Goal: Information Seeking & Learning: Find contact information

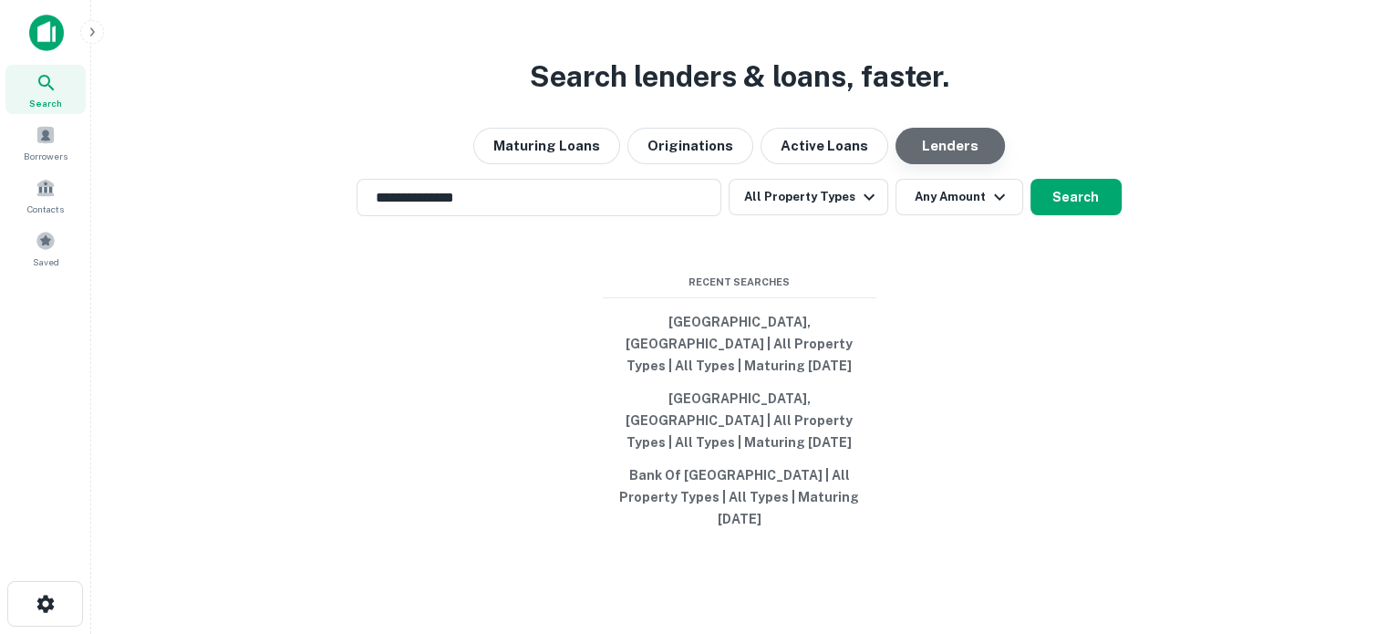
click at [945, 164] on button "Lenders" at bounding box center [950, 146] width 109 height 36
click at [535, 207] on input "**********" at bounding box center [525, 197] width 321 height 21
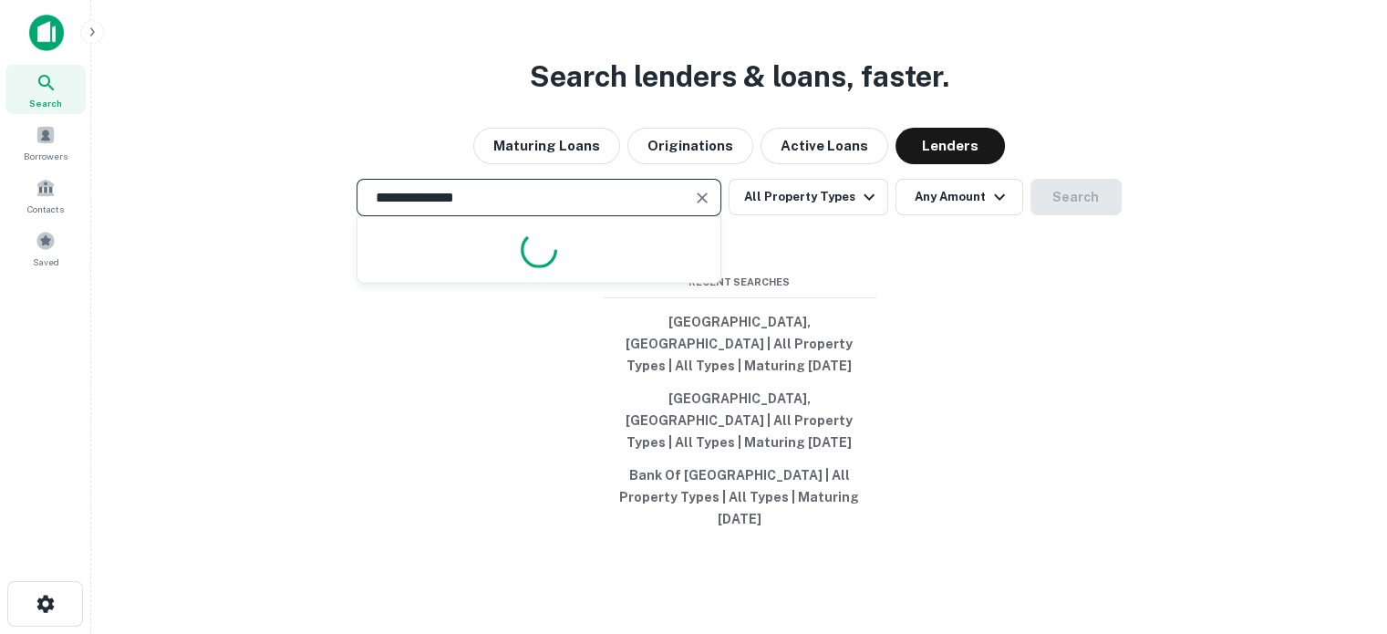
drag, startPoint x: 535, startPoint y: 207, endPoint x: 303, endPoint y: 151, distance: 239.1
click at [303, 151] on div "**********" at bounding box center [739, 361] width 1267 height 634
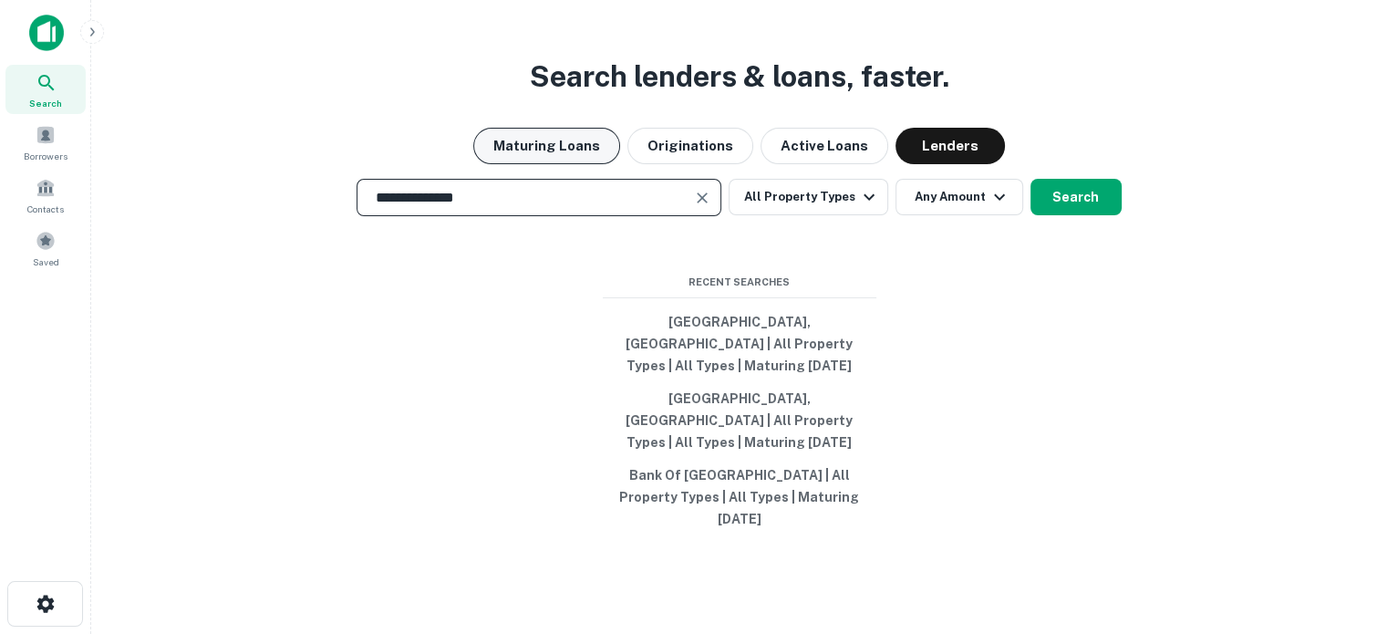
paste input "********"
type input "**********"
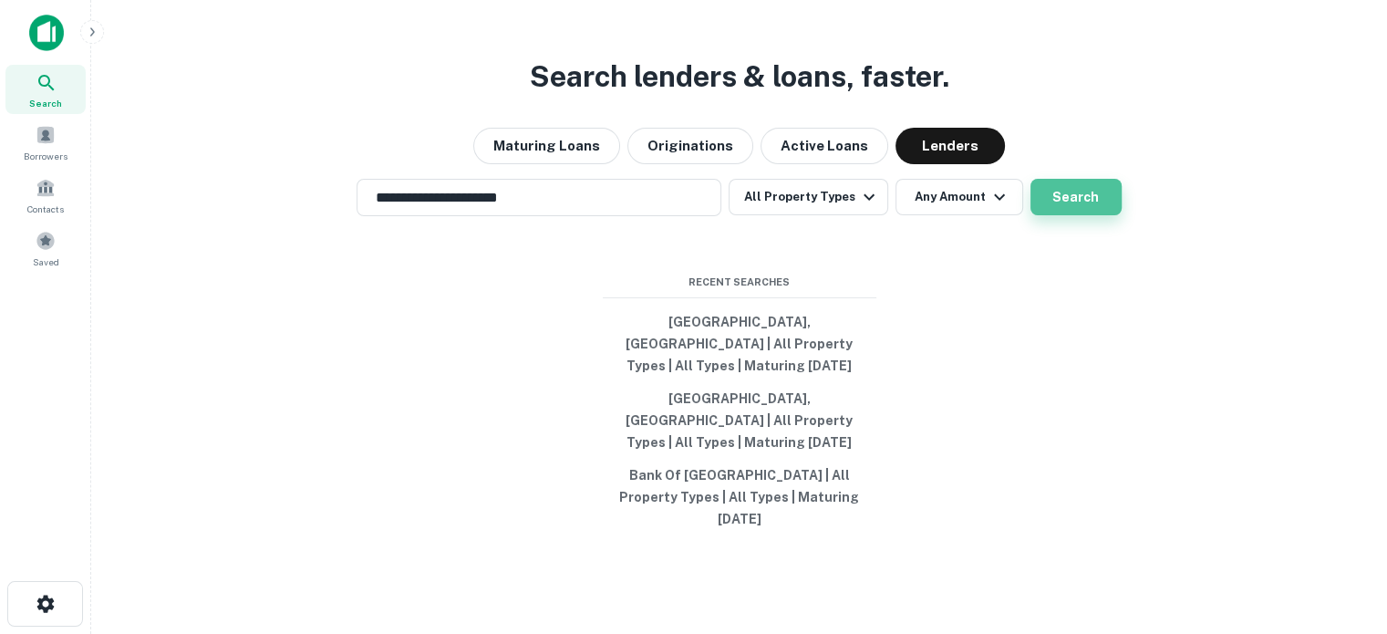
click at [1080, 210] on button "Search" at bounding box center [1076, 197] width 91 height 36
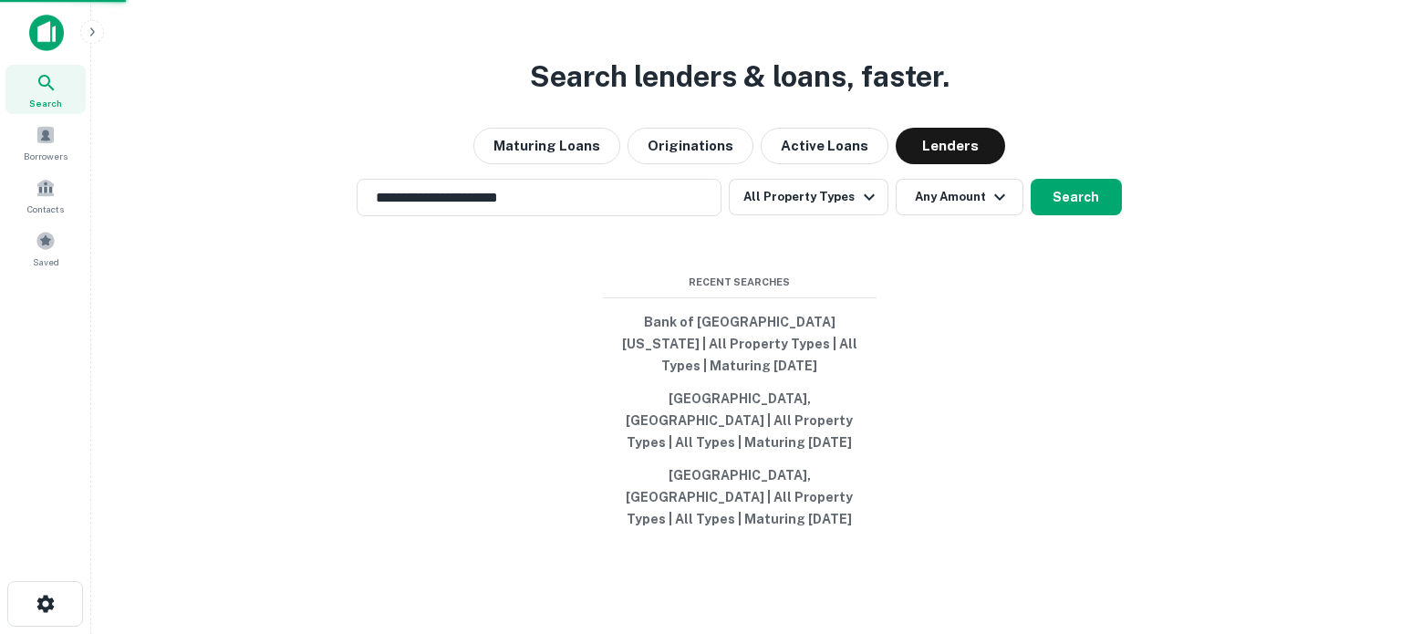
click at [41, 80] on icon at bounding box center [47, 83] width 22 height 22
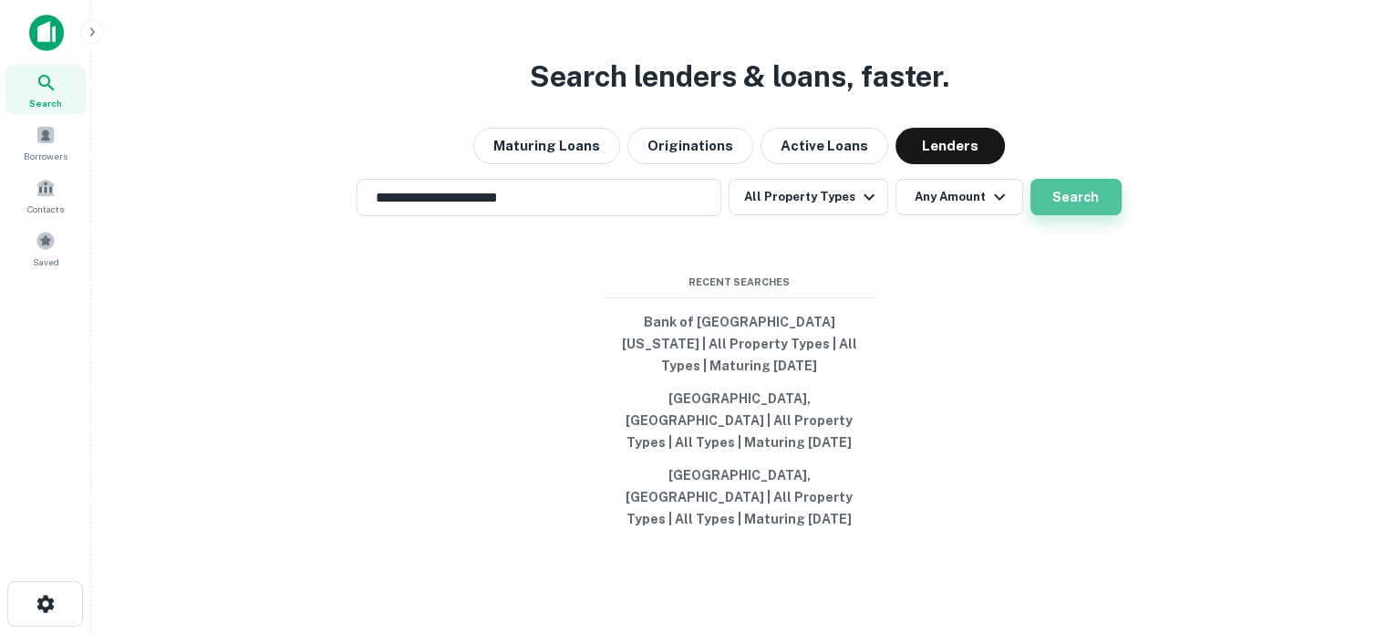
click at [1094, 205] on button "Search" at bounding box center [1076, 197] width 91 height 36
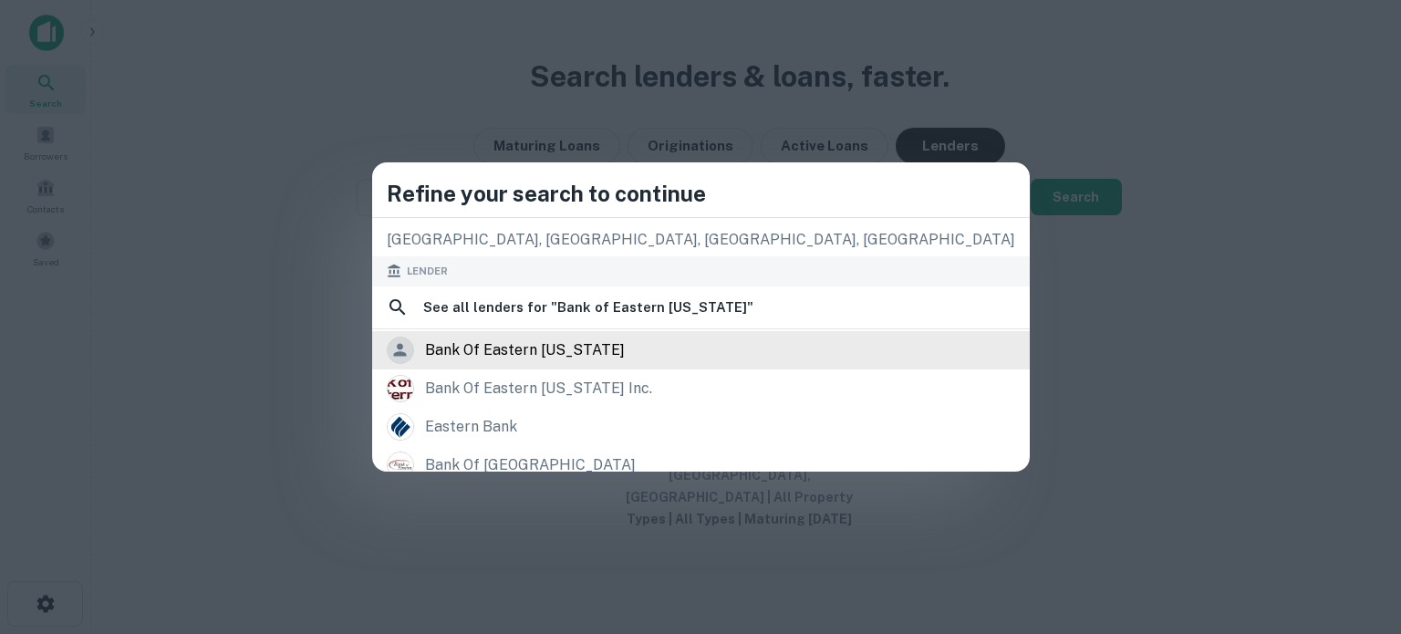
scroll to position [182, 0]
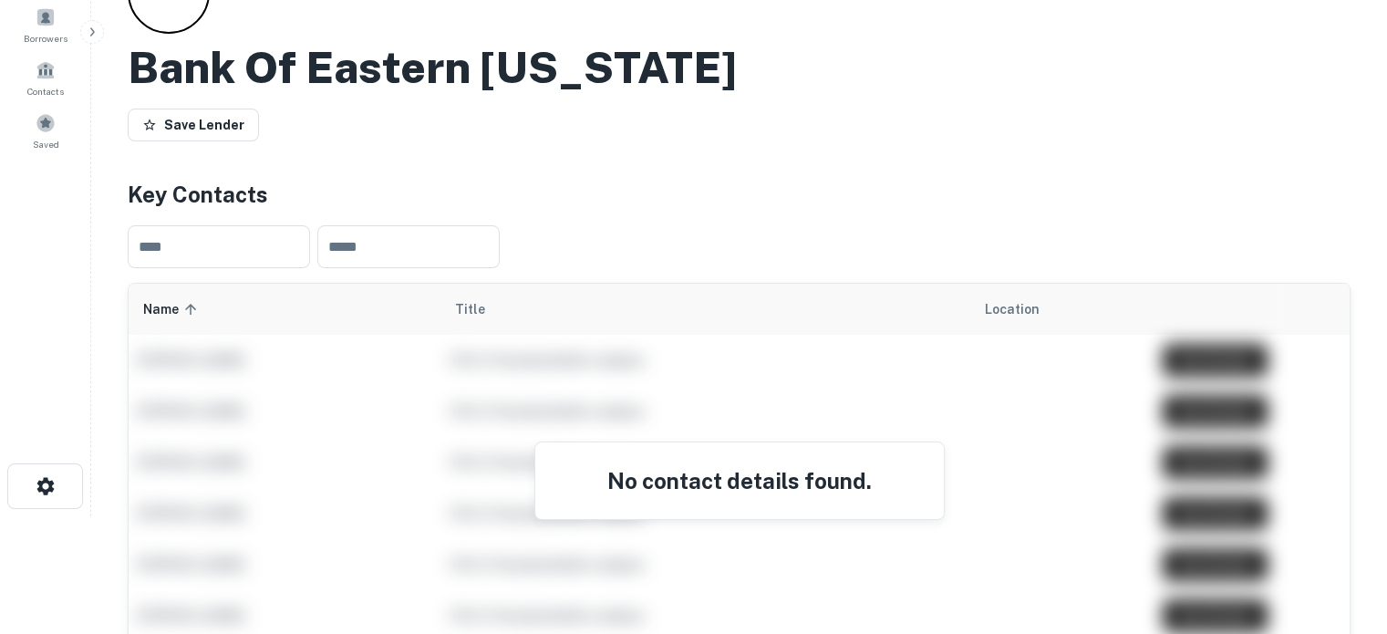
scroll to position [274, 0]
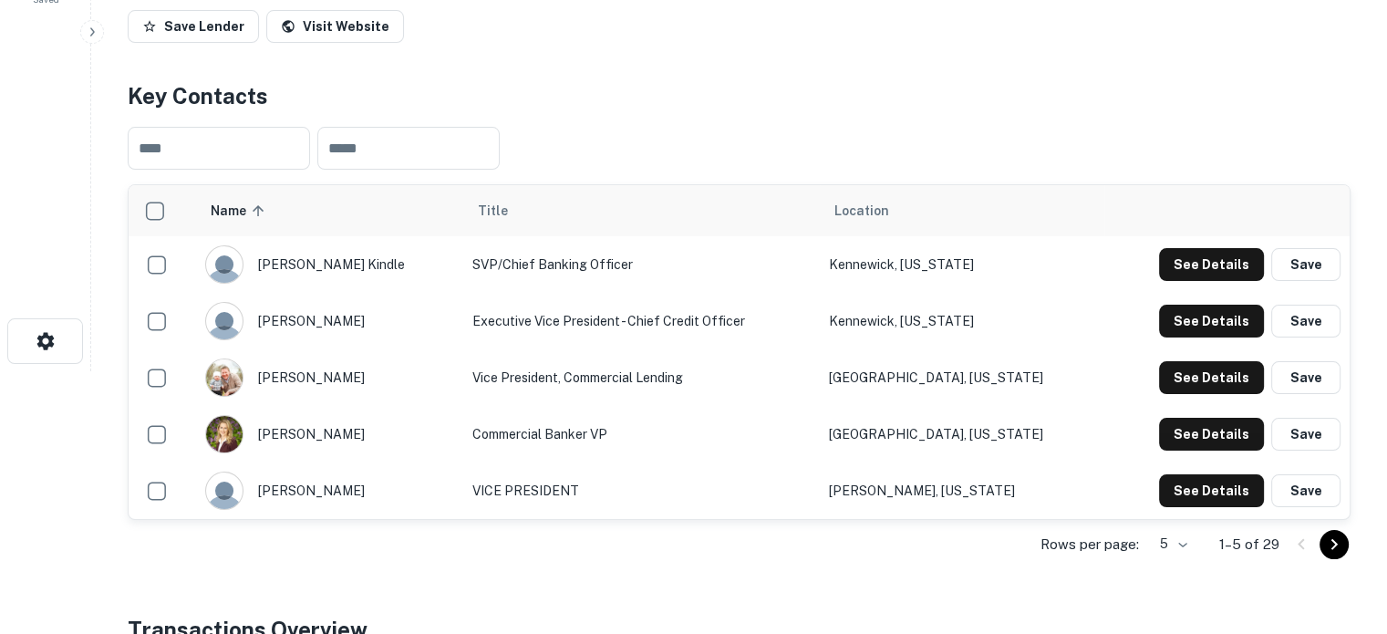
scroll to position [274, 0]
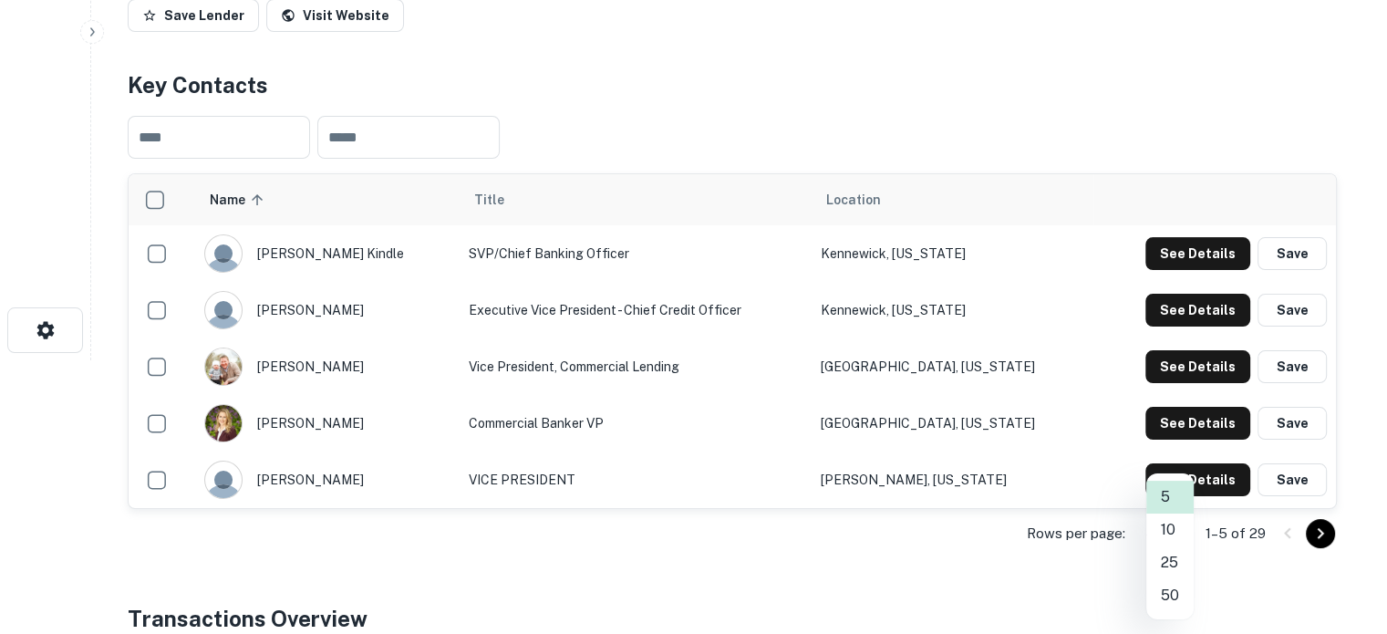
click at [1181, 360] on body "Search Borrowers Contacts Saved Back to search Bank Of Eastern Oregon Inc. Desc…" at bounding box center [693, 43] width 1387 height 634
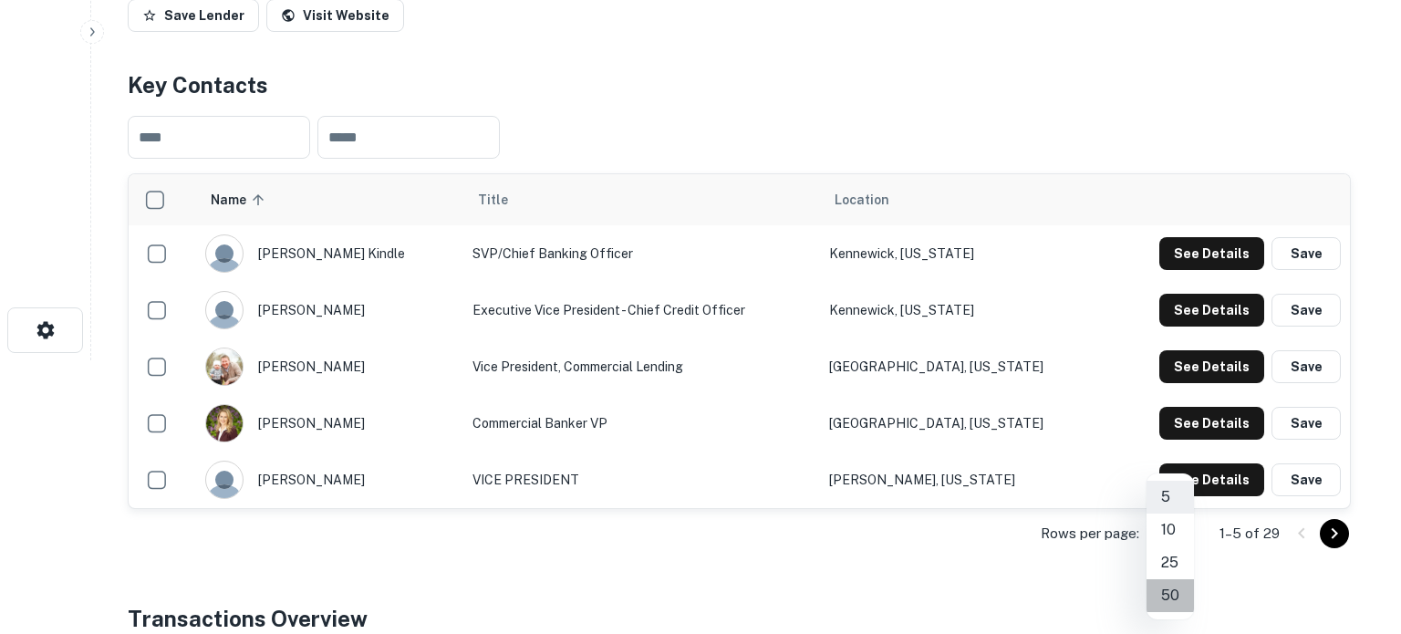
click at [1171, 582] on li "50" at bounding box center [1169, 595] width 47 height 33
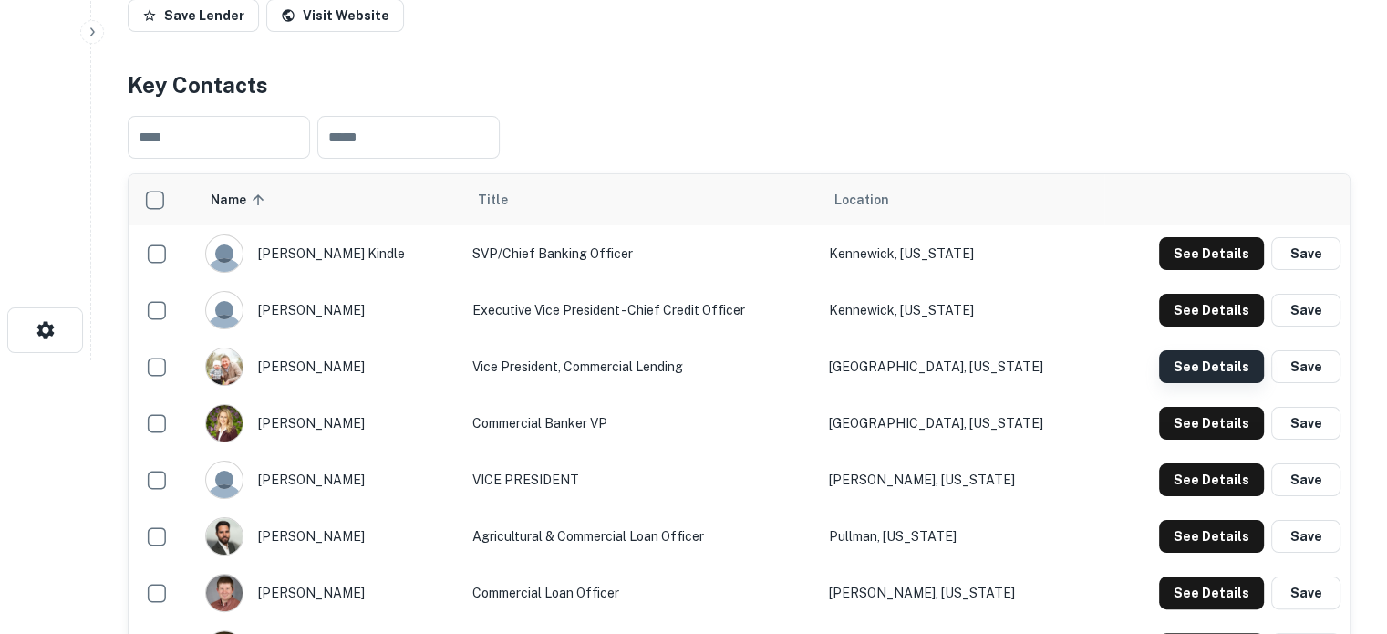
click at [1208, 368] on button "See Details" at bounding box center [1211, 366] width 105 height 33
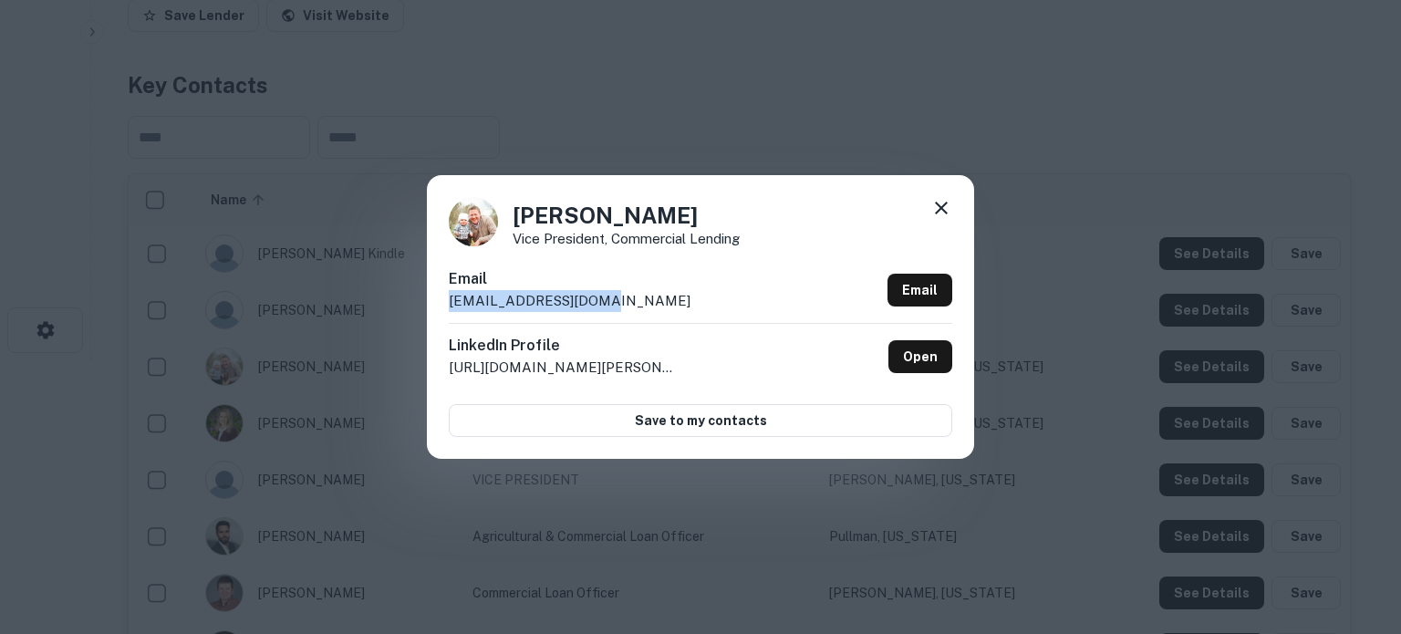
drag, startPoint x: 443, startPoint y: 304, endPoint x: 610, endPoint y: 305, distance: 166.9
click at [610, 305] on div "Jared Lathrop Vice President, Commercial Lending Email jlathrop@beobank.com Ema…" at bounding box center [700, 316] width 547 height 283
copy p "jlathrop@beobank.com"
click at [921, 373] on div "LinkedIn Profile http://www.linkedin.com/in/jared-lathrop-55b2b648 Open" at bounding box center [700, 356] width 503 height 67
click at [920, 362] on link "Open" at bounding box center [920, 356] width 64 height 33
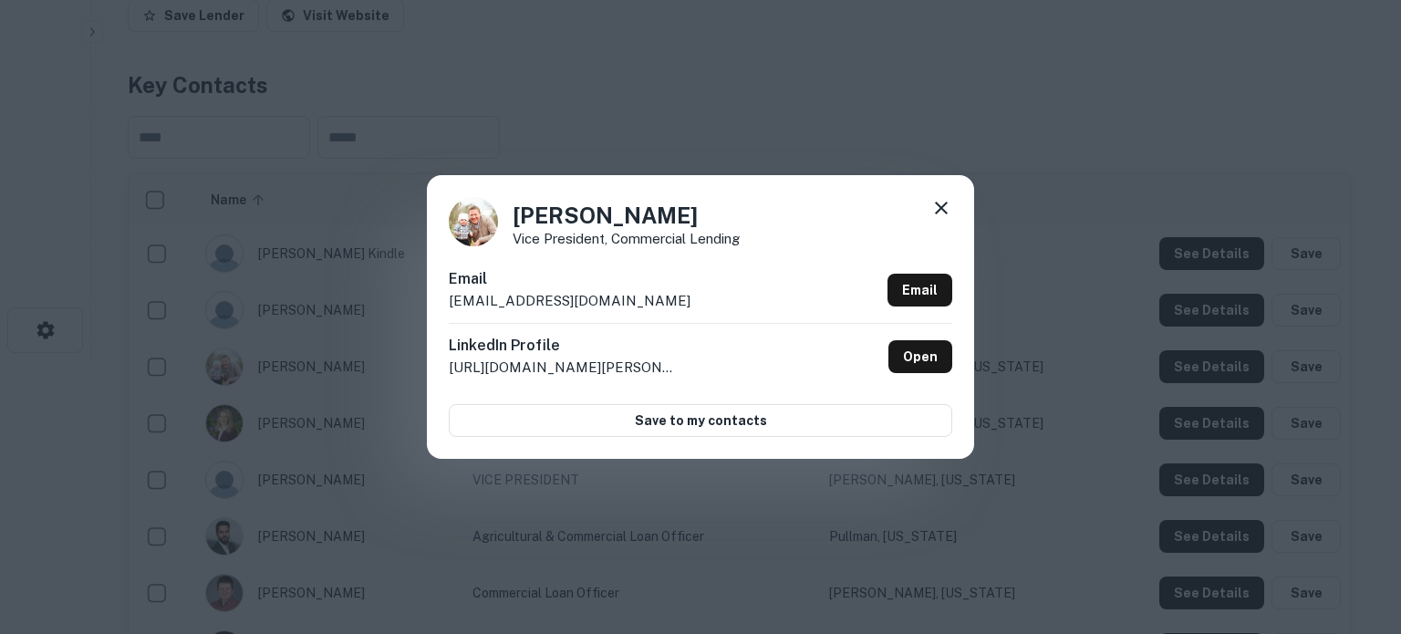
click at [938, 211] on icon at bounding box center [941, 208] width 13 height 13
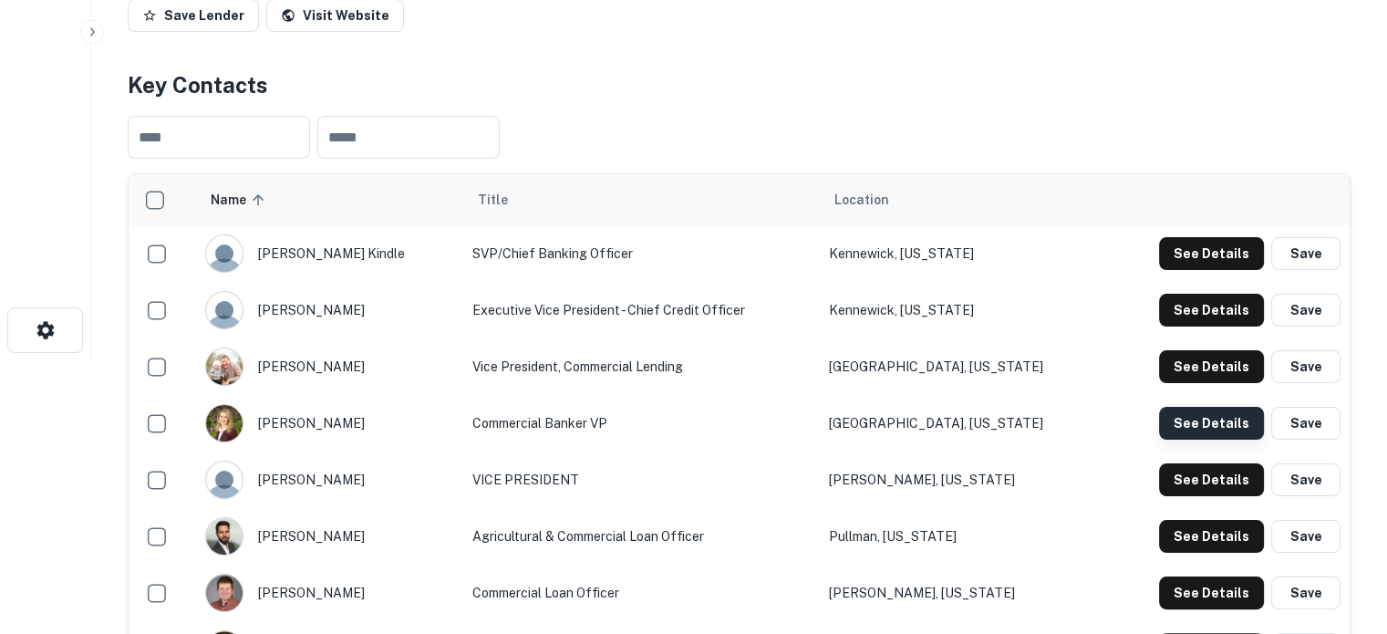
click at [1165, 422] on button "See Details" at bounding box center [1211, 423] width 105 height 33
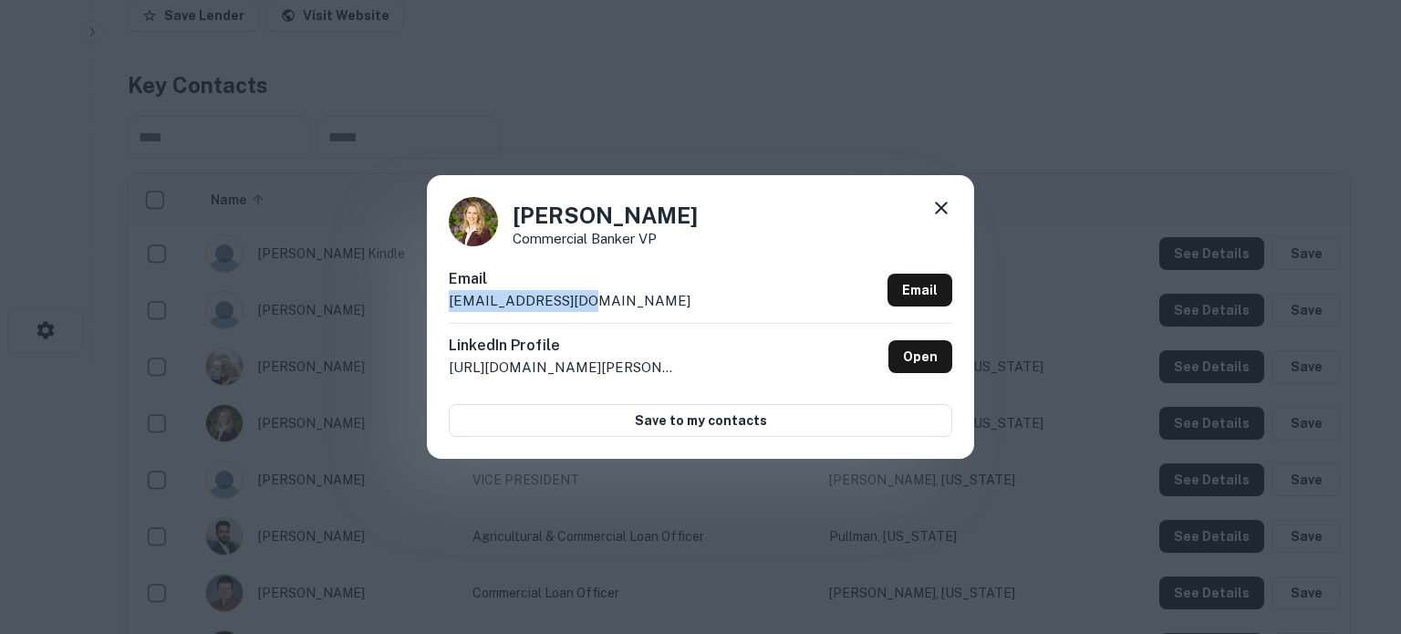
drag, startPoint x: 451, startPoint y: 304, endPoint x: 610, endPoint y: 294, distance: 159.9
click at [610, 294] on div "Email perryk@beobank.com Email" at bounding box center [700, 295] width 503 height 55
copy p "perryk@beobank.com"
click at [941, 346] on link "Open" at bounding box center [920, 356] width 64 height 33
click at [950, 214] on icon at bounding box center [941, 208] width 22 height 22
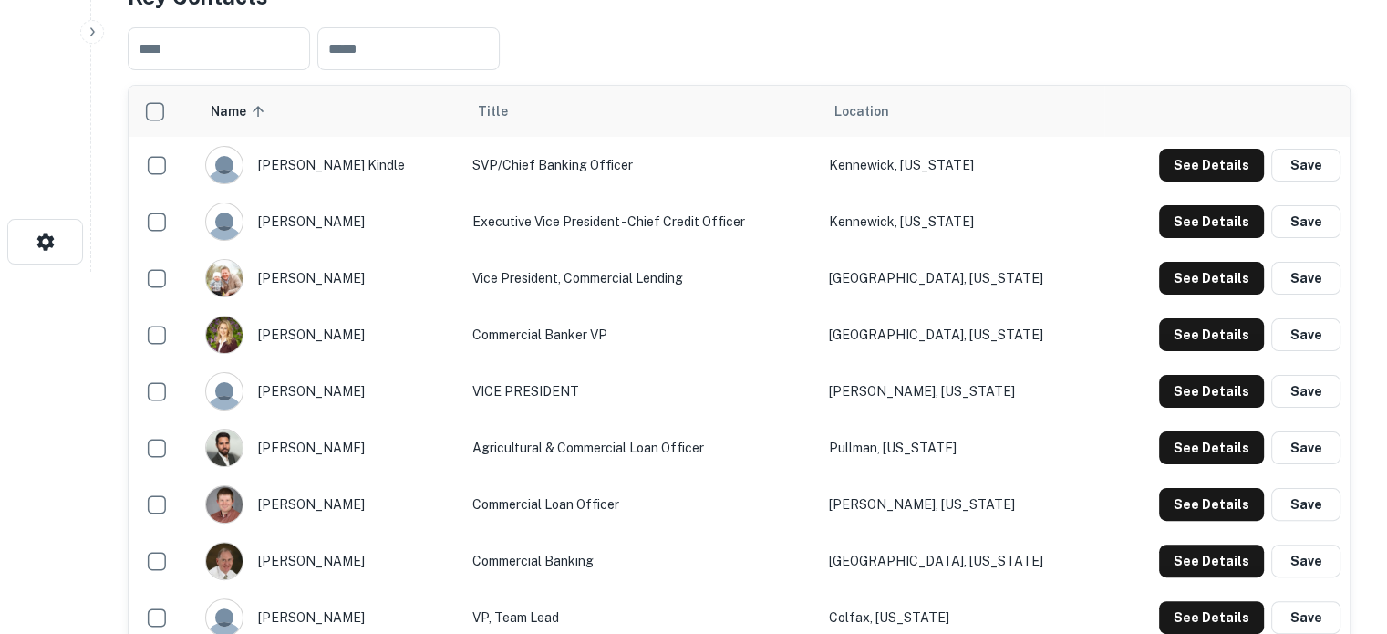
scroll to position [456, 0]
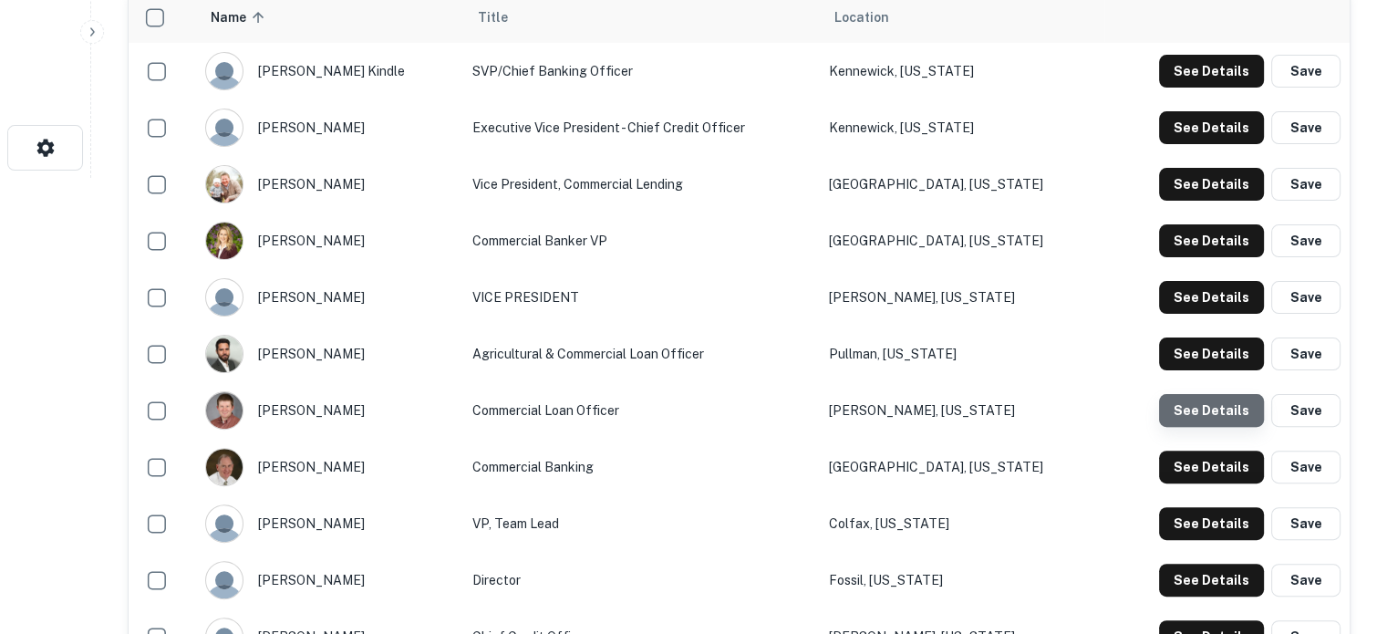
click at [1218, 417] on button "See Details" at bounding box center [1211, 410] width 105 height 33
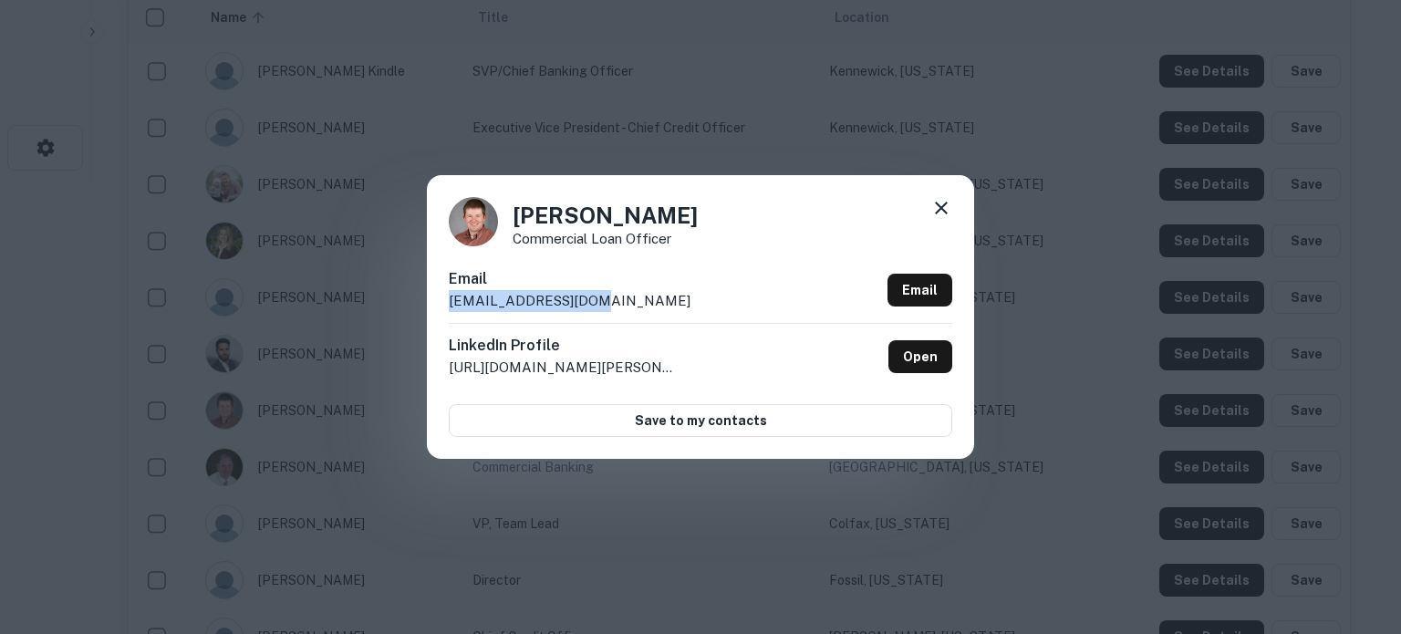
drag, startPoint x: 441, startPoint y: 306, endPoint x: 609, endPoint y: 300, distance: 167.9
click at [609, 300] on div "Kolby Currin Commercial Loan Officer Email kcurrin@beobank.com Email LinkedIn P…" at bounding box center [700, 316] width 547 height 283
copy p "kcurrin@beobank.com"
click at [927, 371] on link "Open" at bounding box center [920, 356] width 64 height 33
click at [953, 204] on div "Kolby Currin Commercial Loan Officer Email kcurrin@beobank.com Email LinkedIn P…" at bounding box center [700, 316] width 547 height 283
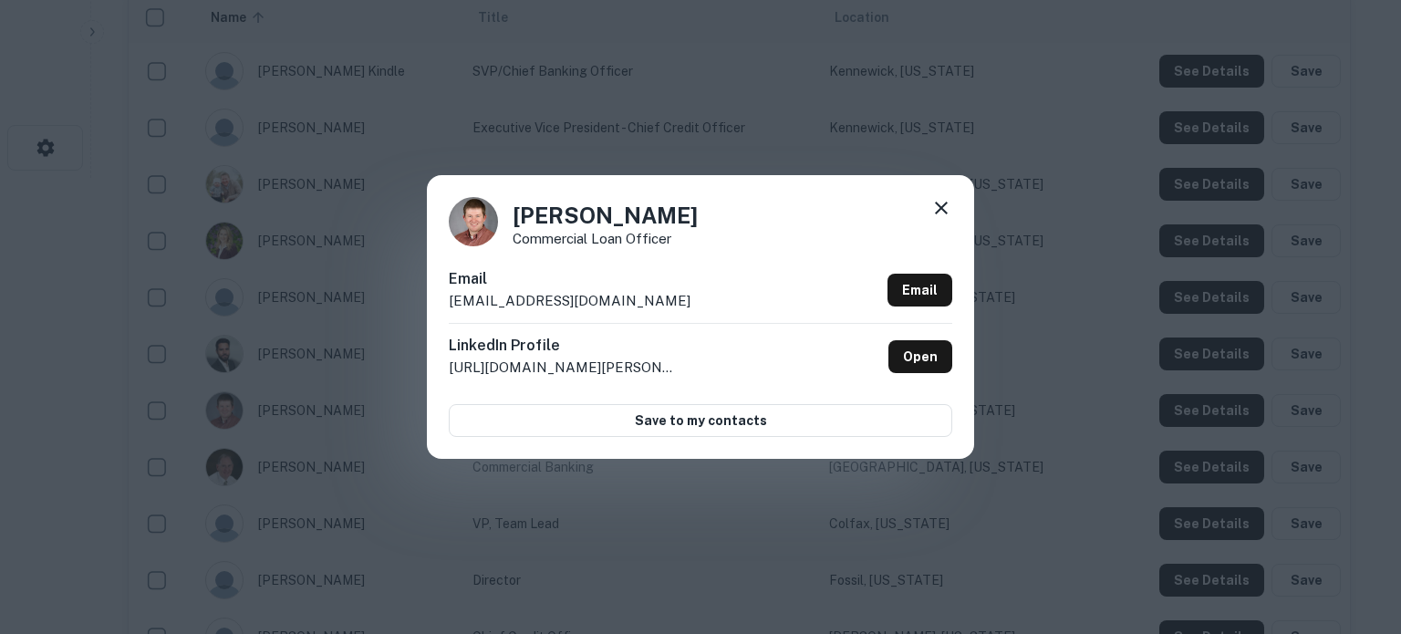
click at [948, 211] on icon at bounding box center [941, 208] width 22 height 22
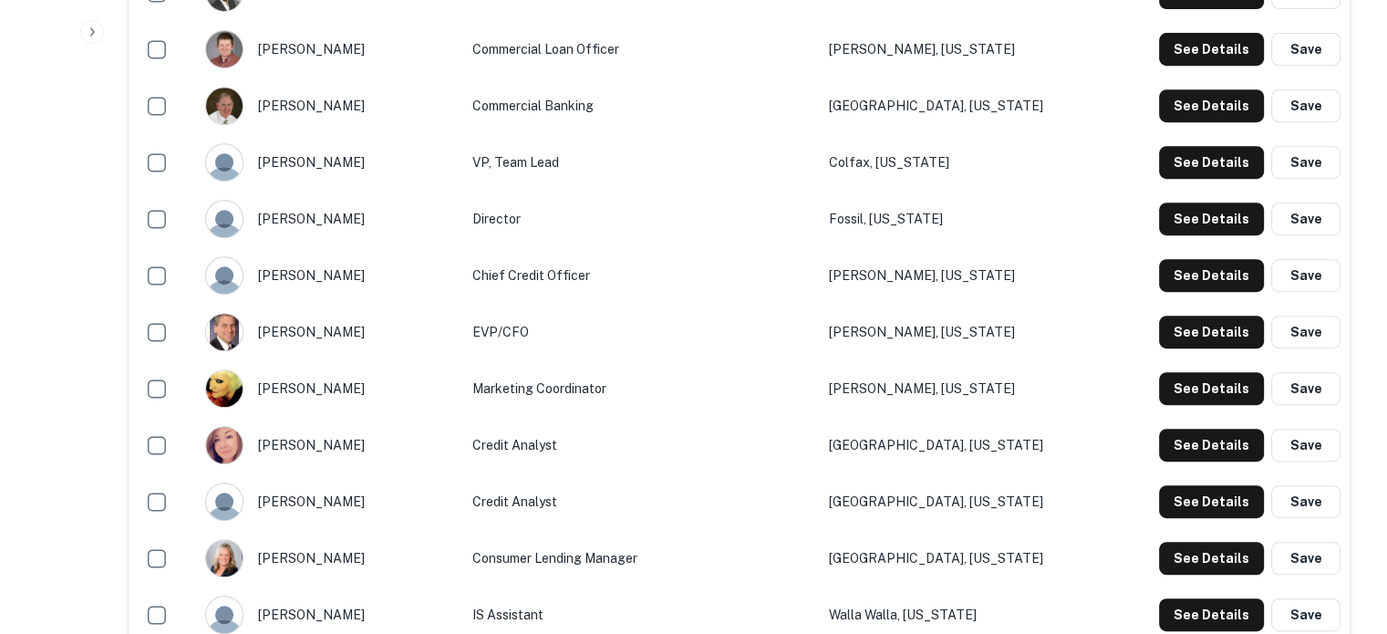
scroll to position [821, 0]
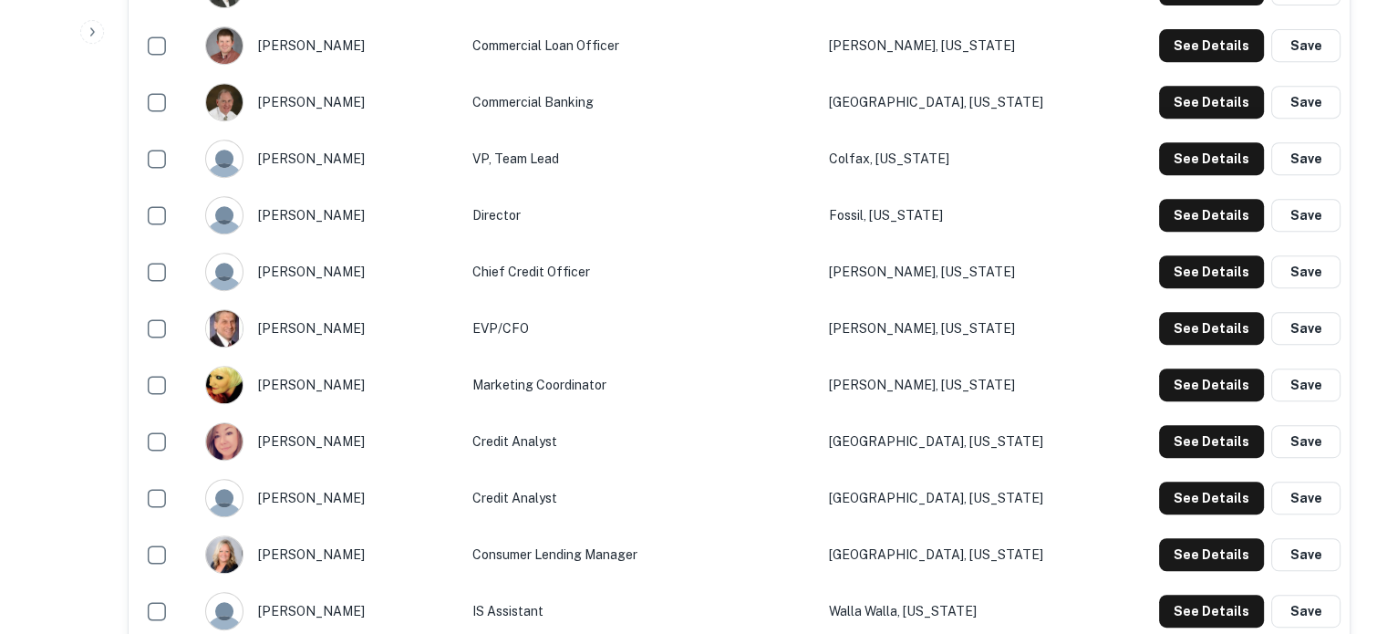
click at [1165, 119] on div "See Details Save" at bounding box center [1249, 102] width 181 height 33
click at [1175, 116] on button "See Details" at bounding box center [1211, 102] width 105 height 33
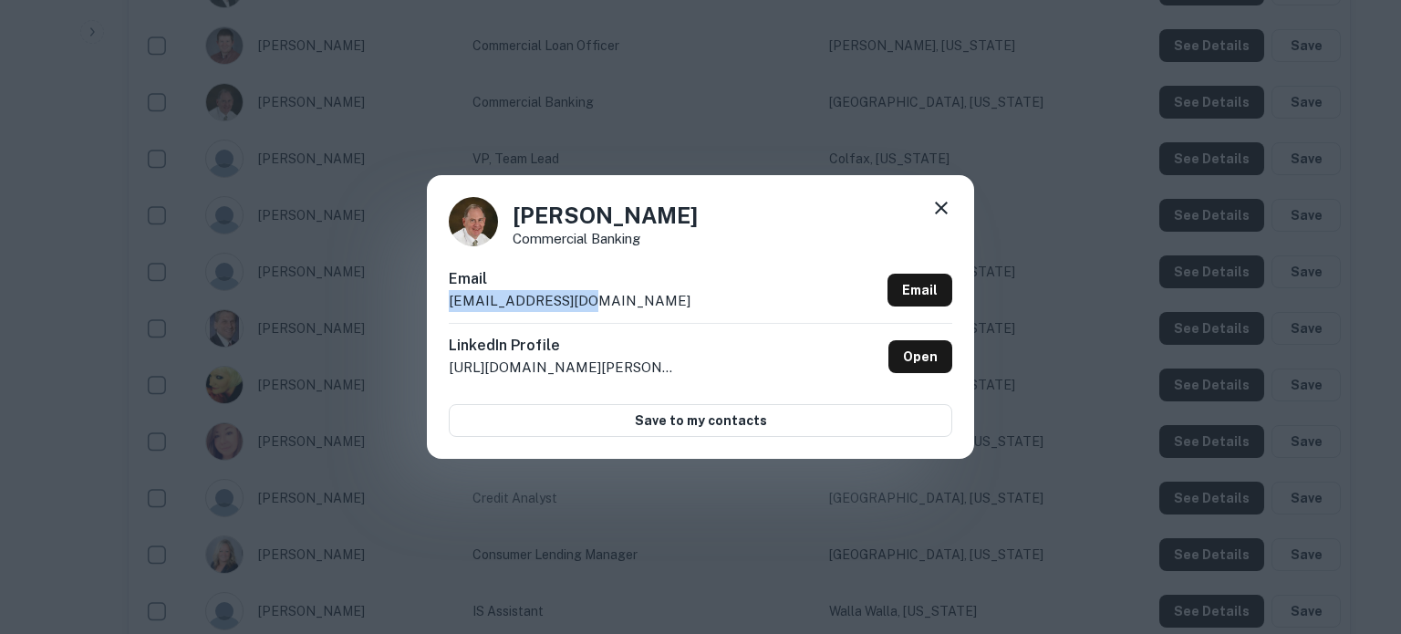
drag, startPoint x: 444, startPoint y: 312, endPoint x: 602, endPoint y: 306, distance: 157.9
click at [602, 306] on div "Michael Short Commercial Banking Email mshort@beobank.com Email LinkedIn Profil…" at bounding box center [700, 316] width 547 height 283
copy p "mshort@beobank.com"
click at [901, 357] on link "Open" at bounding box center [920, 356] width 64 height 33
click at [932, 207] on icon at bounding box center [941, 208] width 22 height 22
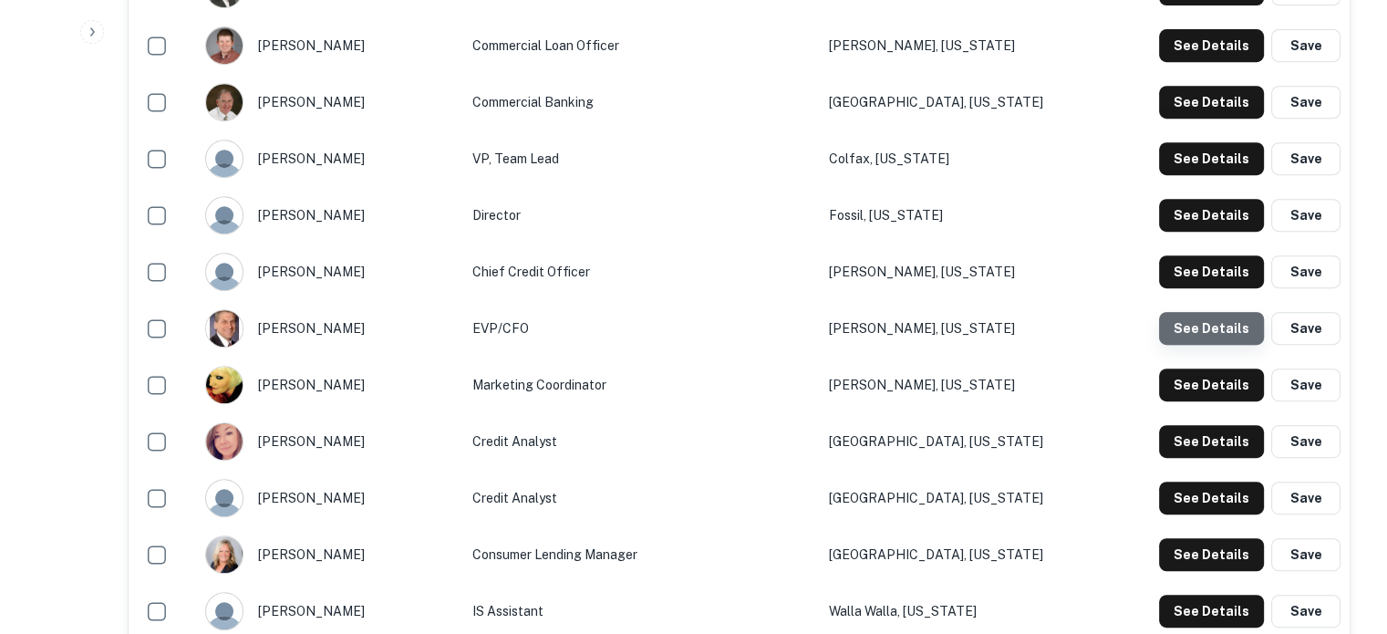
click at [1222, 331] on button "See Details" at bounding box center [1211, 328] width 105 height 33
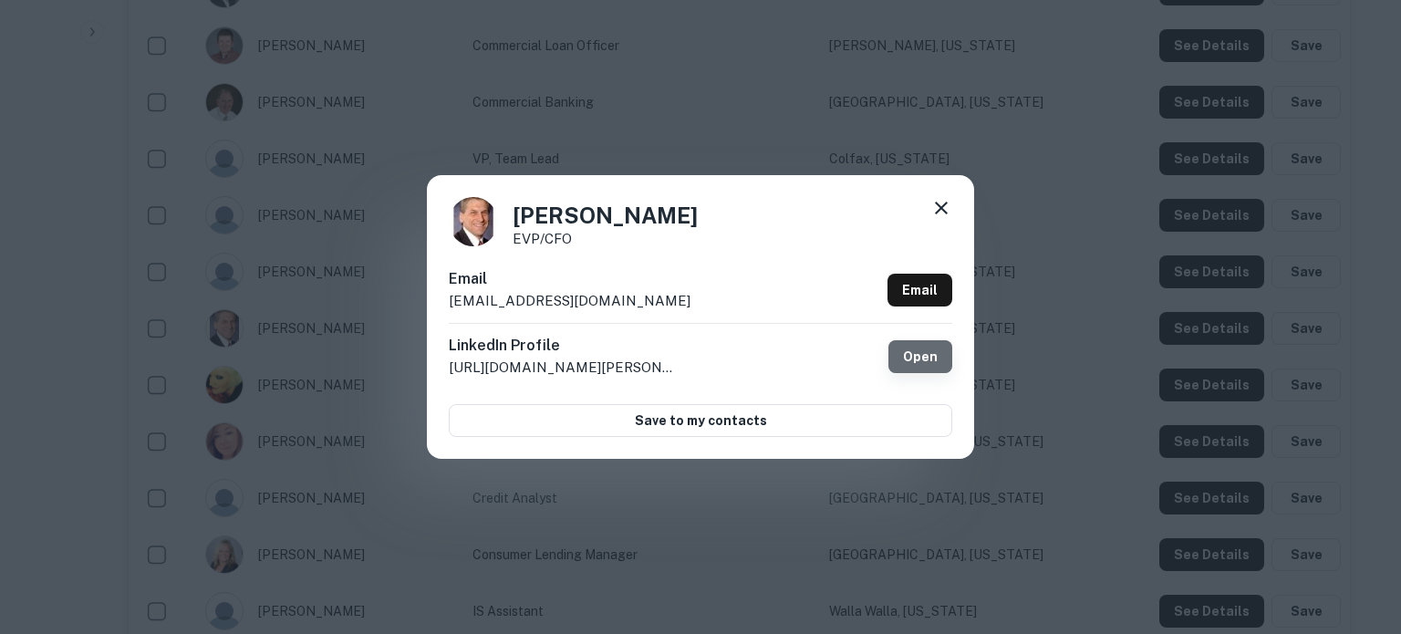
click at [907, 358] on link "Open" at bounding box center [920, 356] width 64 height 33
drag, startPoint x: 651, startPoint y: 307, endPoint x: 452, endPoint y: 306, distance: 198.8
click at [452, 306] on div "Email mlemmon@beobank.com Email" at bounding box center [700, 295] width 503 height 55
copy p "mlemmon@beobank.com"
click at [945, 224] on div at bounding box center [941, 211] width 22 height 28
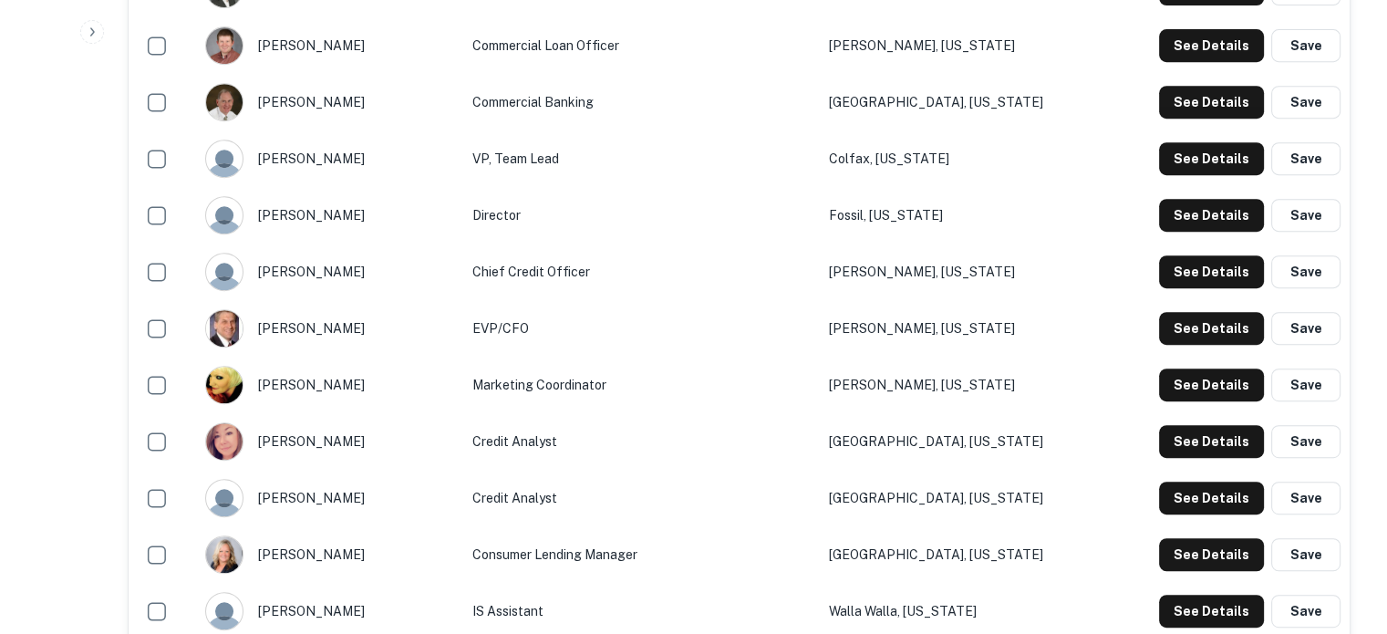
click at [948, 216] on td "Fossil, Oregon" at bounding box center [962, 215] width 285 height 57
click at [1182, 385] on button "See Details" at bounding box center [1211, 384] width 105 height 33
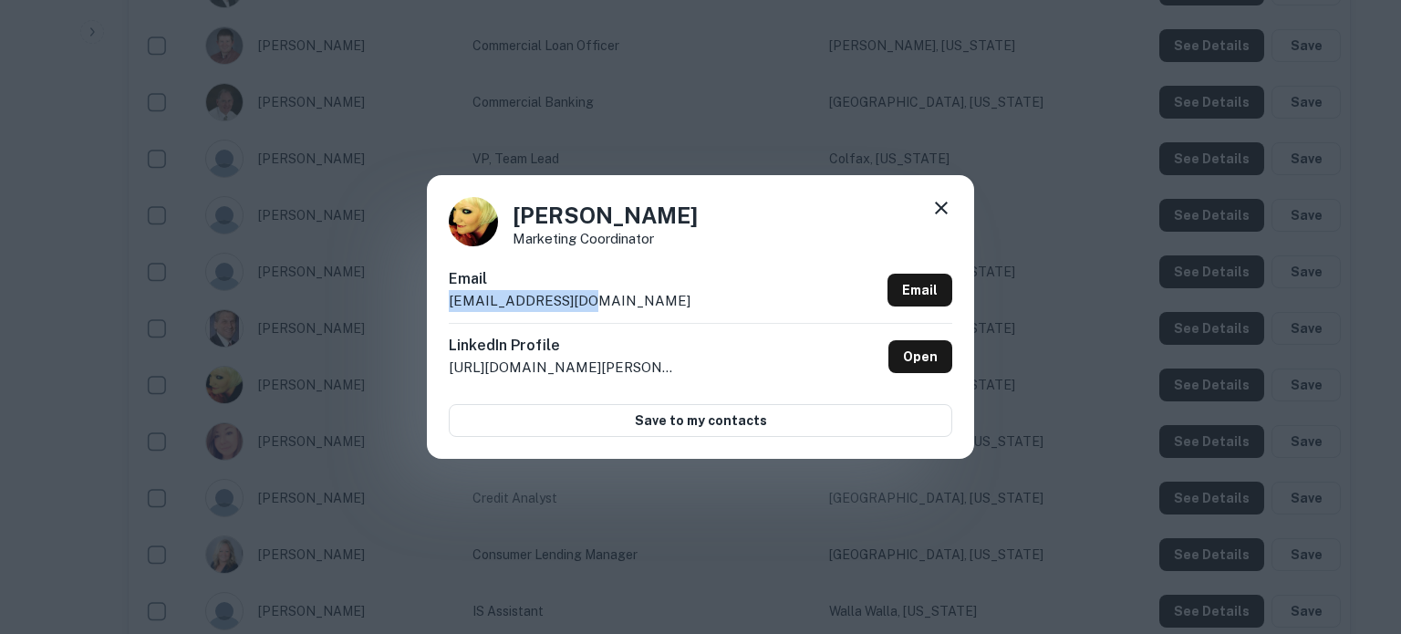
drag, startPoint x: 445, startPoint y: 300, endPoint x: 624, endPoint y: 302, distance: 178.8
click at [624, 302] on div "Audra Bunch Marketing Coordinator Email abunch@beobank.com Email LinkedIn Profi…" at bounding box center [700, 316] width 547 height 283
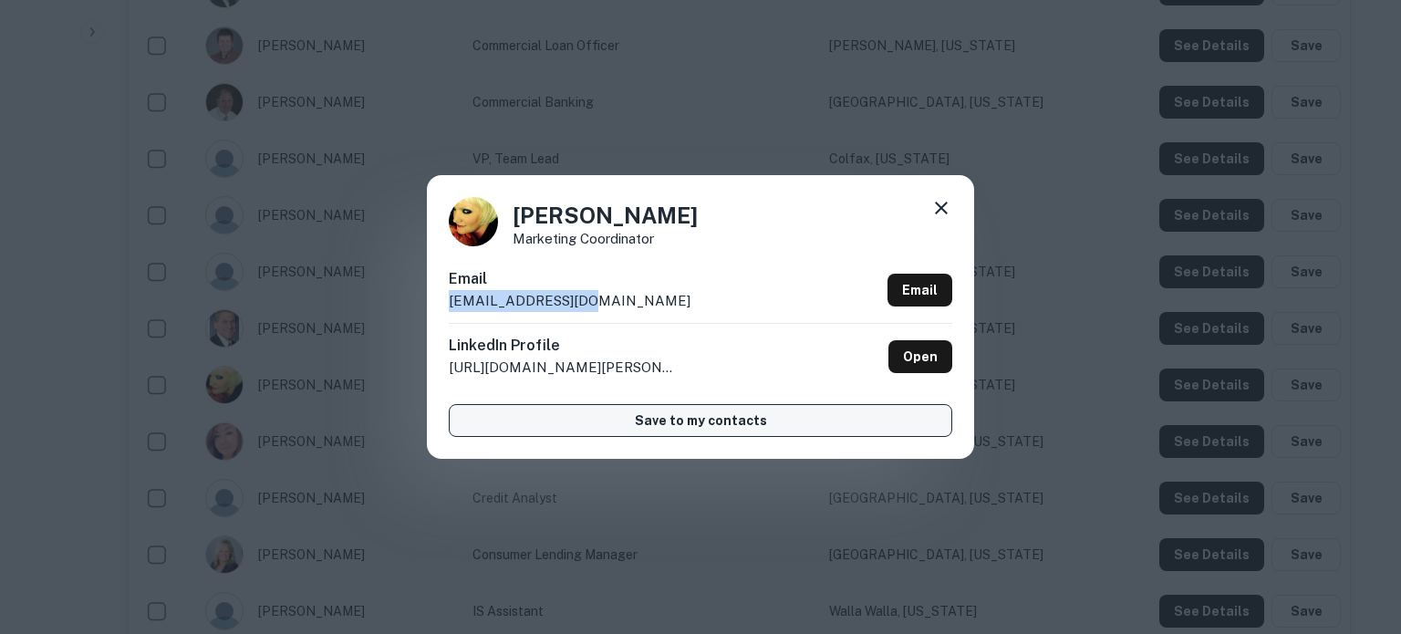
copy p "abunch@beobank.com"
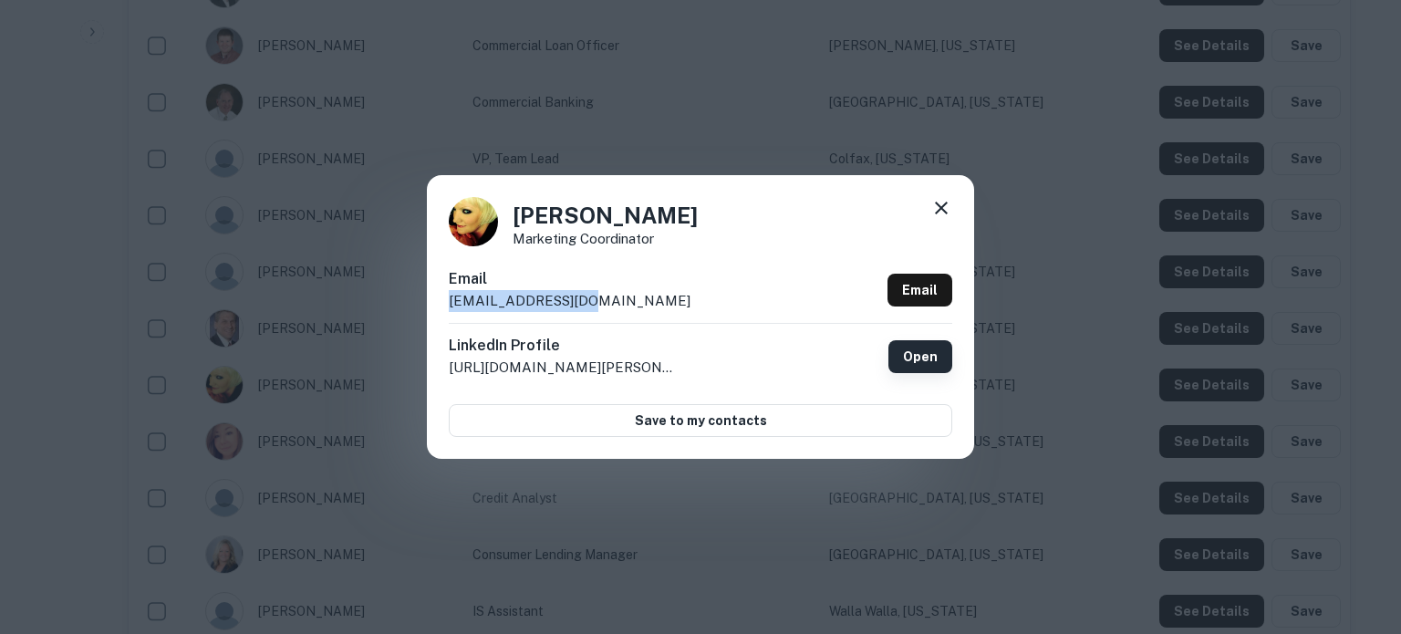
click at [923, 369] on link "Open" at bounding box center [920, 356] width 64 height 33
click at [936, 203] on icon at bounding box center [941, 208] width 13 height 13
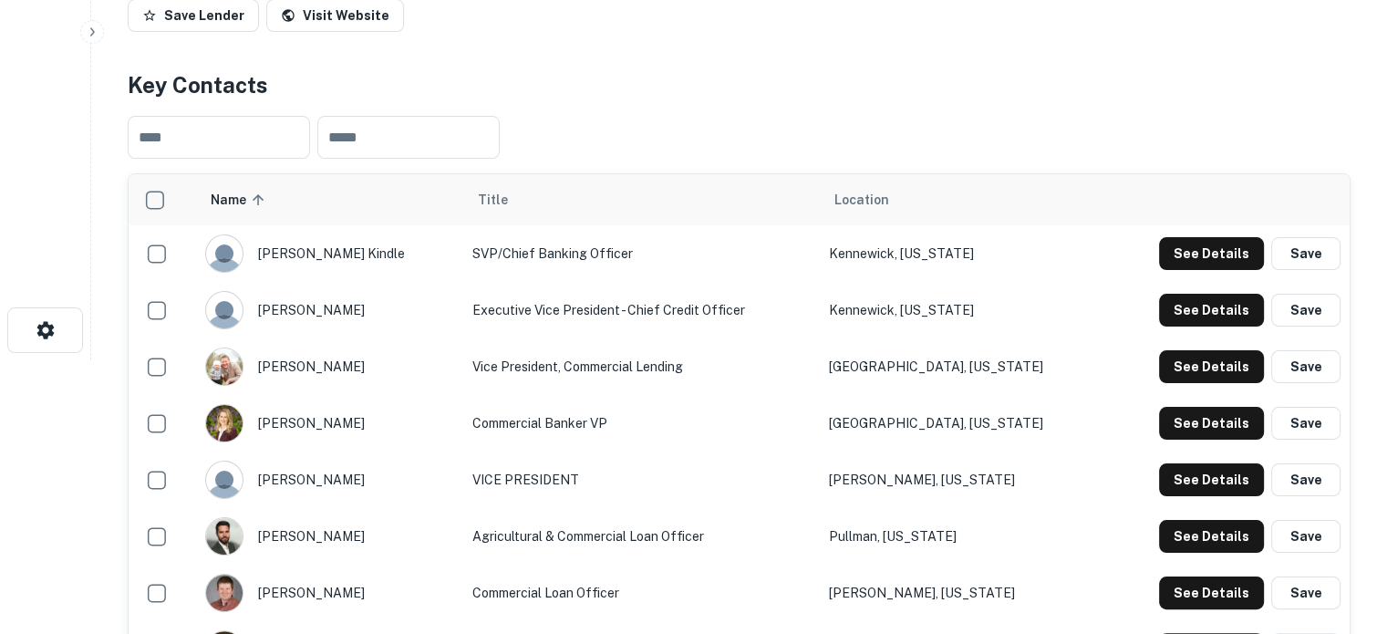
scroll to position [456, 0]
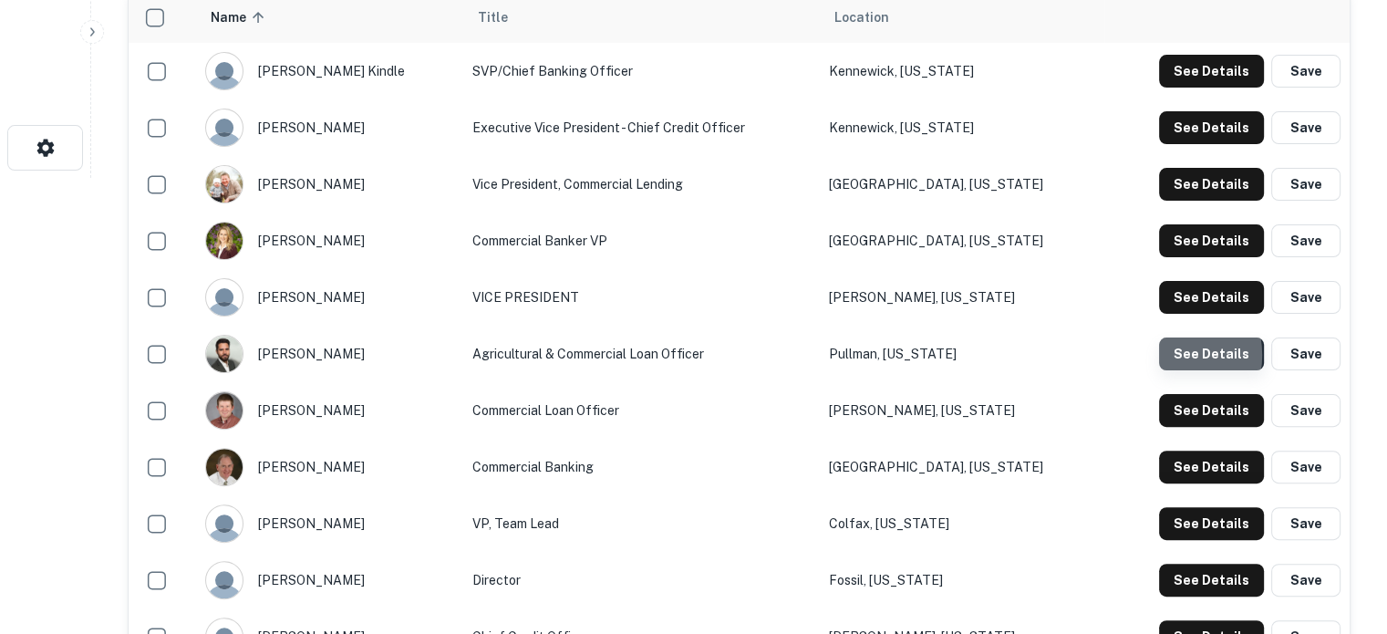
click at [1165, 357] on button "See Details" at bounding box center [1211, 353] width 105 height 33
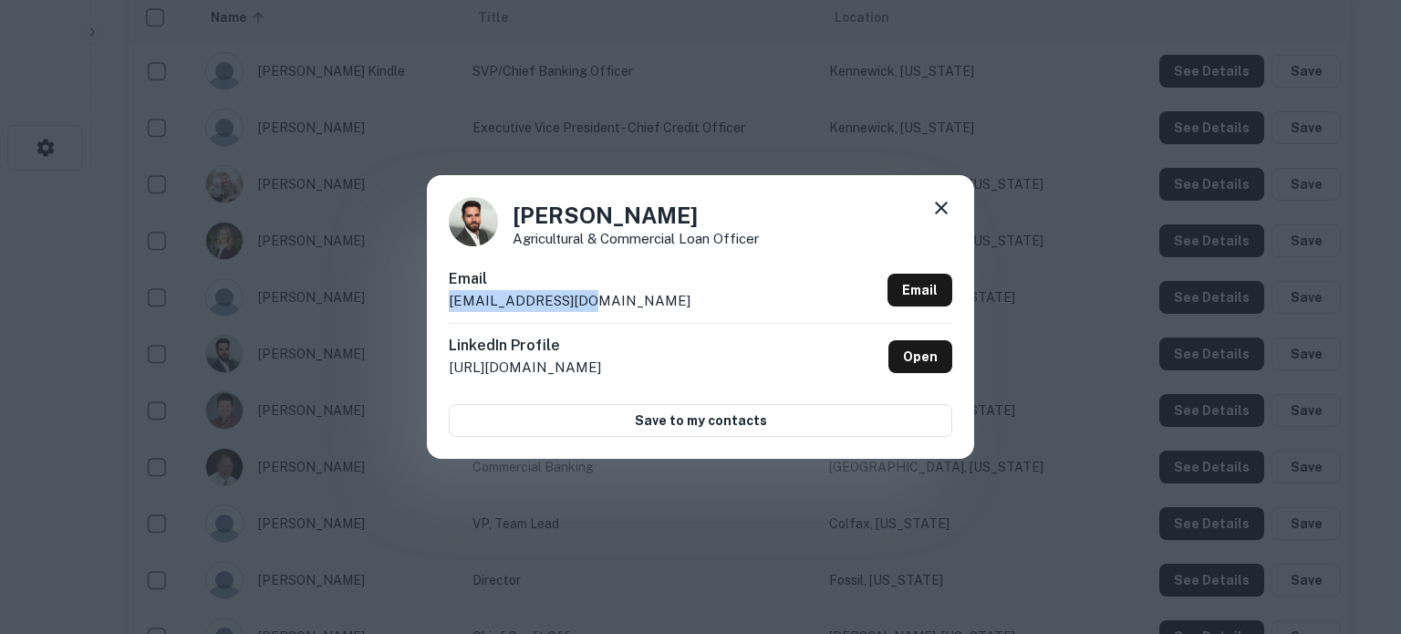
drag, startPoint x: 451, startPoint y: 302, endPoint x: 604, endPoint y: 295, distance: 153.3
click at [604, 295] on div "Email agreen@beobank.com Email" at bounding box center [700, 295] width 503 height 55
copy p "agreen@beobank.com"
click at [951, 214] on icon at bounding box center [941, 208] width 22 height 22
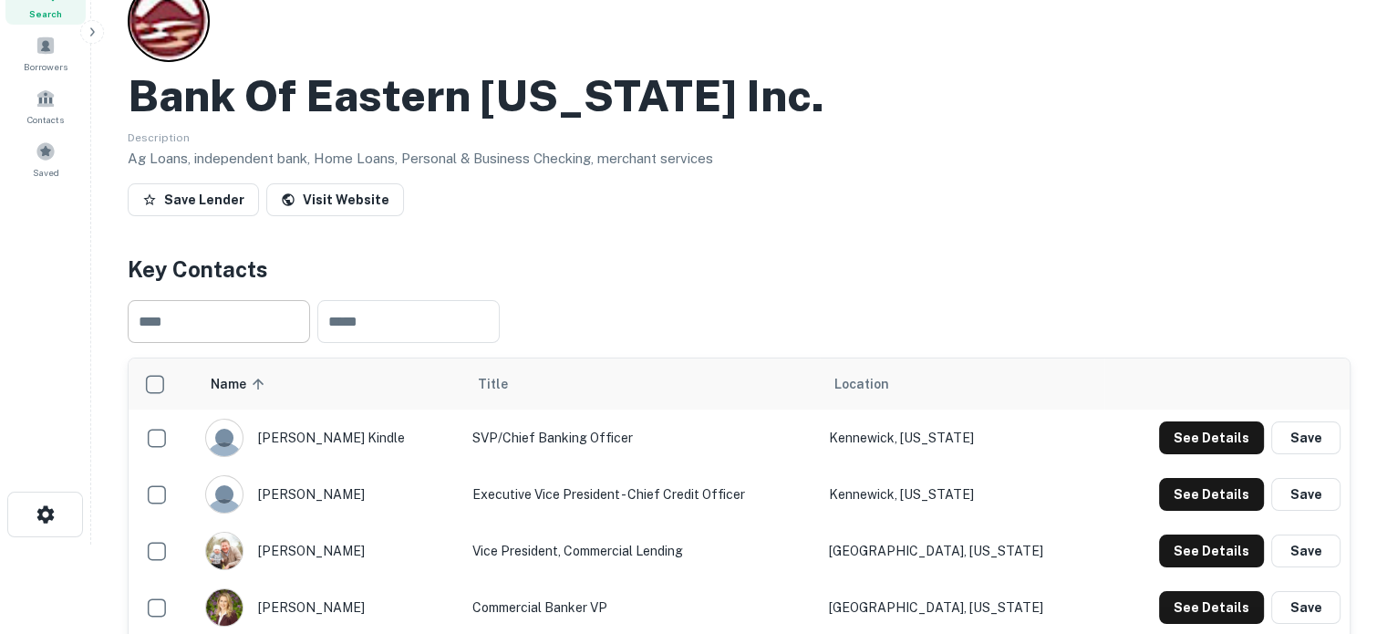
scroll to position [0, 0]
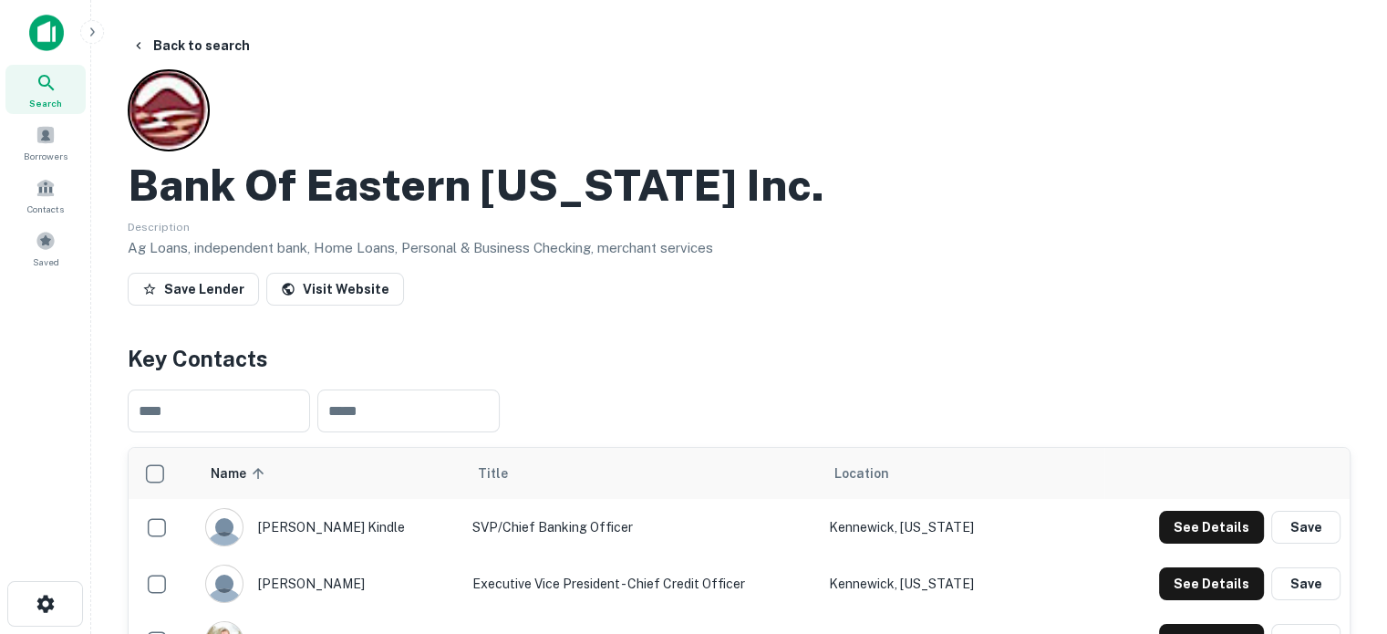
drag, startPoint x: 57, startPoint y: 93, endPoint x: 253, endPoint y: 142, distance: 202.2
click at [56, 92] on icon at bounding box center [47, 83] width 22 height 22
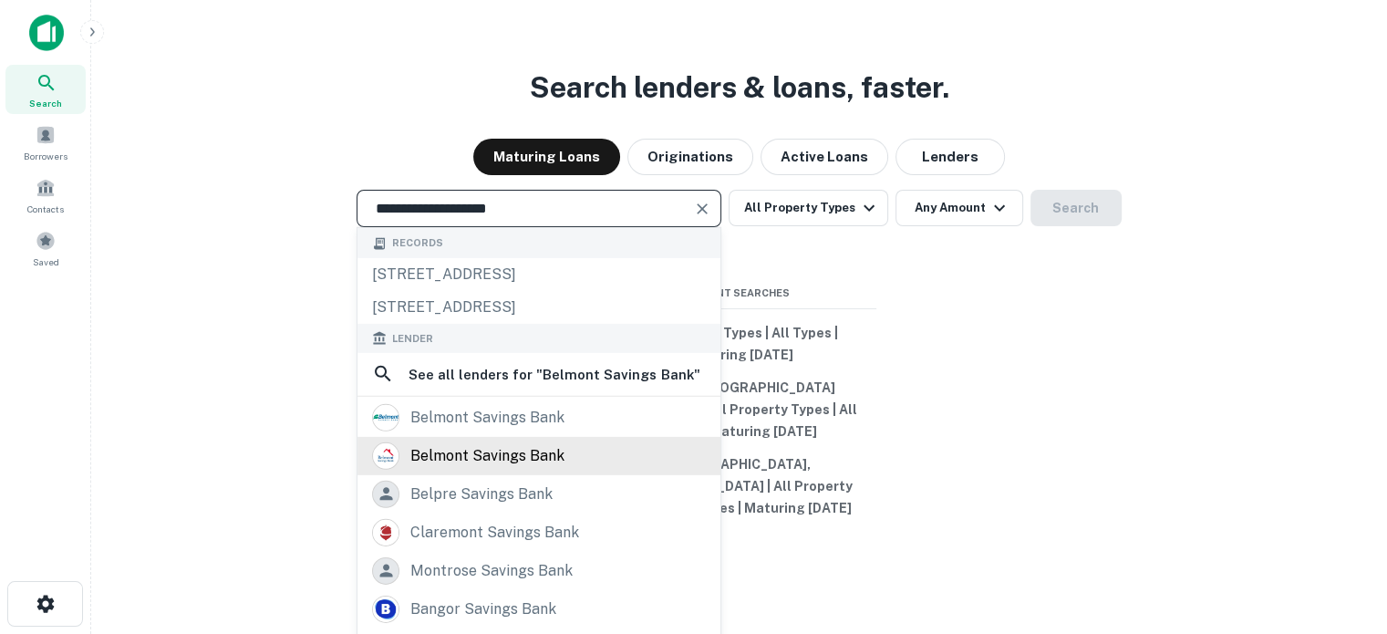
type input "**********"
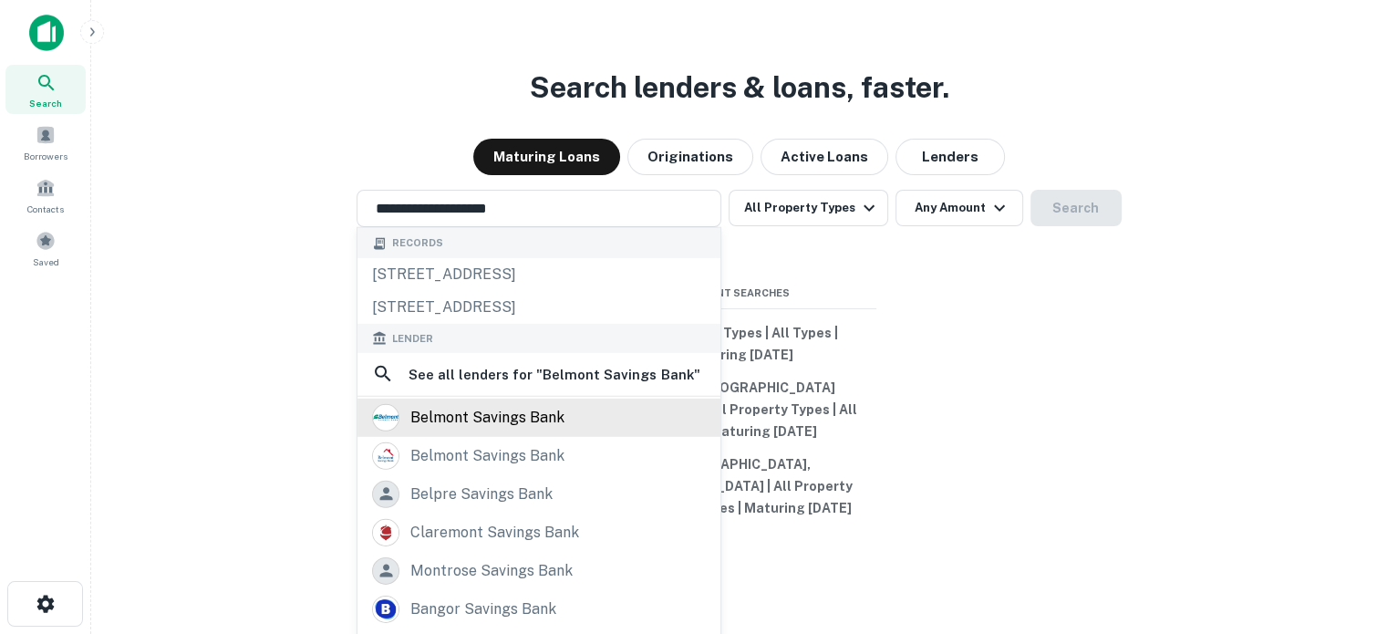
drag, startPoint x: 467, startPoint y: 433, endPoint x: 435, endPoint y: 427, distance: 32.6
click at [435, 427] on div "belmont savings bank" at bounding box center [487, 416] width 154 height 27
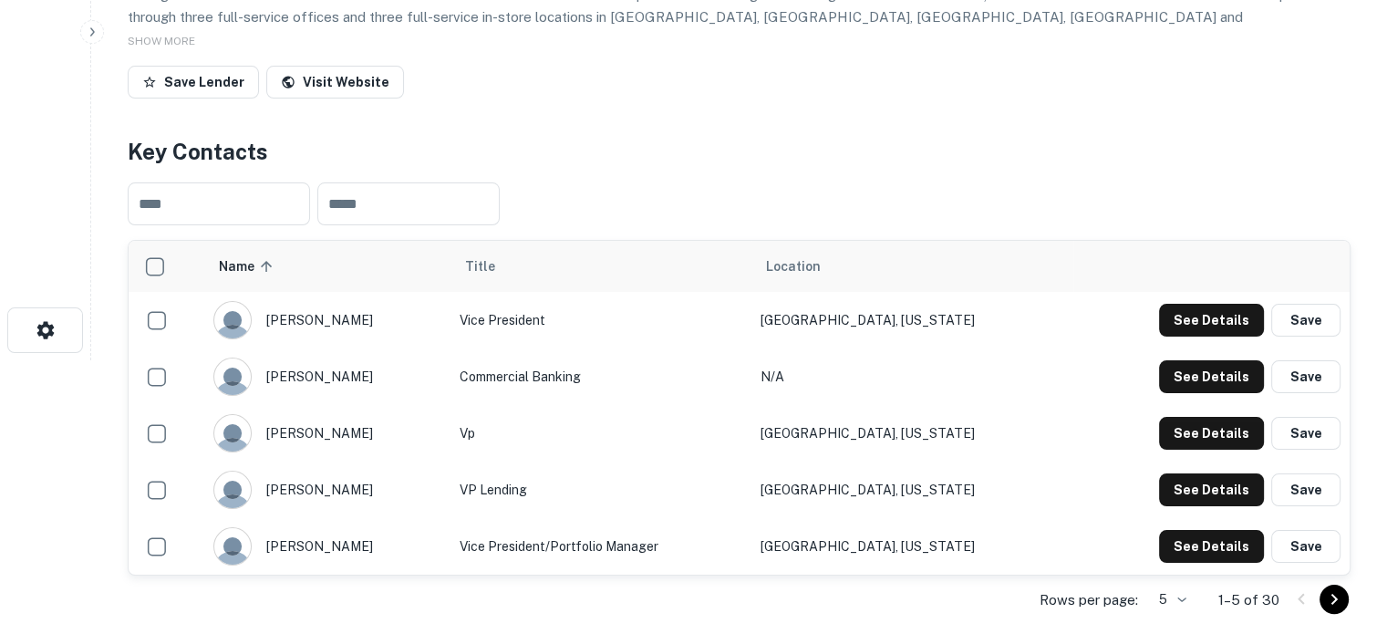
scroll to position [456, 0]
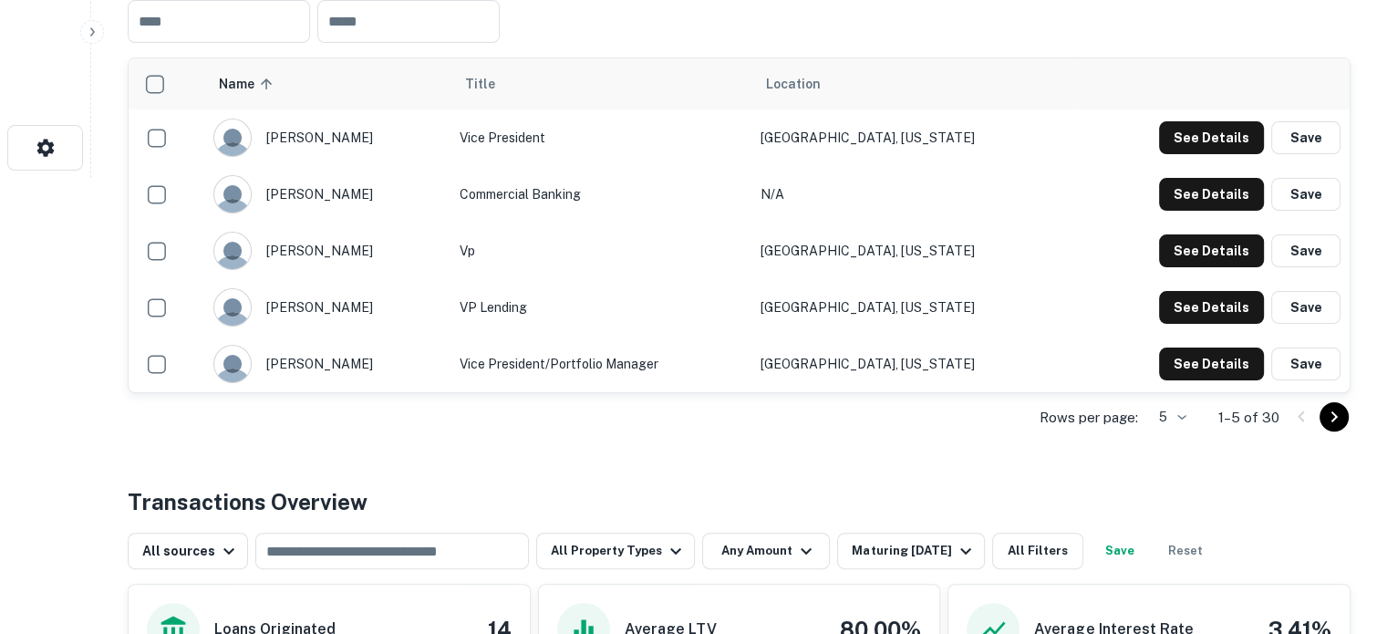
click at [1200, 410] on div "Rows per page: 5 * 1–5 of 30" at bounding box center [739, 417] width 1223 height 49
click at [1195, 418] on div "Rows per page: 5 * 1–5 of 30" at bounding box center [739, 417] width 1223 height 49
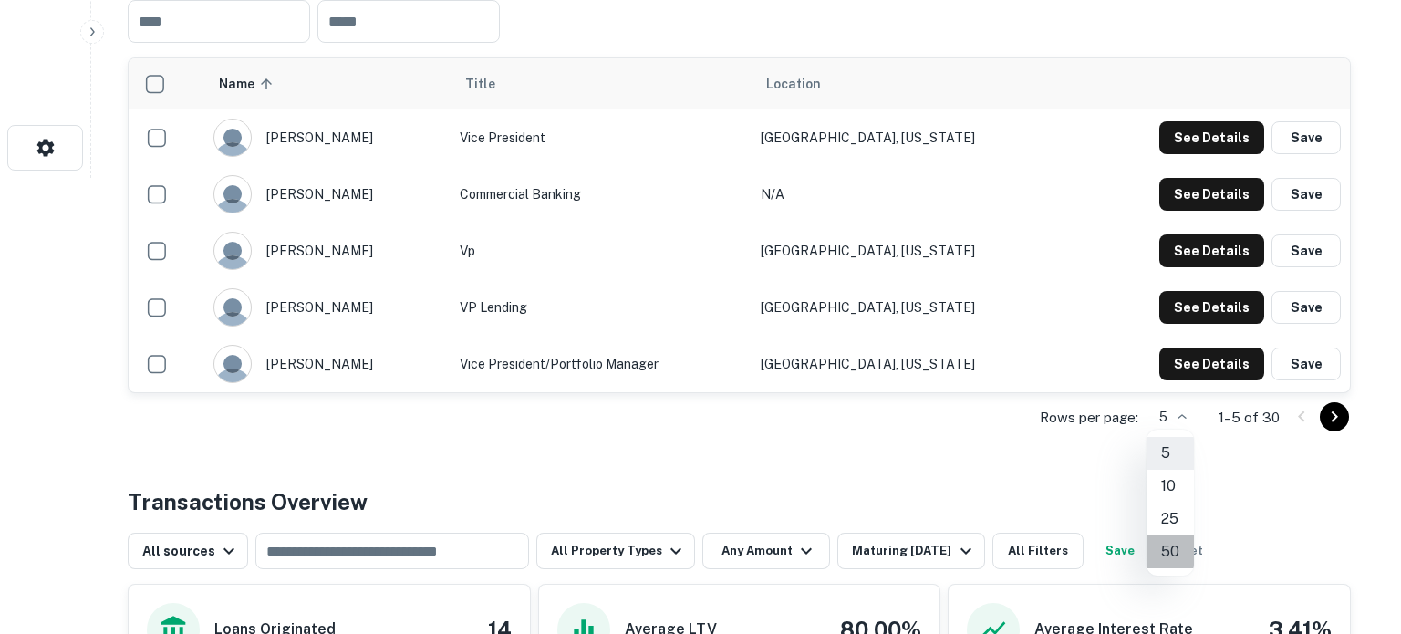
click at [1174, 542] on li "50" at bounding box center [1169, 551] width 47 height 33
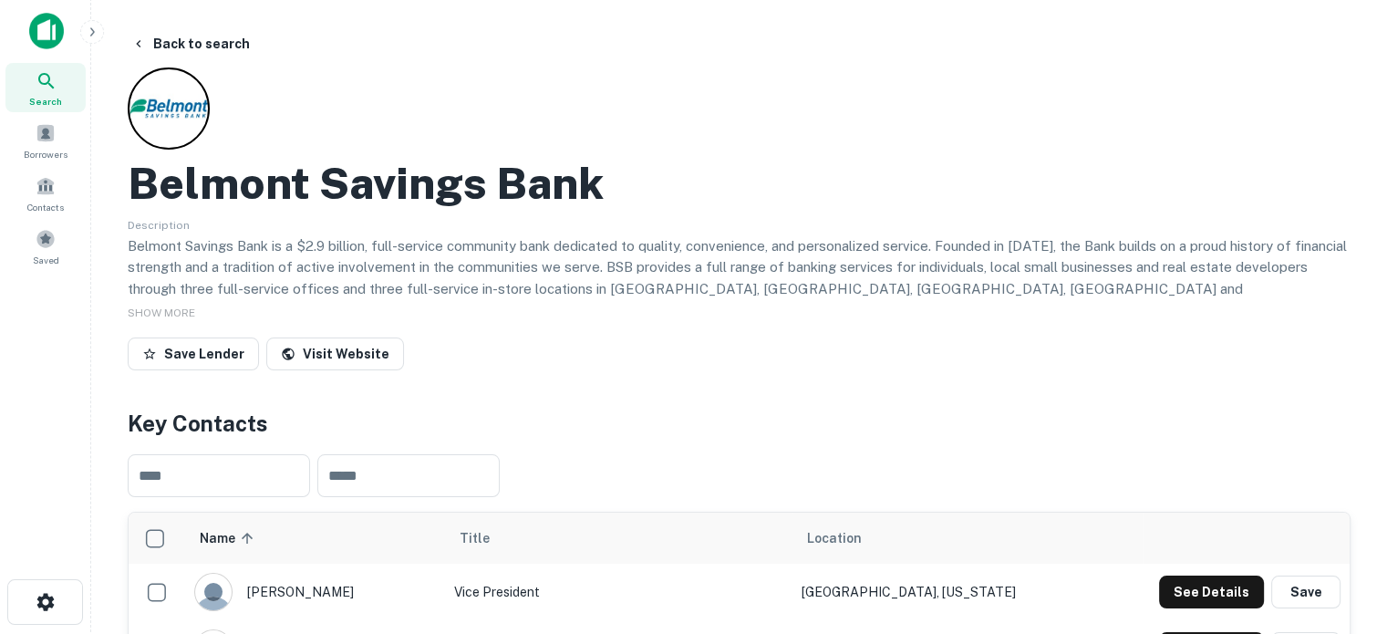
scroll to position [0, 0]
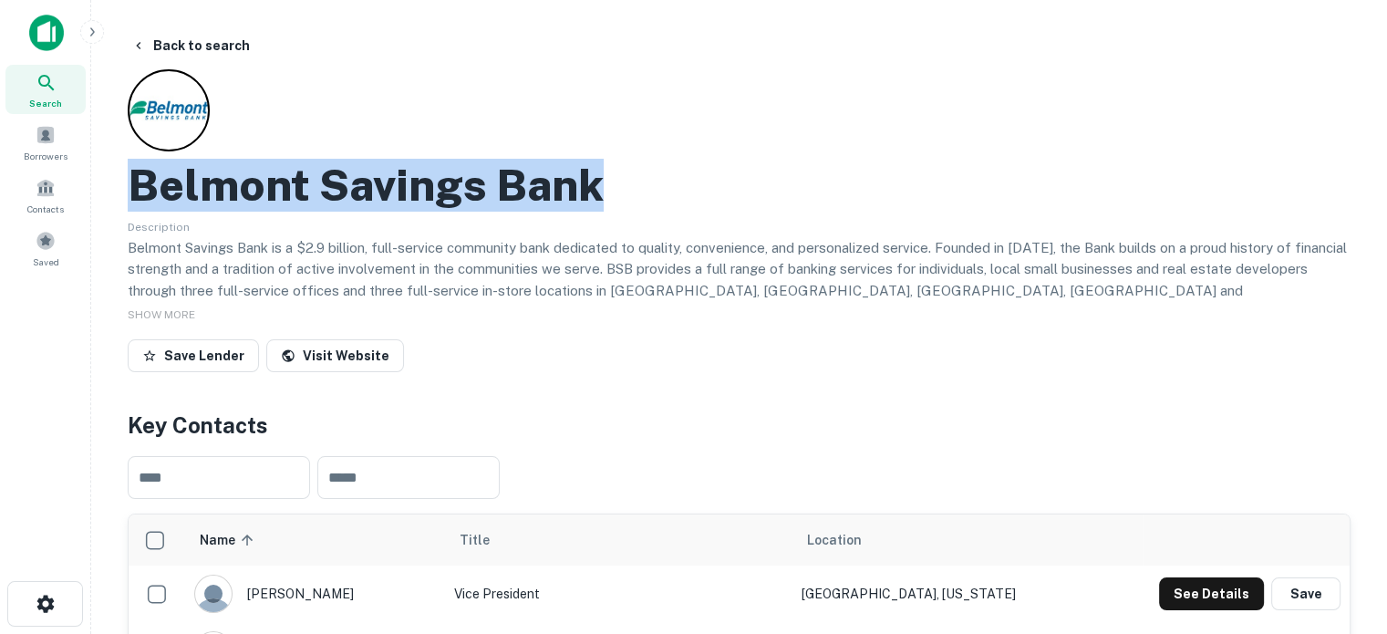
drag, startPoint x: 125, startPoint y: 180, endPoint x: 661, endPoint y: 190, distance: 536.3
copy h2 "Belmont Savings Bank"
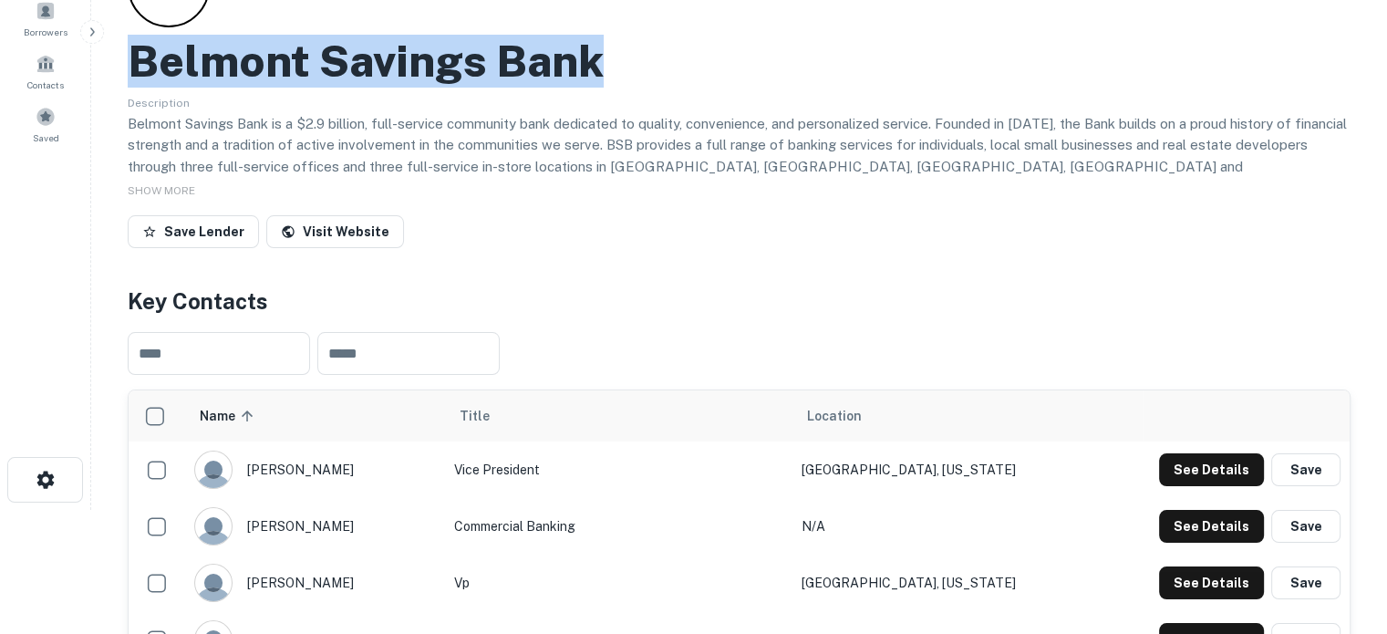
scroll to position [274, 0]
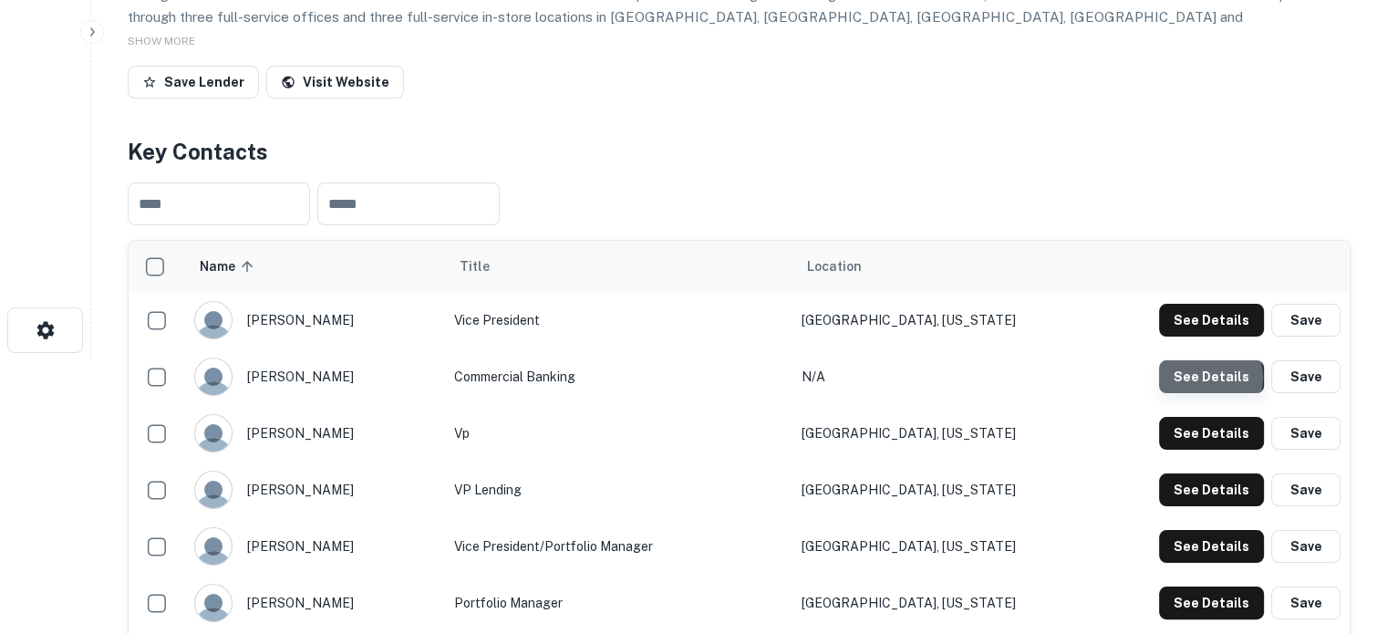
click at [1207, 378] on button "See Details" at bounding box center [1211, 376] width 105 height 33
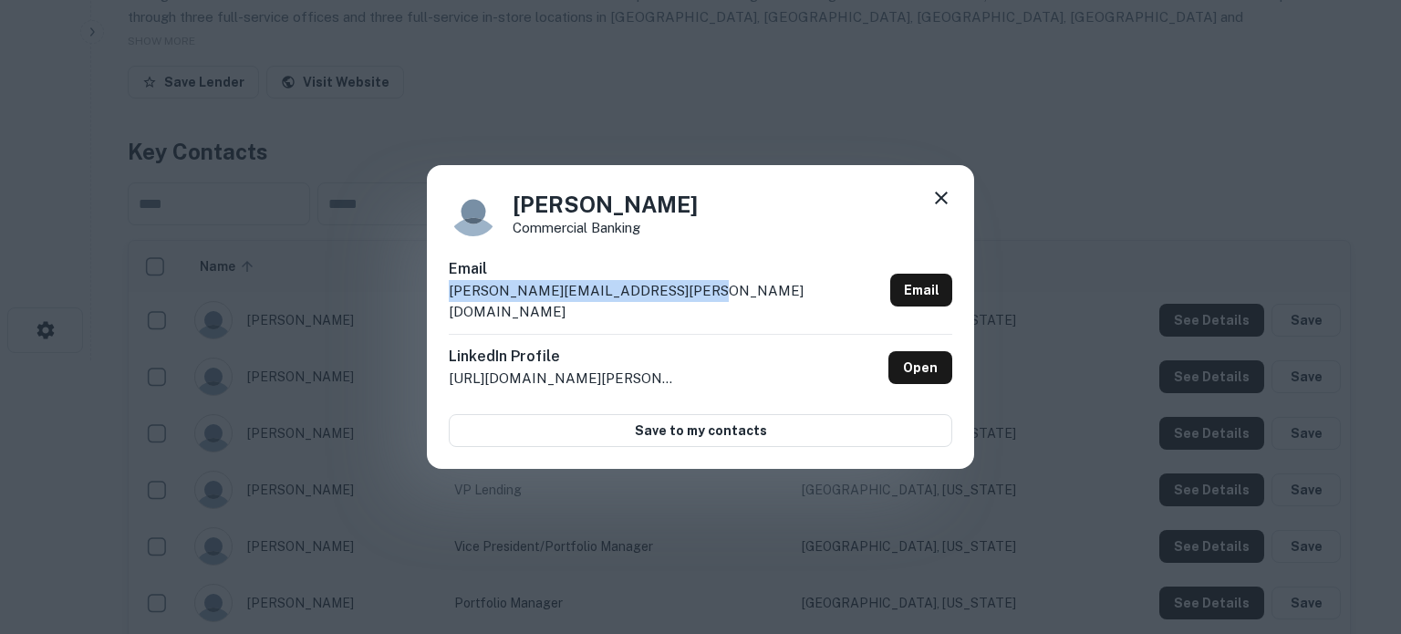
drag, startPoint x: 443, startPoint y: 302, endPoint x: 686, endPoint y: 301, distance: 242.6
click at [686, 301] on div "Pamela Oesterlin Commercial Banking Email pamela.oesterlin@citizensbank.com Ema…" at bounding box center [700, 317] width 547 height 305
copy p "pamela.oesterlin@citizensbank.com"
click at [923, 361] on link "Open" at bounding box center [920, 367] width 64 height 33
click at [943, 202] on icon at bounding box center [941, 198] width 22 height 22
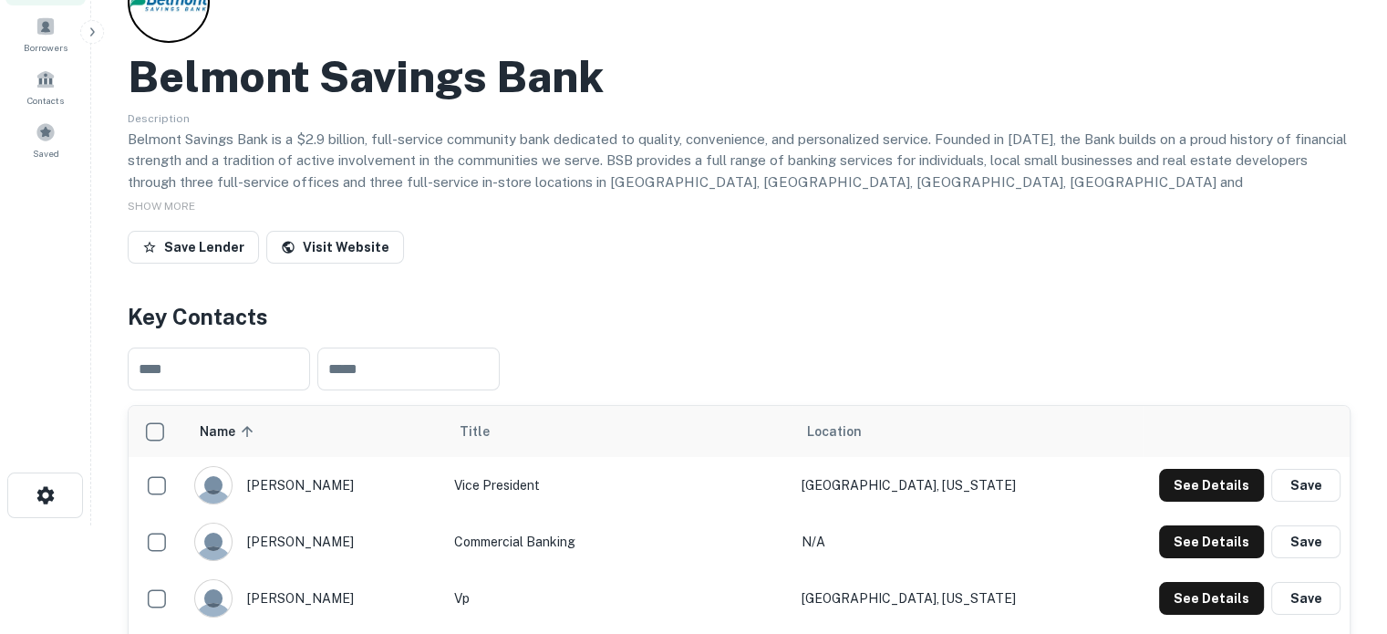
scroll to position [0, 0]
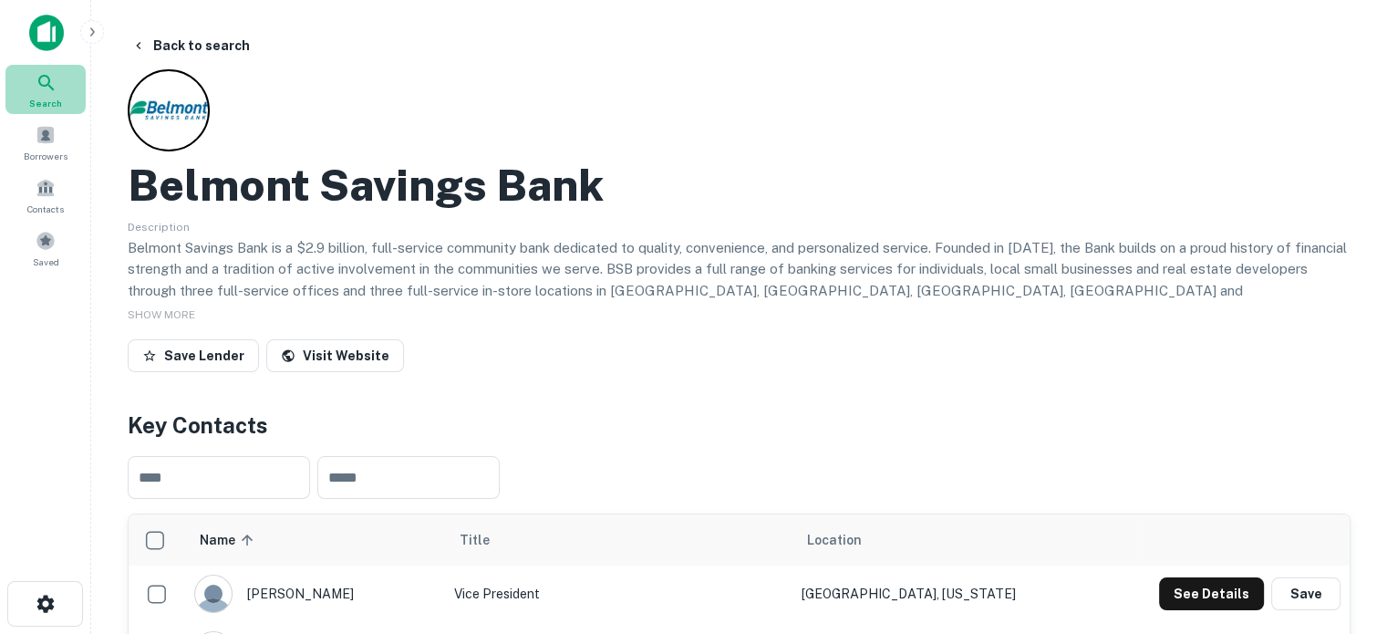
click at [40, 98] on span "Search" at bounding box center [45, 103] width 33 height 15
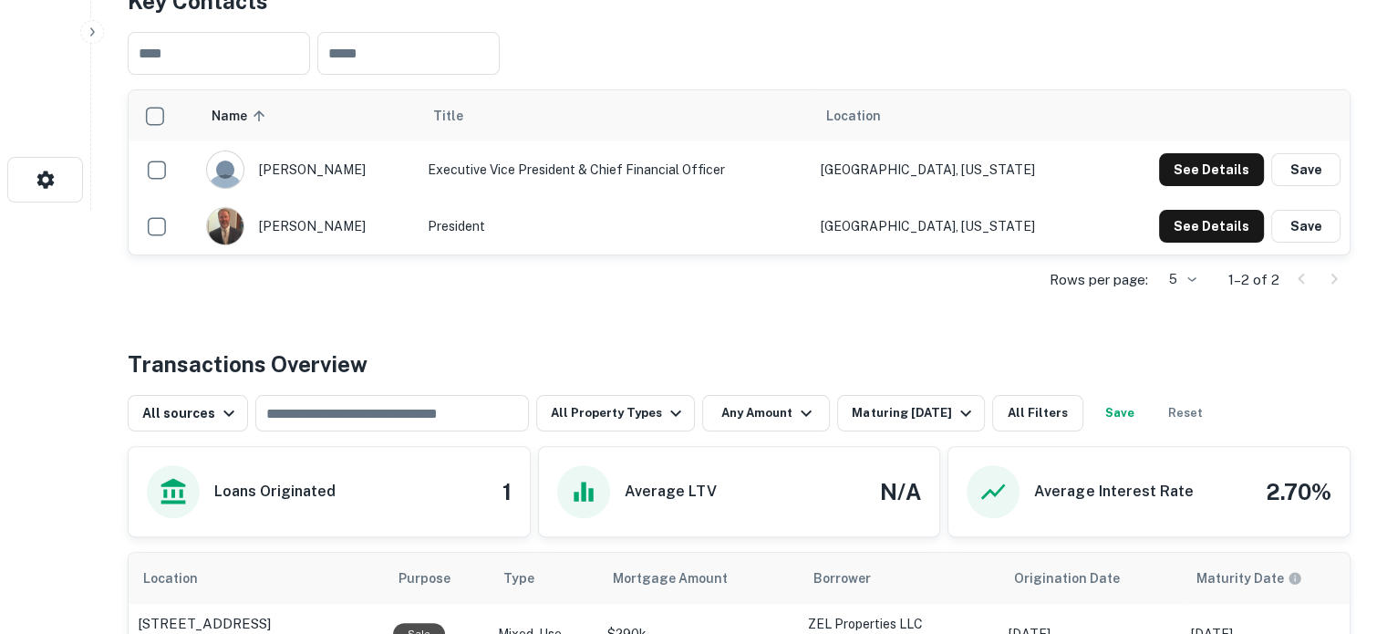
scroll to position [456, 0]
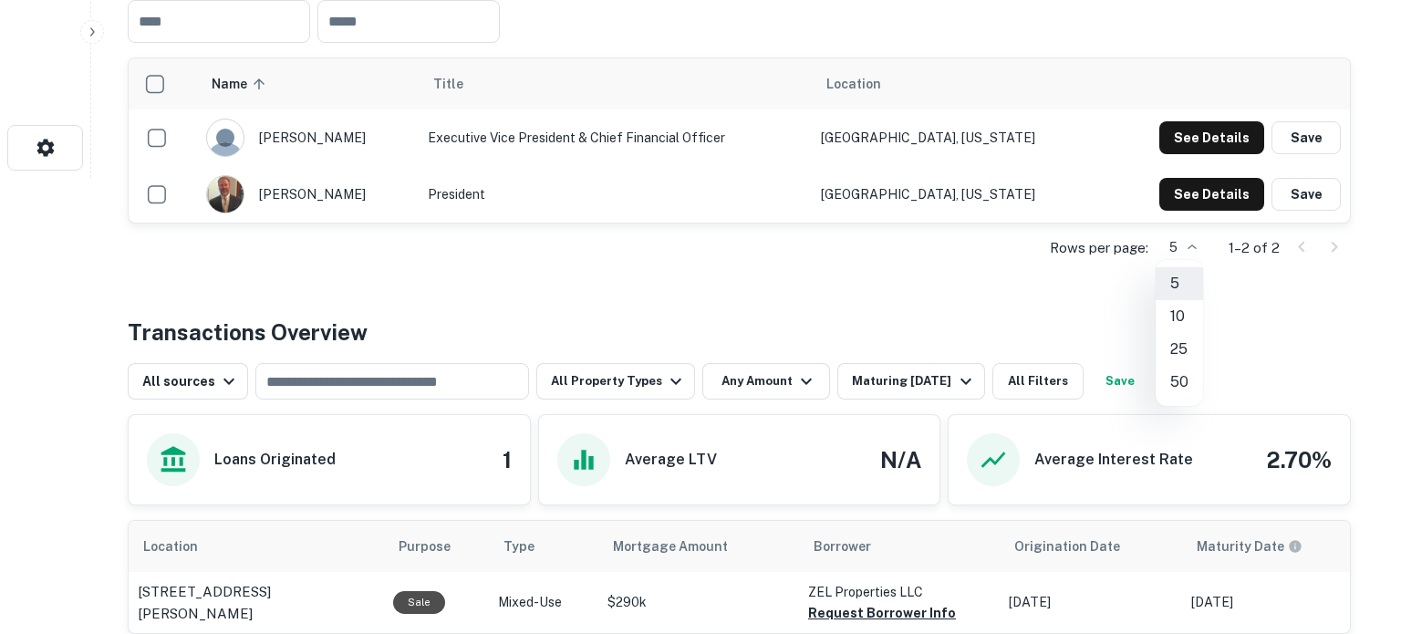
click at [891, 298] on div at bounding box center [700, 317] width 1401 height 634
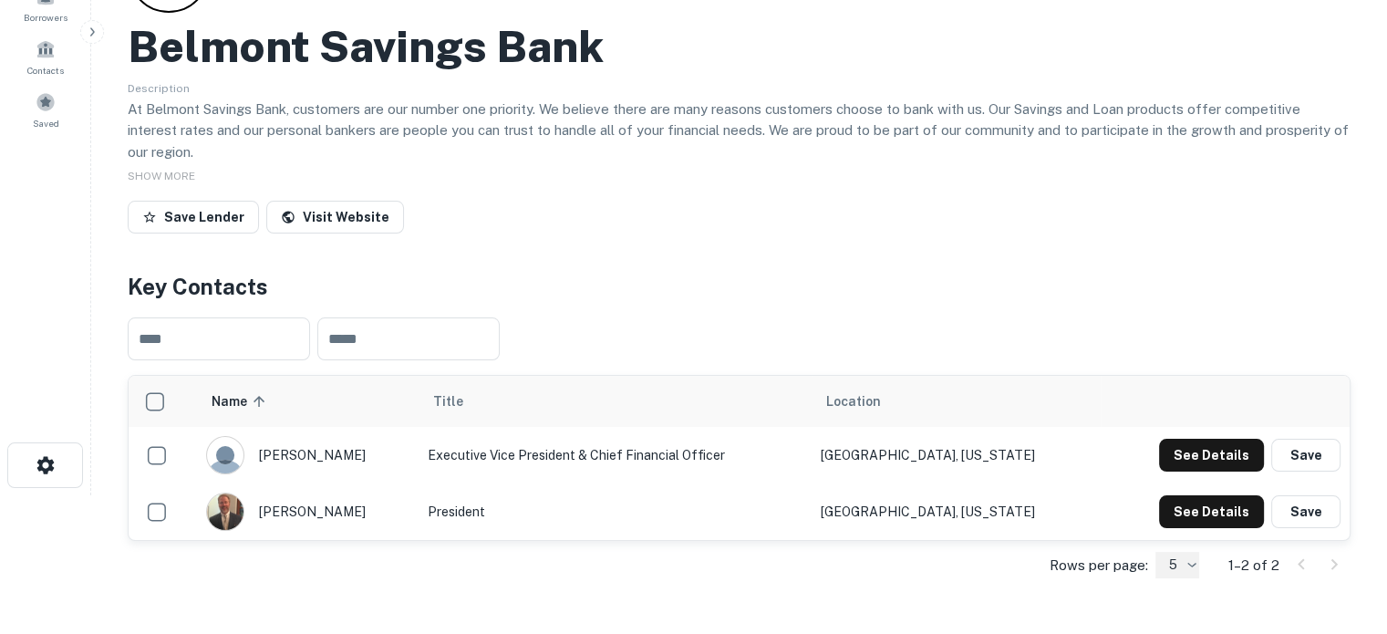
scroll to position [0, 0]
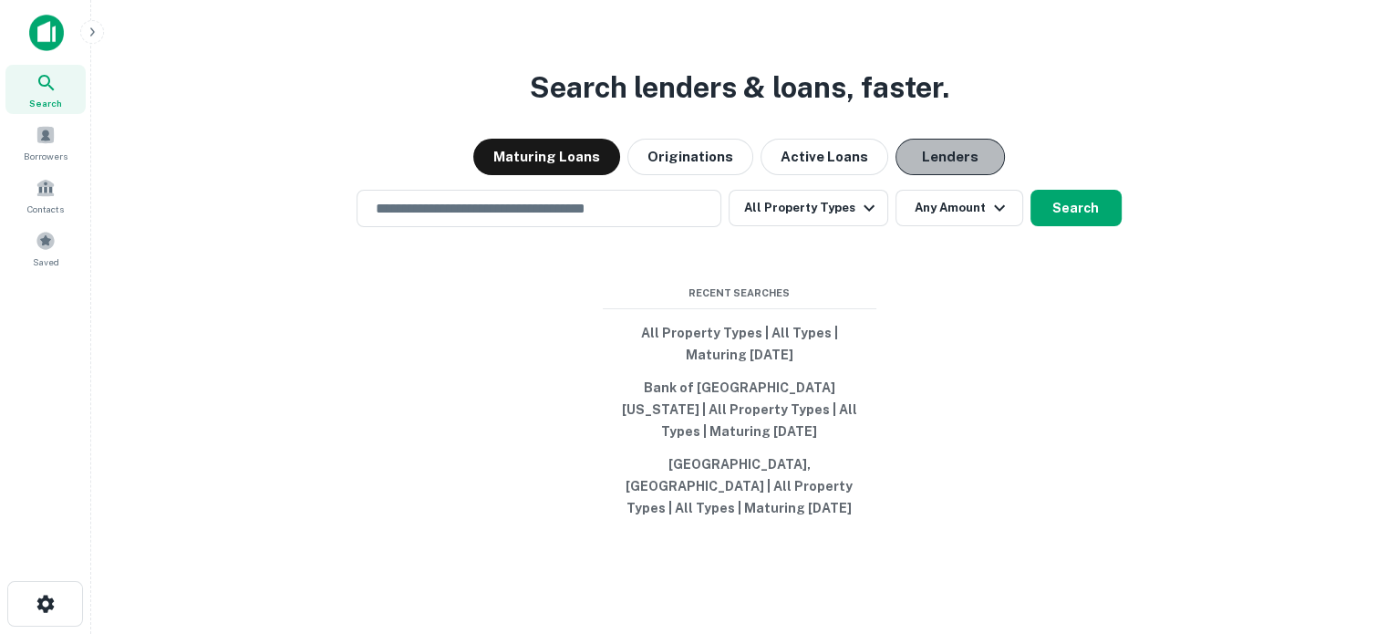
click at [962, 167] on button "Lenders" at bounding box center [950, 157] width 109 height 36
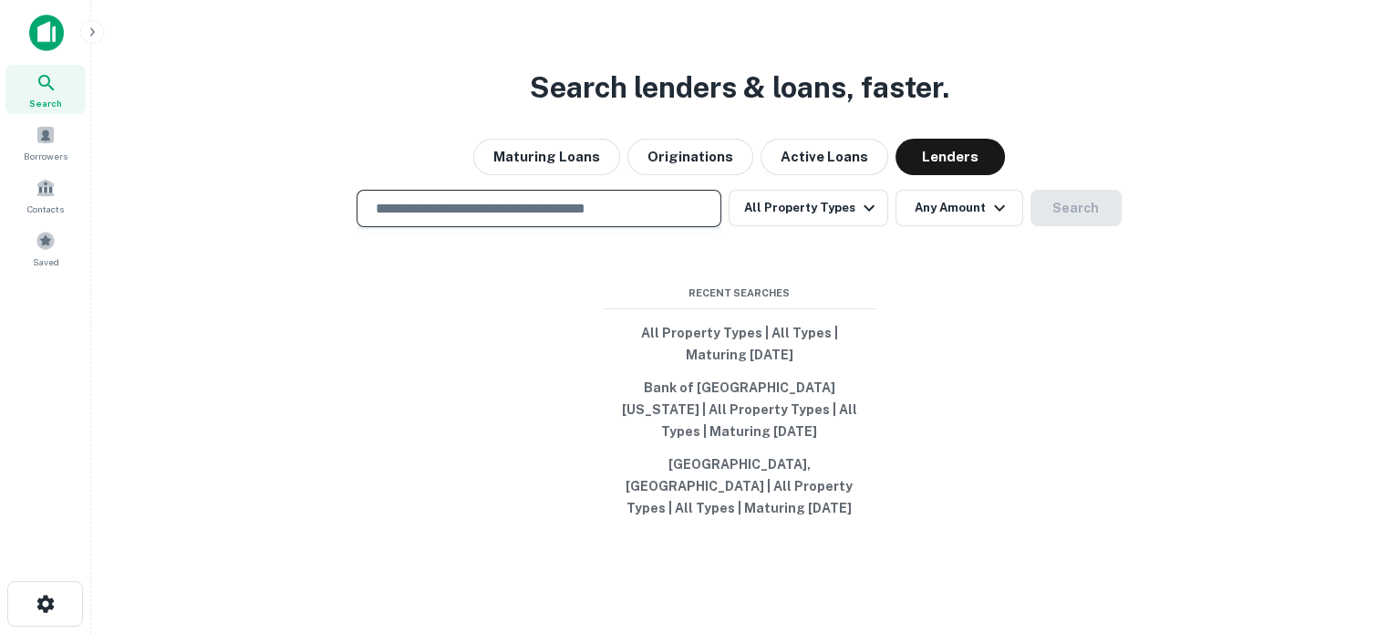
click at [521, 219] on input "text" at bounding box center [539, 208] width 348 height 21
paste input "**********"
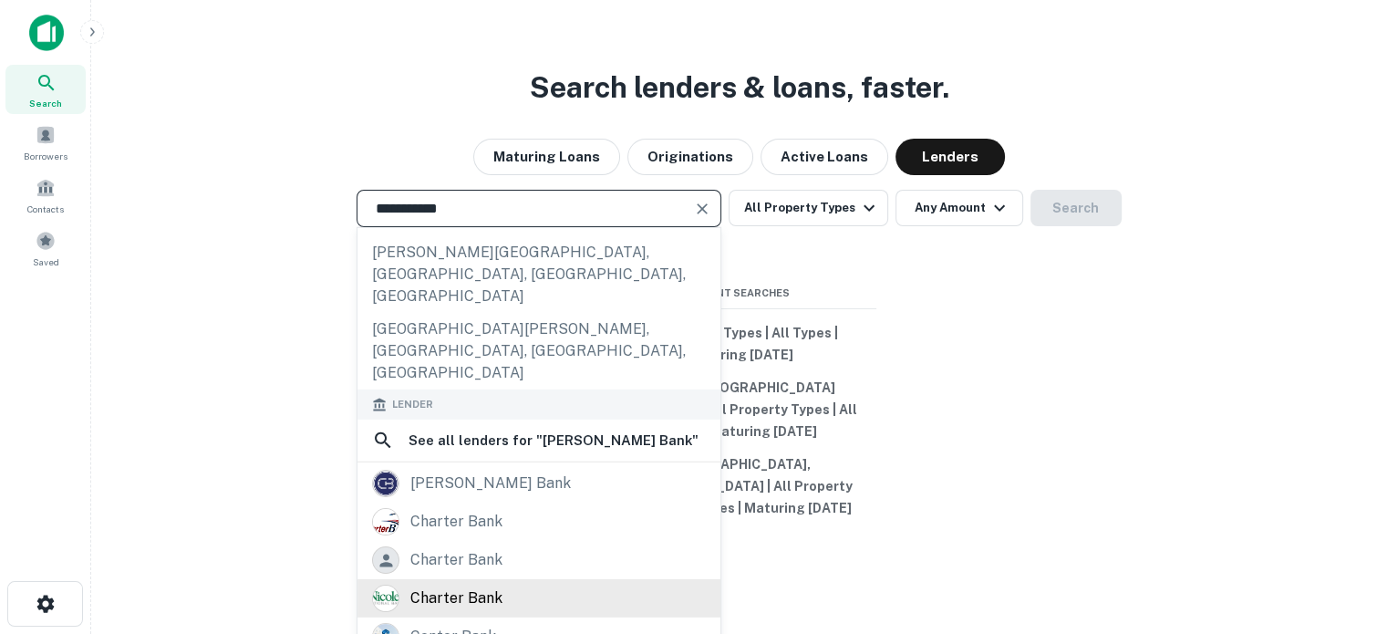
scroll to position [224, 0]
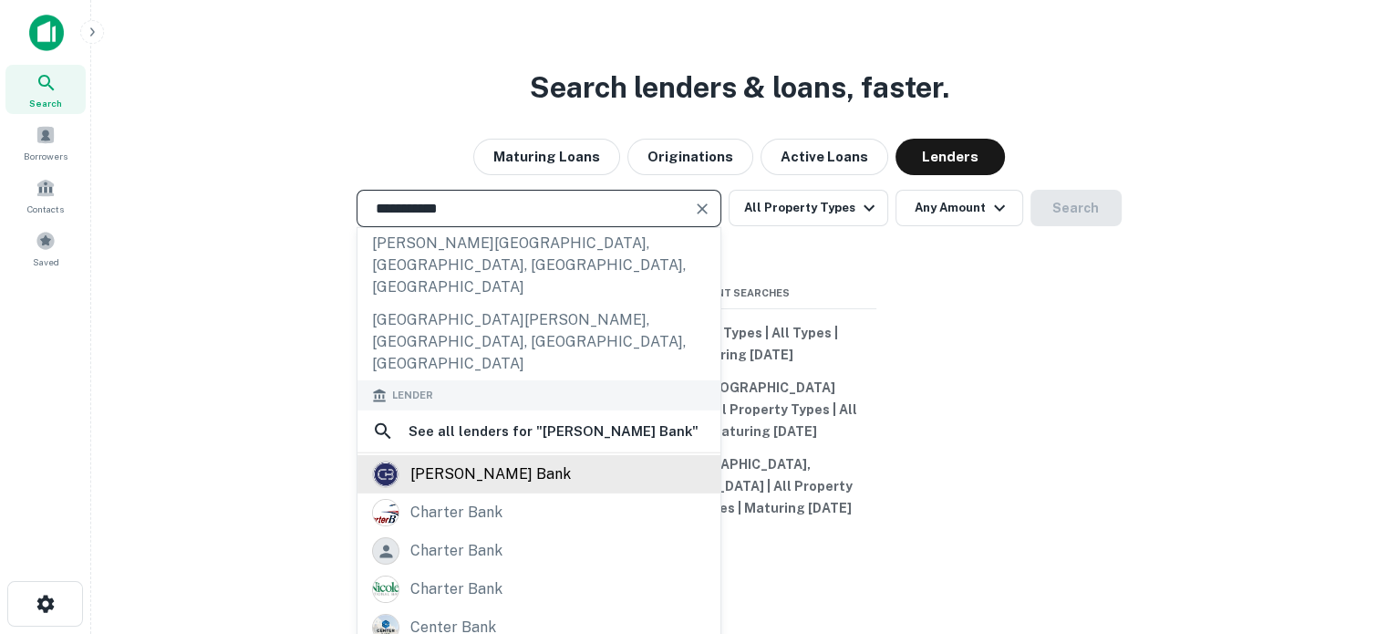
type input "**********"
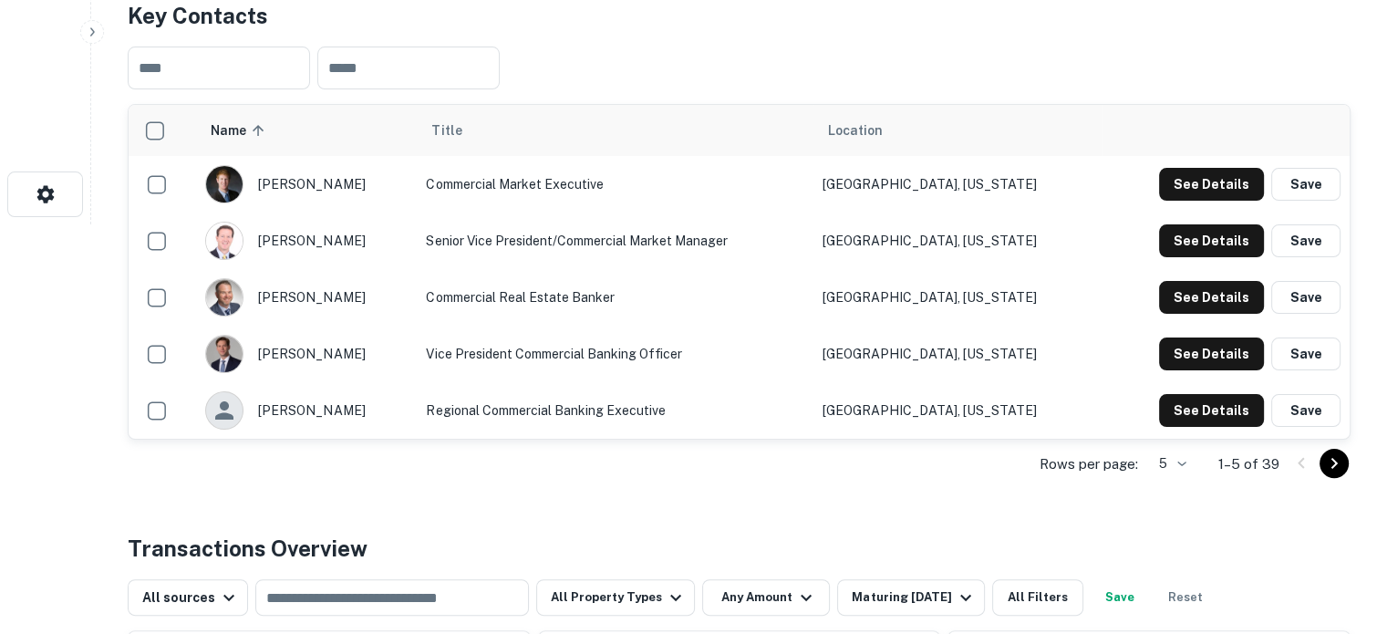
scroll to position [547, 0]
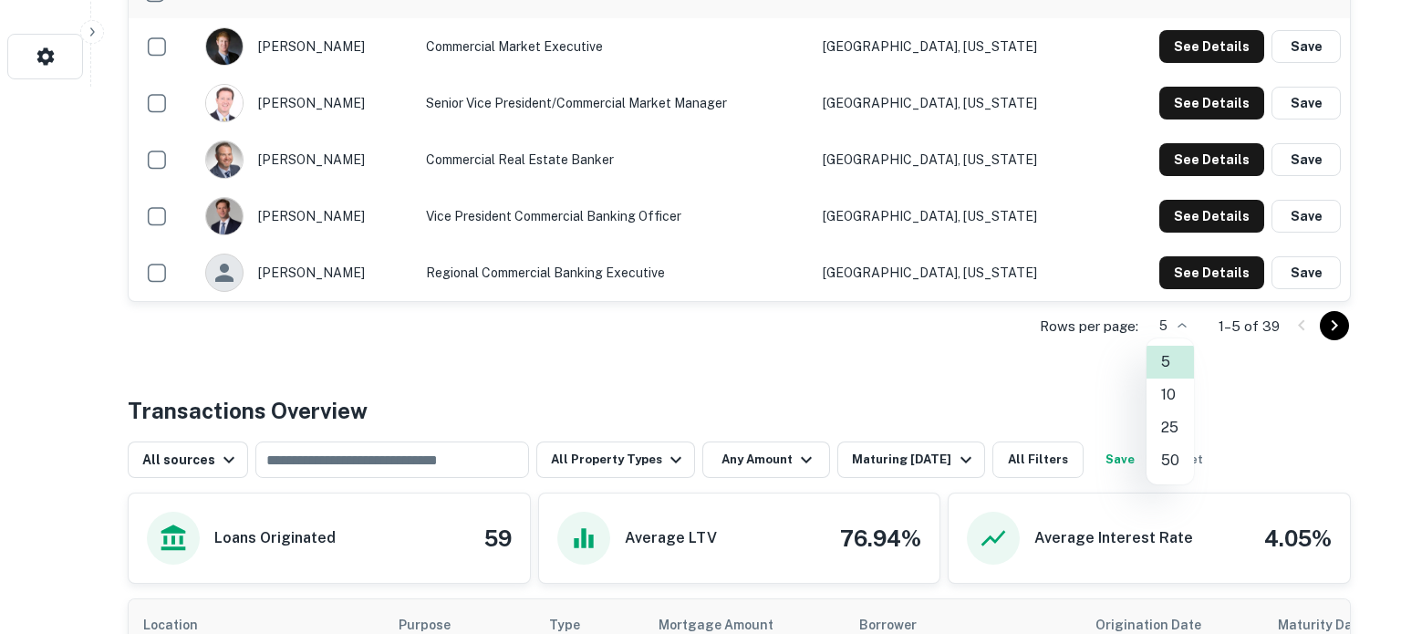
click at [1171, 457] on li "50" at bounding box center [1169, 460] width 47 height 33
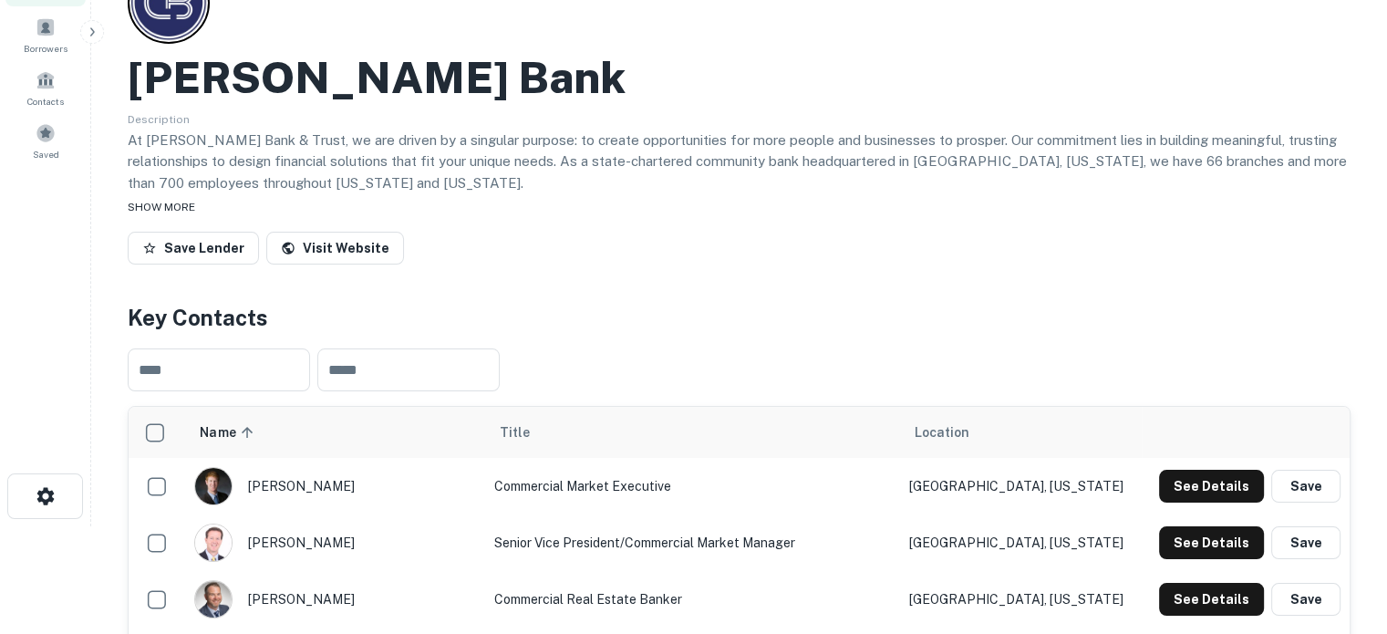
scroll to position [0, 0]
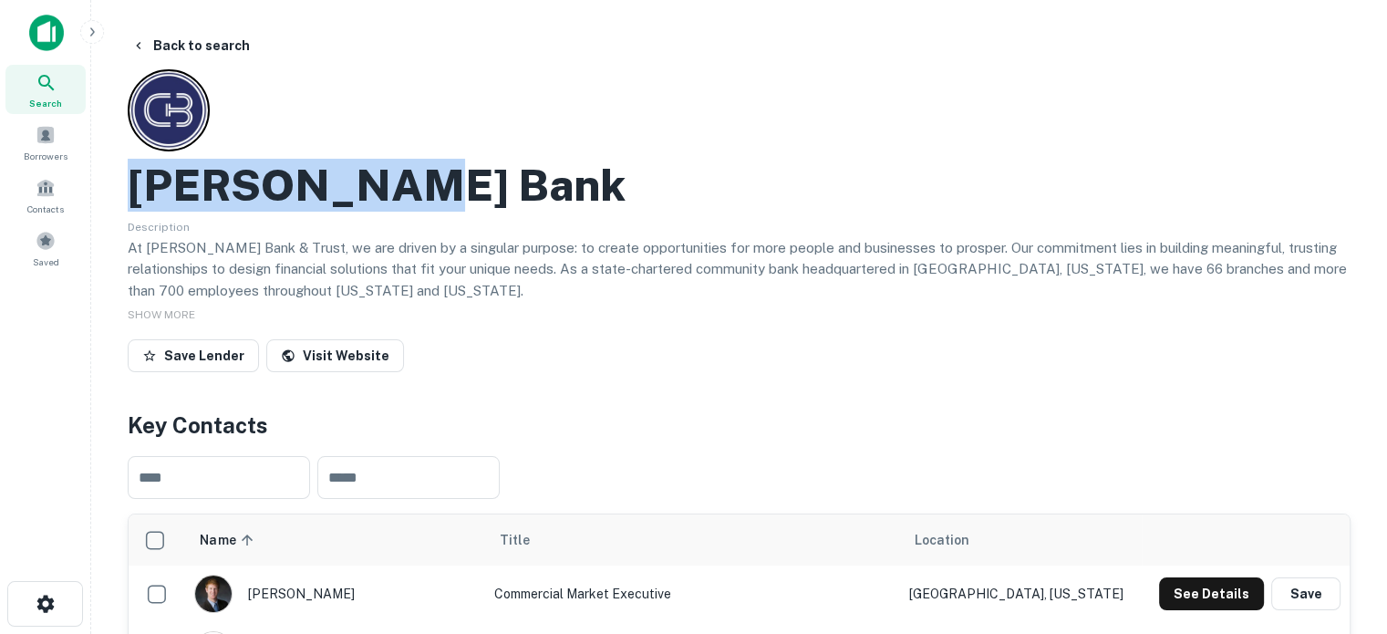
drag, startPoint x: 130, startPoint y: 181, endPoint x: 430, endPoint y: 185, distance: 300.1
click at [430, 185] on div "[PERSON_NAME] Bank" at bounding box center [739, 185] width 1223 height 53
copy h2 "[PERSON_NAME] Bank"
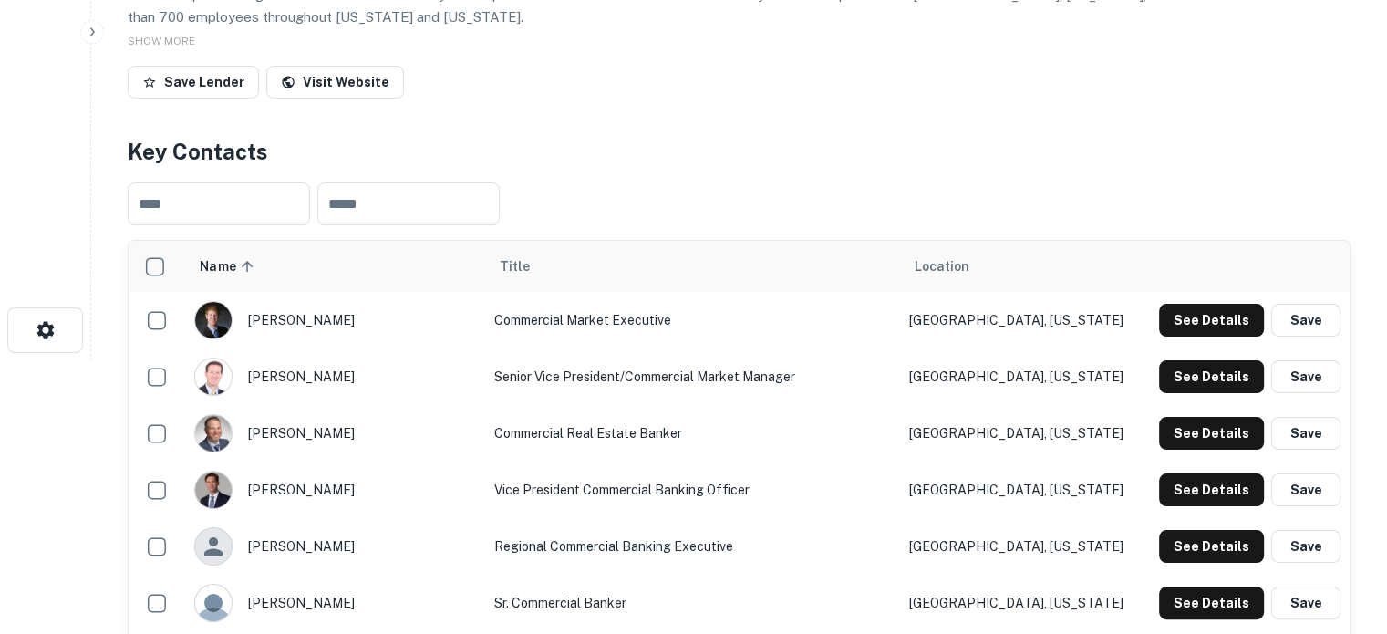
click at [839, 532] on td "Regional Commercial Banking Executive" at bounding box center [691, 546] width 415 height 57
click at [1192, 316] on button "See Details" at bounding box center [1211, 320] width 105 height 33
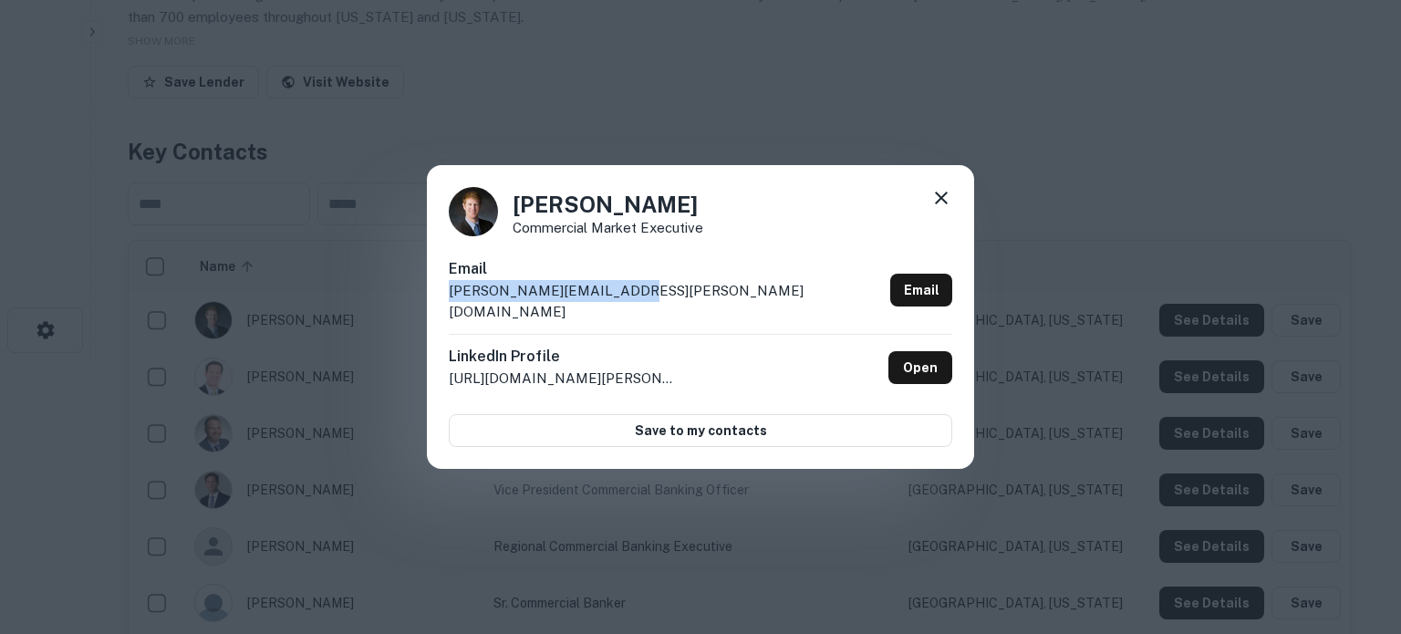
drag, startPoint x: 447, startPoint y: 305, endPoint x: 626, endPoint y: 305, distance: 178.7
click at [626, 305] on div "[PERSON_NAME] Commercial Market Executive Email [PERSON_NAME][EMAIL_ADDRESS][PE…" at bounding box center [700, 317] width 547 height 305
copy p "[PERSON_NAME][EMAIL_ADDRESS][PERSON_NAME][DOMAIN_NAME]"
click at [912, 359] on link "Open" at bounding box center [920, 367] width 64 height 33
click at [941, 204] on icon at bounding box center [941, 198] width 13 height 13
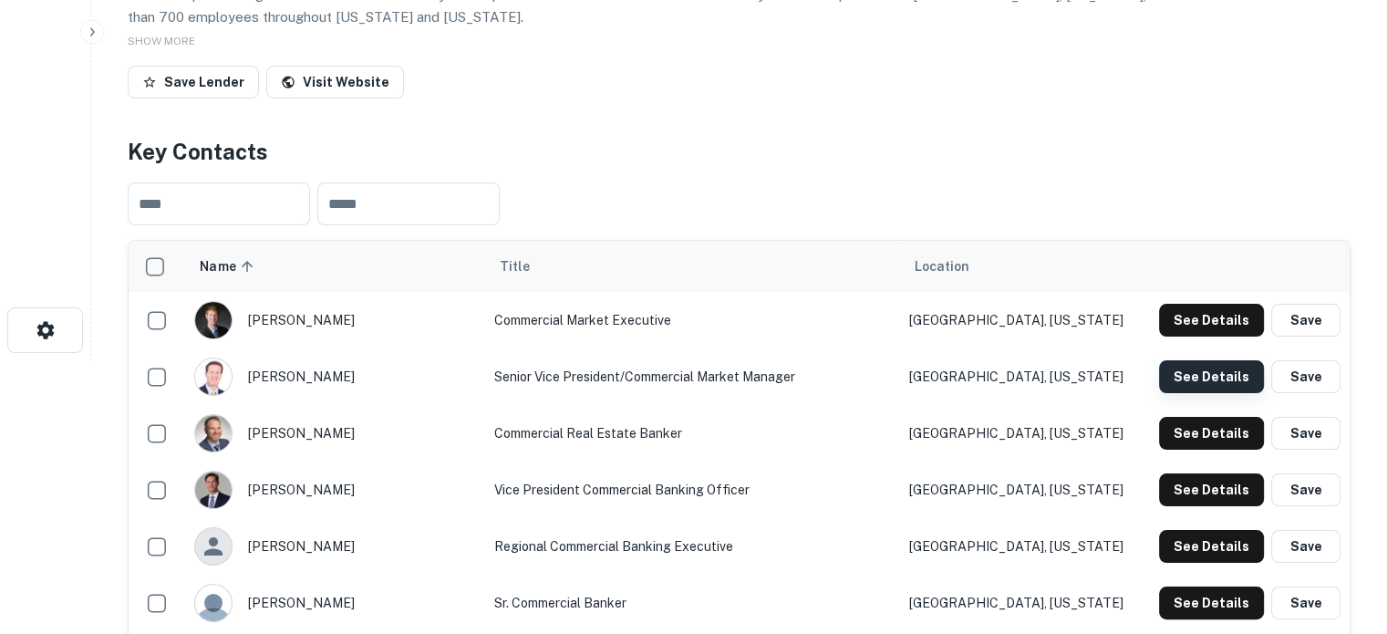
click at [1189, 381] on button "See Details" at bounding box center [1211, 376] width 105 height 33
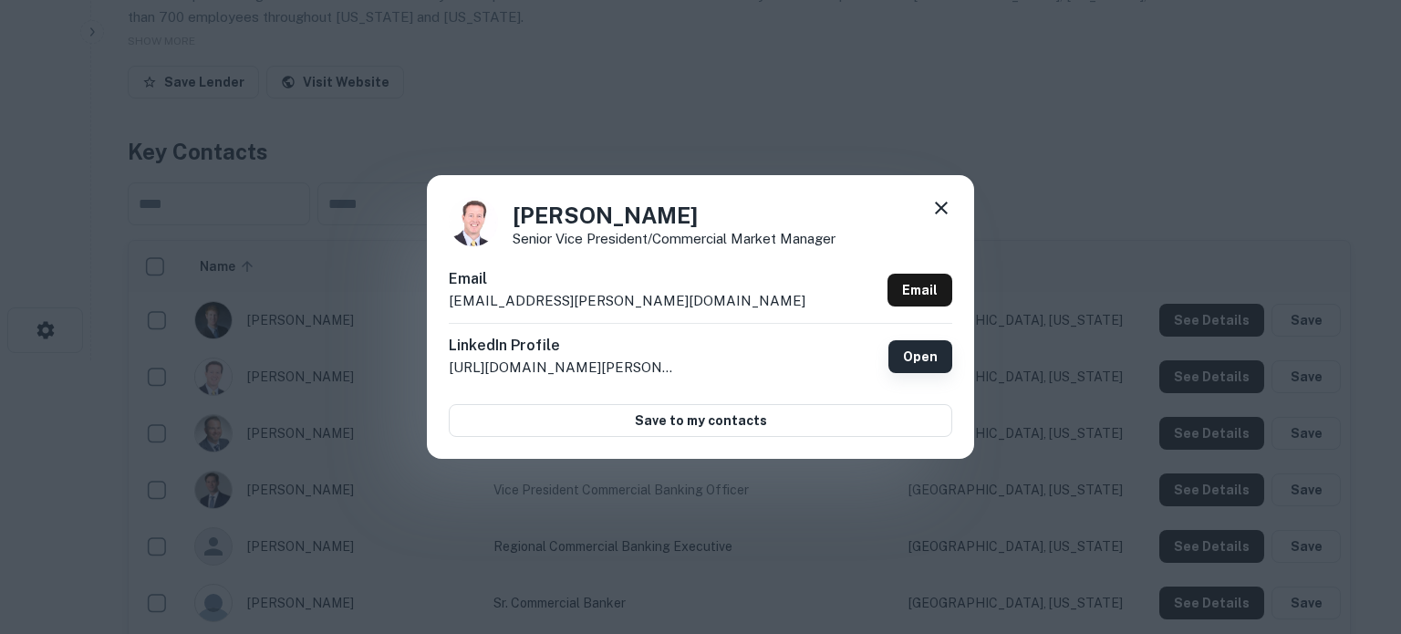
click at [934, 360] on link "Open" at bounding box center [920, 356] width 64 height 33
click at [938, 209] on icon at bounding box center [941, 208] width 22 height 22
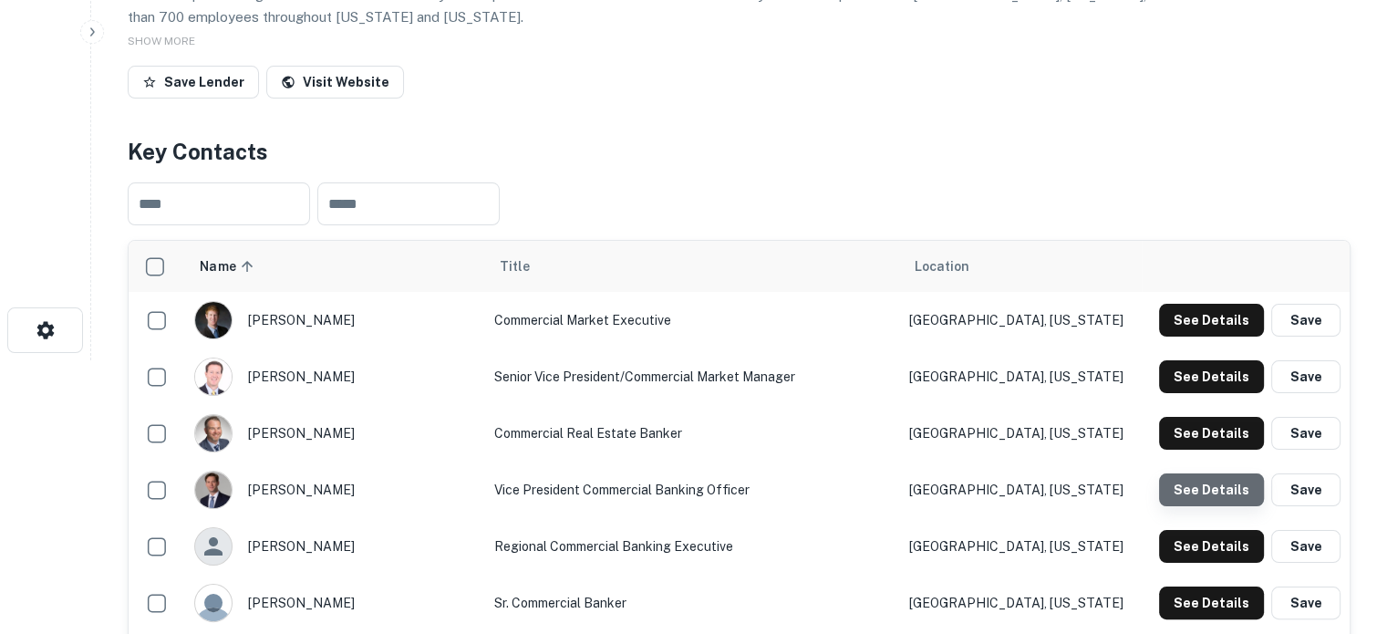
click at [1218, 494] on button "See Details" at bounding box center [1211, 489] width 105 height 33
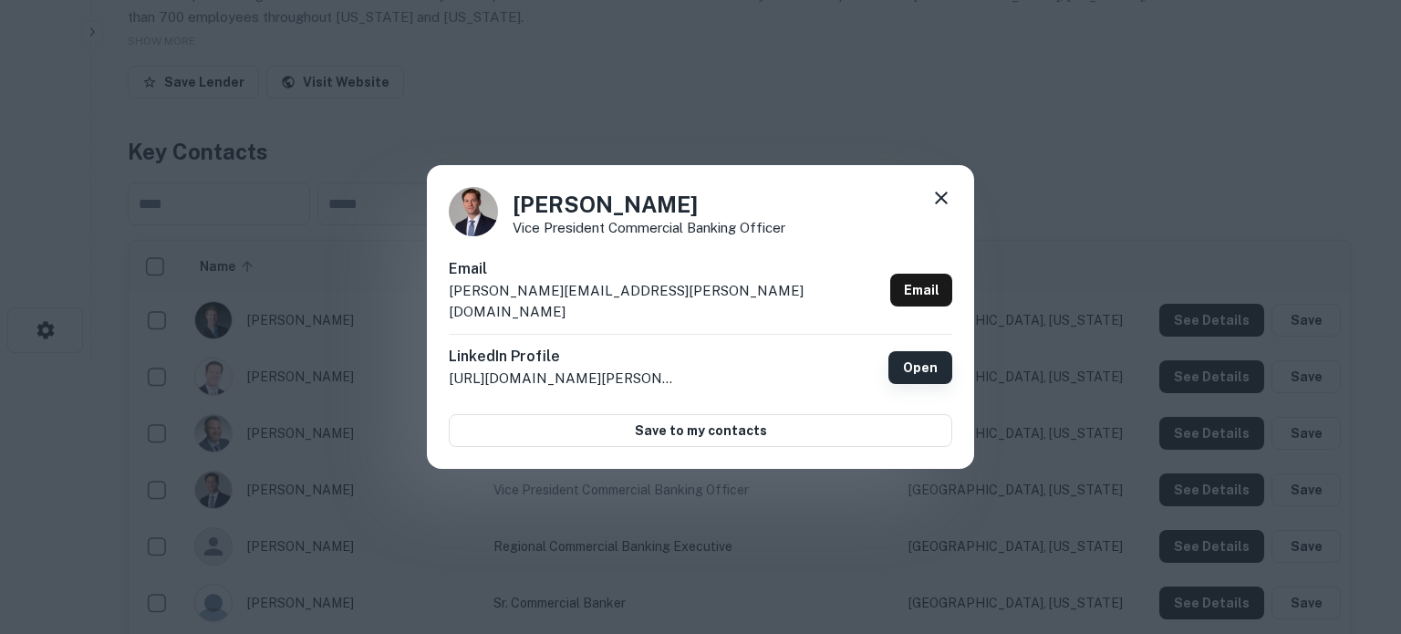
click at [932, 365] on link "Open" at bounding box center [920, 367] width 64 height 33
click at [943, 209] on icon at bounding box center [941, 198] width 22 height 22
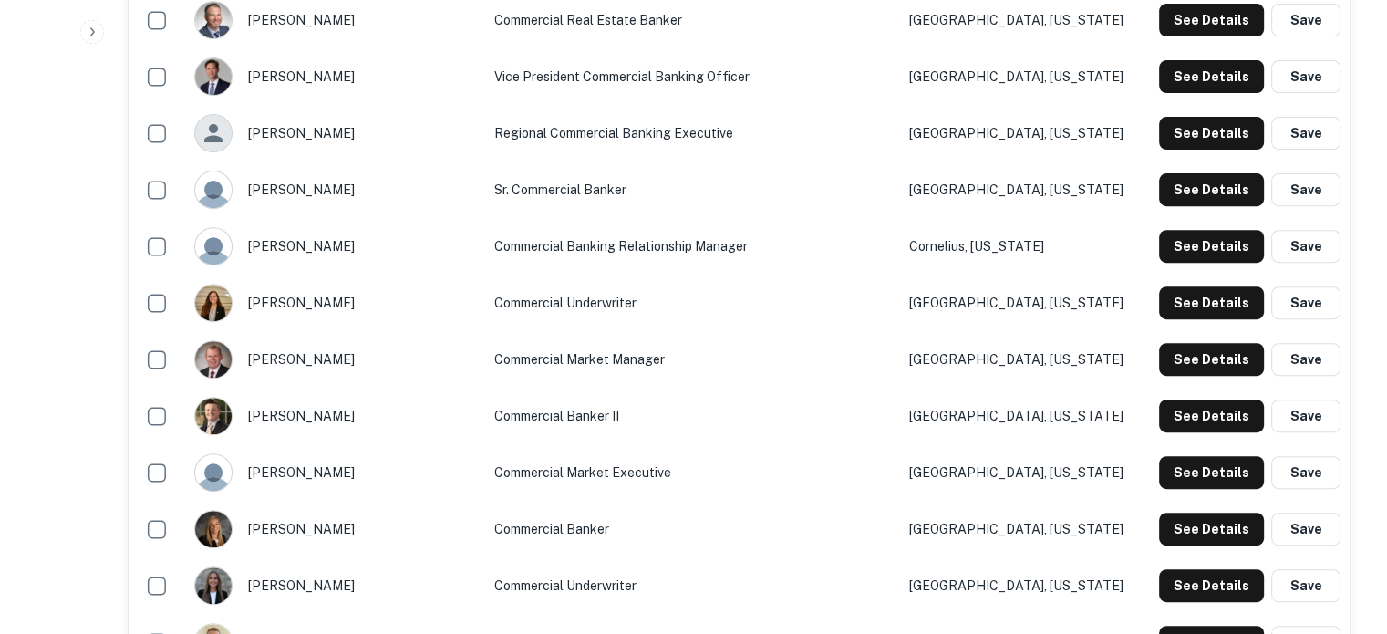
scroll to position [730, 0]
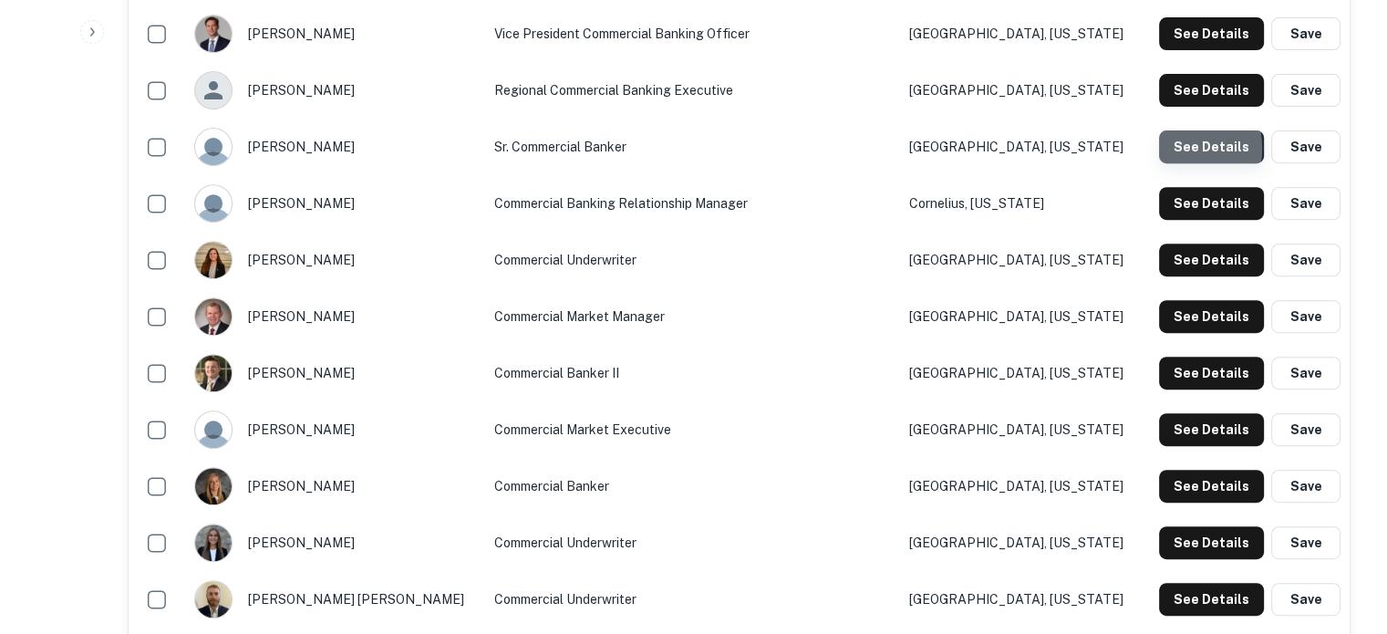
click at [1170, 149] on button "See Details" at bounding box center [1211, 146] width 105 height 33
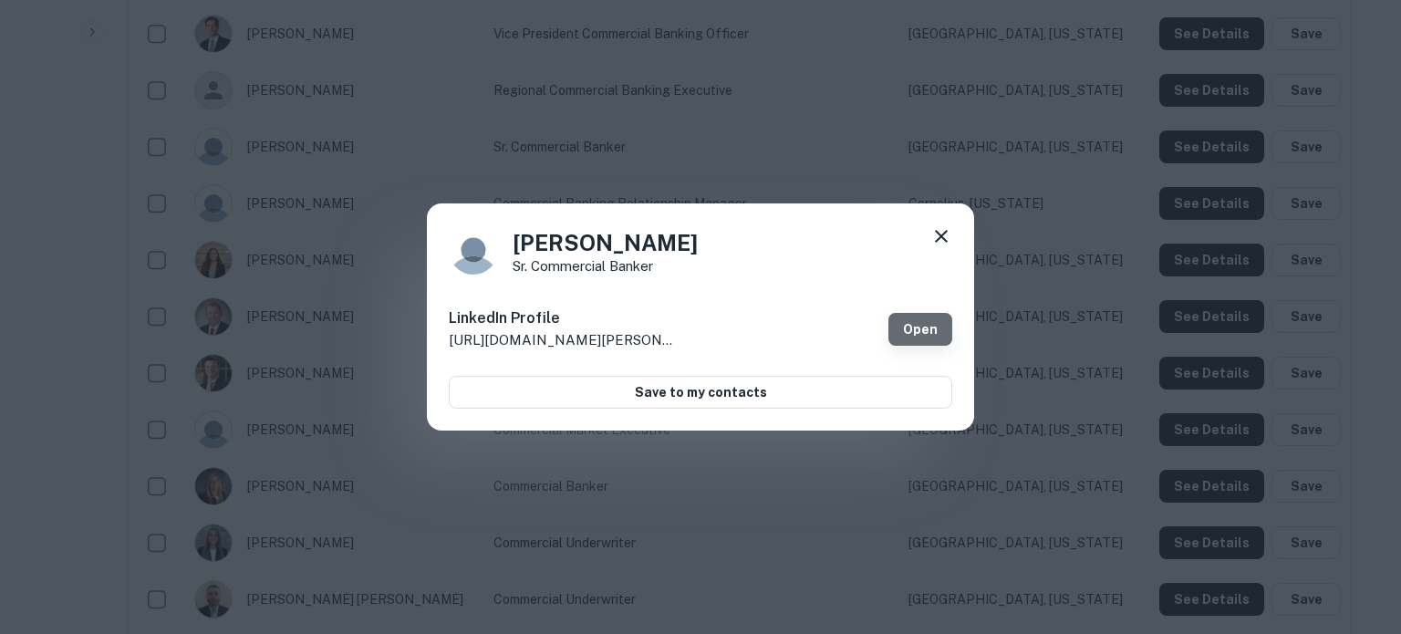
click at [927, 327] on link "Open" at bounding box center [920, 329] width 64 height 33
click at [941, 229] on icon at bounding box center [941, 236] width 22 height 22
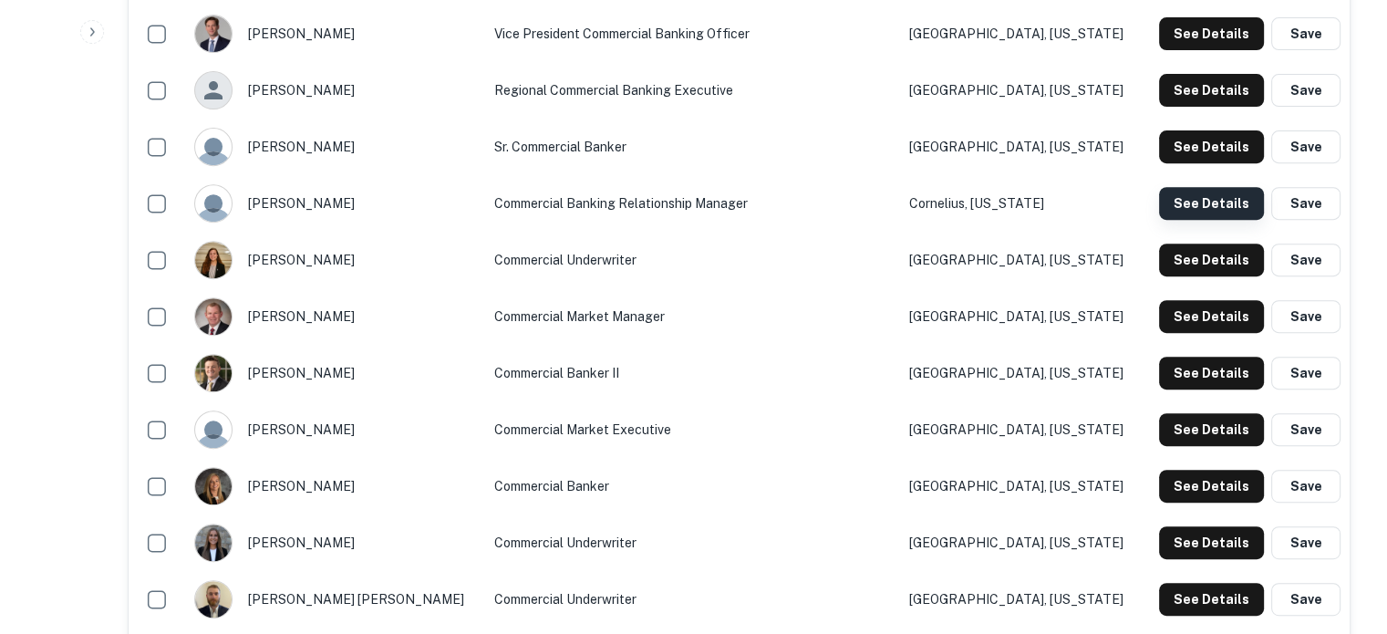
click at [1173, 212] on button "See Details" at bounding box center [1211, 203] width 105 height 33
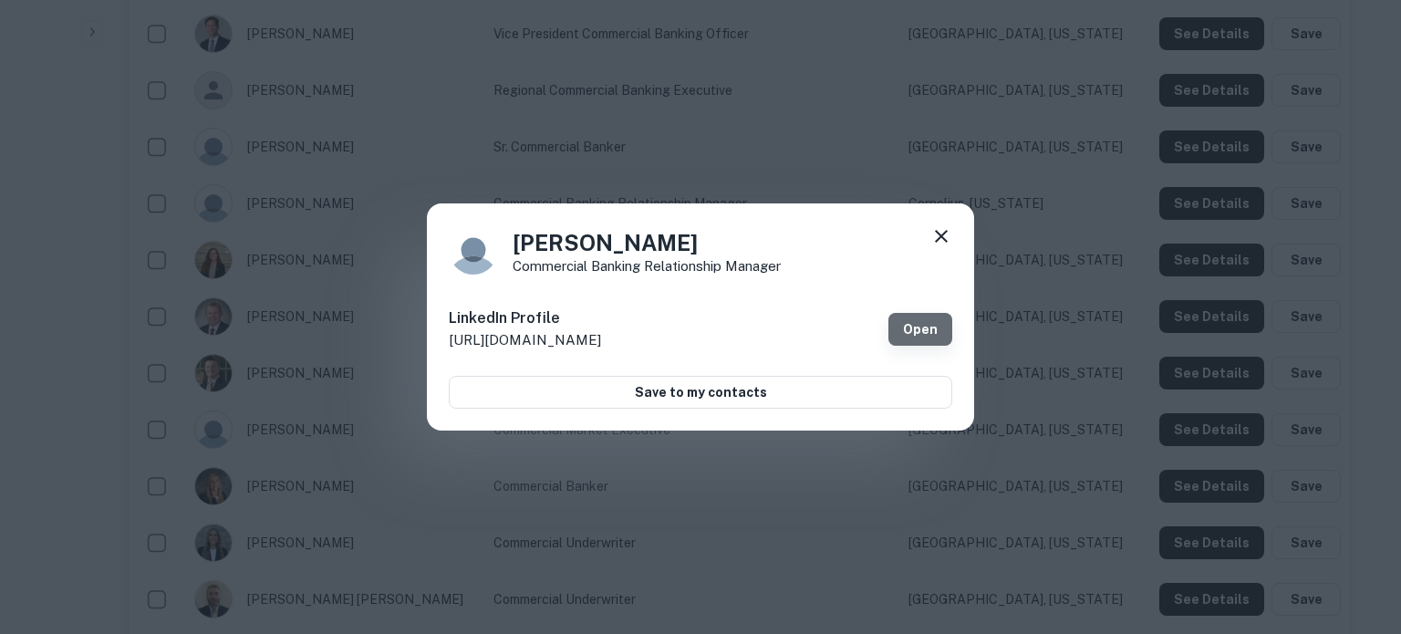
click at [916, 329] on link "Open" at bounding box center [920, 329] width 64 height 33
click at [943, 239] on icon at bounding box center [941, 236] width 13 height 13
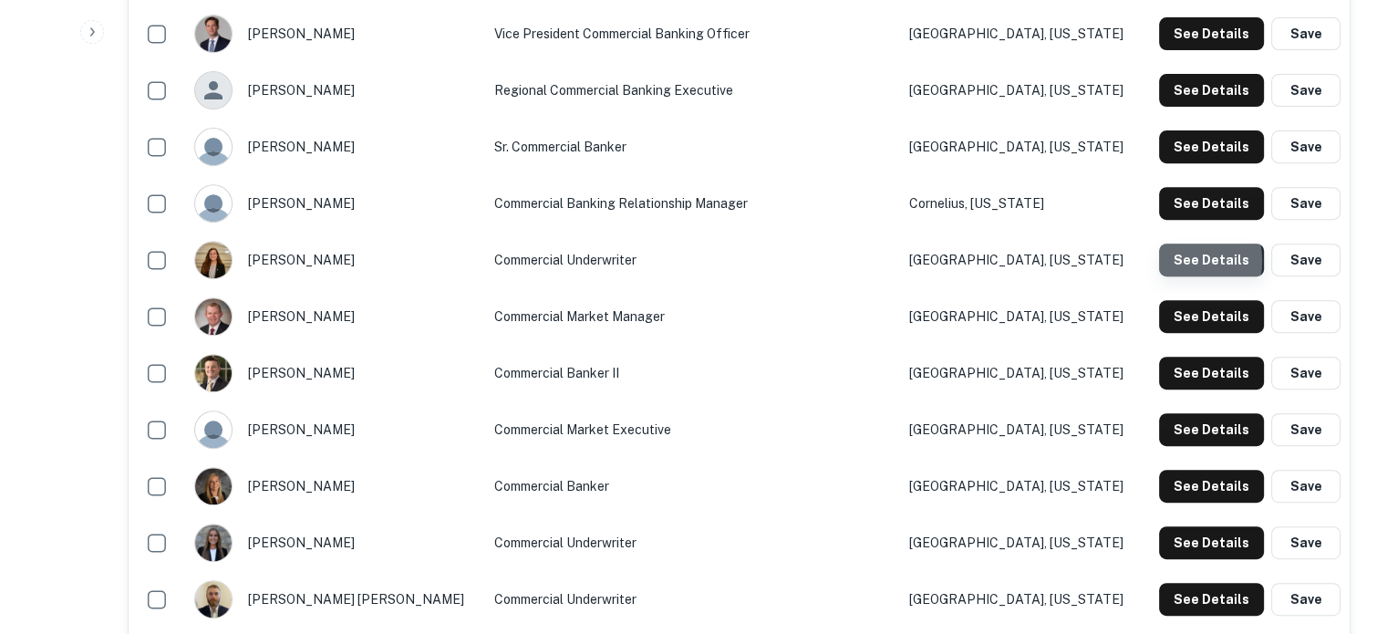
click at [1182, 262] on button "See Details" at bounding box center [1211, 259] width 105 height 33
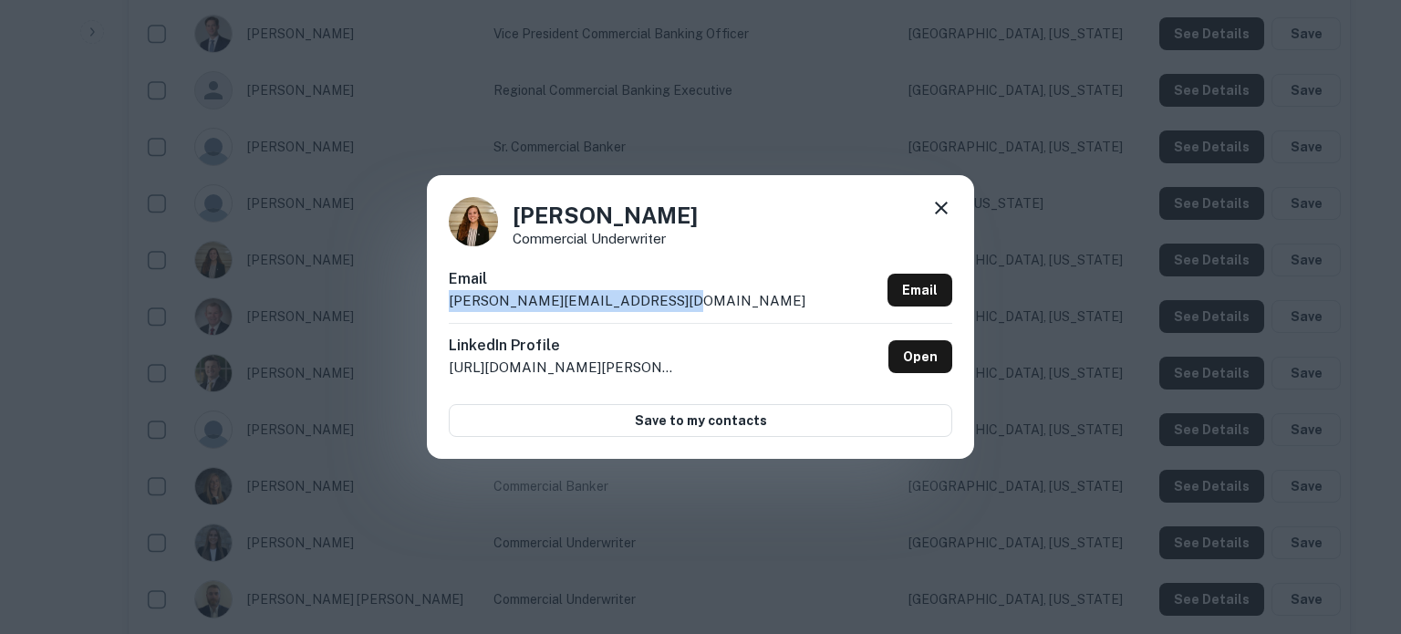
drag, startPoint x: 447, startPoint y: 311, endPoint x: 682, endPoint y: 306, distance: 235.4
click at [682, 306] on div "Erin Cromer Commercial Underwriter Email erin@commercialunderwriter.com Email L…" at bounding box center [700, 316] width 547 height 283
copy p "erin@commercialunderwriter.com"
click at [947, 207] on icon at bounding box center [941, 208] width 22 height 22
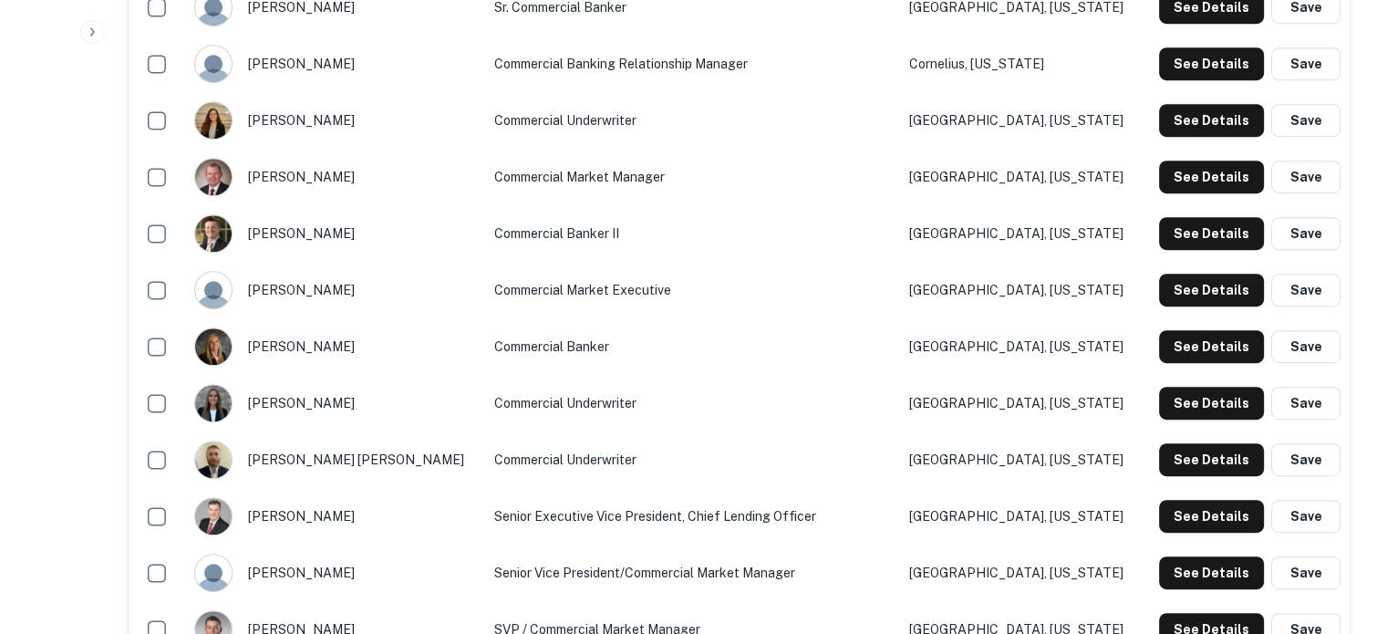
scroll to position [912, 0]
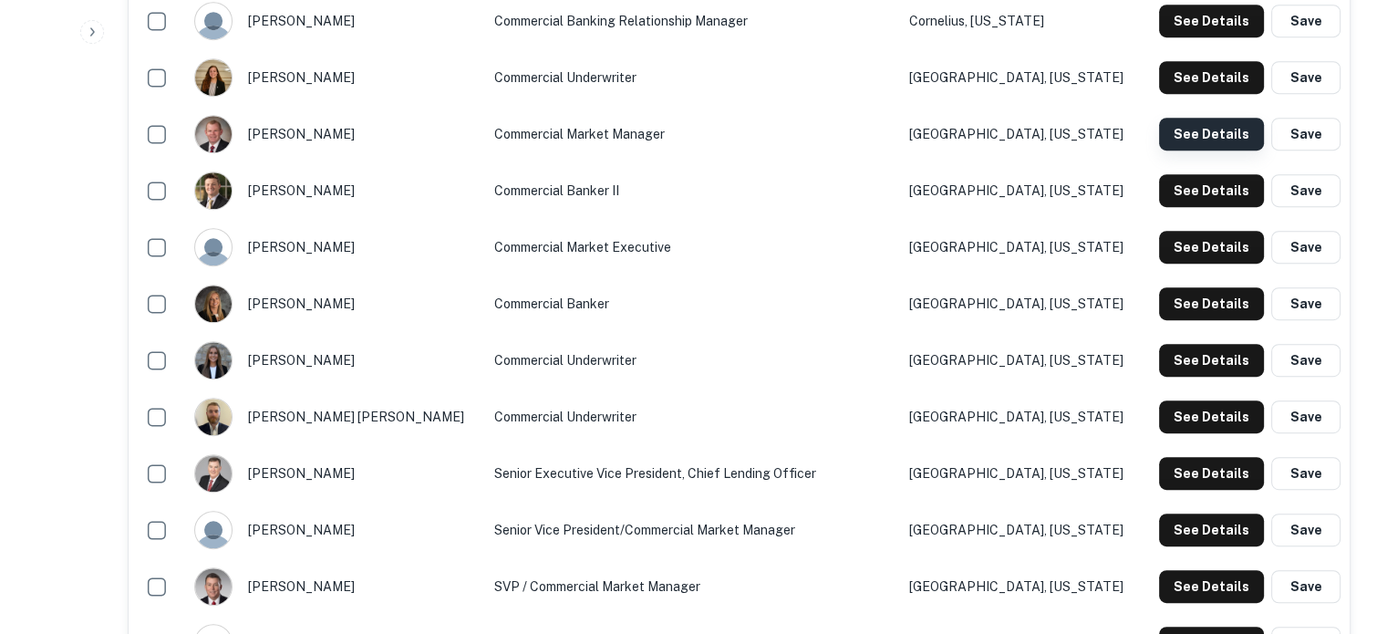
click at [1185, 130] on button "See Details" at bounding box center [1211, 134] width 105 height 33
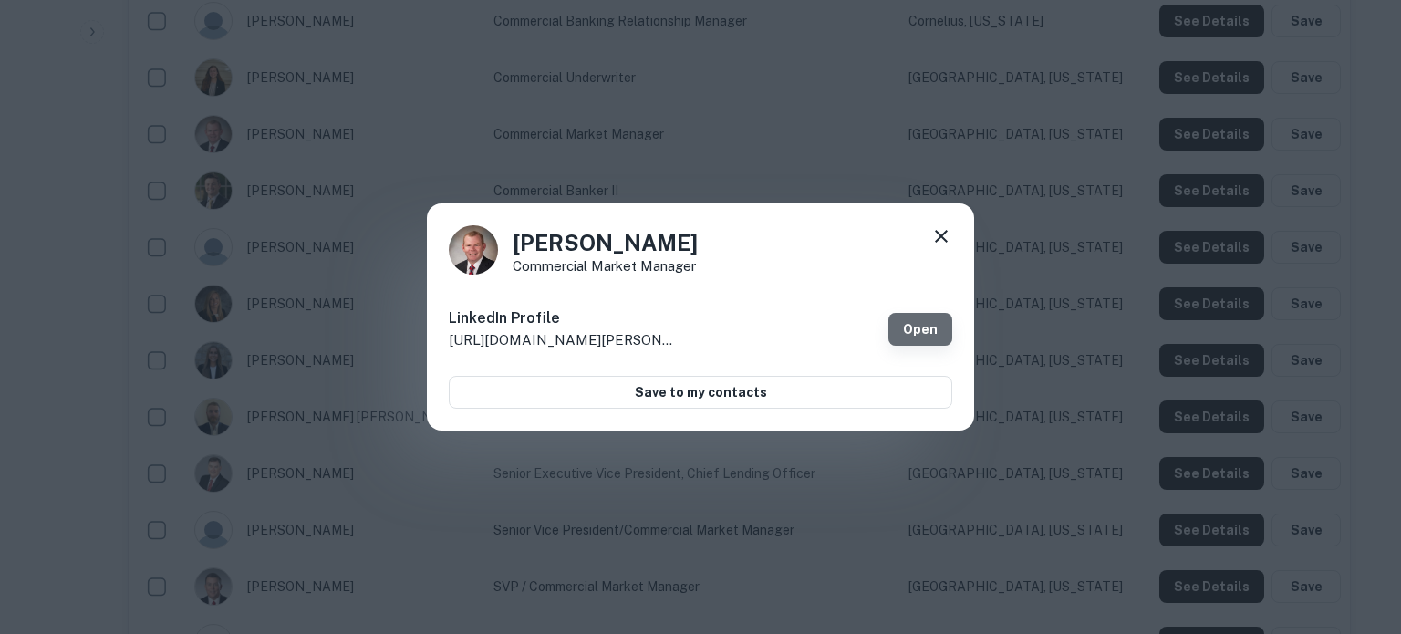
click at [923, 332] on link "Open" at bounding box center [920, 329] width 64 height 33
click at [944, 241] on icon at bounding box center [941, 236] width 22 height 22
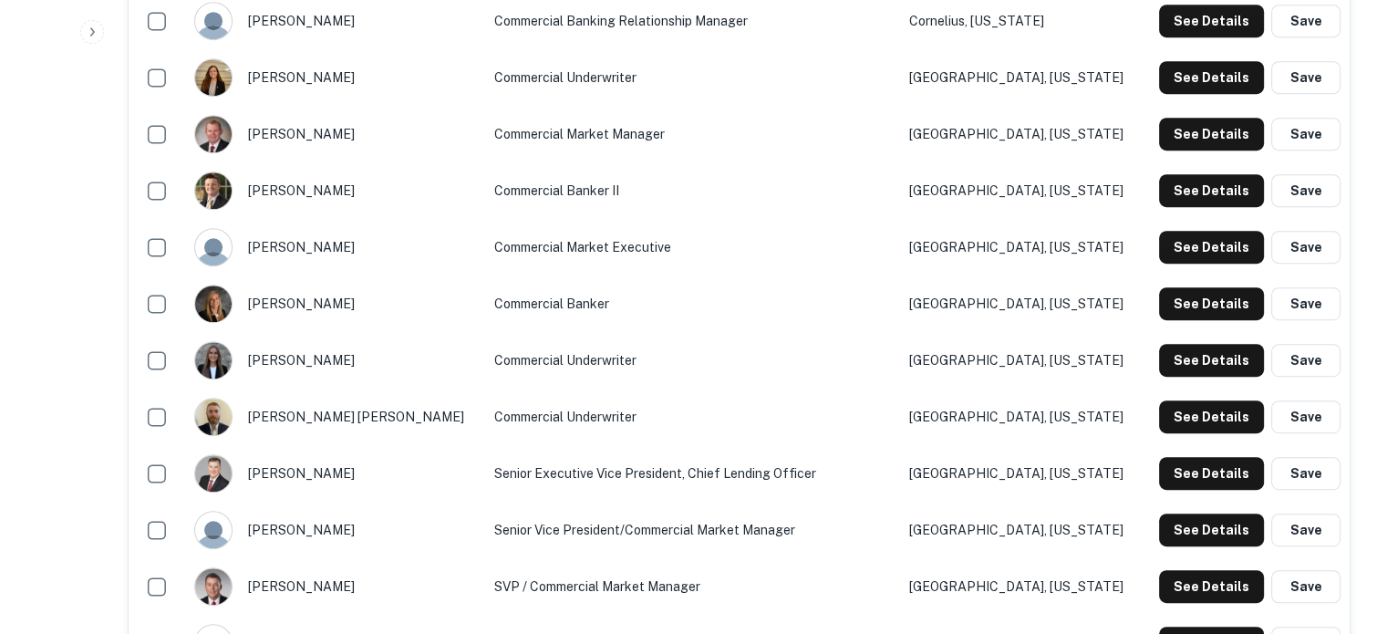
scroll to position [1003, 0]
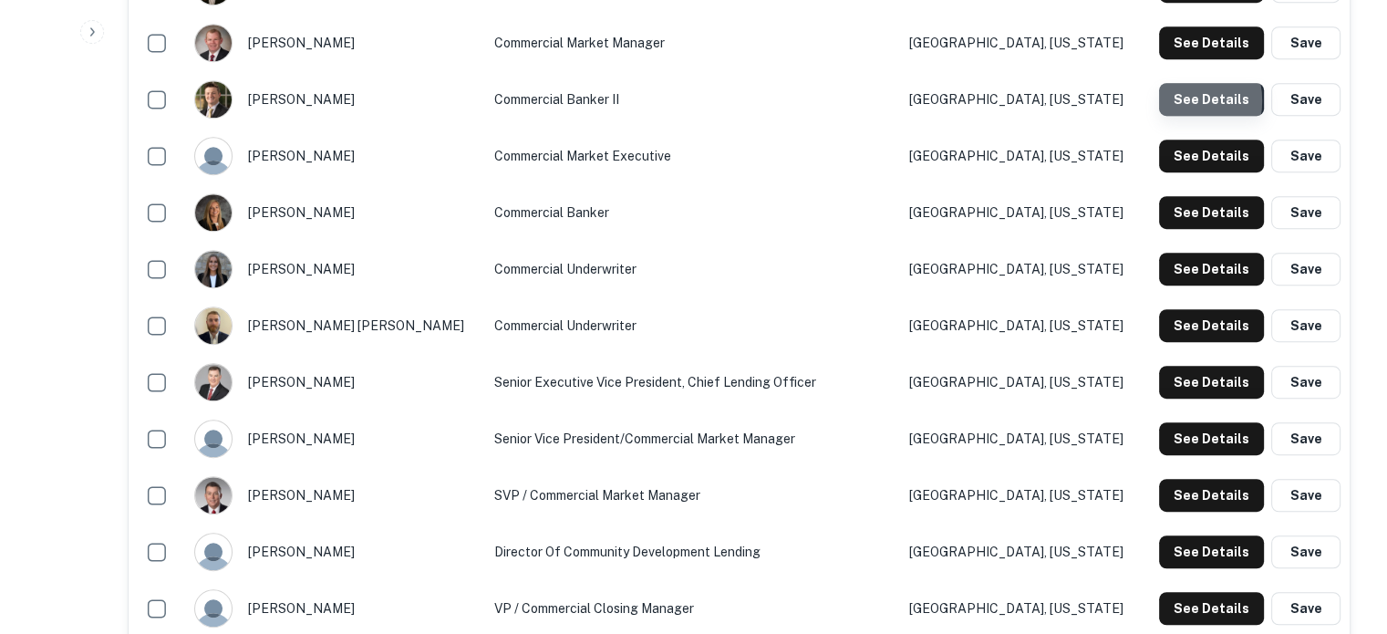
click at [1178, 102] on button "See Details" at bounding box center [1211, 99] width 105 height 33
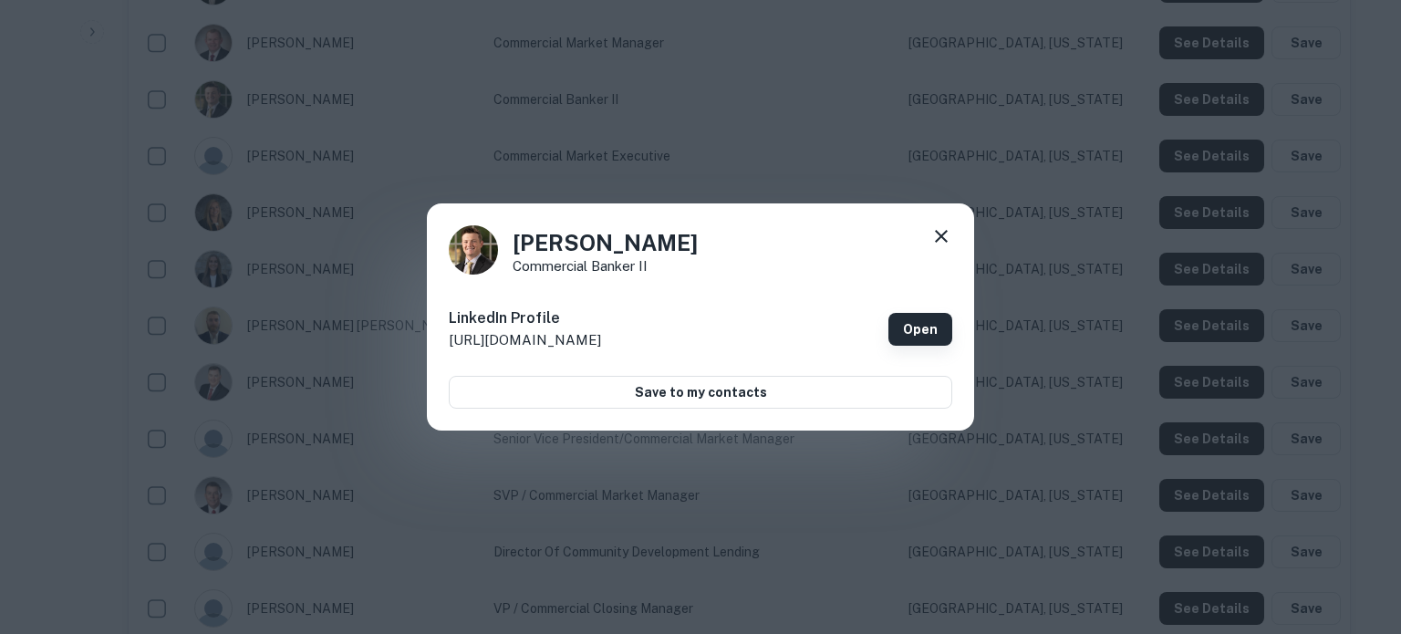
click at [912, 329] on link "Open" at bounding box center [920, 329] width 64 height 33
click at [953, 237] on div "Jacob Haney Commercial Banker II LinkedIn Profile http://www.linkedin.com/in/ja…" at bounding box center [700, 317] width 547 height 228
click at [946, 238] on icon at bounding box center [941, 236] width 22 height 22
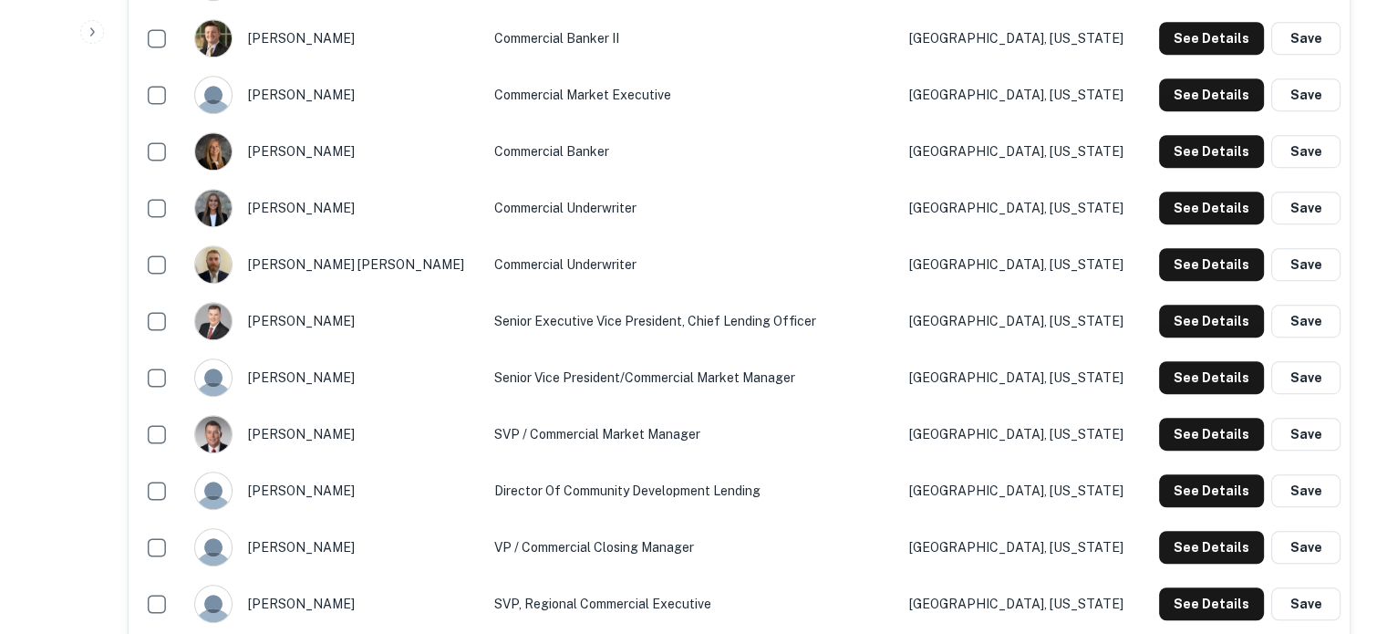
scroll to position [1094, 0]
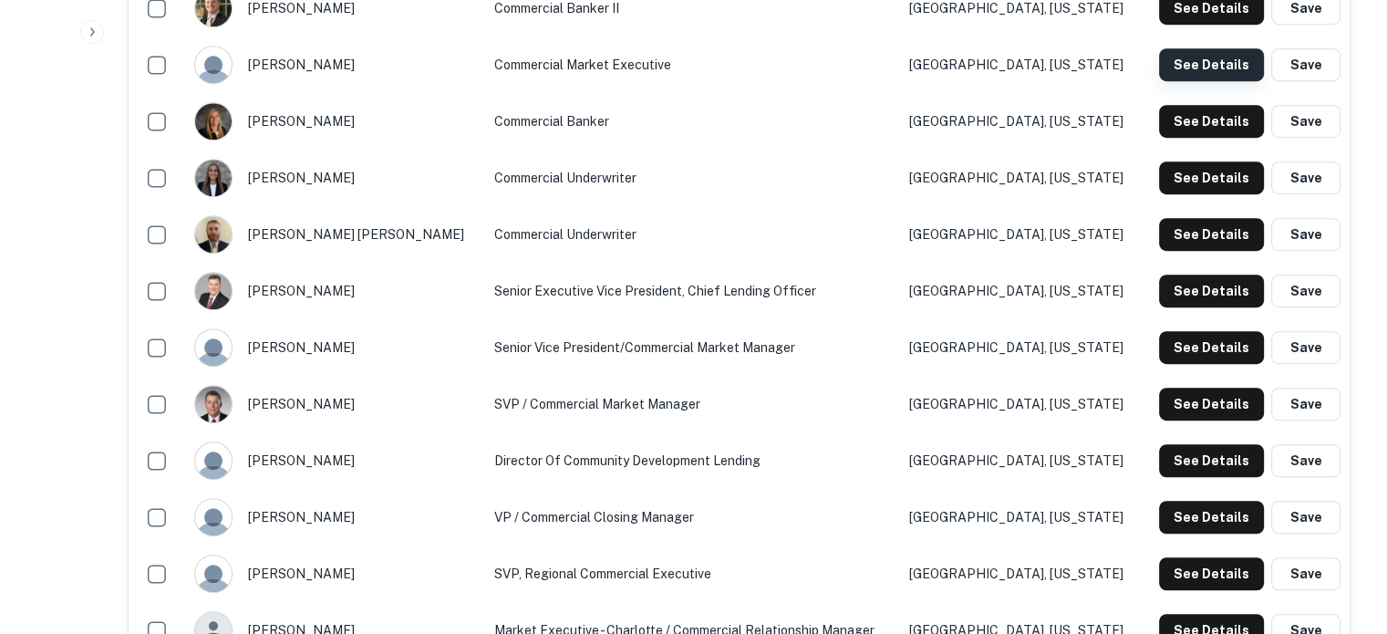
click at [1186, 67] on button "See Details" at bounding box center [1211, 64] width 105 height 33
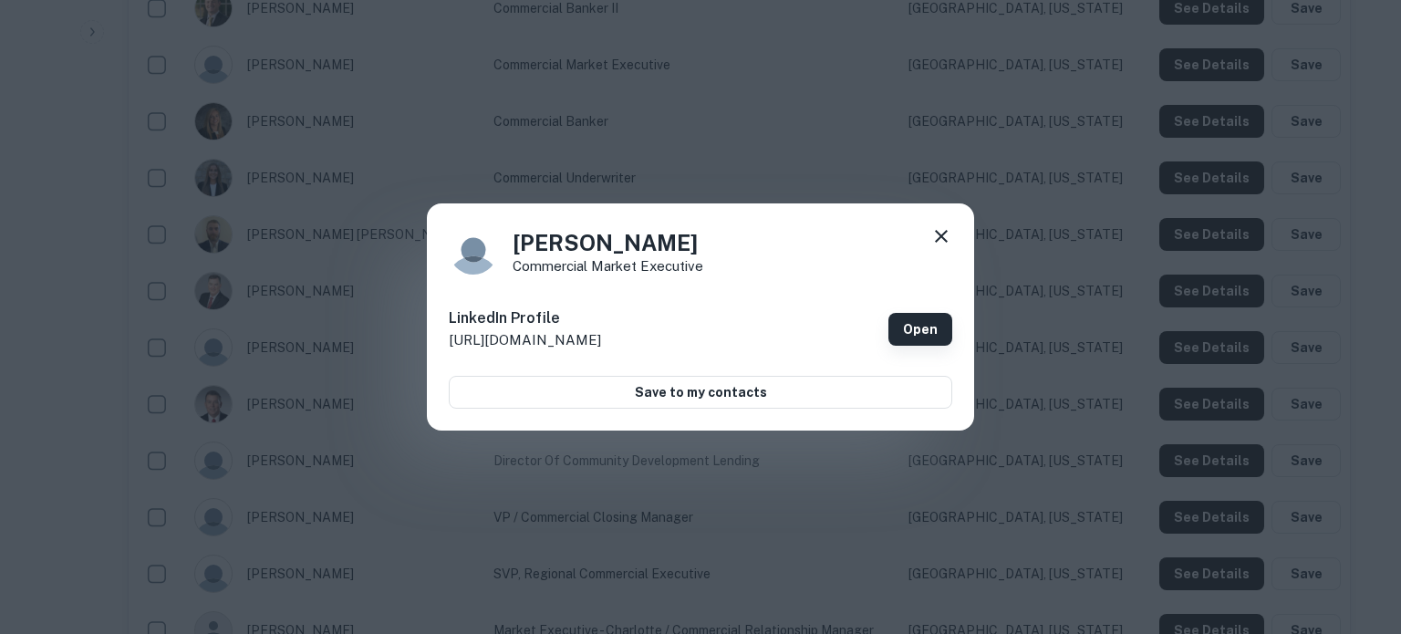
click at [943, 323] on link "Open" at bounding box center [920, 329] width 64 height 33
click at [933, 232] on icon at bounding box center [941, 236] width 22 height 22
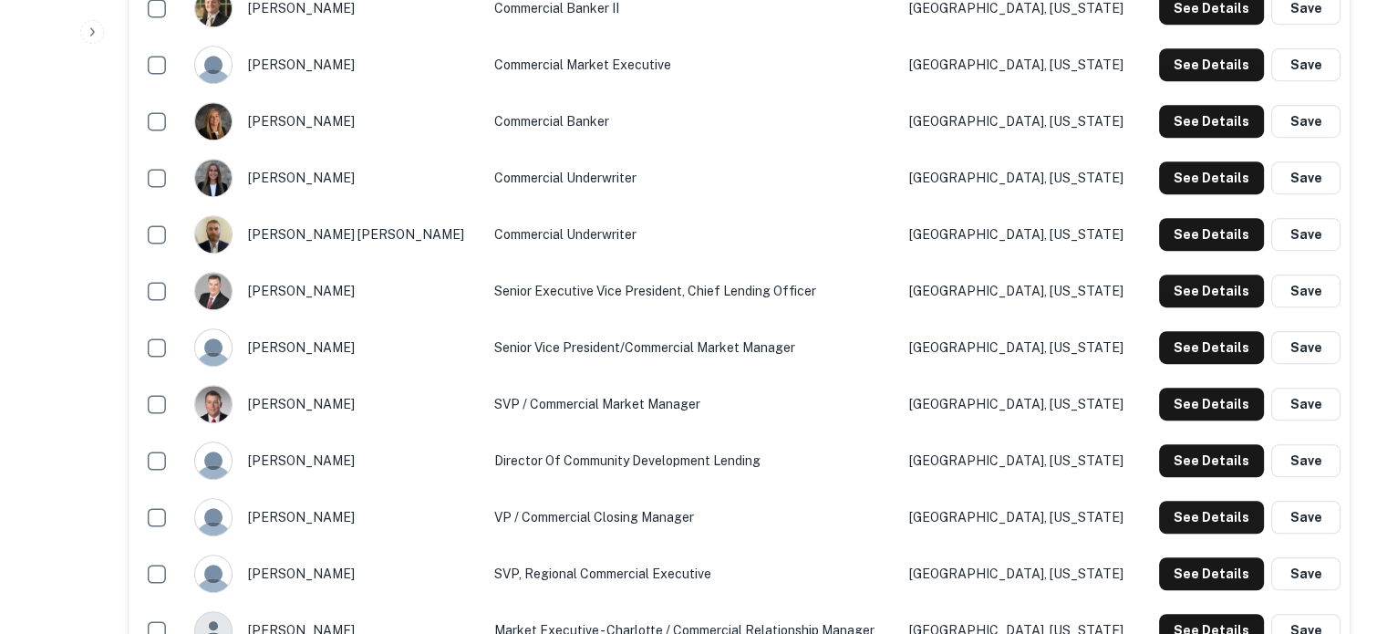
scroll to position [1186, 0]
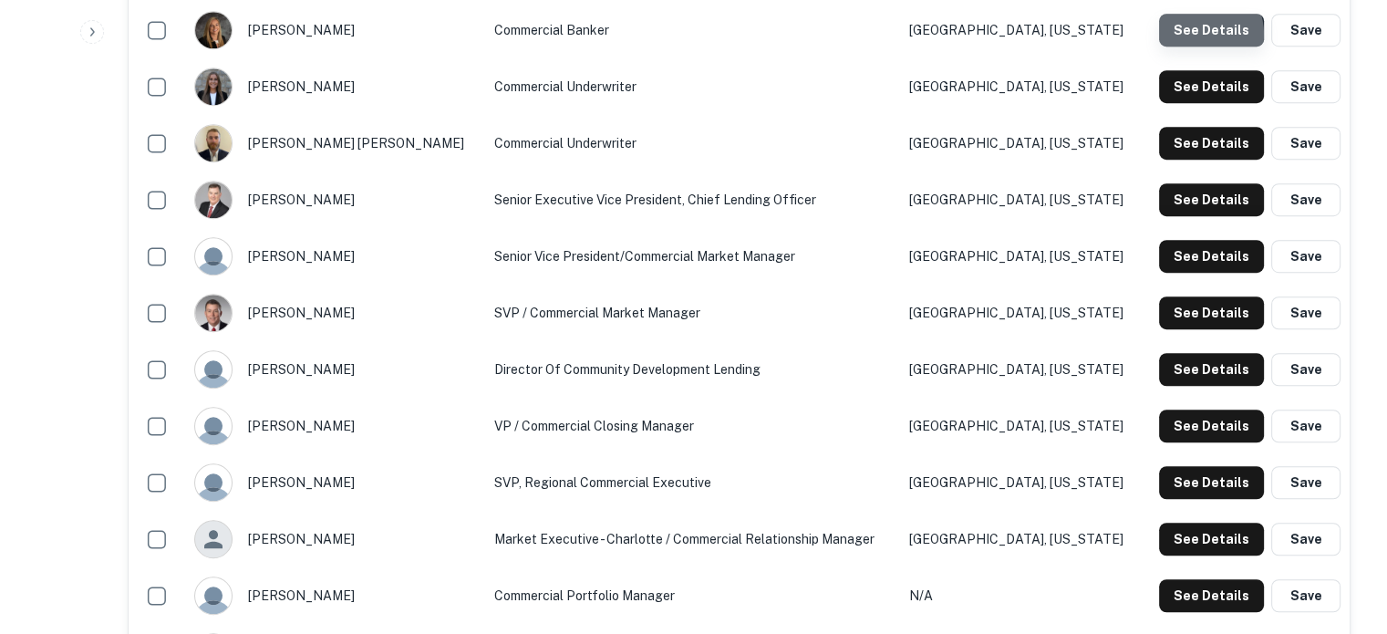
click at [1197, 36] on button "See Details" at bounding box center [1211, 30] width 105 height 33
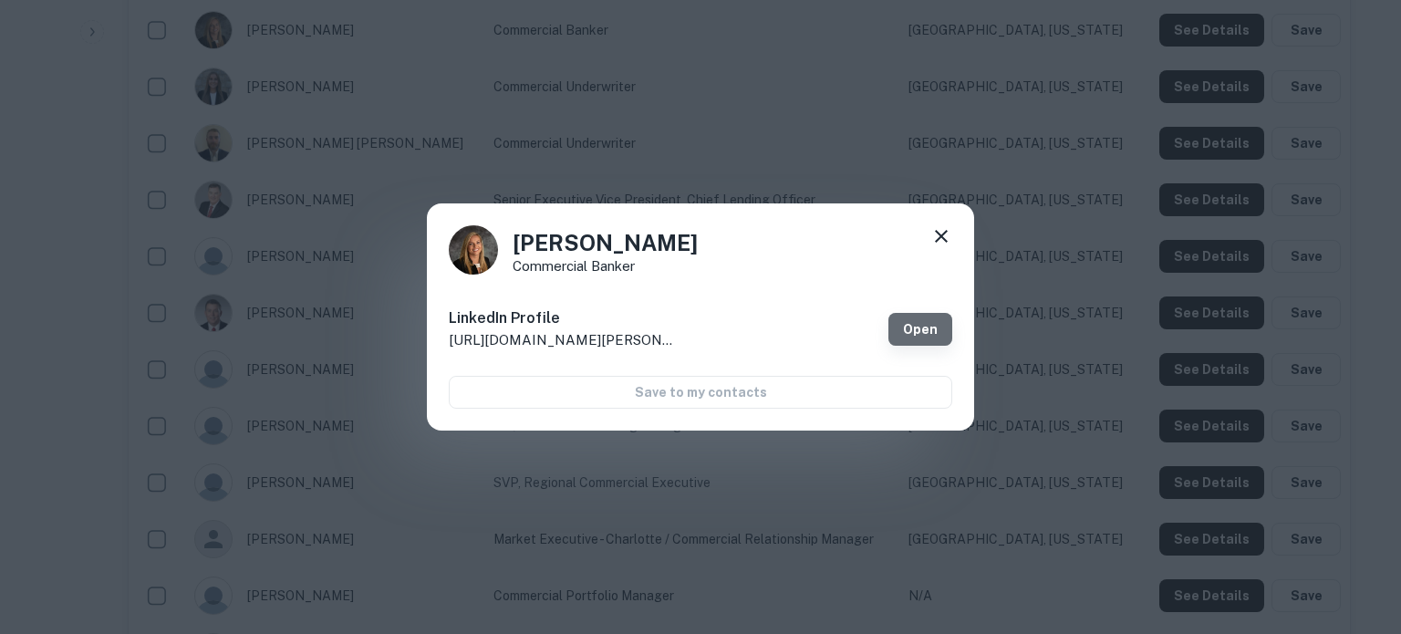
click at [939, 313] on link "Open" at bounding box center [920, 329] width 64 height 33
click at [934, 231] on icon at bounding box center [941, 236] width 22 height 22
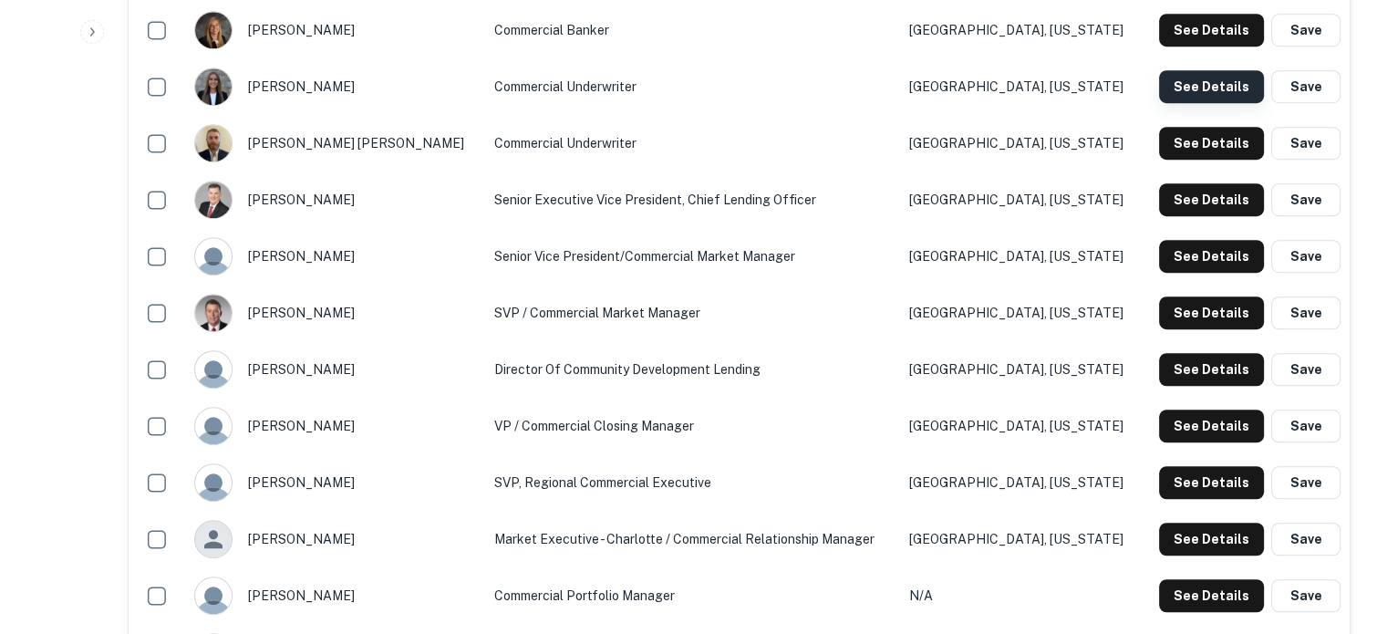
click at [1199, 95] on button "See Details" at bounding box center [1211, 86] width 105 height 33
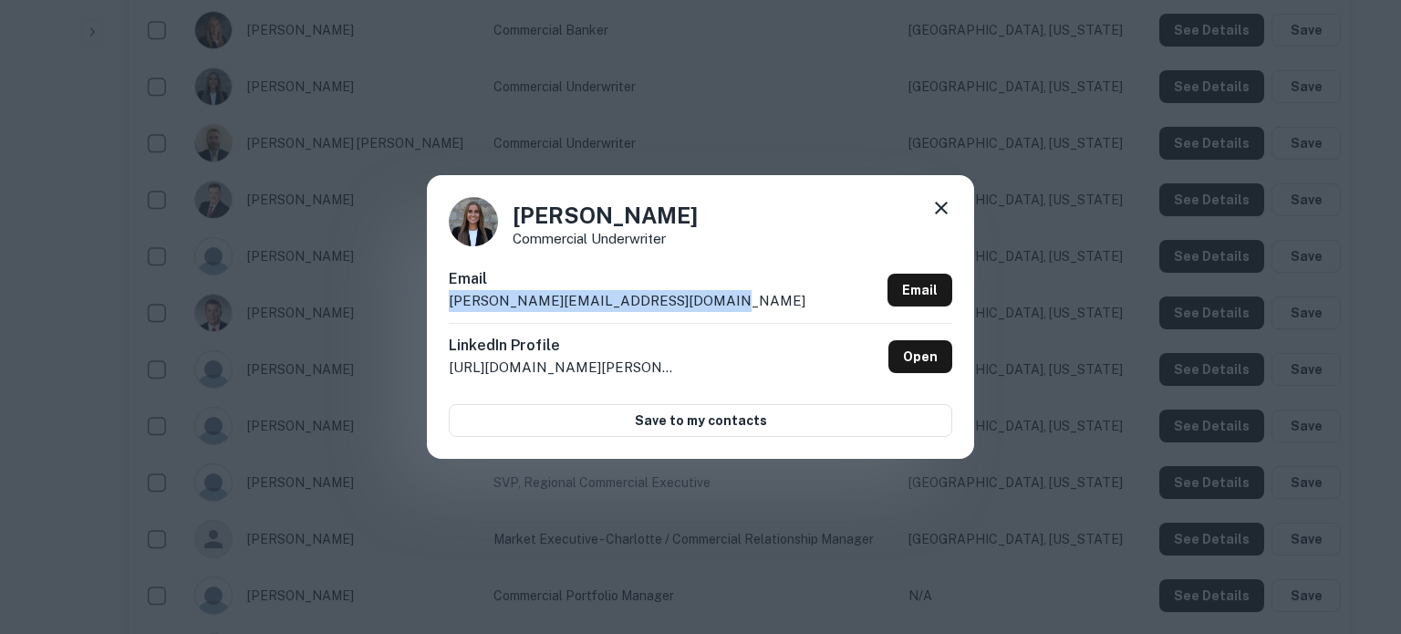
drag, startPoint x: 707, startPoint y: 306, endPoint x: 452, endPoint y: 307, distance: 254.4
click at [452, 307] on div "Email katharine@commercialunderwriter.com Email" at bounding box center [700, 295] width 503 height 55
copy p "katharine@commercialunderwriter.com"
drag, startPoint x: 940, startPoint y: 214, endPoint x: 686, endPoint y: 234, distance: 255.2
click at [686, 234] on div "Katharine Egan Commercial Underwriter Email katharine@commercialunderwriter.com…" at bounding box center [700, 316] width 547 height 283
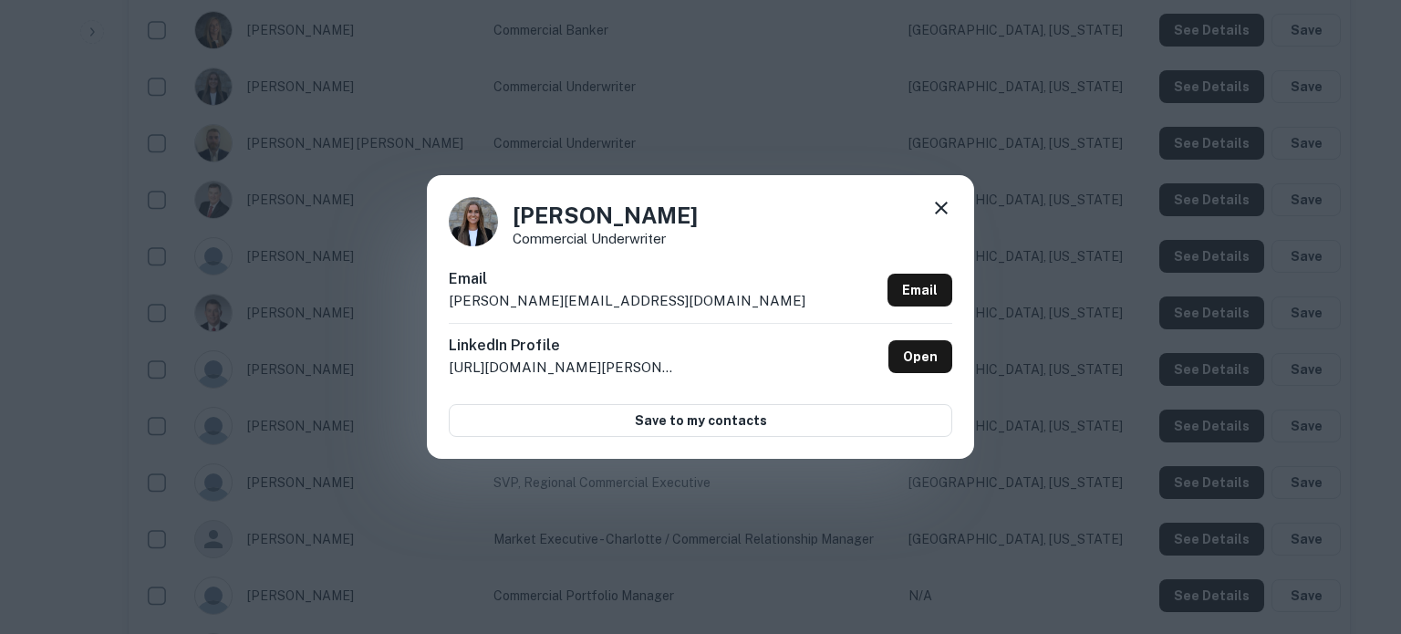
drag, startPoint x: 954, startPoint y: 202, endPoint x: 949, endPoint y: 214, distance: 13.6
click at [953, 202] on div "Katharine Egan Commercial Underwriter Email katharine@commercialunderwriter.com…" at bounding box center [700, 316] width 547 height 283
click at [949, 214] on icon at bounding box center [941, 208] width 22 height 22
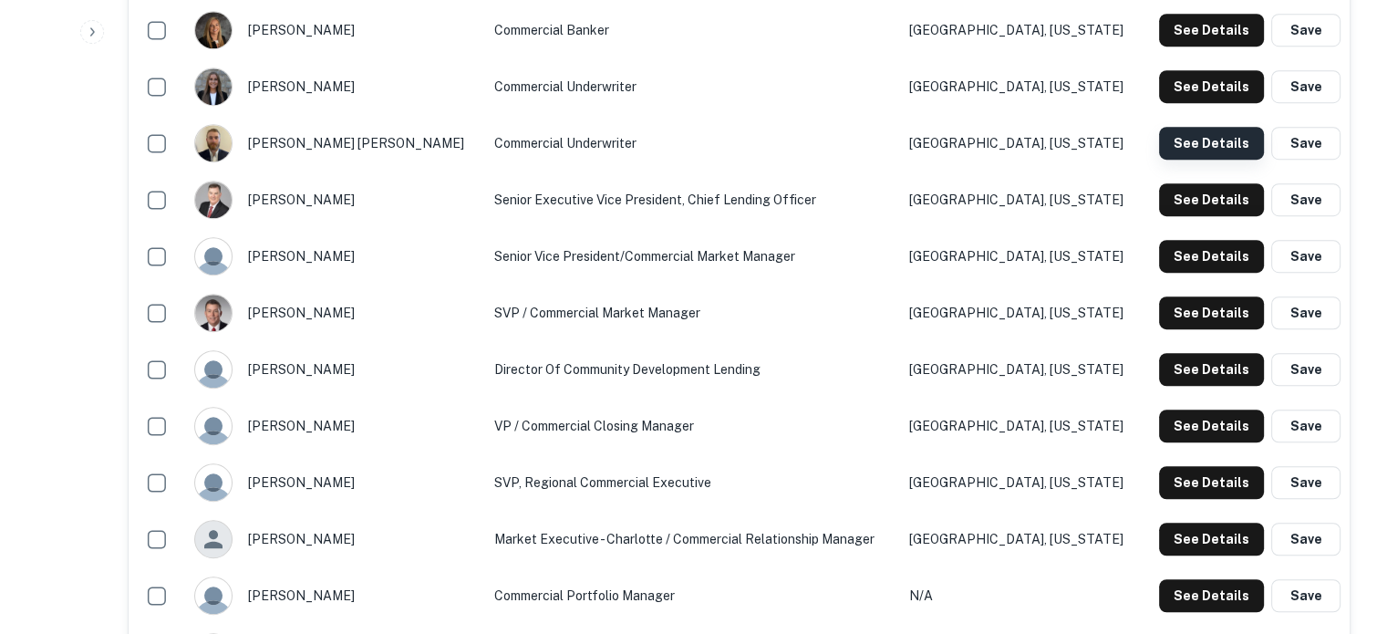
click at [1213, 142] on button "See Details" at bounding box center [1211, 143] width 105 height 33
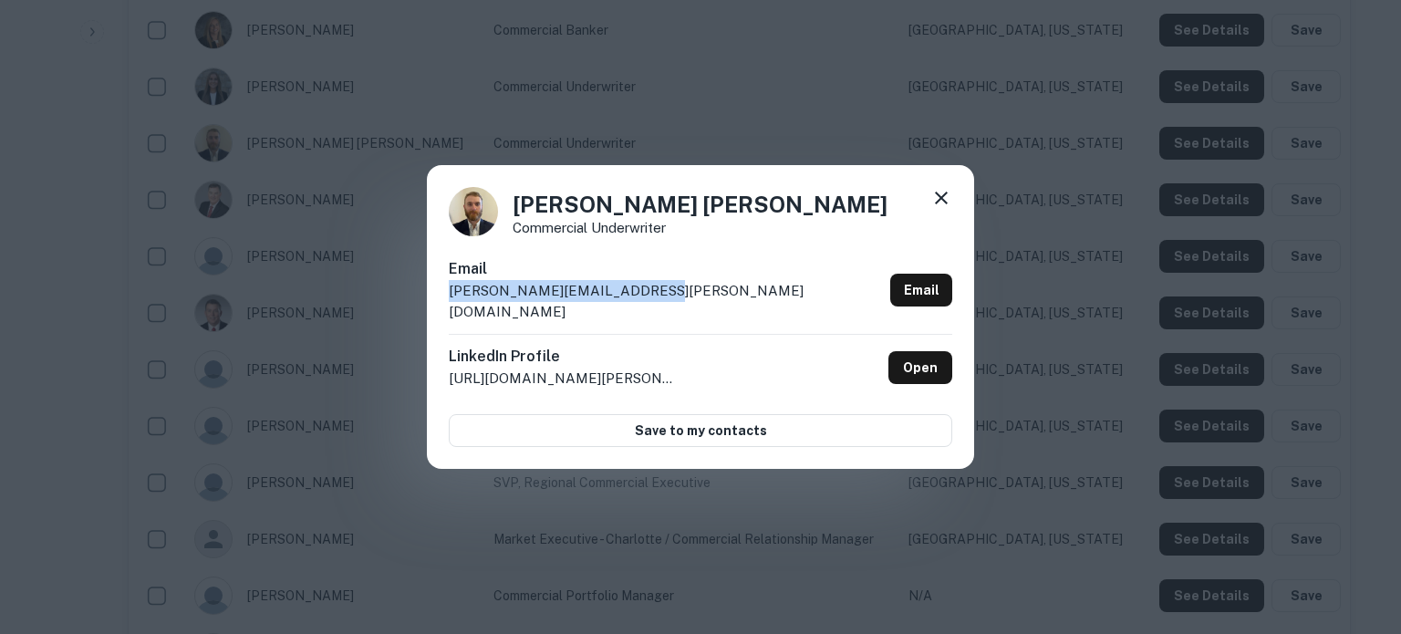
drag, startPoint x: 646, startPoint y: 302, endPoint x: 463, endPoint y: 309, distance: 182.5
click at [432, 305] on div "Lapsley Denham Commercial Underwriter Email lapsley.denham@cbtcares.com Email L…" at bounding box center [700, 317] width 547 height 305
copy p "lapsley.denham@cbtcares.com"
click at [937, 209] on icon at bounding box center [941, 198] width 22 height 22
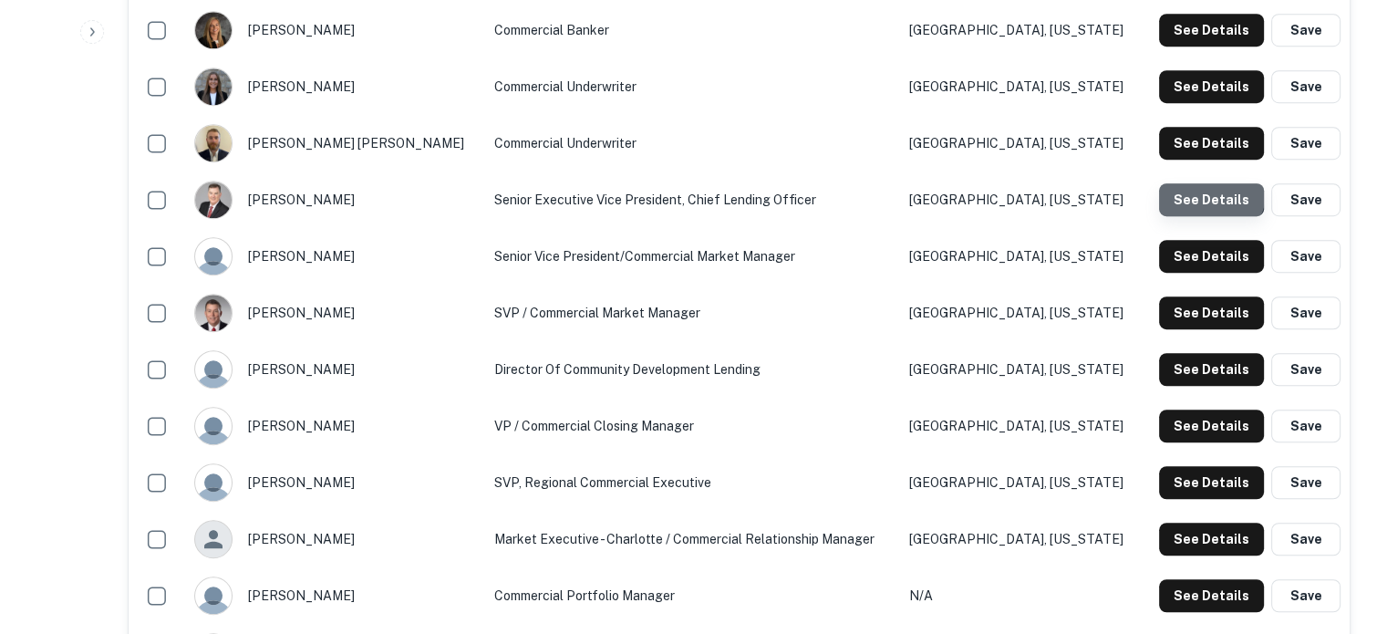
click at [1207, 193] on button "See Details" at bounding box center [1211, 199] width 105 height 33
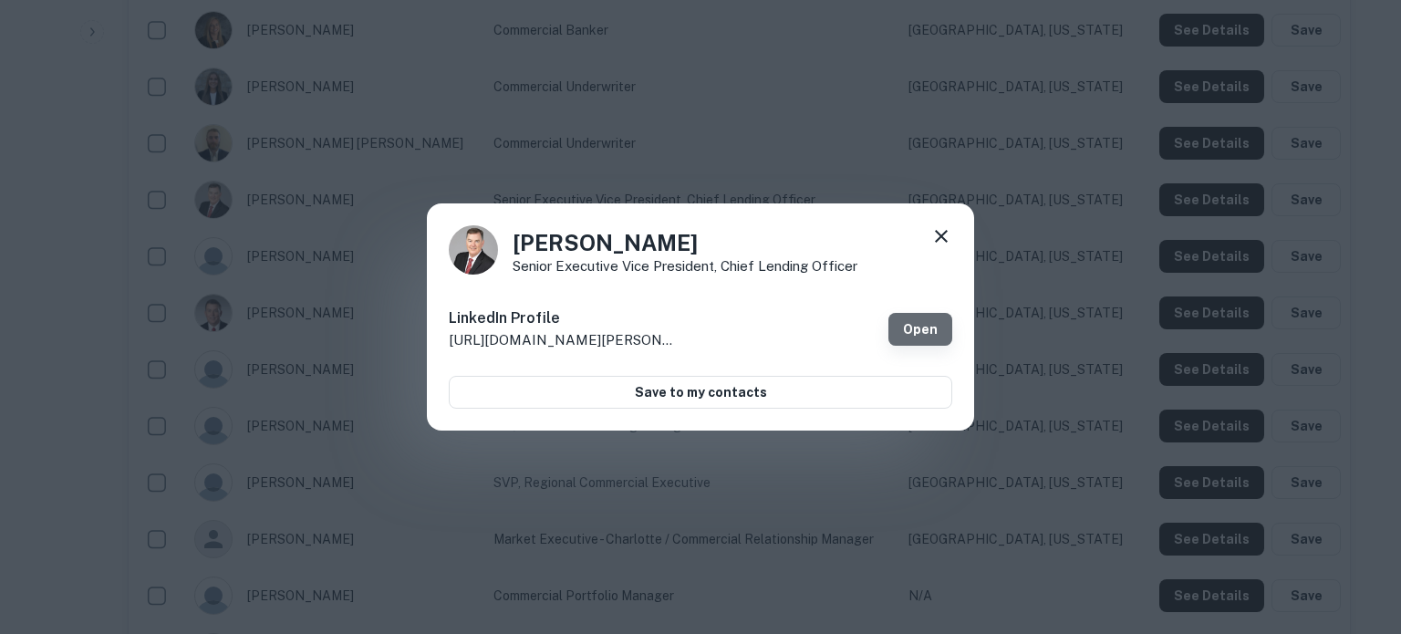
click at [924, 331] on link "Open" at bounding box center [920, 329] width 64 height 33
click at [943, 240] on icon at bounding box center [941, 236] width 22 height 22
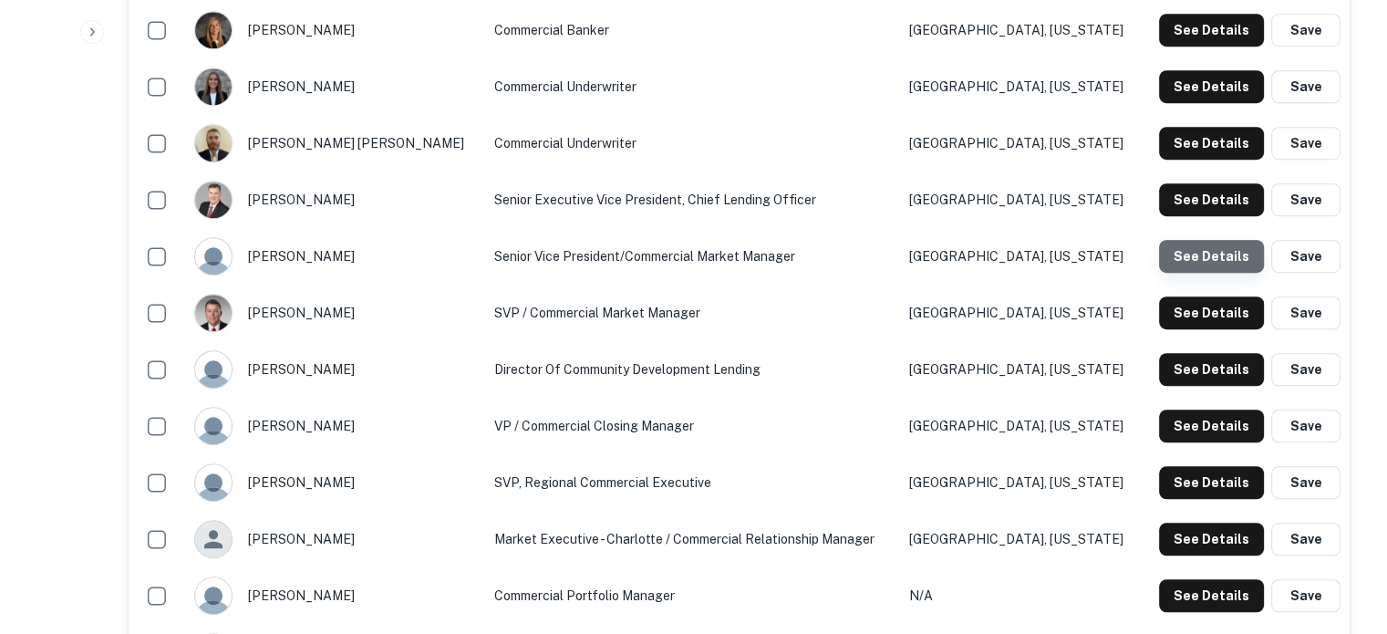
click at [1232, 267] on button "See Details" at bounding box center [1211, 256] width 105 height 33
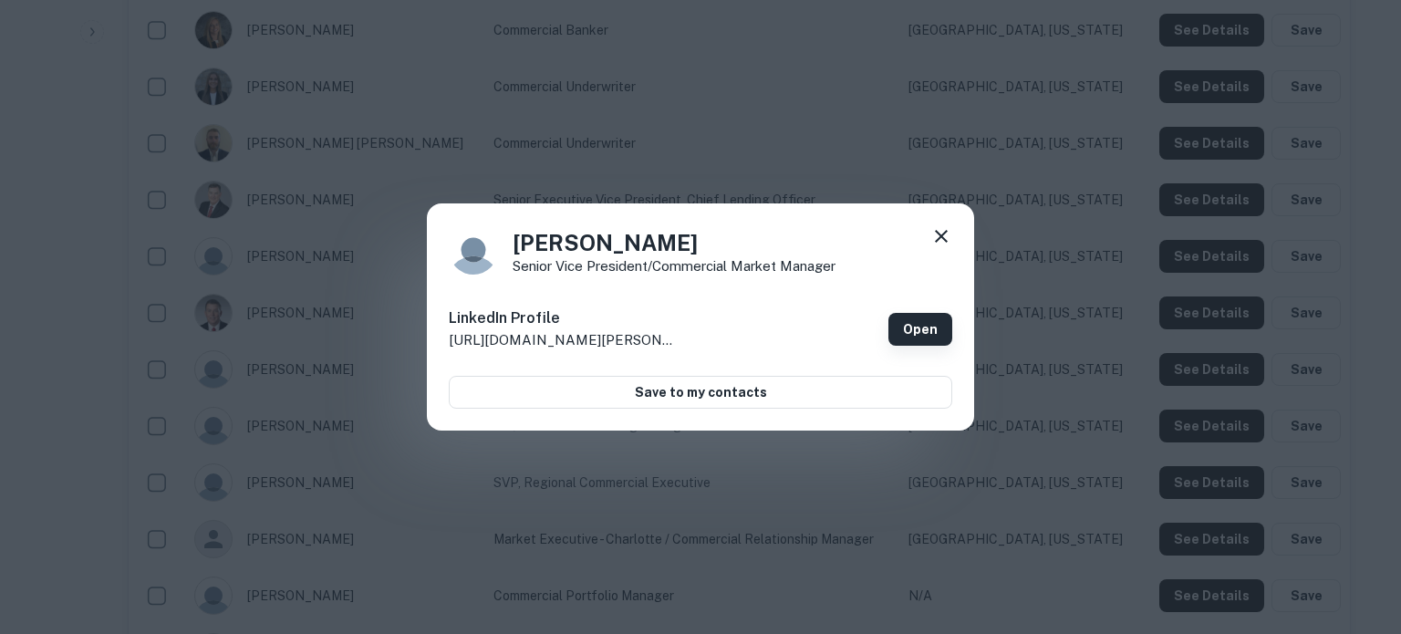
click at [921, 332] on link "Open" at bounding box center [920, 329] width 64 height 33
click at [940, 234] on icon at bounding box center [941, 236] width 22 height 22
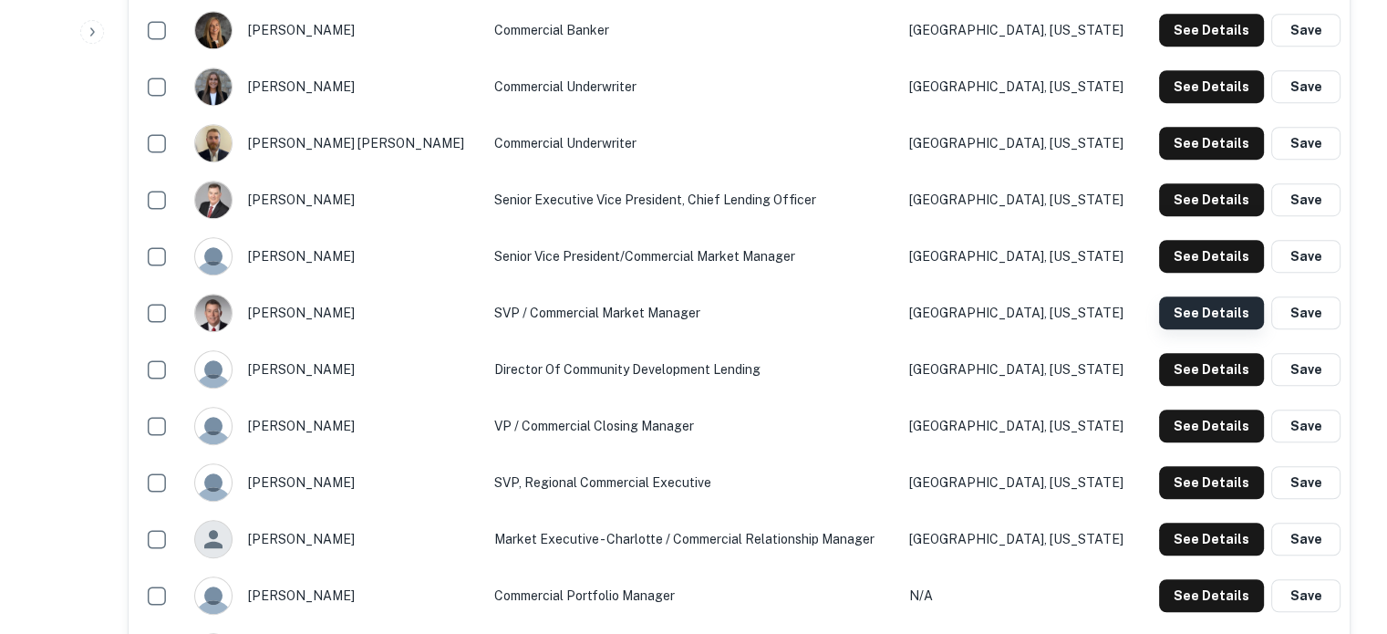
click at [1228, 313] on button "See Details" at bounding box center [1211, 312] width 105 height 33
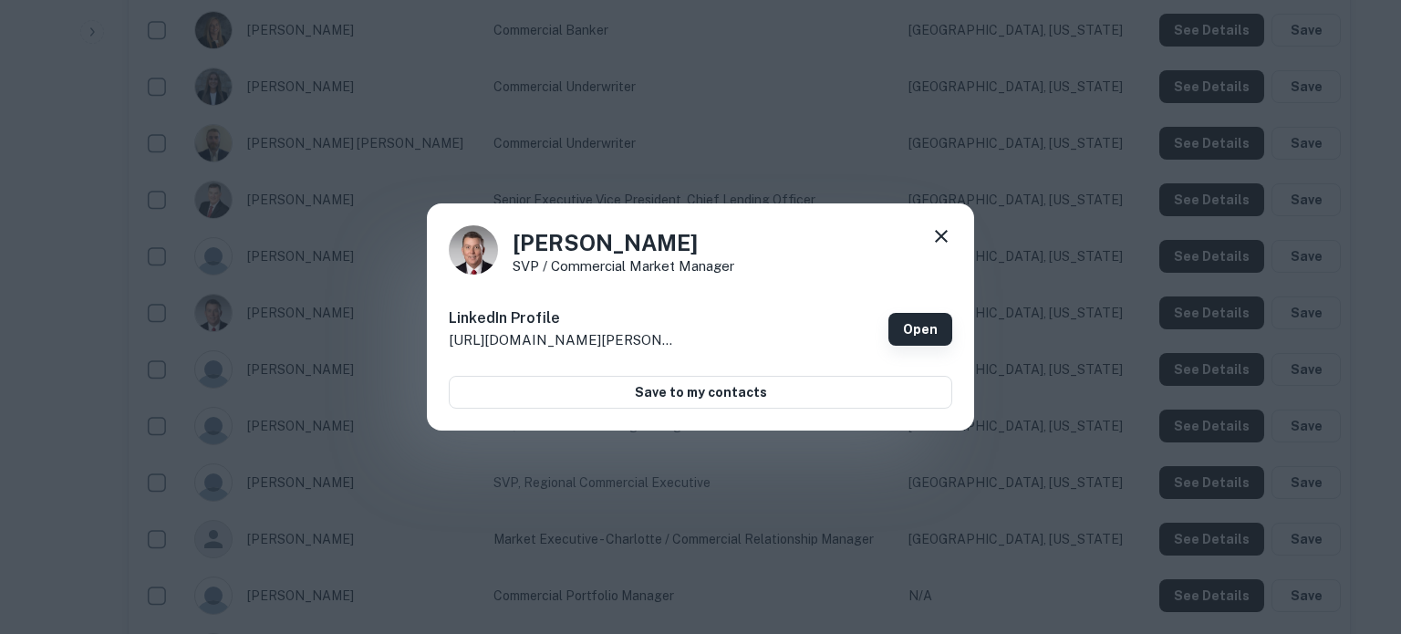
click at [935, 324] on link "Open" at bounding box center [920, 329] width 64 height 33
click at [943, 241] on icon at bounding box center [941, 236] width 22 height 22
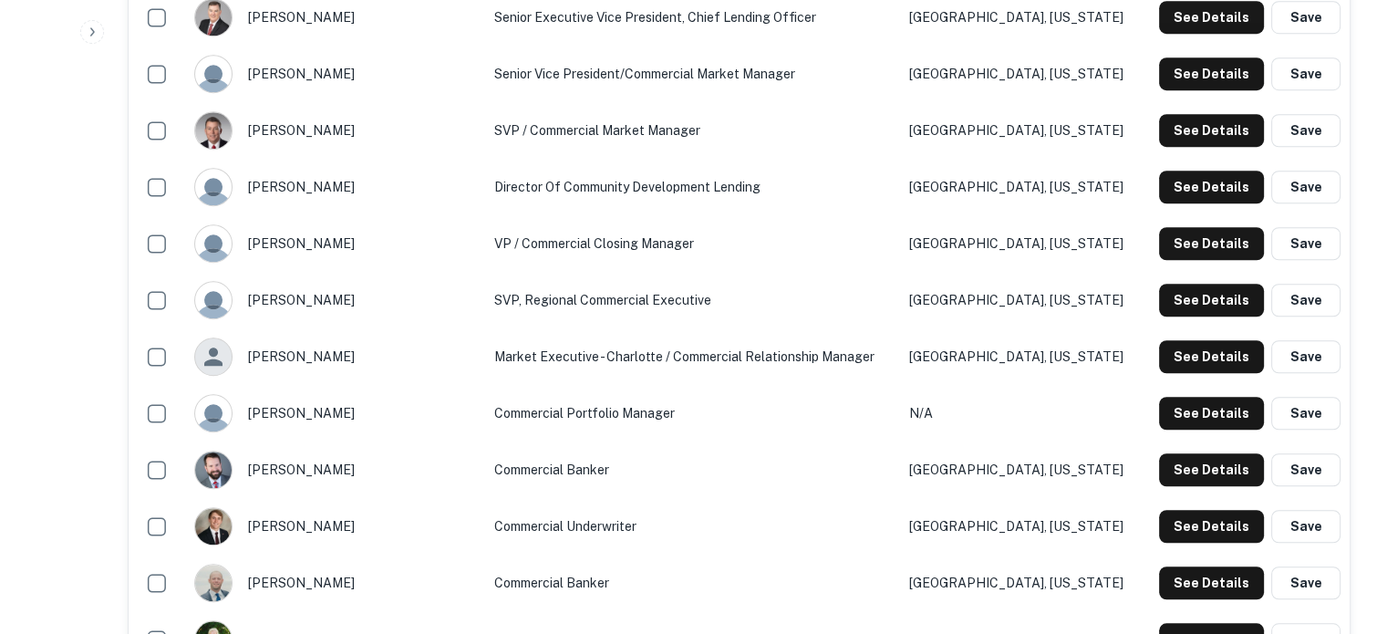
scroll to position [1459, 0]
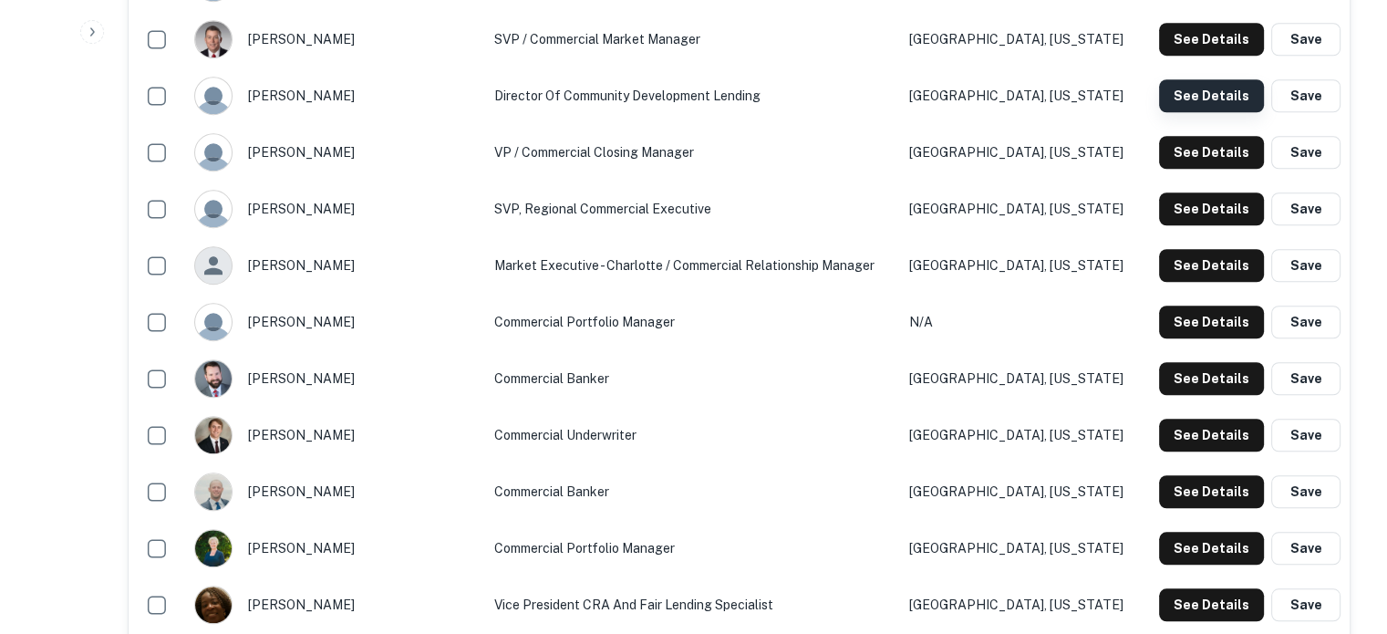
click at [1190, 93] on button "See Details" at bounding box center [1211, 95] width 105 height 33
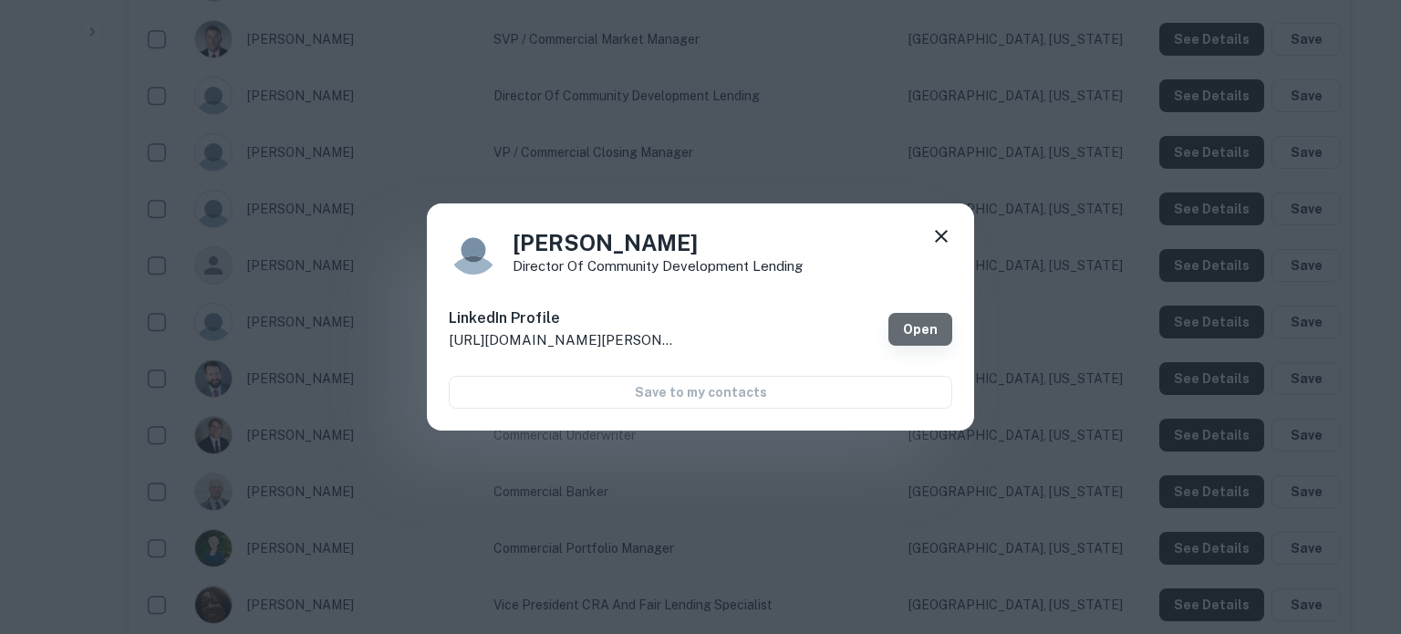
click at [905, 325] on link "Open" at bounding box center [920, 329] width 64 height 33
click at [942, 228] on icon at bounding box center [941, 236] width 22 height 22
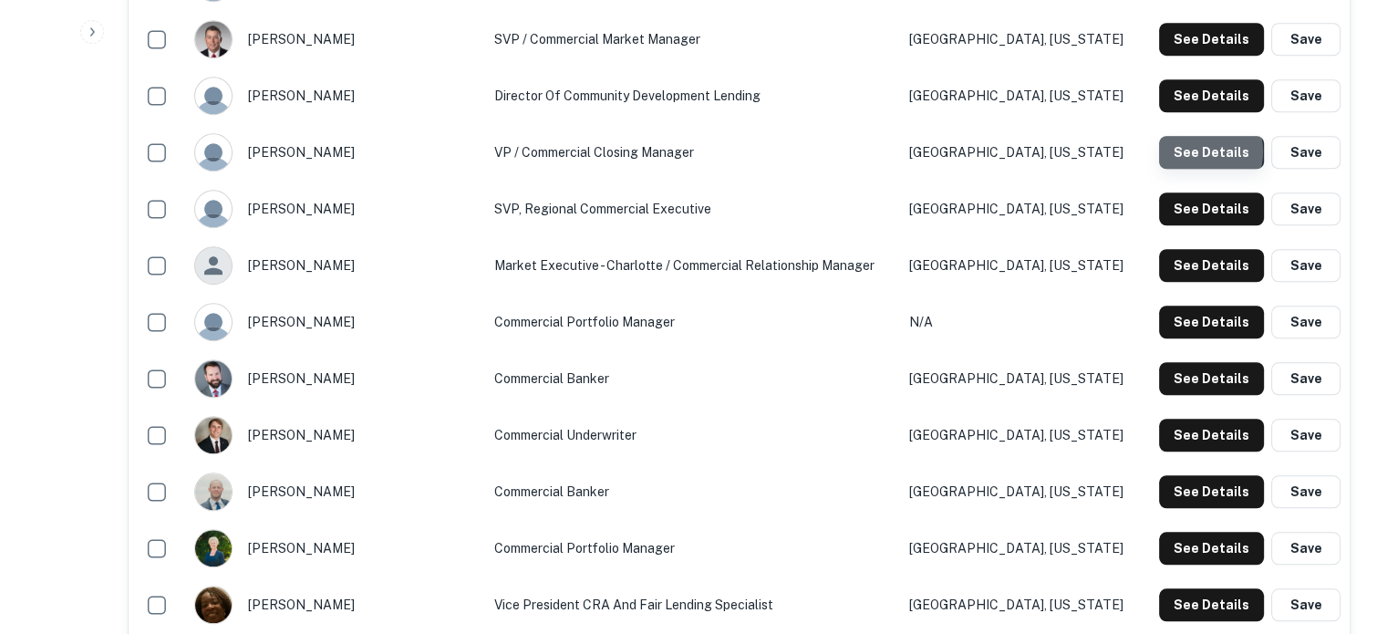
click at [1193, 152] on button "See Details" at bounding box center [1211, 152] width 105 height 33
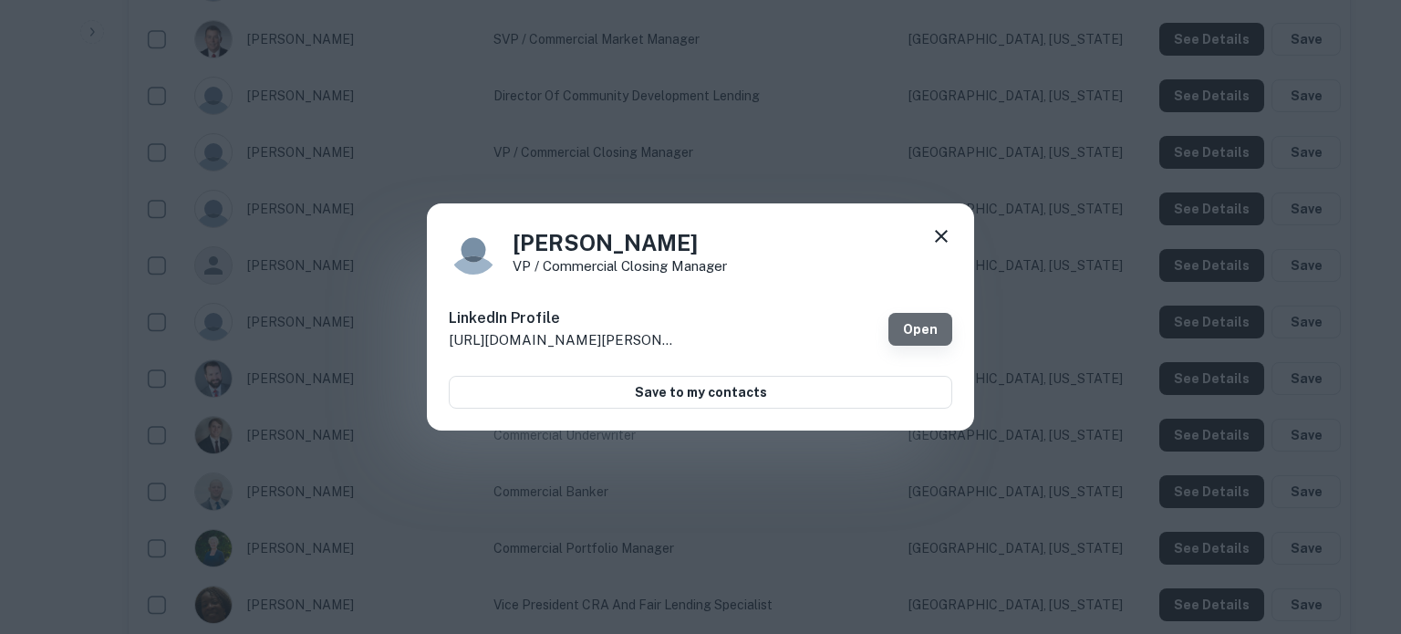
click at [925, 329] on link "Open" at bounding box center [920, 329] width 64 height 33
click at [941, 235] on icon at bounding box center [941, 236] width 13 height 13
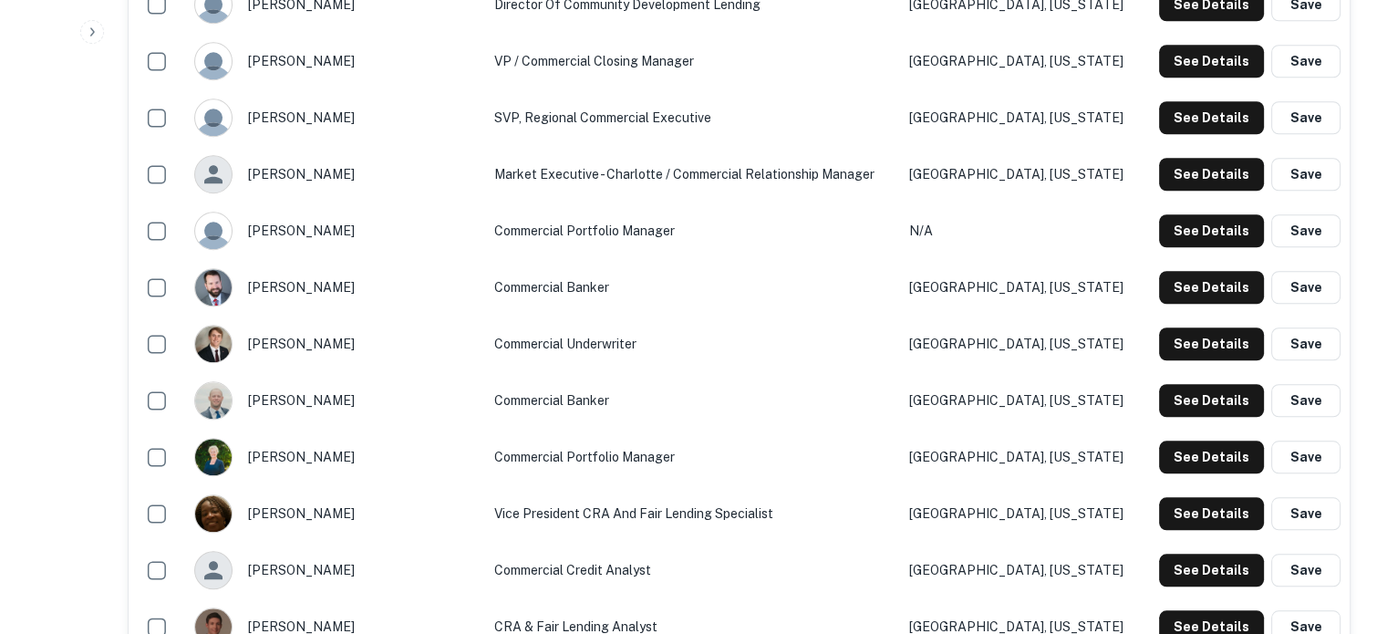
scroll to position [1642, 0]
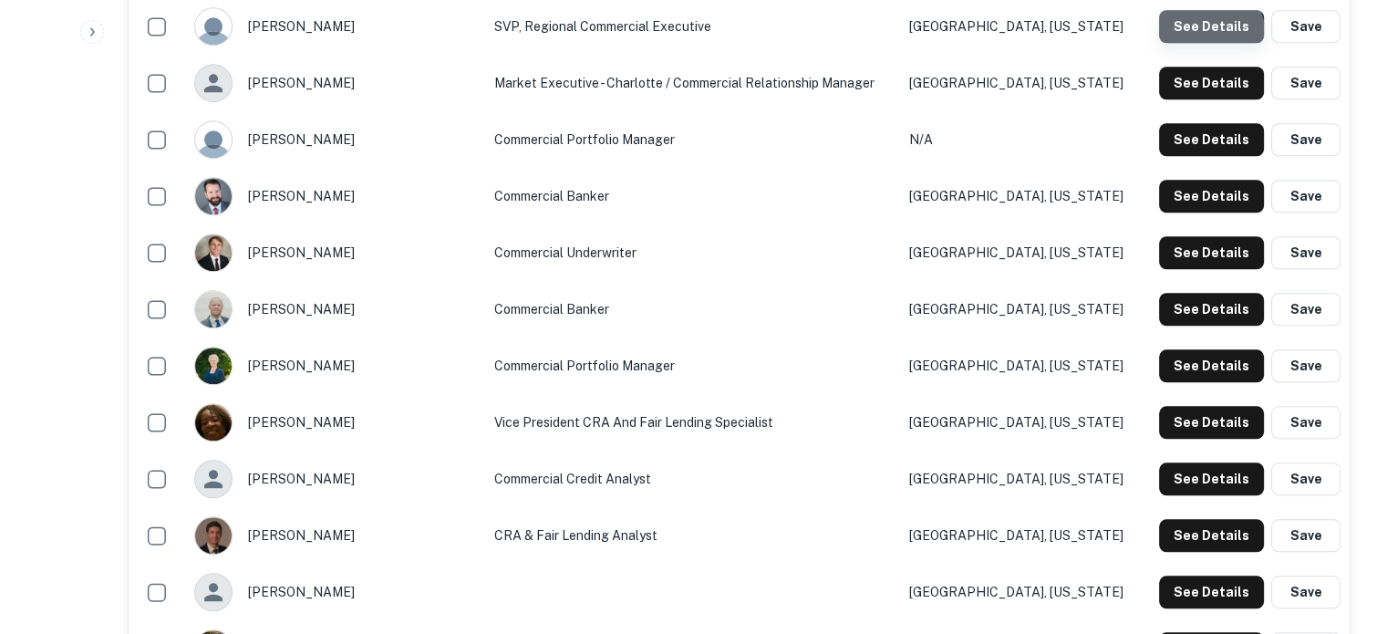
click at [1197, 36] on button "See Details" at bounding box center [1211, 26] width 105 height 33
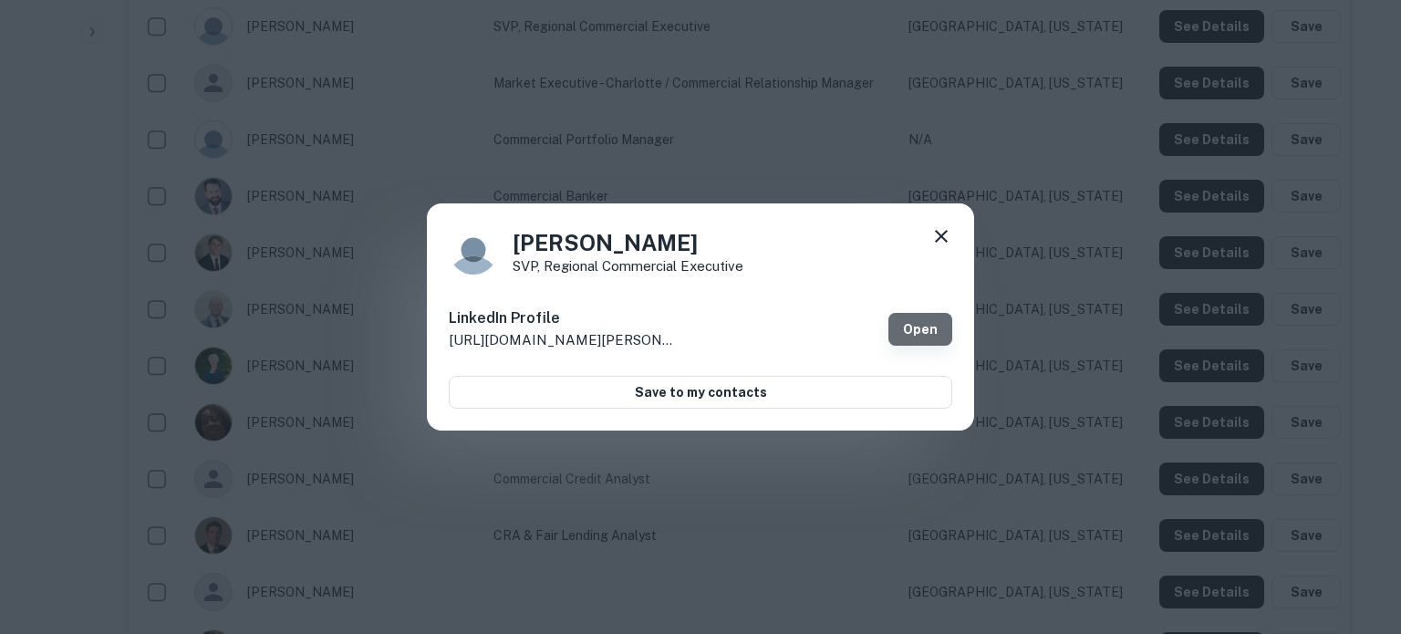
click at [923, 328] on link "Open" at bounding box center [920, 329] width 64 height 33
click at [938, 240] on icon at bounding box center [941, 236] width 13 height 13
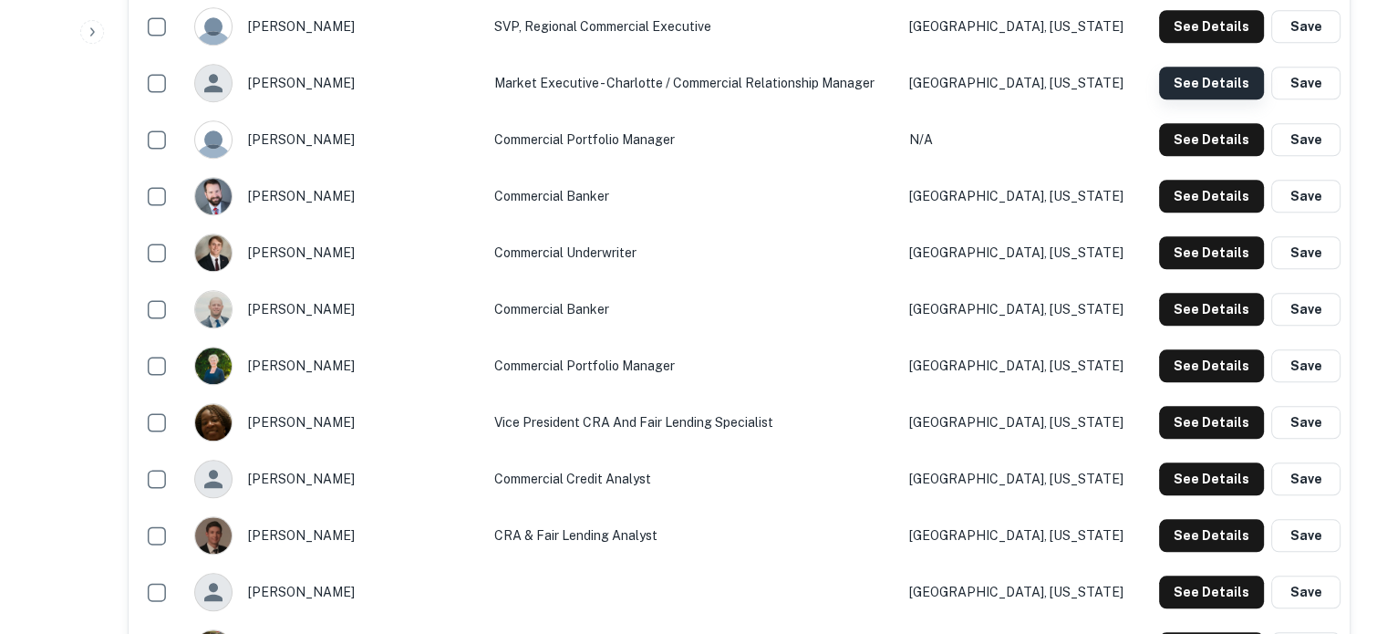
click at [1172, 83] on button "See Details" at bounding box center [1211, 83] width 105 height 33
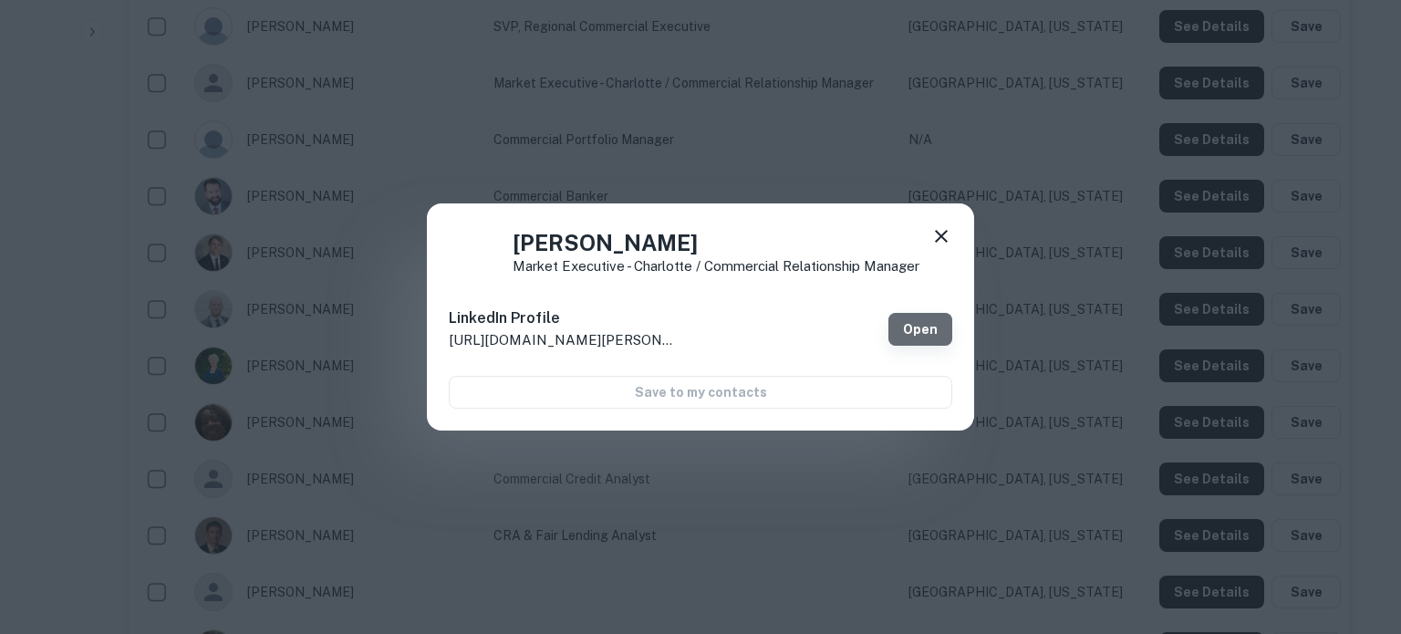
click at [917, 324] on link "Open" at bounding box center [920, 329] width 64 height 33
click at [945, 241] on icon at bounding box center [941, 236] width 13 height 13
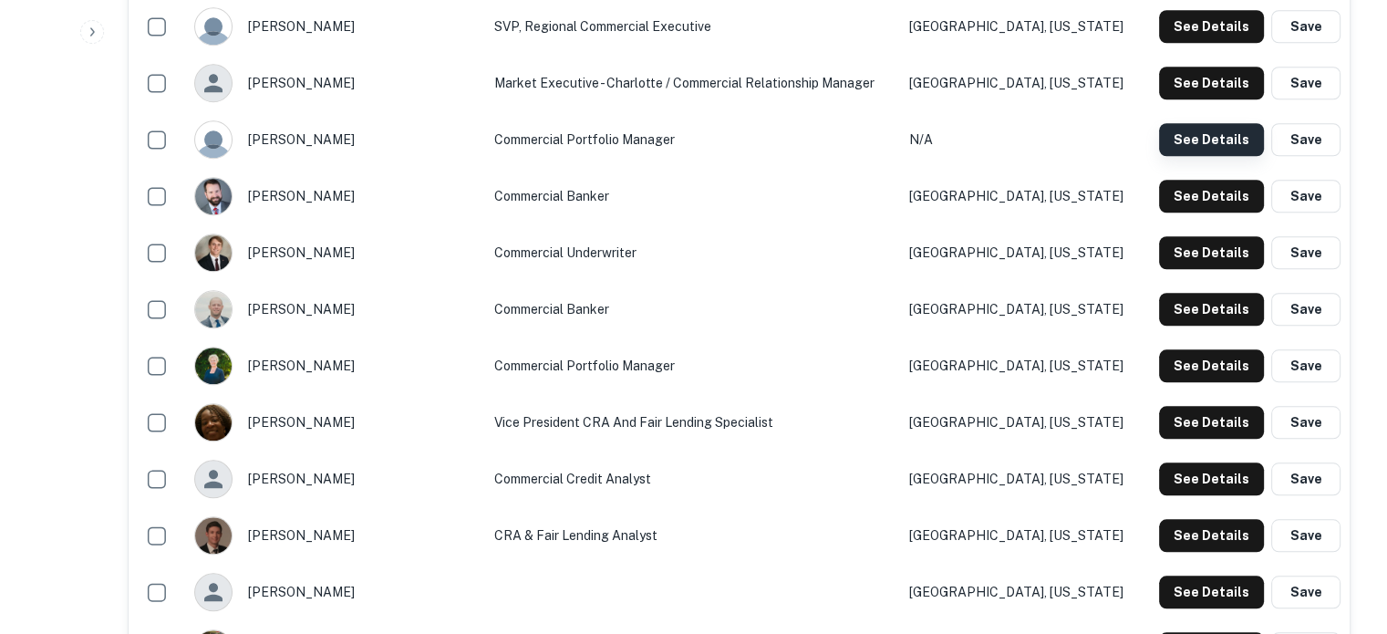
click at [1233, 144] on button "See Details" at bounding box center [1211, 139] width 105 height 33
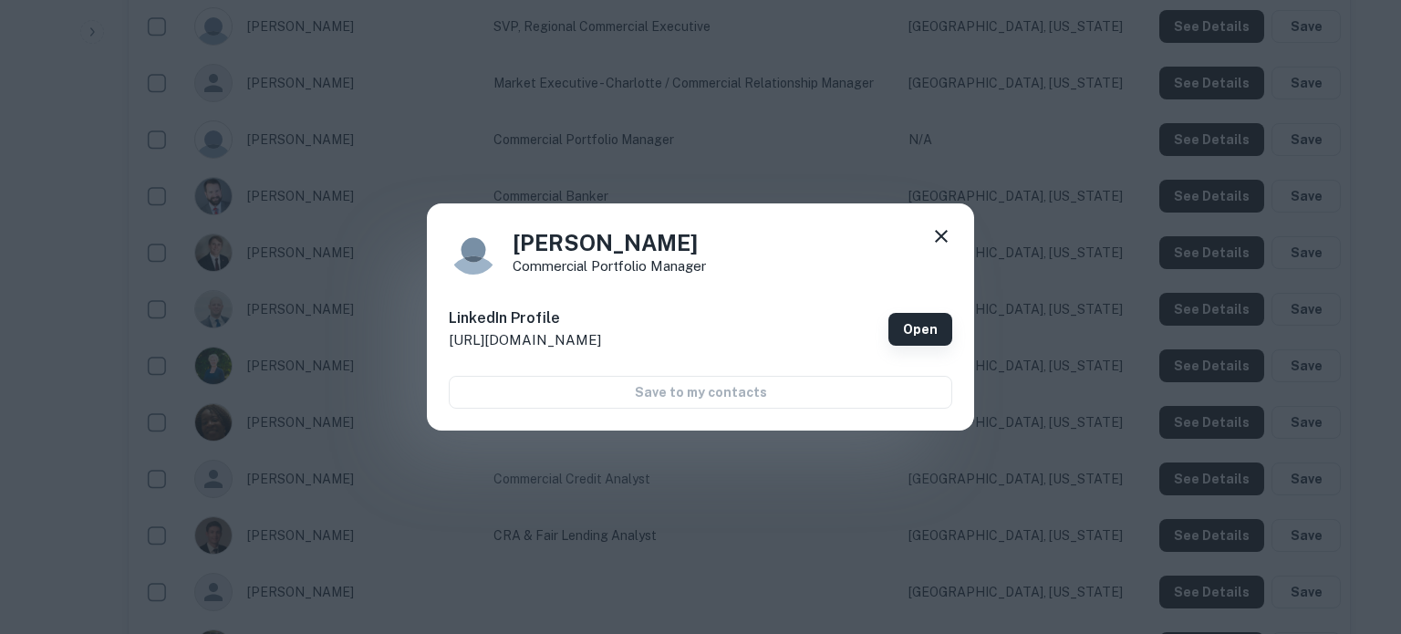
click at [907, 320] on link "Open" at bounding box center [920, 329] width 64 height 33
click at [943, 219] on div "Ashley Mount Commercial Portfolio Manager LinkedIn Profile http://www.linkedin.…" at bounding box center [700, 317] width 547 height 228
click at [945, 236] on icon at bounding box center [941, 236] width 22 height 22
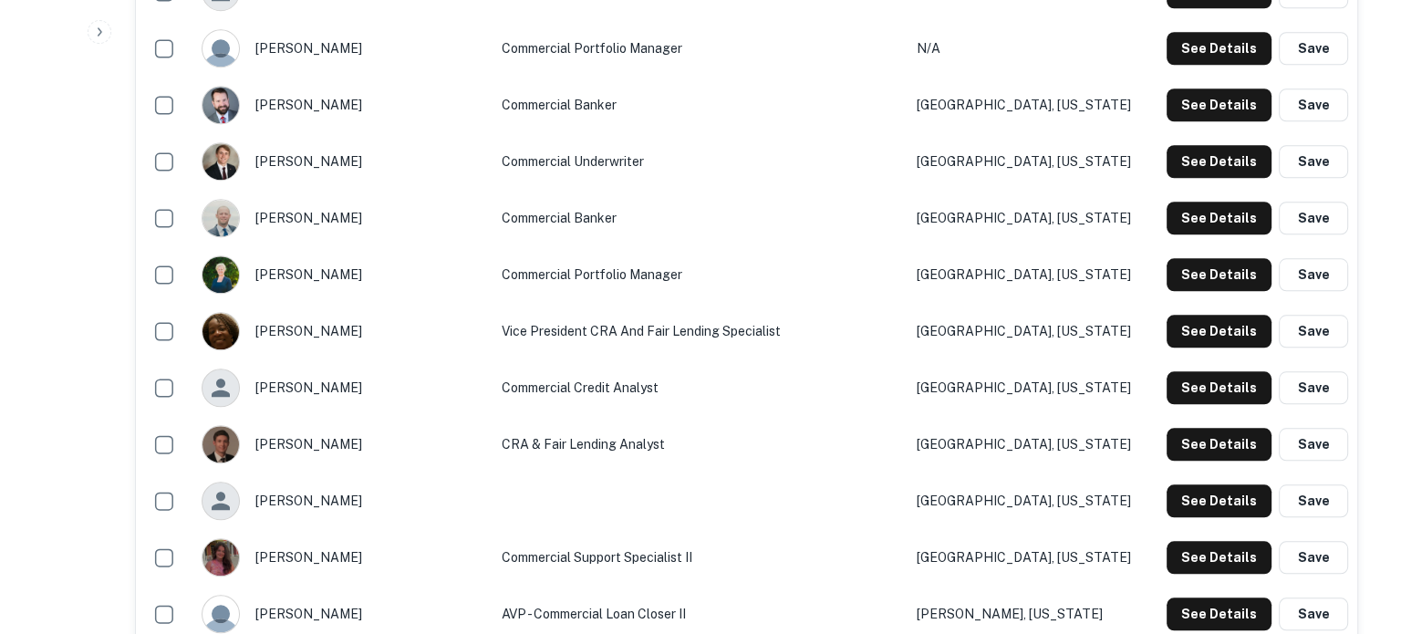
scroll to position [1824, 0]
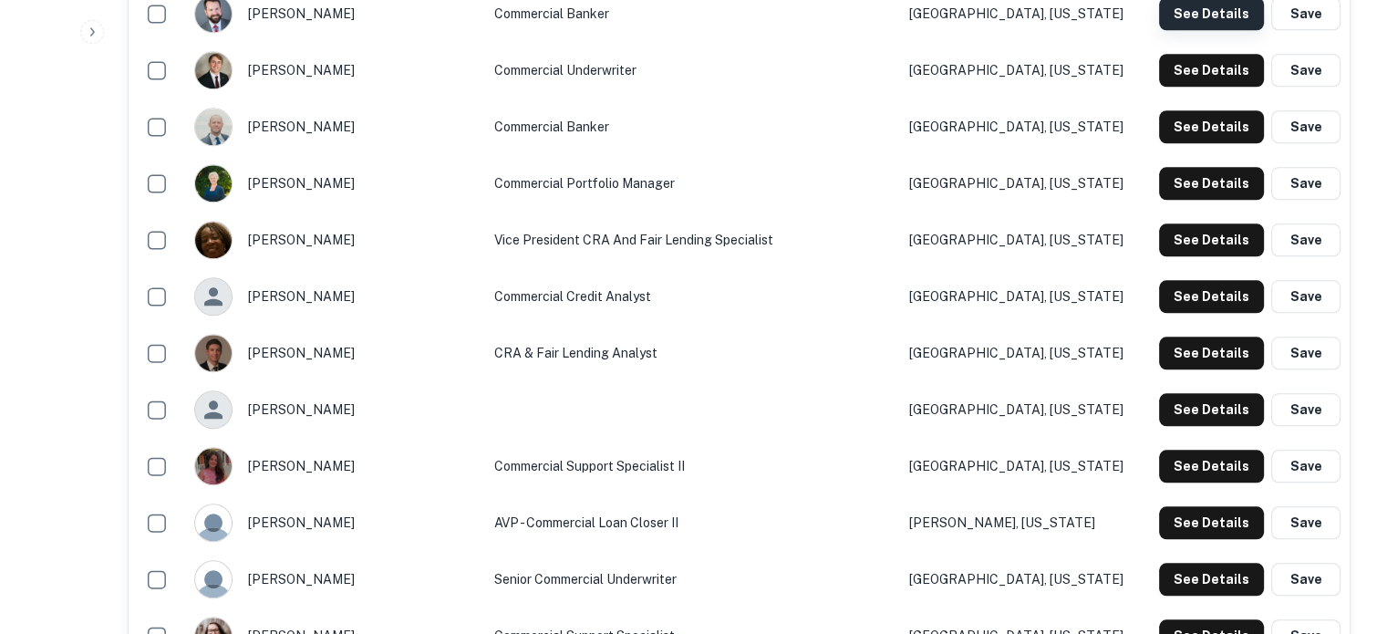
click at [1196, 19] on button "See Details" at bounding box center [1211, 13] width 105 height 33
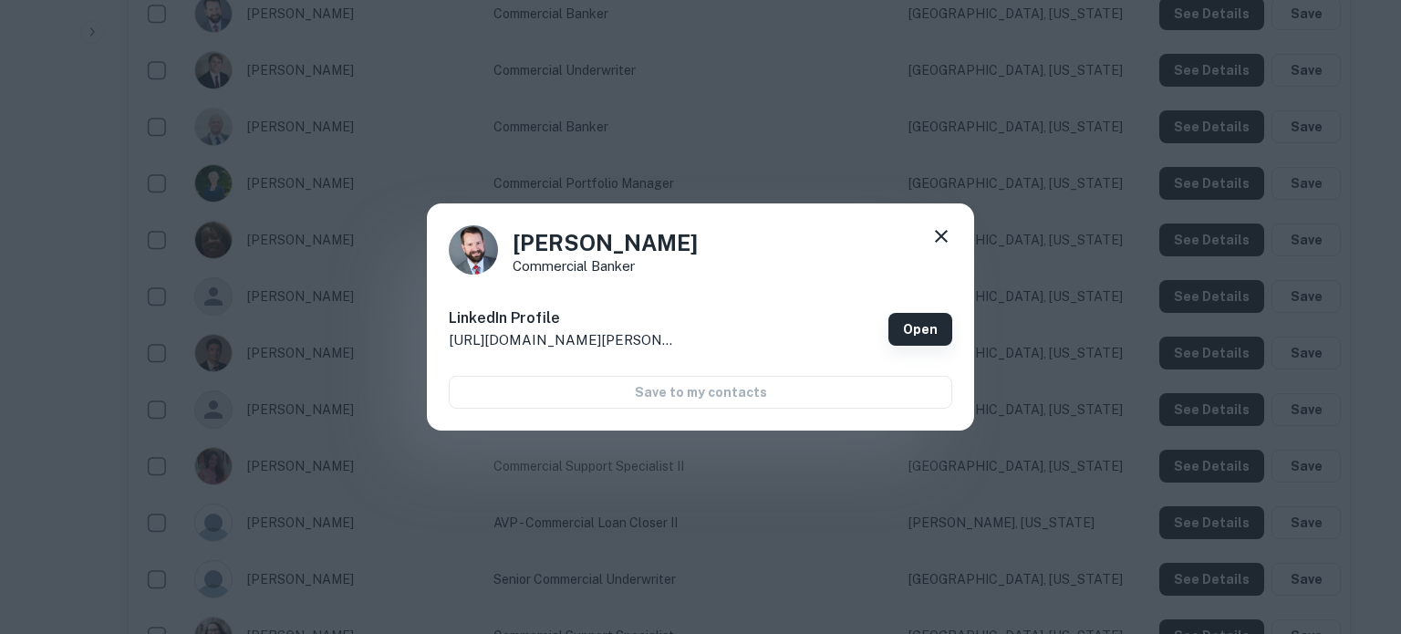
click at [919, 326] on link "Open" at bounding box center [920, 329] width 64 height 33
click at [948, 233] on icon at bounding box center [941, 236] width 22 height 22
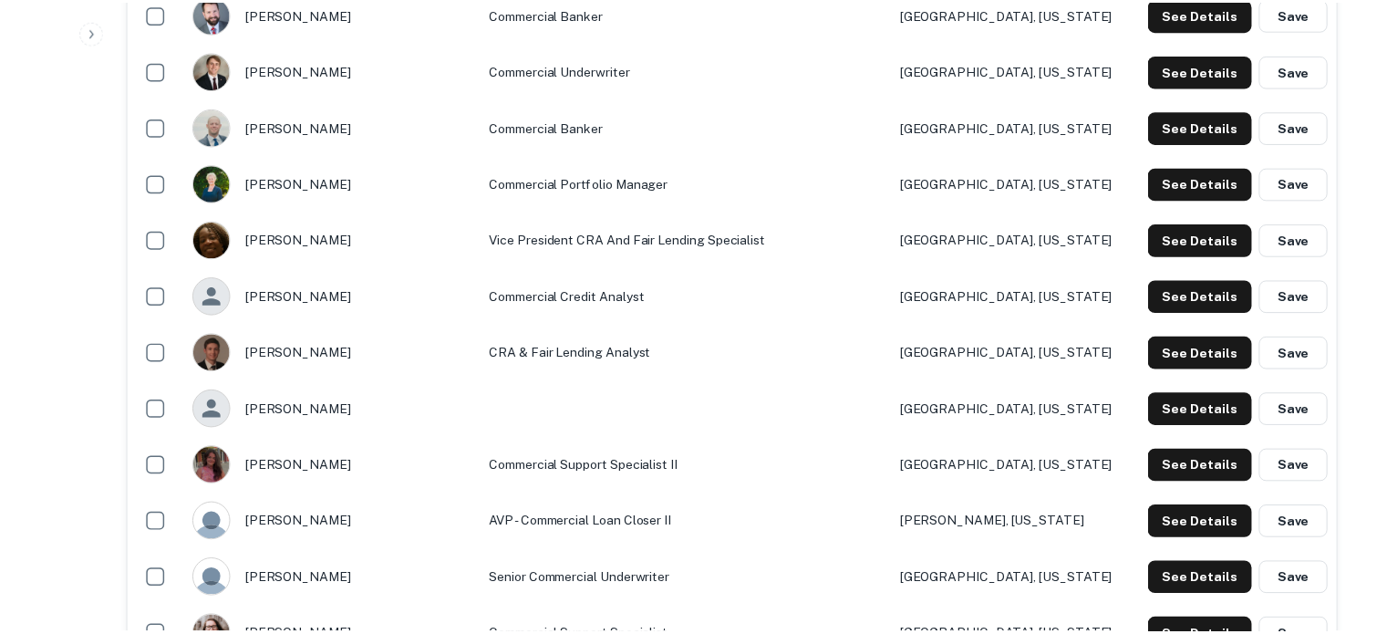
scroll to position [1822, 0]
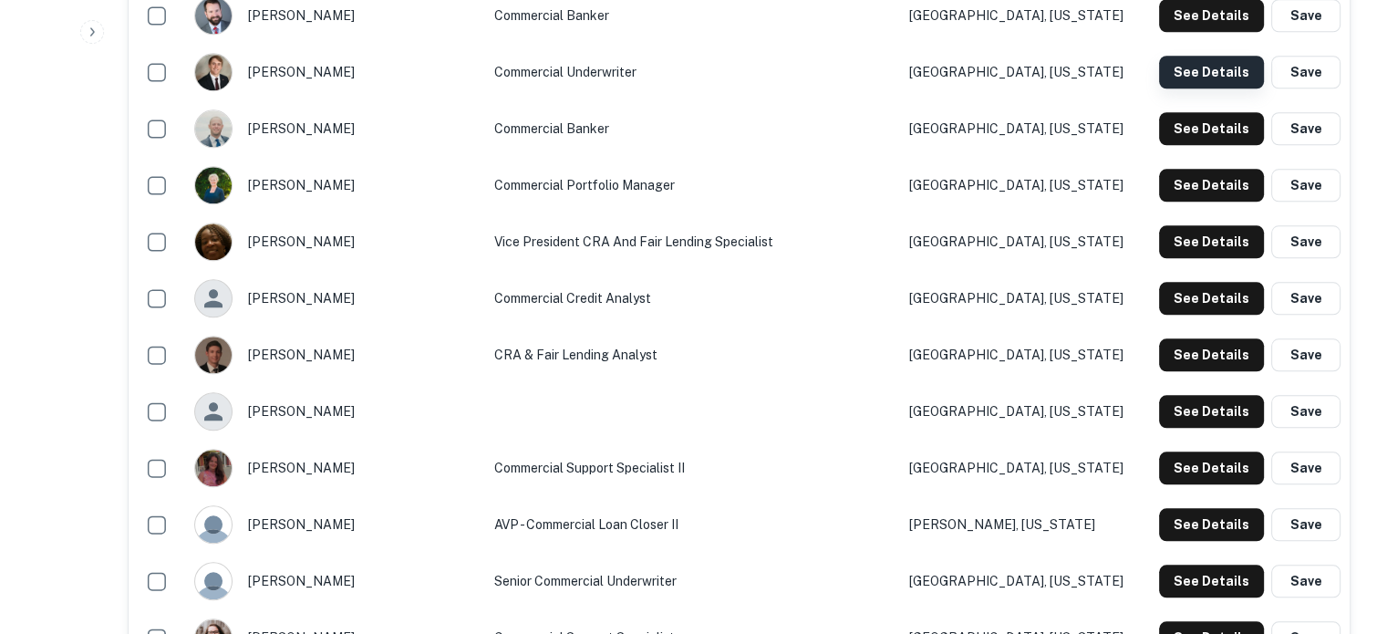
click at [1189, 72] on button "See Details" at bounding box center [1211, 72] width 105 height 33
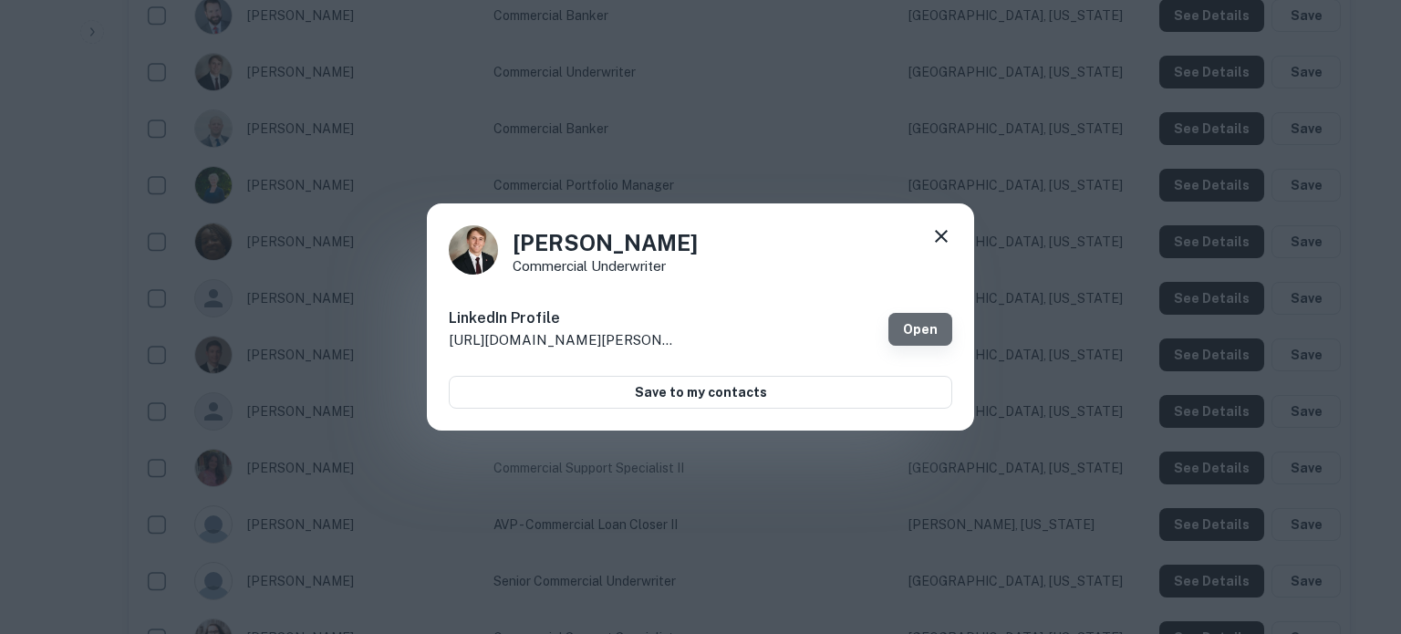
click at [912, 321] on link "Open" at bounding box center [920, 329] width 64 height 33
click at [937, 232] on icon at bounding box center [941, 236] width 13 height 13
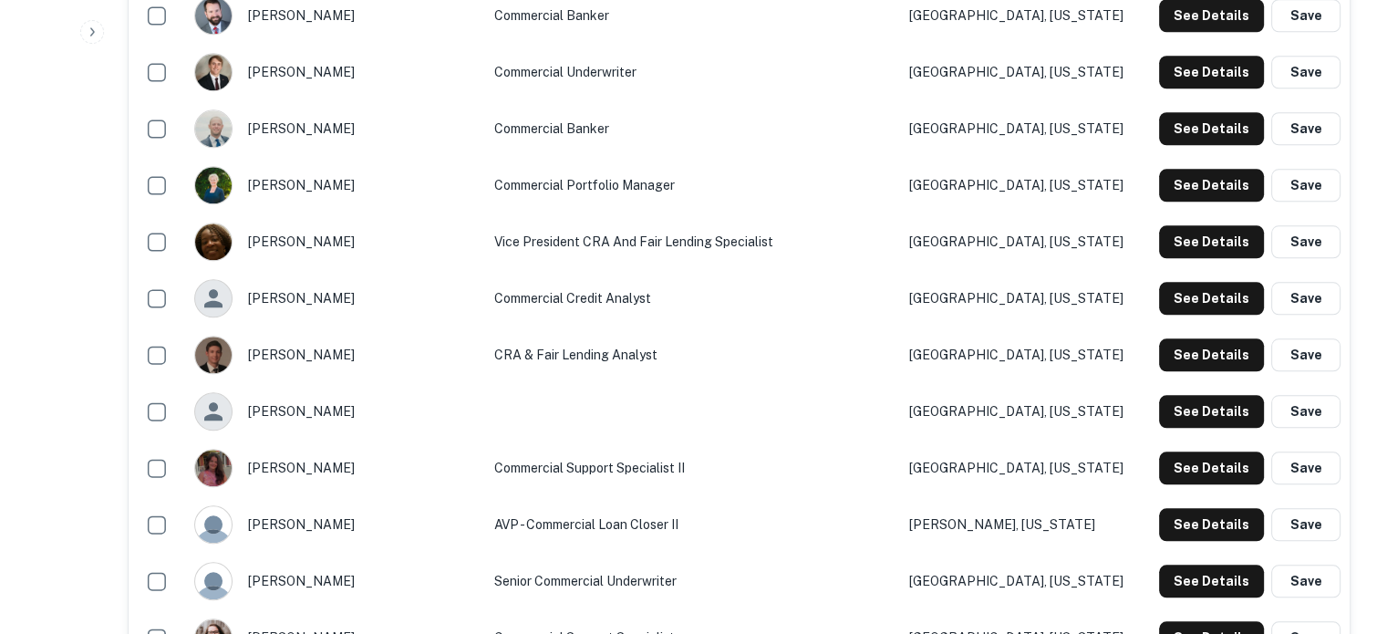
scroll to position [1913, 0]
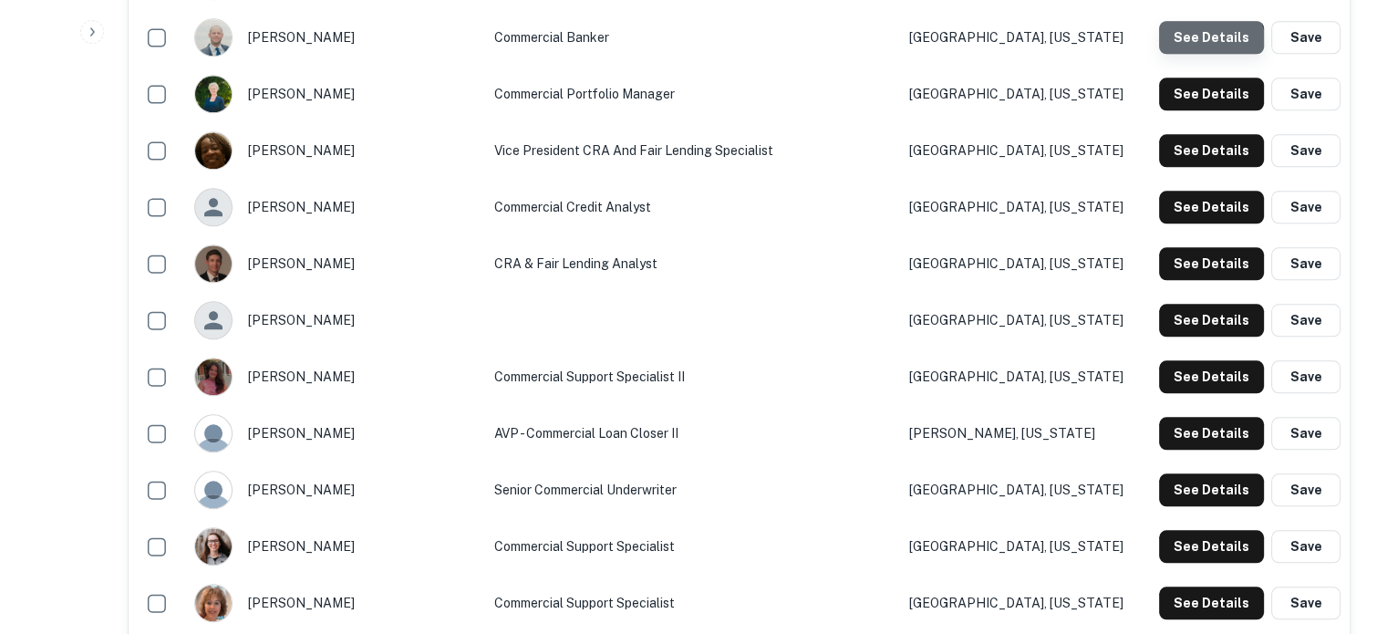
click at [1205, 47] on button "See Details" at bounding box center [1211, 37] width 105 height 33
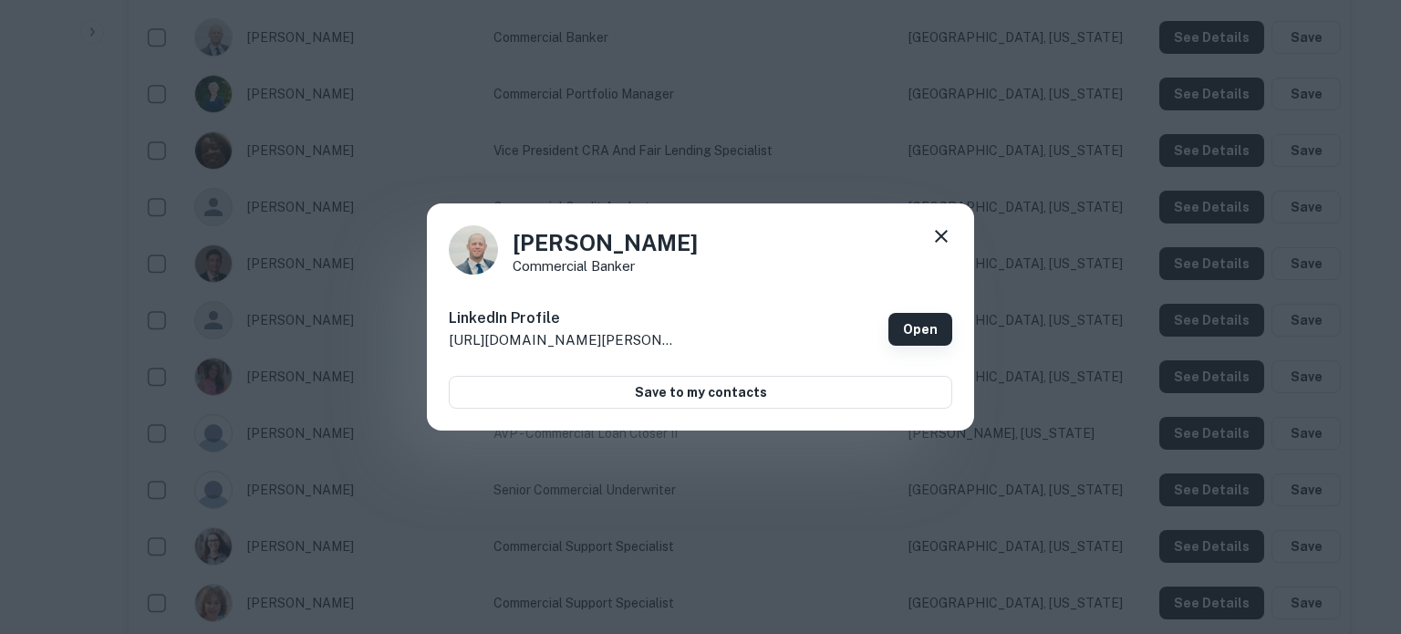
click at [924, 331] on link "Open" at bounding box center [920, 329] width 64 height 33
click at [940, 233] on icon at bounding box center [941, 236] width 22 height 22
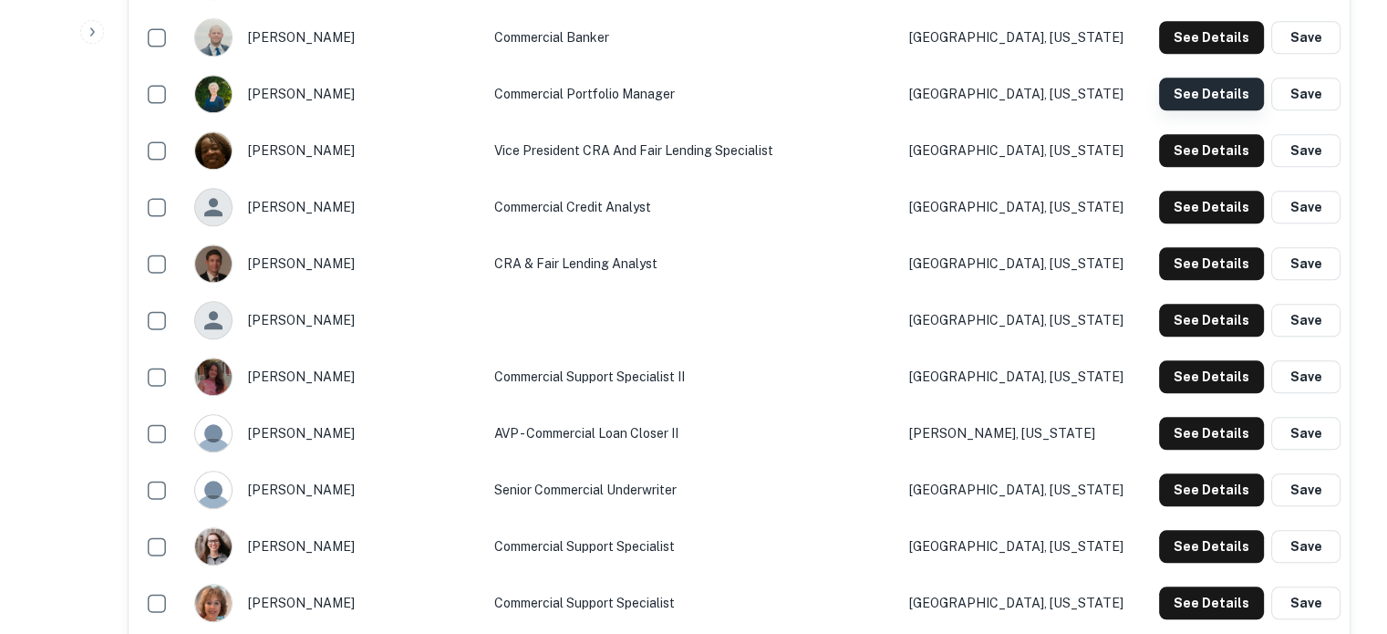
click at [1202, 88] on button "See Details" at bounding box center [1211, 94] width 105 height 33
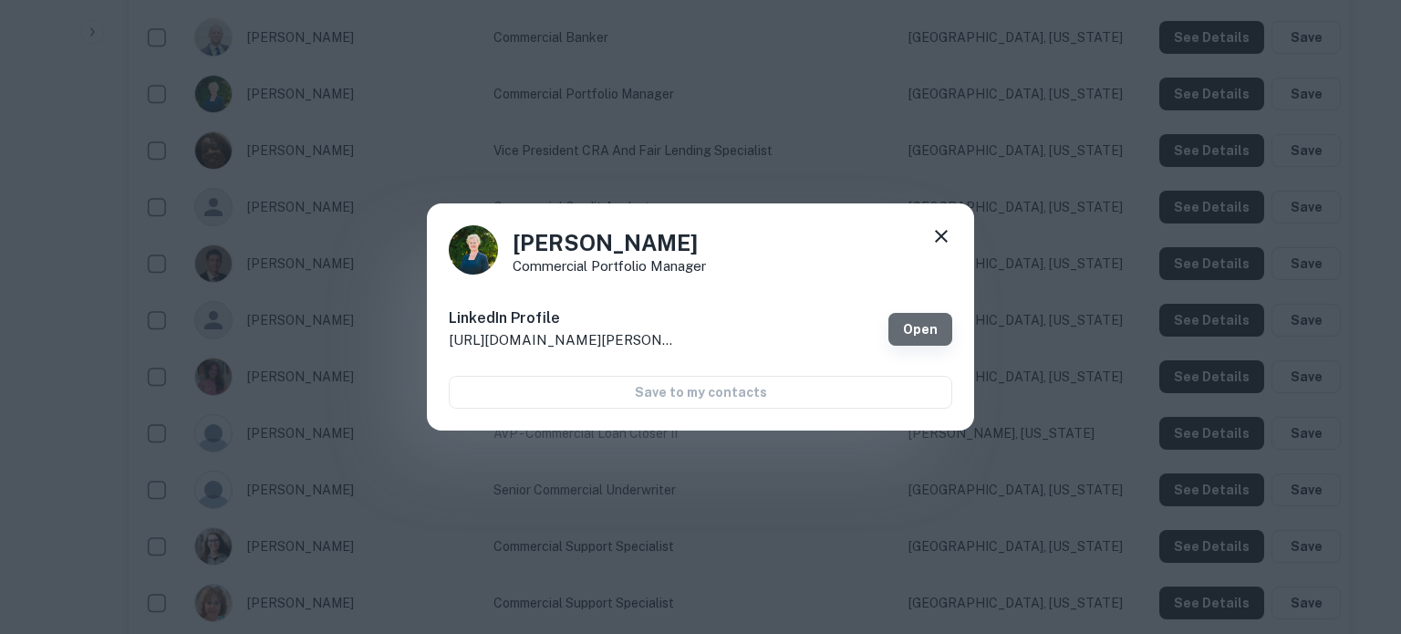
click at [925, 321] on link "Open" at bounding box center [920, 329] width 64 height 33
click at [933, 236] on icon at bounding box center [941, 236] width 22 height 22
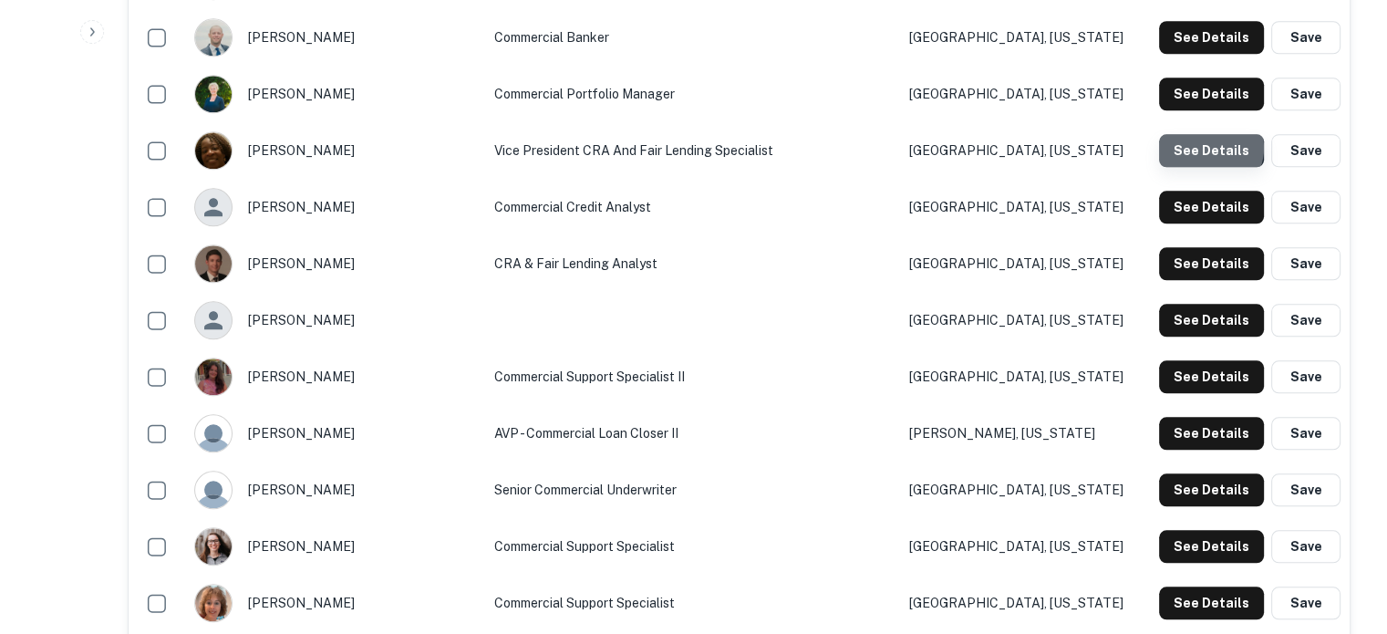
click at [1211, 149] on button "See Details" at bounding box center [1211, 150] width 105 height 33
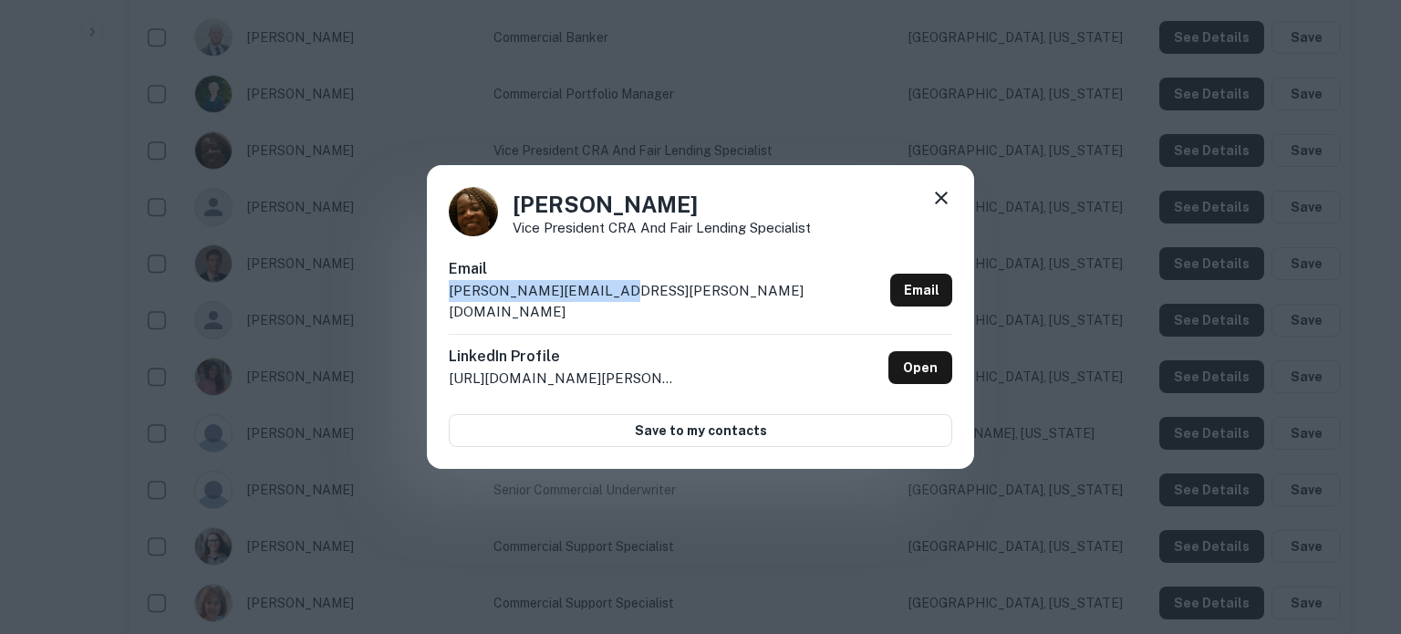
drag, startPoint x: 661, startPoint y: 306, endPoint x: 447, endPoint y: 306, distance: 214.3
click at [447, 306] on div "Kim Simon Vice President CRA and Fair Lending Specialist Email kim.simon@cbtcar…" at bounding box center [700, 317] width 547 height 305
copy p "kim.simon@cbtcares.com"
click at [938, 208] on icon at bounding box center [941, 198] width 22 height 22
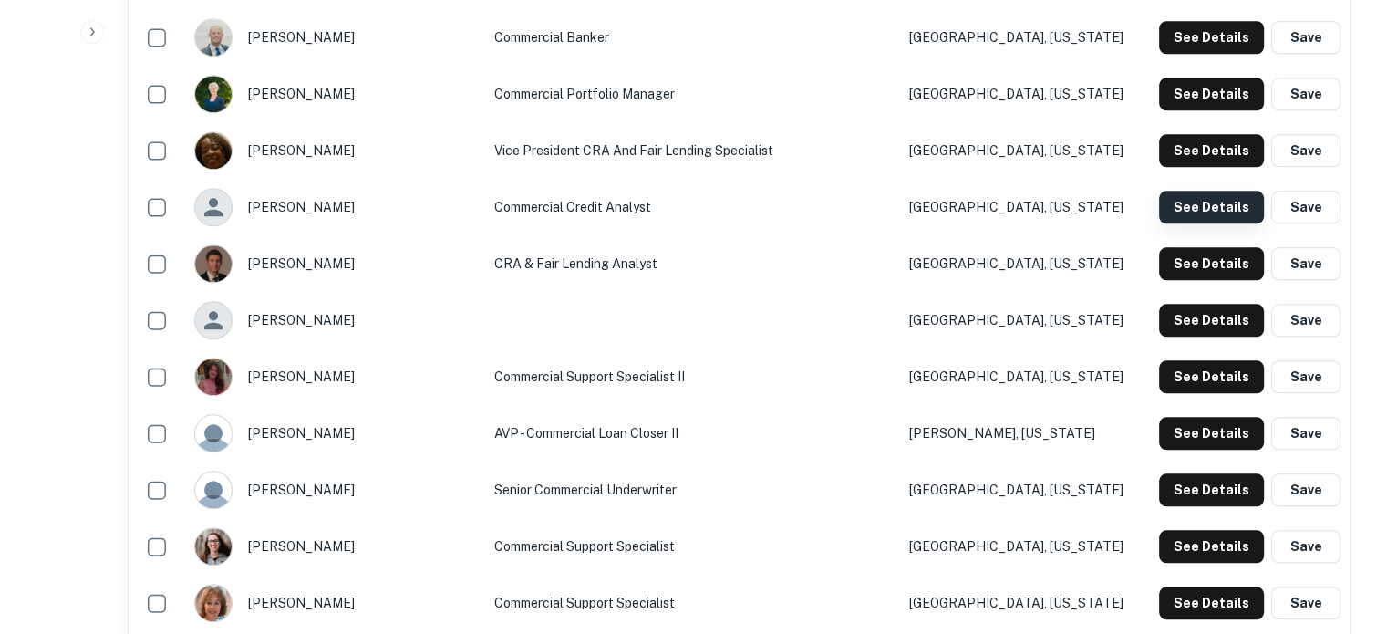
click at [1197, 207] on button "See Details" at bounding box center [1211, 207] width 105 height 33
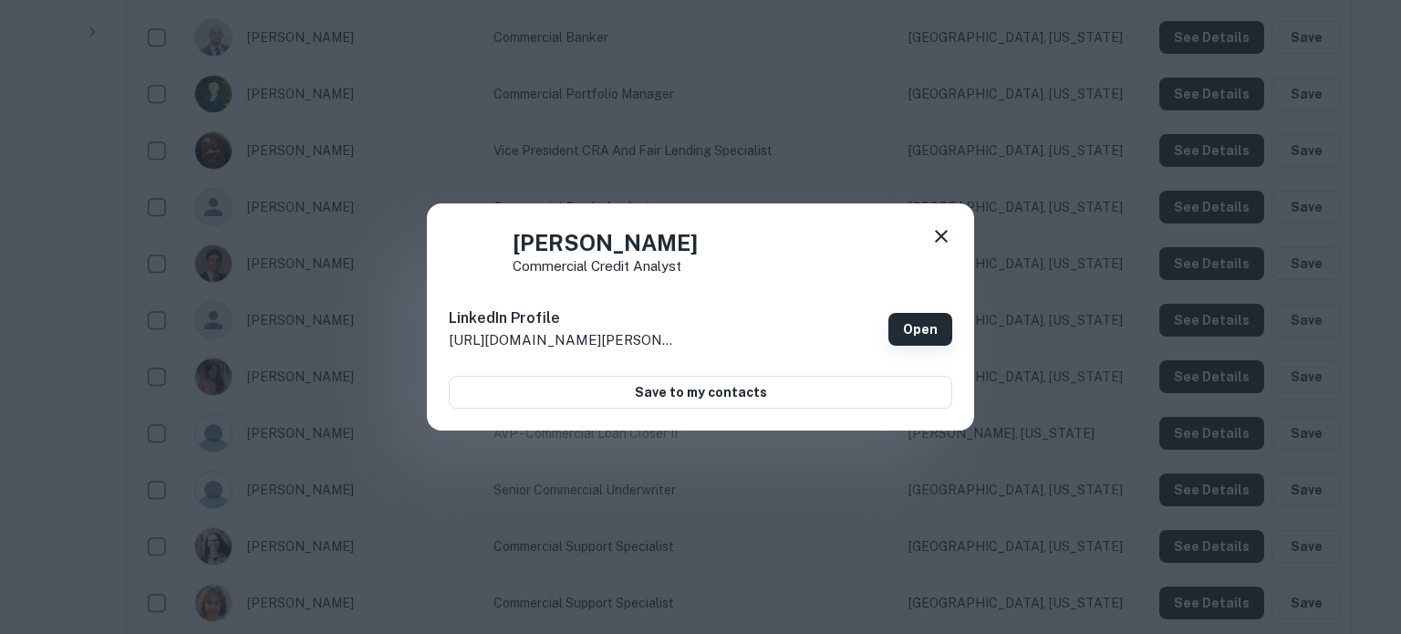
click at [898, 326] on link "Open" at bounding box center [920, 329] width 64 height 33
click at [945, 238] on icon at bounding box center [941, 236] width 22 height 22
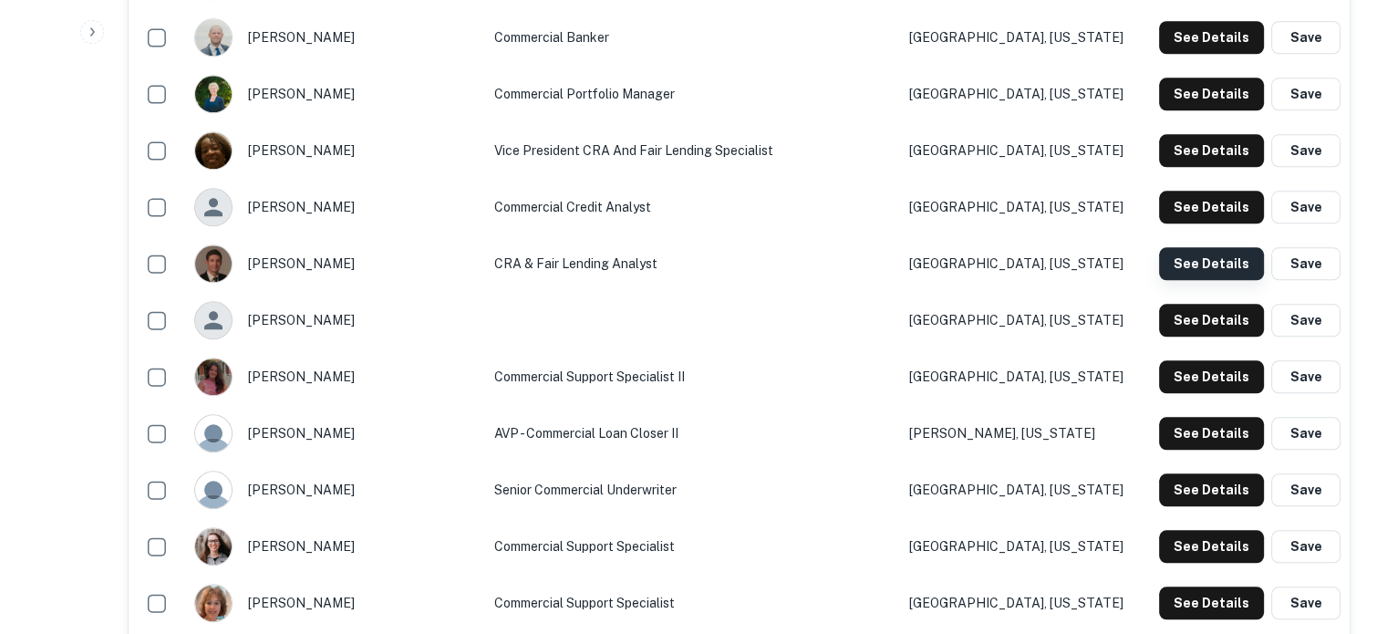
click at [1177, 258] on button "See Details" at bounding box center [1211, 263] width 105 height 33
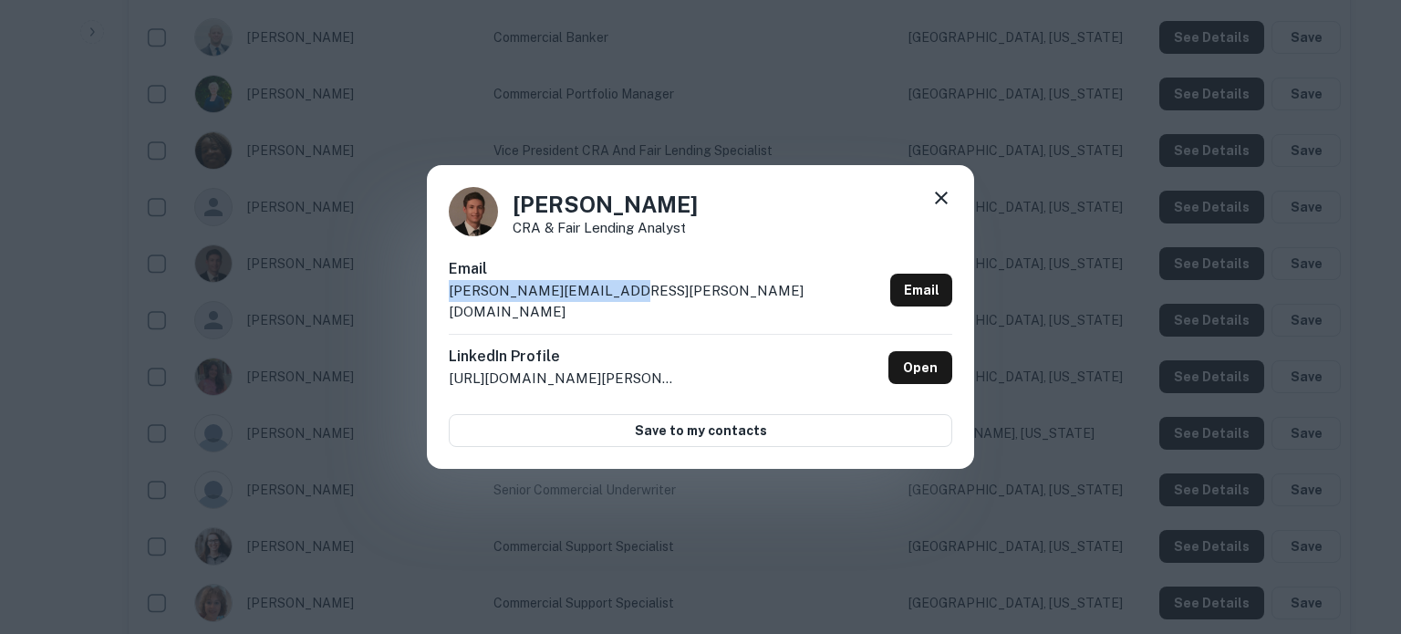
drag, startPoint x: 447, startPoint y: 304, endPoint x: 616, endPoint y: 295, distance: 169.9
click at [616, 295] on div "Evan Wentz CRA & Fair Lending Analyst Email evan.wentz@cbtcares.com Email Linke…" at bounding box center [700, 317] width 547 height 305
copy p "evan.wentz@cbtcares.com"
click at [950, 208] on icon at bounding box center [941, 198] width 22 height 22
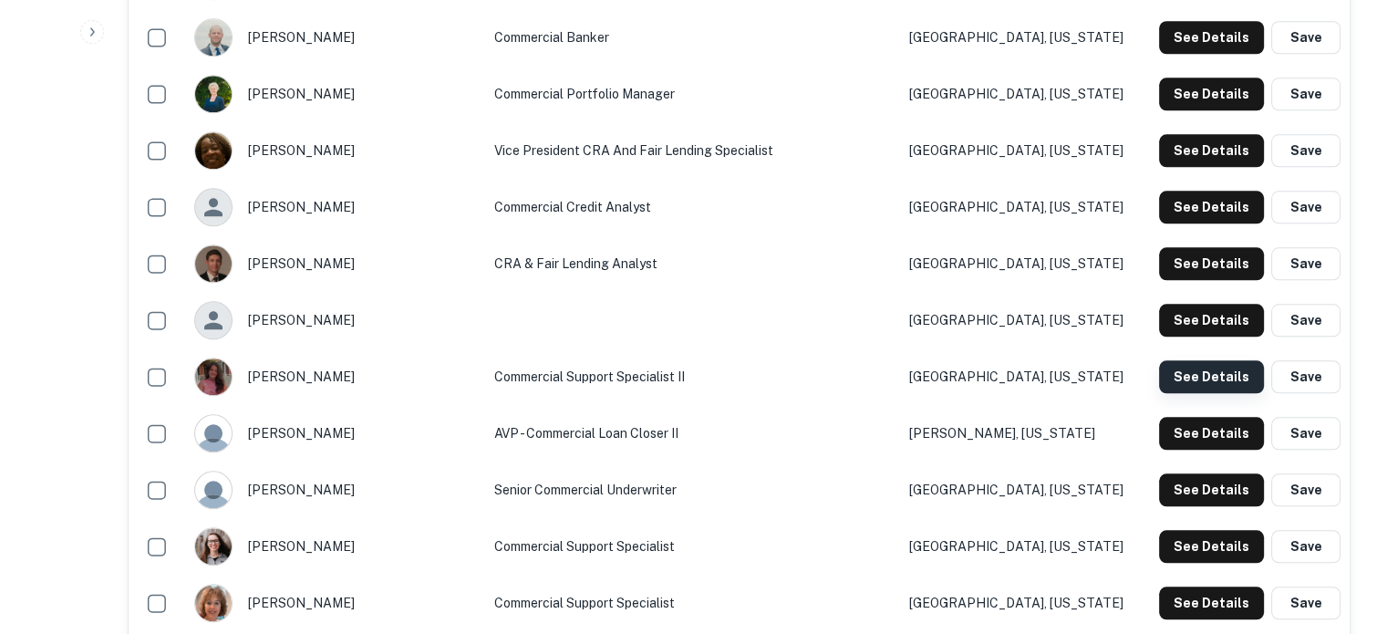
click at [1204, 375] on button "See Details" at bounding box center [1211, 376] width 105 height 33
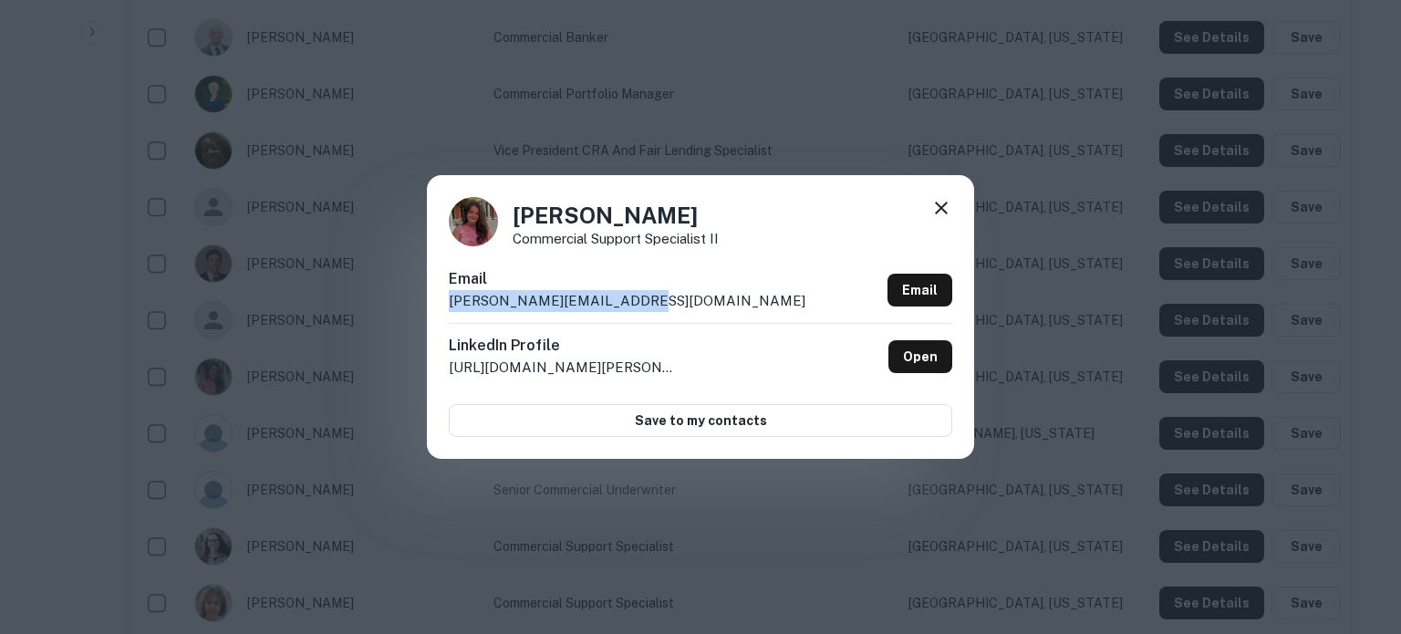
drag, startPoint x: 447, startPoint y: 303, endPoint x: 648, endPoint y: 301, distance: 200.6
click at [648, 301] on div "Sophie Rizzo Commercial Support Specialist II Email sophie.rizzo@cbtcares.com E…" at bounding box center [700, 316] width 547 height 283
copy p "sophie.rizzo@cbtcares.com"
click at [945, 207] on icon at bounding box center [941, 208] width 22 height 22
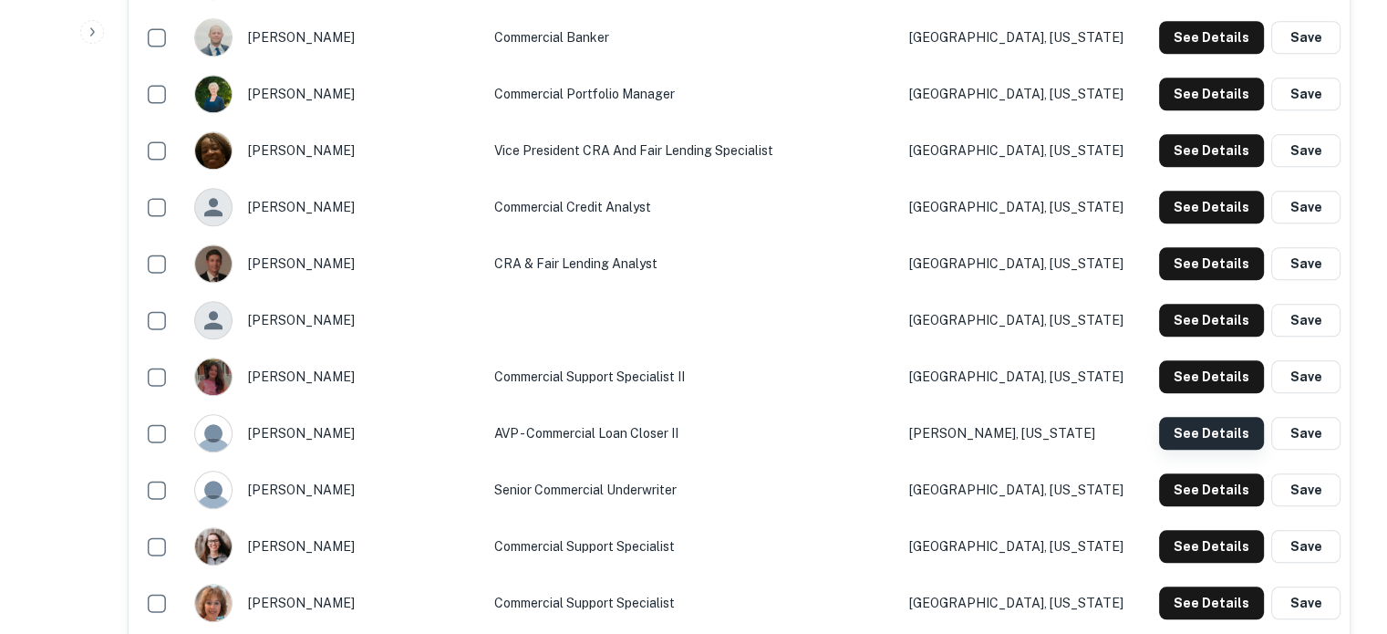
click at [1215, 433] on button "See Details" at bounding box center [1211, 433] width 105 height 33
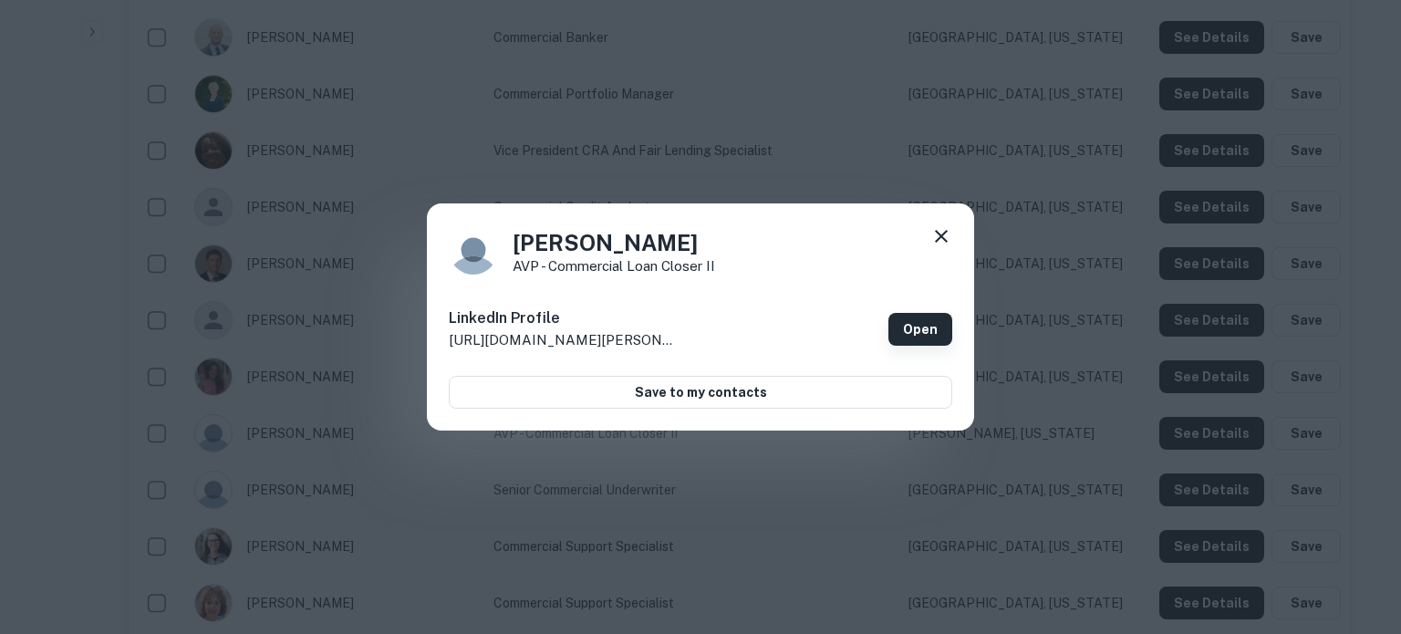
click at [920, 324] on link "Open" at bounding box center [920, 329] width 64 height 33
click at [946, 243] on icon at bounding box center [941, 236] width 22 height 22
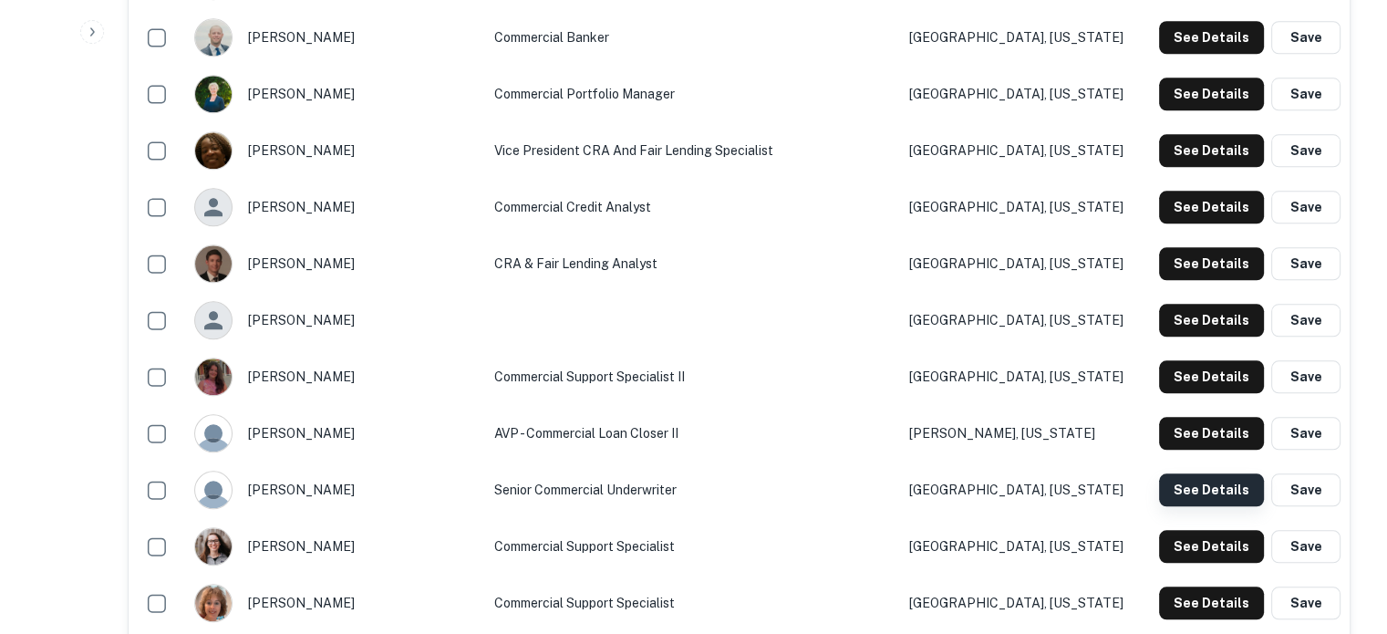
click at [1202, 495] on button "See Details" at bounding box center [1211, 489] width 105 height 33
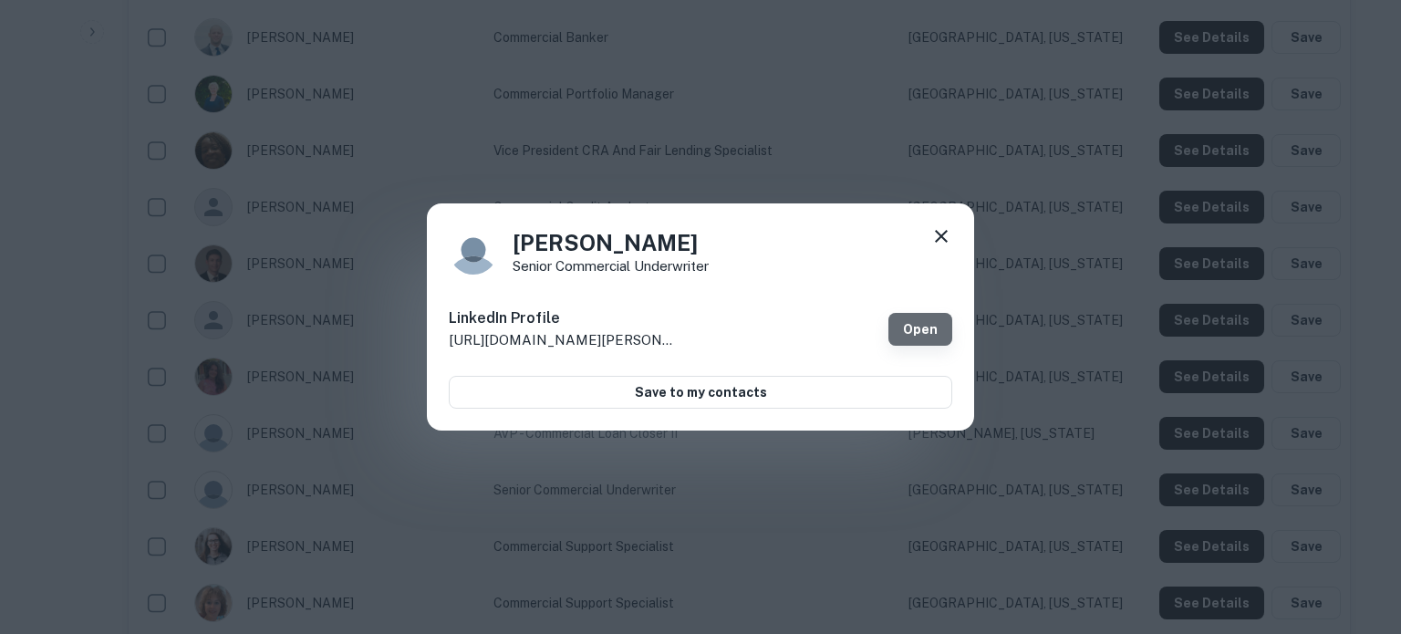
click at [936, 335] on link "Open" at bounding box center [920, 329] width 64 height 33
click at [948, 240] on icon at bounding box center [941, 236] width 22 height 22
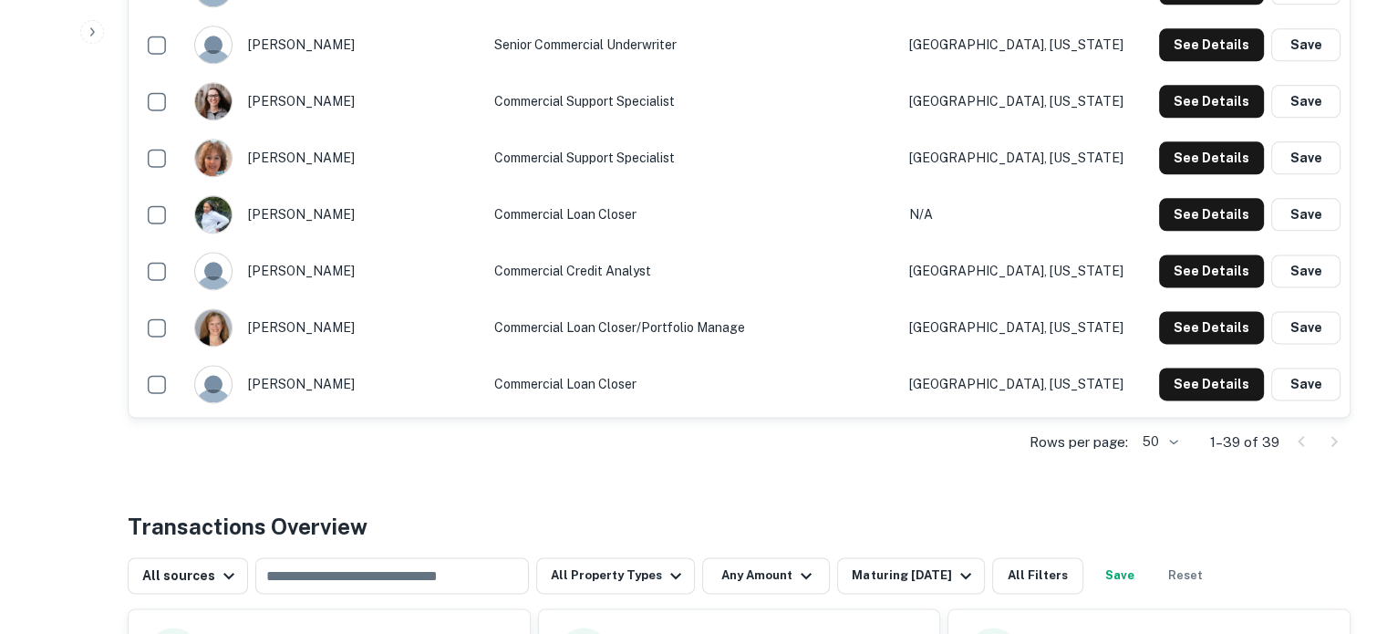
scroll to position [2369, 0]
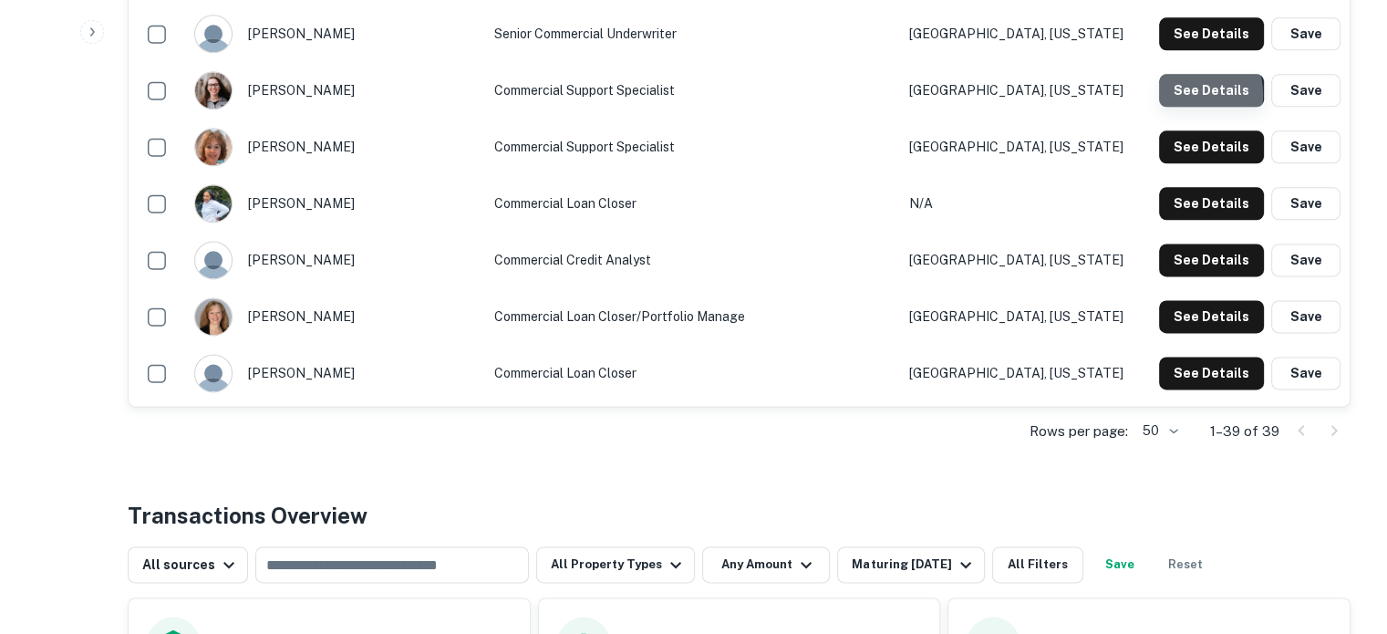
click at [1188, 96] on button "See Details" at bounding box center [1211, 90] width 105 height 33
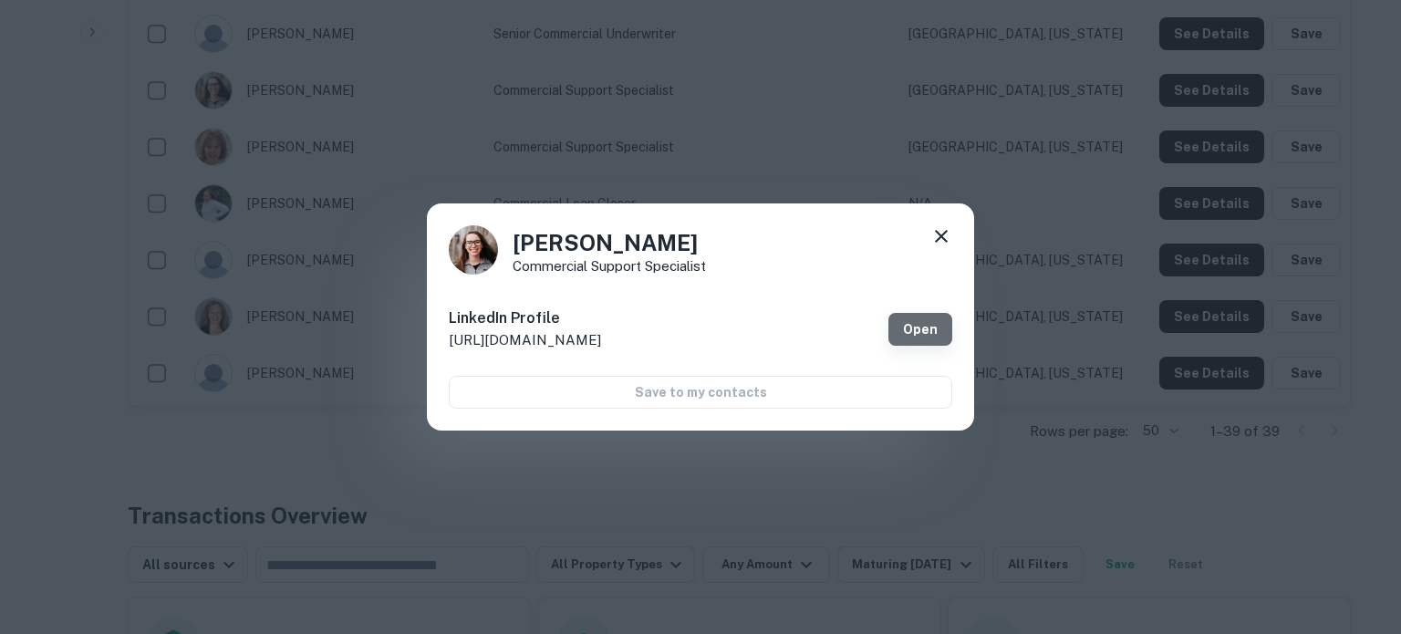
click at [919, 331] on link "Open" at bounding box center [920, 329] width 64 height 33
click at [933, 236] on icon at bounding box center [941, 236] width 22 height 22
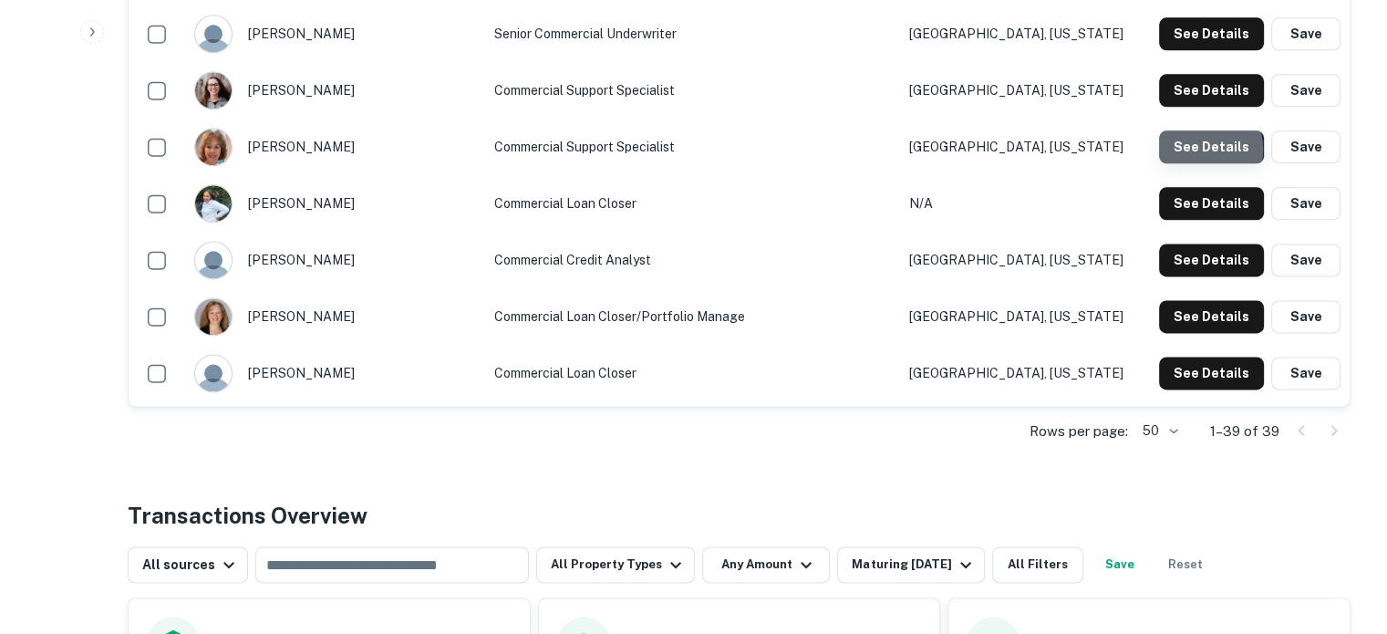
click at [1201, 150] on button "See Details" at bounding box center [1211, 146] width 105 height 33
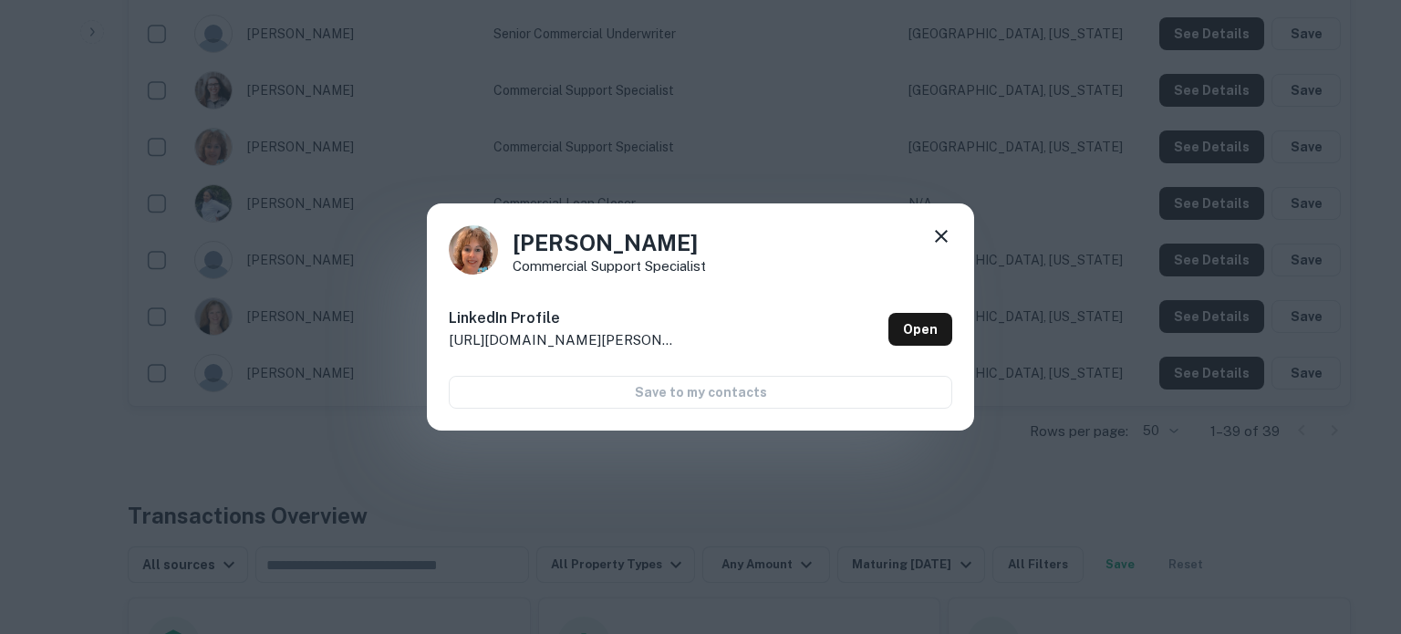
click at [886, 322] on div "LinkedIn Profile http://www.linkedin.com/in/christie-dellinger-88827013b Open" at bounding box center [700, 329] width 503 height 66
click at [907, 326] on link "Open" at bounding box center [920, 329] width 64 height 33
click at [941, 233] on icon at bounding box center [941, 236] width 22 height 22
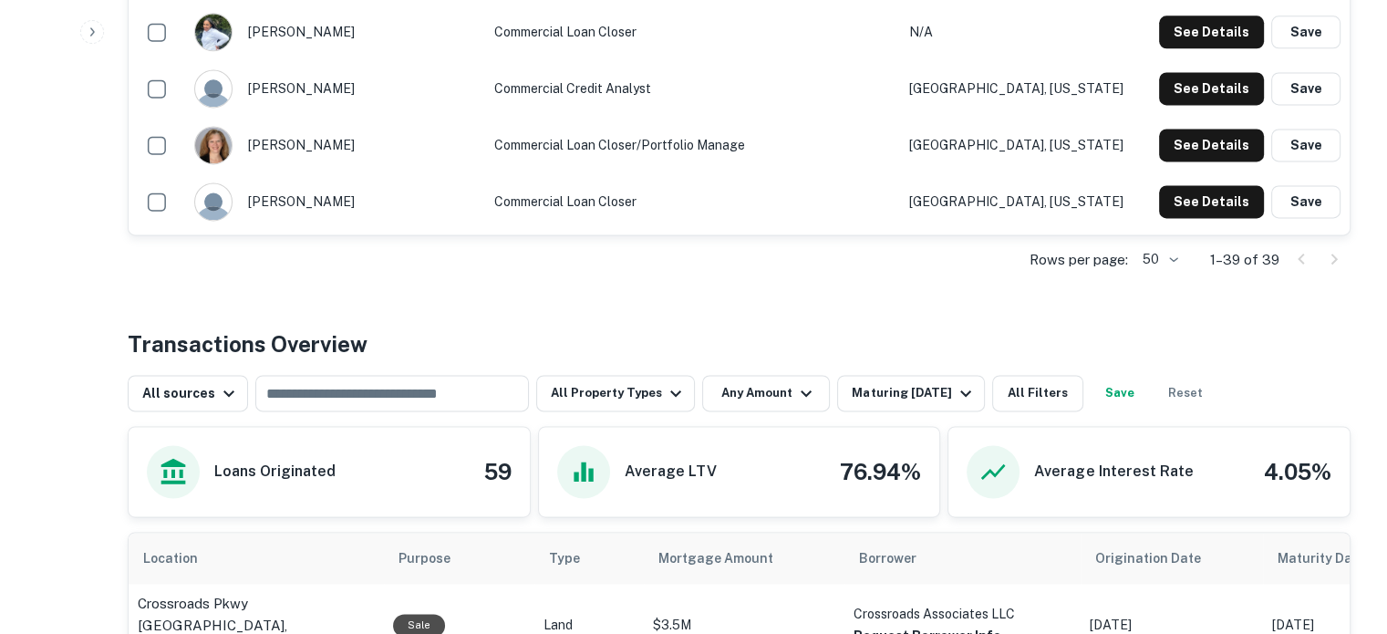
scroll to position [2552, 0]
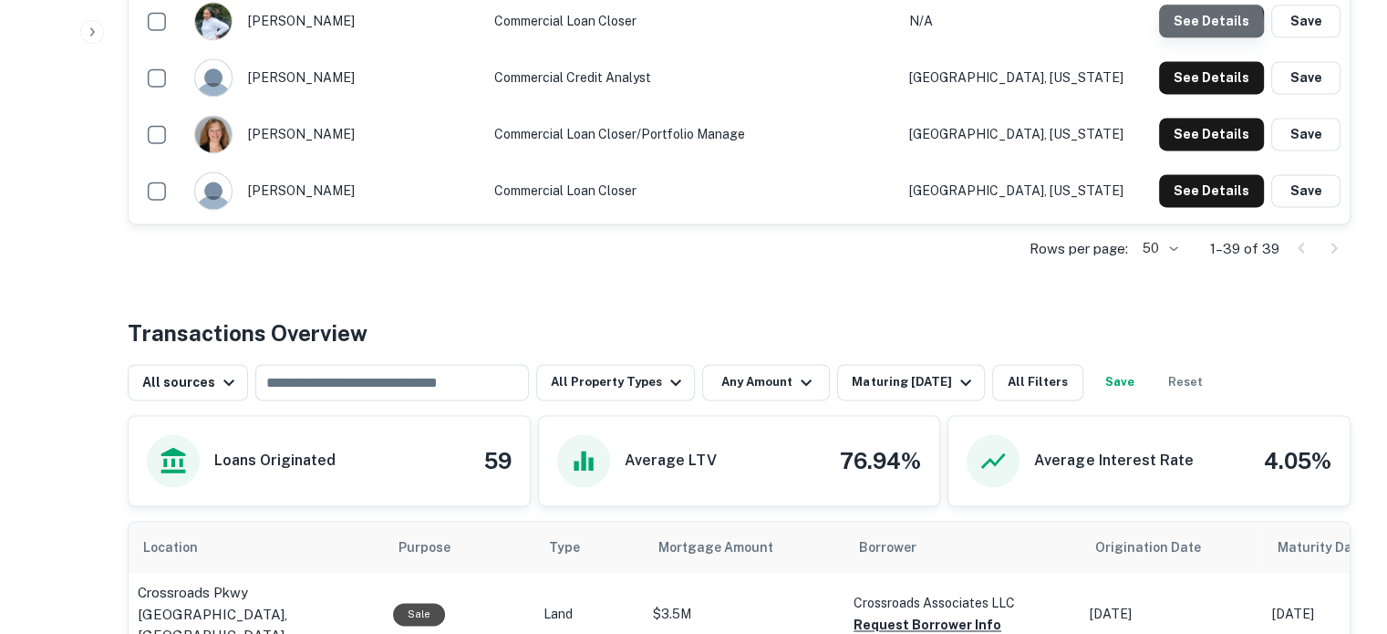
click at [1197, 26] on button "See Details" at bounding box center [1211, 21] width 105 height 33
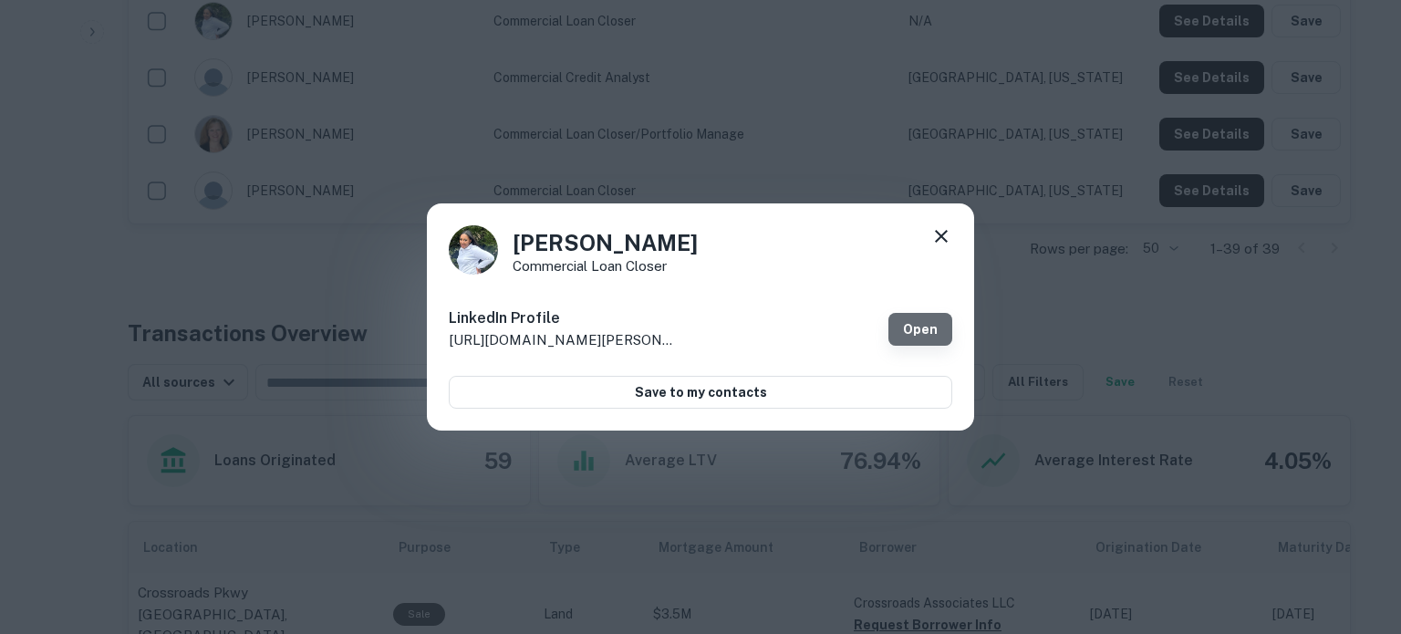
click at [921, 327] on link "Open" at bounding box center [920, 329] width 64 height 33
click at [938, 236] on icon at bounding box center [941, 236] width 22 height 22
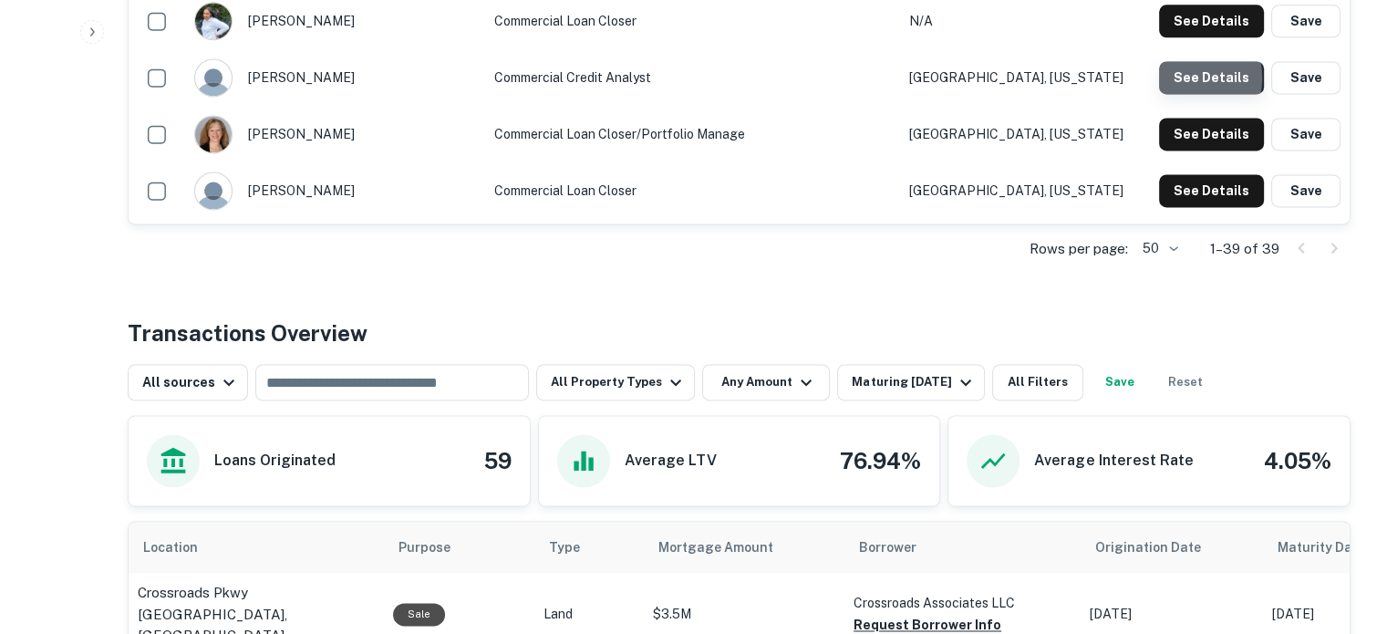
click at [1178, 78] on button "See Details" at bounding box center [1211, 77] width 105 height 33
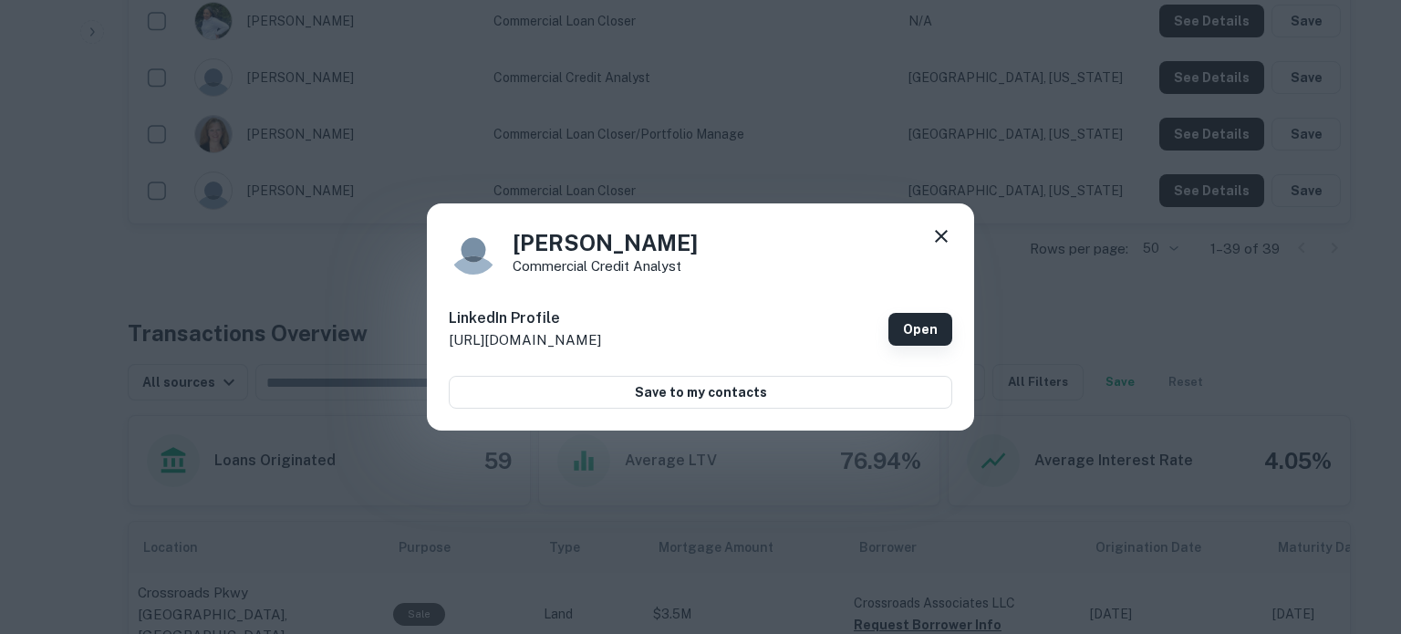
click at [923, 330] on link "Open" at bounding box center [920, 329] width 64 height 33
click at [941, 229] on icon at bounding box center [941, 236] width 22 height 22
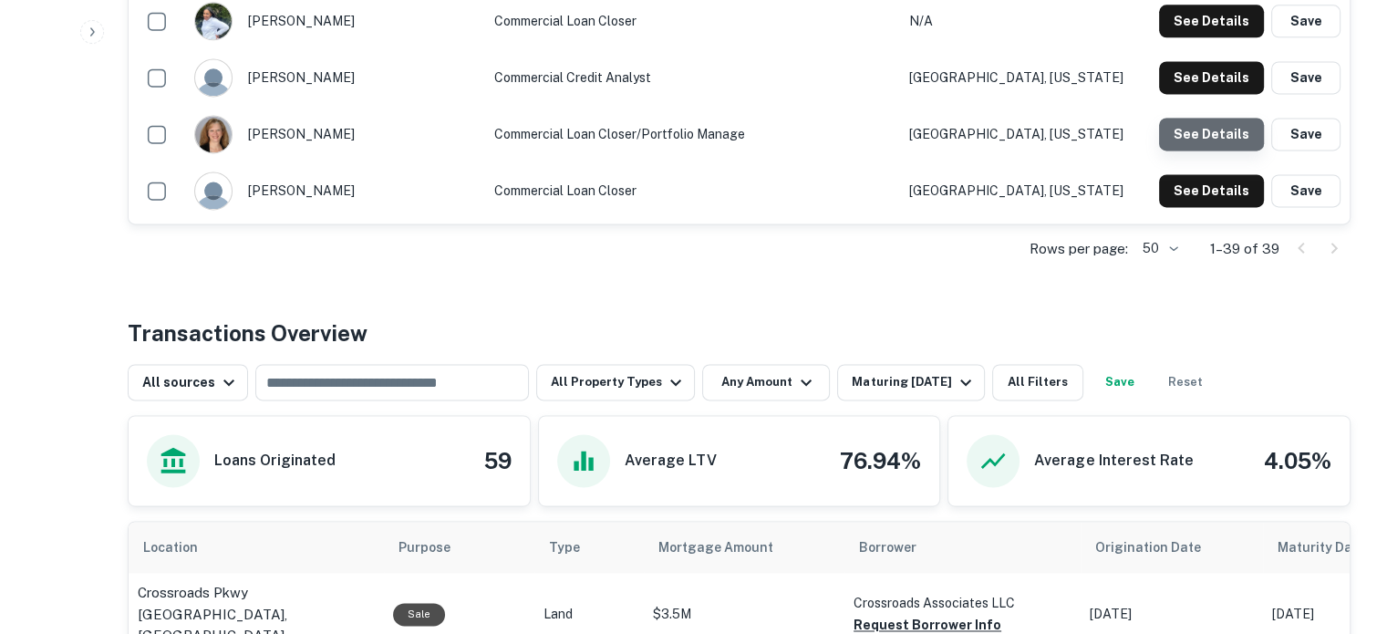
click at [1213, 133] on button "See Details" at bounding box center [1211, 134] width 105 height 33
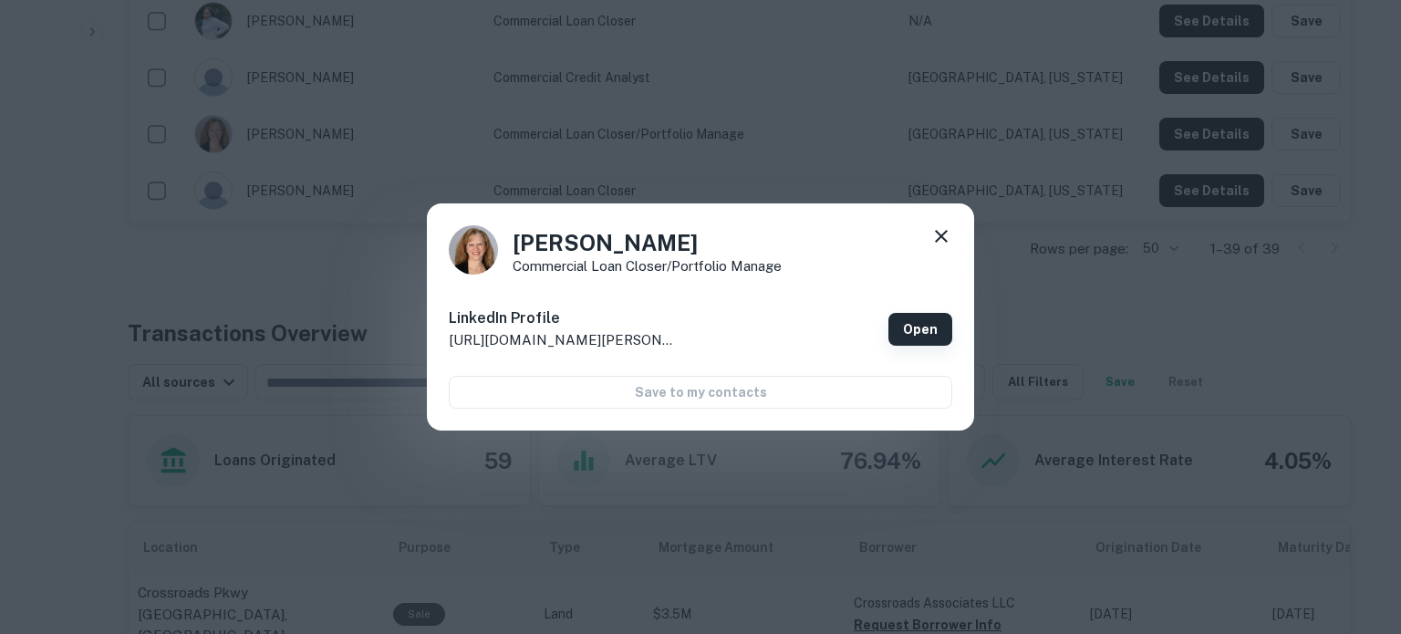
click at [930, 339] on link "Open" at bounding box center [920, 329] width 64 height 33
click at [938, 243] on icon at bounding box center [941, 236] width 22 height 22
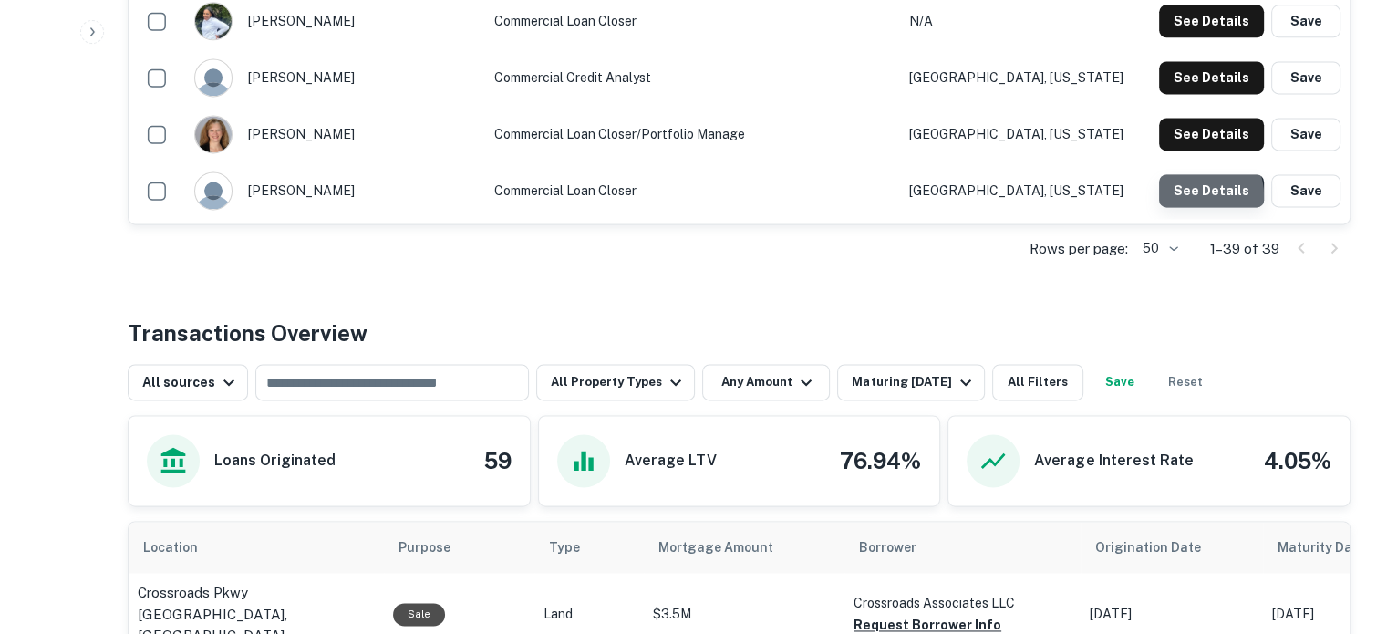
click at [1198, 196] on button "See Details" at bounding box center [1211, 190] width 105 height 33
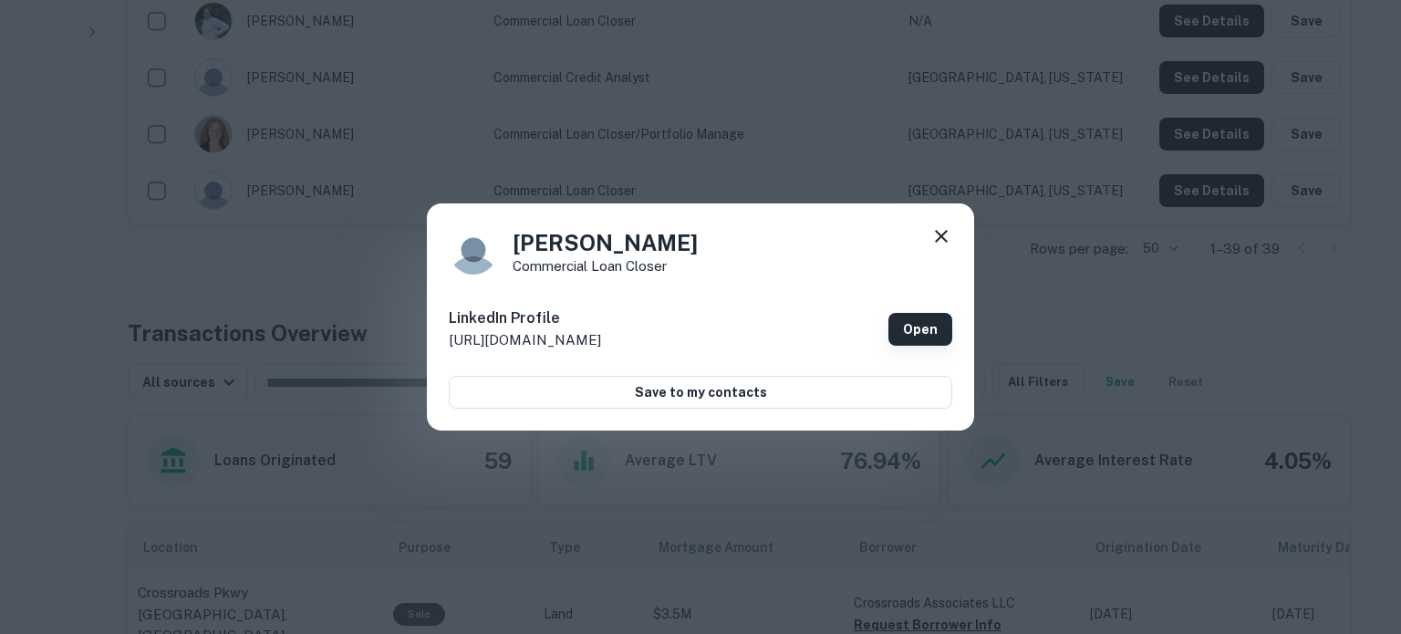
click at [919, 324] on link "Open" at bounding box center [920, 329] width 64 height 33
click at [937, 236] on icon at bounding box center [941, 236] width 22 height 22
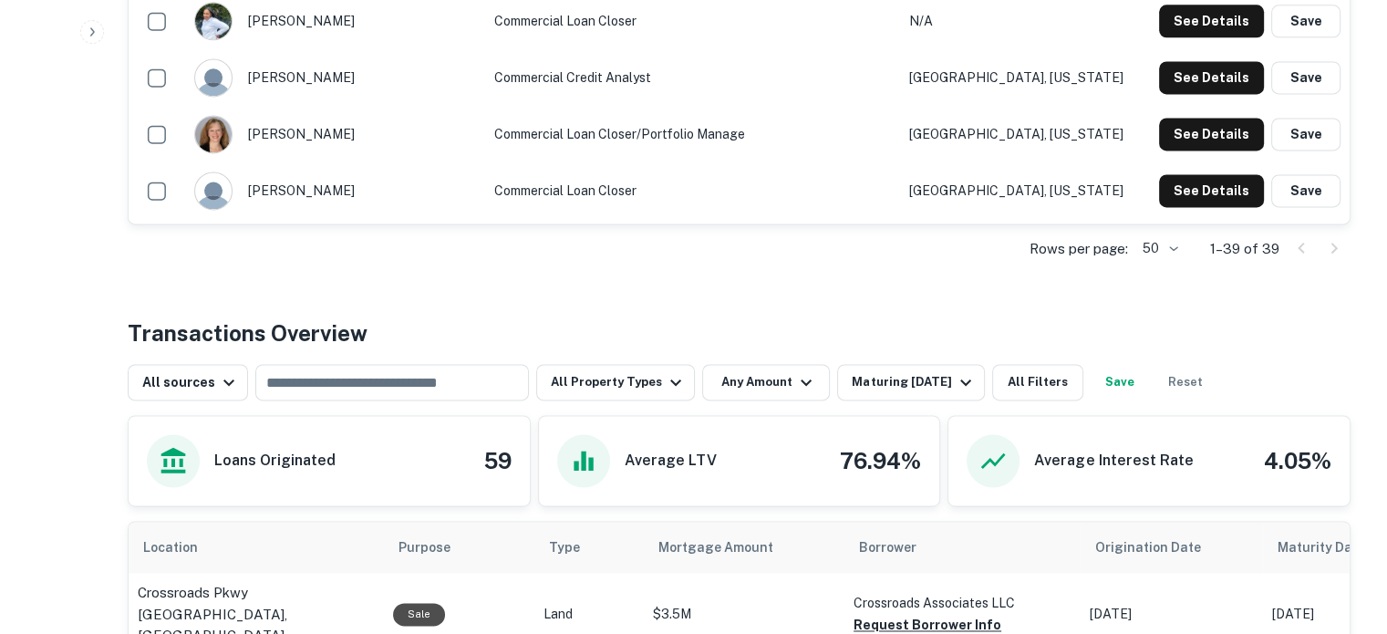
scroll to position [2187, 0]
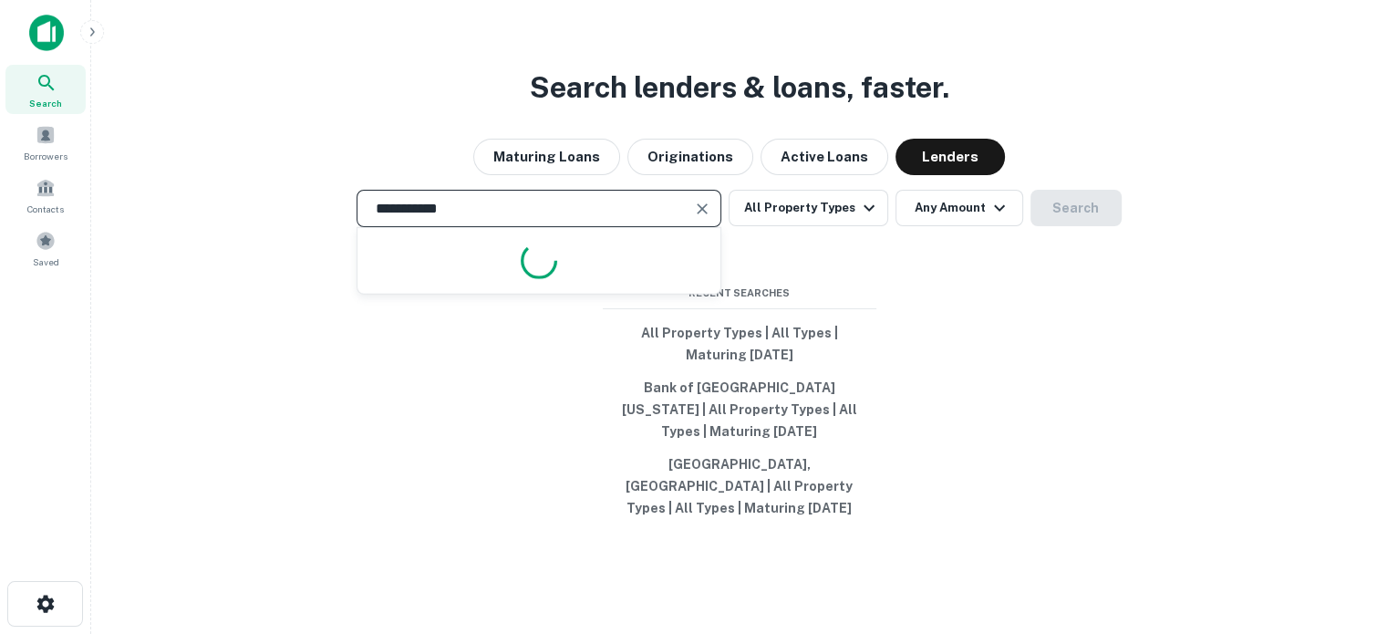
drag, startPoint x: 531, startPoint y: 216, endPoint x: 368, endPoint y: 205, distance: 162.7
click at [368, 205] on div "**********" at bounding box center [539, 208] width 365 height 37
paste input "**********"
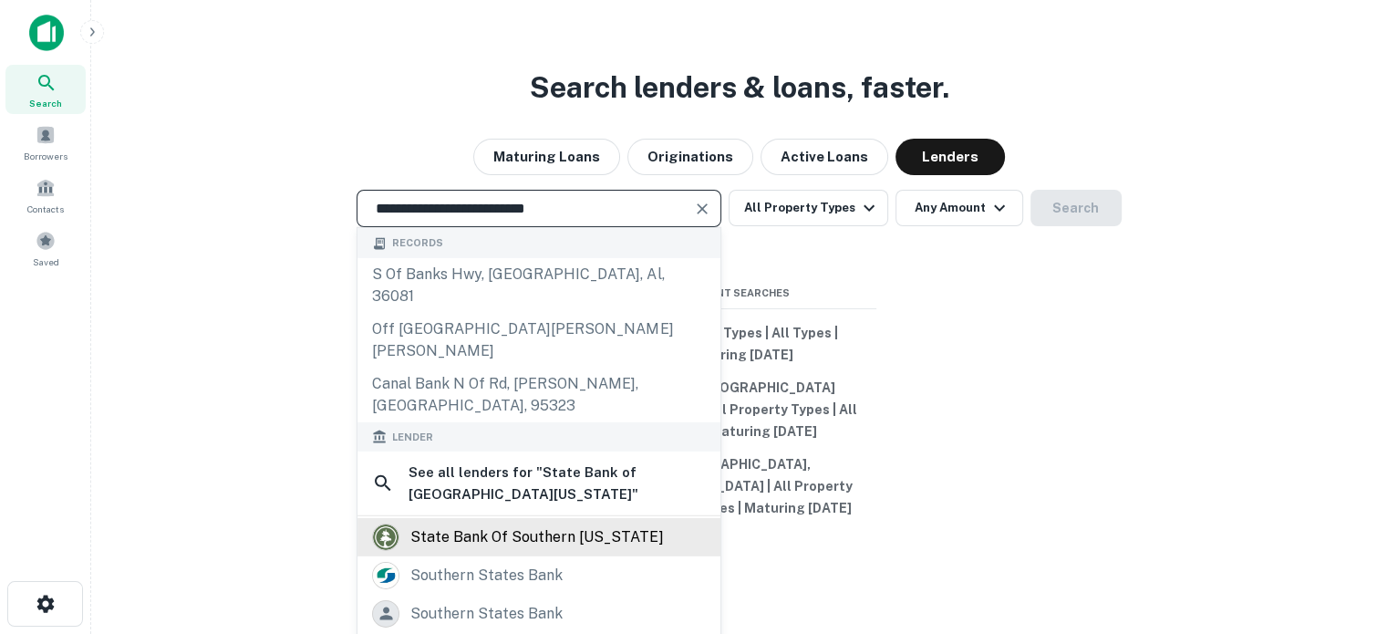
type input "**********"
click at [561, 523] on div "state bank of southern [US_STATE]" at bounding box center [536, 536] width 253 height 27
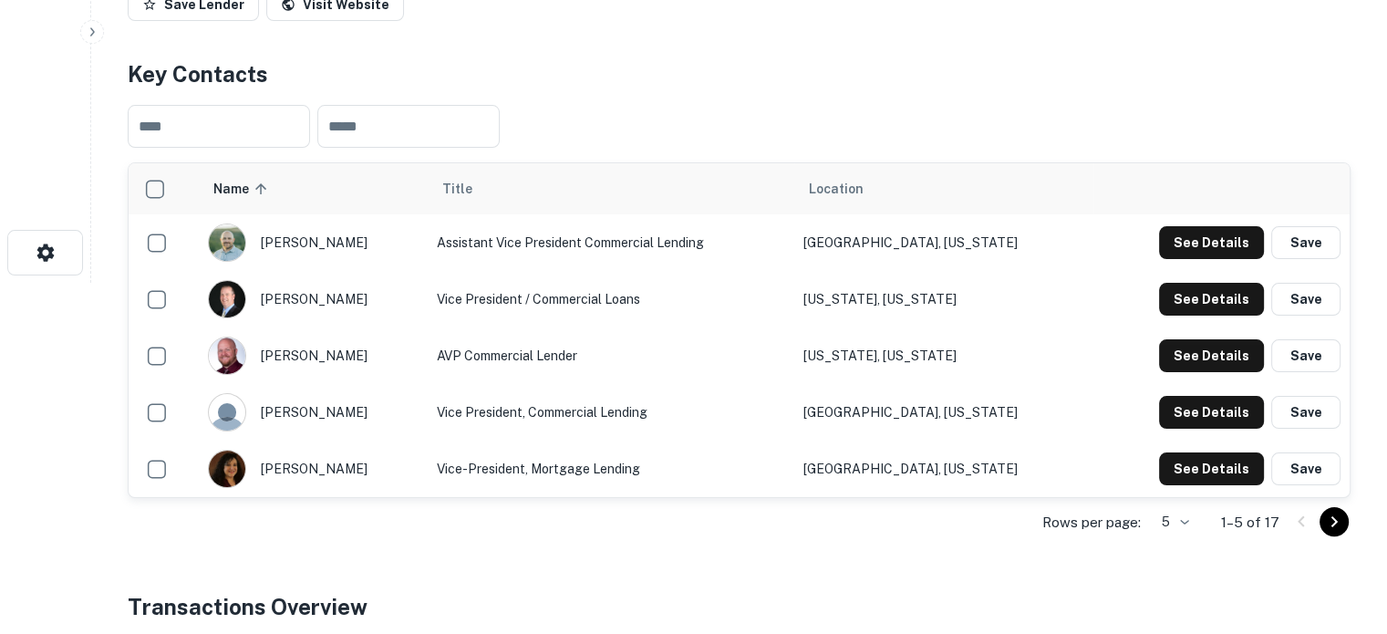
scroll to position [456, 0]
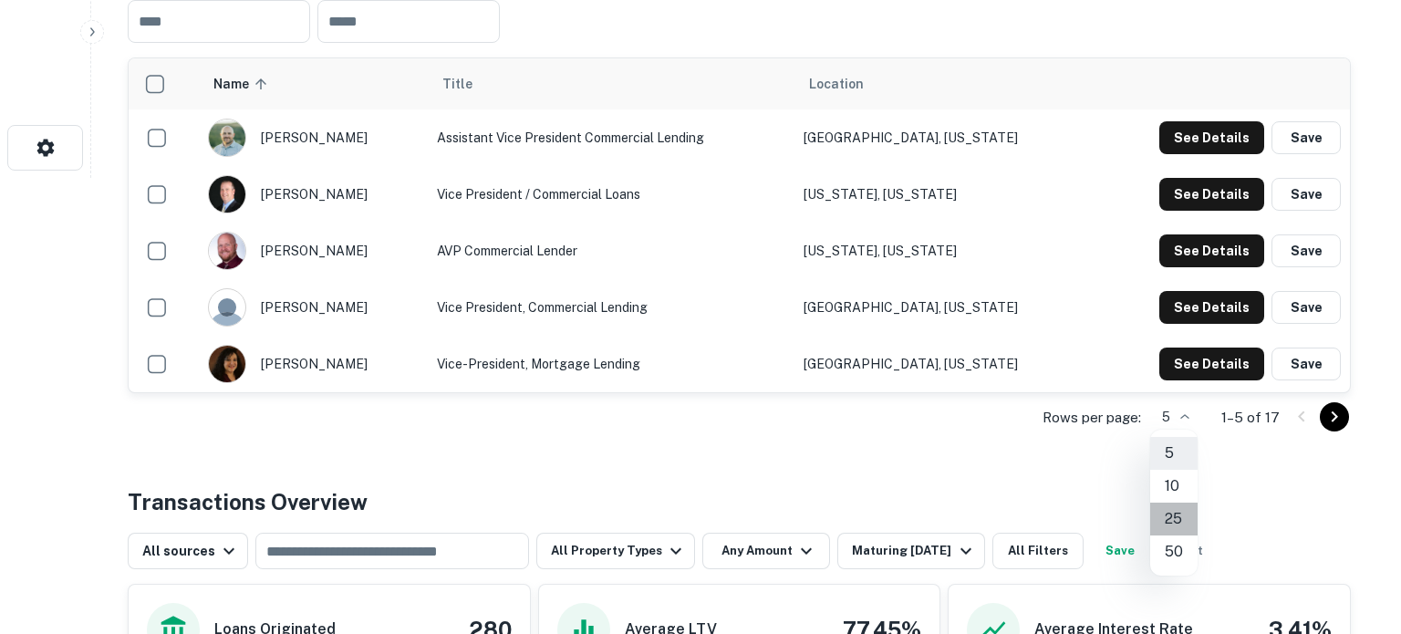
click at [1172, 519] on li "25" at bounding box center [1173, 519] width 47 height 33
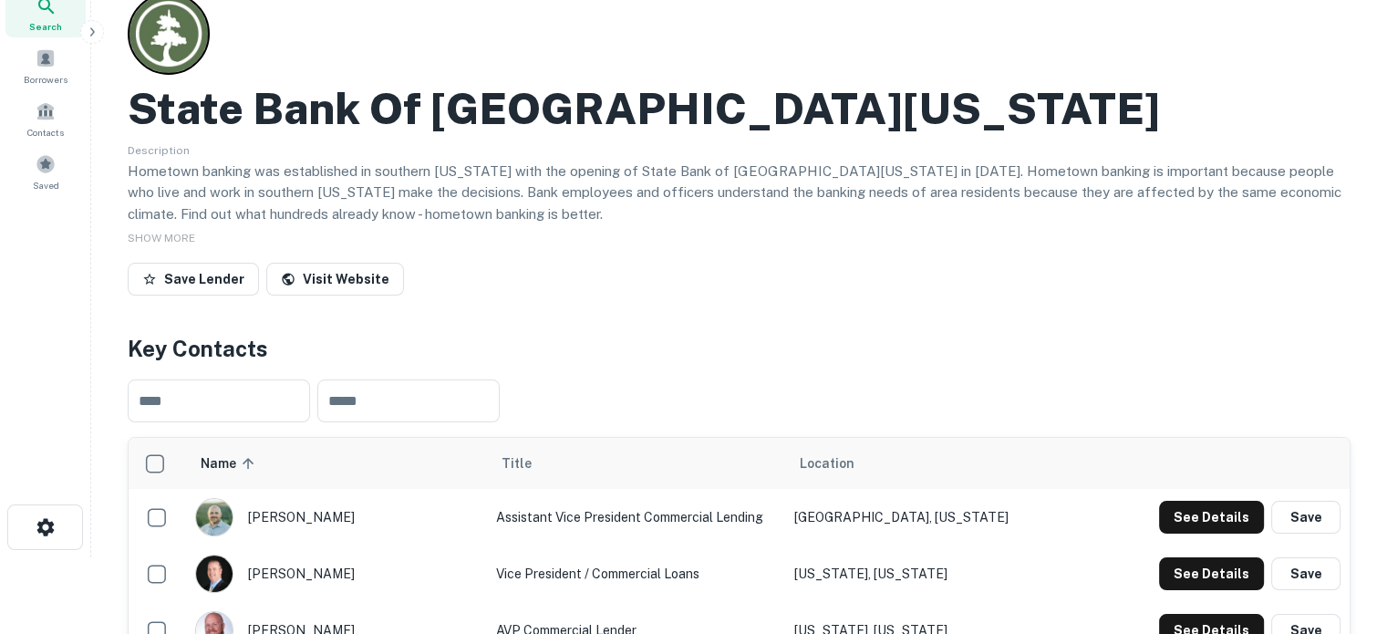
scroll to position [0, 0]
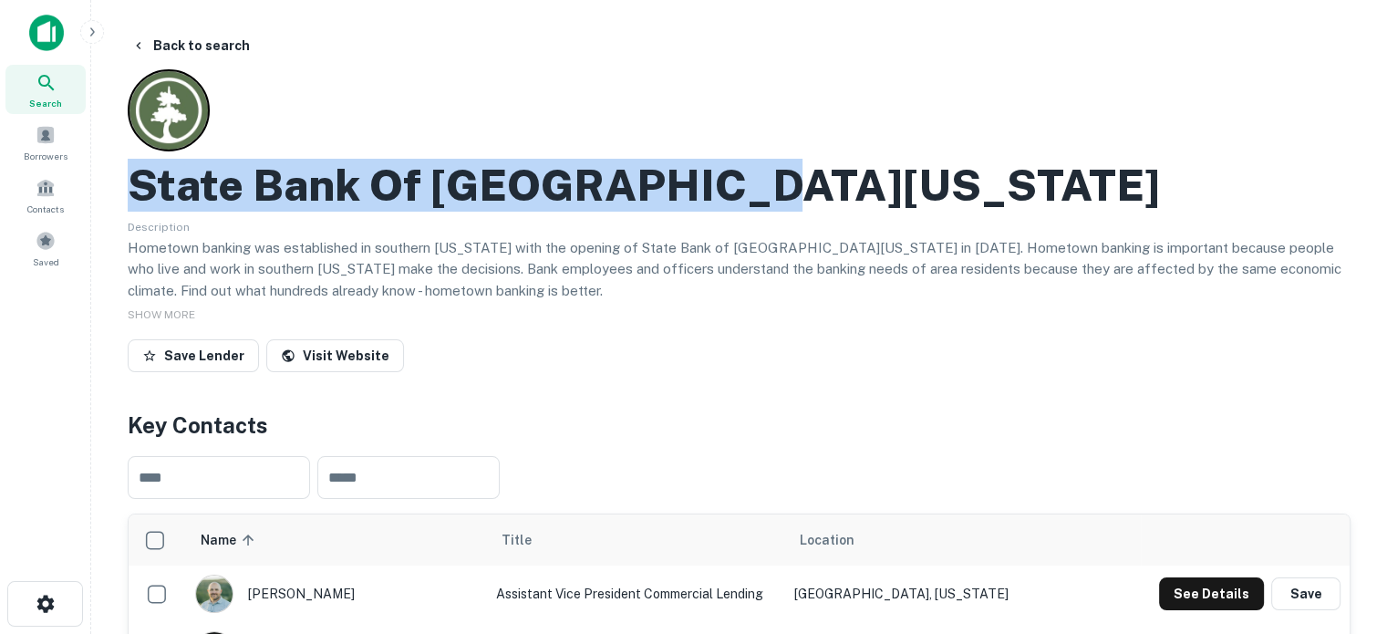
drag, startPoint x: 127, startPoint y: 190, endPoint x: 790, endPoint y: 205, distance: 663.2
copy h2 "State Bank Of Southern Utah"
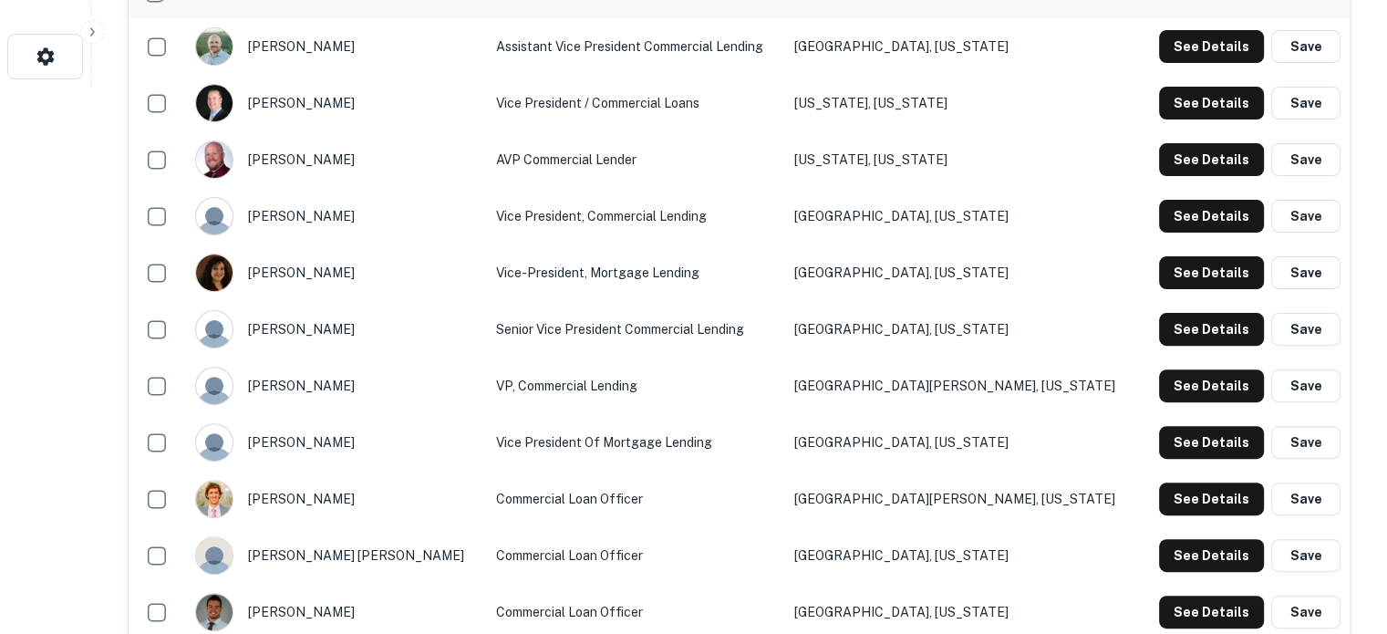
scroll to position [821, 0]
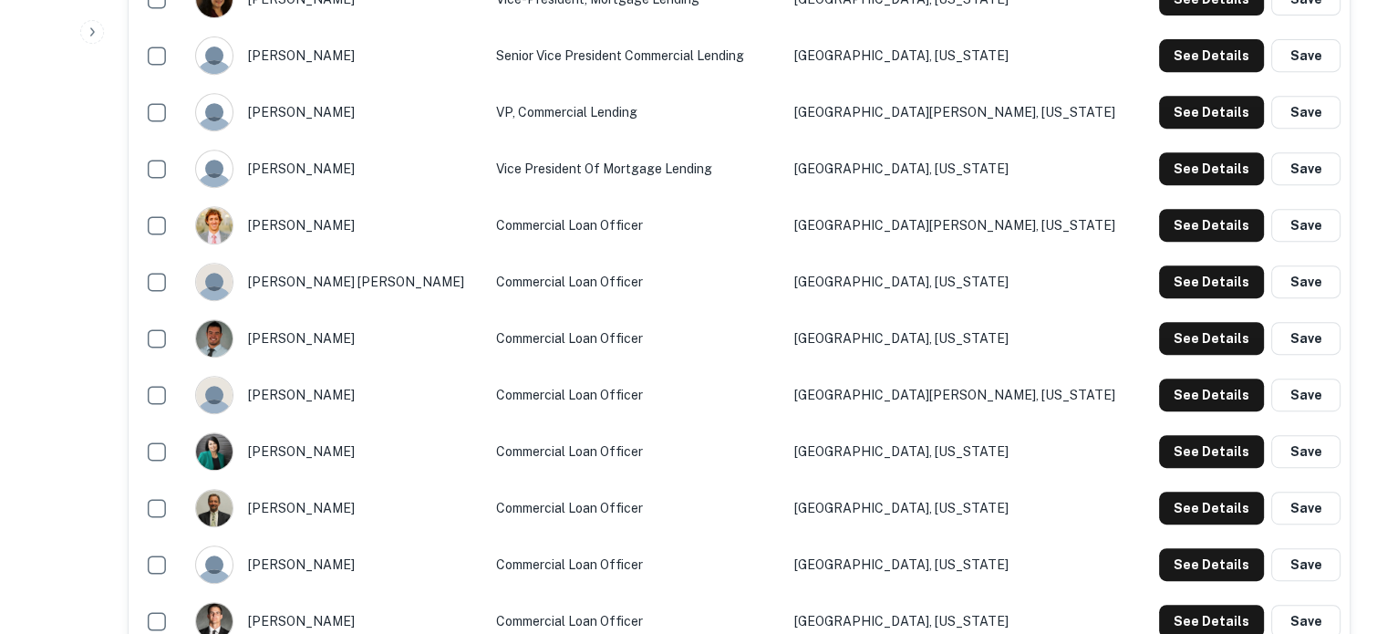
click at [689, 123] on td "VP, Commercial Lending" at bounding box center [636, 112] width 299 height 57
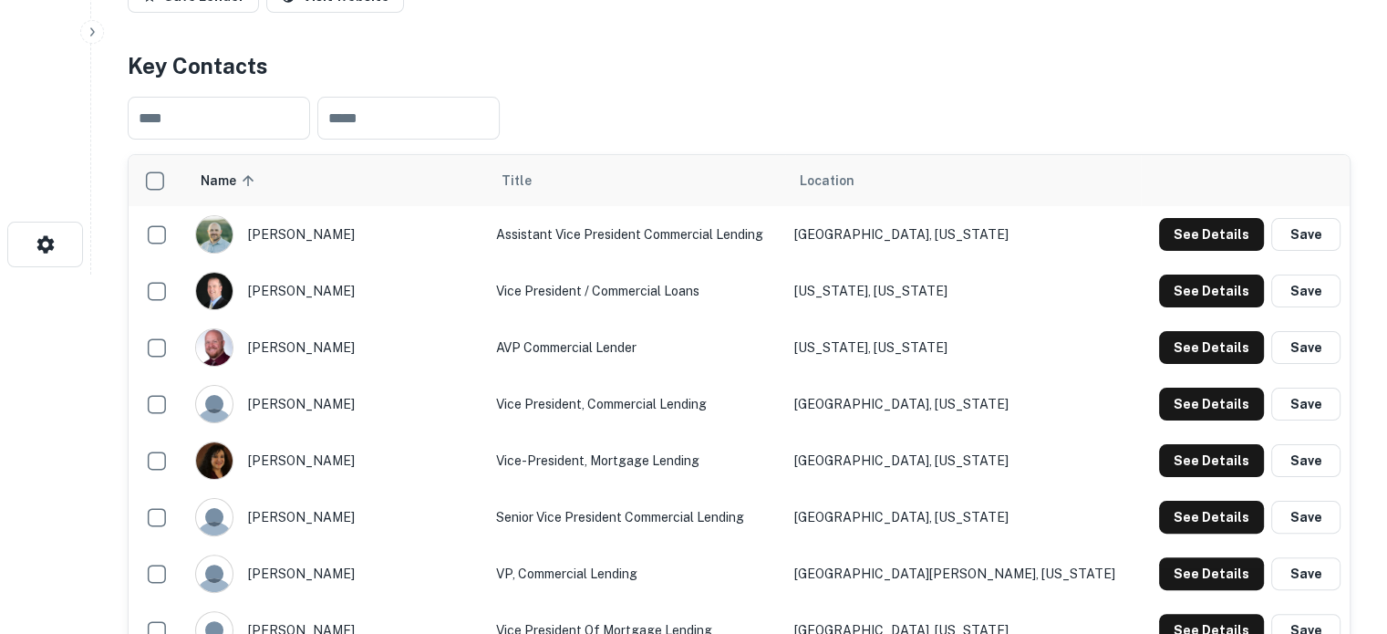
scroll to position [0, 0]
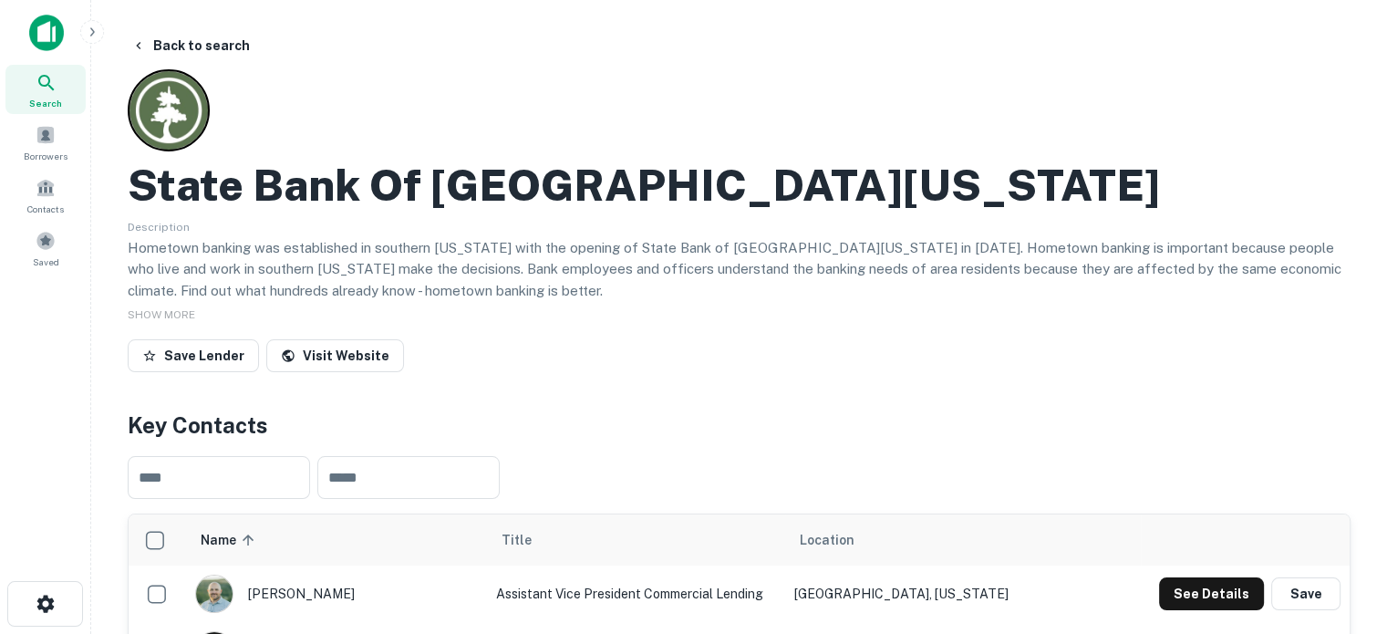
click at [855, 417] on h4 "Key Contacts" at bounding box center [739, 425] width 1223 height 33
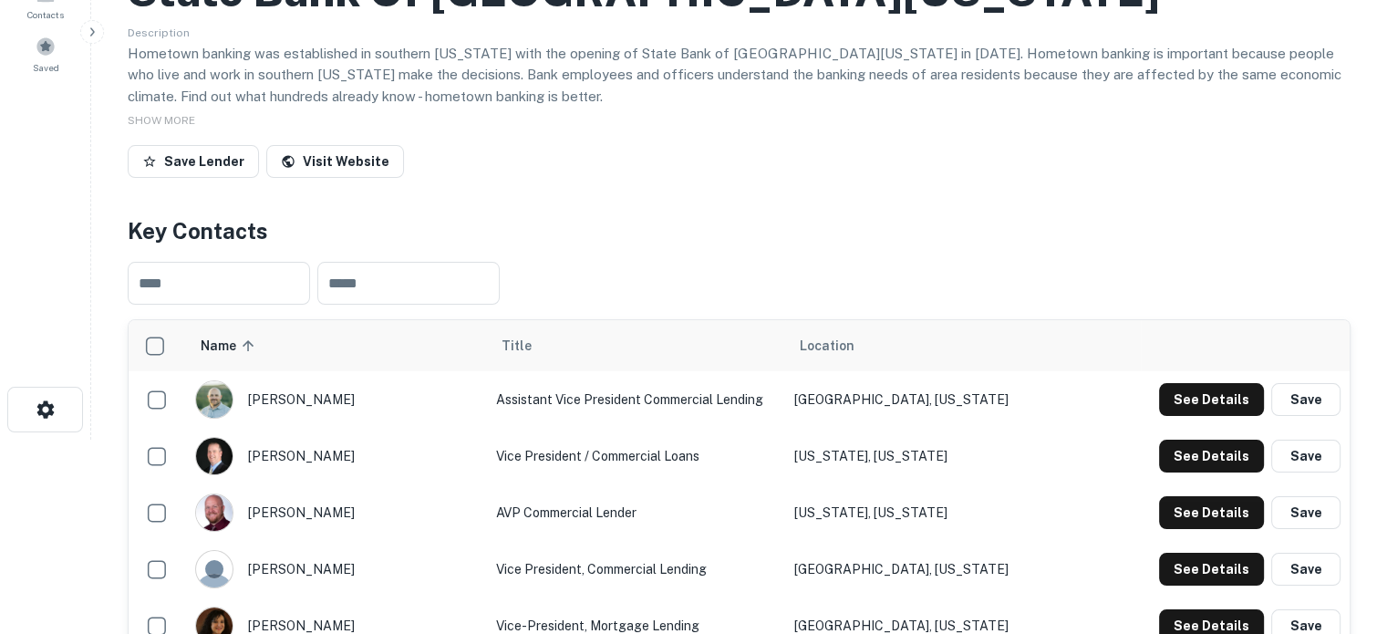
scroll to position [274, 0]
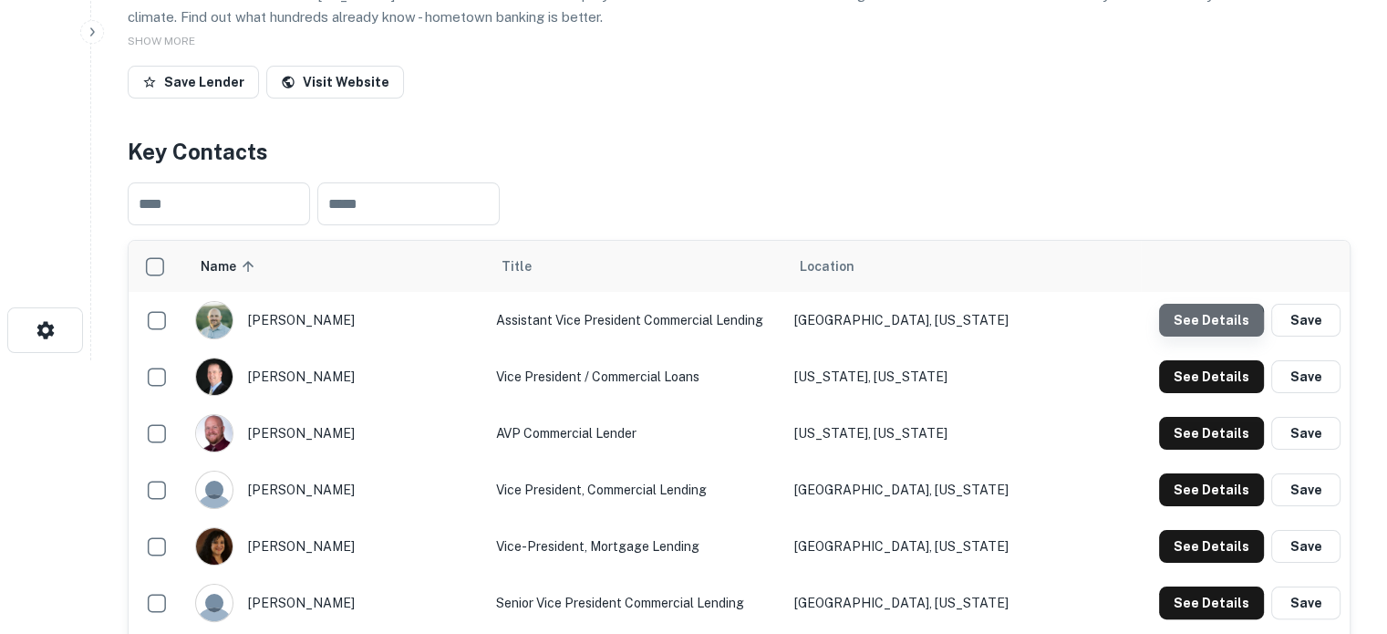
click at [1193, 331] on button "See Details" at bounding box center [1211, 320] width 105 height 33
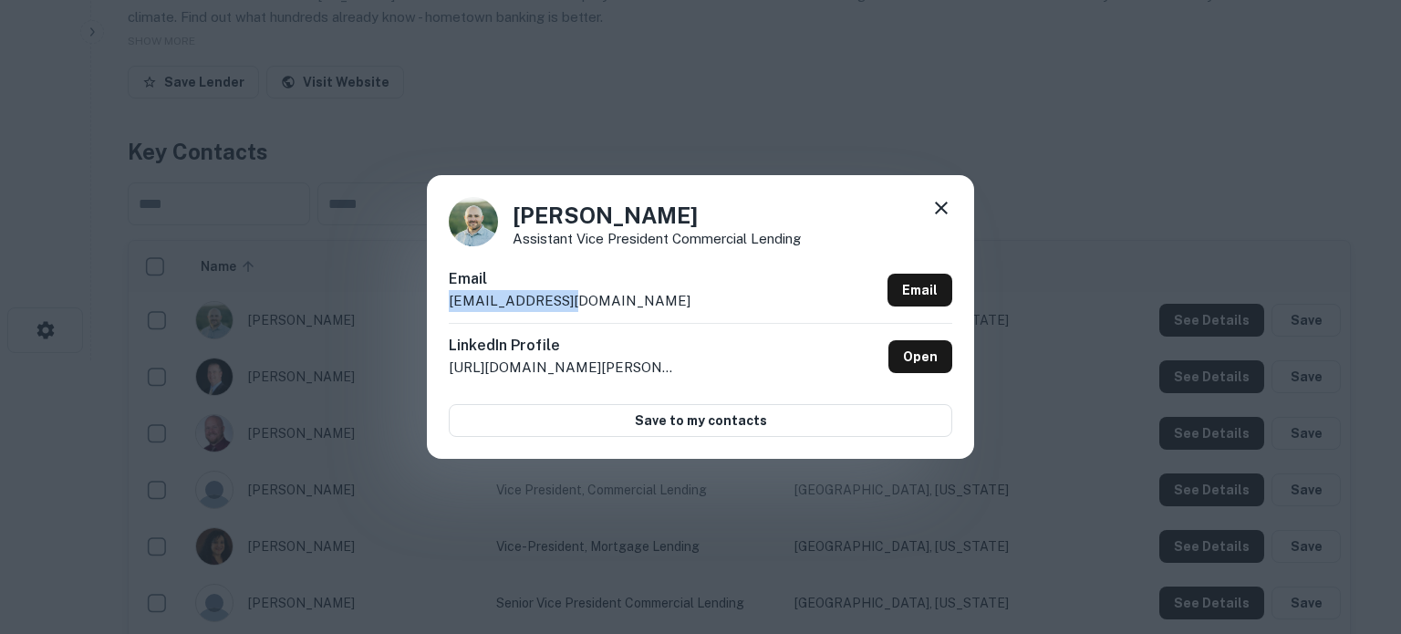
drag, startPoint x: 449, startPoint y: 304, endPoint x: 585, endPoint y: 296, distance: 136.1
click at [583, 298] on div "Email abarney@sbsu.com Email" at bounding box center [700, 295] width 503 height 55
copy p "abarney@sbsu.com"
click at [927, 360] on link "Open" at bounding box center [920, 356] width 64 height 33
click at [942, 211] on icon at bounding box center [941, 208] width 13 height 13
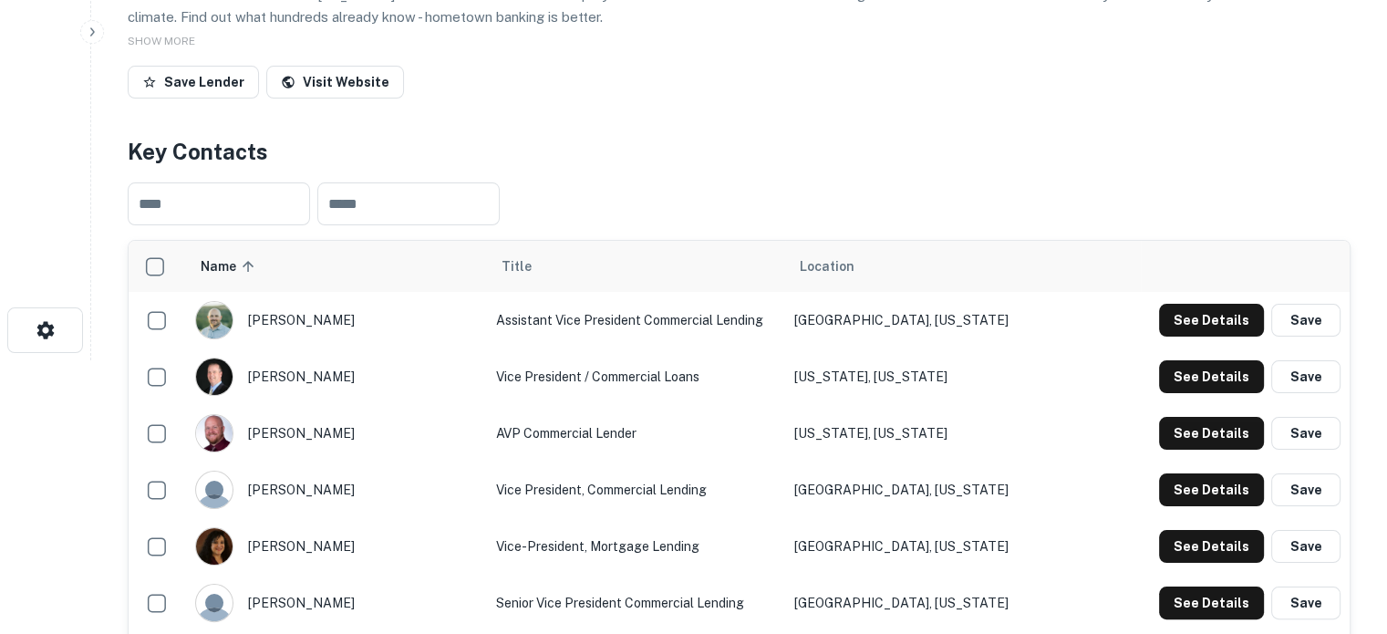
drag, startPoint x: 1175, startPoint y: 383, endPoint x: 1103, endPoint y: 375, distance: 72.5
click at [777, 360] on td "Vice President / Commercial Loans" at bounding box center [636, 376] width 299 height 57
click at [1166, 369] on button "See Details" at bounding box center [1211, 376] width 105 height 33
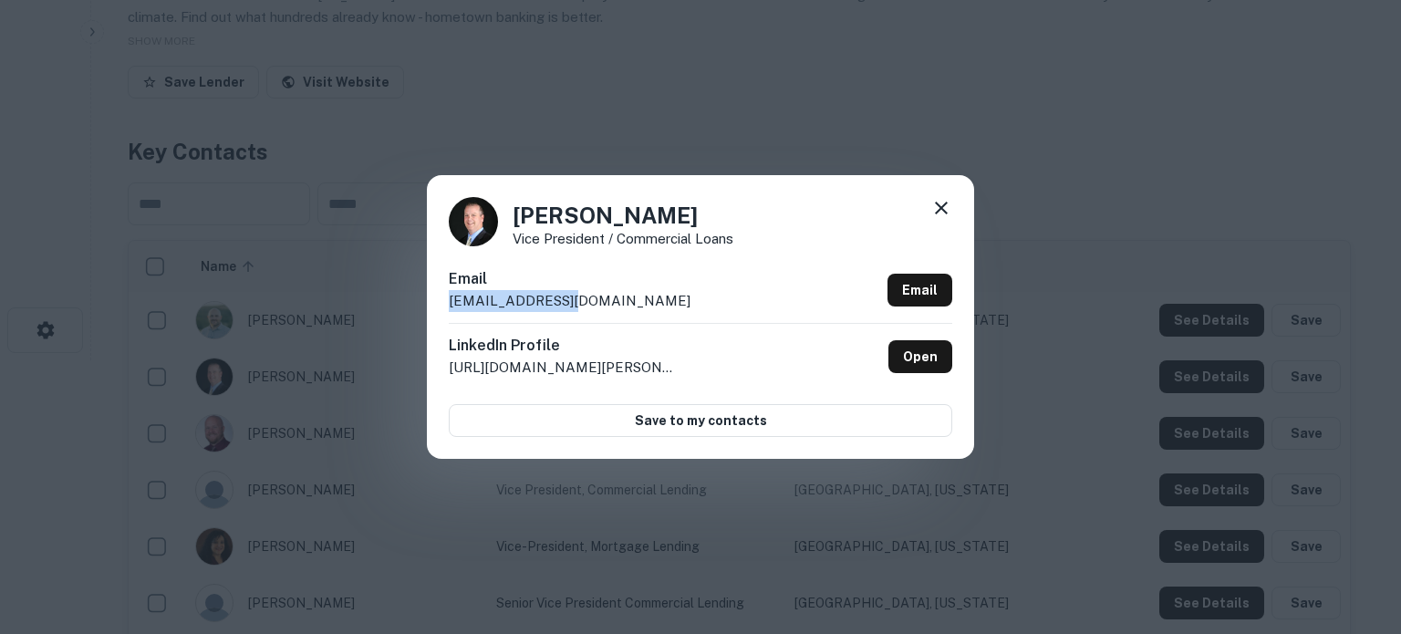
drag, startPoint x: 446, startPoint y: 306, endPoint x: 589, endPoint y: 307, distance: 143.2
click at [589, 307] on div "Brandon Condie Vice President / Commercial Loans Email bcondie@sbsu.com Email L…" at bounding box center [700, 316] width 547 height 283
copy p "bcondie@sbsu.com"
click at [929, 357] on link "Open" at bounding box center [920, 356] width 64 height 33
click at [948, 203] on icon at bounding box center [941, 208] width 22 height 22
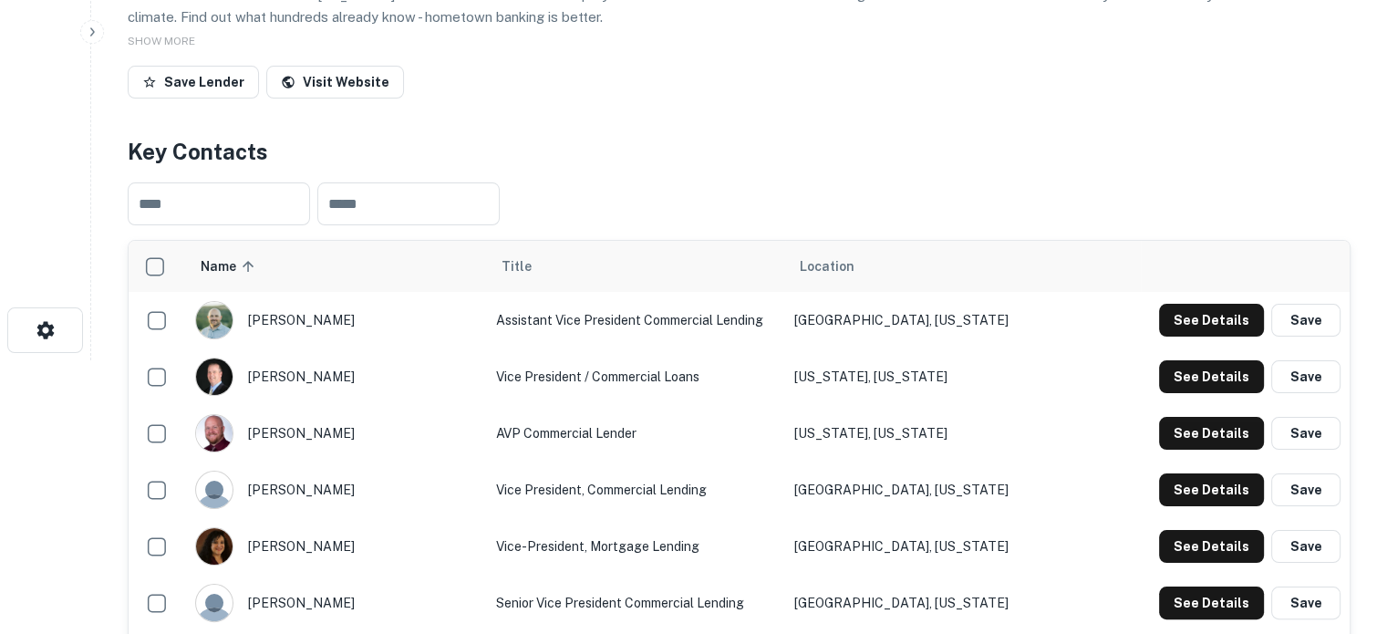
click at [1156, 432] on div "See Details Save" at bounding box center [1245, 433] width 191 height 33
click at [1165, 436] on button "See Details" at bounding box center [1211, 433] width 105 height 33
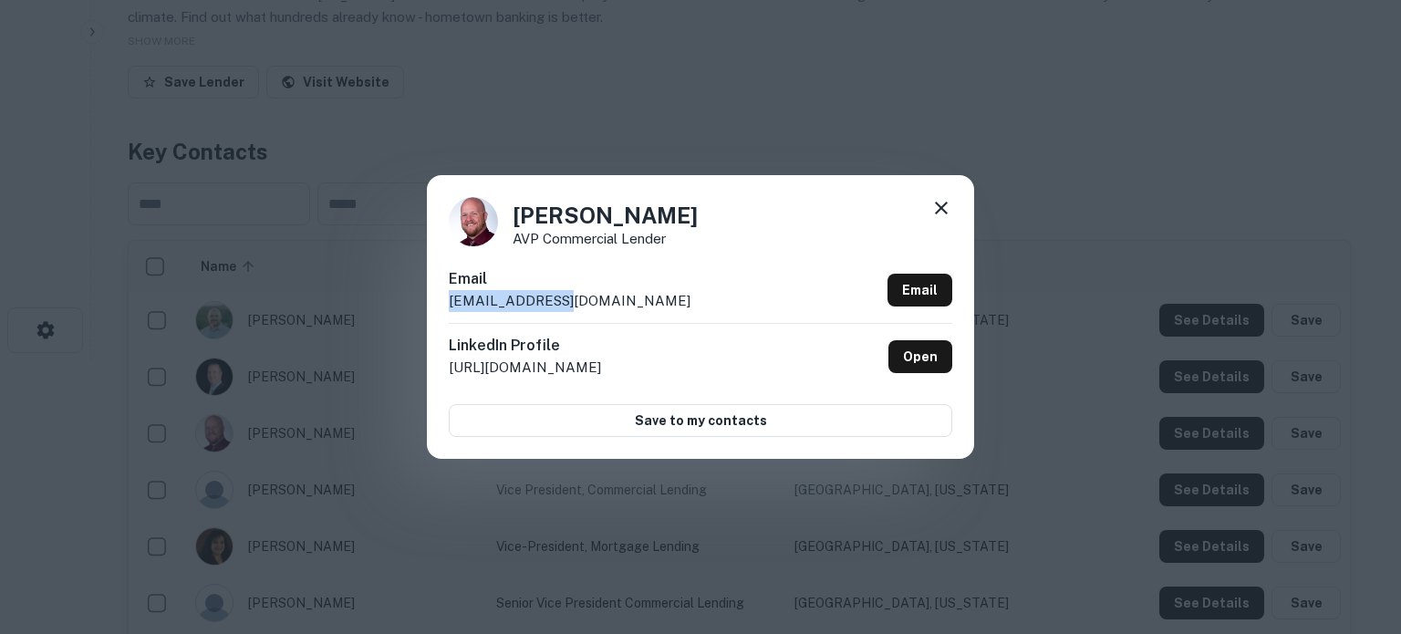
drag, startPoint x: 446, startPoint y: 304, endPoint x: 611, endPoint y: 301, distance: 165.1
click at [611, 301] on div "Brett Bulow AVP Commercial Lender Email bbulow@sbsu.com Email LinkedIn Profile …" at bounding box center [700, 316] width 547 height 283
copy p "bbulow@sbsu.com"
click at [938, 217] on icon at bounding box center [941, 208] width 22 height 22
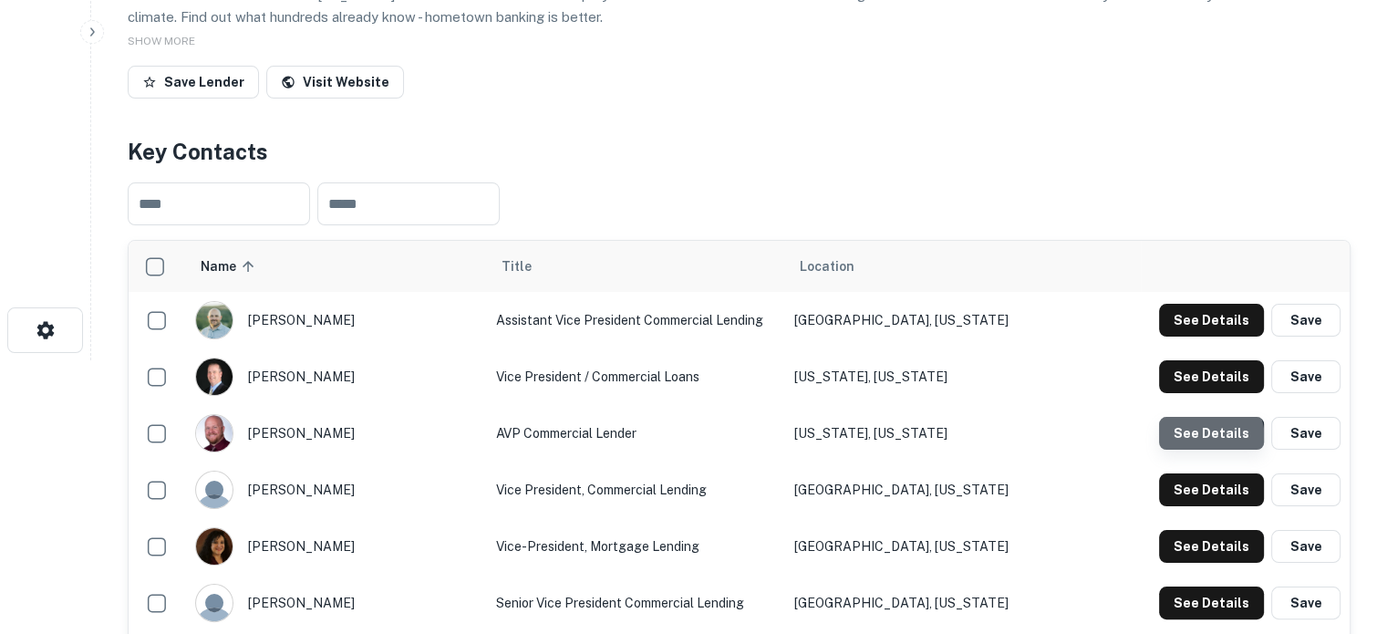
click at [1188, 442] on button "See Details" at bounding box center [1211, 433] width 105 height 33
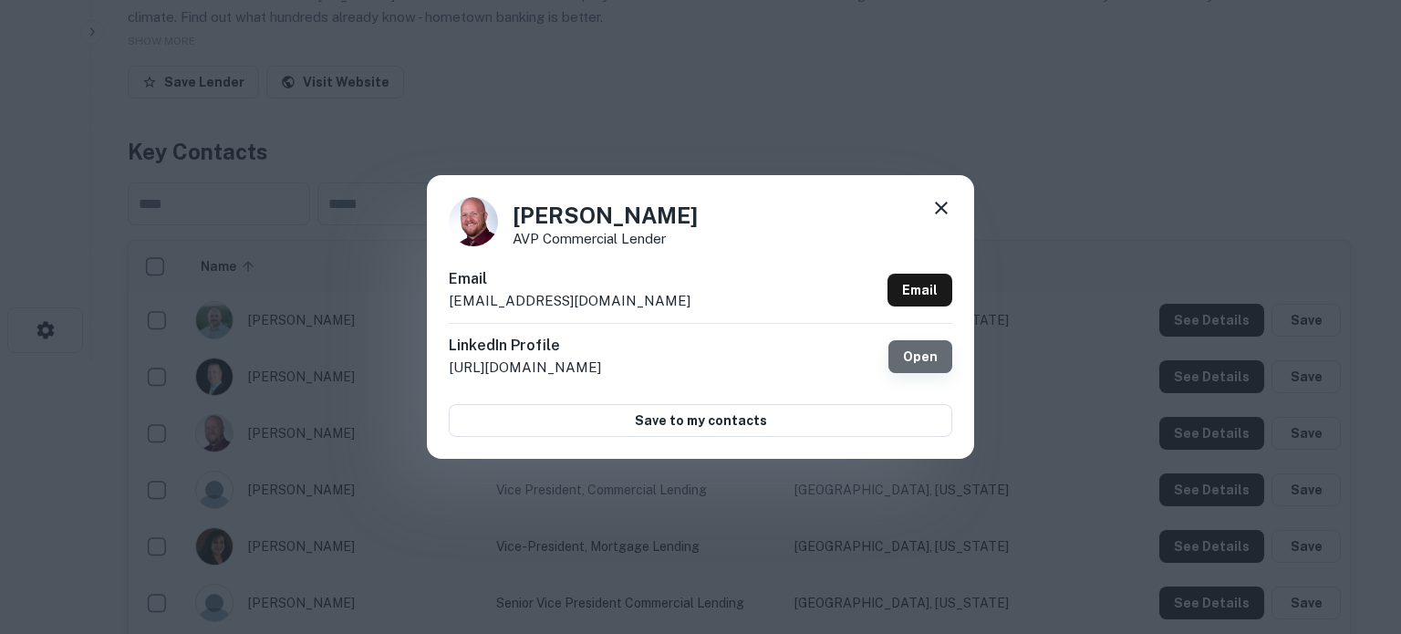
click at [916, 360] on link "Open" at bounding box center [920, 356] width 64 height 33
click at [938, 208] on icon at bounding box center [941, 208] width 22 height 22
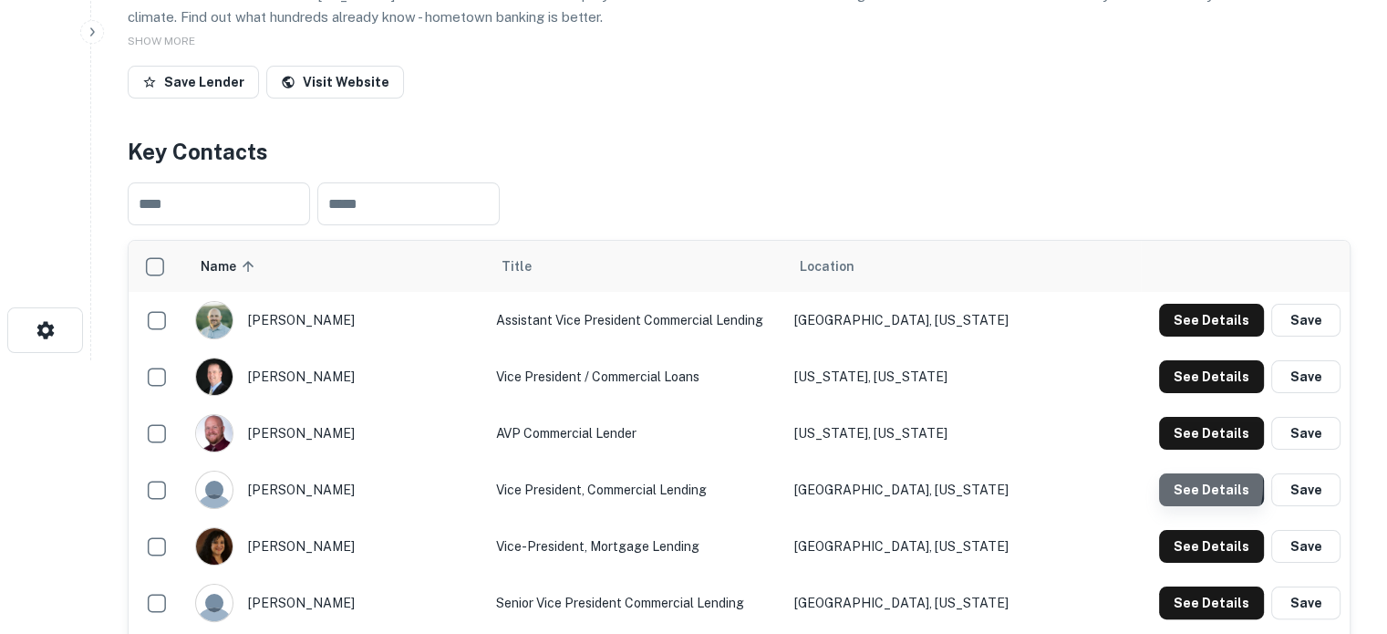
click at [1168, 486] on button "See Details" at bounding box center [1211, 489] width 105 height 33
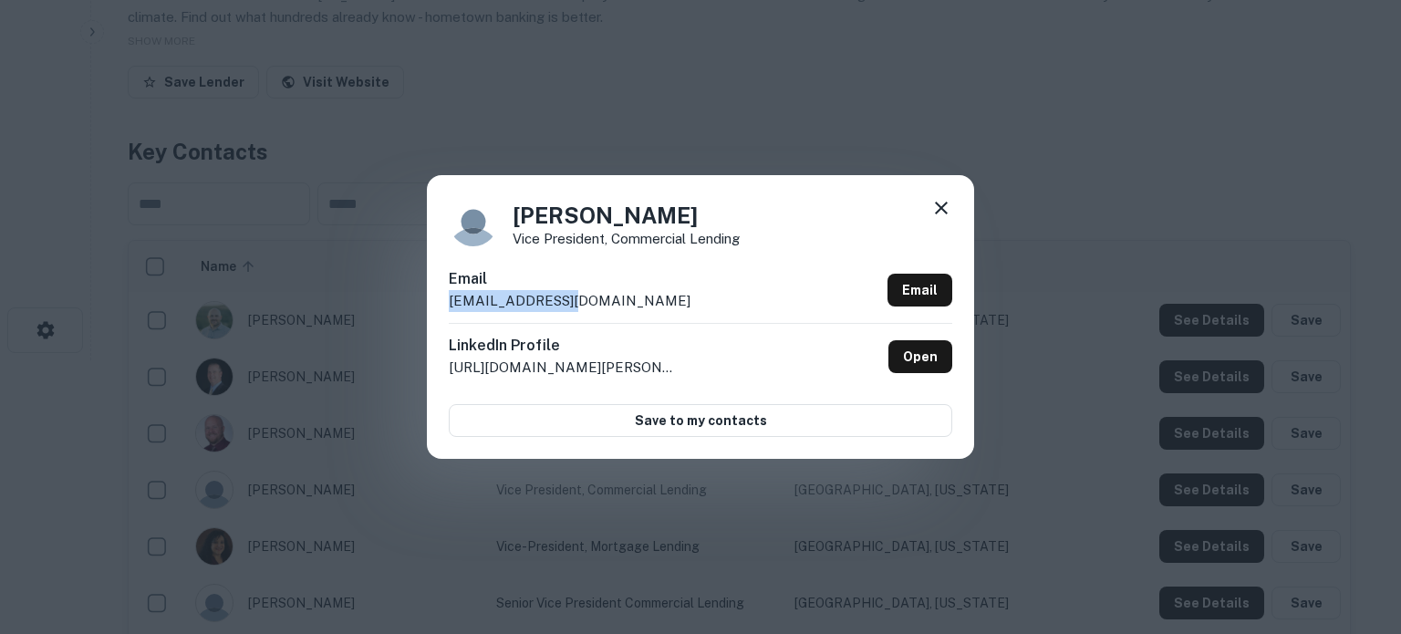
drag, startPoint x: 442, startPoint y: 300, endPoint x: 606, endPoint y: 297, distance: 164.2
click at [606, 297] on div "Evan Thomas Vice President, Commercial Lending Email ethomas@sbsu.com Email Lin…" at bounding box center [700, 316] width 547 height 283
copy p "ethomas@sbsu.com"
click at [939, 212] on icon at bounding box center [941, 208] width 22 height 22
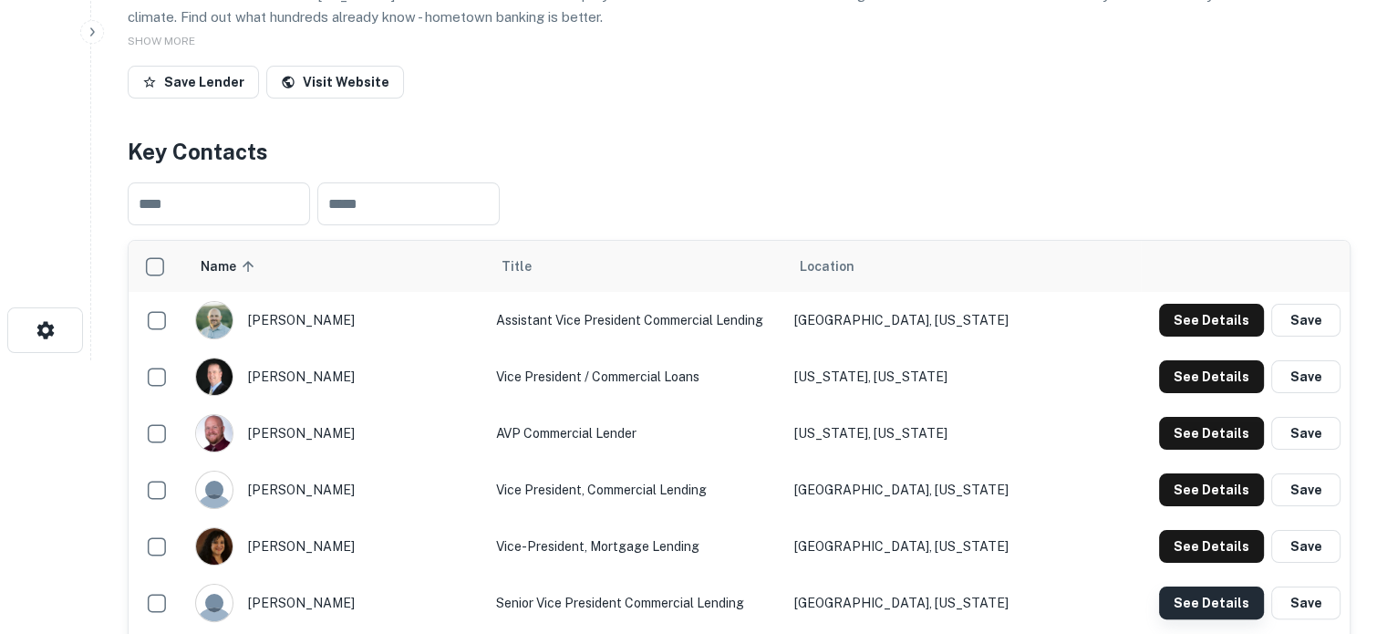
click at [1197, 606] on button "See Details" at bounding box center [1211, 602] width 105 height 33
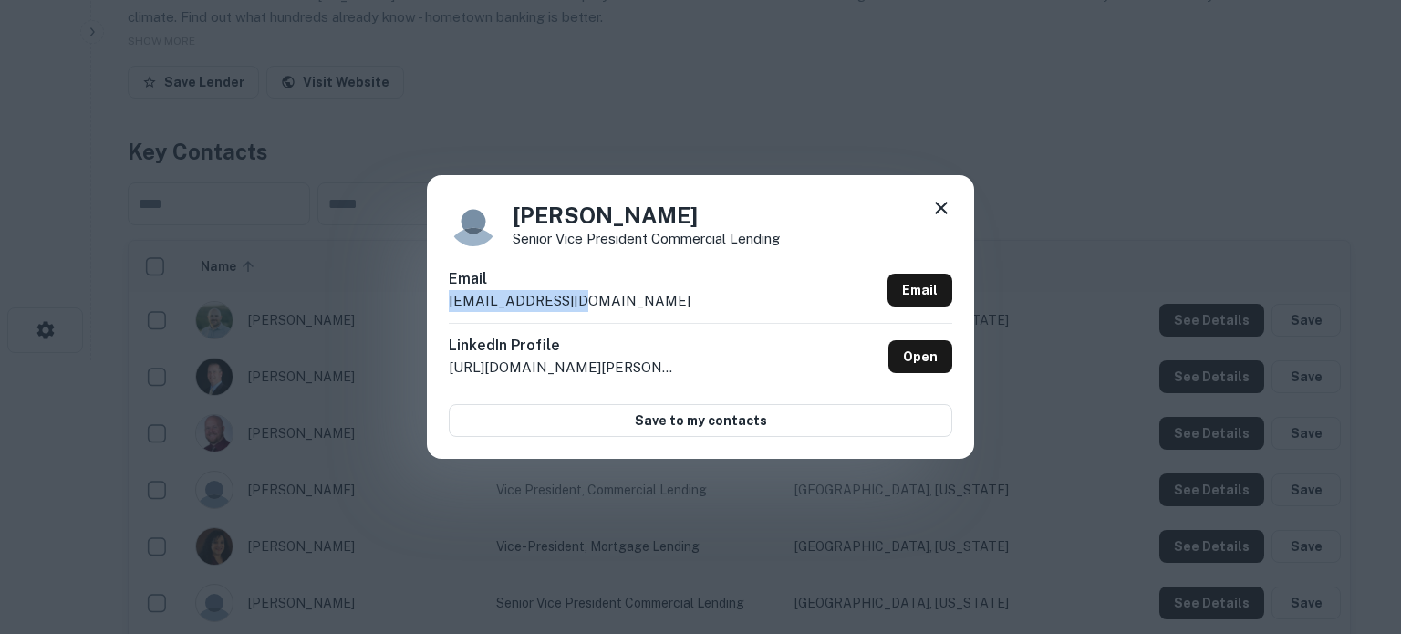
drag, startPoint x: 437, startPoint y: 306, endPoint x: 591, endPoint y: 308, distance: 154.1
click at [591, 308] on div "Jeremy Andrews Senior Vice President Commercial Lending Email jandrews@sbsu.com…" at bounding box center [700, 316] width 547 height 283
copy p "jandrews@sbsu.com"
click at [939, 206] on icon at bounding box center [941, 208] width 13 height 13
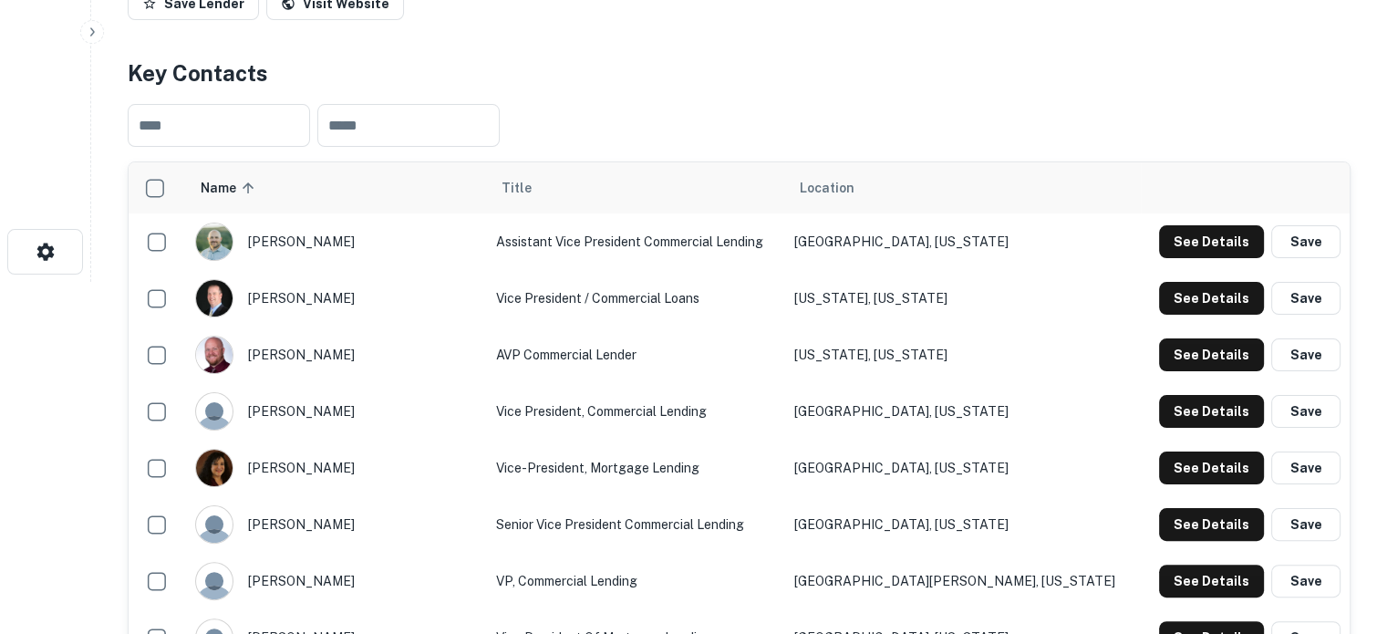
scroll to position [456, 0]
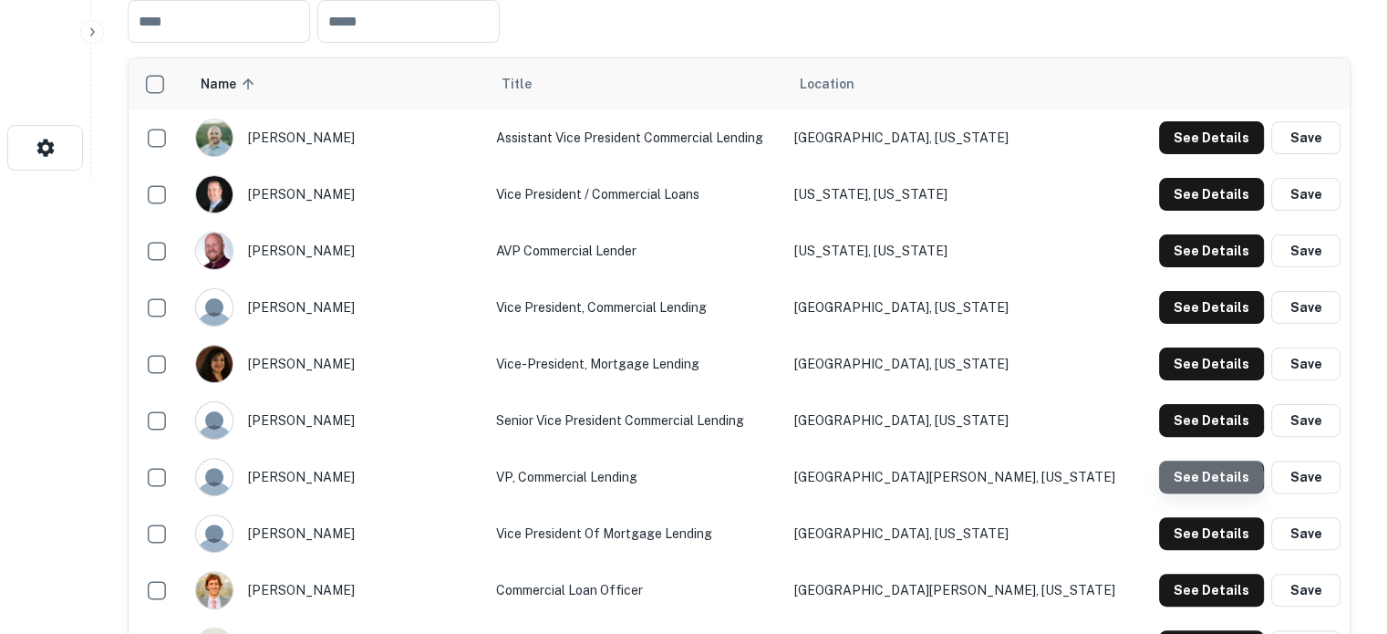
click at [1212, 480] on button "See Details" at bounding box center [1211, 477] width 105 height 33
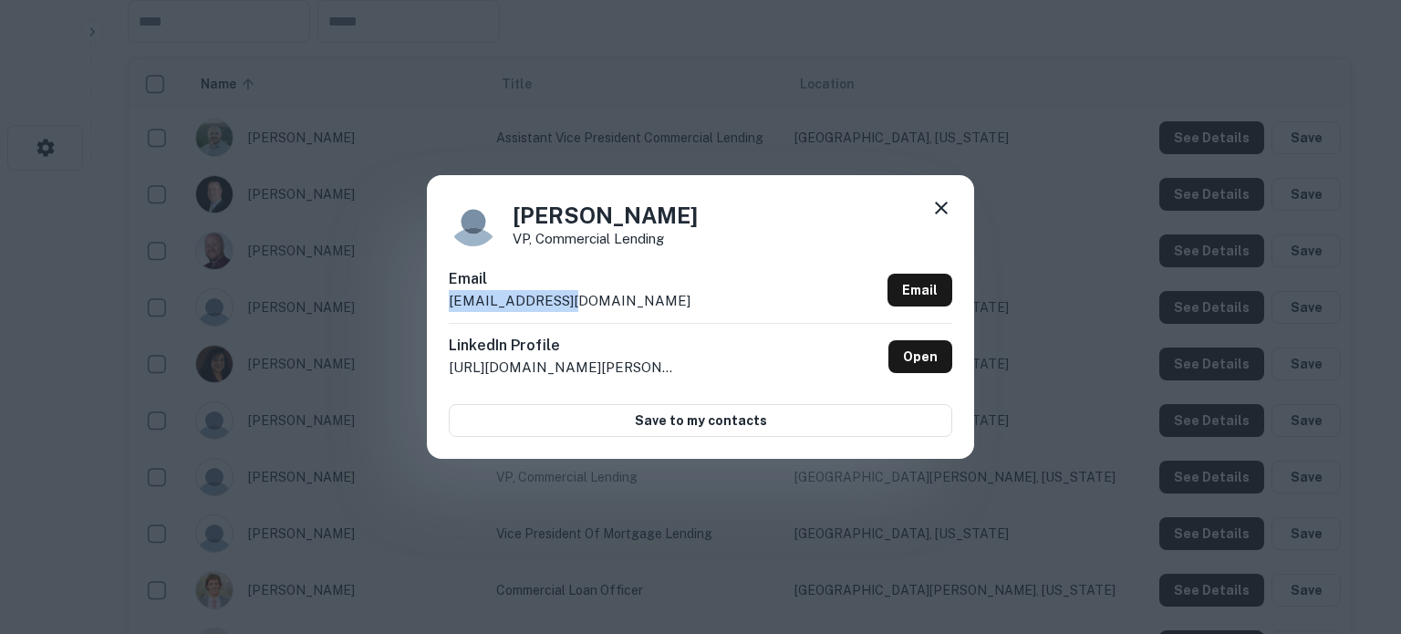
drag, startPoint x: 601, startPoint y: 313, endPoint x: 450, endPoint y: 306, distance: 151.5
click at [450, 306] on div "Email swalker@sbsu.com Email" at bounding box center [700, 295] width 503 height 55
copy p "swalker@sbsu.com"
click at [939, 203] on icon at bounding box center [941, 208] width 22 height 22
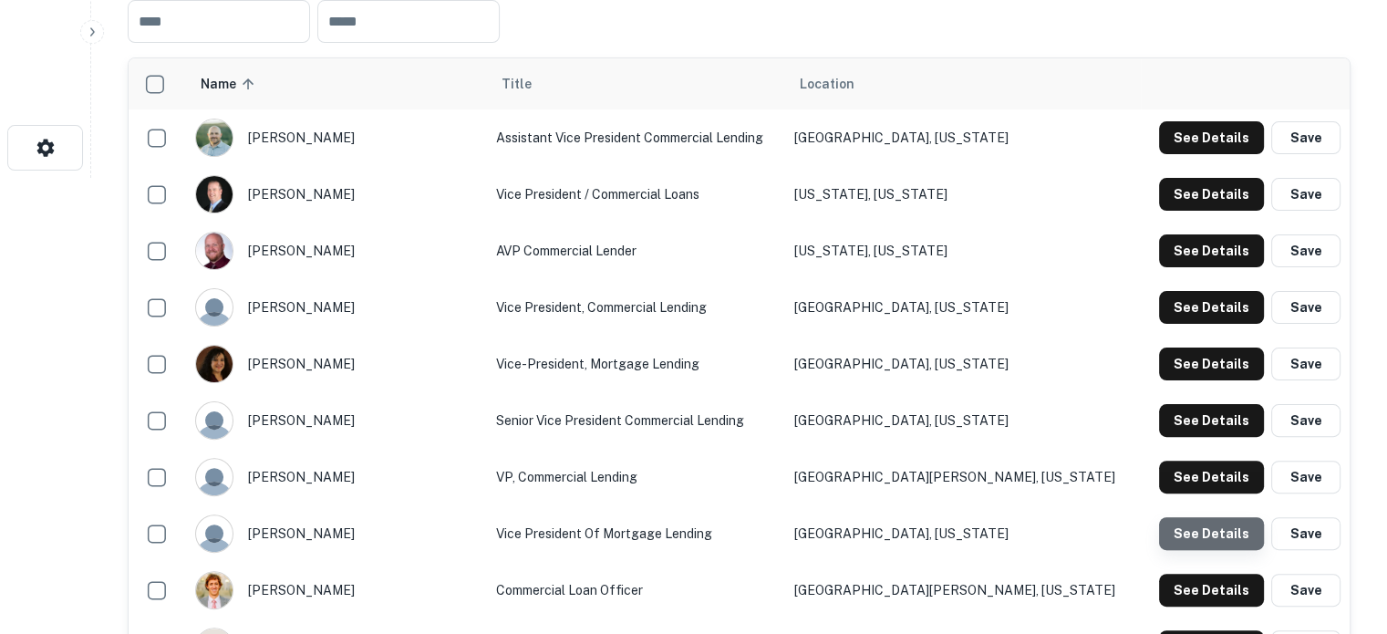
click at [1210, 550] on button "See Details" at bounding box center [1211, 533] width 105 height 33
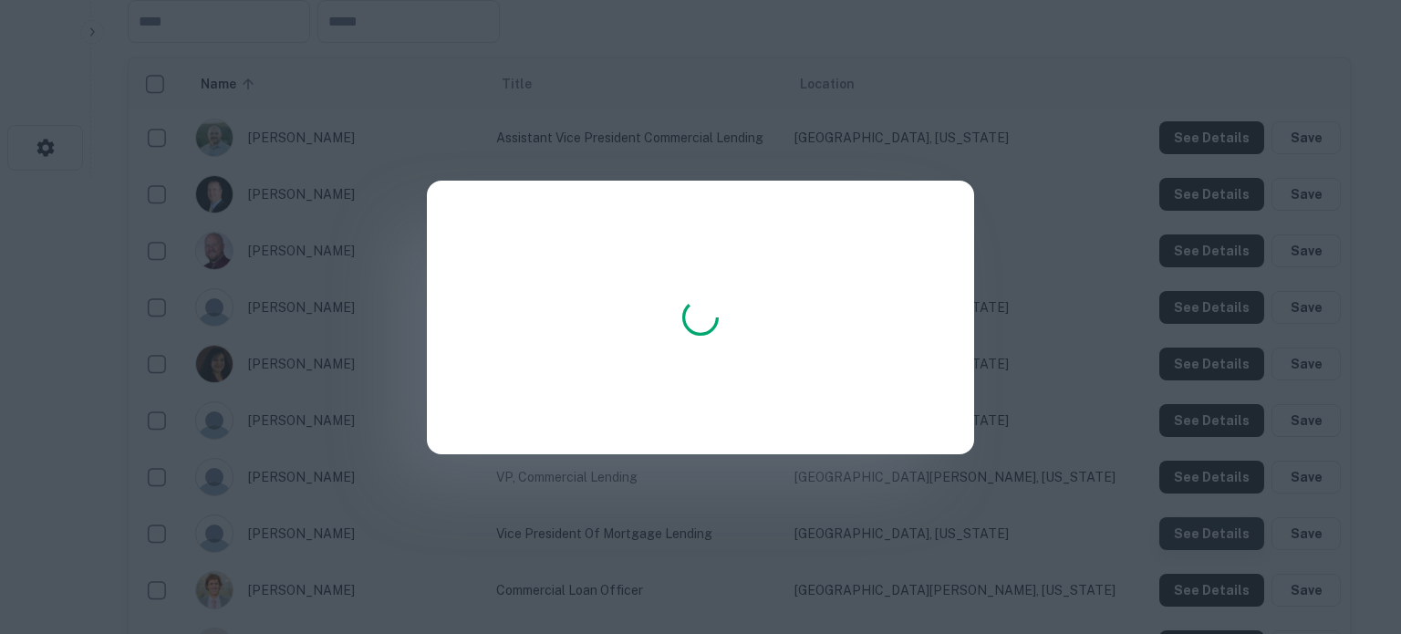
click at [1207, 542] on div at bounding box center [700, 317] width 1401 height 634
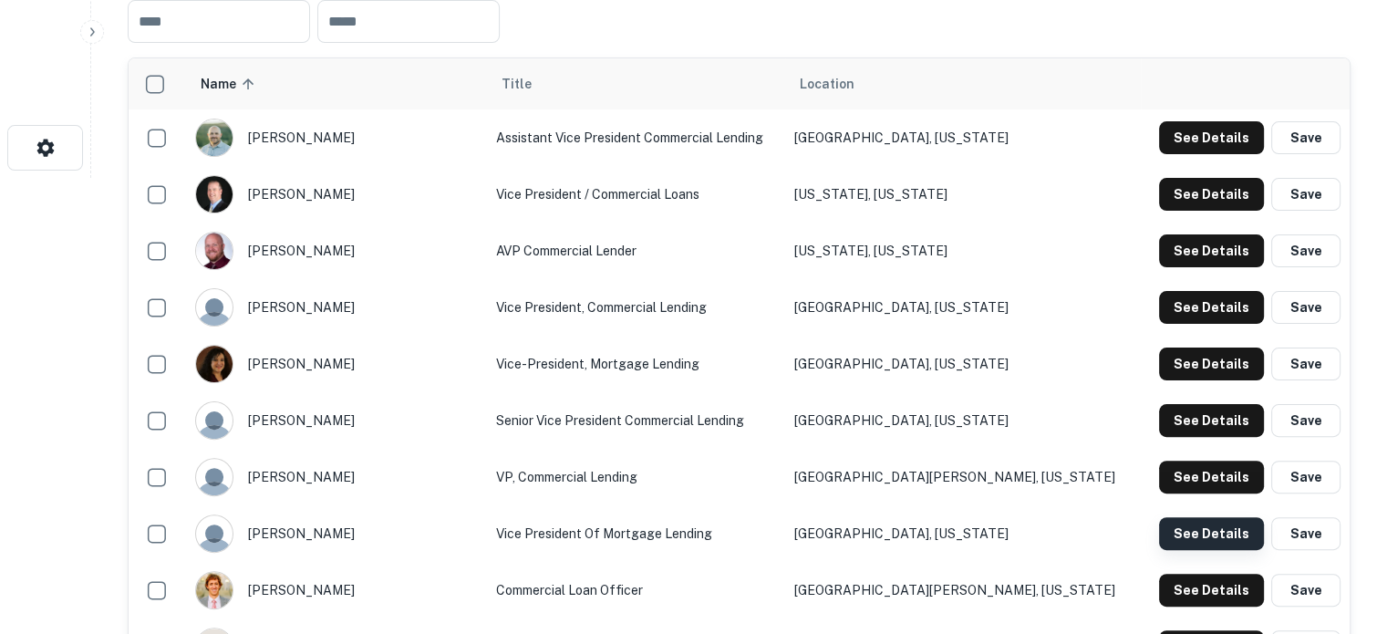
click at [1187, 533] on button "See Details" at bounding box center [1211, 533] width 105 height 33
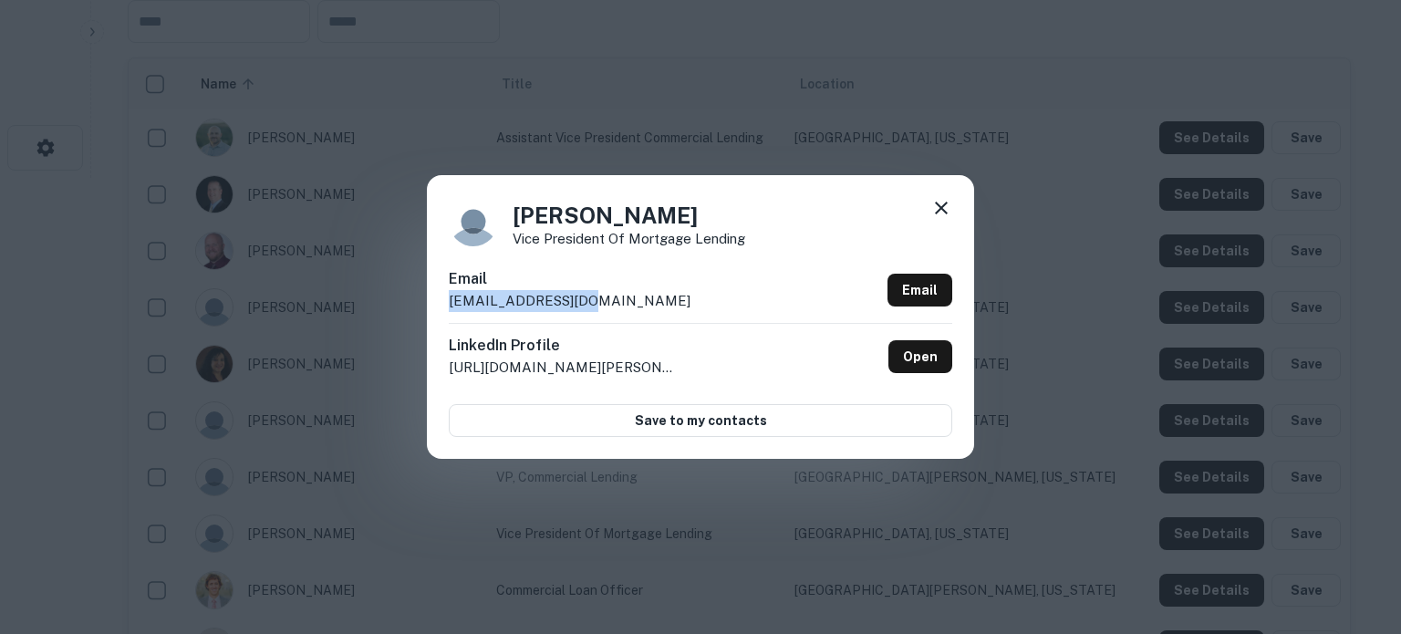
drag, startPoint x: 445, startPoint y: 301, endPoint x: 607, endPoint y: 301, distance: 162.3
click at [607, 301] on div "Steven Bradbury Vice President Of Mortgage Lending Email sbradbury@sbsu.com Ema…" at bounding box center [700, 316] width 547 height 283
copy p "sbradbury@sbsu.com"
click at [941, 212] on icon at bounding box center [941, 208] width 22 height 22
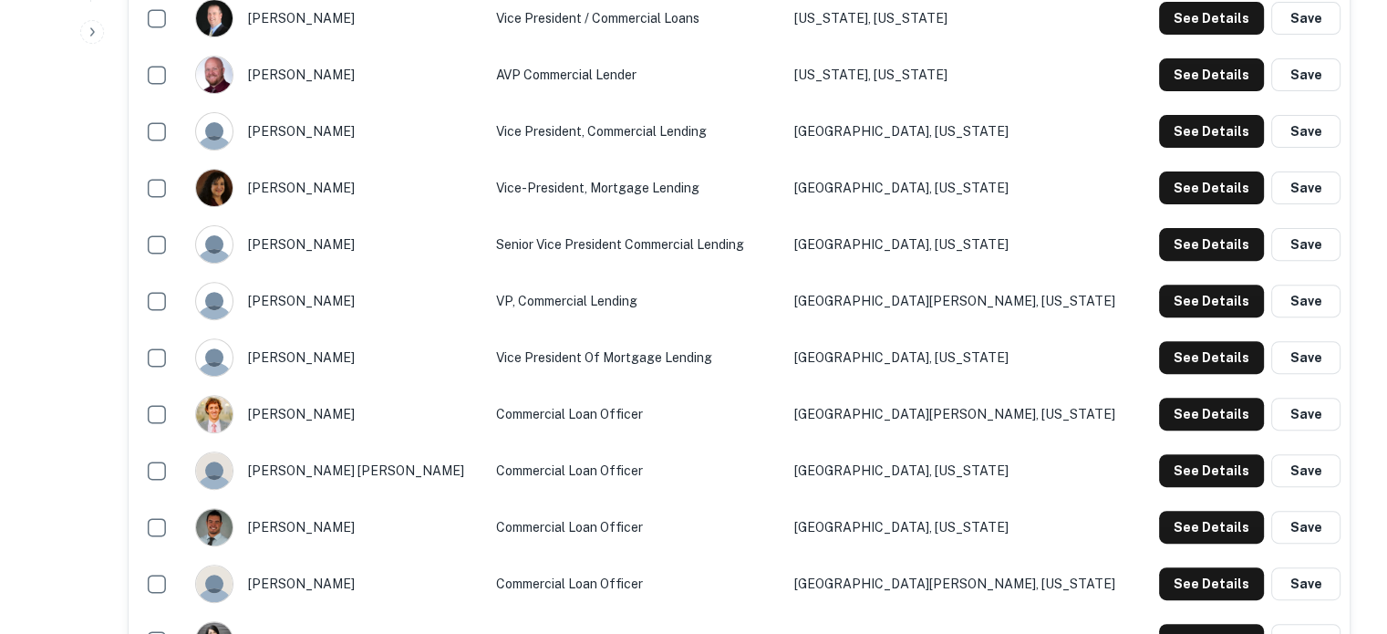
scroll to position [638, 0]
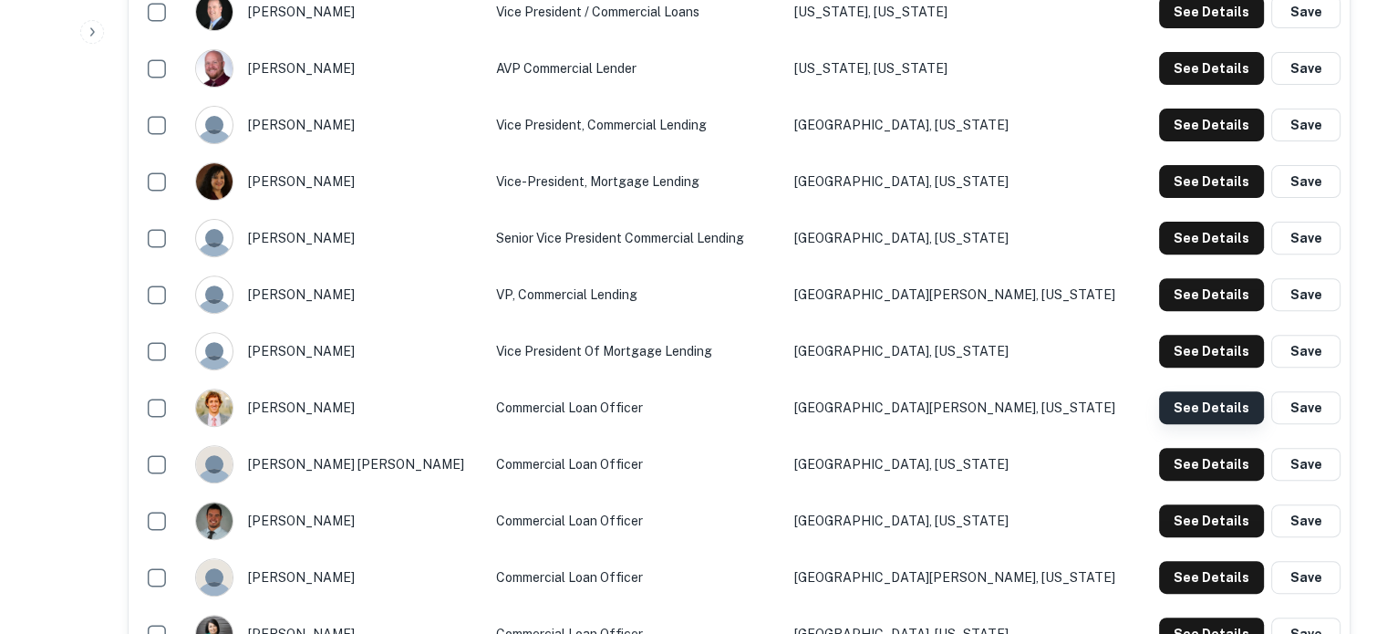
click at [1195, 419] on button "See Details" at bounding box center [1211, 407] width 105 height 33
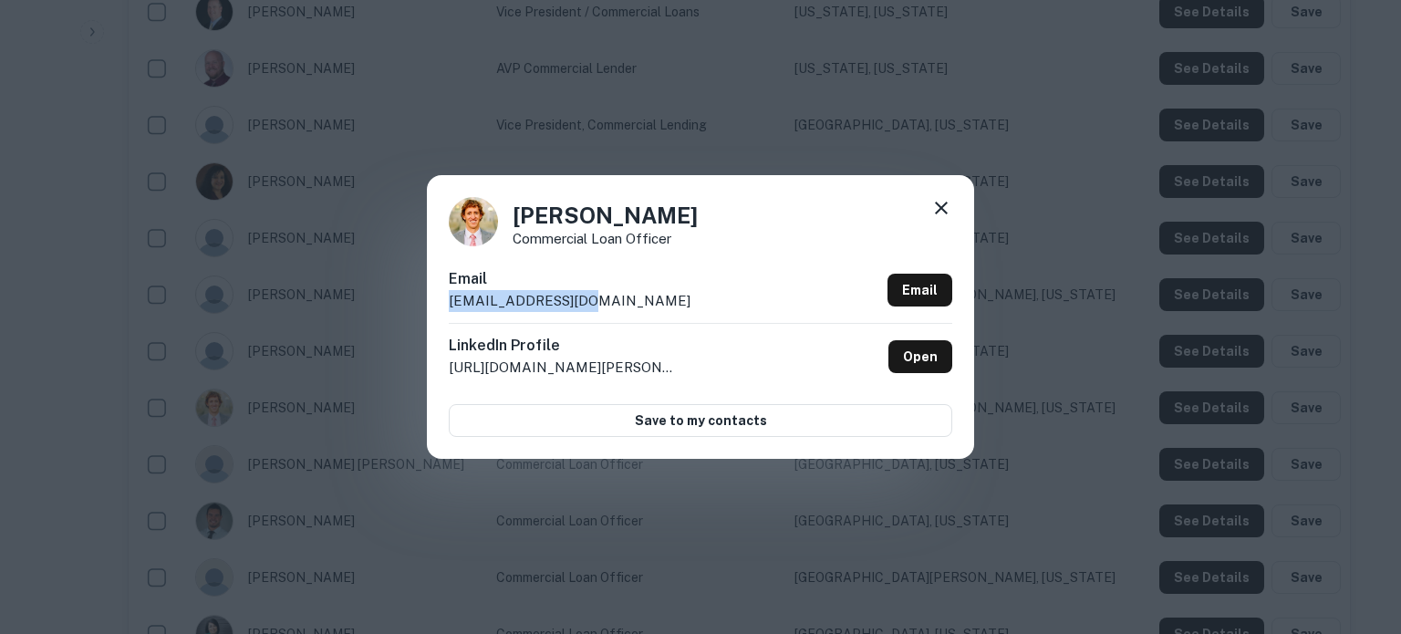
drag, startPoint x: 446, startPoint y: 304, endPoint x: 593, endPoint y: 306, distance: 146.8
click at [593, 306] on div "David Stirland Commercial Loan Officer Email dstirland@sbsu.com Email LinkedIn …" at bounding box center [700, 316] width 547 height 283
copy p "dstirland@sbsu.com"
click at [942, 211] on icon at bounding box center [941, 208] width 13 height 13
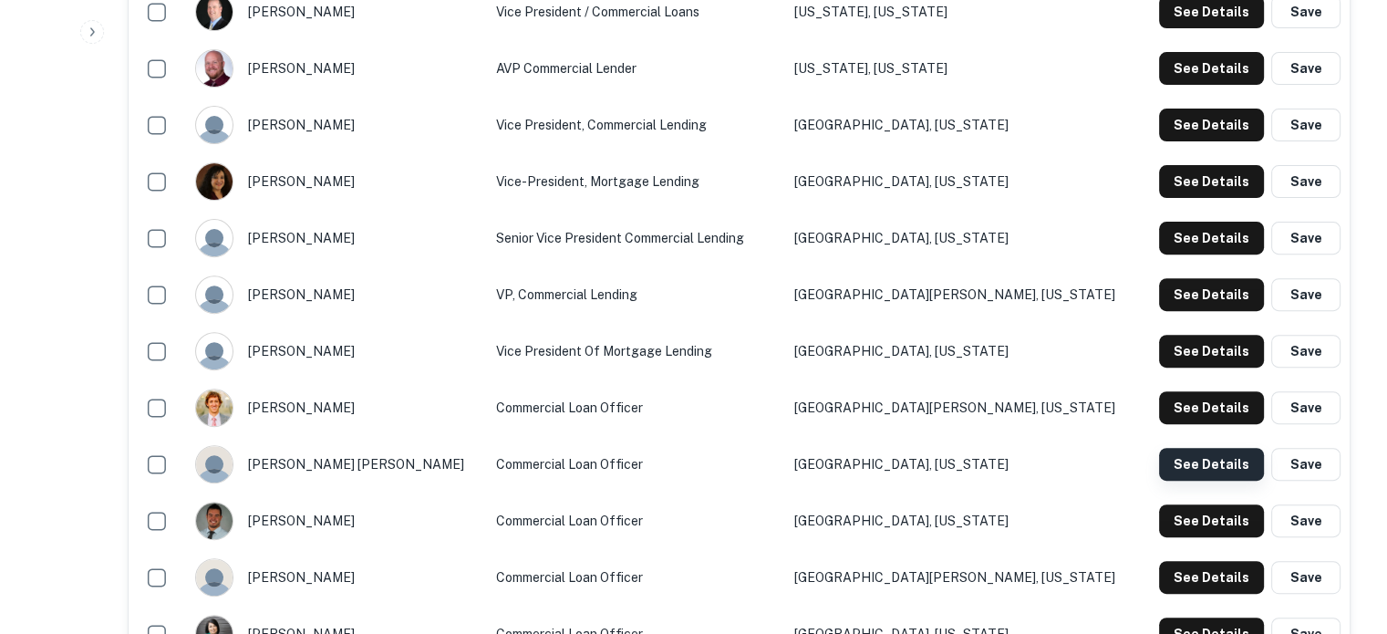
click at [1197, 471] on button "See Details" at bounding box center [1211, 464] width 105 height 33
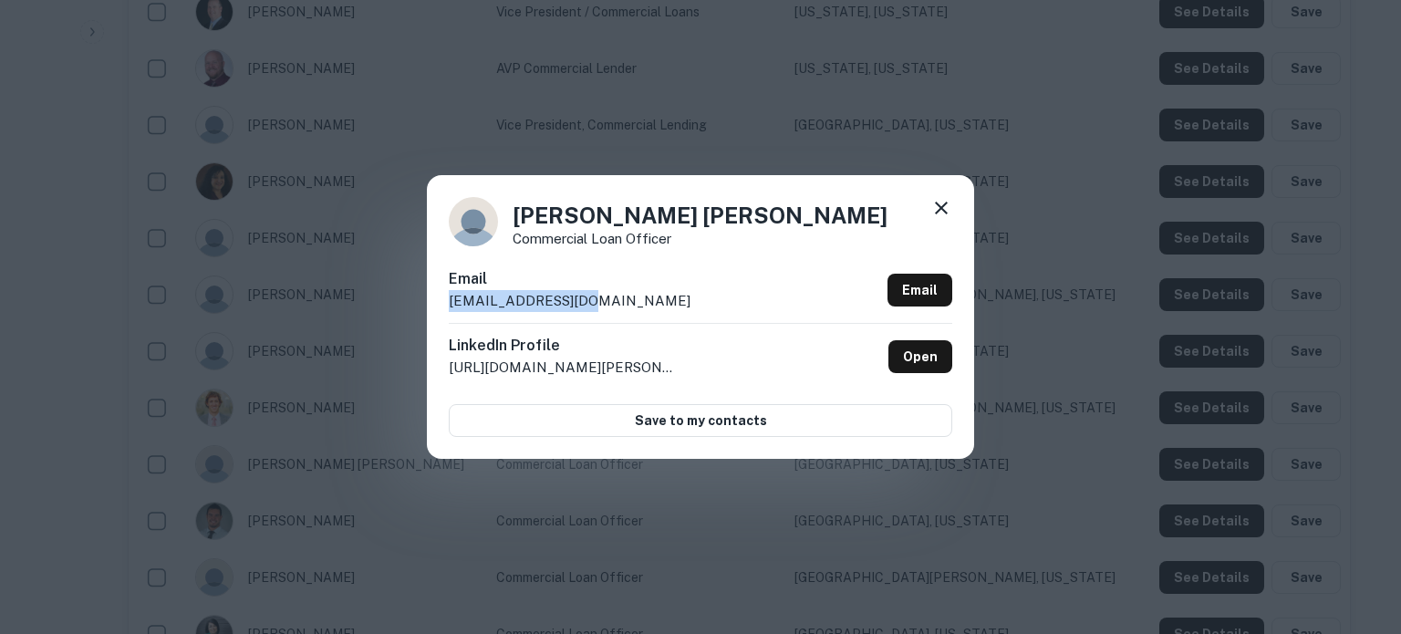
drag, startPoint x: 439, startPoint y: 301, endPoint x: 620, endPoint y: 300, distance: 181.5
click at [620, 300] on div "Drake Reynolds Commercial Loan Officer Email dreynolds@sbsu.com Email LinkedIn …" at bounding box center [700, 316] width 547 height 283
copy p "dreynolds@sbsu.com"
click at [945, 205] on icon at bounding box center [941, 208] width 13 height 13
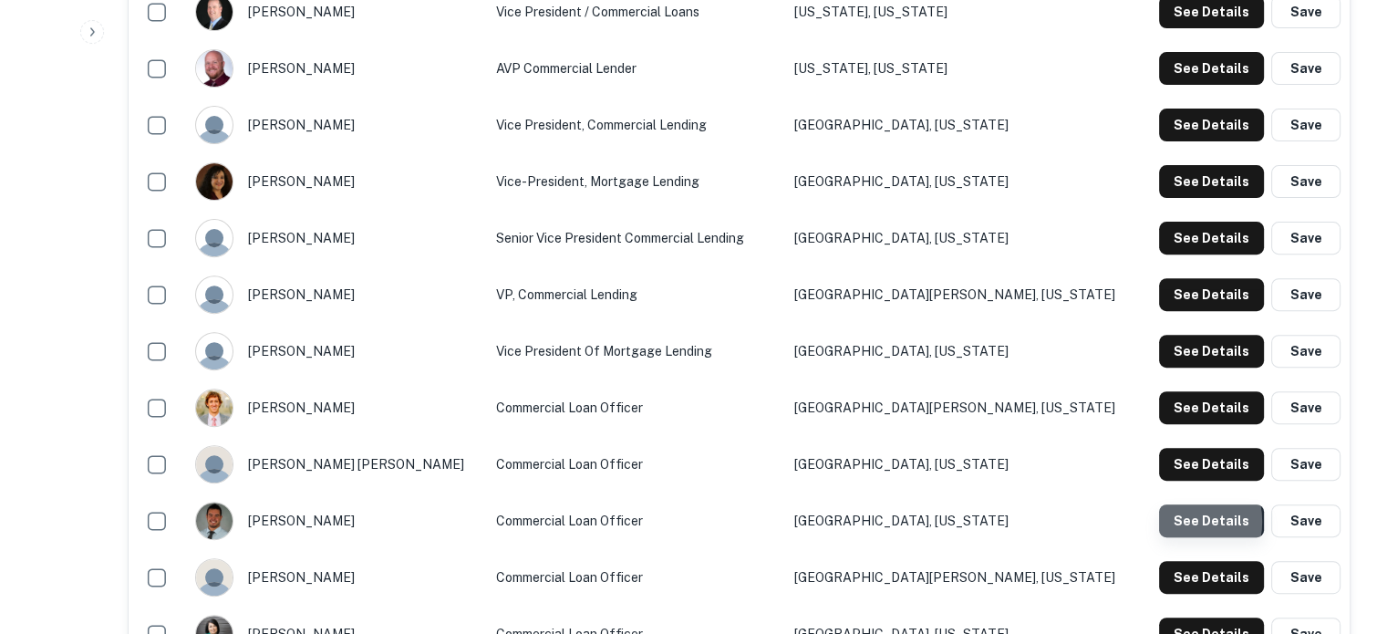
click at [1181, 522] on button "See Details" at bounding box center [1211, 520] width 105 height 33
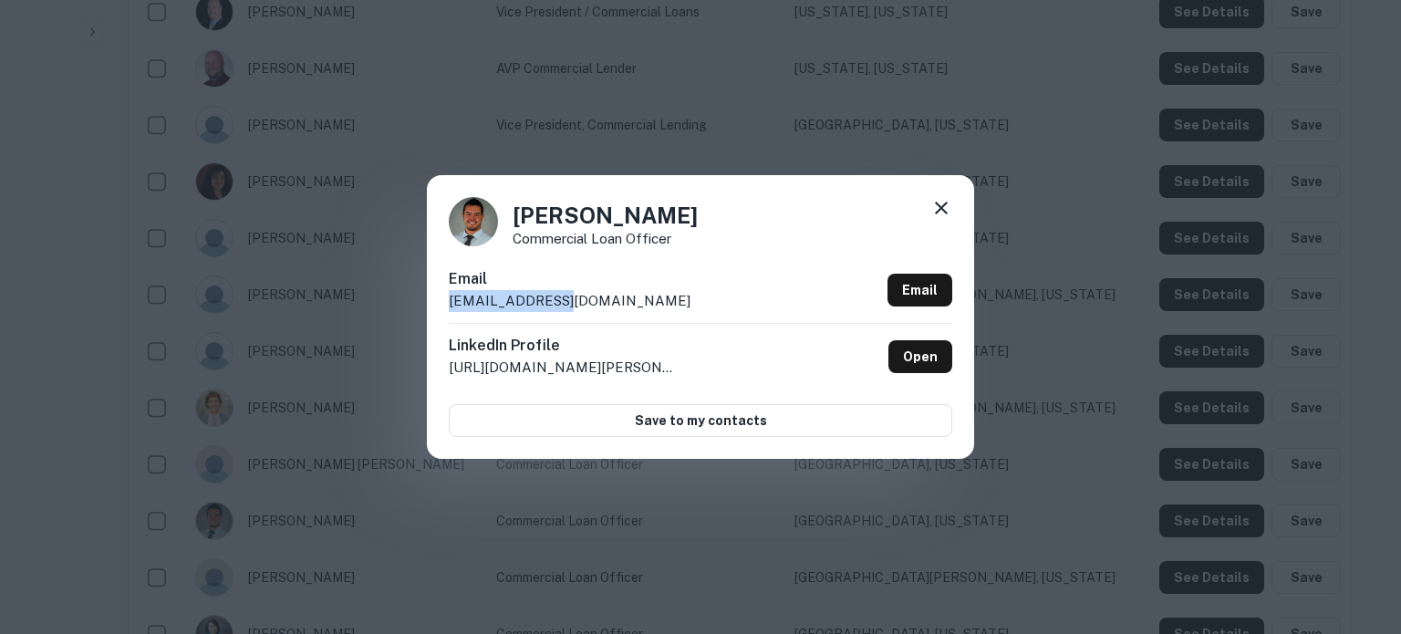
drag, startPoint x: 445, startPoint y: 303, endPoint x: 622, endPoint y: 302, distance: 176.9
click at [622, 302] on div "Jake Hatch Commercial Loan Officer Email jhatch@sbsu.com Email LinkedIn Profile…" at bounding box center [700, 316] width 547 height 283
click at [952, 208] on div "Jake Hatch Commercial Loan Officer Email jhatch@sbsu.com Email LinkedIn Profile…" at bounding box center [700, 316] width 547 height 283
click at [941, 214] on icon at bounding box center [941, 208] width 22 height 22
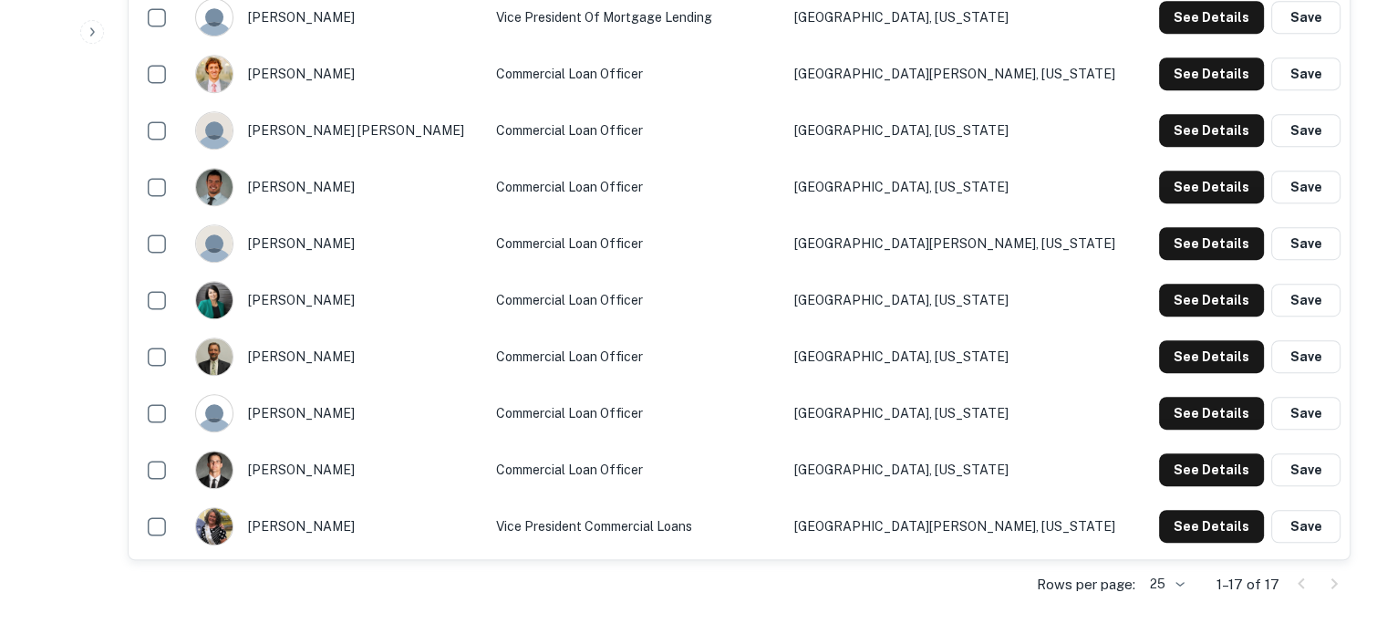
scroll to position [1003, 0]
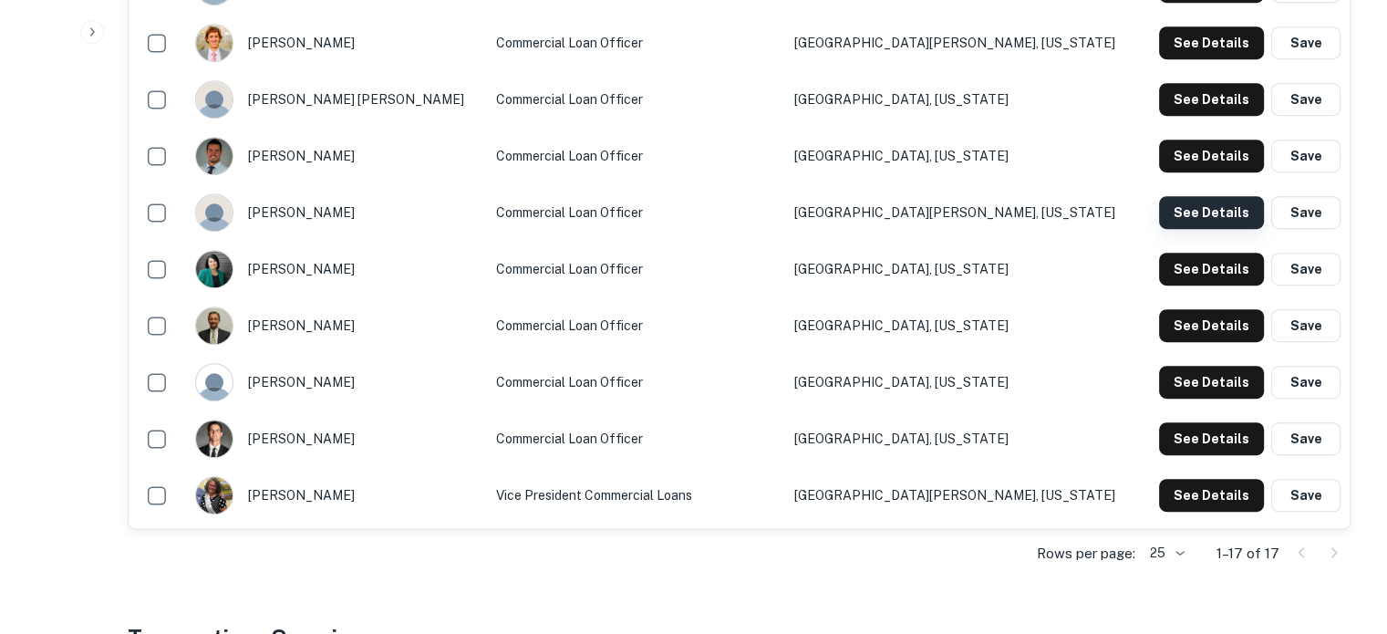
click at [1219, 211] on button "See Details" at bounding box center [1211, 212] width 105 height 33
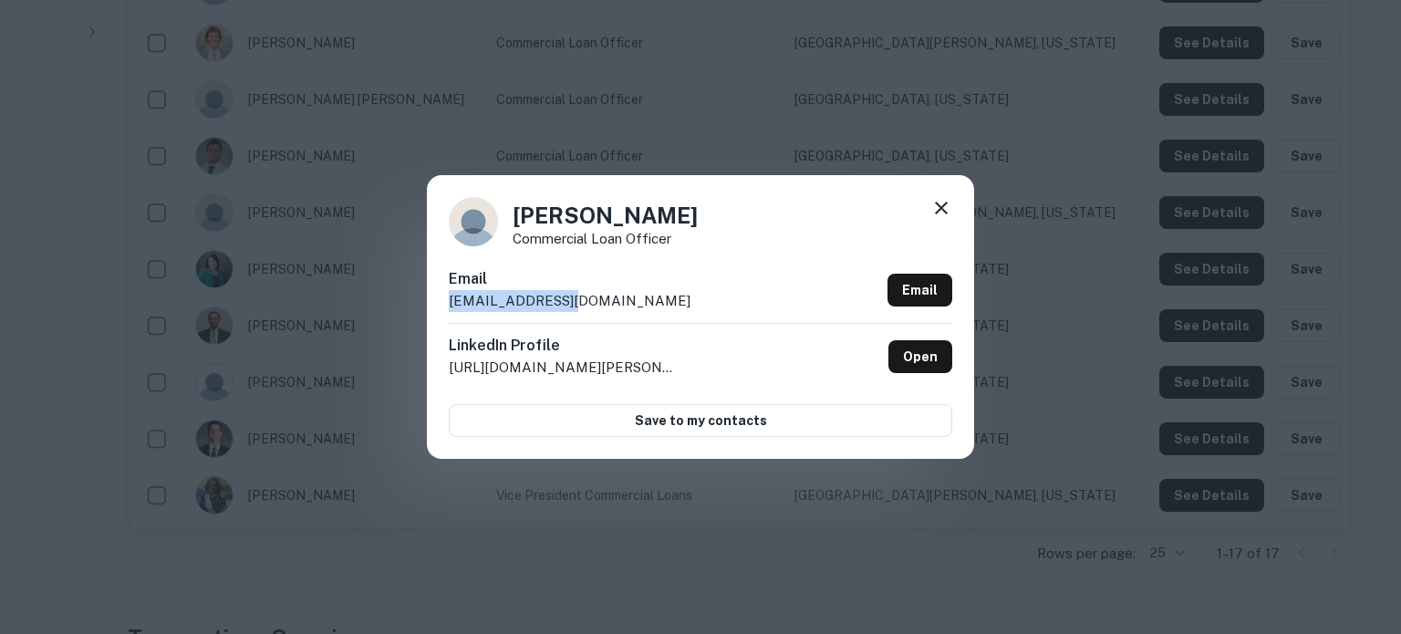
drag, startPoint x: 447, startPoint y: 304, endPoint x: 577, endPoint y: 306, distance: 130.4
click at [577, 306] on div "Kevin Larson Commercial Loan Officer Email klarson@sbsu.com Email LinkedIn Prof…" at bounding box center [700, 316] width 547 height 283
click at [944, 207] on icon at bounding box center [941, 208] width 22 height 22
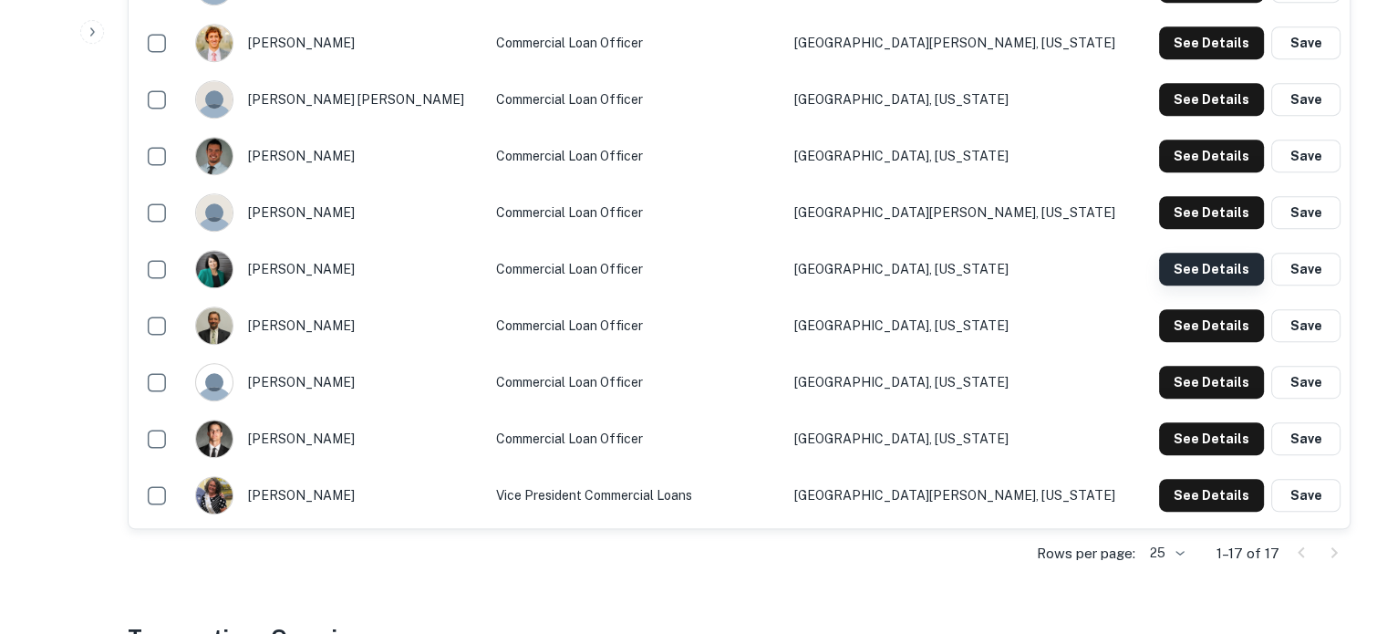
click at [1195, 273] on button "See Details" at bounding box center [1211, 269] width 105 height 33
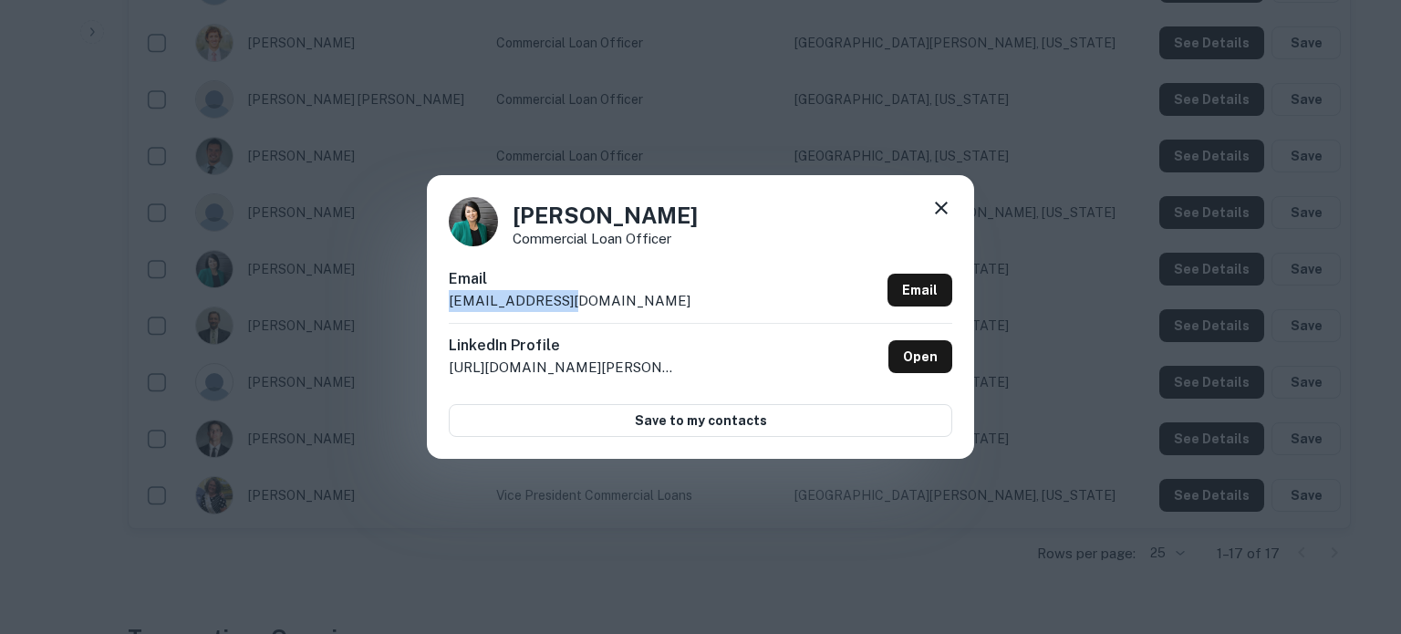
drag, startPoint x: 449, startPoint y: 306, endPoint x: 584, endPoint y: 302, distance: 135.0
click at [584, 302] on div "Email mtullis@sbsu.com Email" at bounding box center [700, 295] width 503 height 55
click at [732, 359] on div "LinkedIn Profile http://www.linkedin.com/in/michelle-tullis-a471815b Open" at bounding box center [700, 356] width 503 height 67
click at [944, 202] on icon at bounding box center [941, 208] width 22 height 22
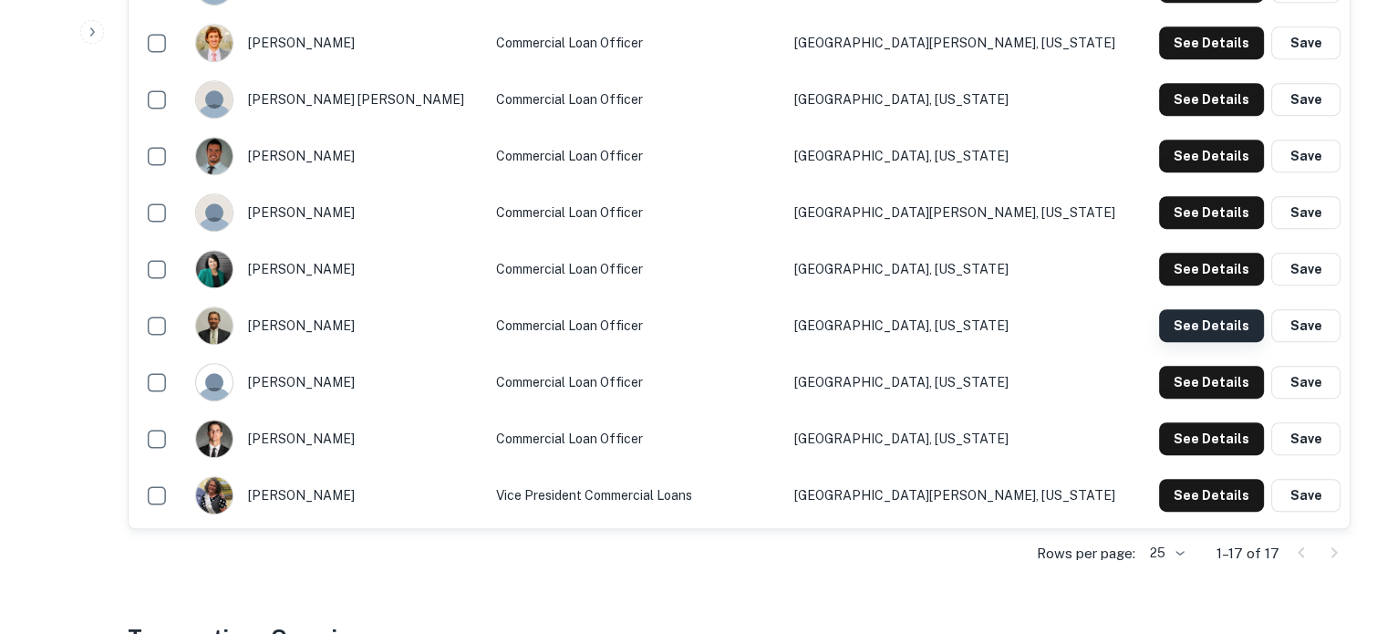
click at [1185, 324] on button "See Details" at bounding box center [1211, 325] width 105 height 33
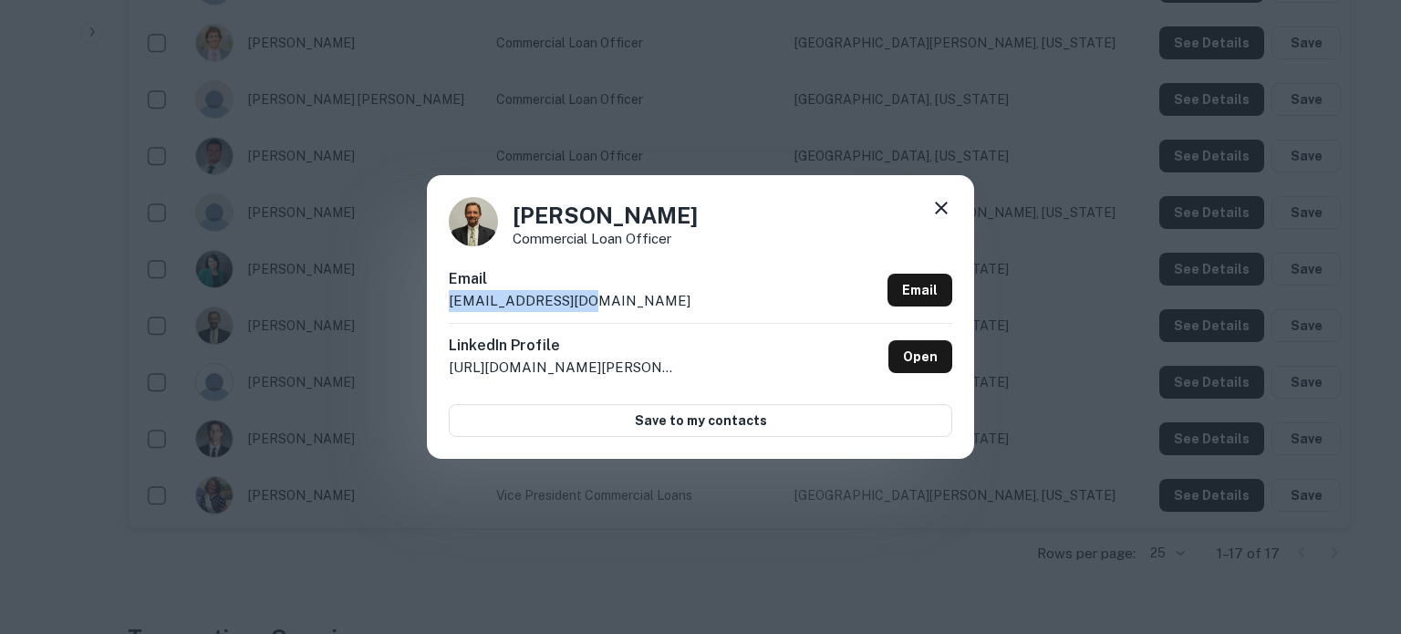
drag, startPoint x: 449, startPoint y: 299, endPoint x: 596, endPoint y: 302, distance: 147.8
click at [596, 302] on div "Email wkleinman@sbsu.com Email" at bounding box center [700, 295] width 503 height 55
click at [938, 207] on icon at bounding box center [941, 208] width 13 height 13
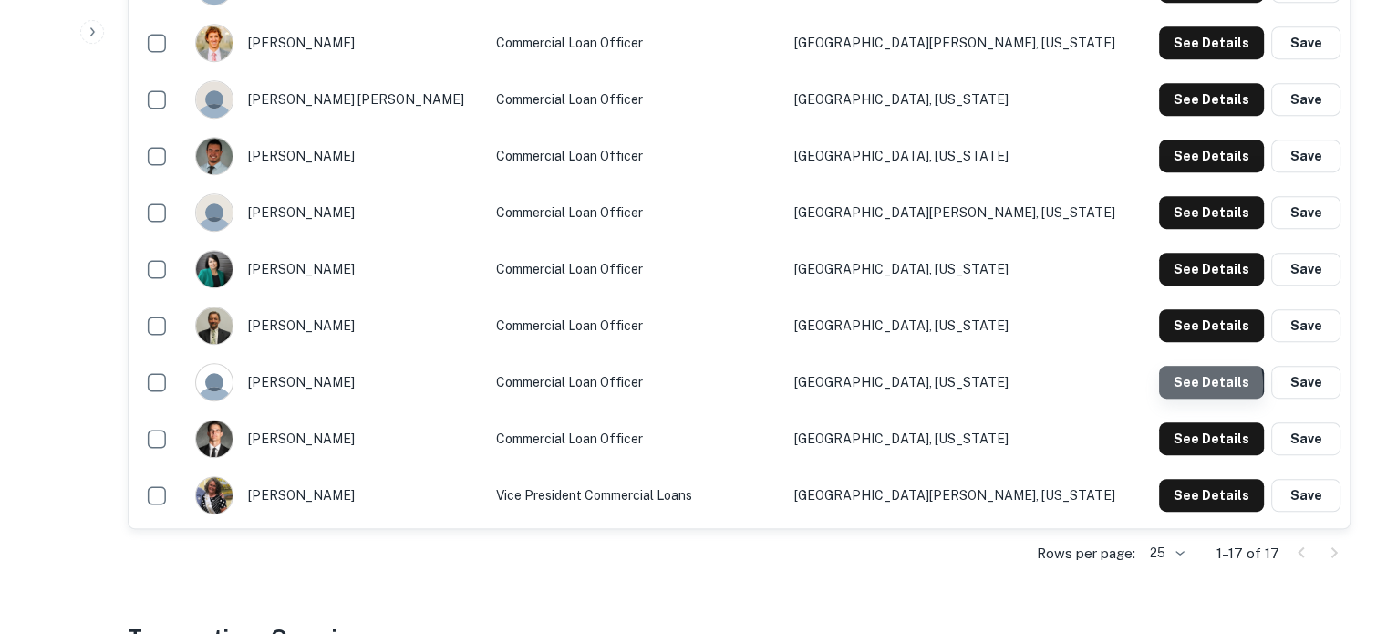
click at [1186, 386] on button "See Details" at bounding box center [1211, 382] width 105 height 33
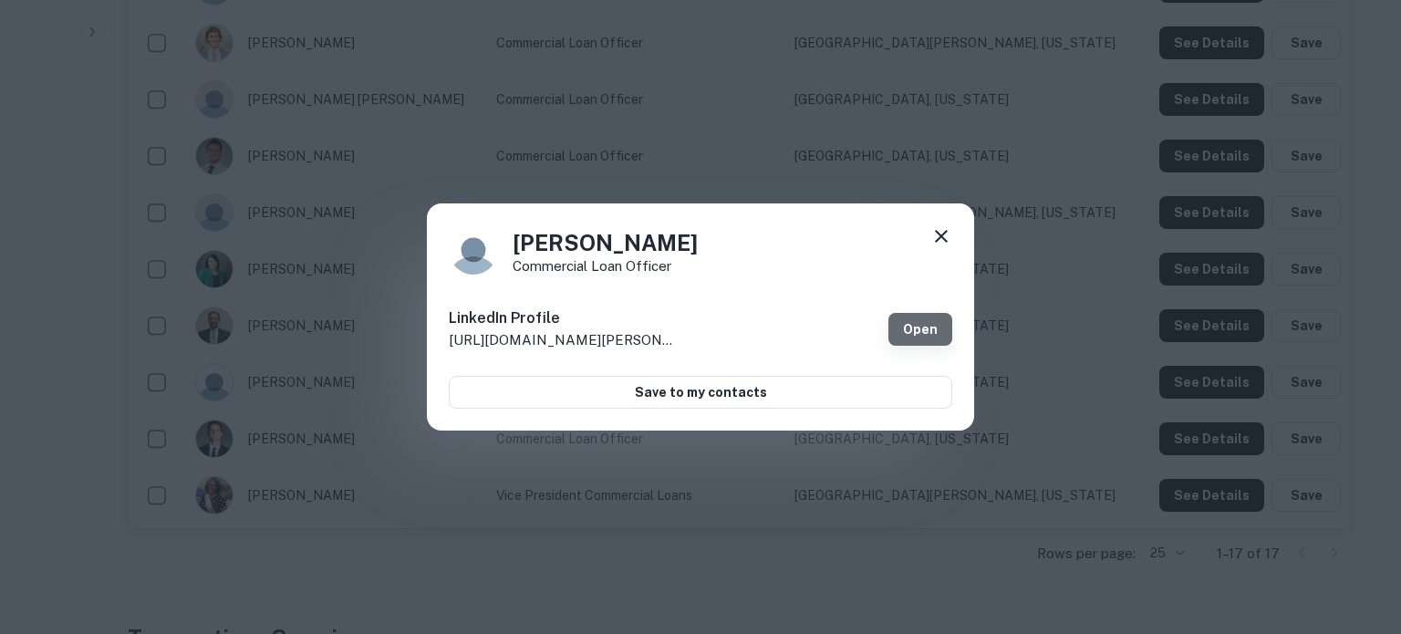
click at [933, 324] on link "Open" at bounding box center [920, 329] width 64 height 33
click at [931, 232] on icon at bounding box center [941, 236] width 22 height 22
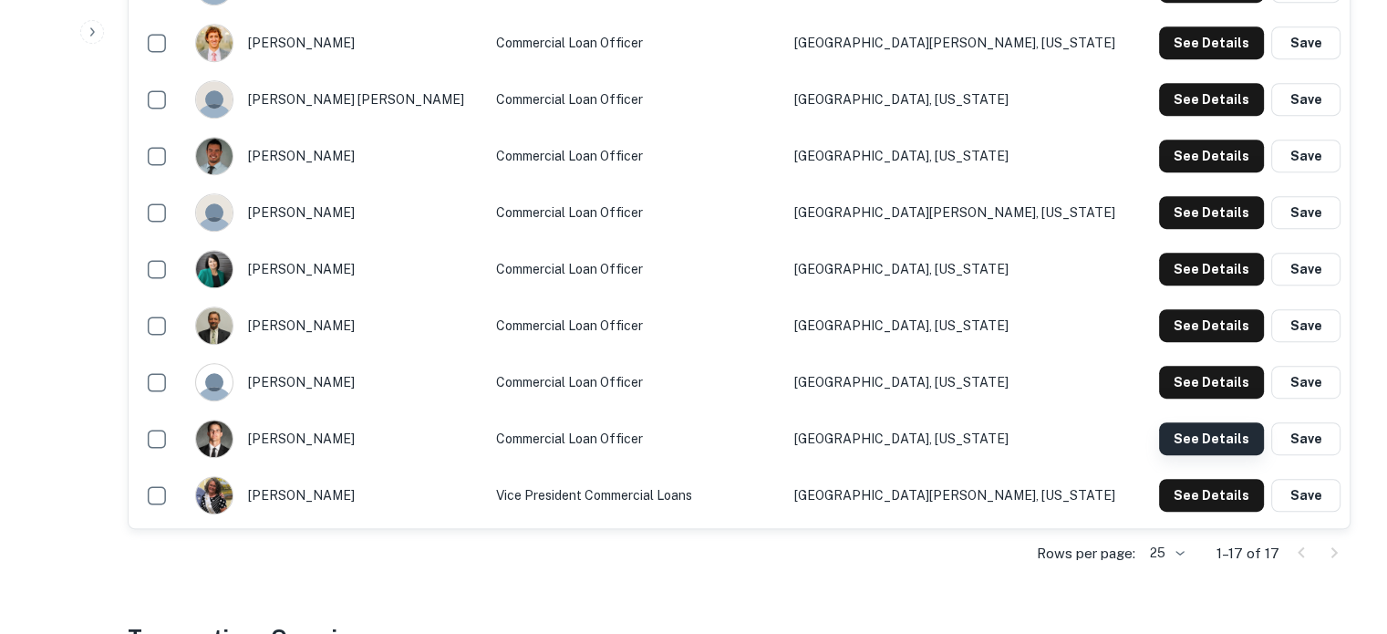
click at [1200, 445] on button "See Details" at bounding box center [1211, 438] width 105 height 33
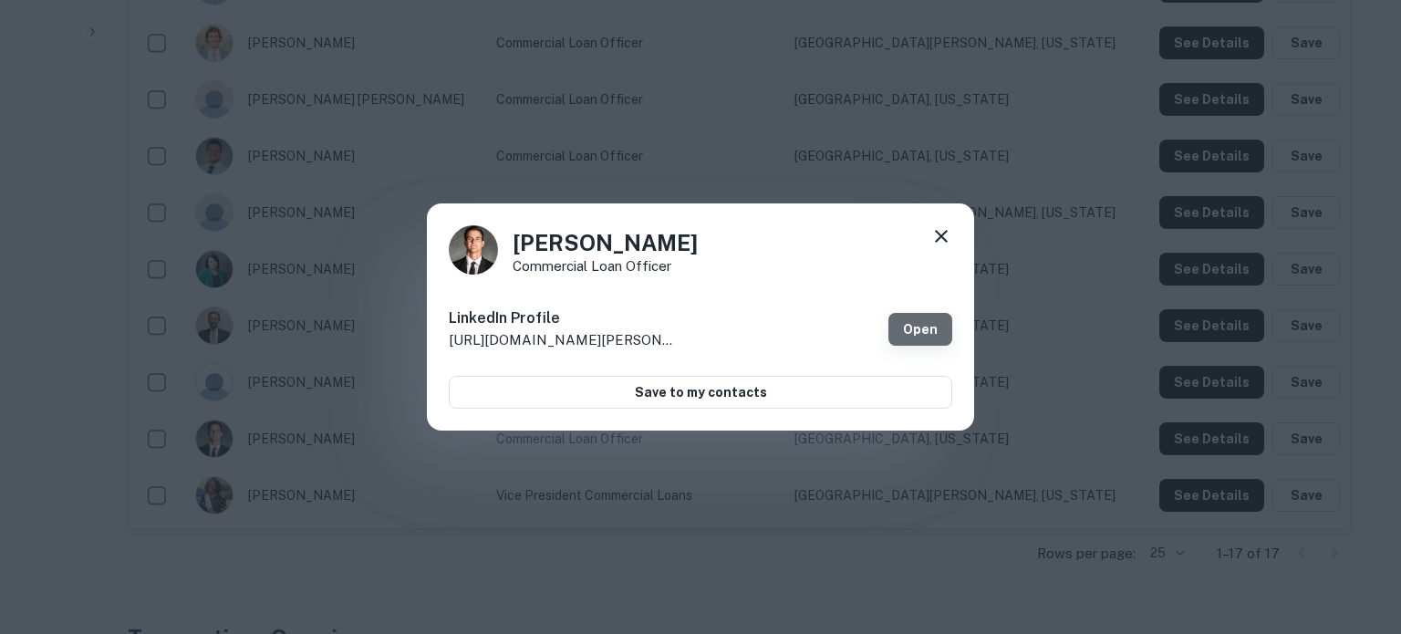
click at [928, 330] on link "Open" at bounding box center [920, 329] width 64 height 33
click at [940, 235] on icon at bounding box center [941, 236] width 13 height 13
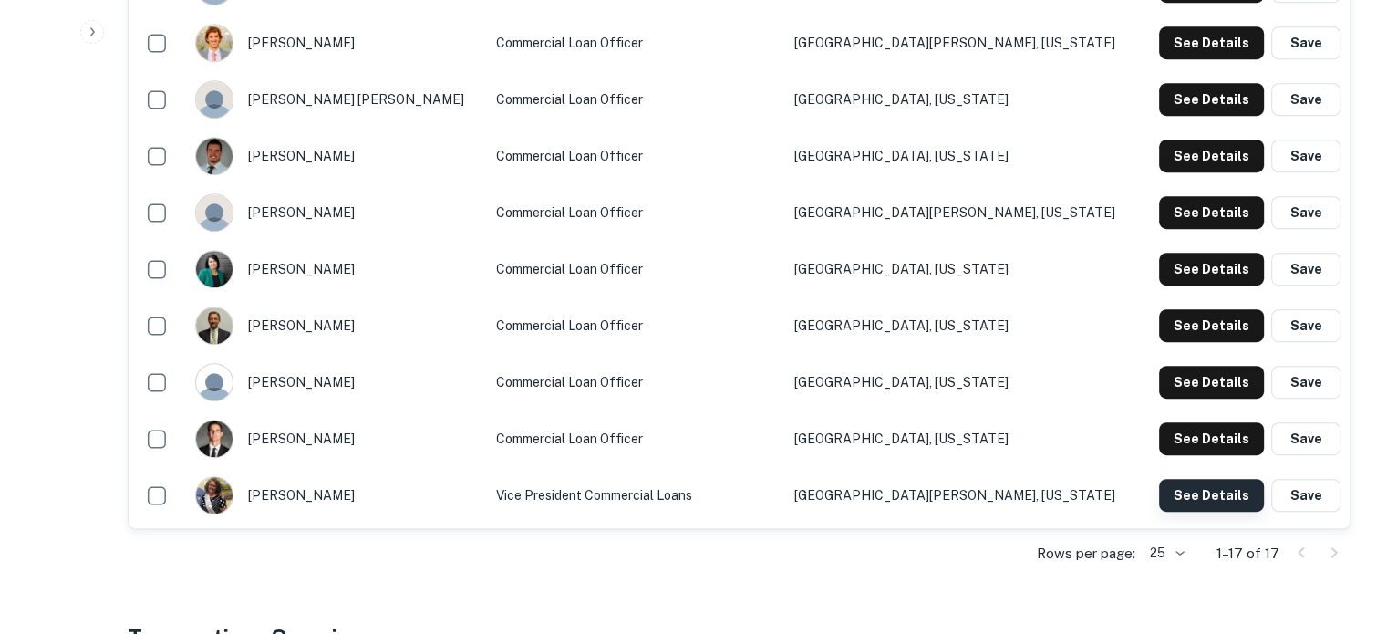
click at [1198, 507] on button "See Details" at bounding box center [1211, 495] width 105 height 33
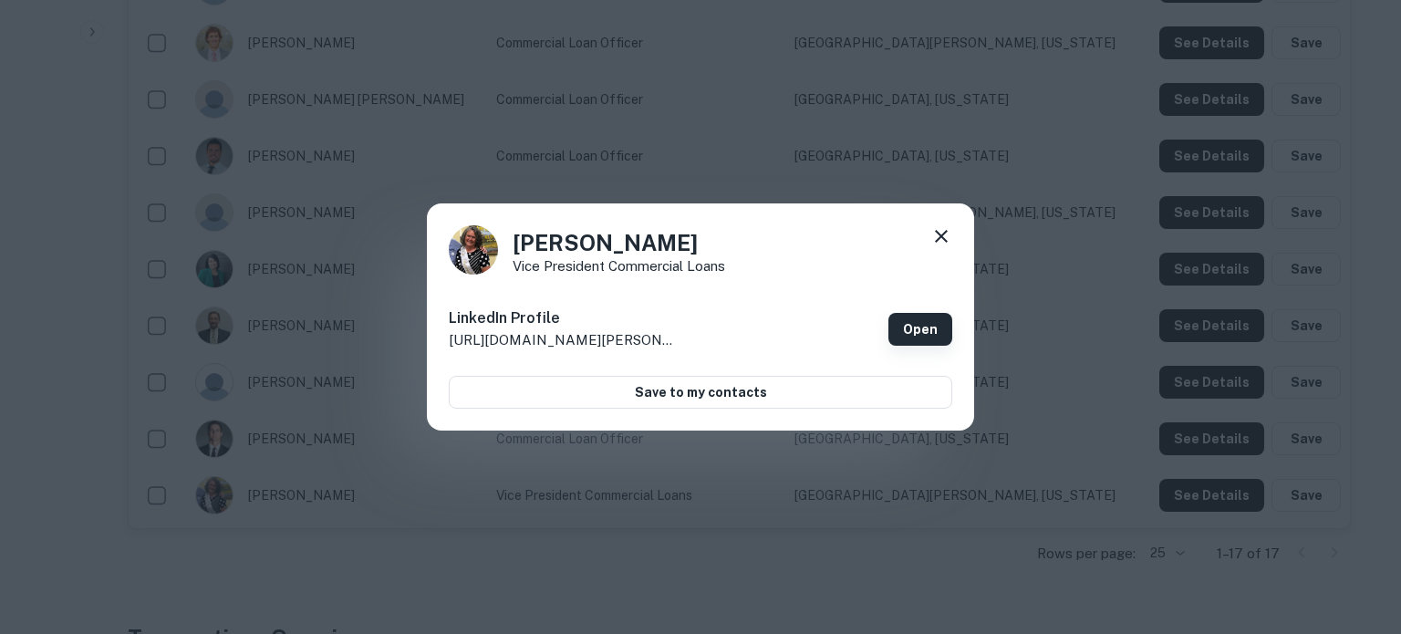
click at [912, 330] on link "Open" at bounding box center [920, 329] width 64 height 33
click at [936, 240] on icon at bounding box center [941, 236] width 13 height 13
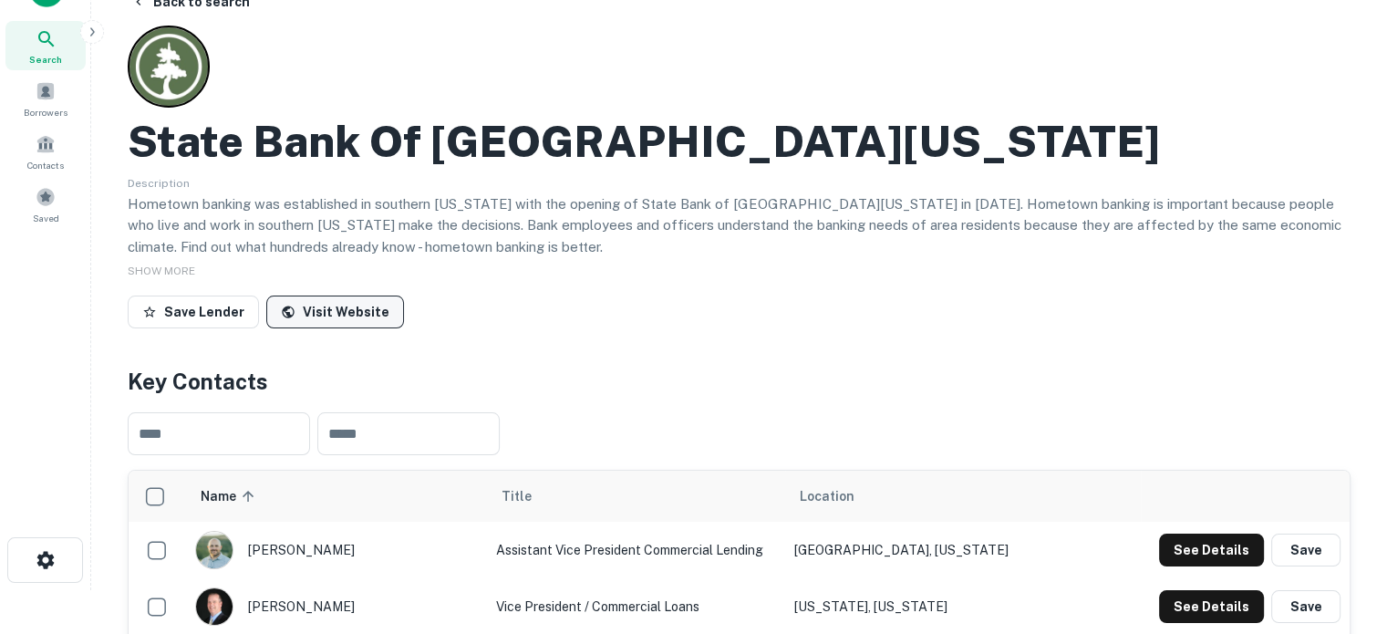
scroll to position [0, 0]
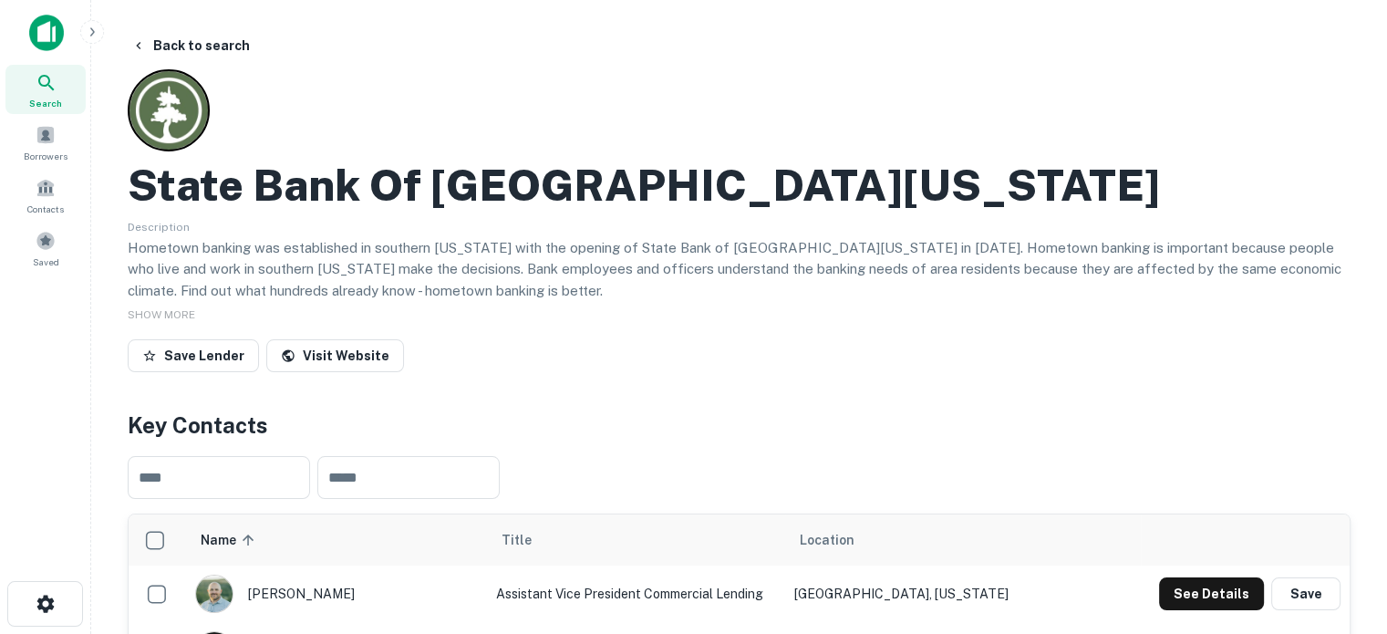
drag, startPoint x: 64, startPoint y: 78, endPoint x: 361, endPoint y: 70, distance: 297.4
click at [64, 78] on div "Search" at bounding box center [45, 89] width 80 height 49
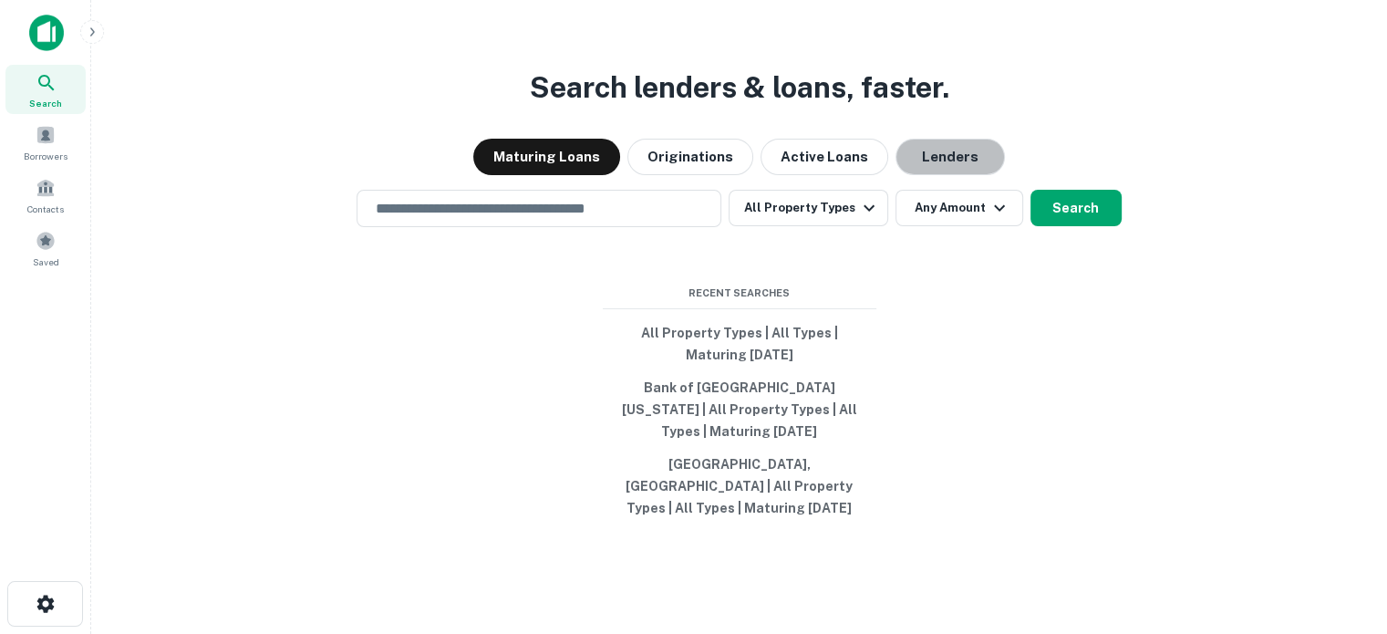
click at [921, 167] on button "Lenders" at bounding box center [950, 157] width 109 height 36
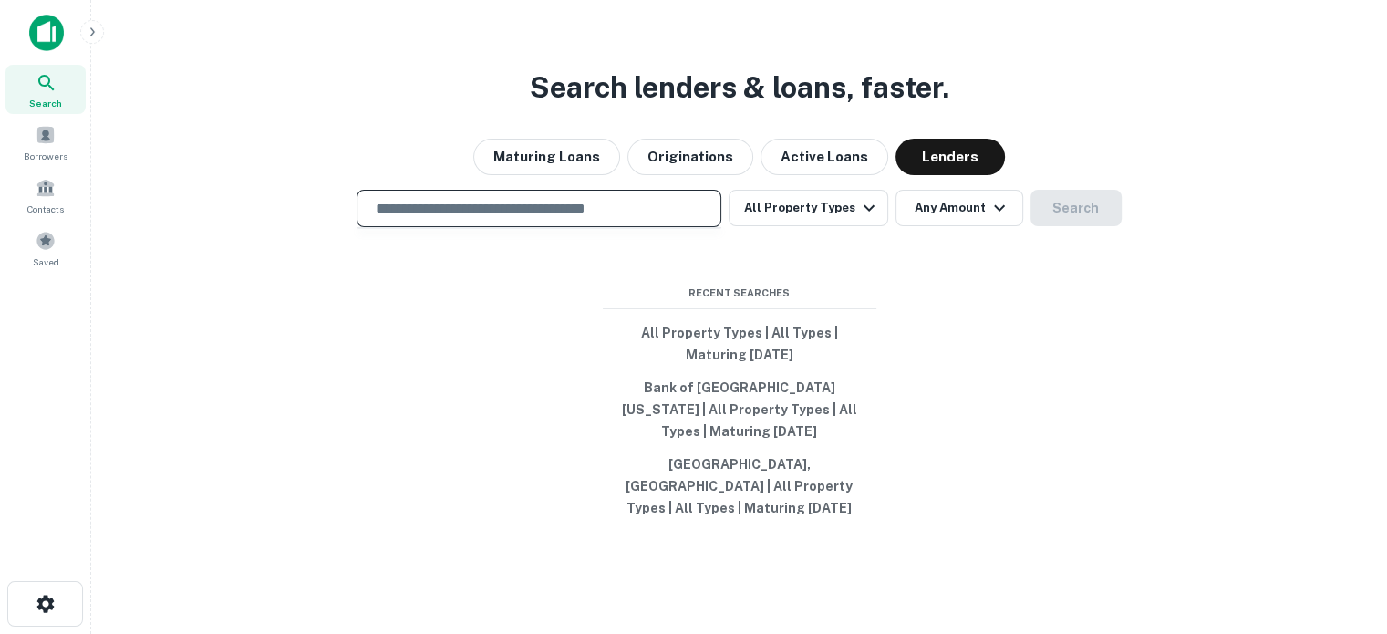
click at [606, 212] on input "text" at bounding box center [539, 208] width 348 height 21
paste input "**********"
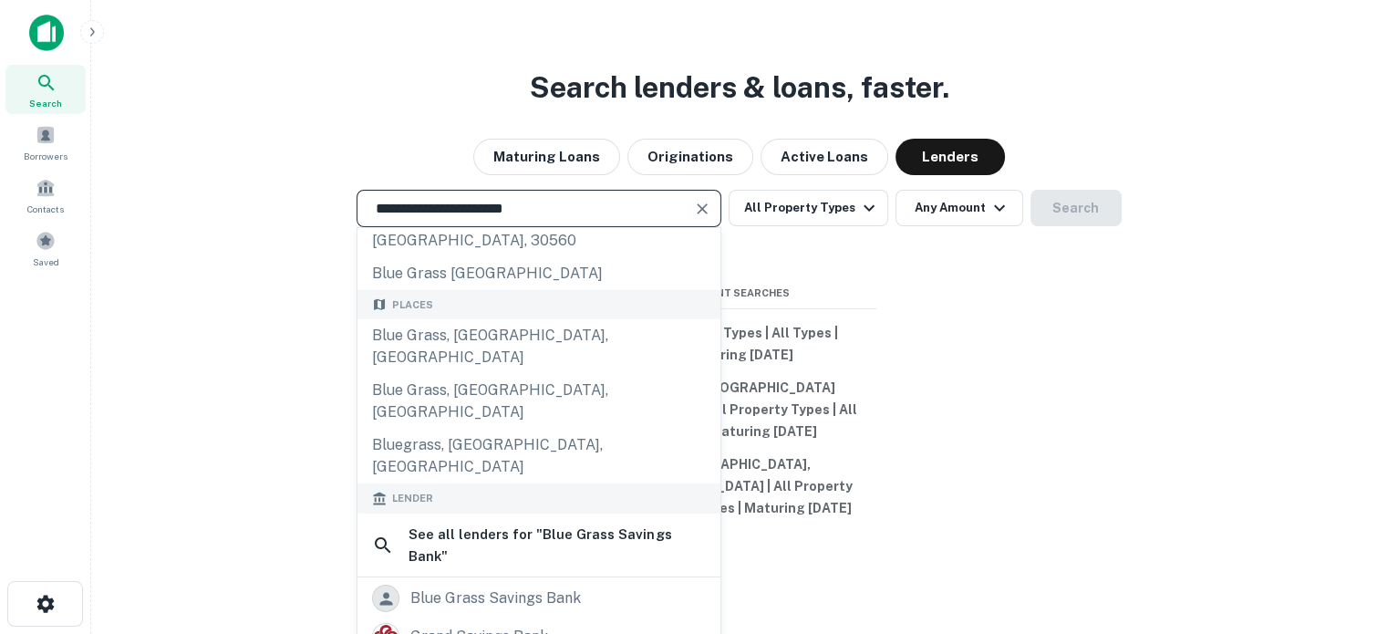
scroll to position [91, 0]
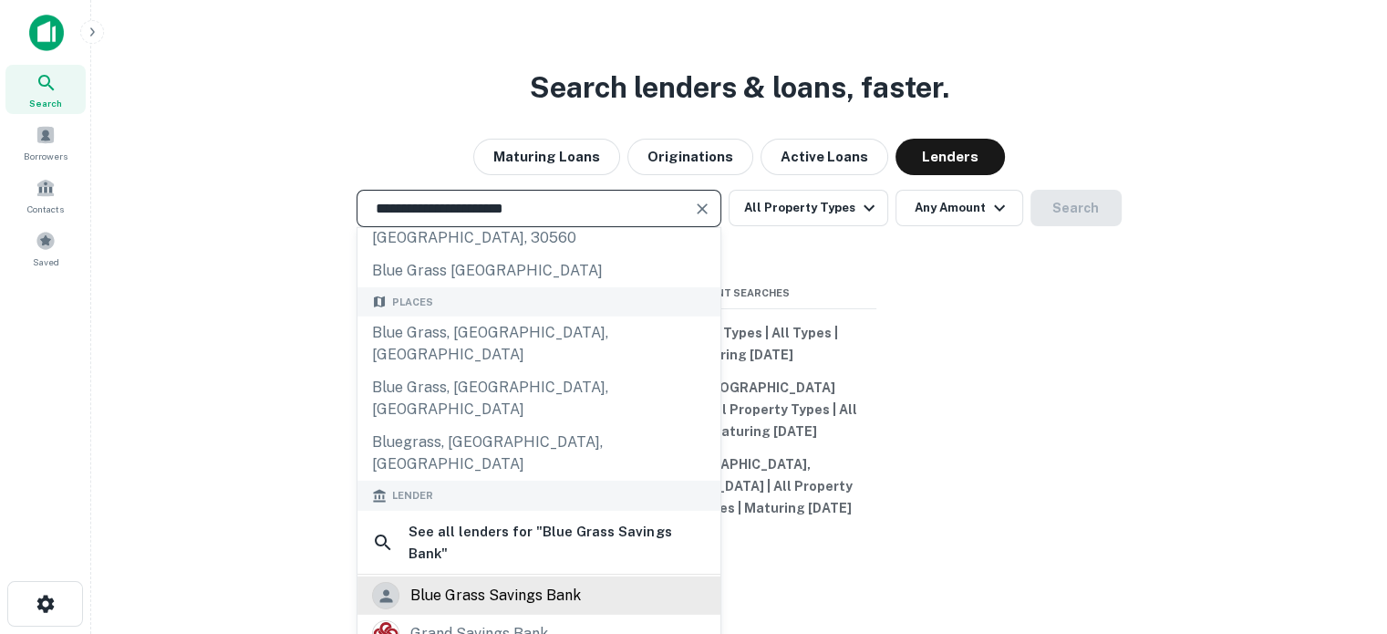
type input "**********"
click at [531, 582] on div "blue grass savings bank" at bounding box center [495, 595] width 171 height 27
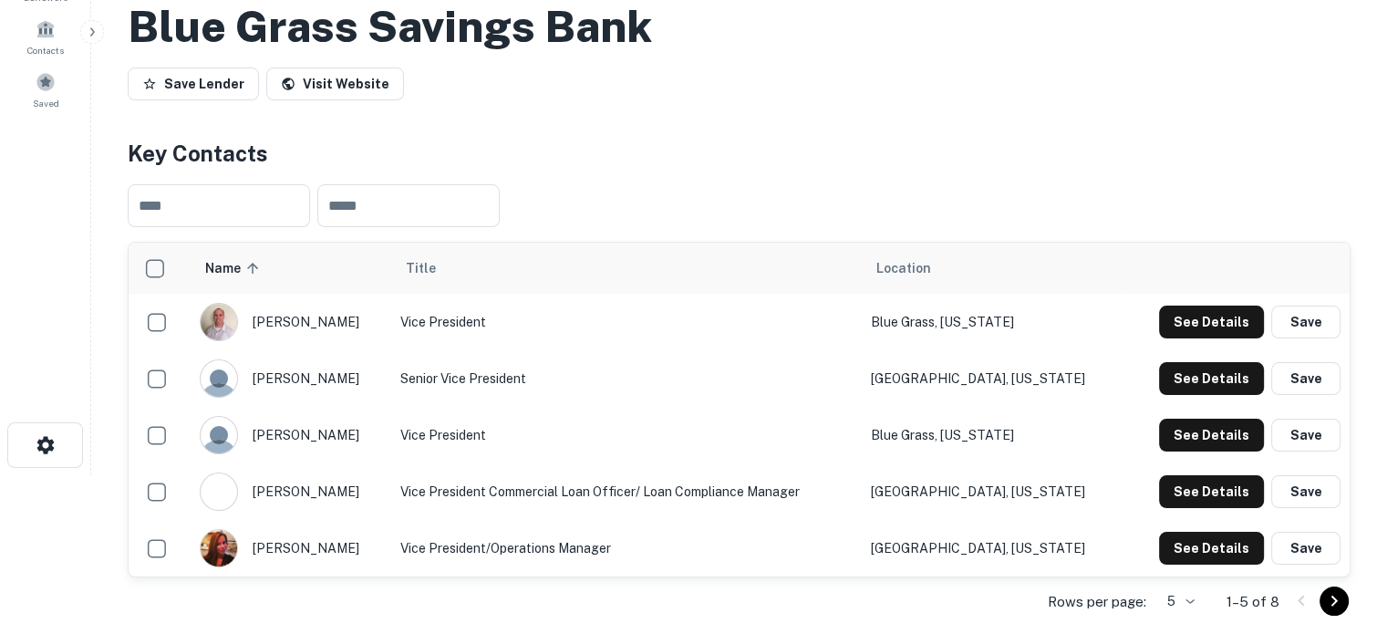
scroll to position [274, 0]
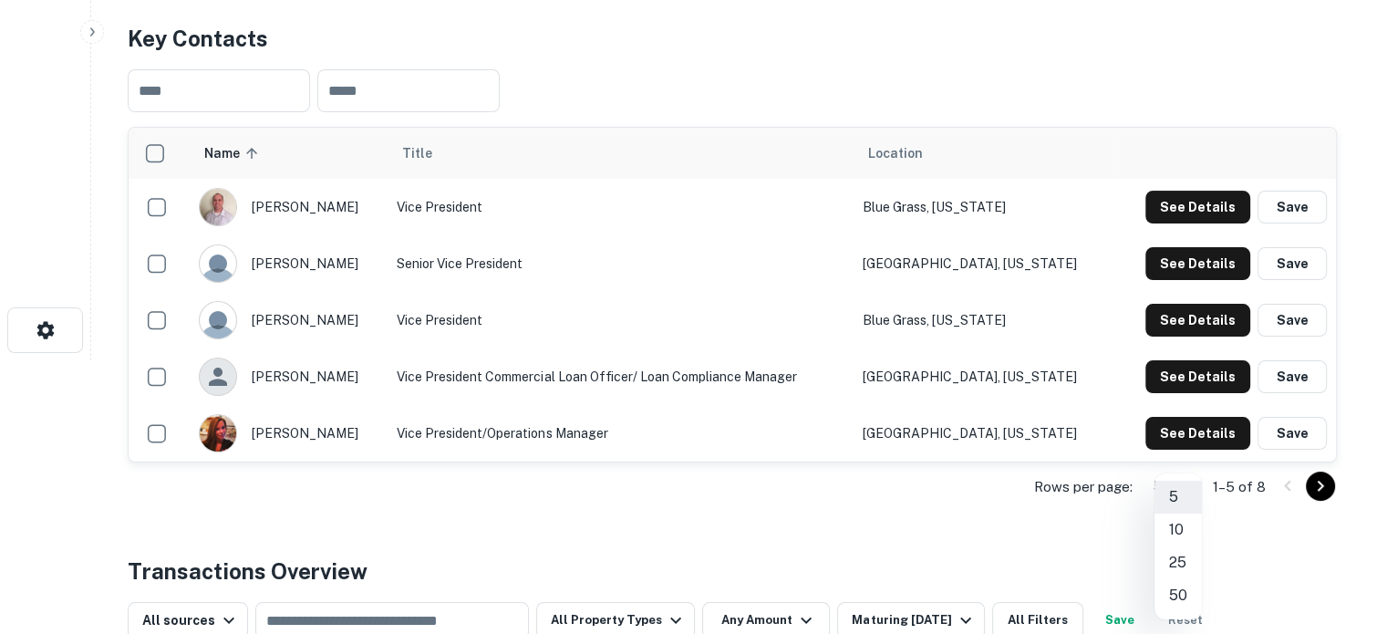
click at [1198, 360] on body "Search Borrowers Contacts Saved Back to search Blue Grass Savings Bank Save Len…" at bounding box center [693, 43] width 1387 height 634
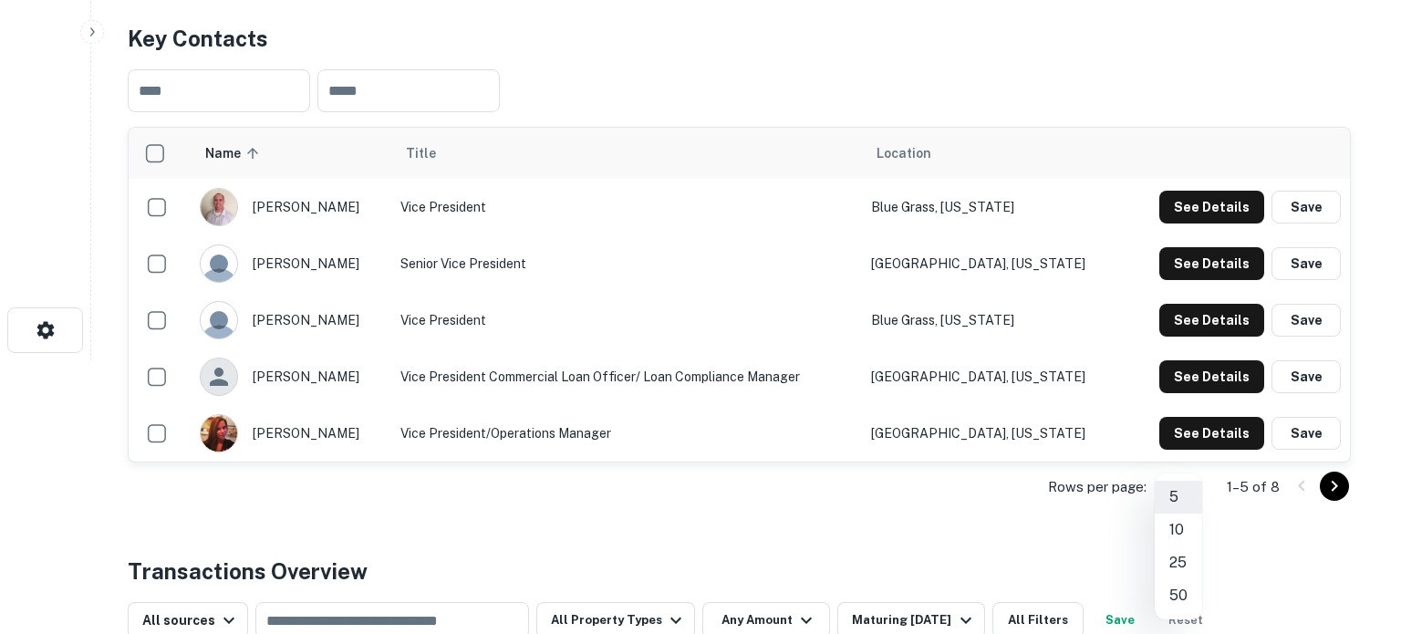
click at [1184, 558] on li "25" at bounding box center [1178, 562] width 47 height 33
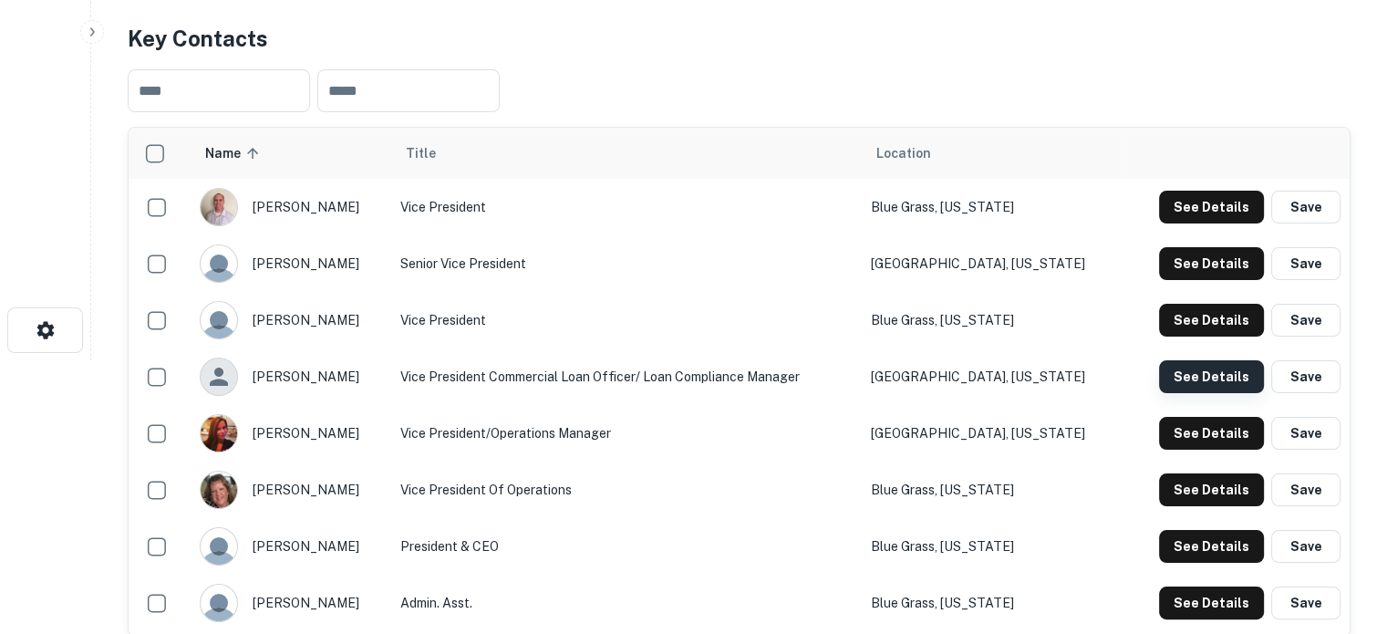
click at [1200, 377] on button "See Details" at bounding box center [1211, 376] width 105 height 33
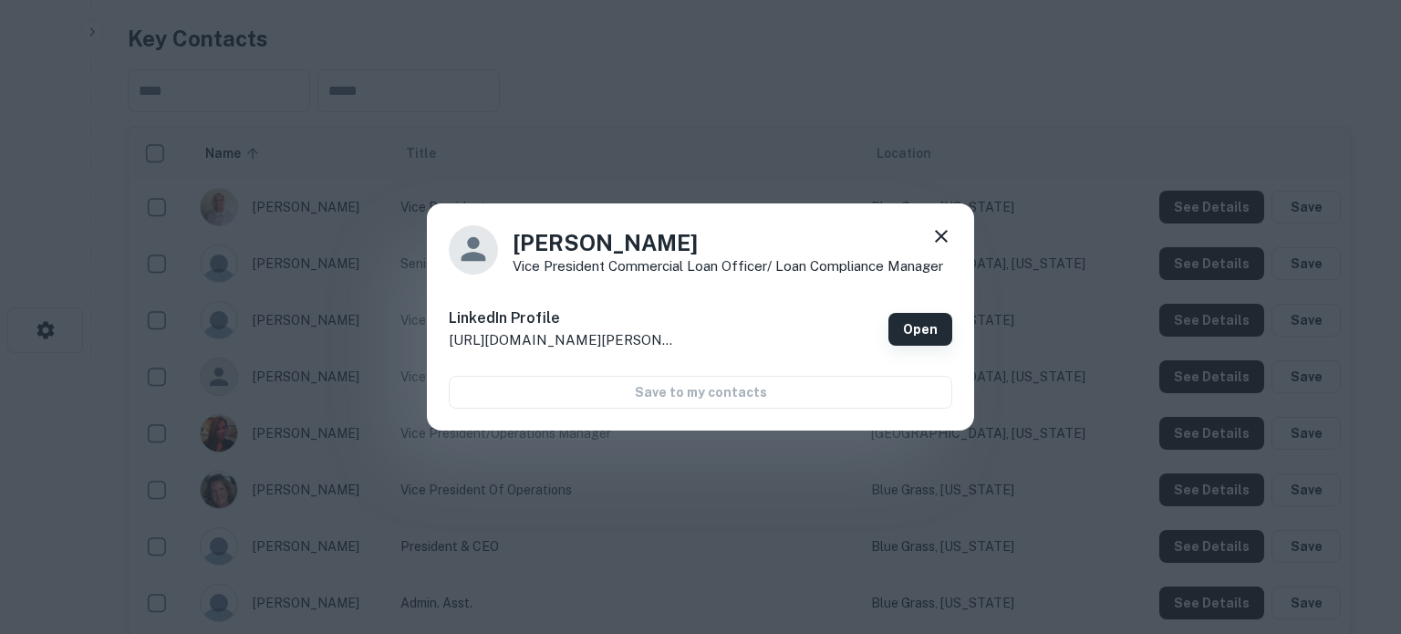
click at [951, 335] on div "[PERSON_NAME] Vice President Commercial Loan Officer/ Loan Compliance Manager L…" at bounding box center [700, 317] width 547 height 228
click at [946, 333] on link "Open" at bounding box center [920, 329] width 64 height 33
click at [938, 240] on icon at bounding box center [941, 236] width 22 height 22
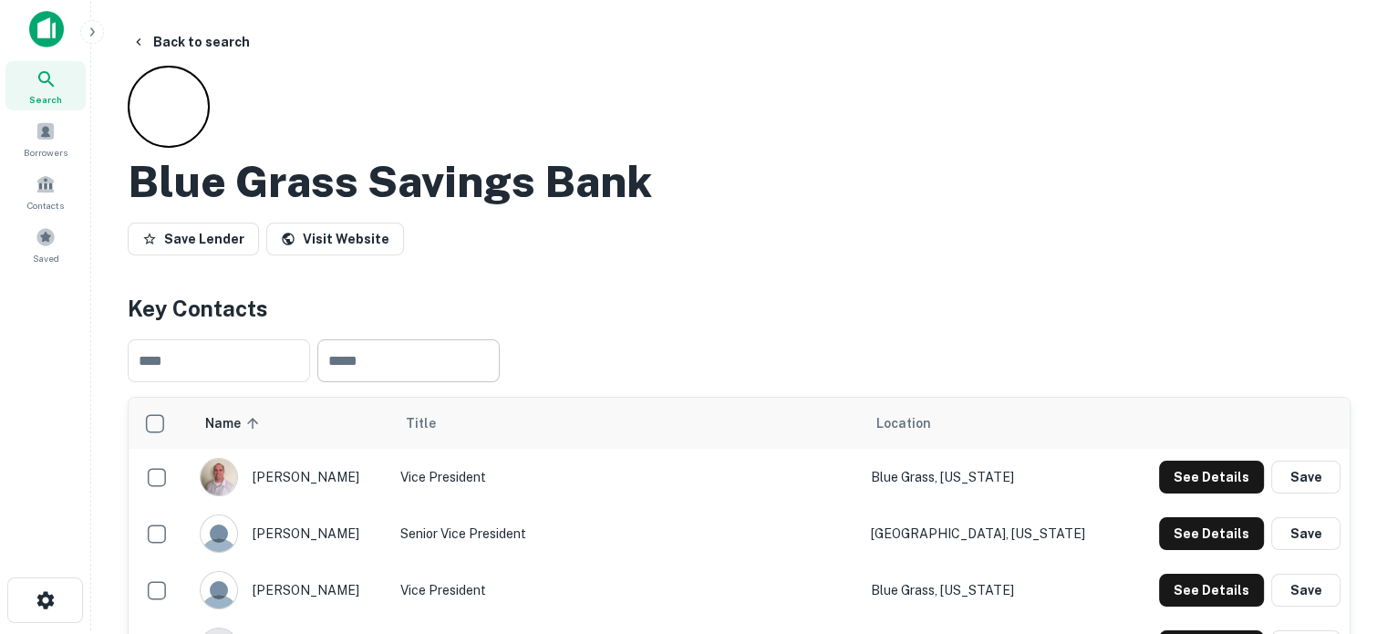
scroll to position [0, 0]
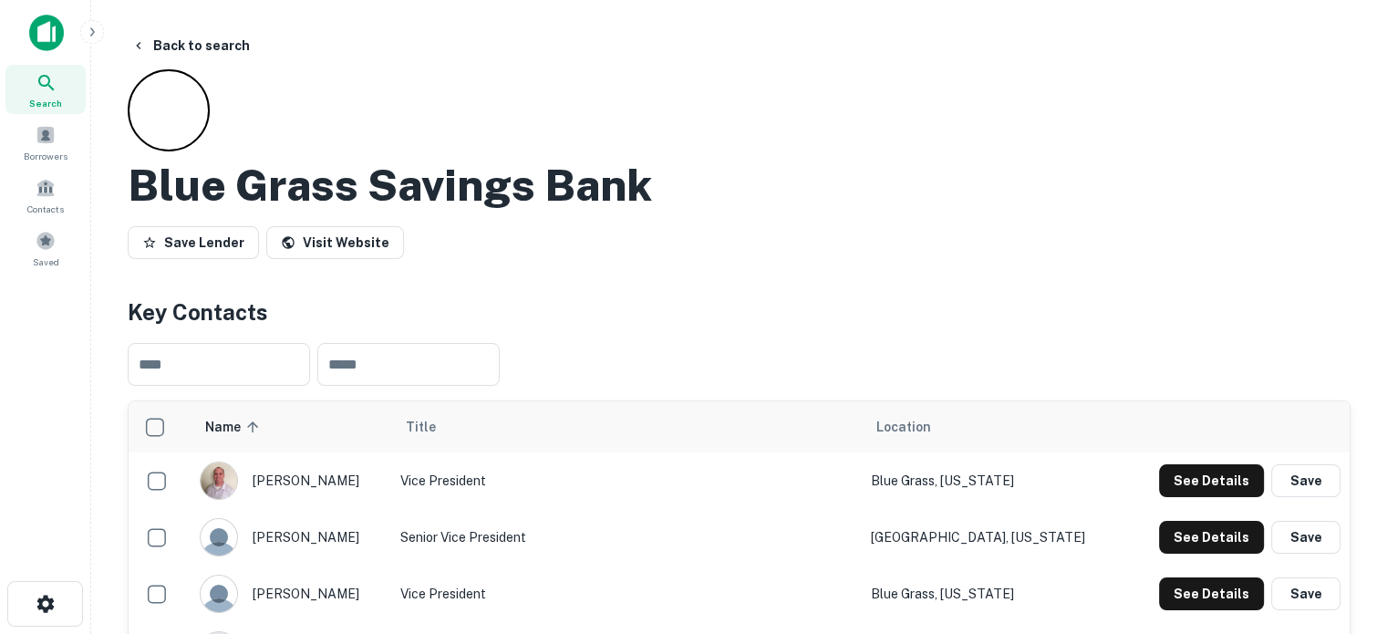
drag, startPoint x: 321, startPoint y: 247, endPoint x: 772, endPoint y: 270, distance: 452.0
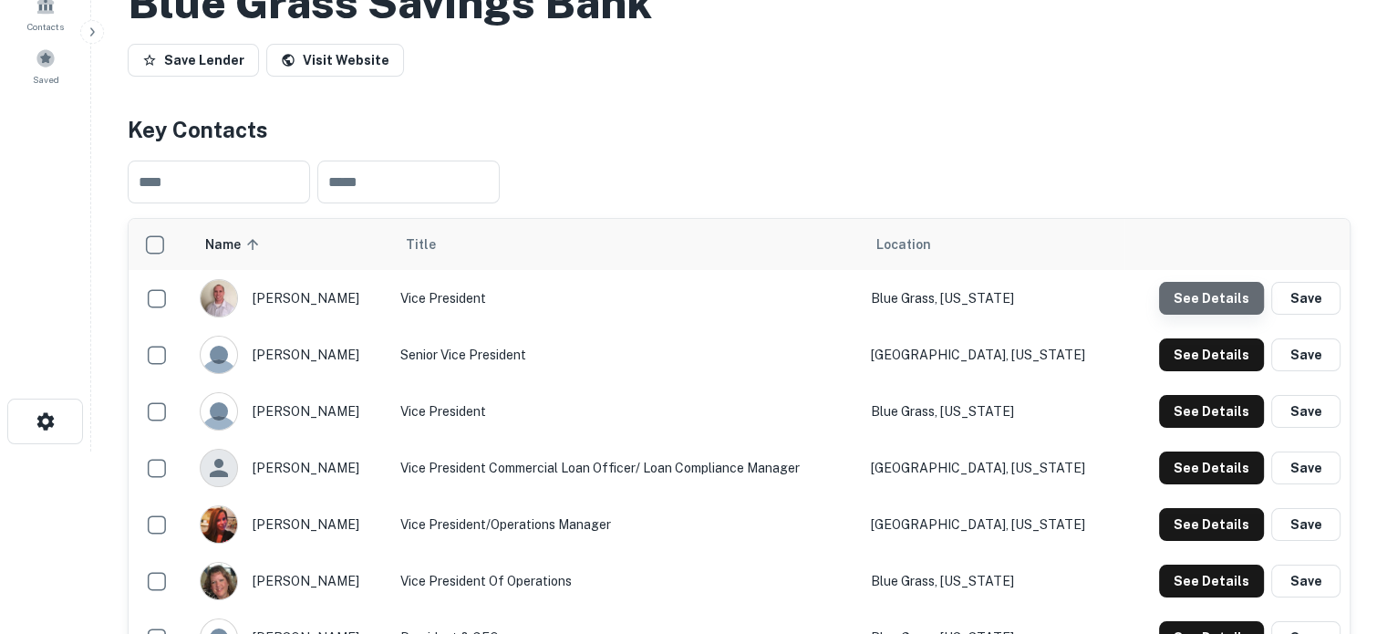
click at [1227, 291] on button "See Details" at bounding box center [1211, 298] width 105 height 33
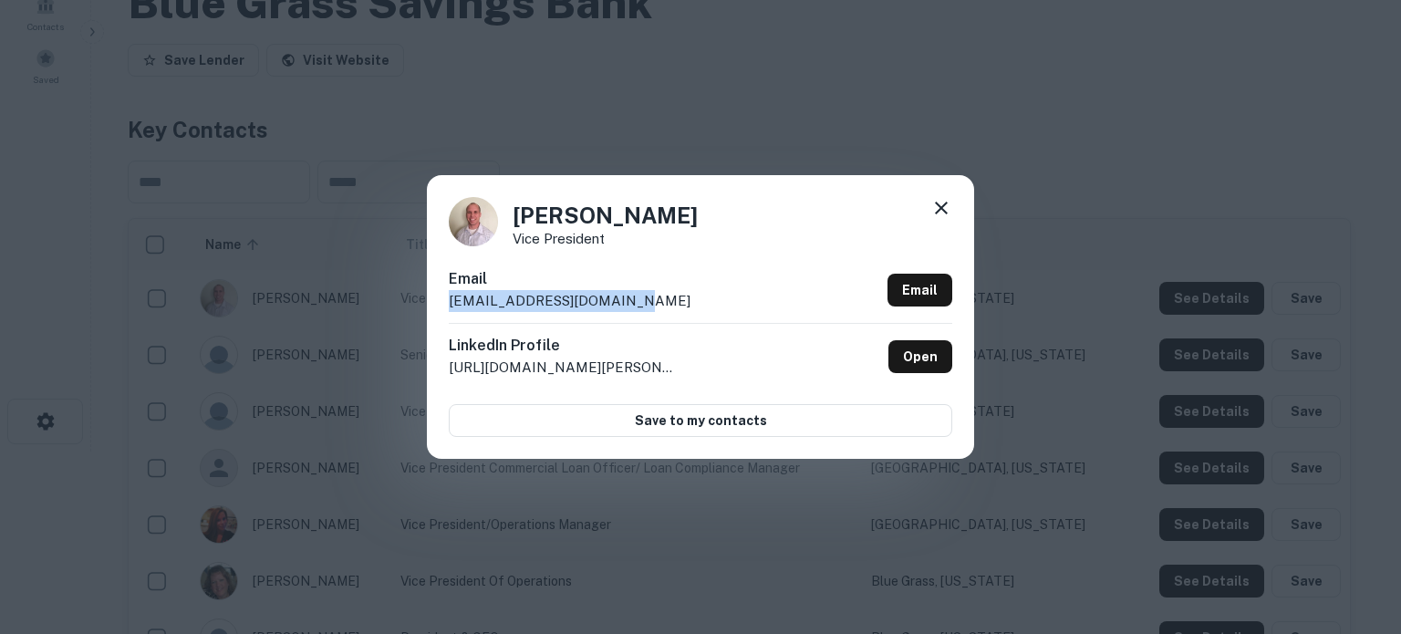
drag, startPoint x: 644, startPoint y: 299, endPoint x: 450, endPoint y: 307, distance: 194.4
click at [450, 307] on div "Email [EMAIL_ADDRESS][DOMAIN_NAME] Email" at bounding box center [700, 295] width 503 height 55
copy p "[EMAIL_ADDRESS][DOMAIN_NAME]"
click at [940, 201] on icon at bounding box center [941, 208] width 22 height 22
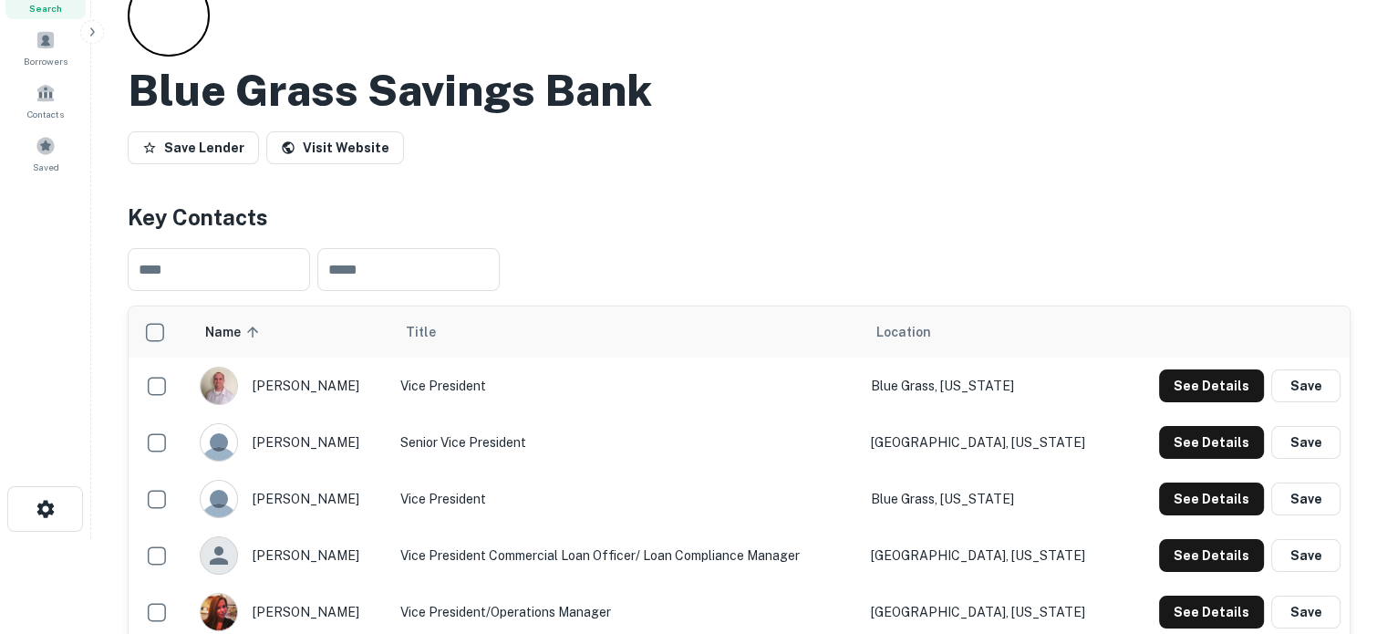
scroll to position [0, 0]
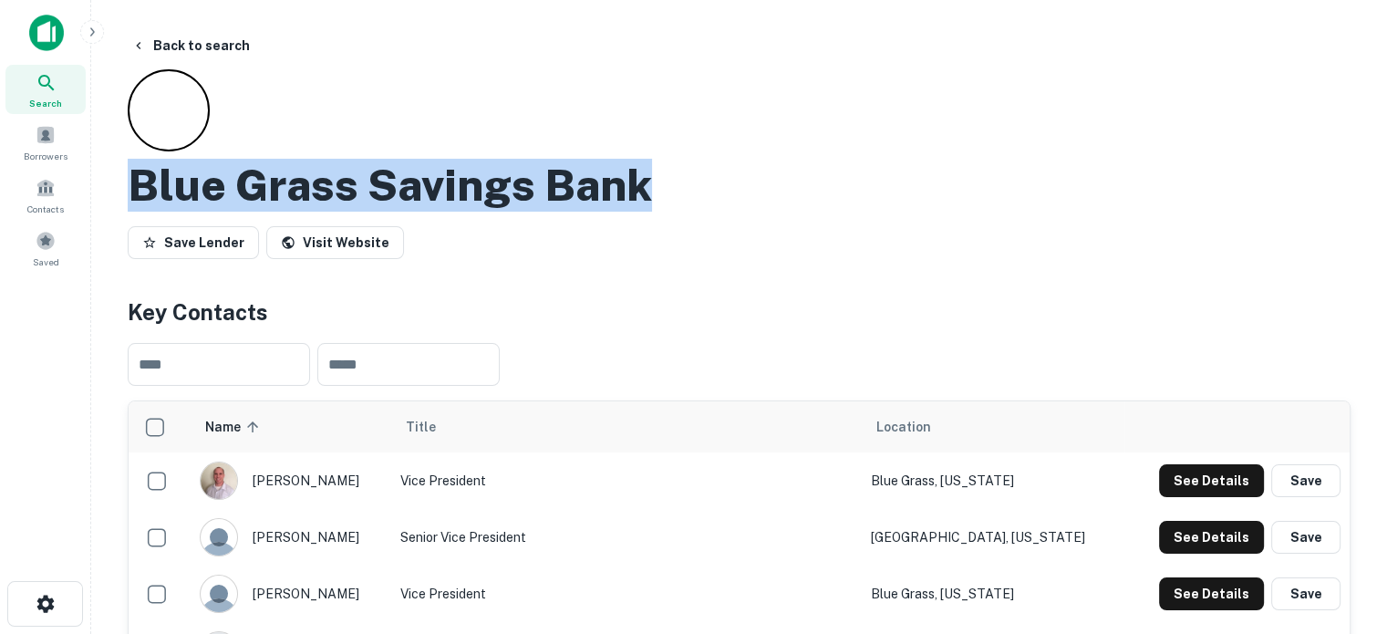
drag, startPoint x: 132, startPoint y: 181, endPoint x: 649, endPoint y: 193, distance: 517.2
click at [649, 193] on h2 "Blue Grass Savings Bank" at bounding box center [390, 185] width 524 height 53
copy h2 "Blue Grass Savings Bank"
click at [62, 93] on div "Search" at bounding box center [45, 89] width 80 height 49
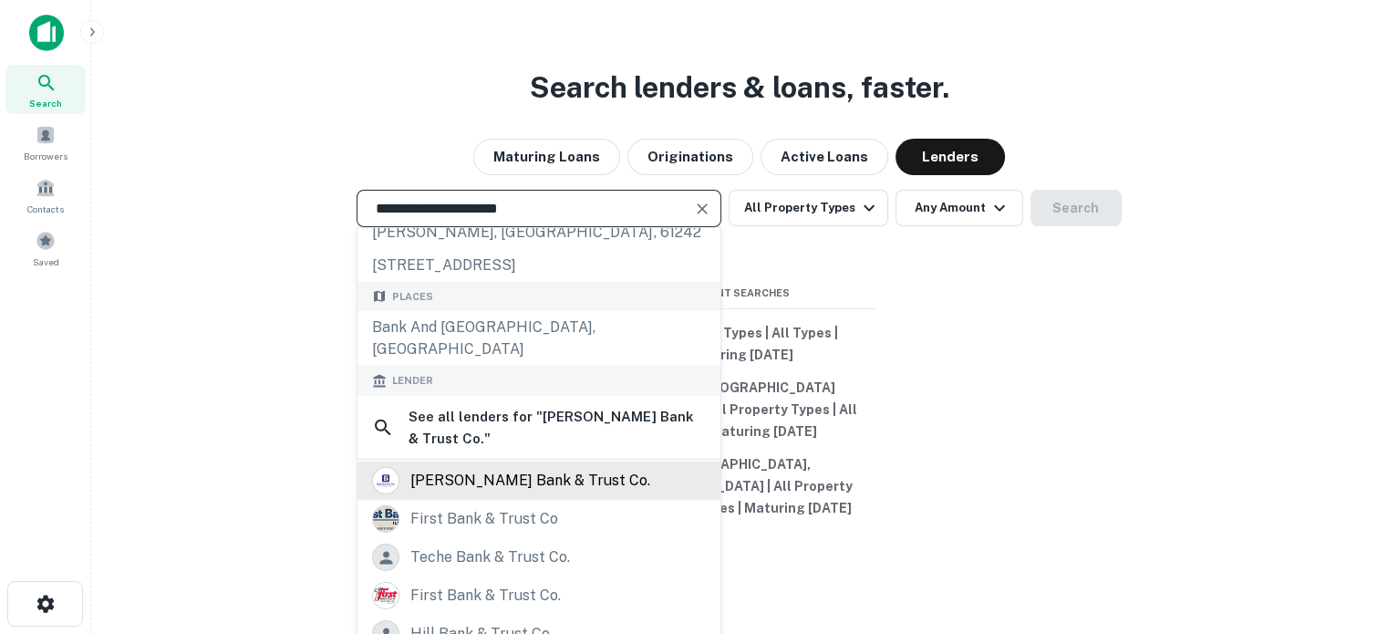
scroll to position [91, 0]
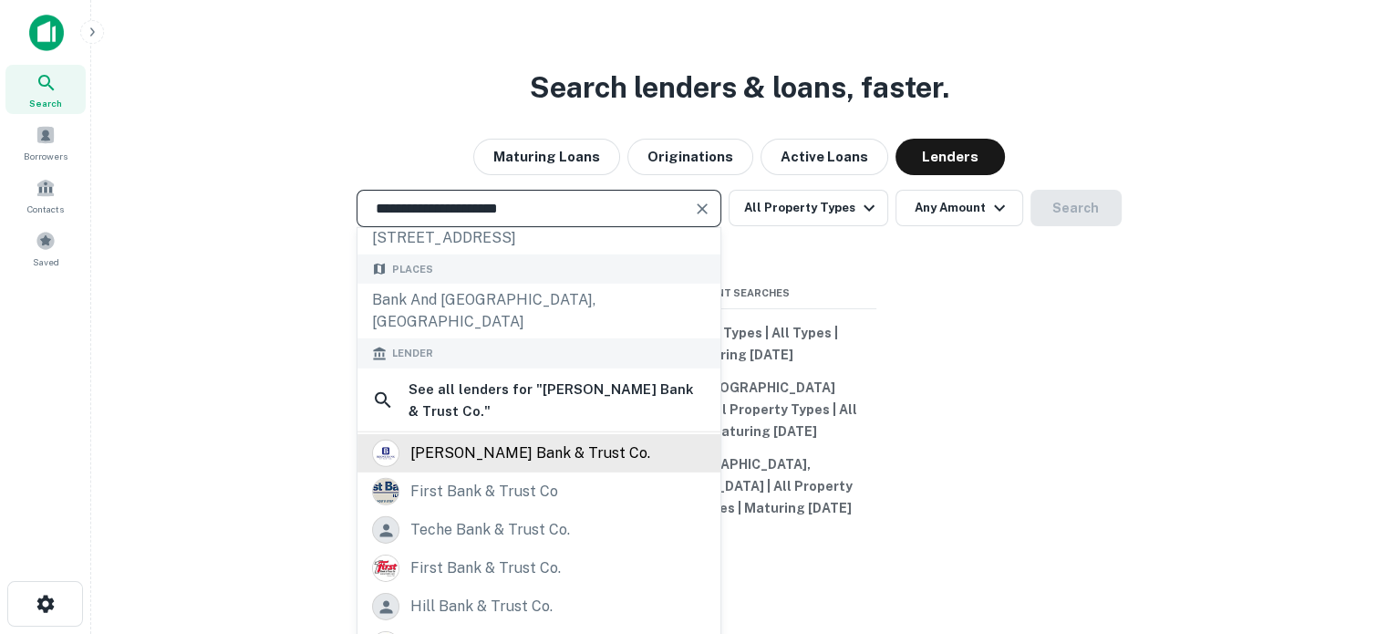
type input "**********"
click at [543, 440] on div "[PERSON_NAME] bank & trust co." at bounding box center [530, 453] width 240 height 27
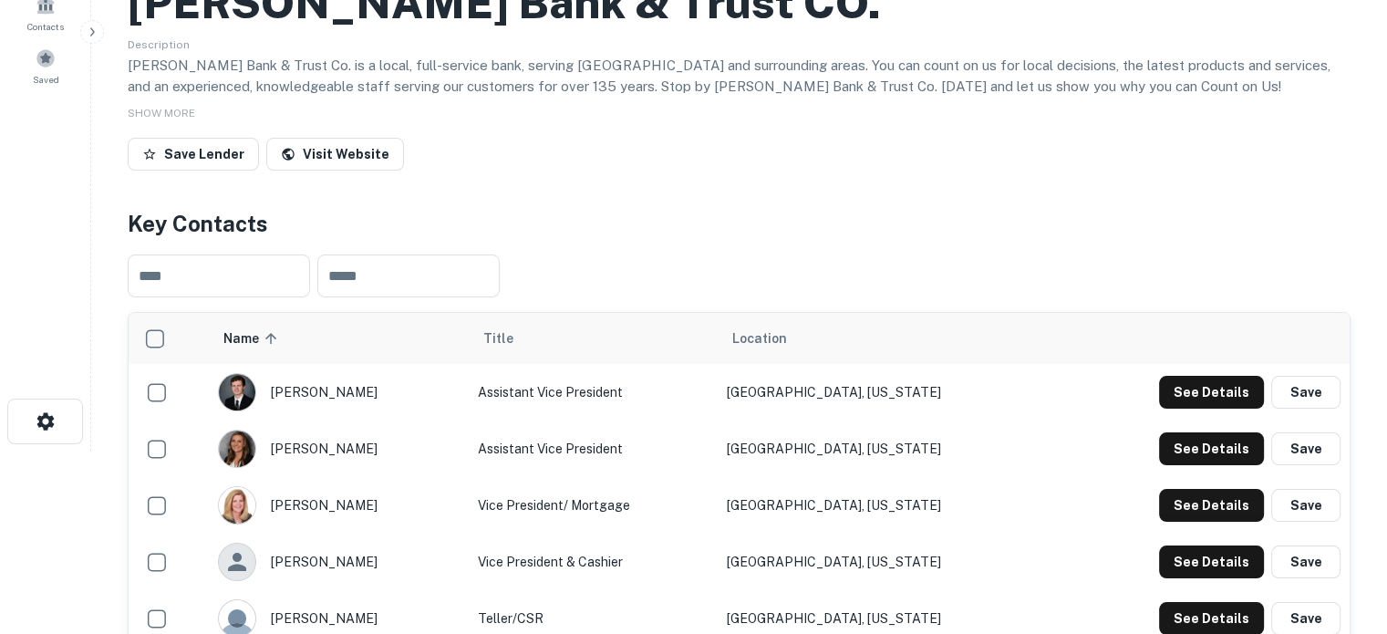
scroll to position [365, 0]
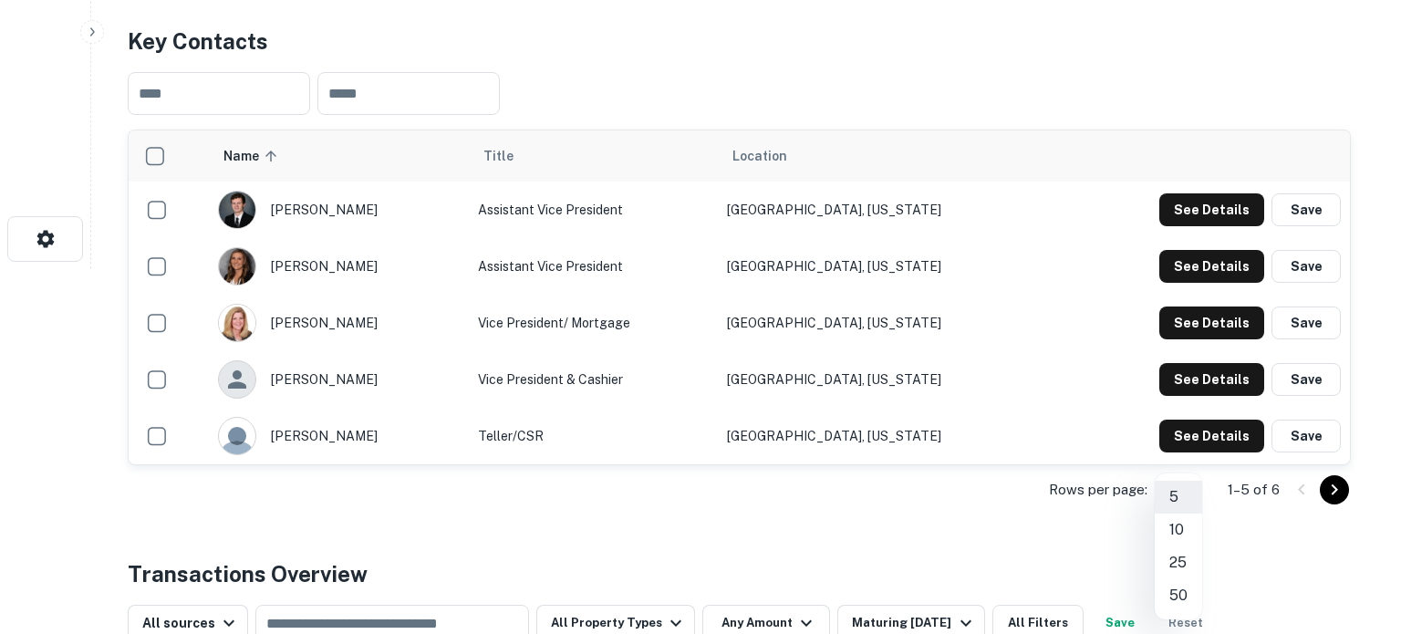
click at [1176, 557] on li "25" at bounding box center [1178, 562] width 47 height 33
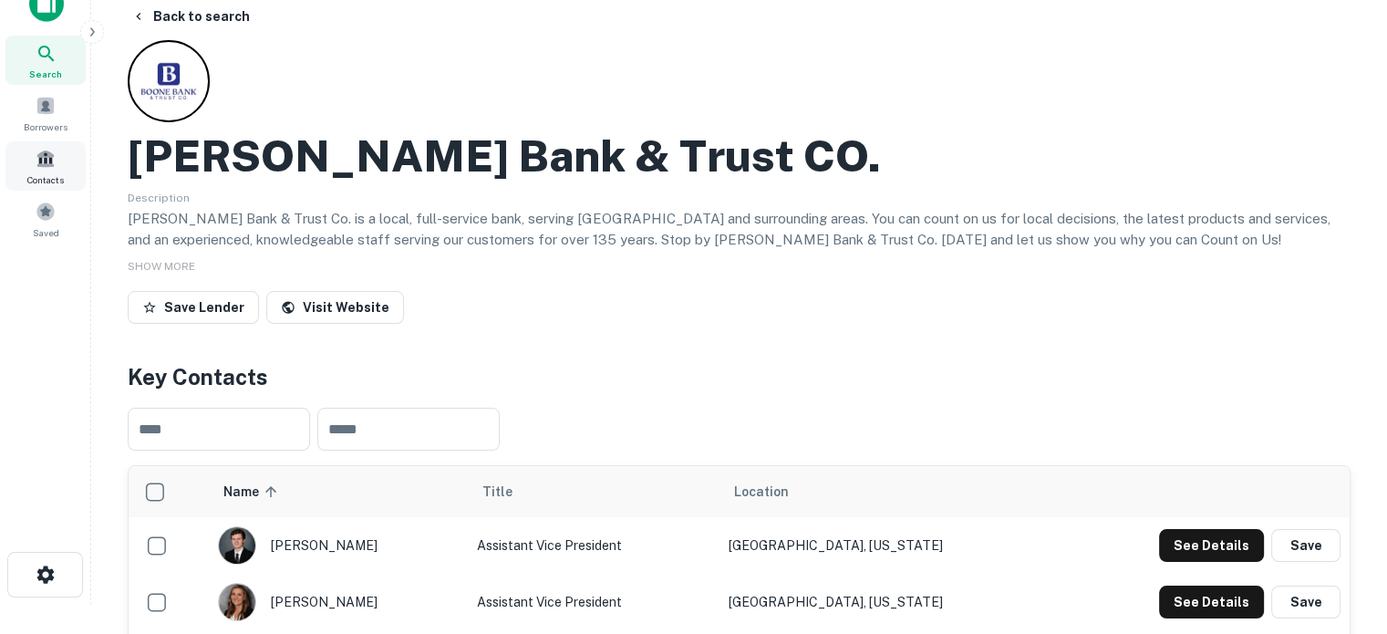
scroll to position [0, 0]
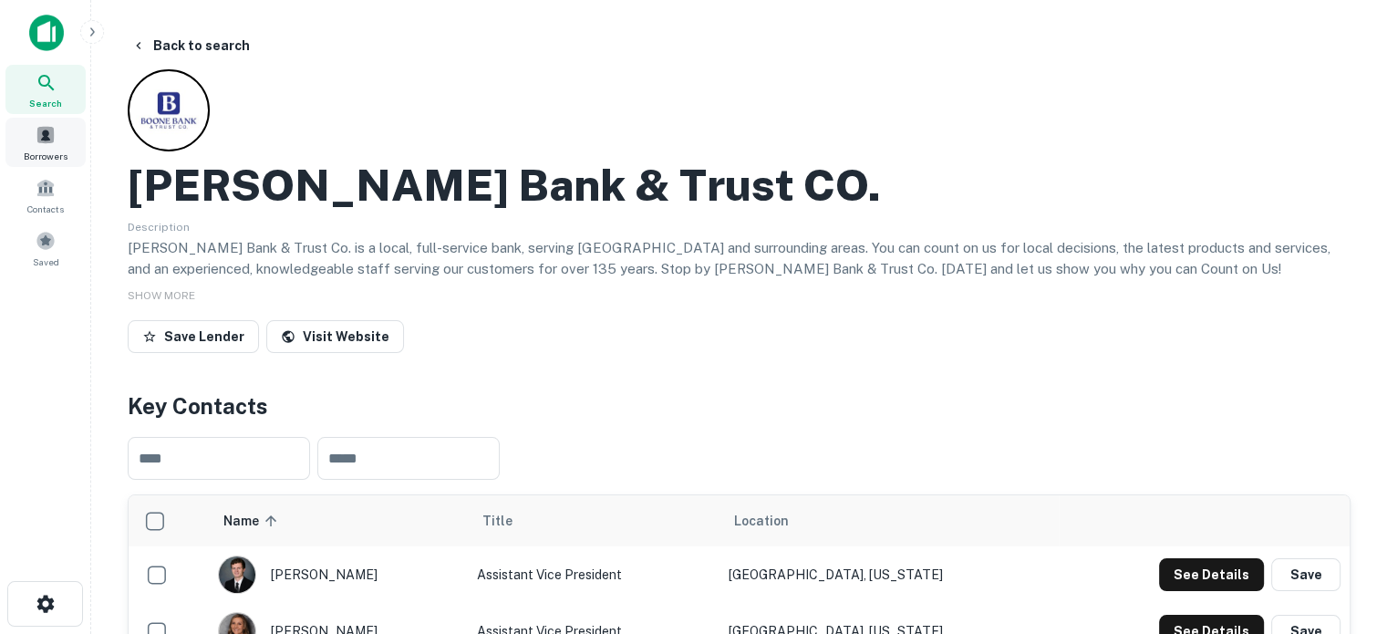
click at [46, 79] on icon at bounding box center [47, 83] width 22 height 22
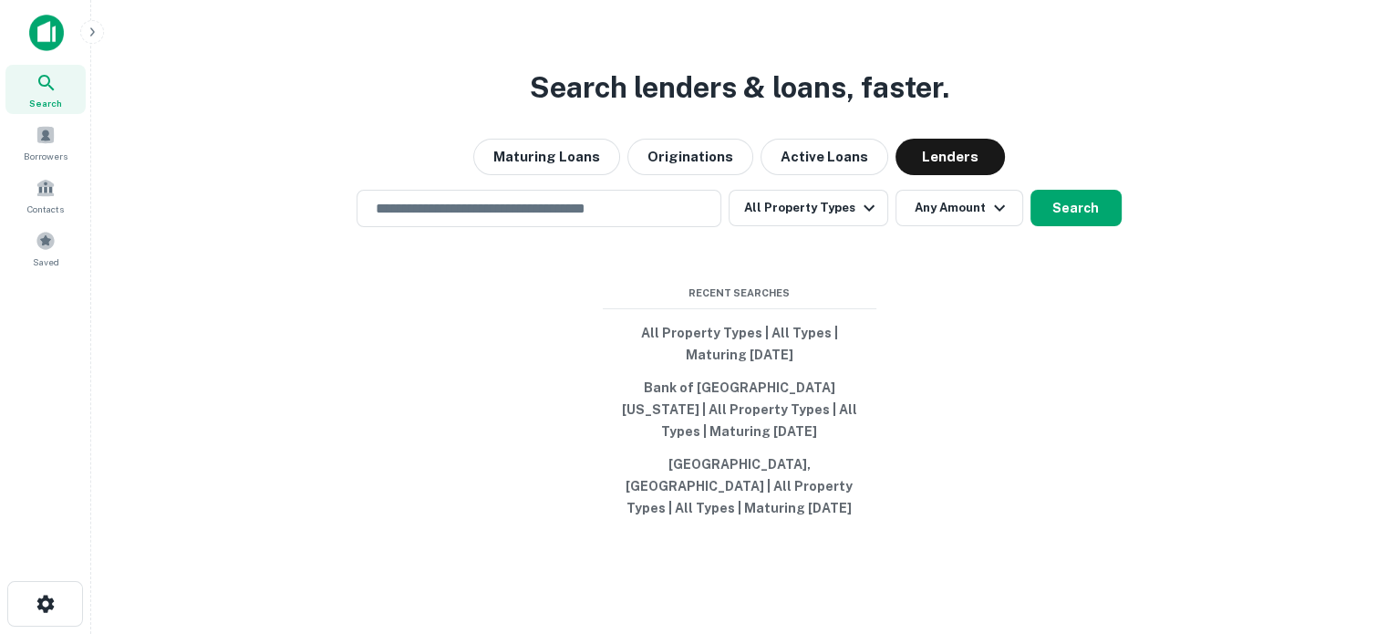
click at [610, 227] on div "​" at bounding box center [539, 208] width 365 height 37
paste input "**********"
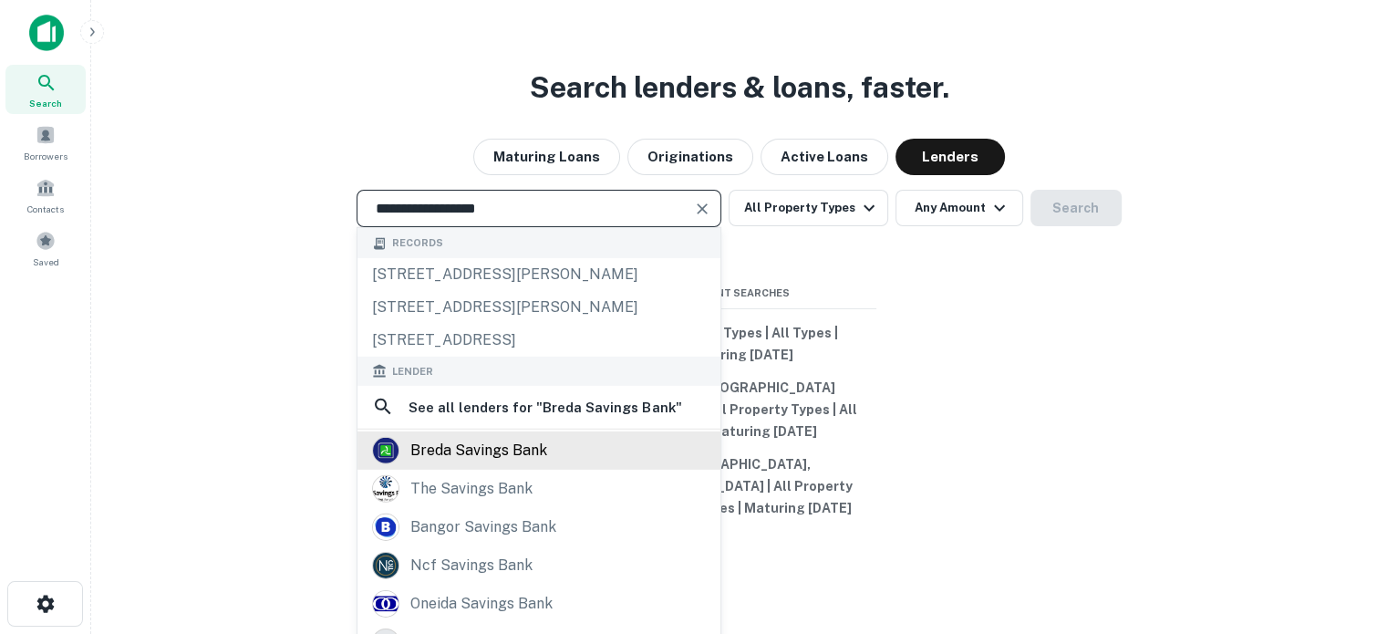
type input "**********"
click at [501, 456] on div "breda savings bank" at bounding box center [478, 449] width 137 height 27
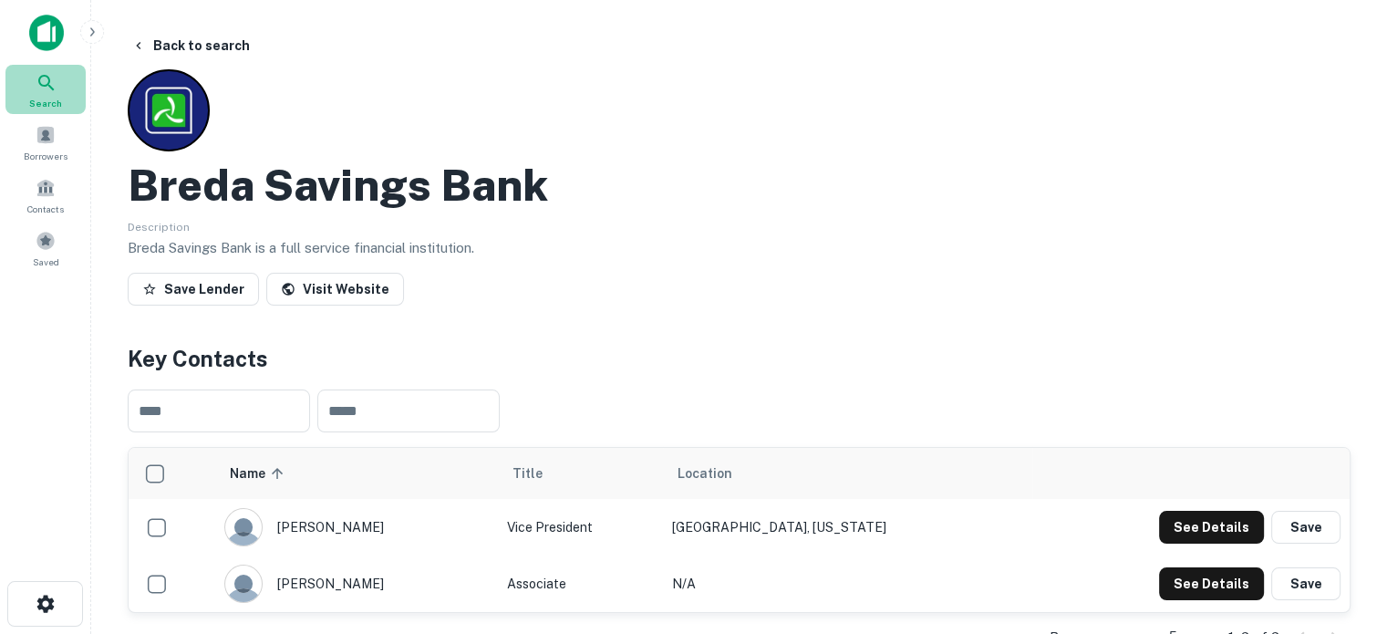
click at [56, 90] on icon at bounding box center [47, 83] width 22 height 22
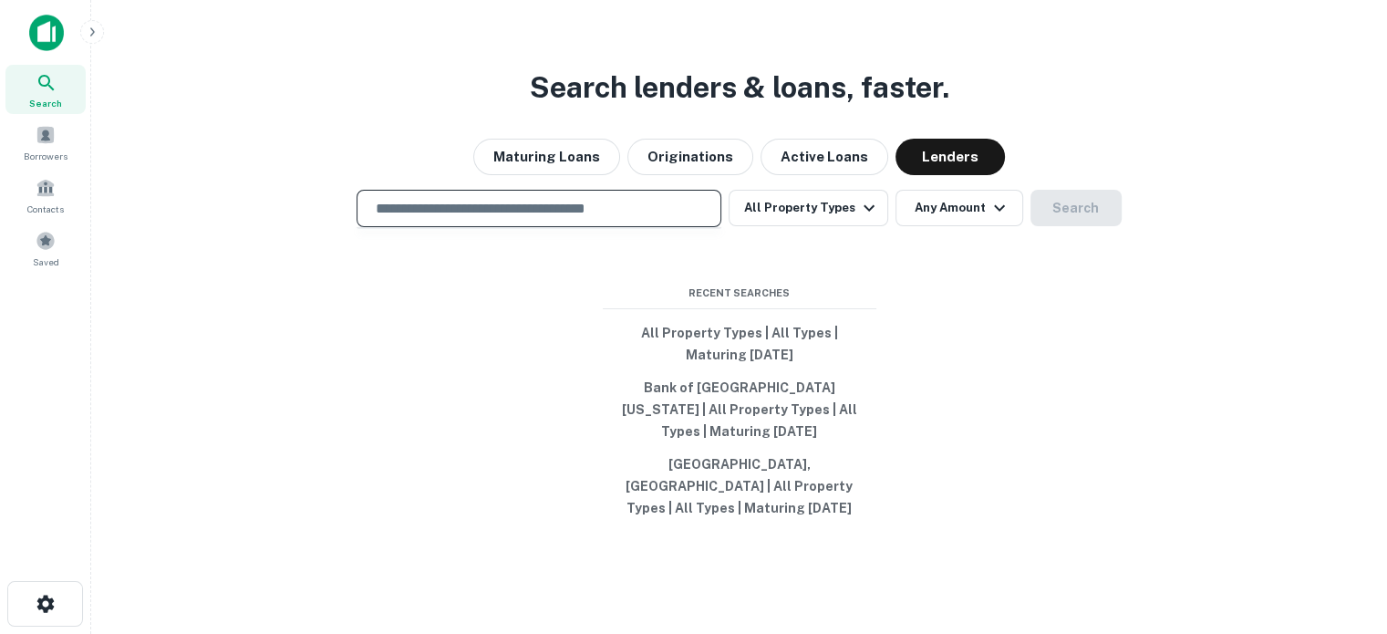
drag, startPoint x: 0, startPoint y: 0, endPoint x: 608, endPoint y: 221, distance: 647.1
click at [608, 219] on input "text" at bounding box center [539, 208] width 348 height 21
paste input "**********"
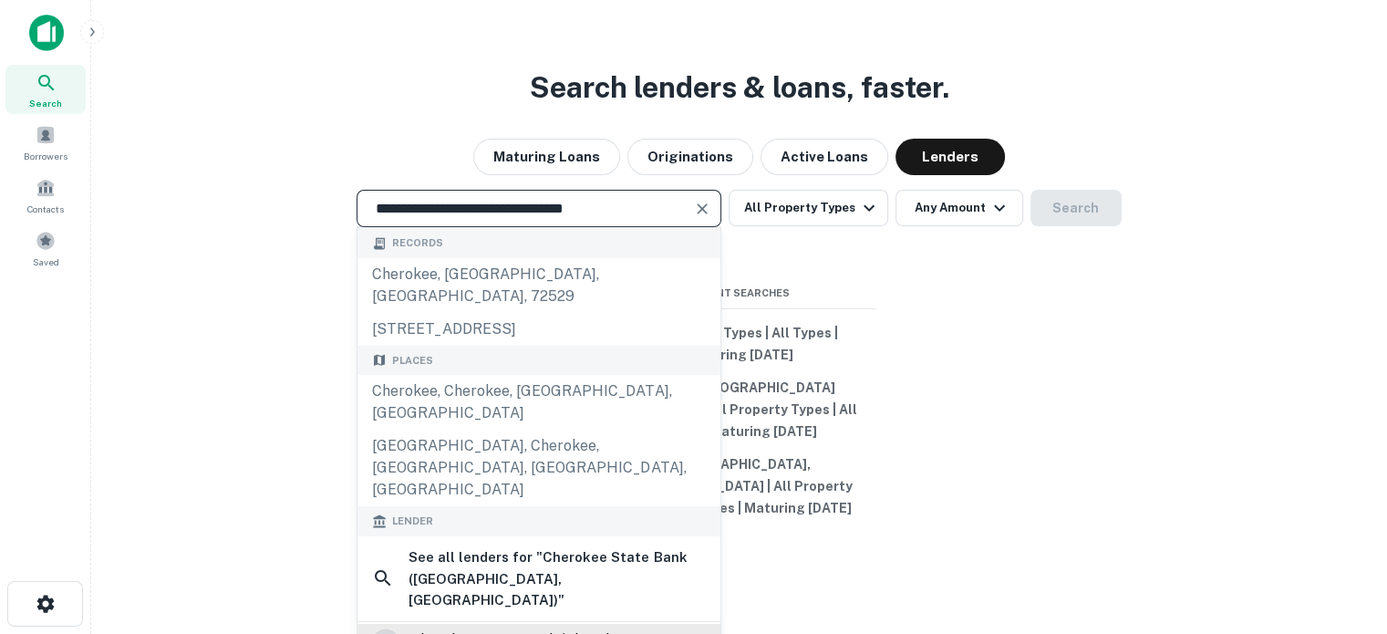
type input "**********"
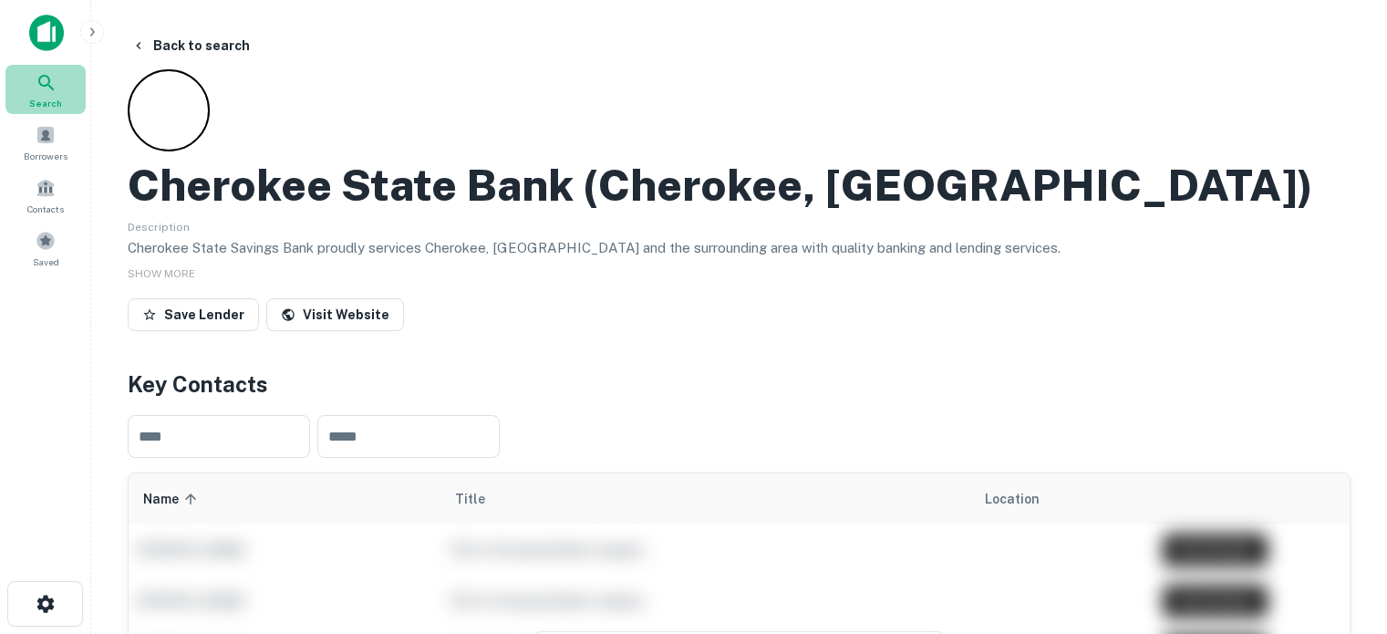
click at [51, 87] on icon at bounding box center [46, 83] width 16 height 16
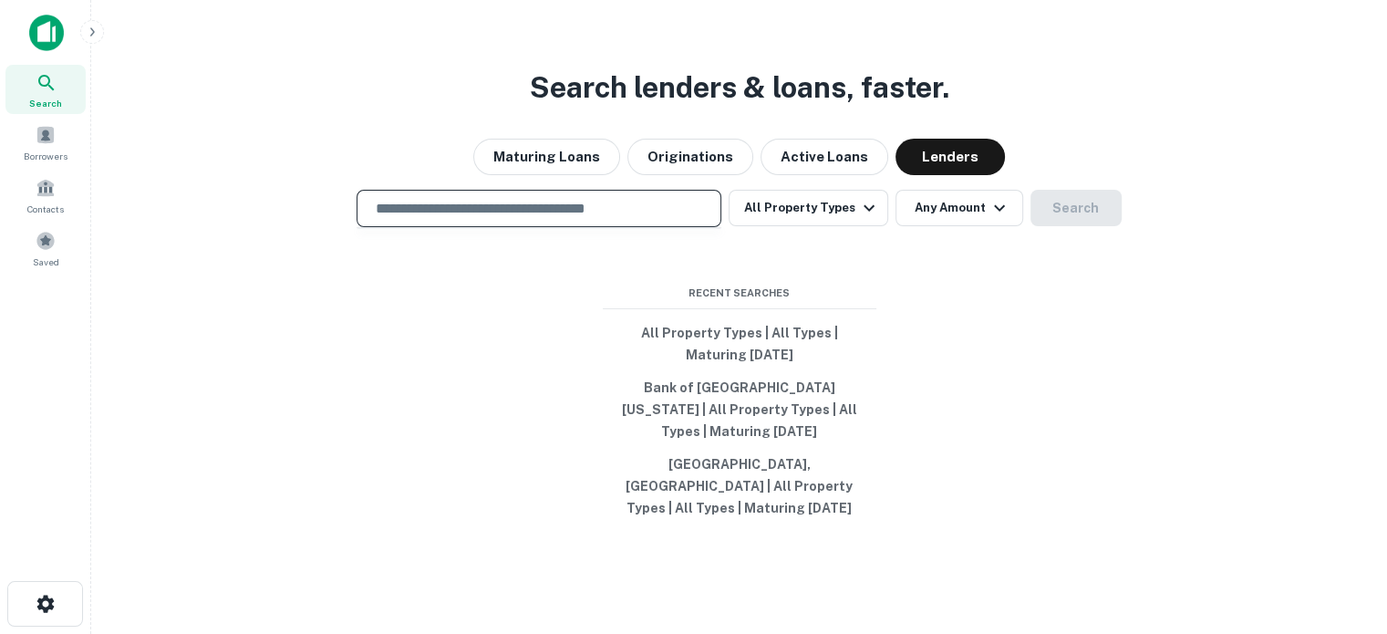
click at [589, 218] on input "text" at bounding box center [539, 208] width 348 height 21
paste input "**********"
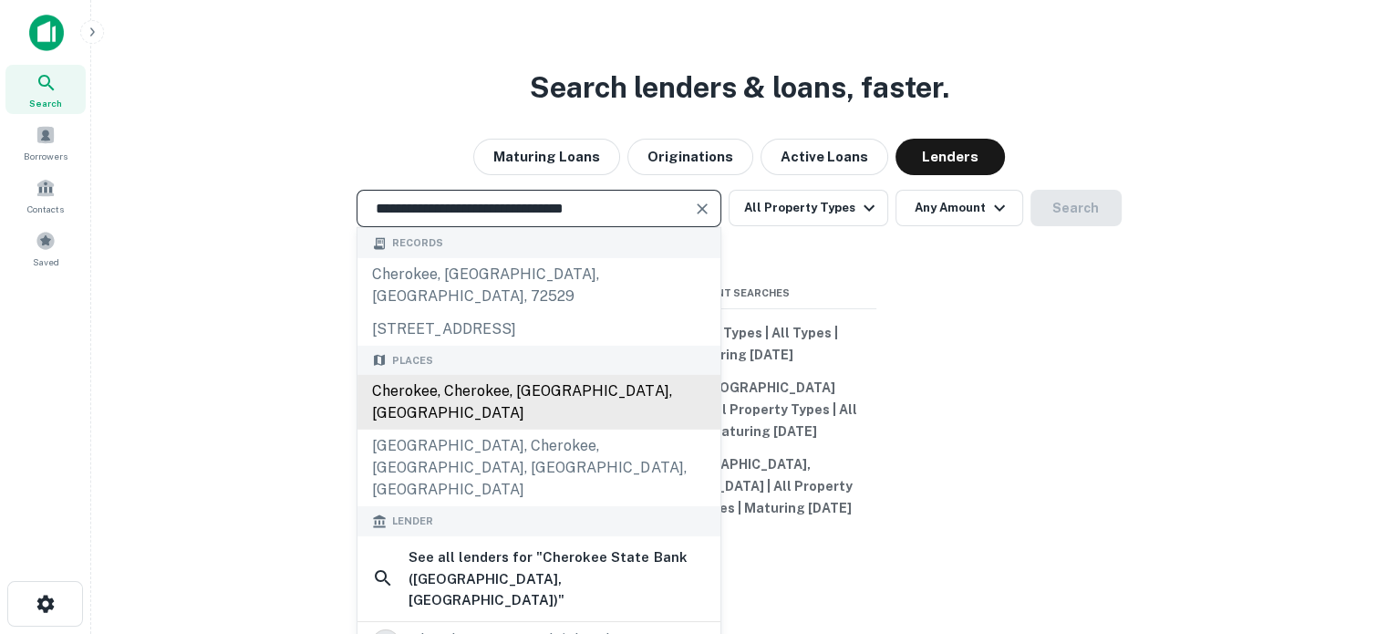
click at [449, 380] on div "Cherokee, Cherokee, IA, USA" at bounding box center [538, 402] width 363 height 55
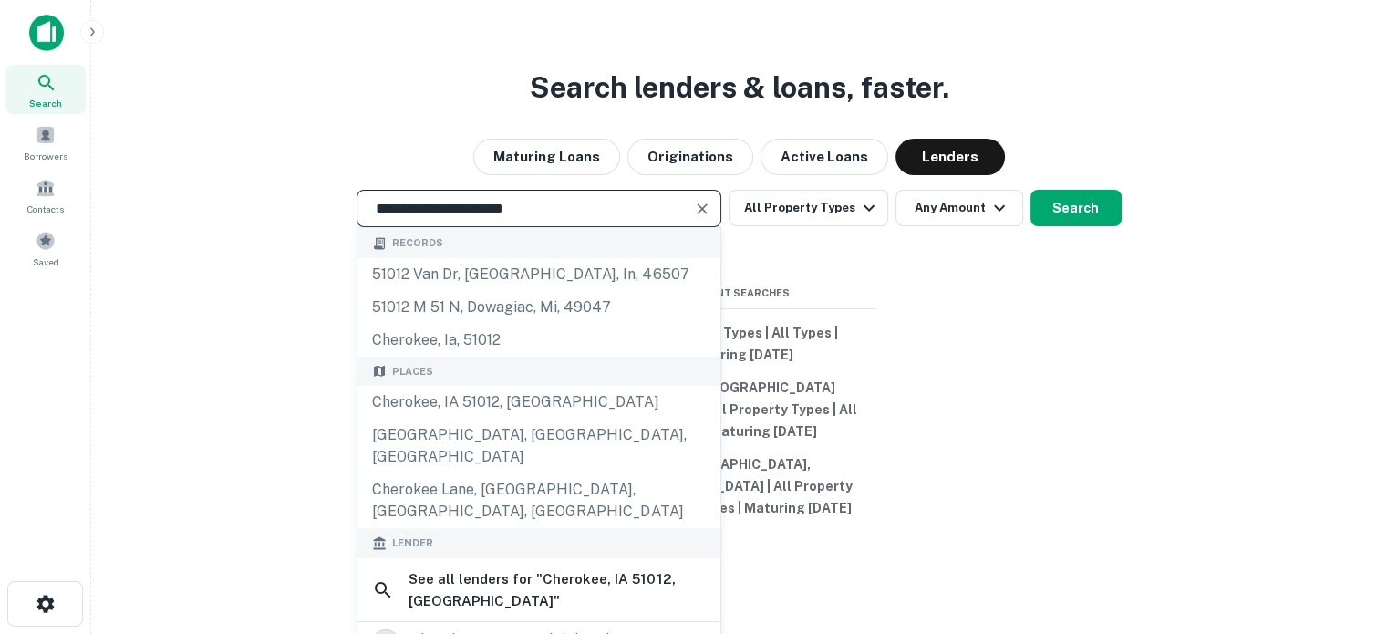
drag, startPoint x: 596, startPoint y: 223, endPoint x: 310, endPoint y: 207, distance: 285.9
click at [310, 207] on div "**********" at bounding box center [739, 208] width 1267 height 37
paste input "********"
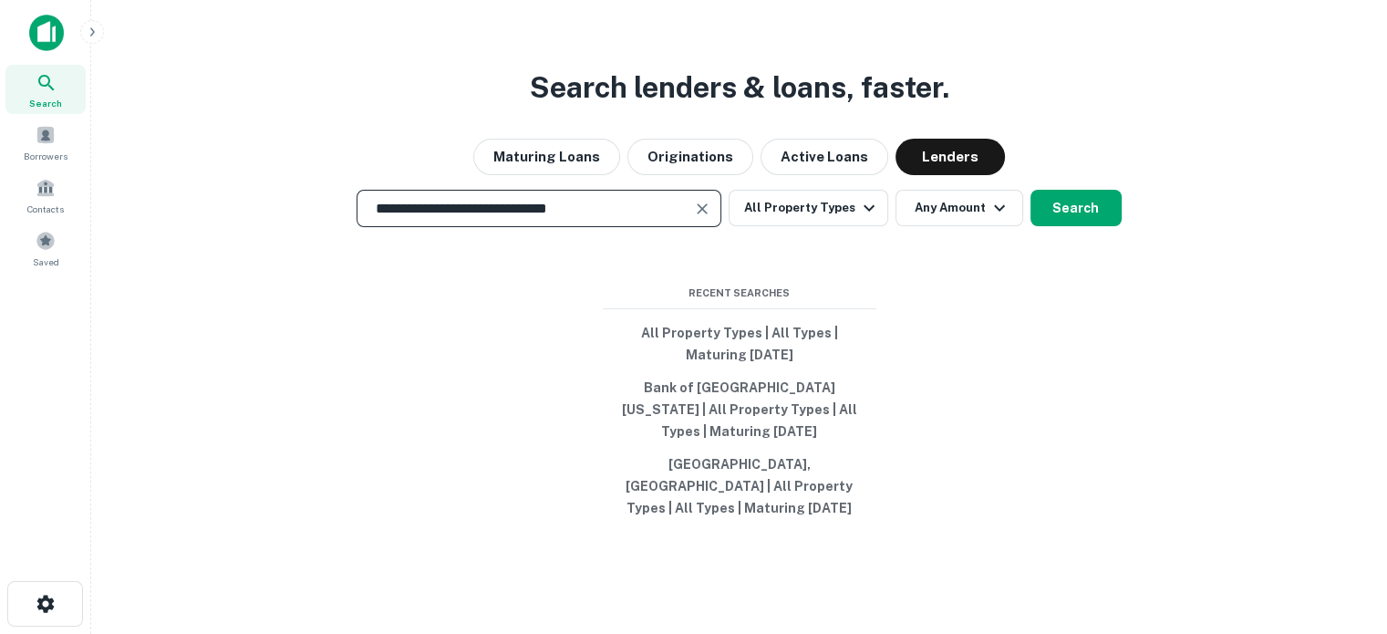
click at [648, 217] on input "**********" at bounding box center [525, 208] width 321 height 21
type input "**********"
click at [1086, 223] on button "Search" at bounding box center [1076, 208] width 91 height 36
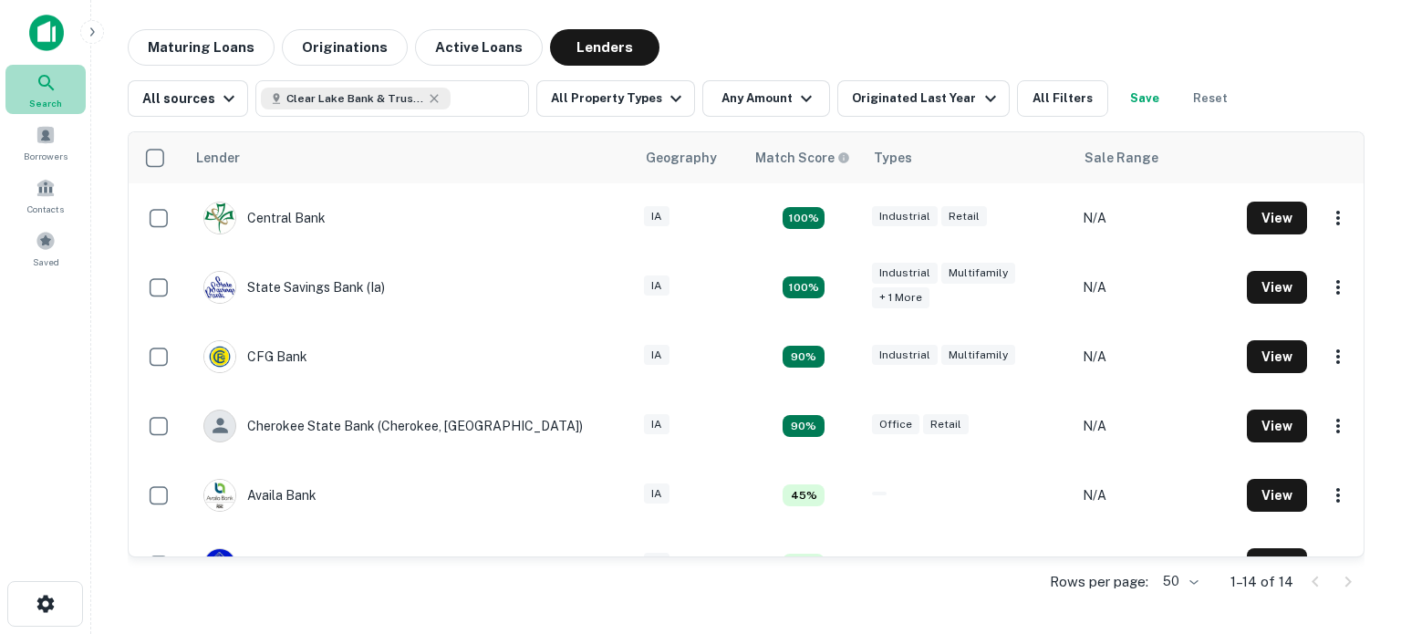
click at [74, 87] on div "Search" at bounding box center [45, 89] width 80 height 49
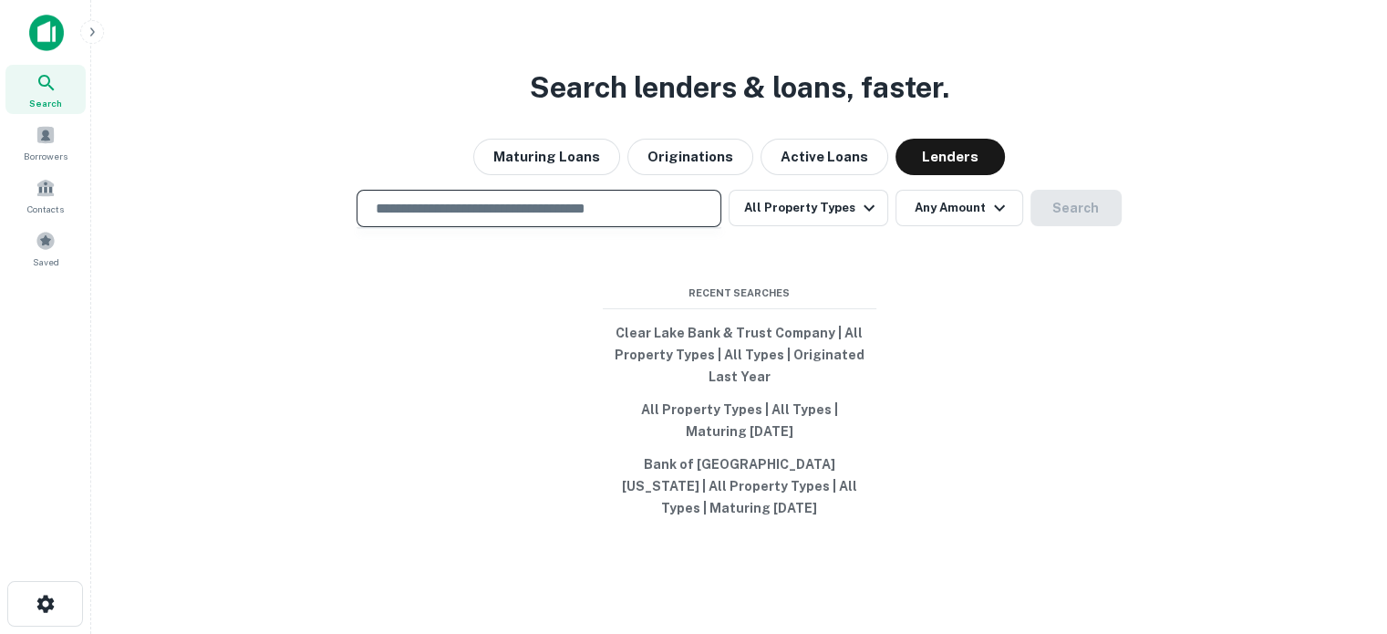
click at [597, 219] on input "text" at bounding box center [539, 208] width 348 height 21
paste input "**********"
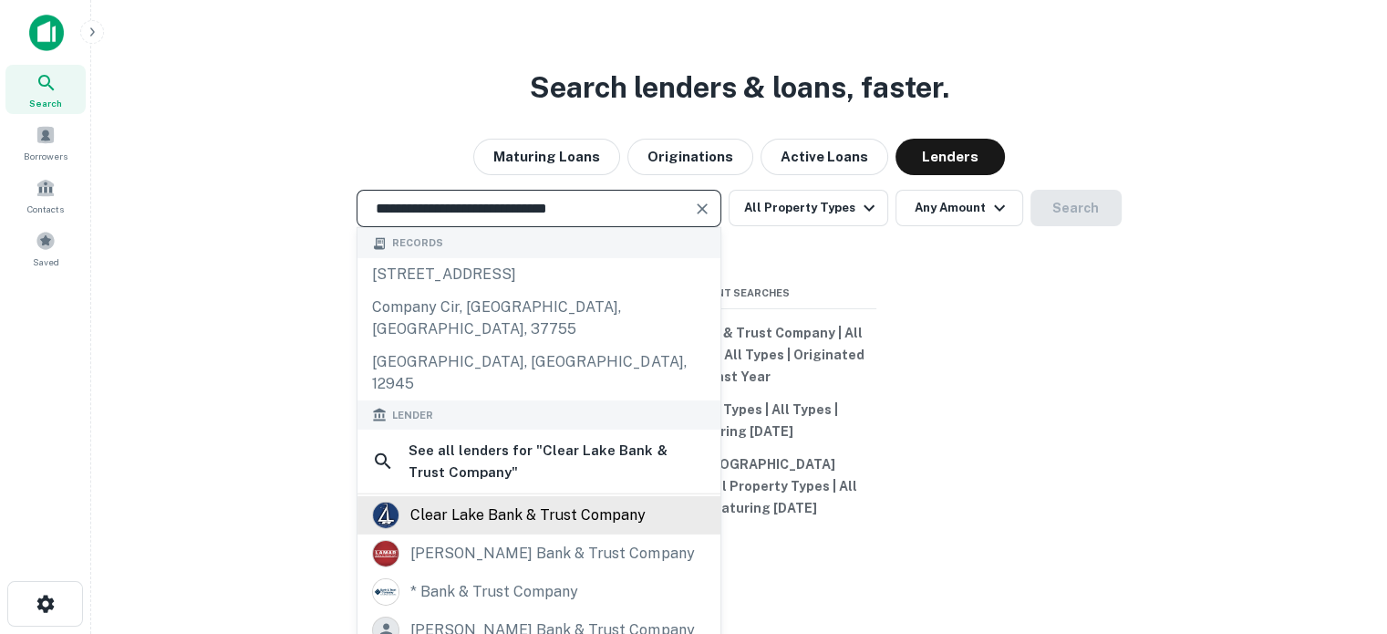
type input "**********"
click at [491, 502] on div "clear lake bank & trust company" at bounding box center [527, 515] width 235 height 27
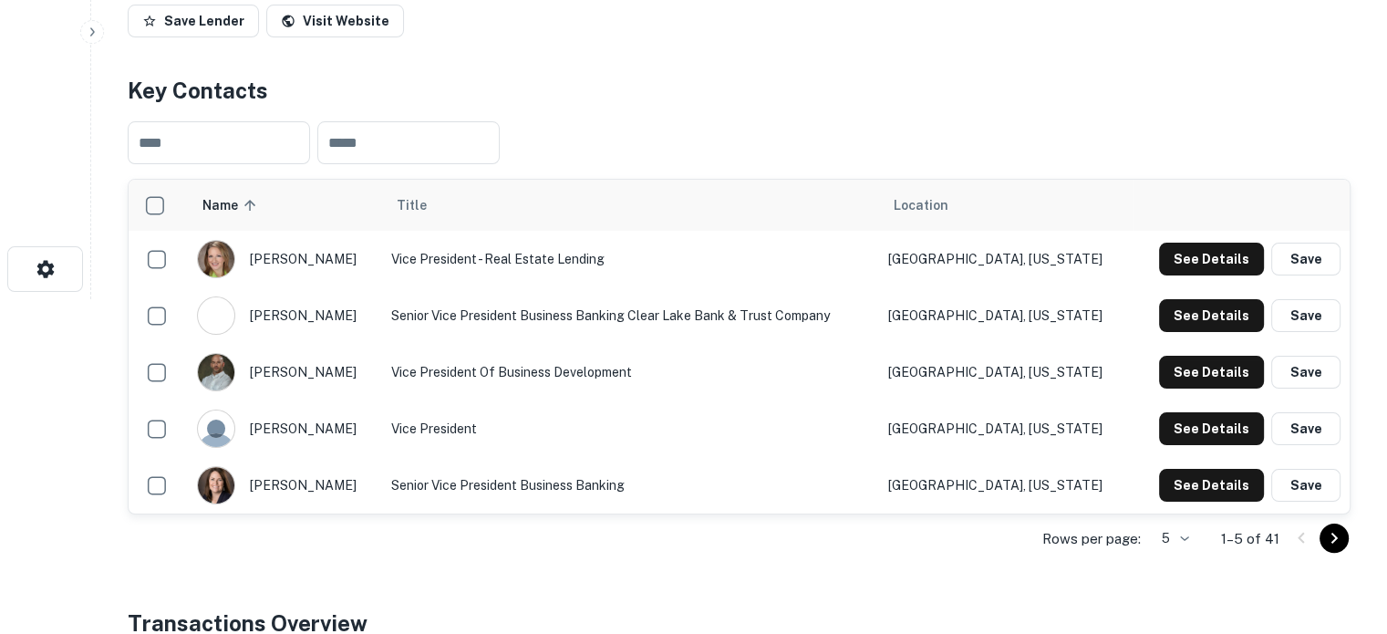
scroll to position [365, 0]
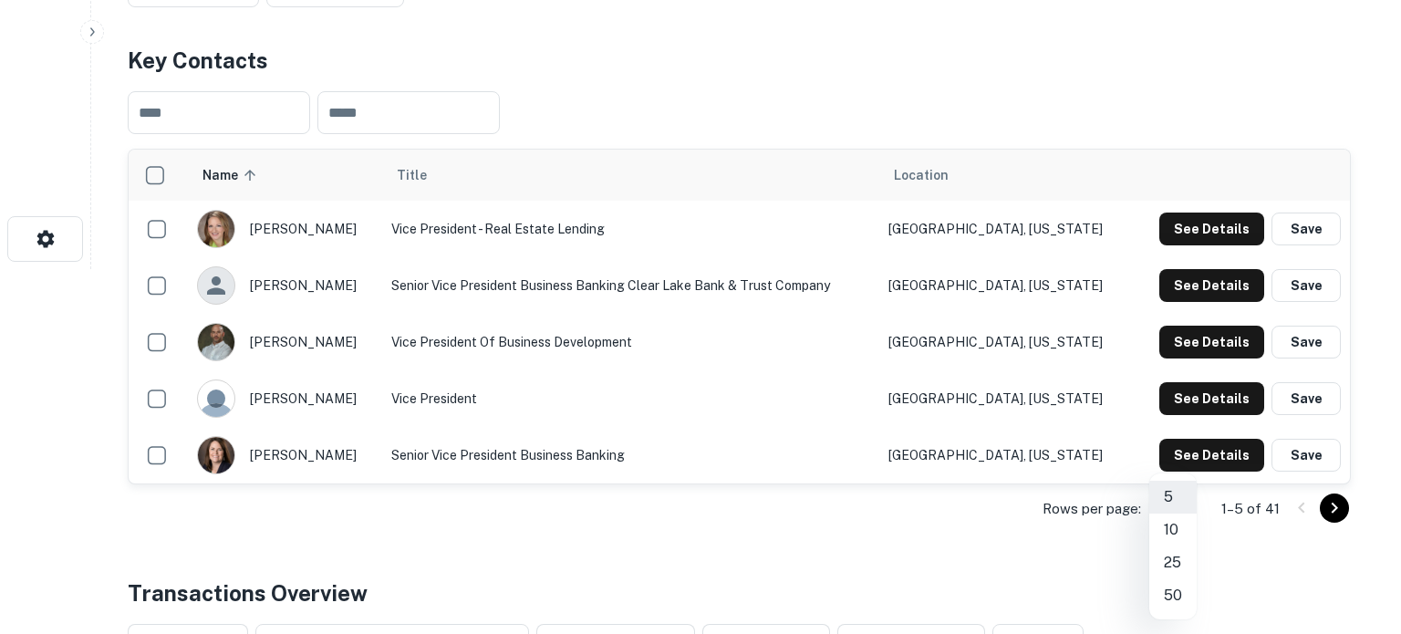
click at [1175, 594] on li "50" at bounding box center [1172, 595] width 47 height 33
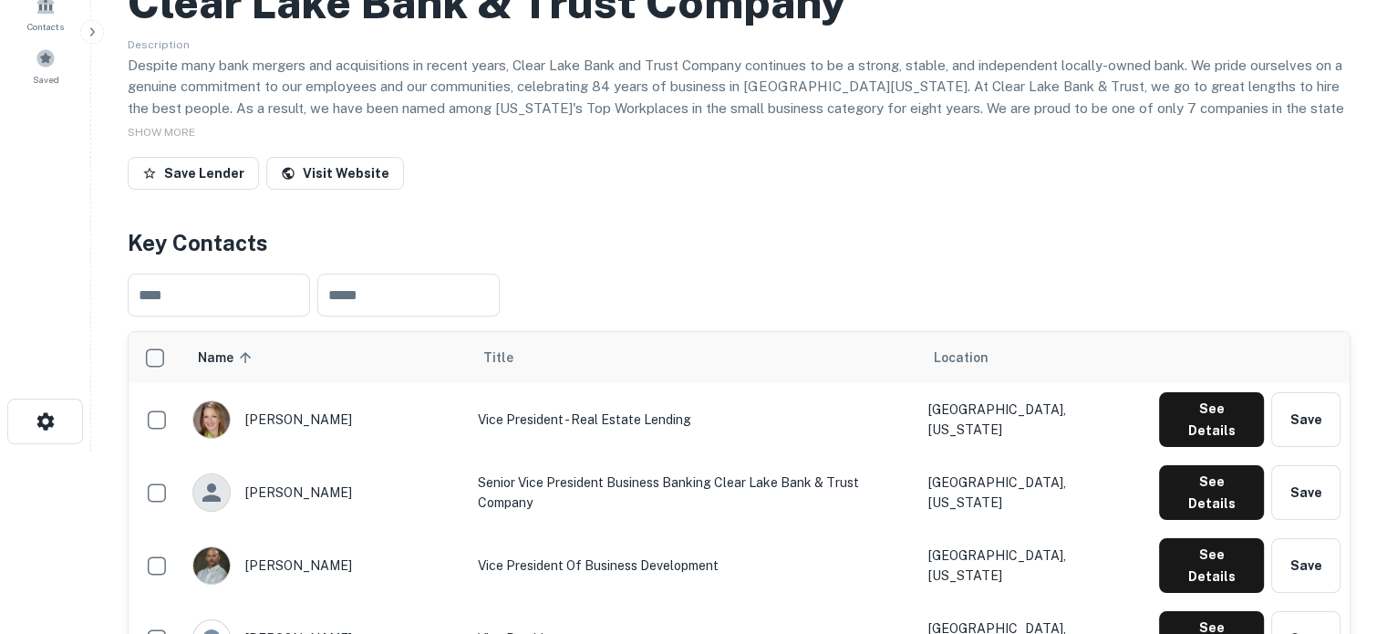
scroll to position [0, 0]
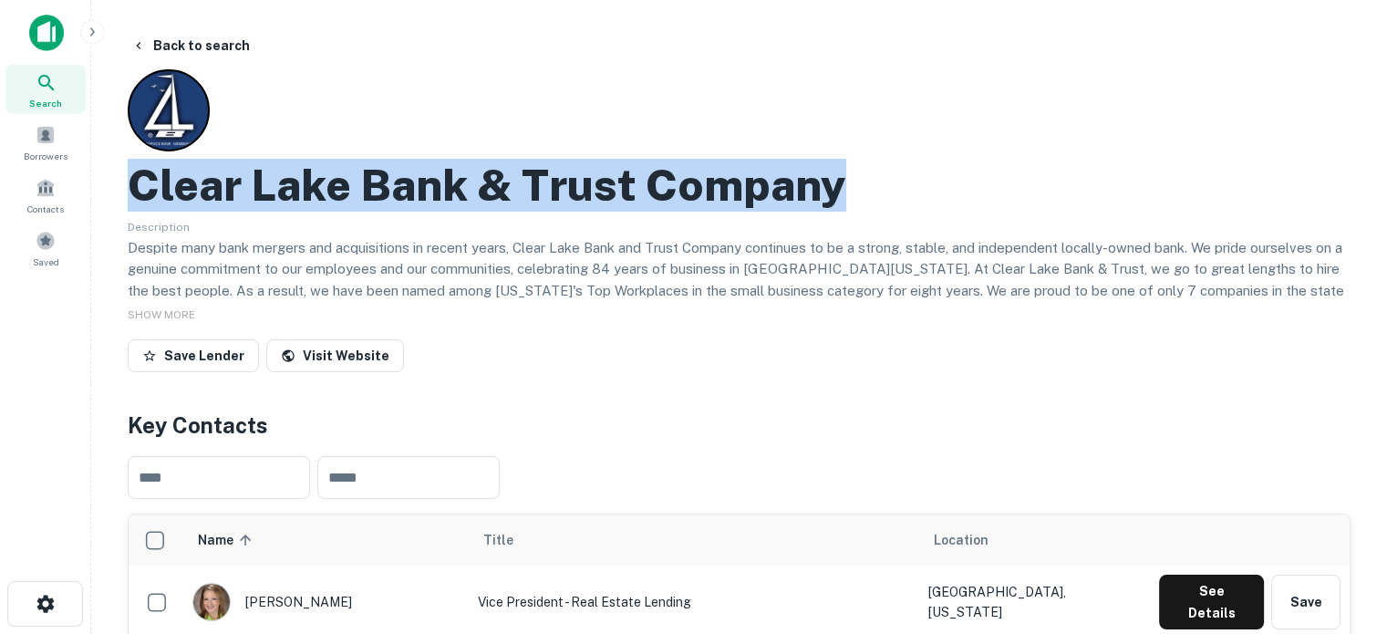
drag, startPoint x: 120, startPoint y: 181, endPoint x: 933, endPoint y: 193, distance: 812.7
copy h2 "Clear Lake Bank & Trust Company"
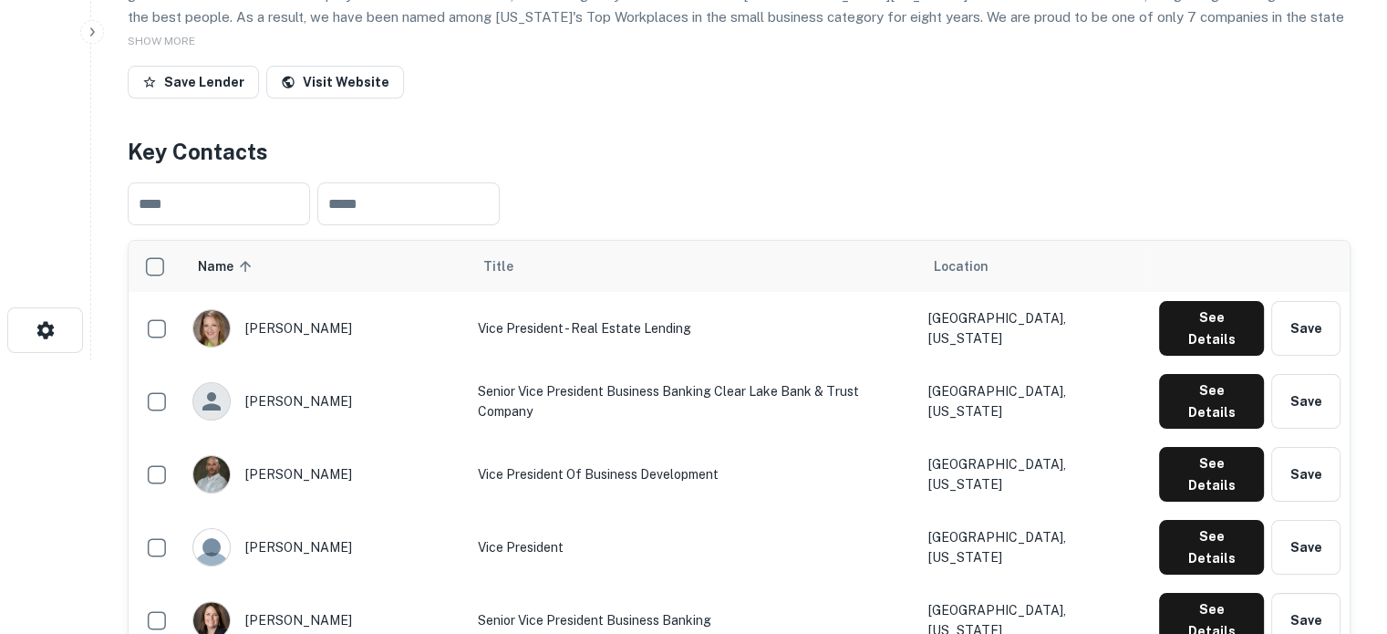
scroll to position [456, 0]
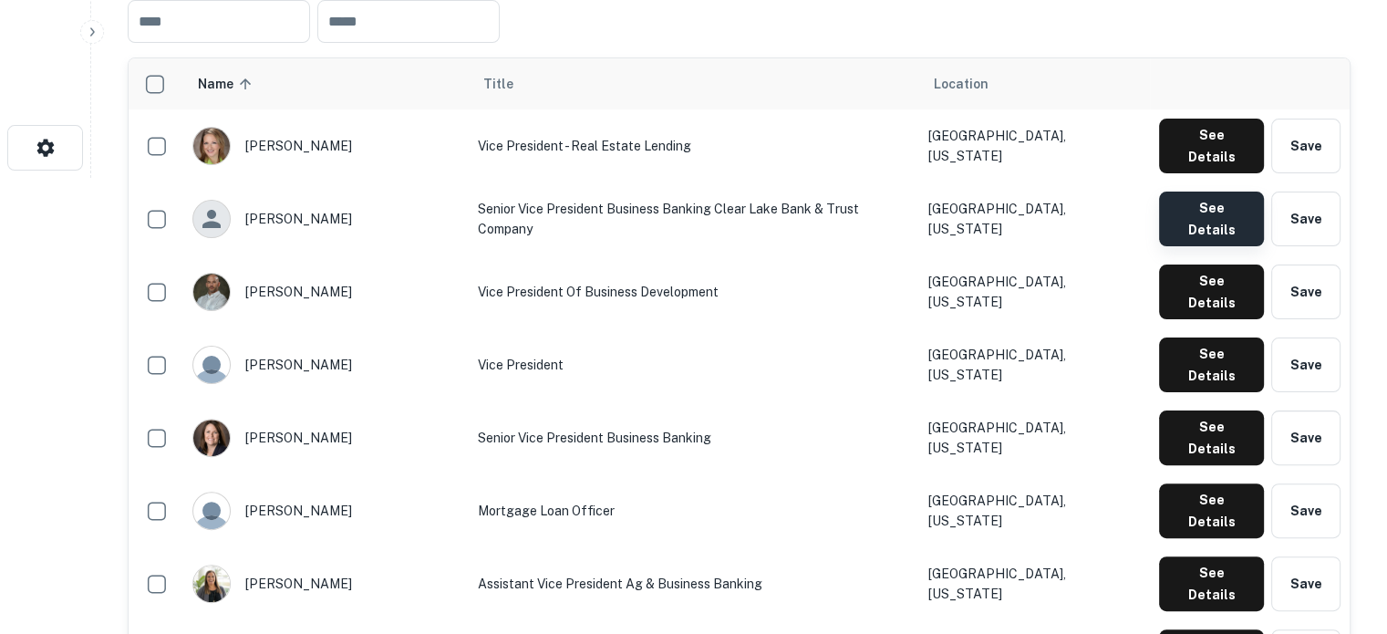
click at [1211, 192] on button "See Details" at bounding box center [1211, 219] width 105 height 55
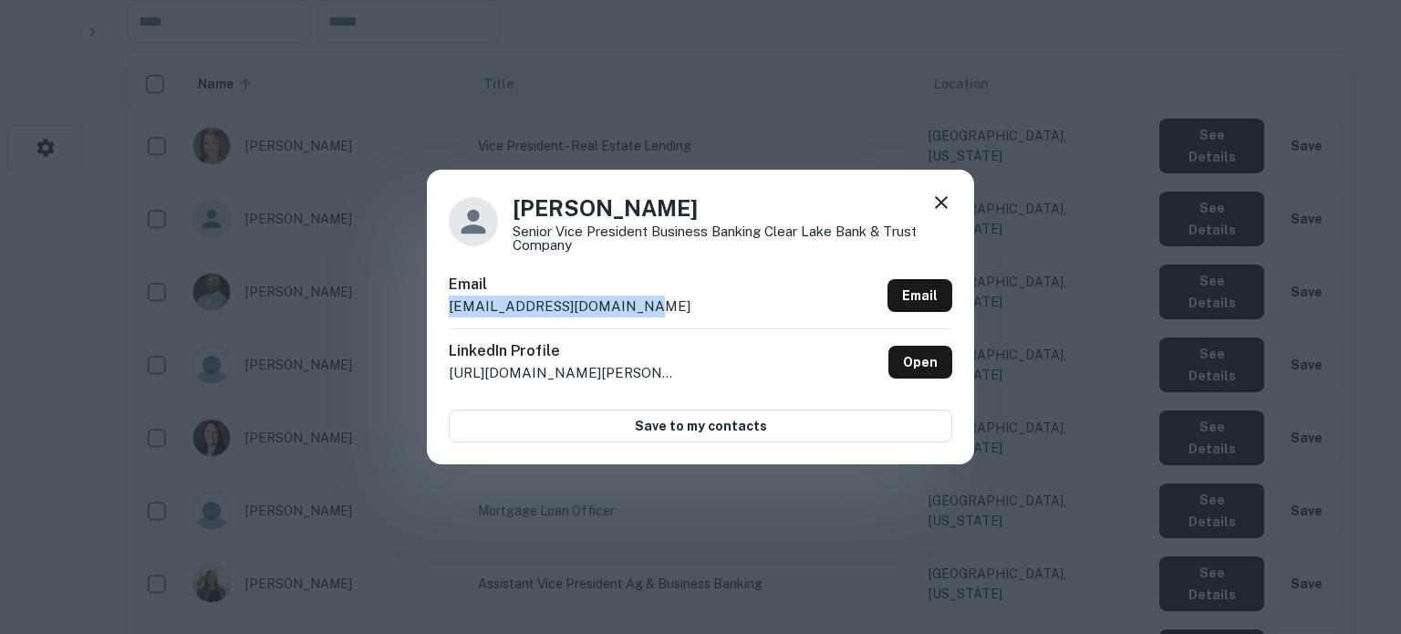
drag, startPoint x: 449, startPoint y: 313, endPoint x: 638, endPoint y: 325, distance: 190.1
click at [638, 325] on div "Email [EMAIL_ADDRESS][DOMAIN_NAME] Email" at bounding box center [700, 301] width 503 height 55
copy p "[EMAIL_ADDRESS][DOMAIN_NAME]"
click at [912, 368] on link "Open" at bounding box center [920, 362] width 64 height 33
click at [938, 198] on icon at bounding box center [941, 203] width 22 height 22
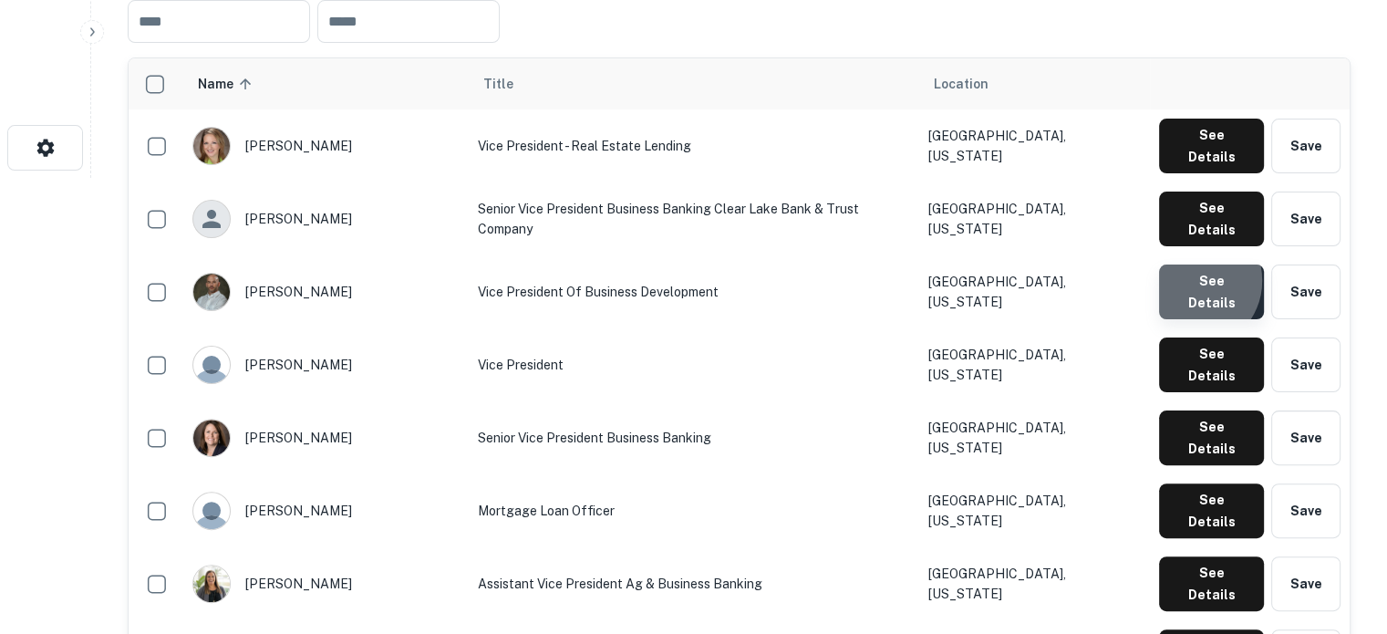
click at [1195, 264] on button "See Details" at bounding box center [1211, 291] width 105 height 55
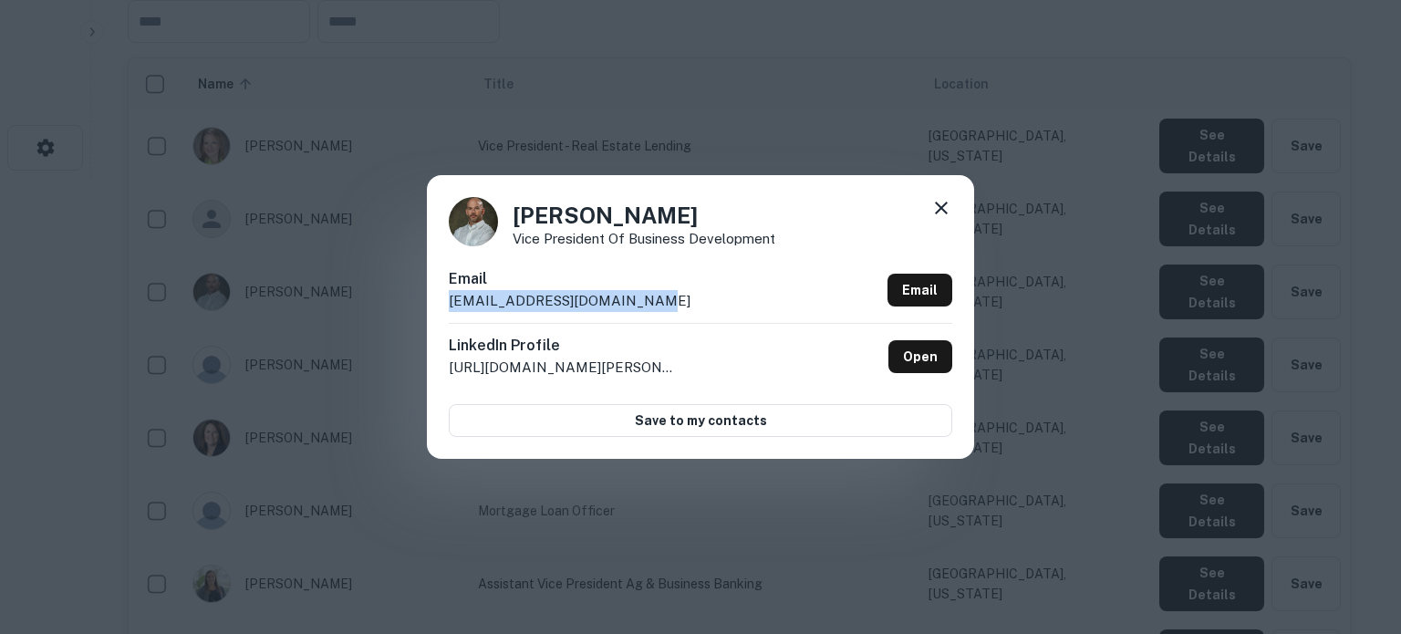
drag, startPoint x: 449, startPoint y: 303, endPoint x: 646, endPoint y: 309, distance: 197.1
click at [646, 309] on div "Email mbahnsen@clearlakebank.com Email" at bounding box center [700, 295] width 503 height 55
copy p "mbahnsen@clearlakebank.com"
click at [944, 208] on icon at bounding box center [941, 208] width 22 height 22
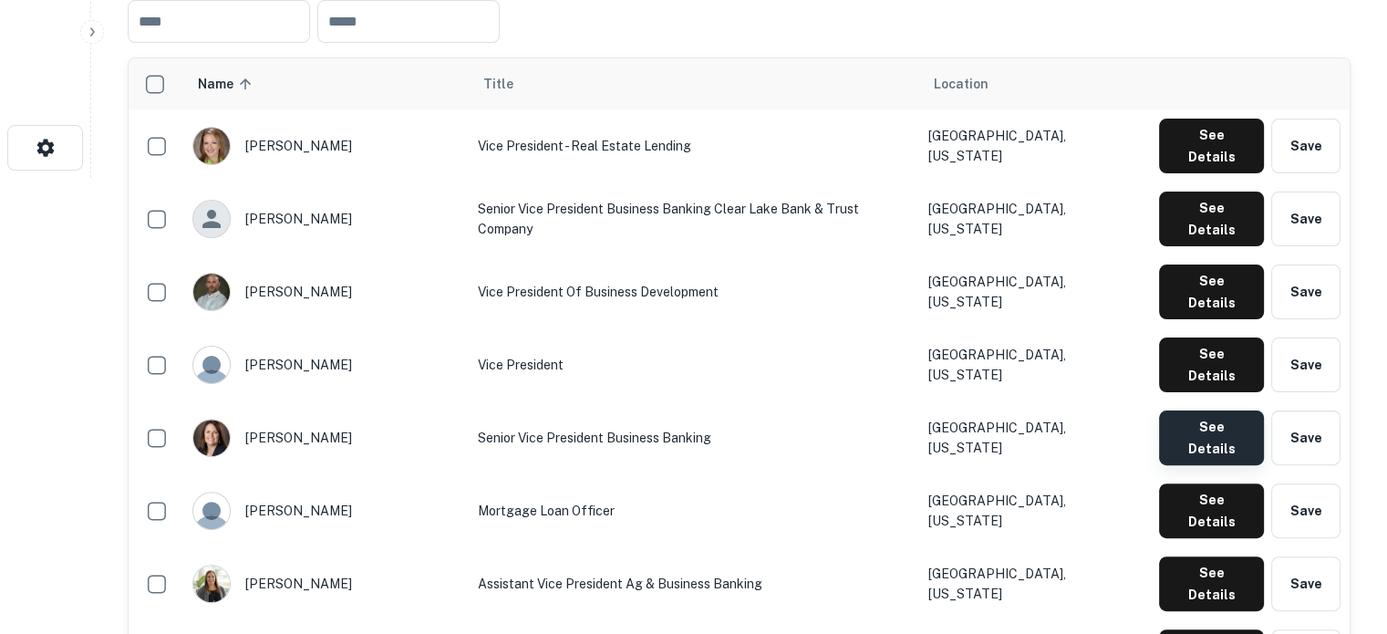
click at [1197, 410] on button "See Details" at bounding box center [1211, 437] width 105 height 55
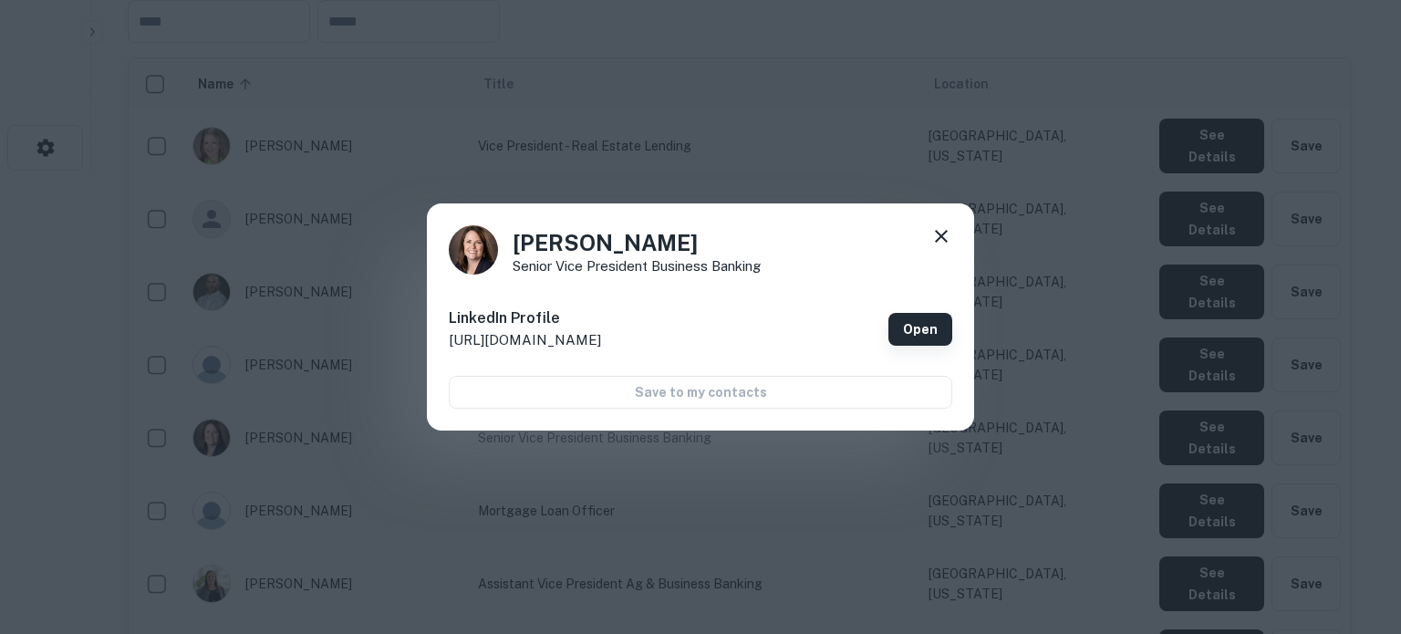
click at [916, 331] on link "Open" at bounding box center [920, 329] width 64 height 33
click at [945, 235] on icon at bounding box center [941, 236] width 22 height 22
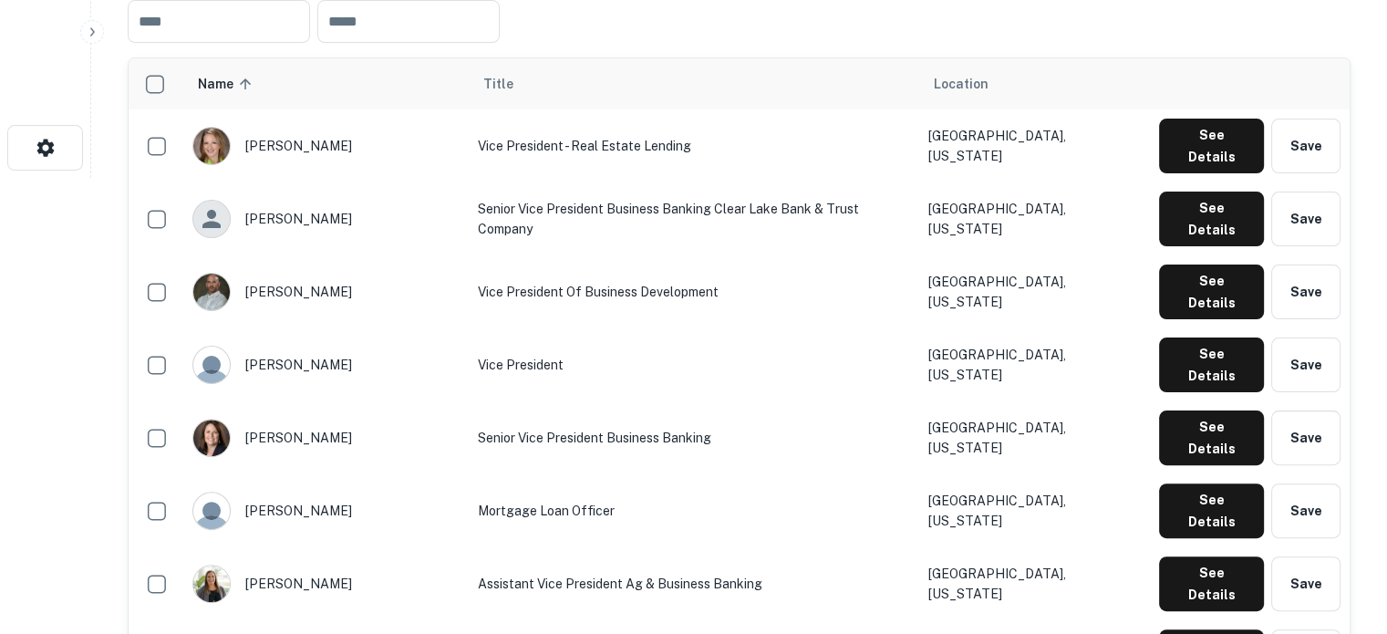
scroll to position [547, 0]
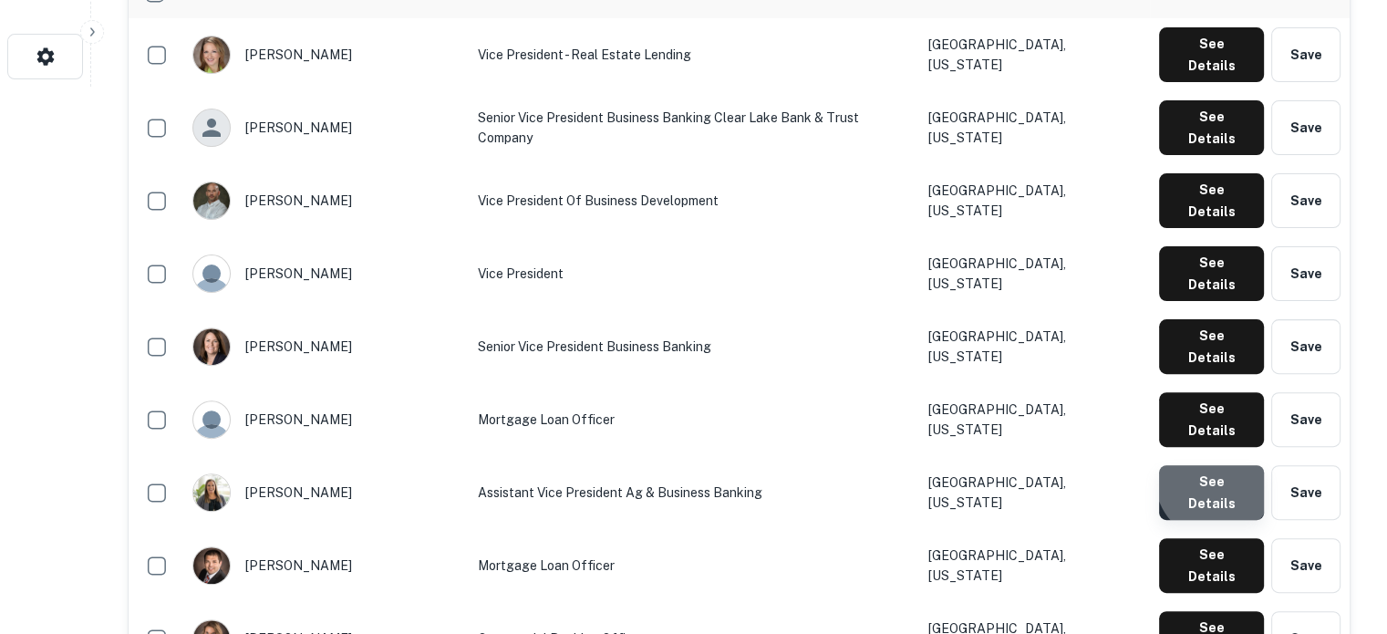
click at [1217, 465] on button "See Details" at bounding box center [1211, 492] width 105 height 55
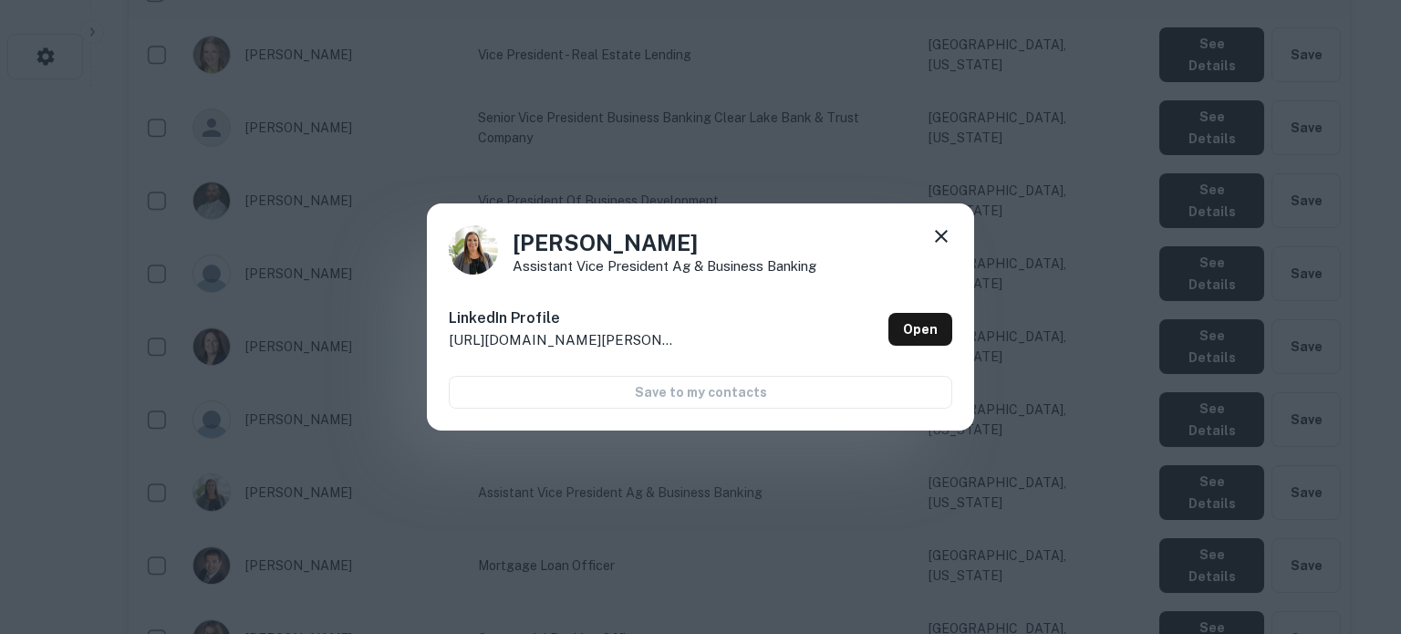
click at [973, 328] on div "Joni Pepper Assistant Vice President Ag & Business Banking LinkedIn Profile htt…" at bounding box center [700, 317] width 547 height 228
click at [963, 328] on div "Joni Pepper Assistant Vice President Ag & Business Banking LinkedIn Profile htt…" at bounding box center [700, 317] width 547 height 228
click at [936, 330] on link "Open" at bounding box center [920, 329] width 64 height 33
click at [938, 239] on icon at bounding box center [941, 236] width 13 height 13
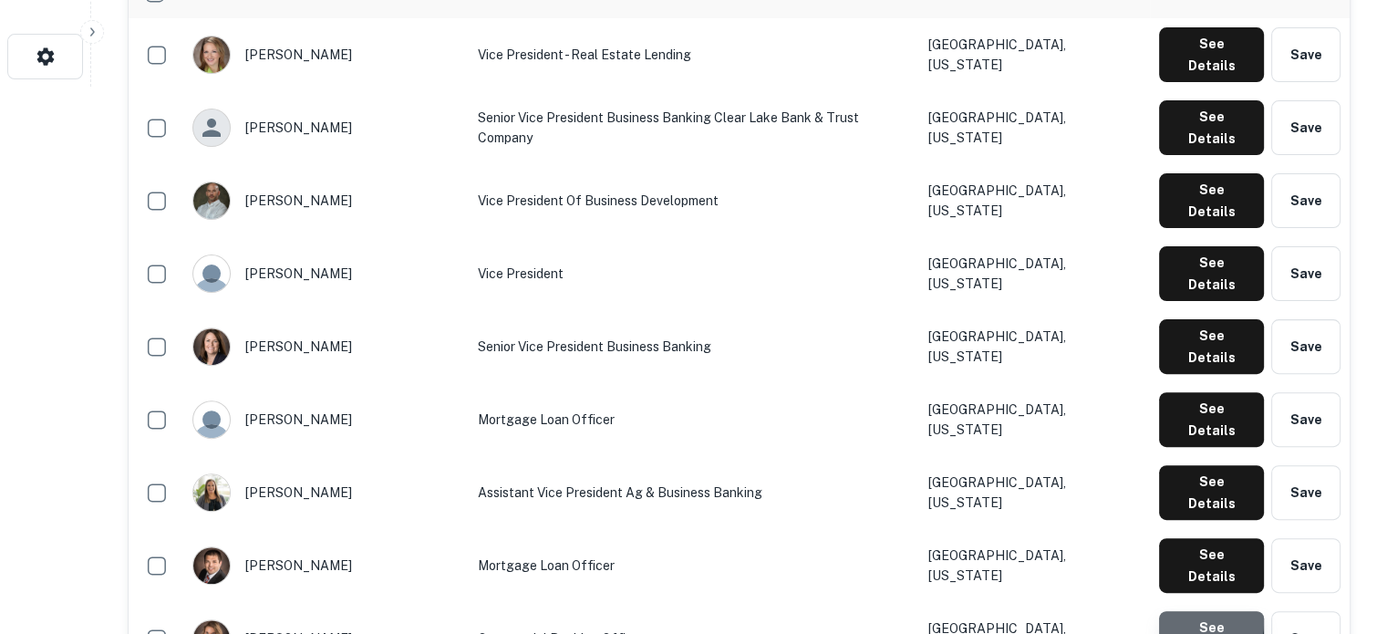
click at [1194, 611] on button "See Details" at bounding box center [1211, 638] width 105 height 55
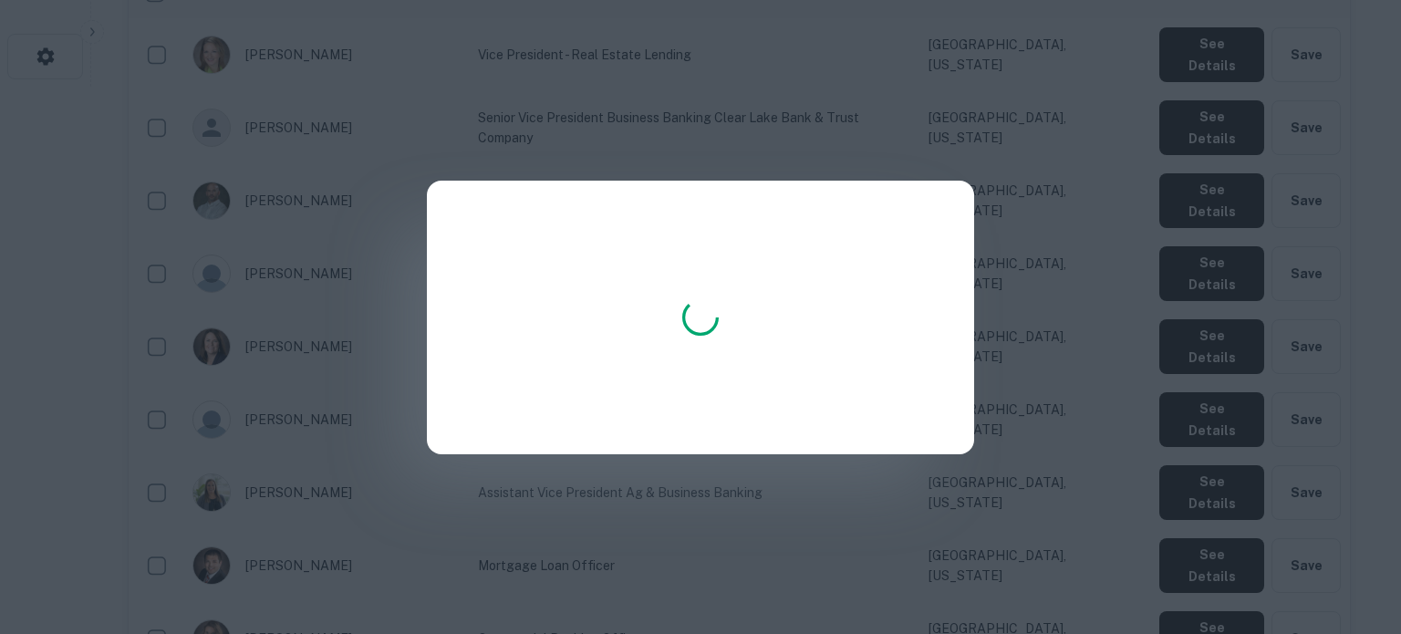
click at [782, 506] on div at bounding box center [700, 317] width 1401 height 634
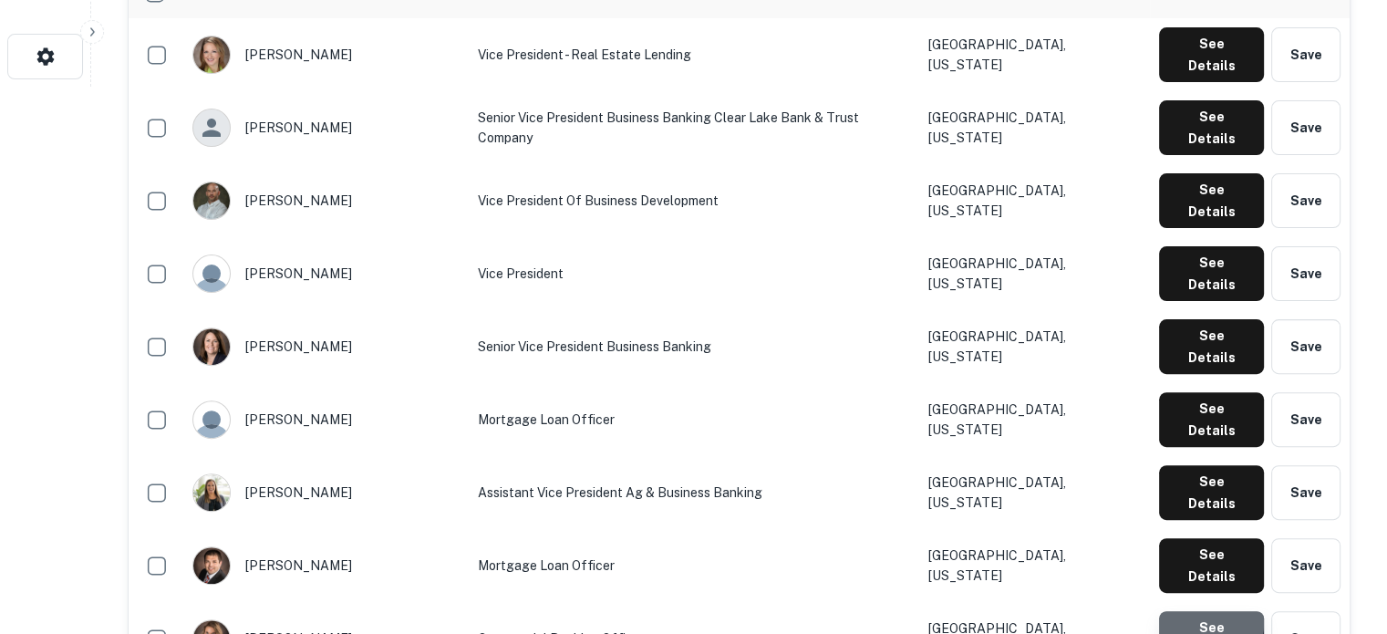
click at [1207, 611] on button "See Details" at bounding box center [1211, 638] width 105 height 55
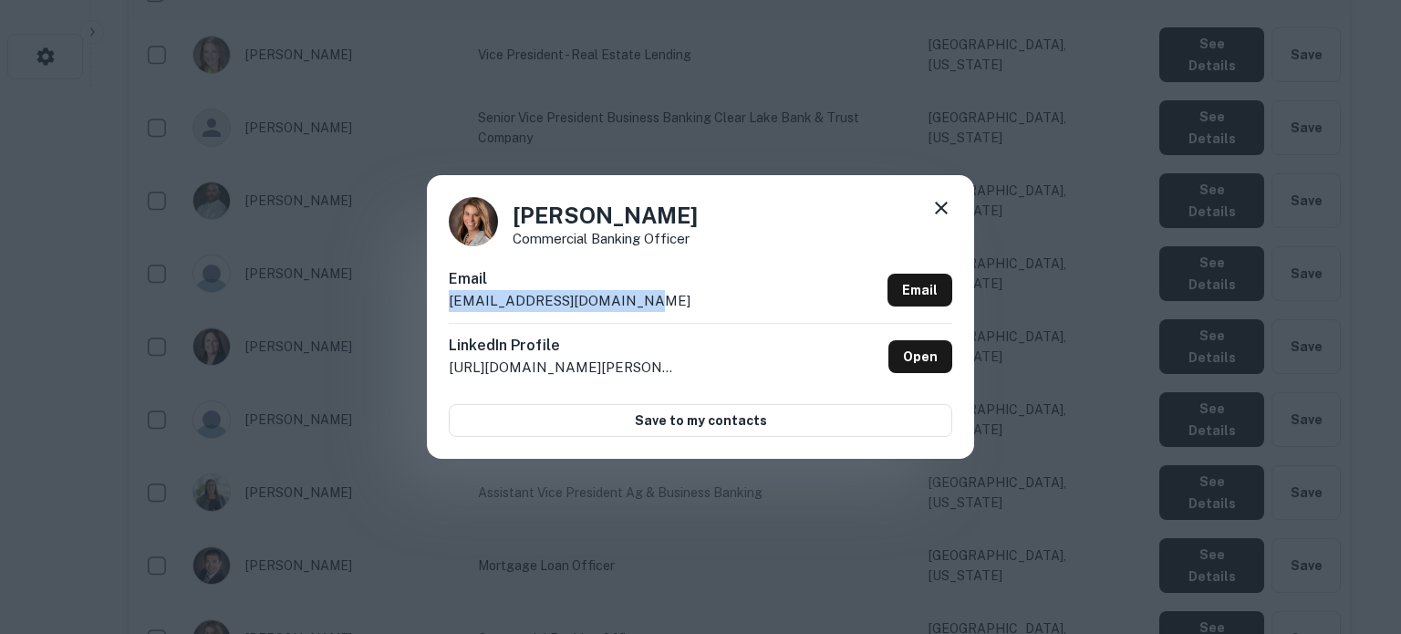
drag, startPoint x: 668, startPoint y: 306, endPoint x: 443, endPoint y: 295, distance: 224.6
click at [443, 295] on div "Natalie Plagge Commercial Banking Officer Email nplagge@clearlakebank.com Email…" at bounding box center [700, 316] width 547 height 283
click at [606, 304] on p "nplagge@clearlakebank.com" at bounding box center [570, 301] width 242 height 22
click at [941, 207] on icon at bounding box center [941, 208] width 13 height 13
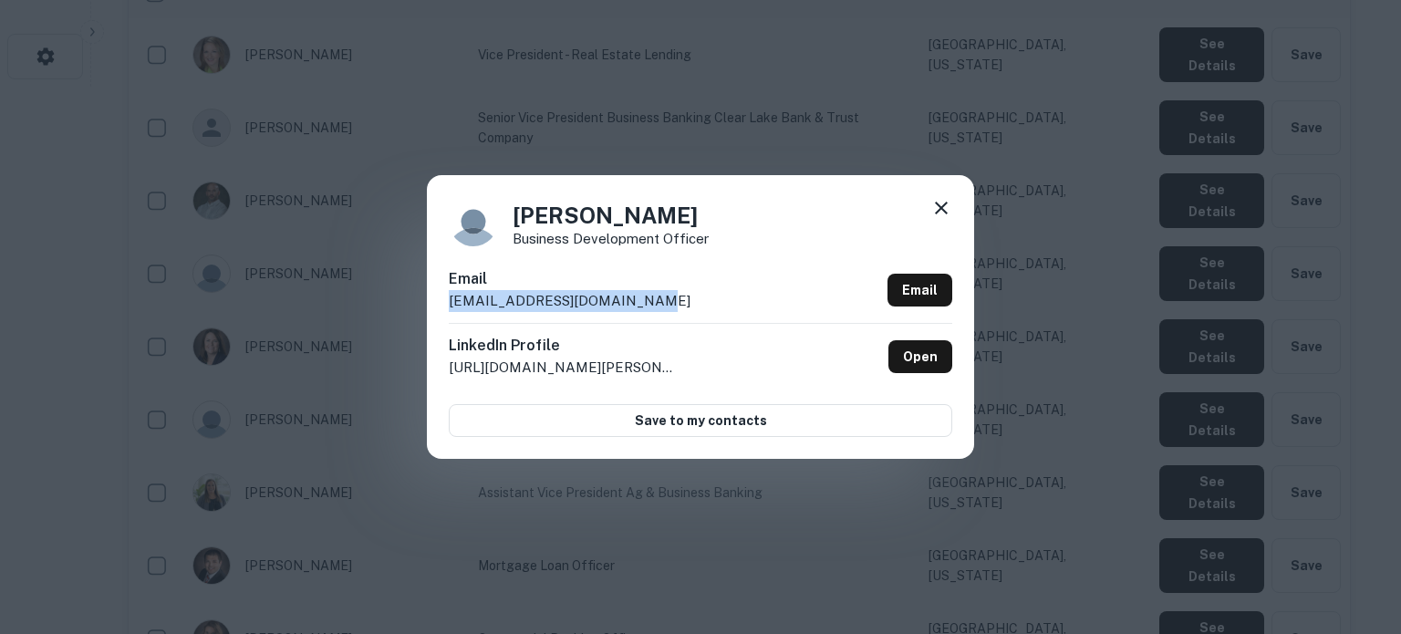
drag, startPoint x: 697, startPoint y: 300, endPoint x: 447, endPoint y: 306, distance: 249.9
click at [447, 306] on div "Rachel Maletta Business Development Officer Email rmaletta@clearlakebank.com Em…" at bounding box center [700, 316] width 547 height 283
copy p "rmaletta@clearlakebank.com"
click at [941, 206] on icon at bounding box center [941, 208] width 22 height 22
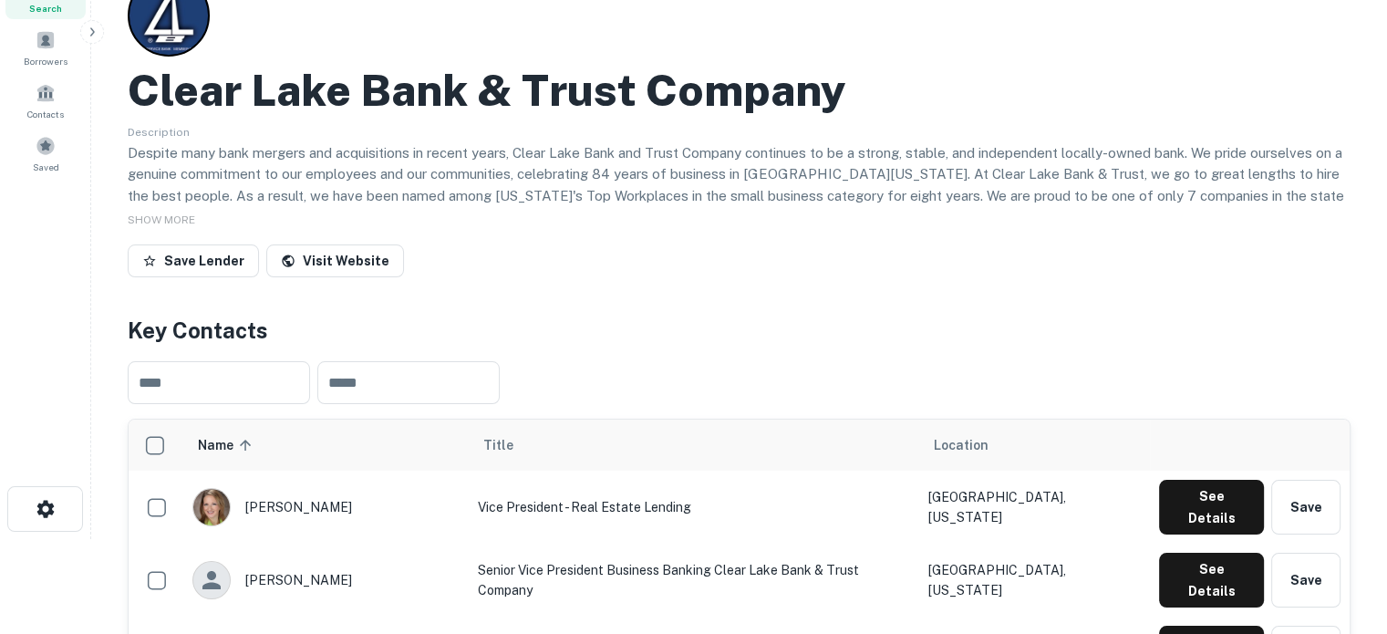
scroll to position [0, 0]
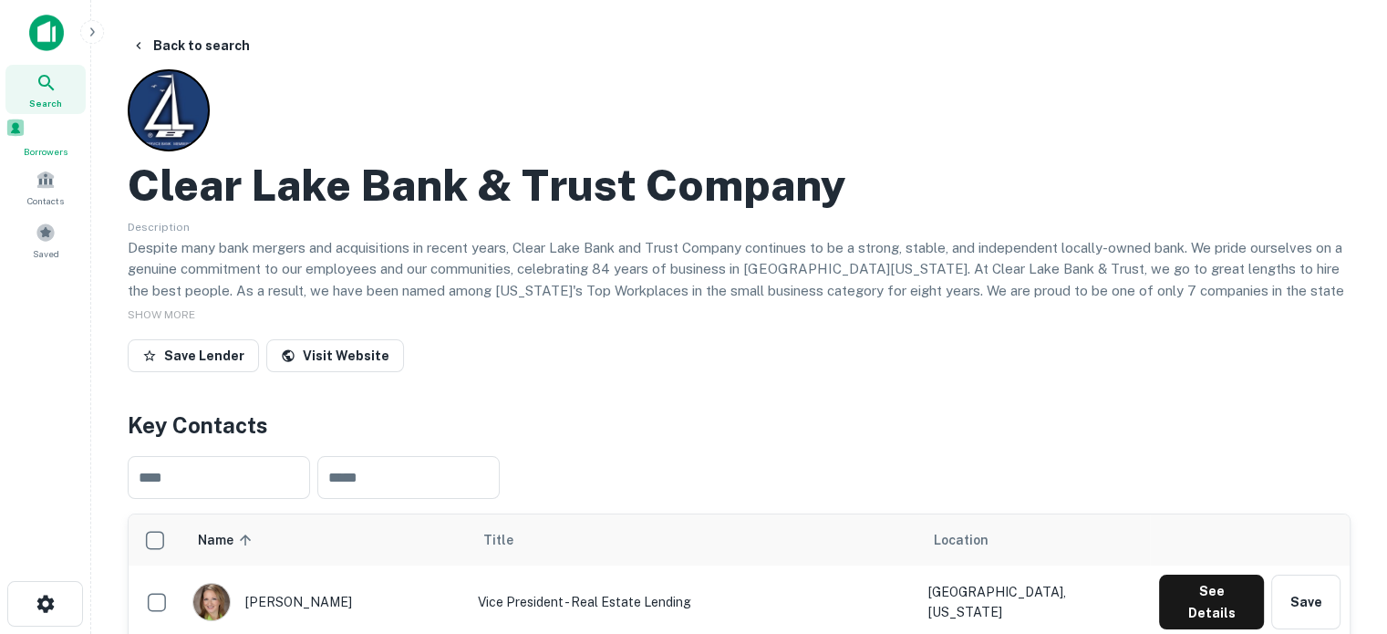
click at [47, 96] on span "Search" at bounding box center [45, 103] width 33 height 15
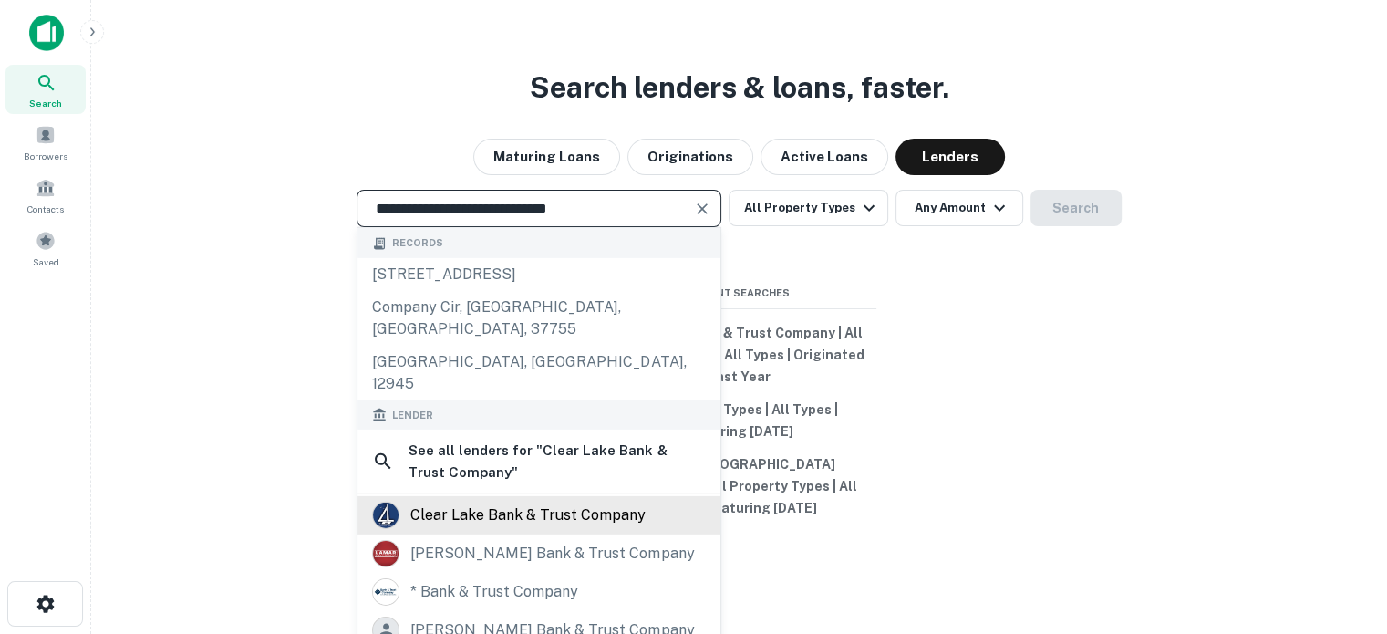
type input "**********"
click at [534, 502] on div "clear lake bank & trust company" at bounding box center [527, 515] width 235 height 27
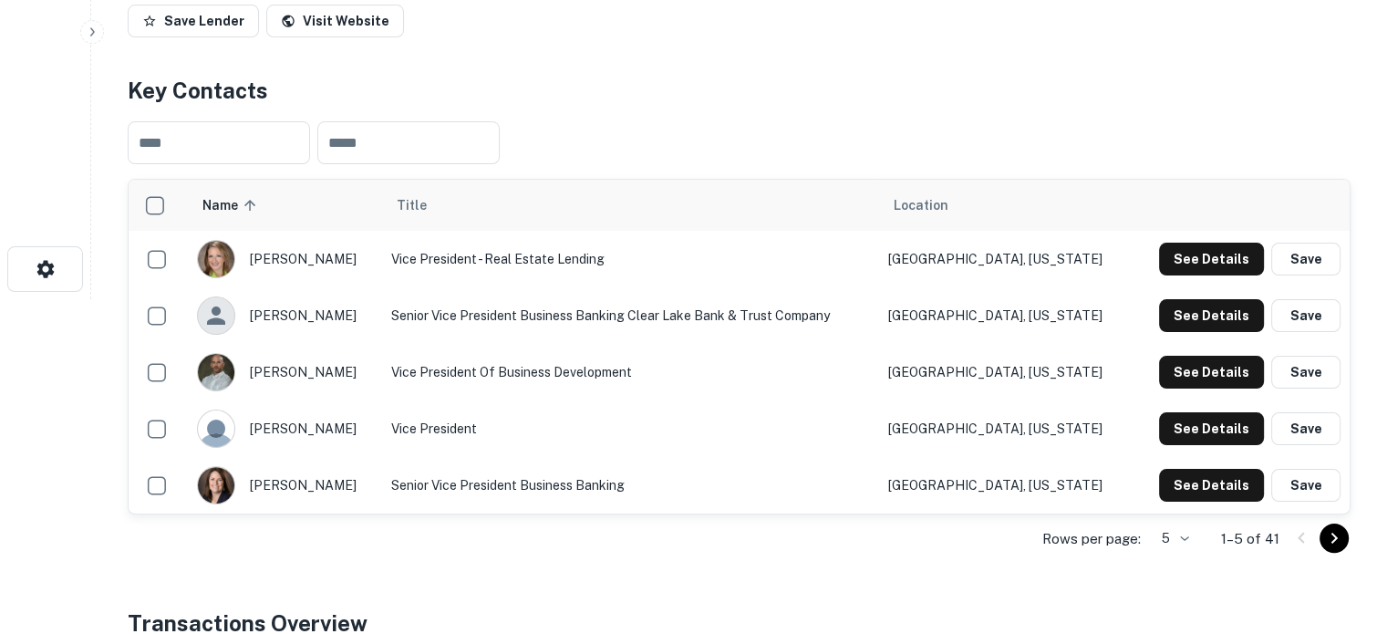
scroll to position [365, 0]
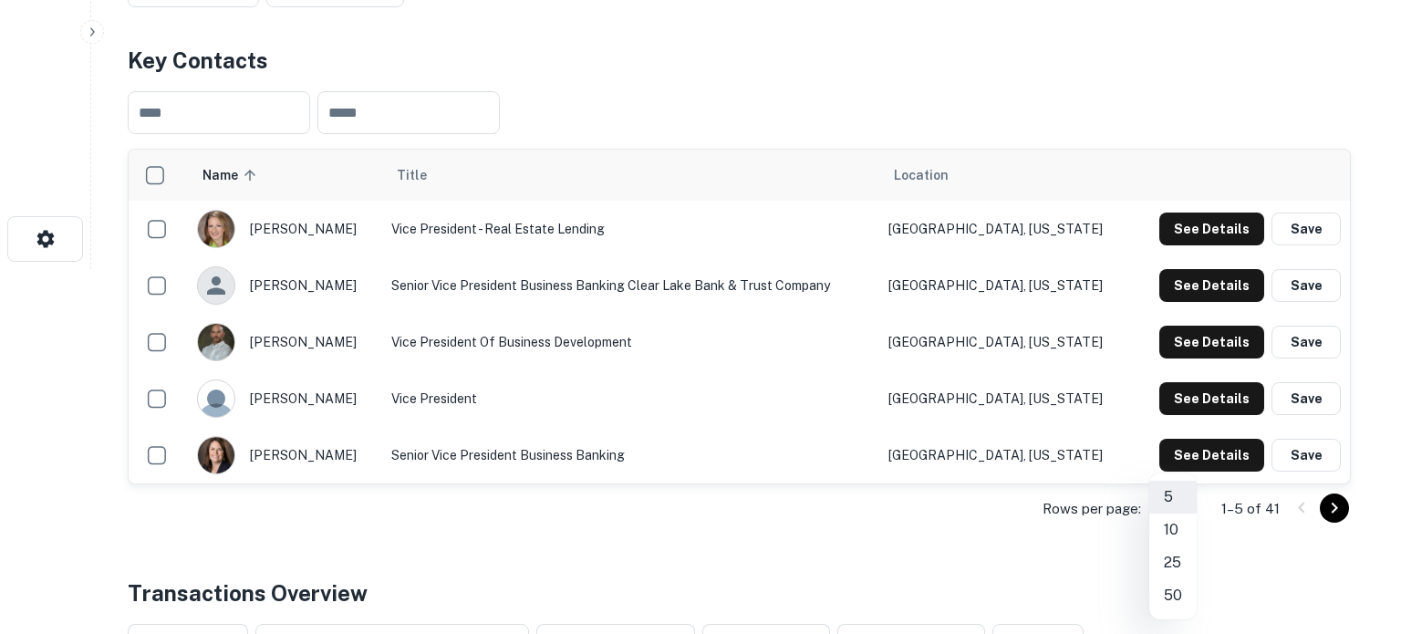
click at [1166, 597] on li "50" at bounding box center [1172, 595] width 47 height 33
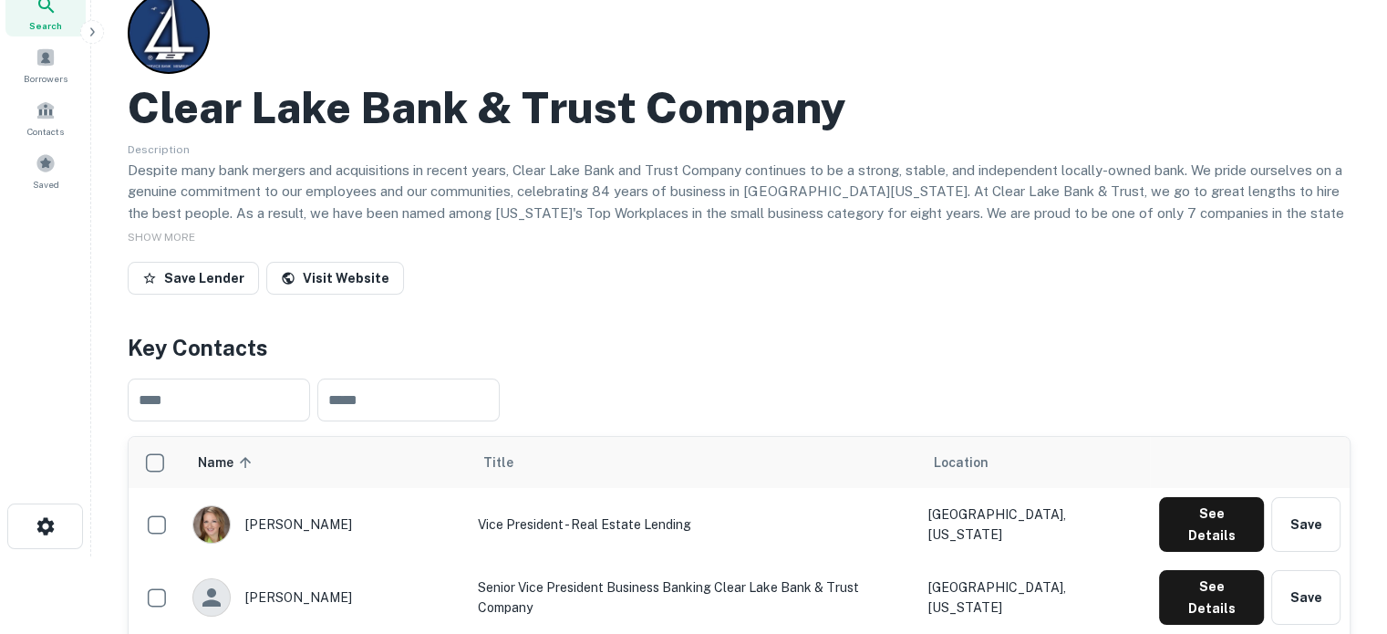
scroll to position [0, 0]
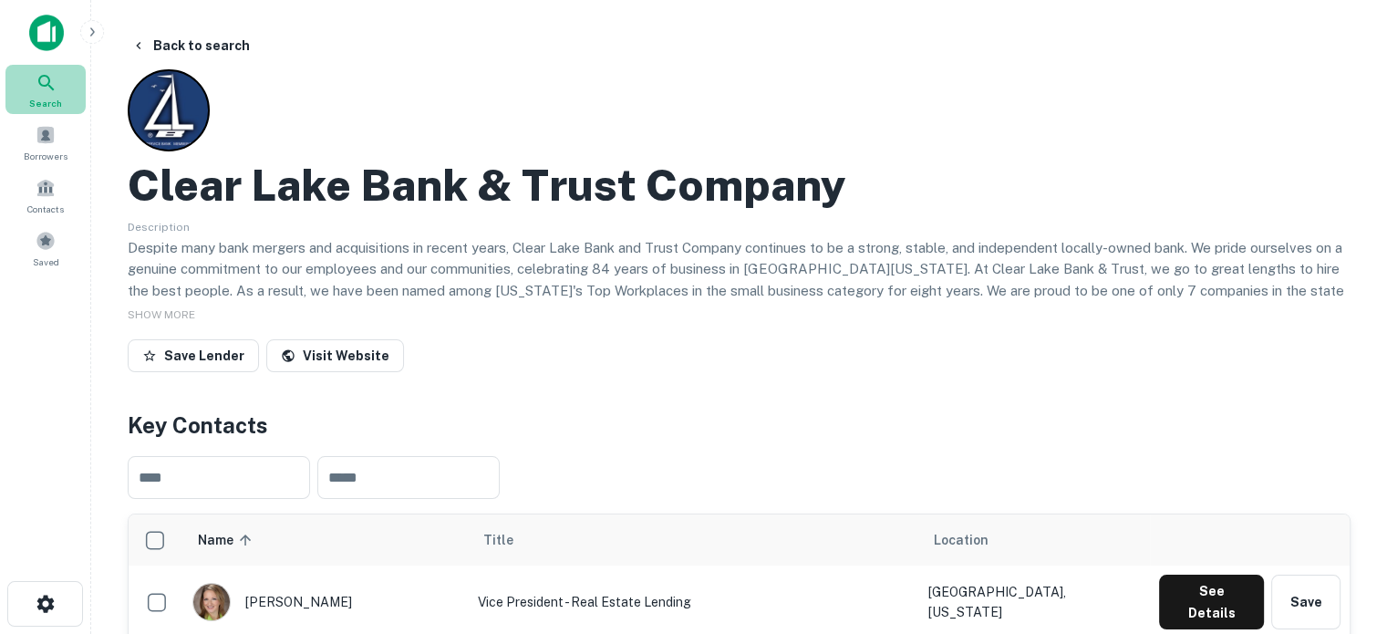
click at [48, 88] on icon at bounding box center [47, 83] width 22 height 22
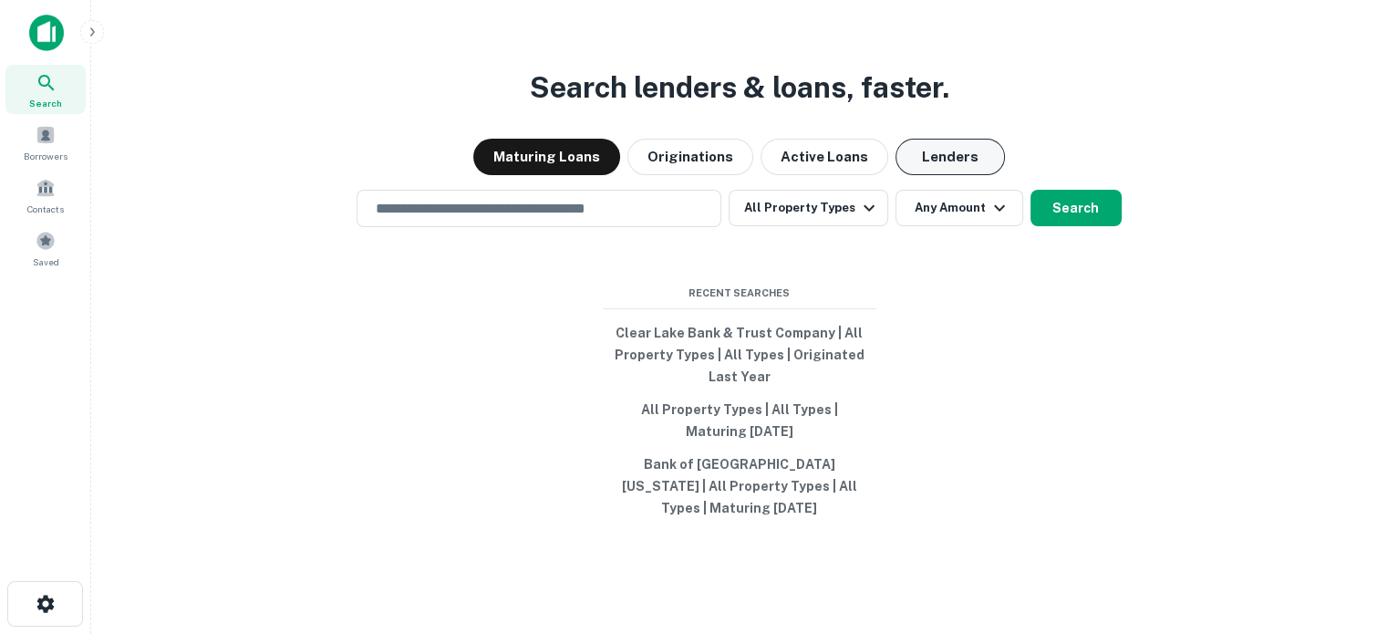
click at [963, 171] on button "Lenders" at bounding box center [950, 157] width 109 height 36
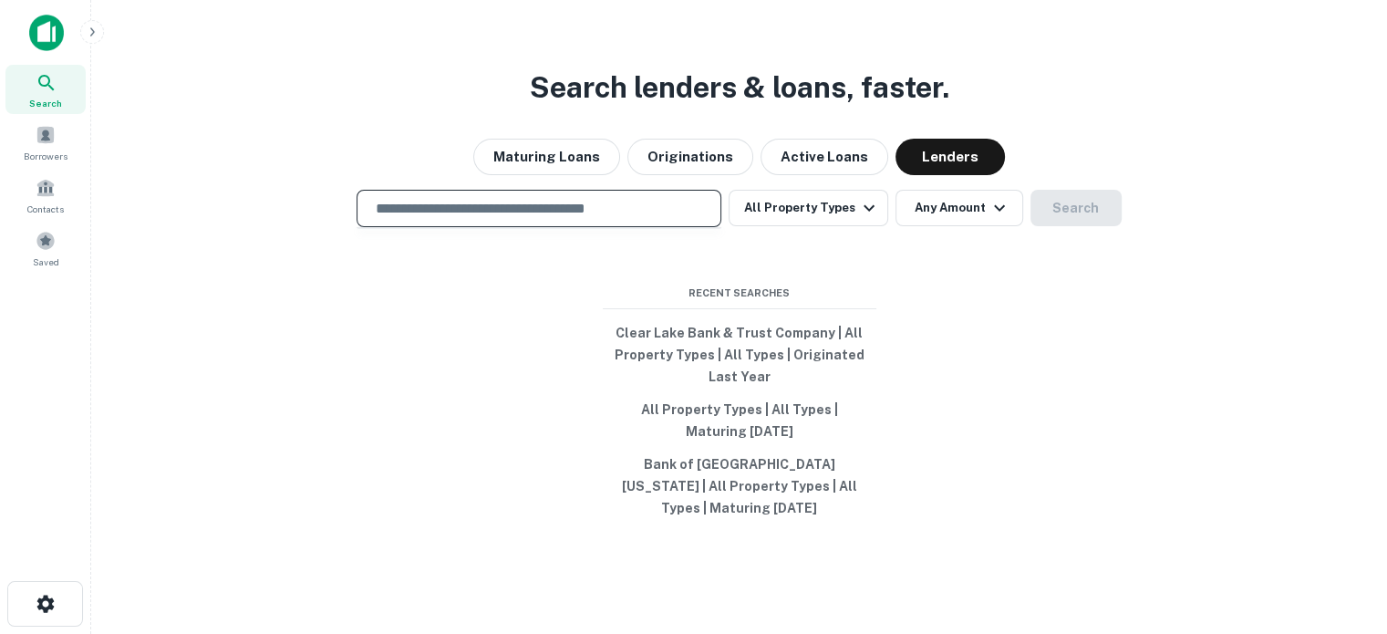
click at [567, 219] on input "text" at bounding box center [539, 208] width 348 height 21
paste input "**********"
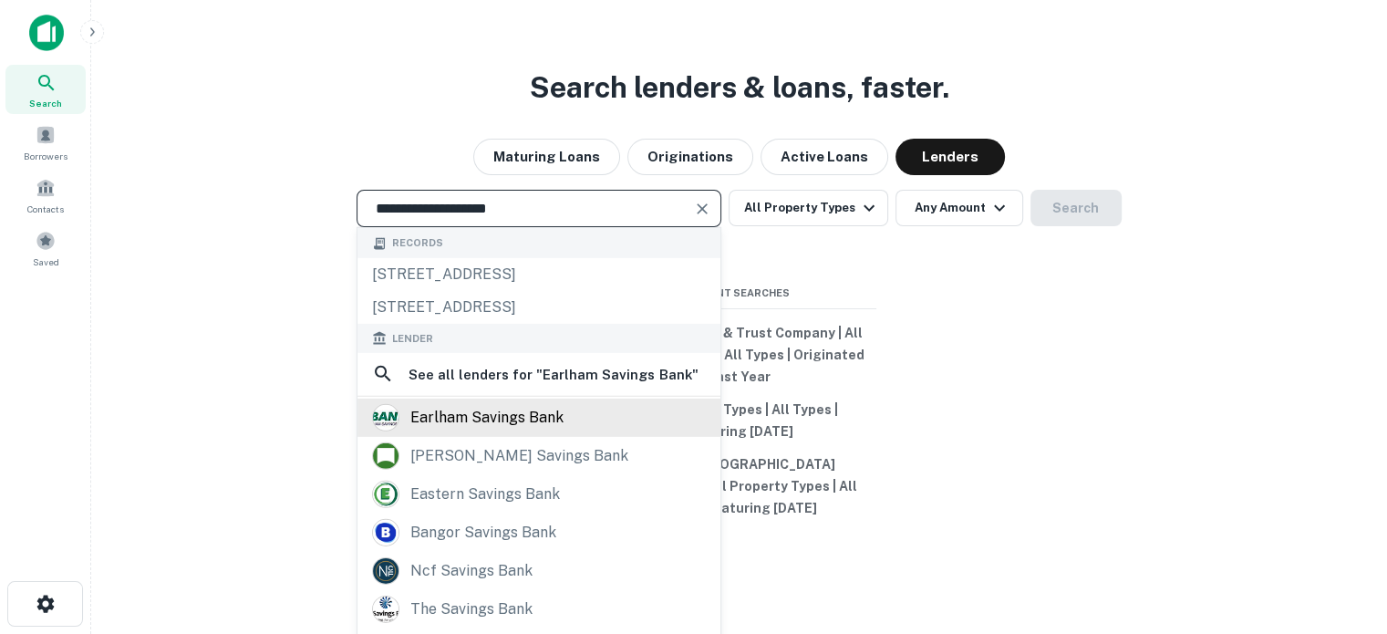
type input "**********"
click at [507, 428] on div "earlham savings bank" at bounding box center [486, 416] width 153 height 27
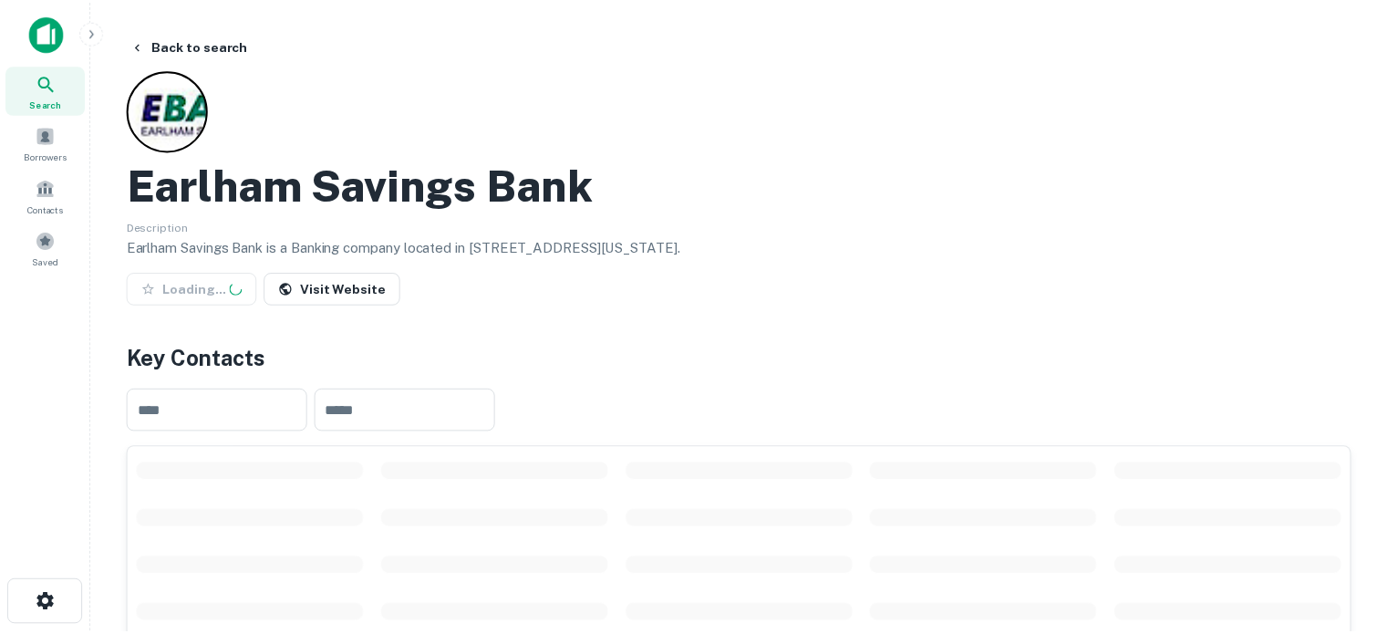
scroll to position [274, 0]
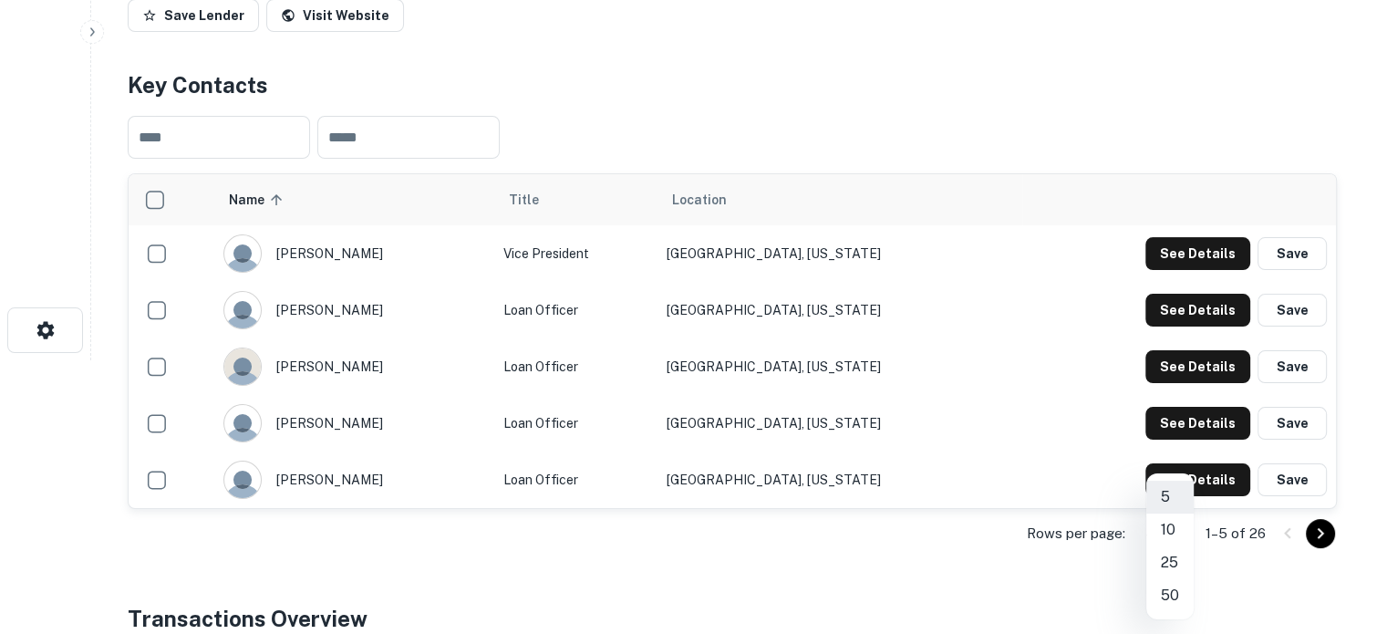
click at [1186, 360] on body "Search Borrowers Contacts Saved Back to search Earlham Savings Bank Description…" at bounding box center [693, 43] width 1387 height 634
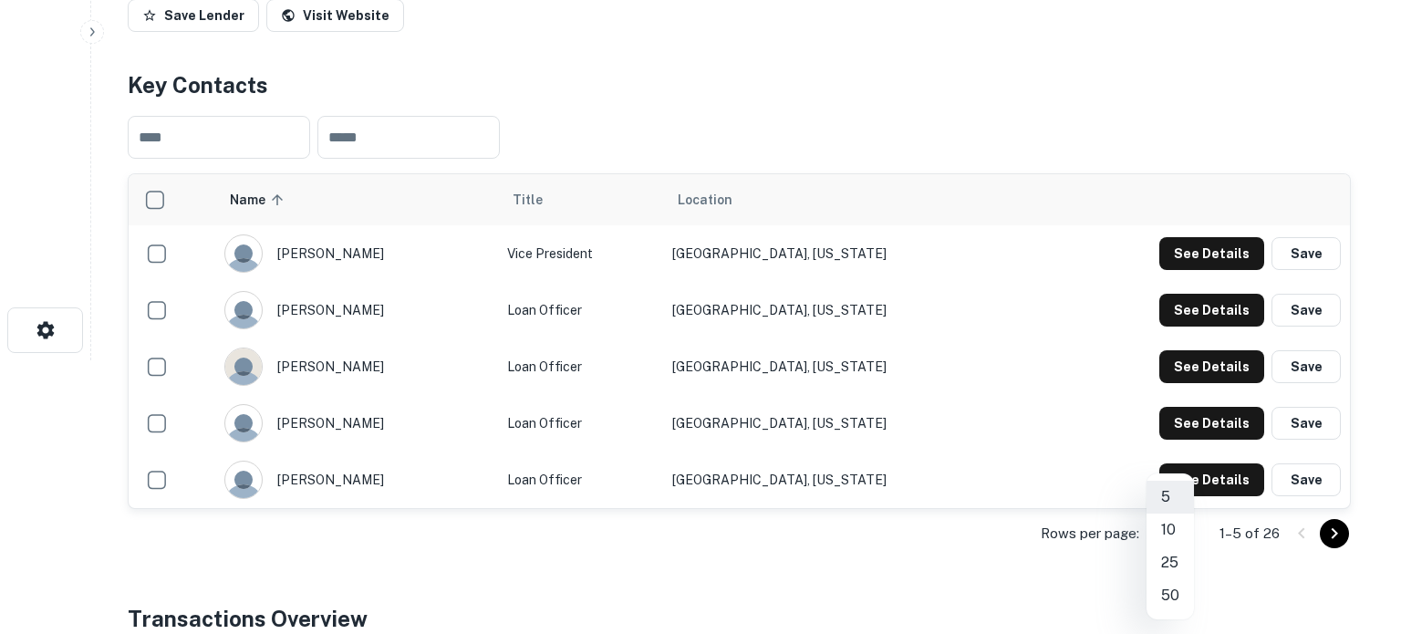
click at [1177, 601] on li "50" at bounding box center [1169, 595] width 47 height 33
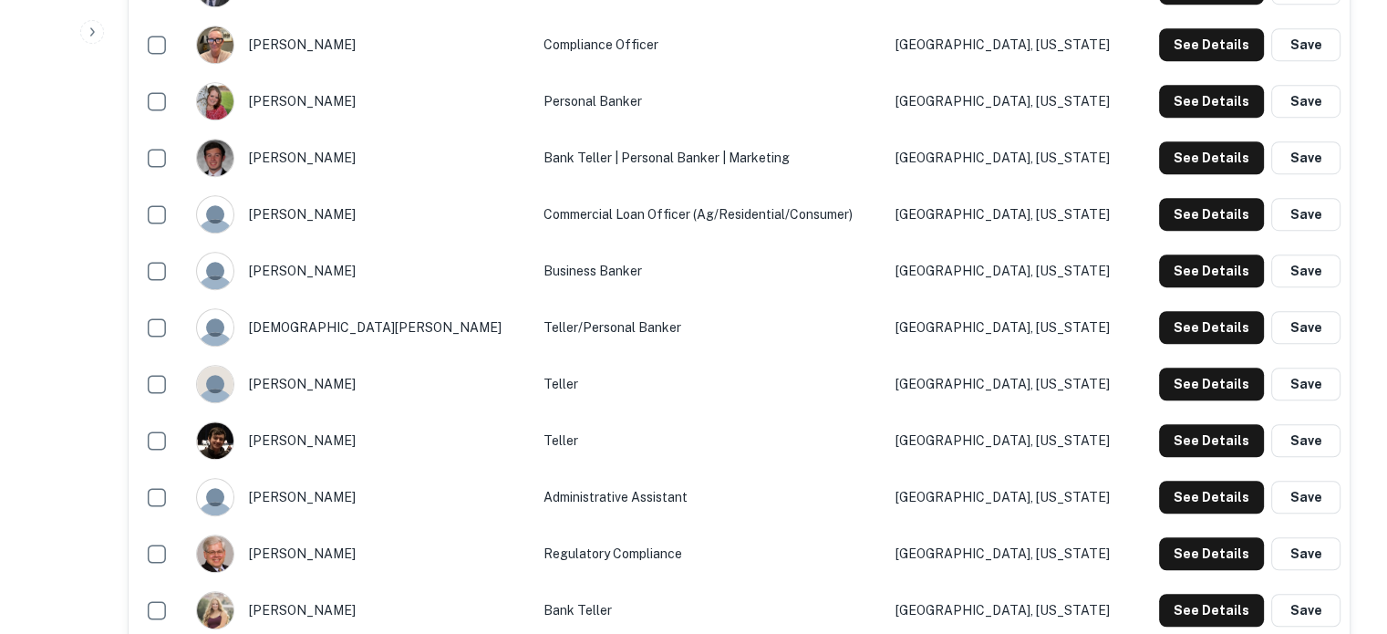
scroll to position [1186, 0]
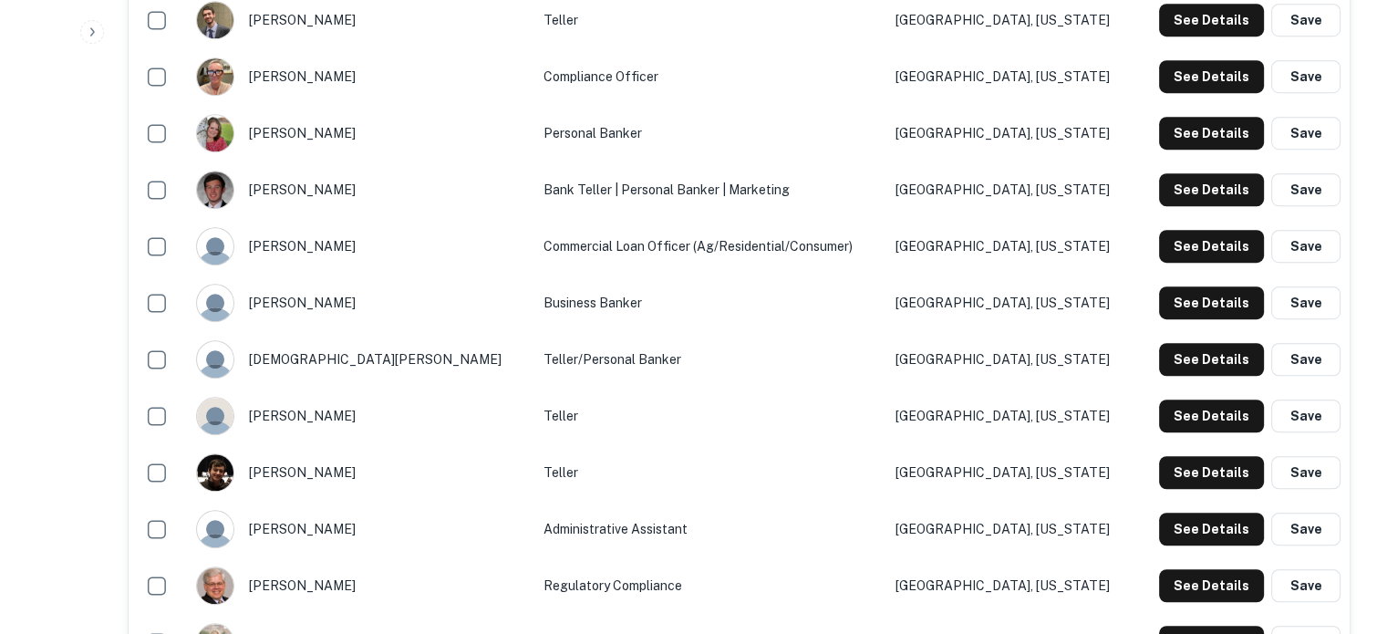
click at [266, 245] on div "[PERSON_NAME]" at bounding box center [360, 246] width 329 height 38
click at [259, 245] on div "[PERSON_NAME]" at bounding box center [360, 246] width 329 height 38
click at [263, 245] on div "[PERSON_NAME]" at bounding box center [360, 246] width 329 height 38
click at [1222, 249] on button "See Details" at bounding box center [1211, 246] width 105 height 33
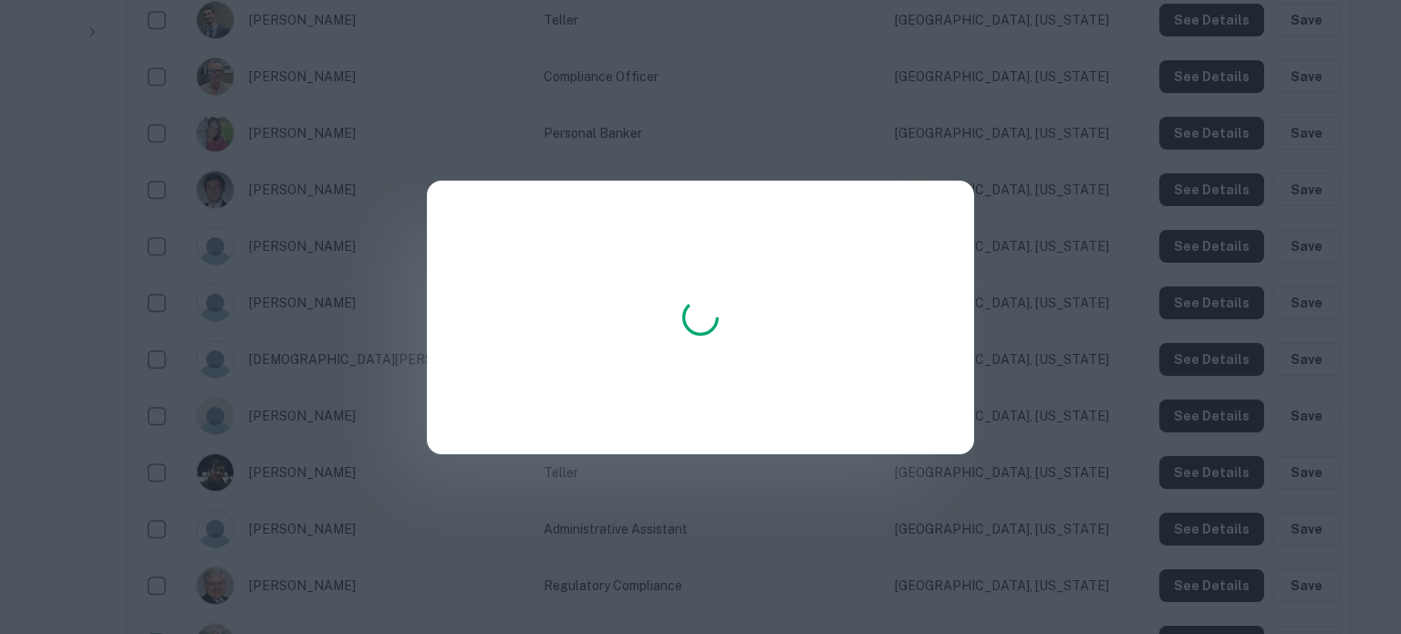
click at [592, 197] on div at bounding box center [700, 318] width 547 height 274
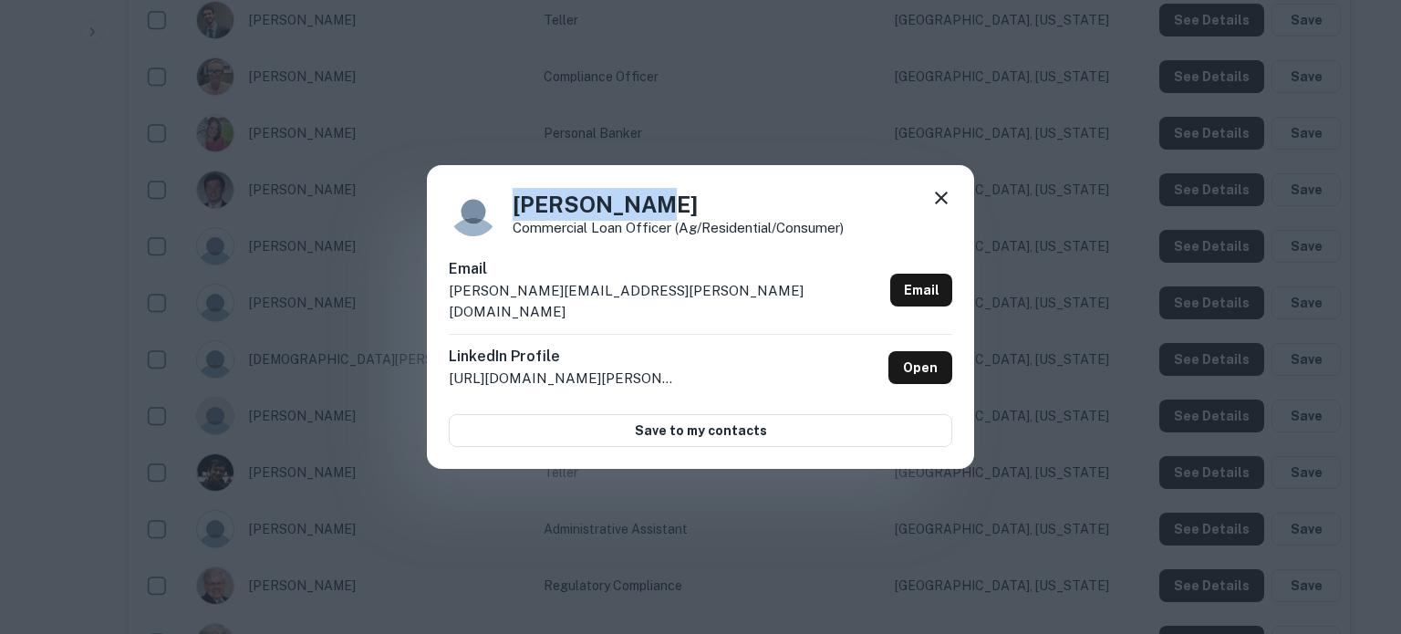
drag, startPoint x: 513, startPoint y: 220, endPoint x: 642, endPoint y: 213, distance: 129.7
click at [642, 213] on h4 "[PERSON_NAME]" at bounding box center [678, 204] width 331 height 33
click at [676, 216] on h4 "[PERSON_NAME]" at bounding box center [678, 204] width 331 height 33
drag, startPoint x: 670, startPoint y: 214, endPoint x: 507, endPoint y: 218, distance: 163.3
click at [507, 218] on div "[PERSON_NAME] Commercial Loan Officer (Ag/Residential/Consumer)" at bounding box center [700, 211] width 503 height 49
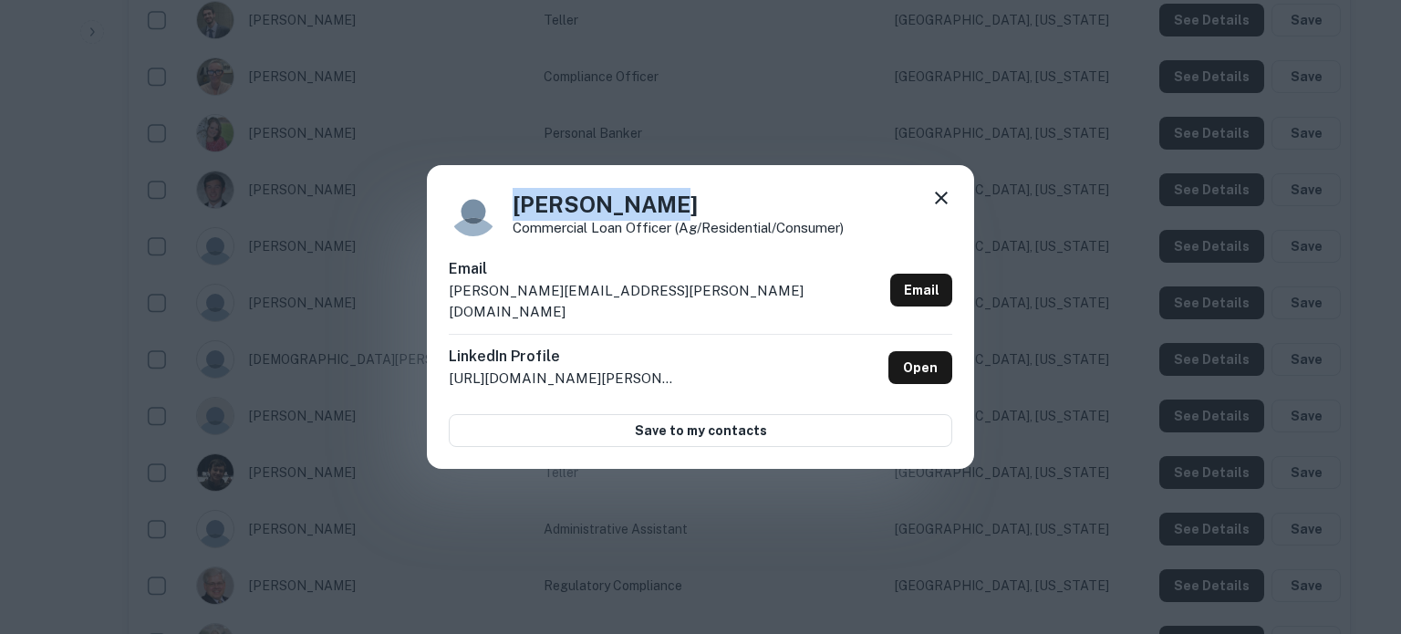
copy h4 "[PERSON_NAME]"
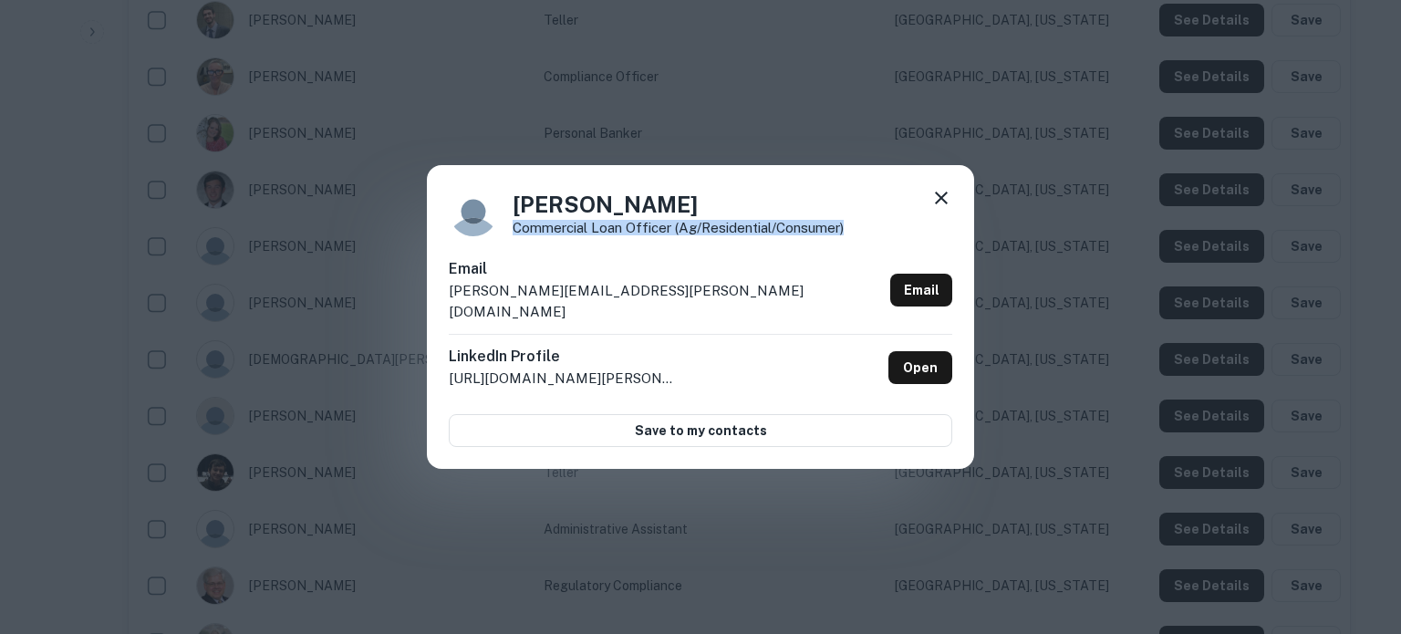
drag, startPoint x: 514, startPoint y: 235, endPoint x: 843, endPoint y: 235, distance: 328.3
click at [843, 234] on p "Commercial Loan Officer (Ag/Residential/Consumer)" at bounding box center [678, 228] width 331 height 14
copy p "Commercial Loan Officer (Ag/Residential/Consumer)"
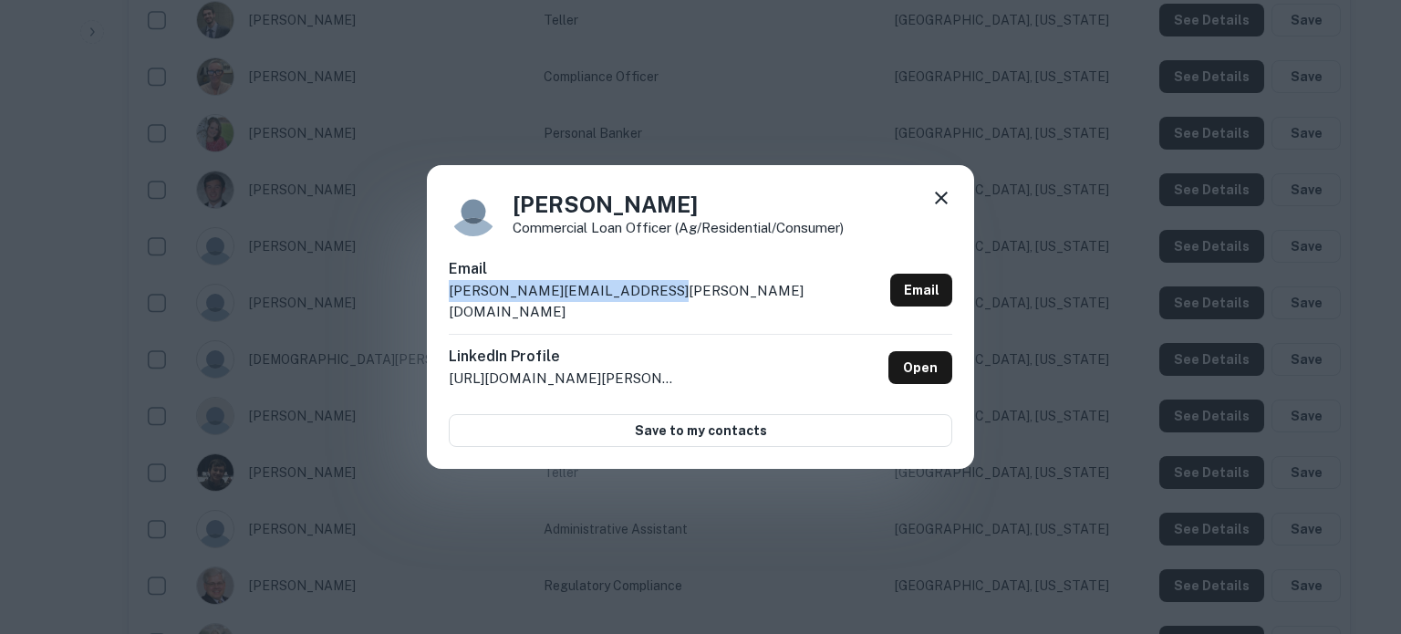
drag, startPoint x: 442, startPoint y: 300, endPoint x: 654, endPoint y: 303, distance: 211.6
click at [654, 303] on div "[PERSON_NAME] Commercial Loan Officer (Ag/Residential/Consumer) Email [PERSON_N…" at bounding box center [700, 317] width 547 height 305
copy p "[PERSON_NAME][EMAIL_ADDRESS][PERSON_NAME][DOMAIN_NAME]"
click at [927, 359] on link "Open" at bounding box center [920, 367] width 64 height 33
drag, startPoint x: 948, startPoint y: 208, endPoint x: 910, endPoint y: 211, distance: 37.5
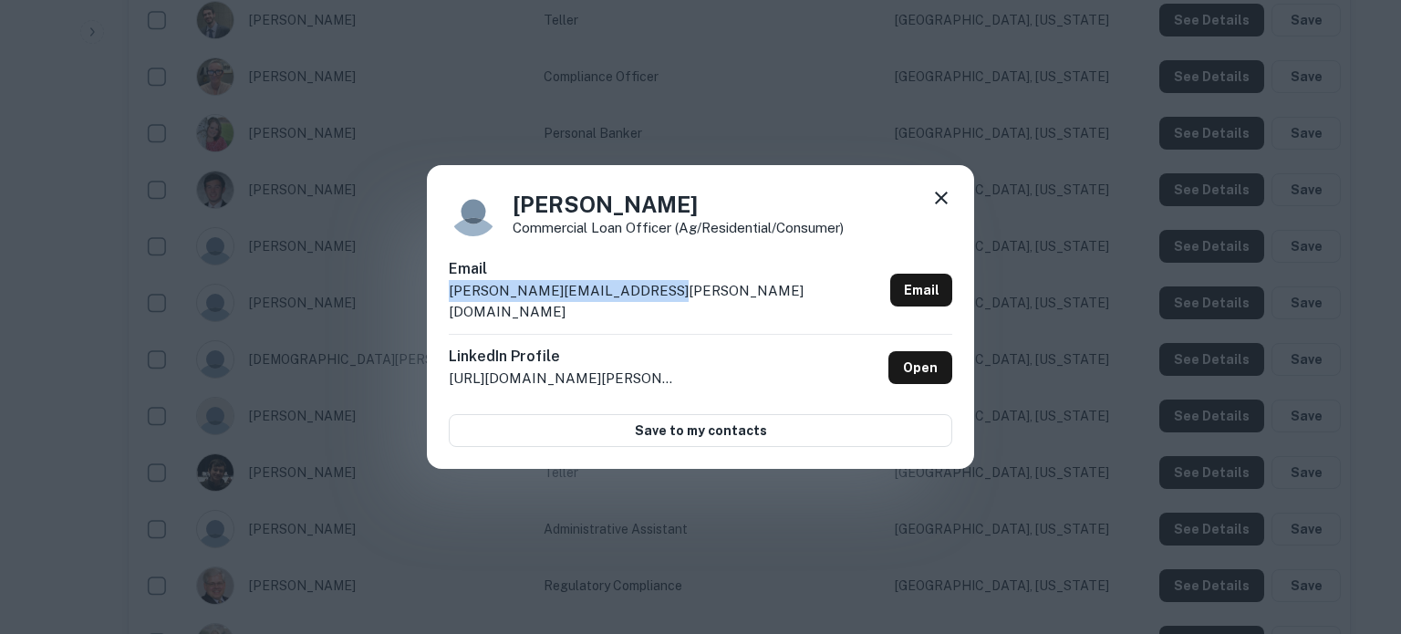
click at [793, 237] on div "Jared Hauser Commercial Loan Officer (Ag/Residential/Consumer) Email jared.haus…" at bounding box center [700, 317] width 547 height 305
click at [939, 205] on icon at bounding box center [941, 198] width 22 height 22
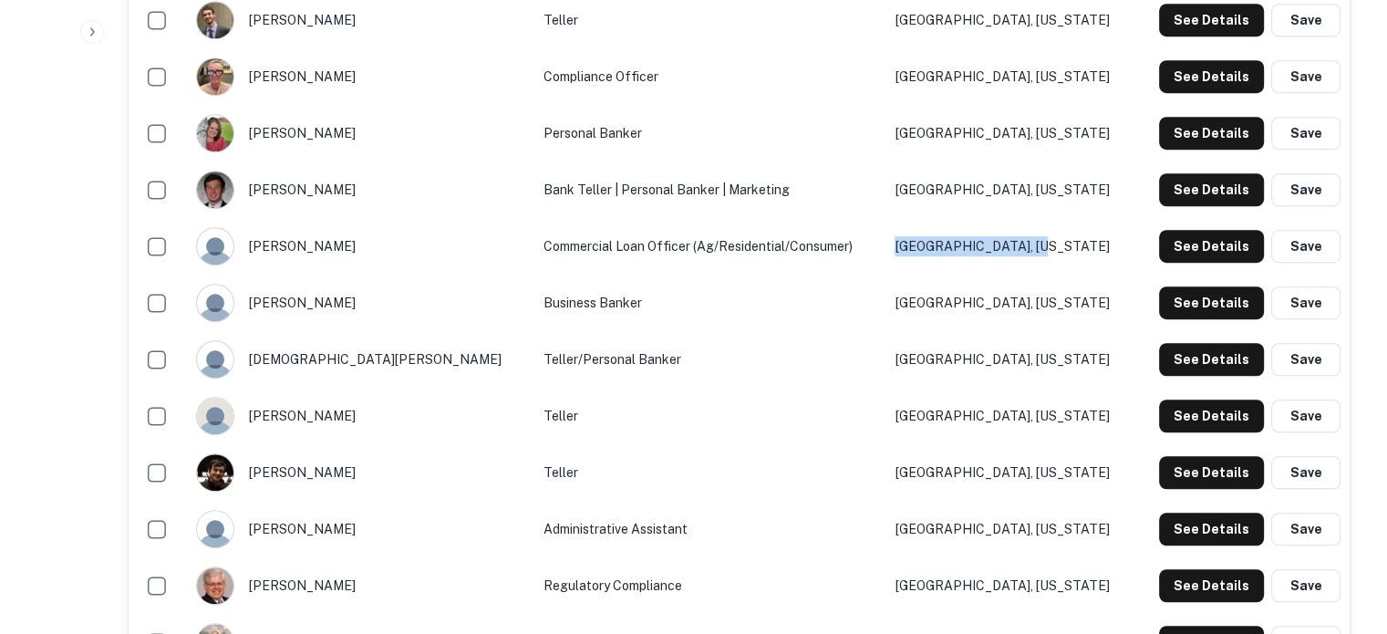
drag, startPoint x: 1031, startPoint y: 254, endPoint x: 875, endPoint y: 254, distance: 156.9
click at [886, 254] on td "West Des Moines, Iowa" at bounding box center [1011, 246] width 250 height 57
copy td "West Des Moines, Iowa"
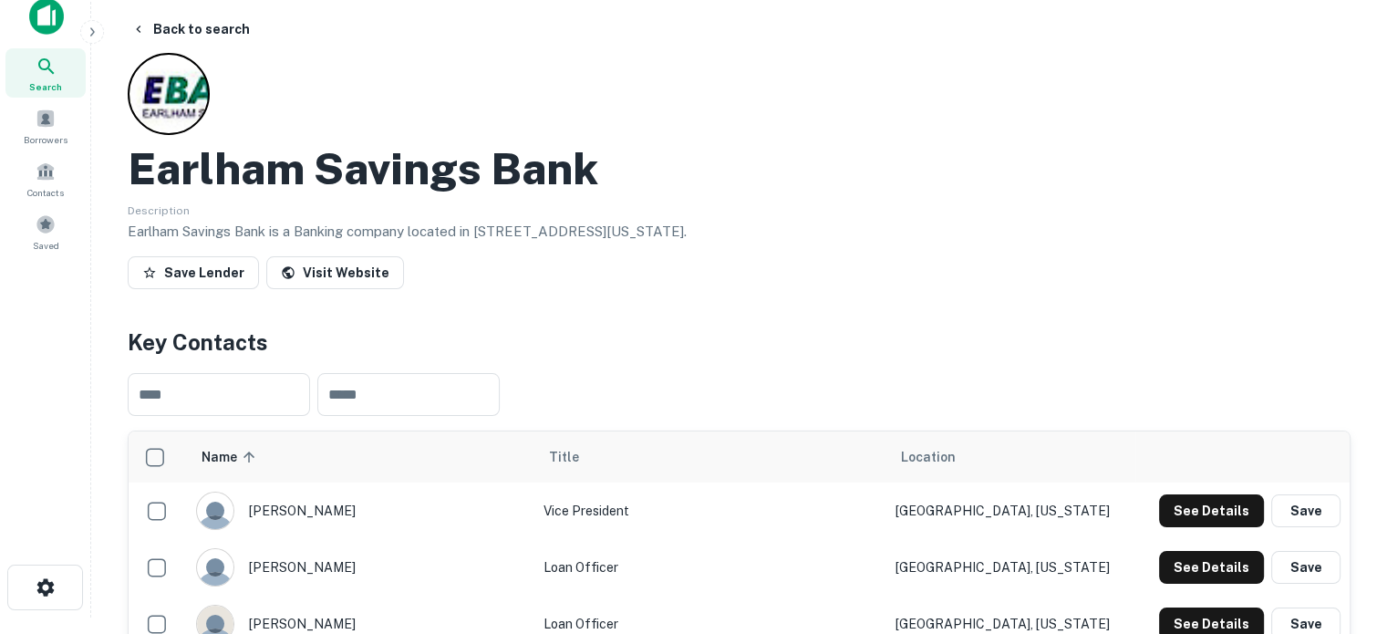
scroll to position [0, 0]
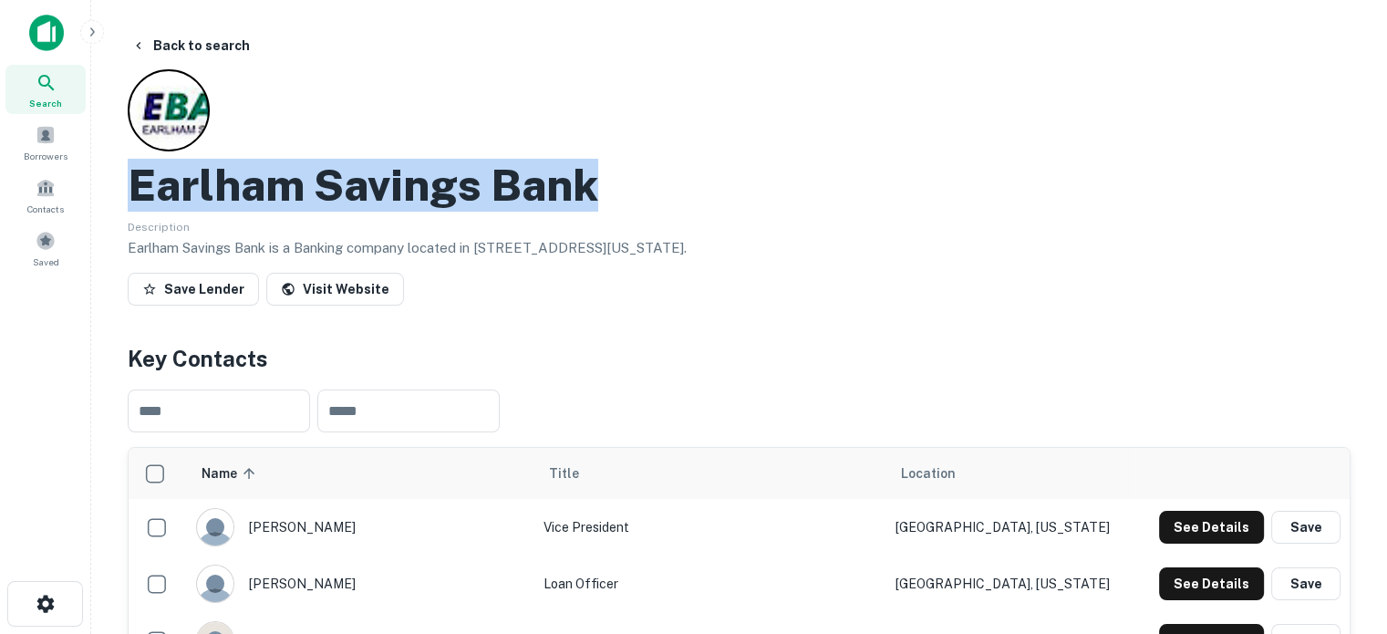
drag, startPoint x: 233, startPoint y: 181, endPoint x: 646, endPoint y: 189, distance: 413.2
copy h2 "Earlham Savings Bank"
click at [62, 104] on div "Search" at bounding box center [45, 89] width 80 height 49
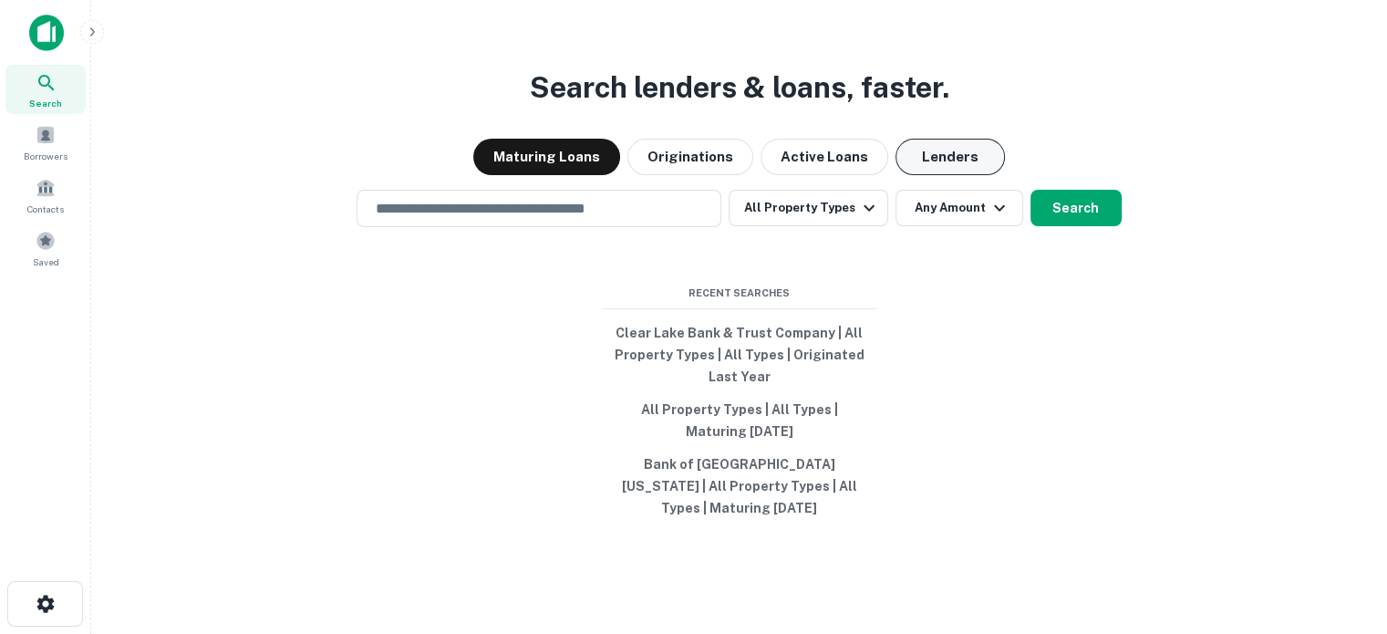
click at [945, 165] on button "Lenders" at bounding box center [950, 157] width 109 height 36
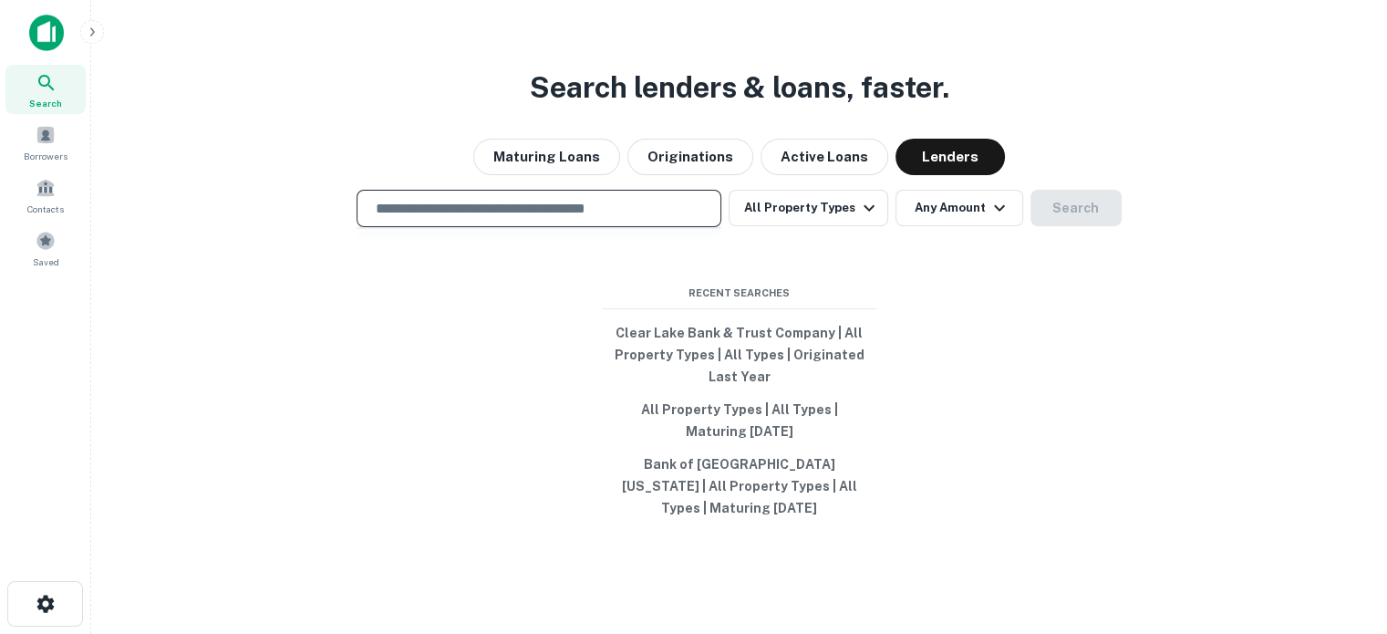
click at [596, 211] on input "text" at bounding box center [539, 208] width 348 height 21
paste input "**********"
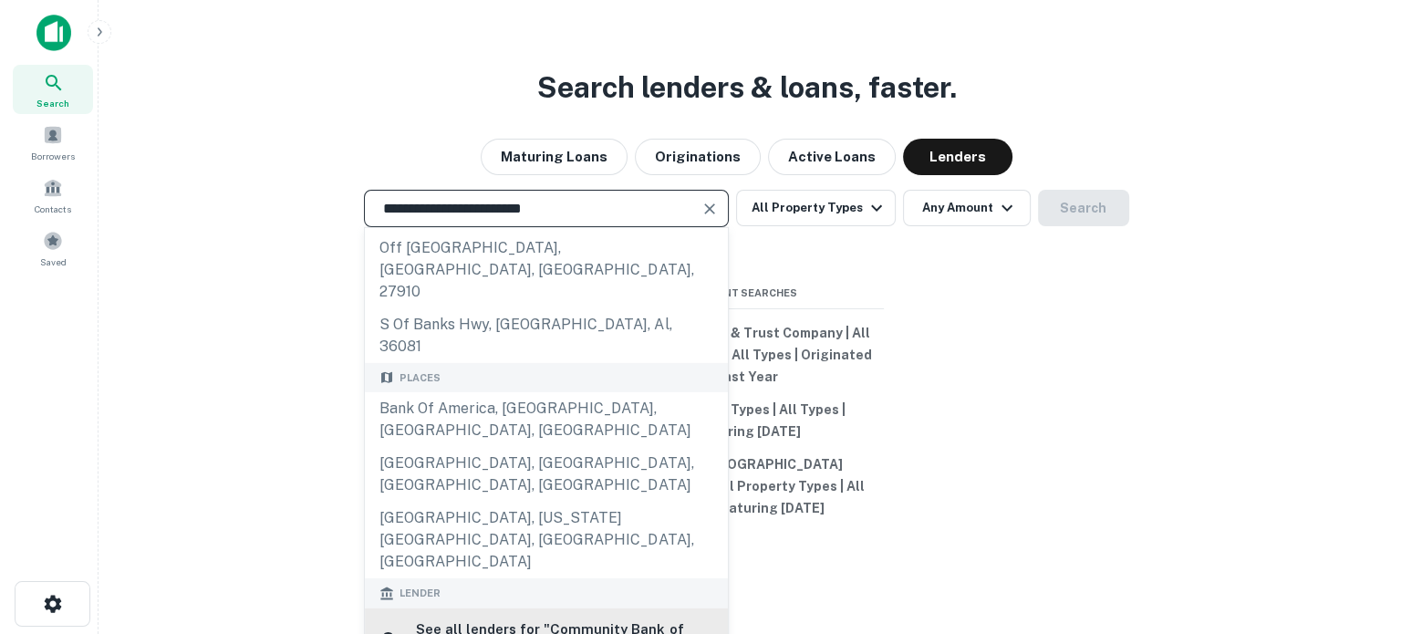
scroll to position [91, 0]
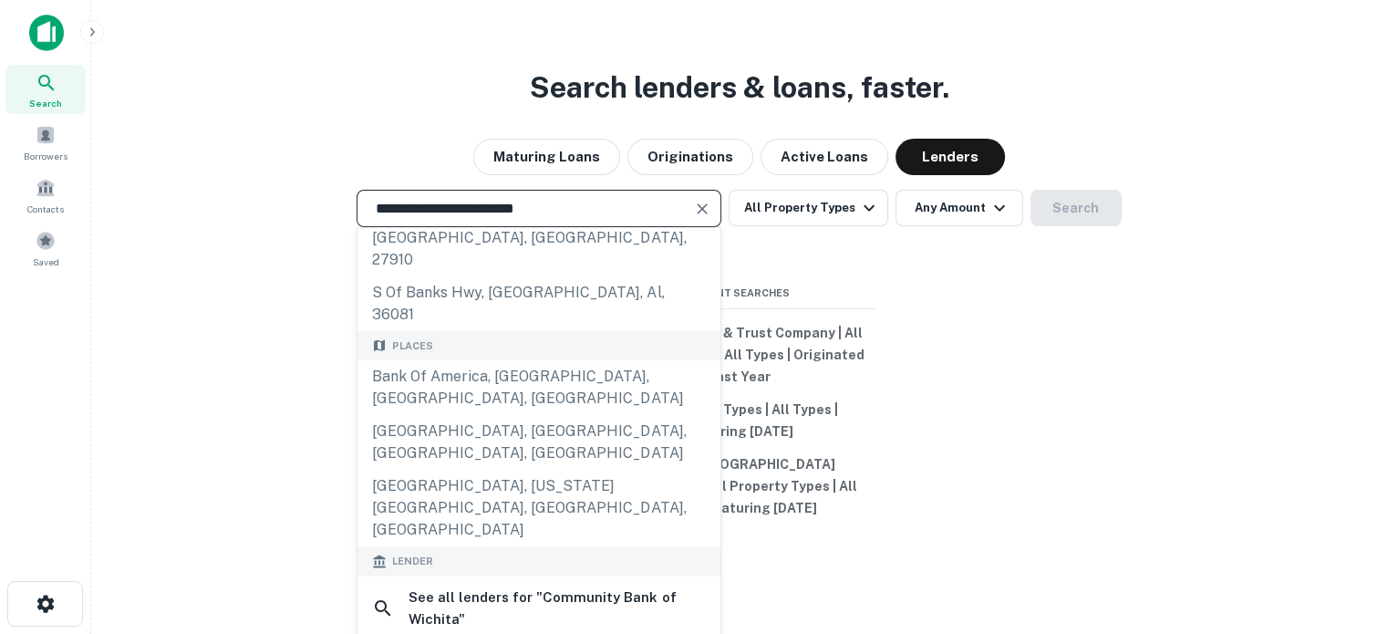
type input "**********"
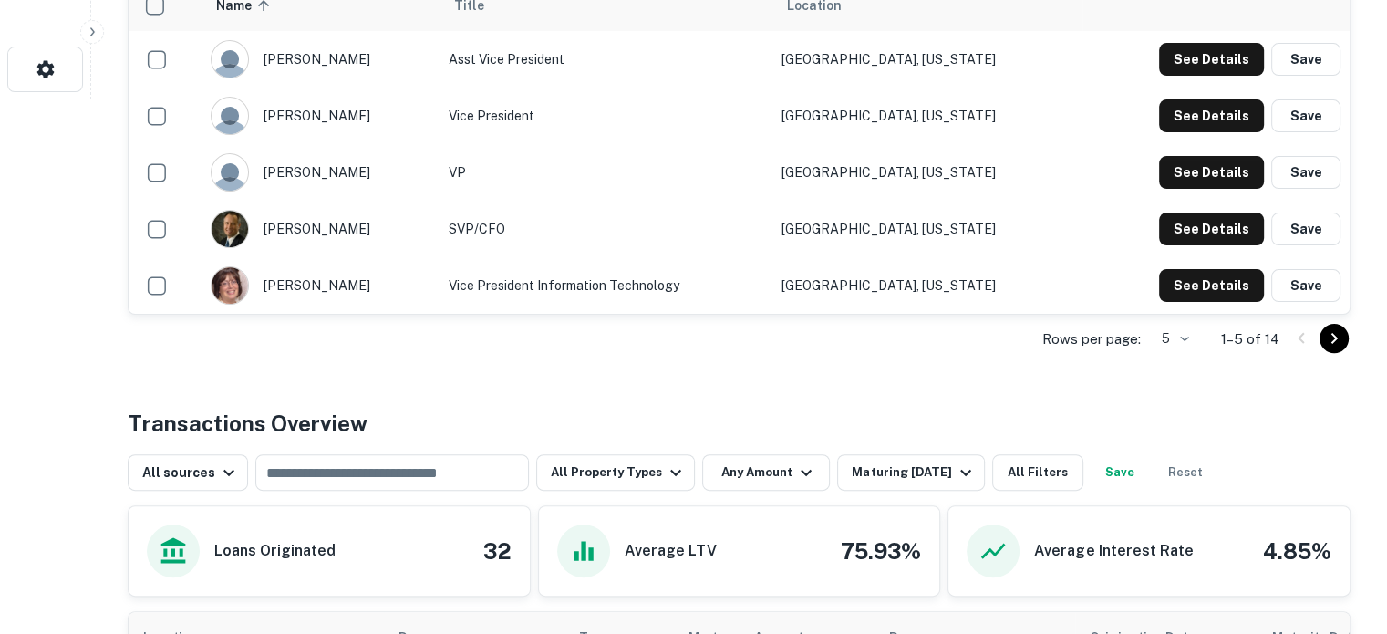
scroll to position [547, 0]
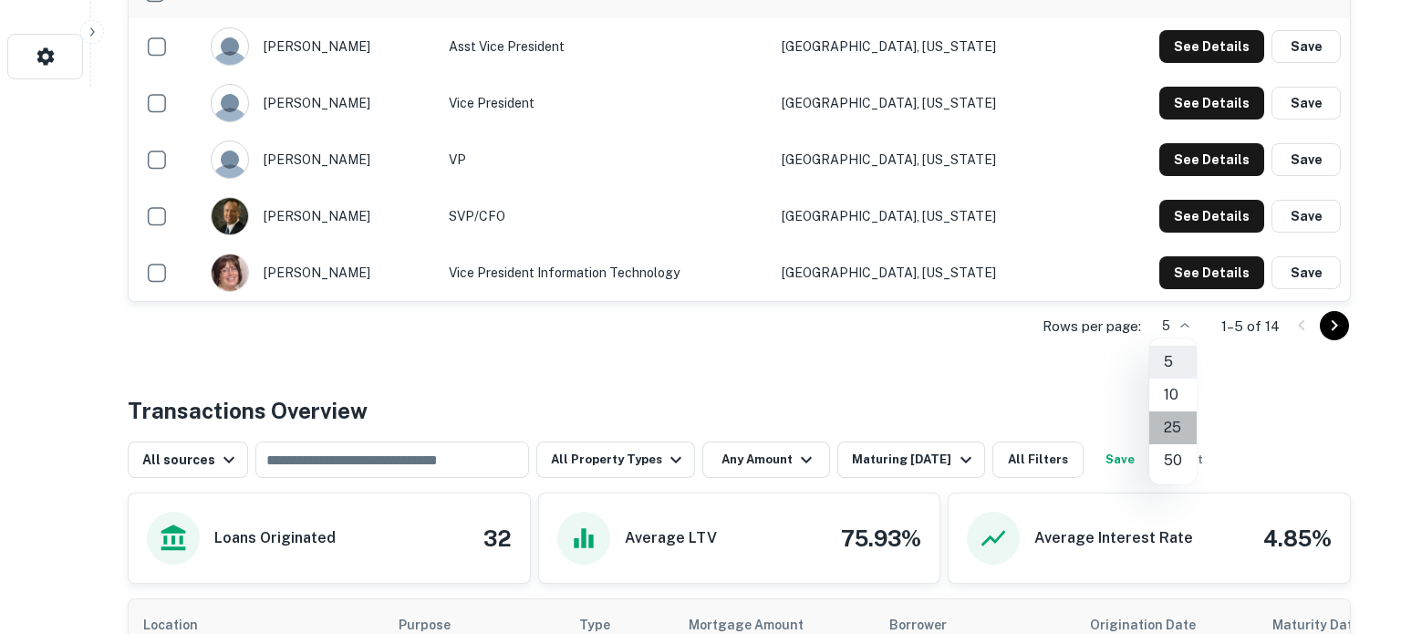
click at [1173, 434] on li "25" at bounding box center [1172, 427] width 47 height 33
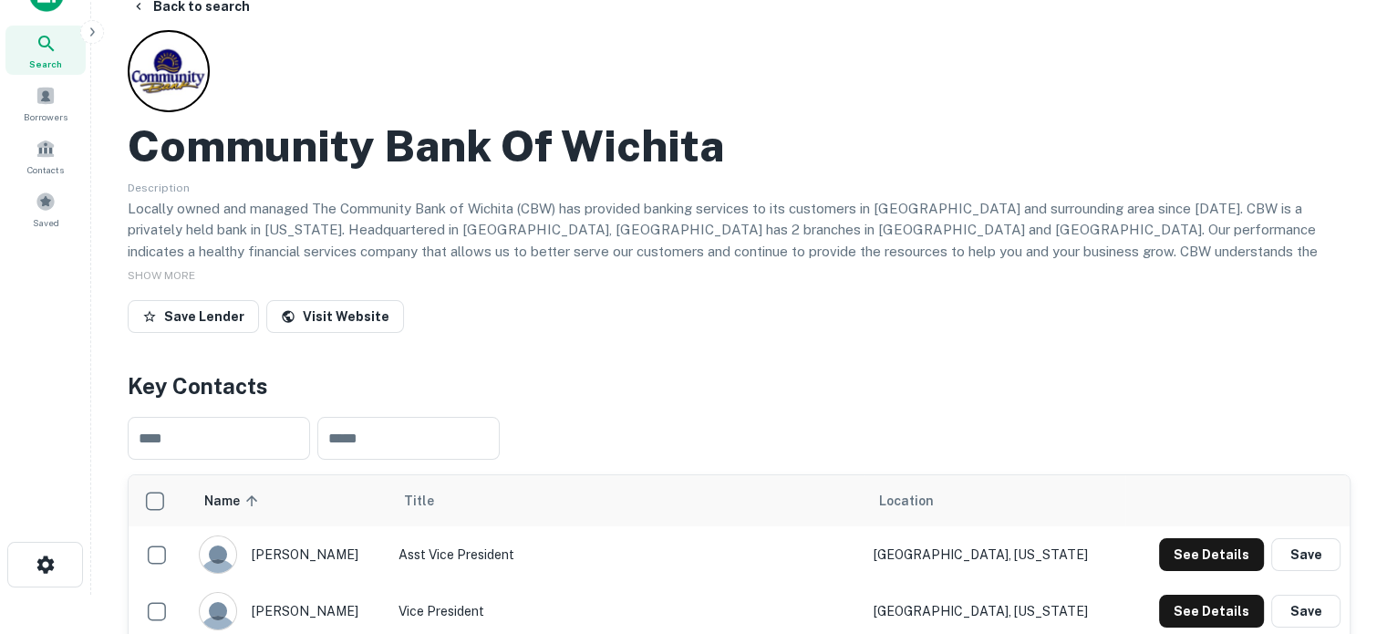
scroll to position [0, 0]
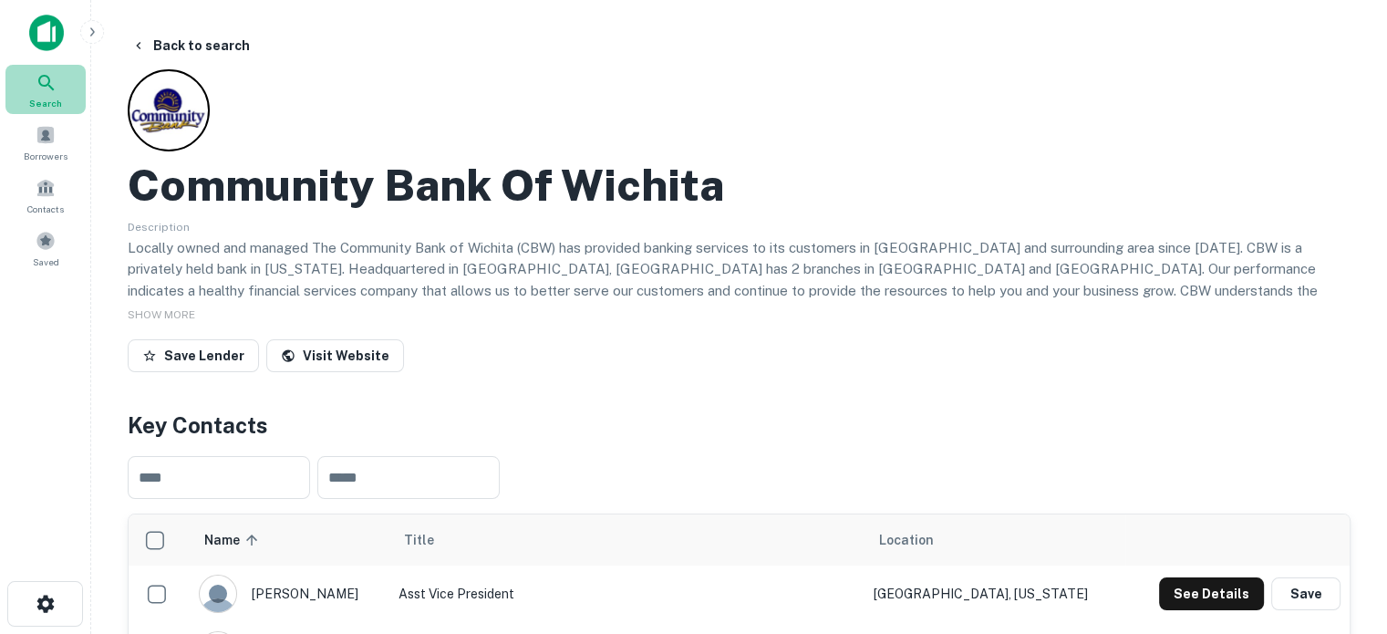
click at [76, 91] on div "Search" at bounding box center [45, 89] width 80 height 49
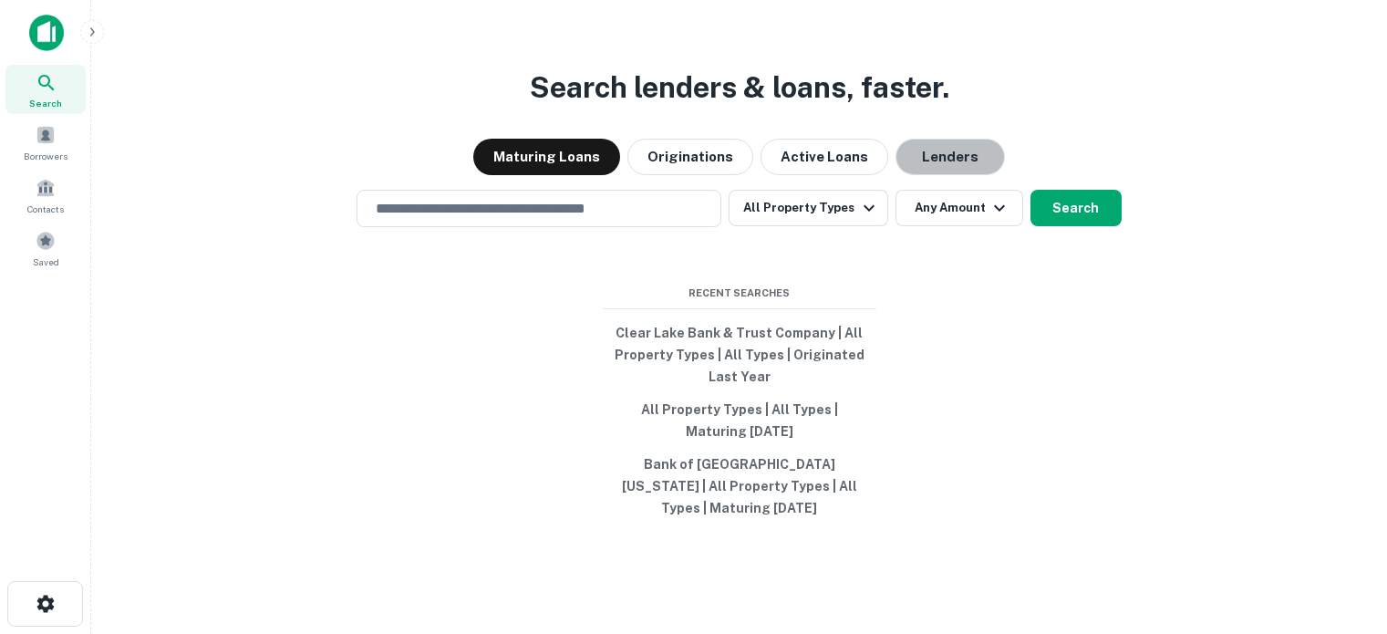
click at [919, 175] on button "Lenders" at bounding box center [950, 157] width 109 height 36
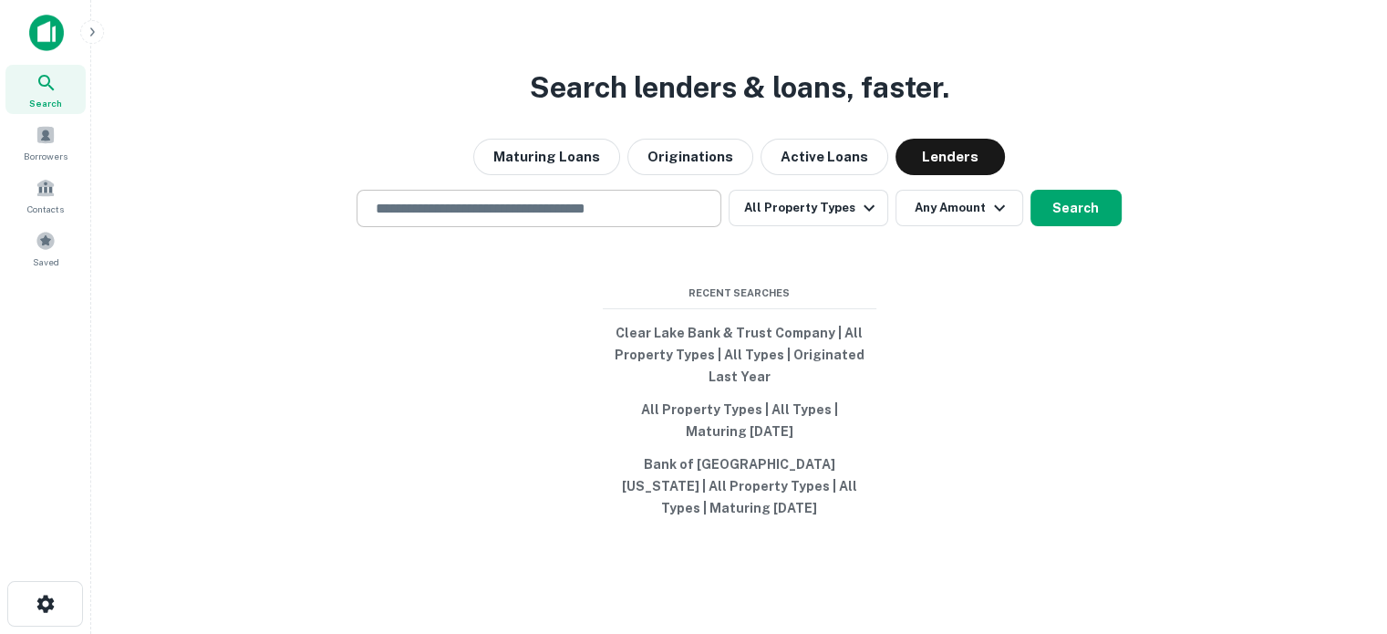
click at [581, 214] on input "text" at bounding box center [539, 208] width 348 height 21
paste input "**********"
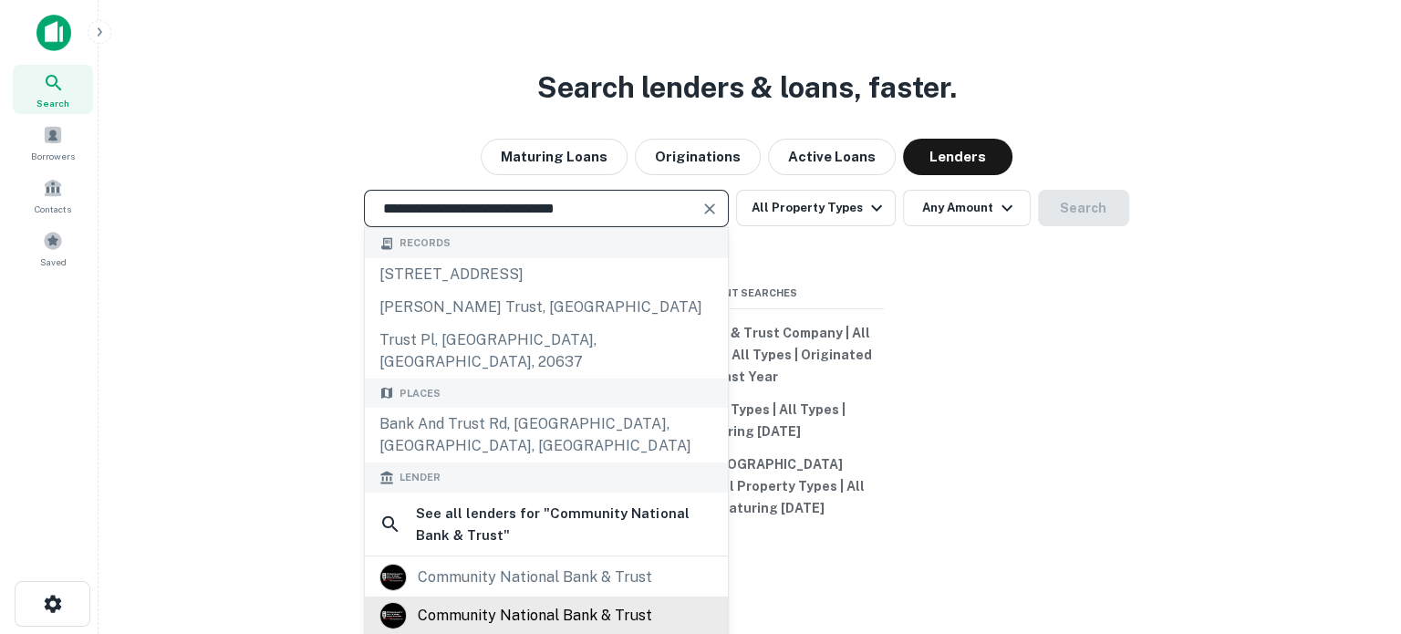
scroll to position [182, 0]
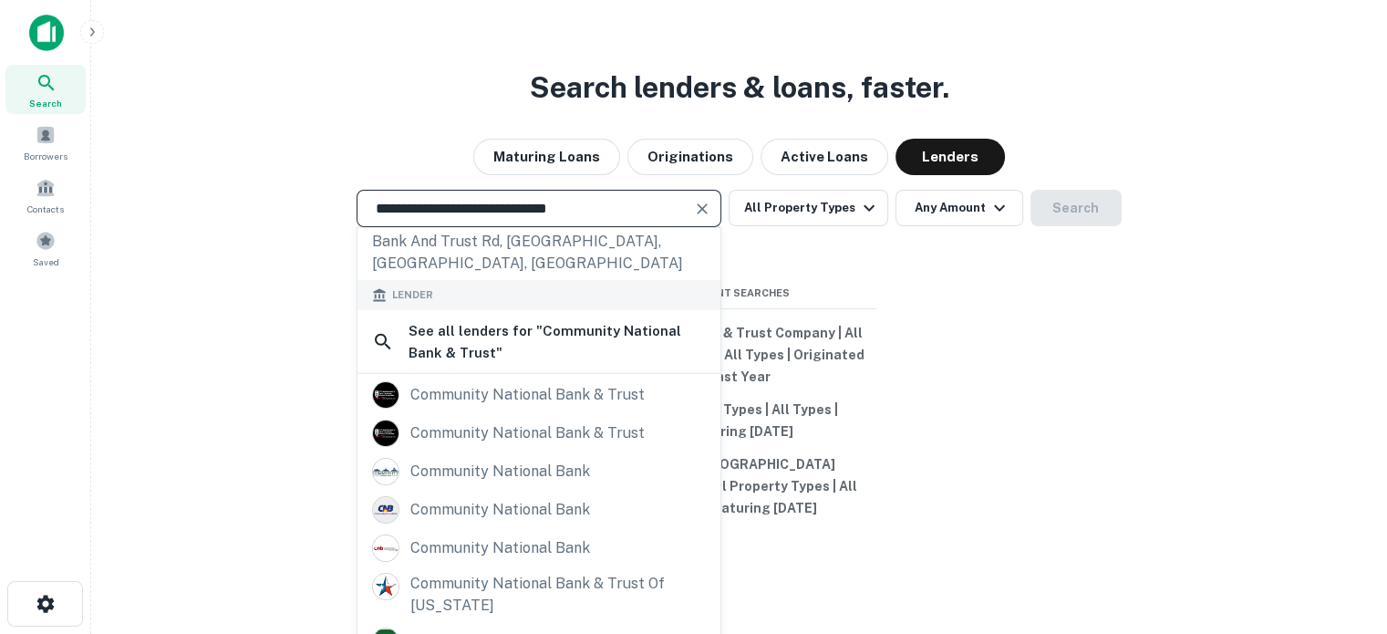
drag, startPoint x: 646, startPoint y: 217, endPoint x: 262, endPoint y: 188, distance: 385.1
click at [262, 188] on div "**********" at bounding box center [739, 361] width 1267 height 634
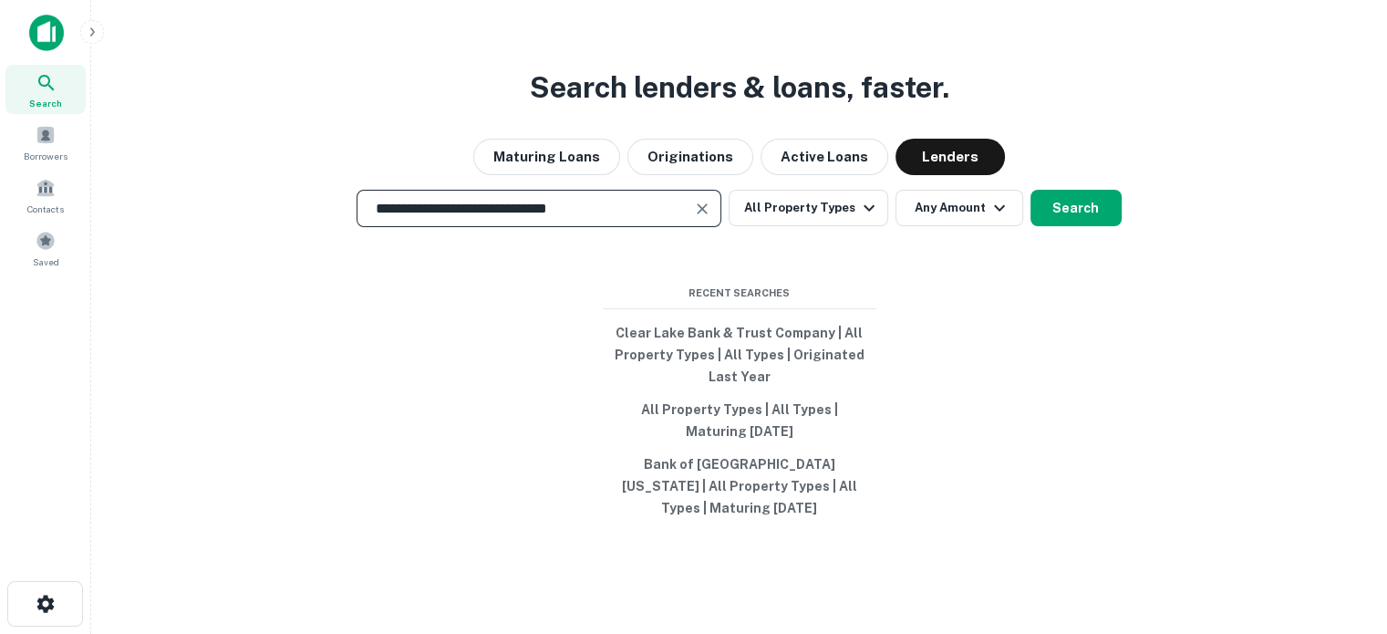
paste input "text"
click at [1061, 226] on button "Search" at bounding box center [1076, 208] width 91 height 36
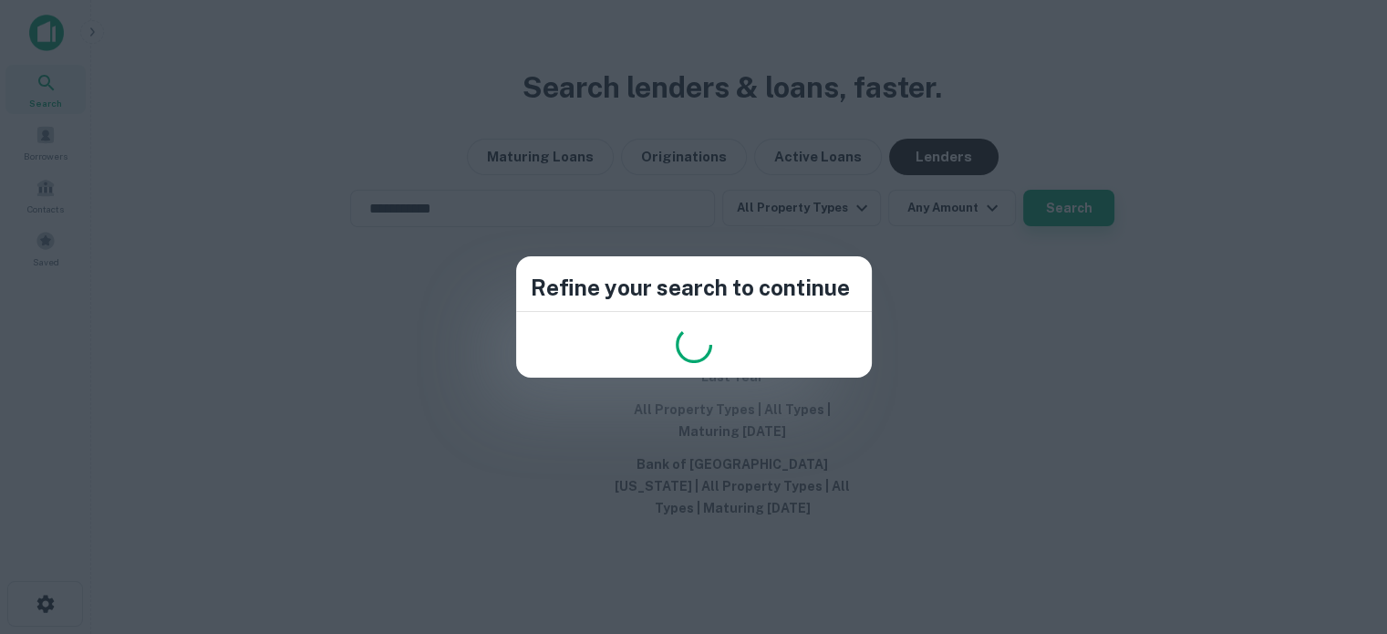
type input "**********"
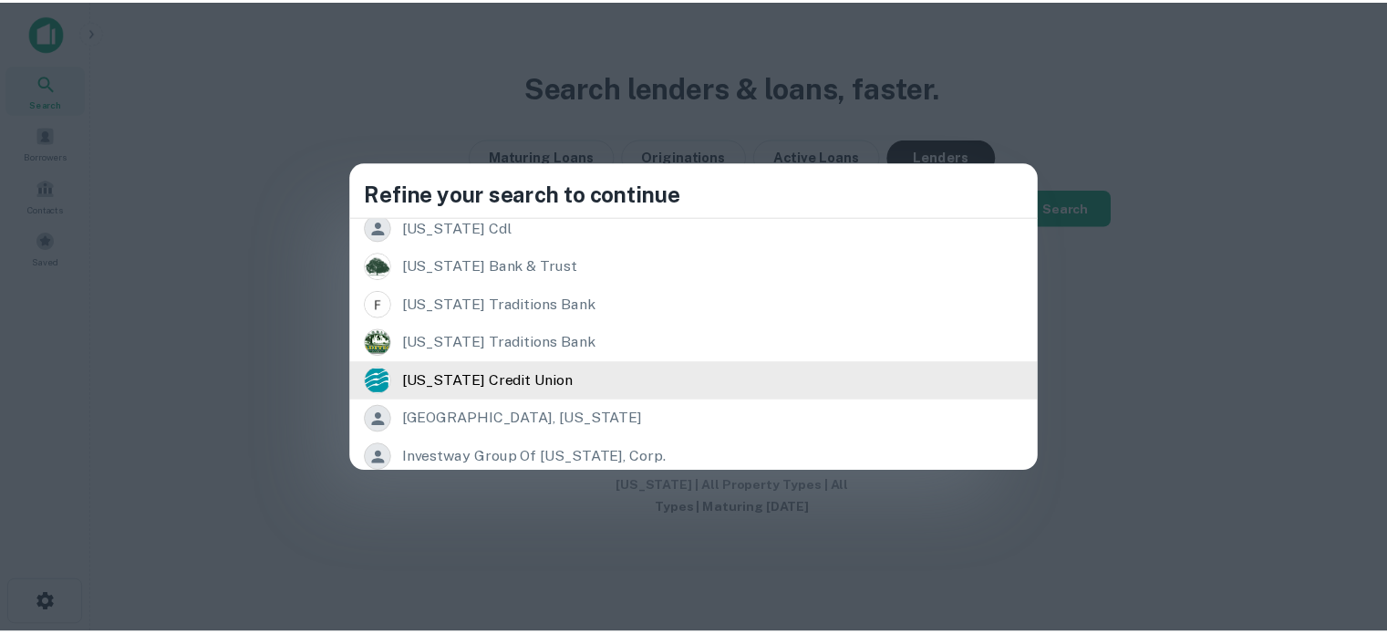
scroll to position [456, 0]
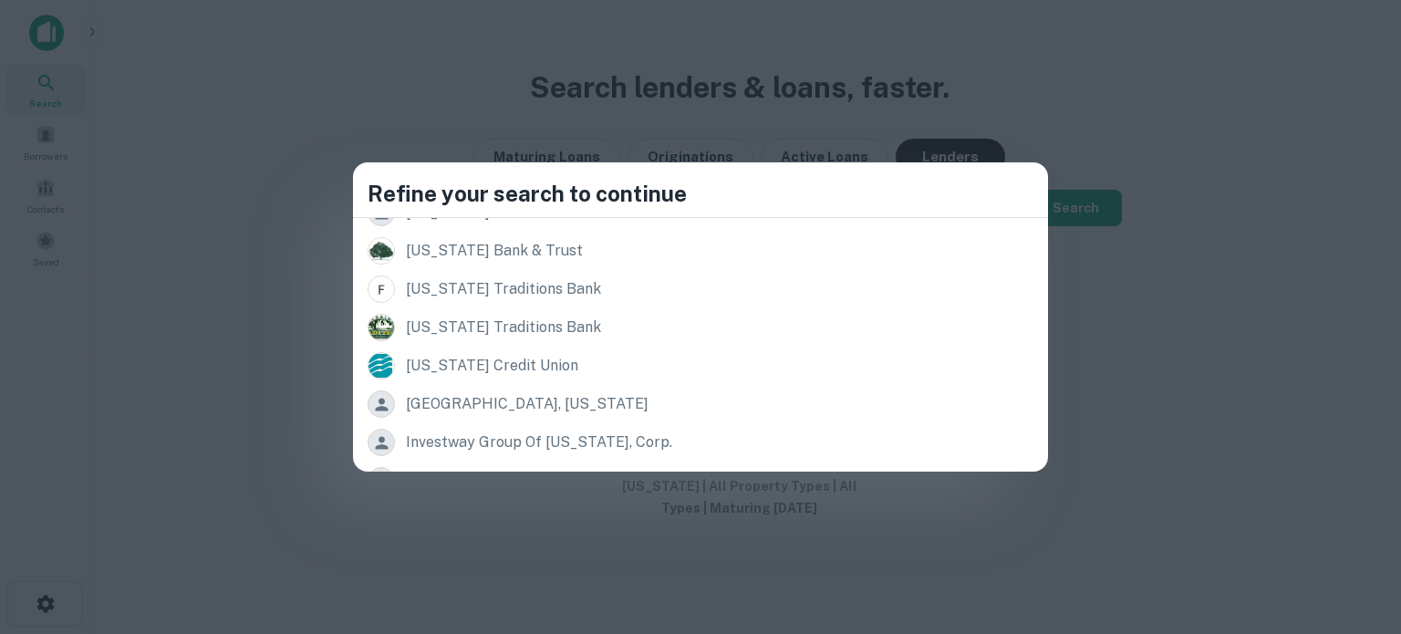
click at [966, 360] on div "Refine your search to continue Records 33437 cardinal ln, [GEOGRAPHIC_DATA][US_…" at bounding box center [700, 317] width 1401 height 634
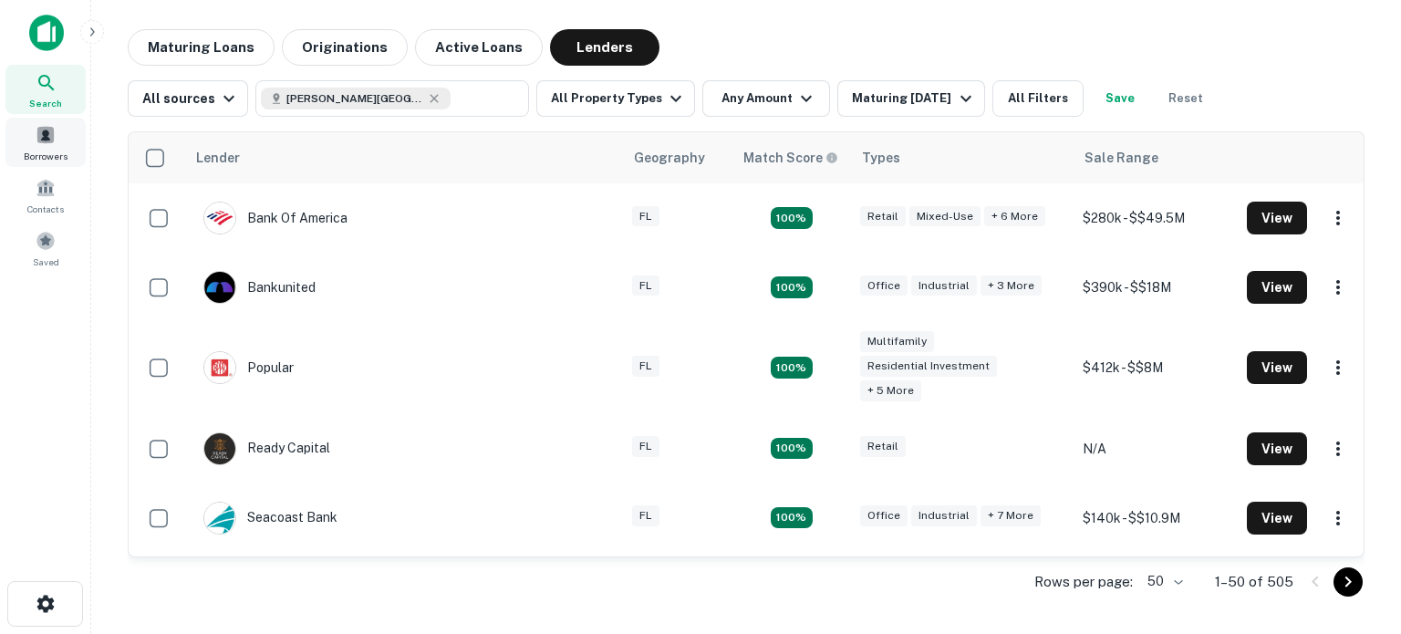
click at [37, 97] on span "Search" at bounding box center [45, 103] width 33 height 15
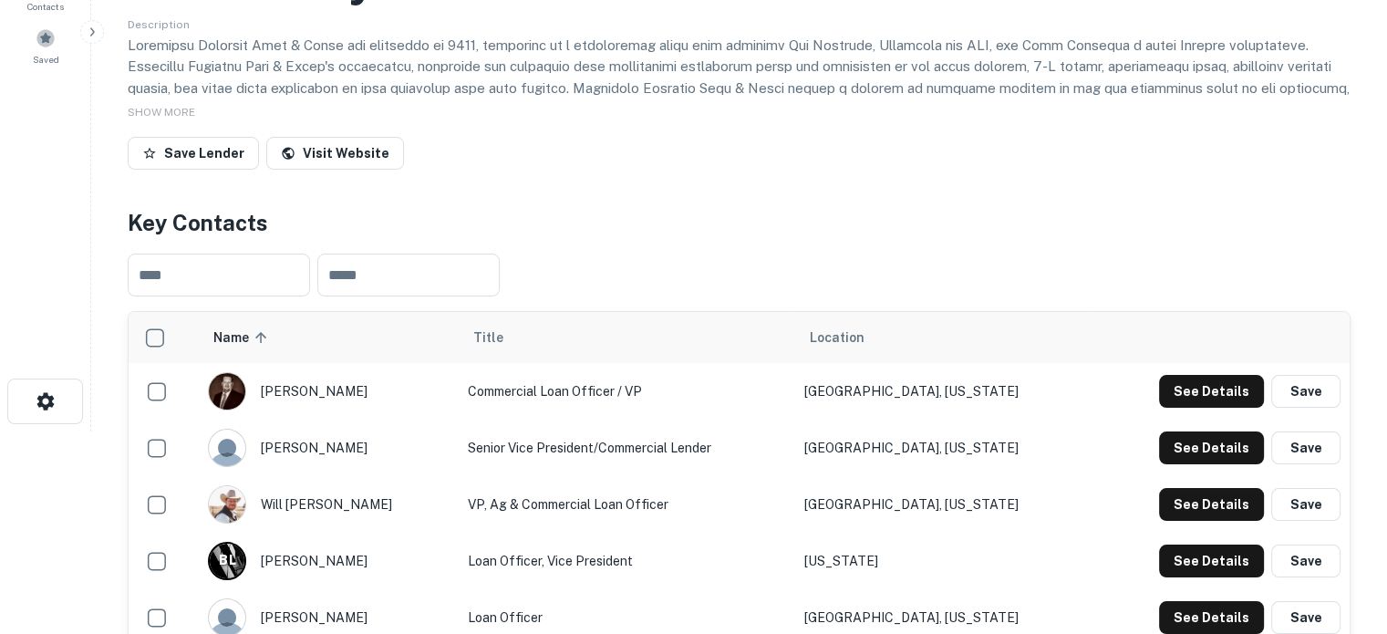
scroll to position [365, 0]
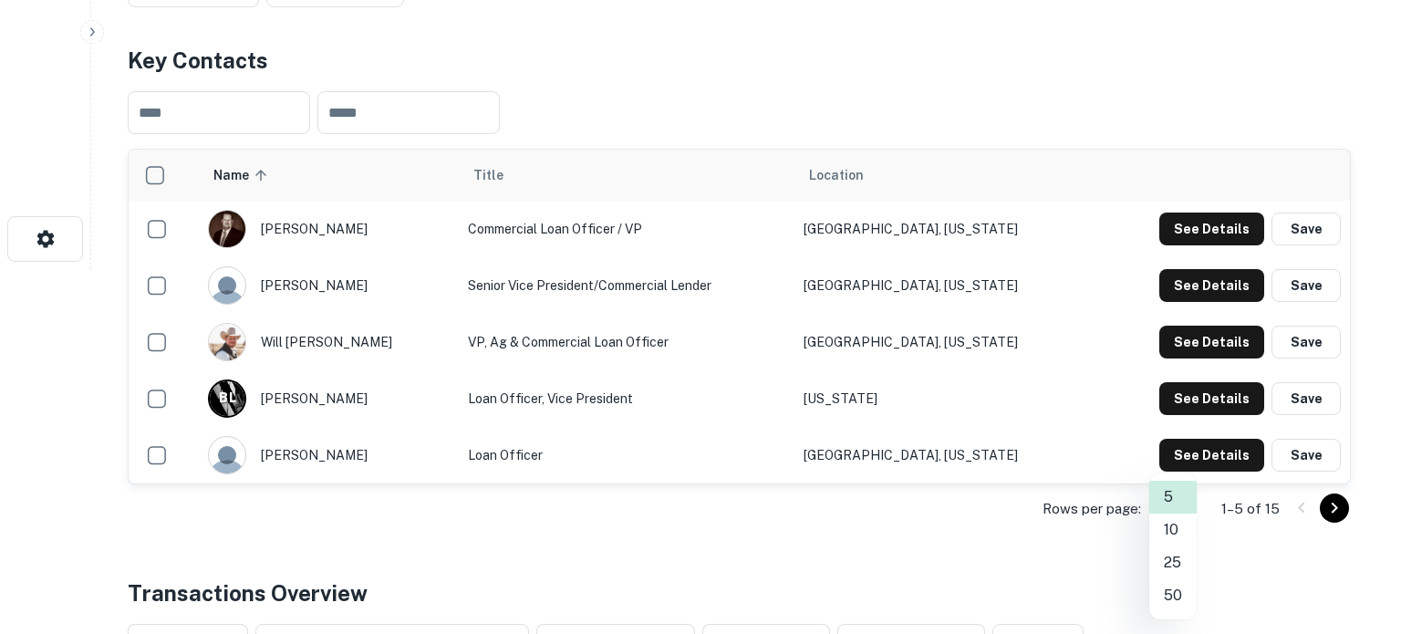
click at [1181, 558] on li "25" at bounding box center [1172, 562] width 47 height 33
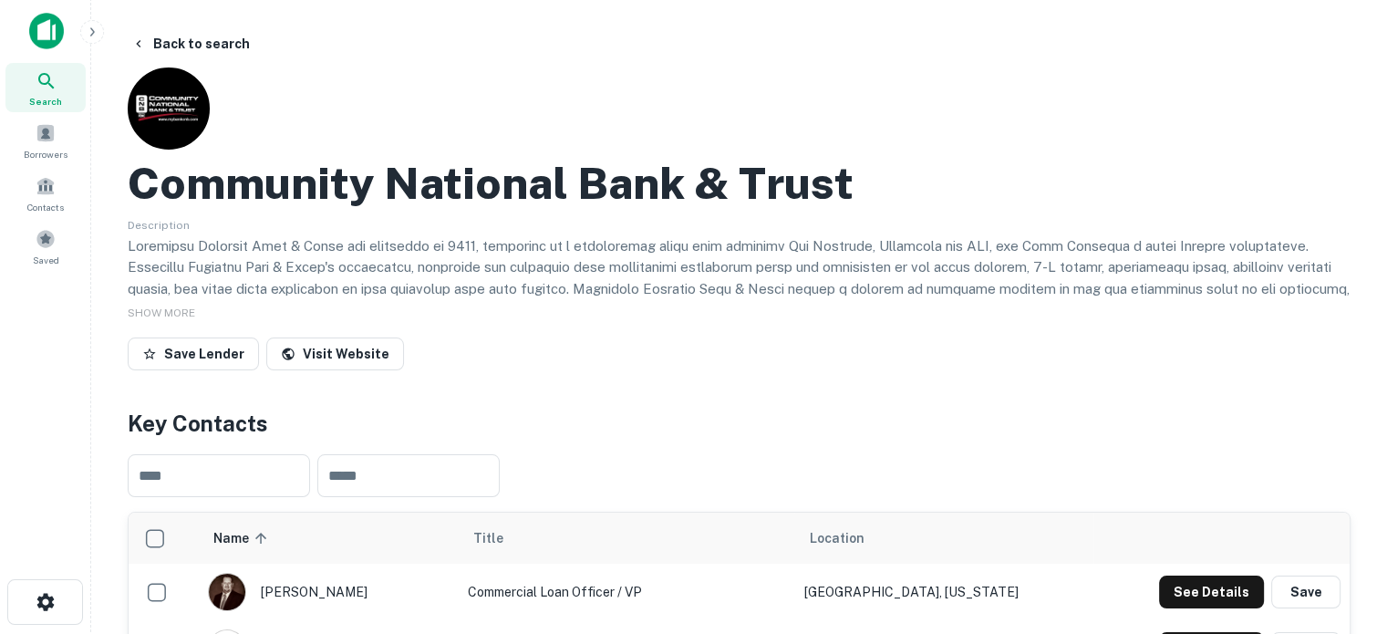
scroll to position [0, 0]
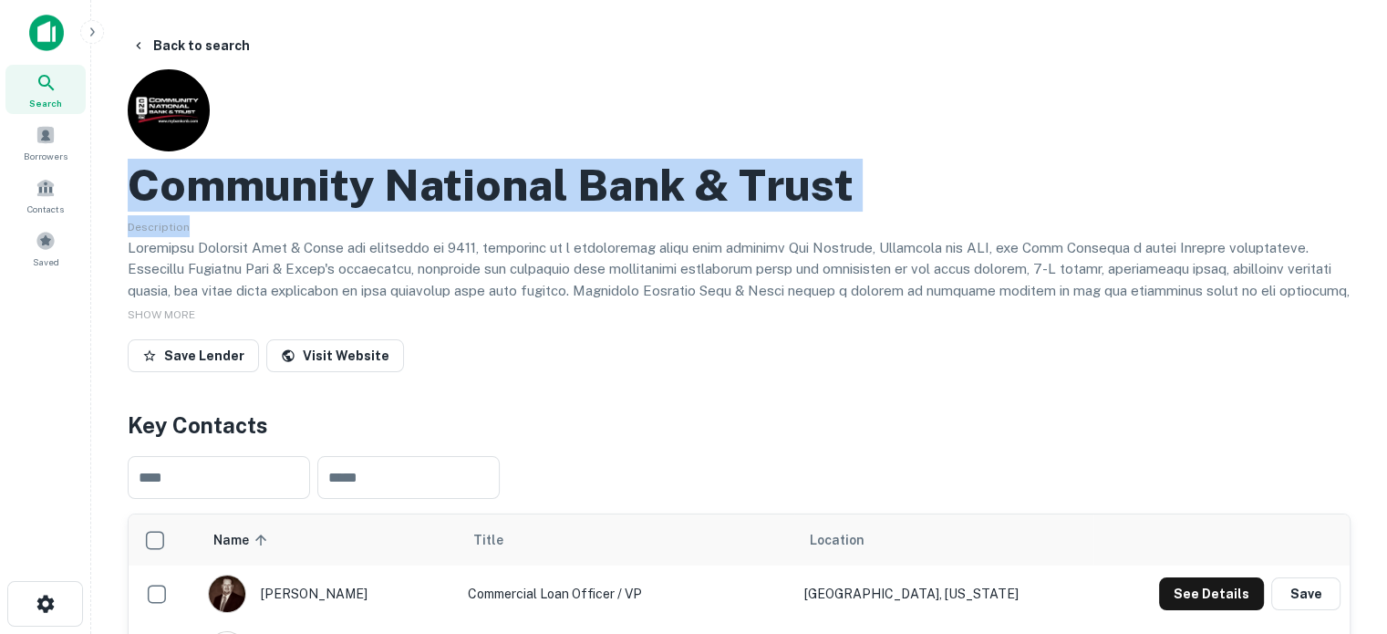
drag, startPoint x: 120, startPoint y: 183, endPoint x: 959, endPoint y: 216, distance: 839.7
click at [368, 181] on h2 "Community National Bank & Trust" at bounding box center [491, 185] width 726 height 53
drag, startPoint x: 132, startPoint y: 179, endPoint x: 872, endPoint y: 185, distance: 739.6
click at [872, 185] on div "Community National Bank & Trust" at bounding box center [739, 185] width 1223 height 53
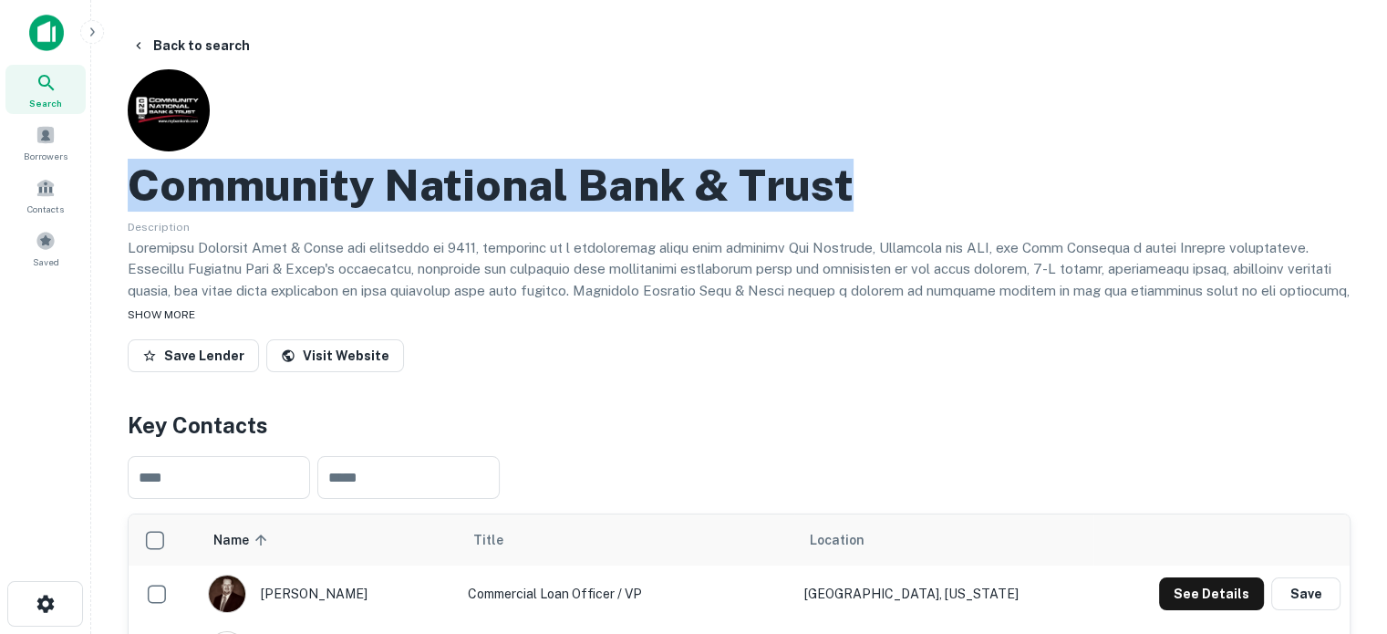
copy h2 "Community National Bank & Trust"
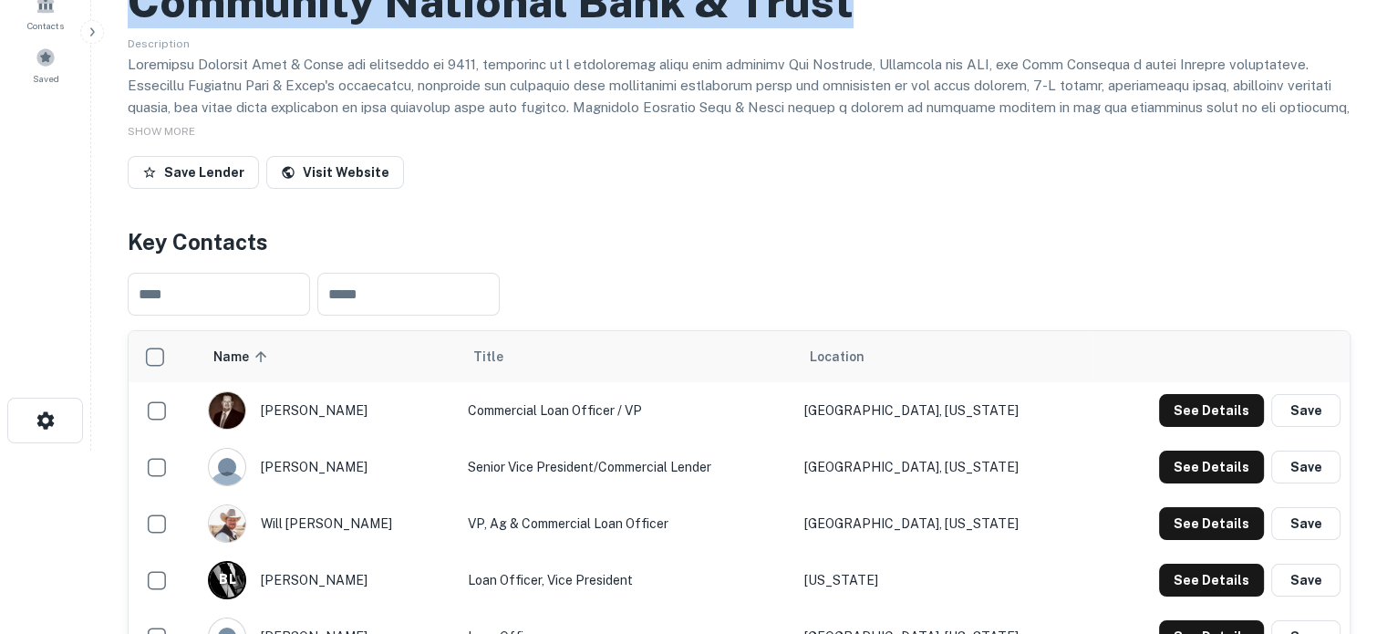
scroll to position [365, 0]
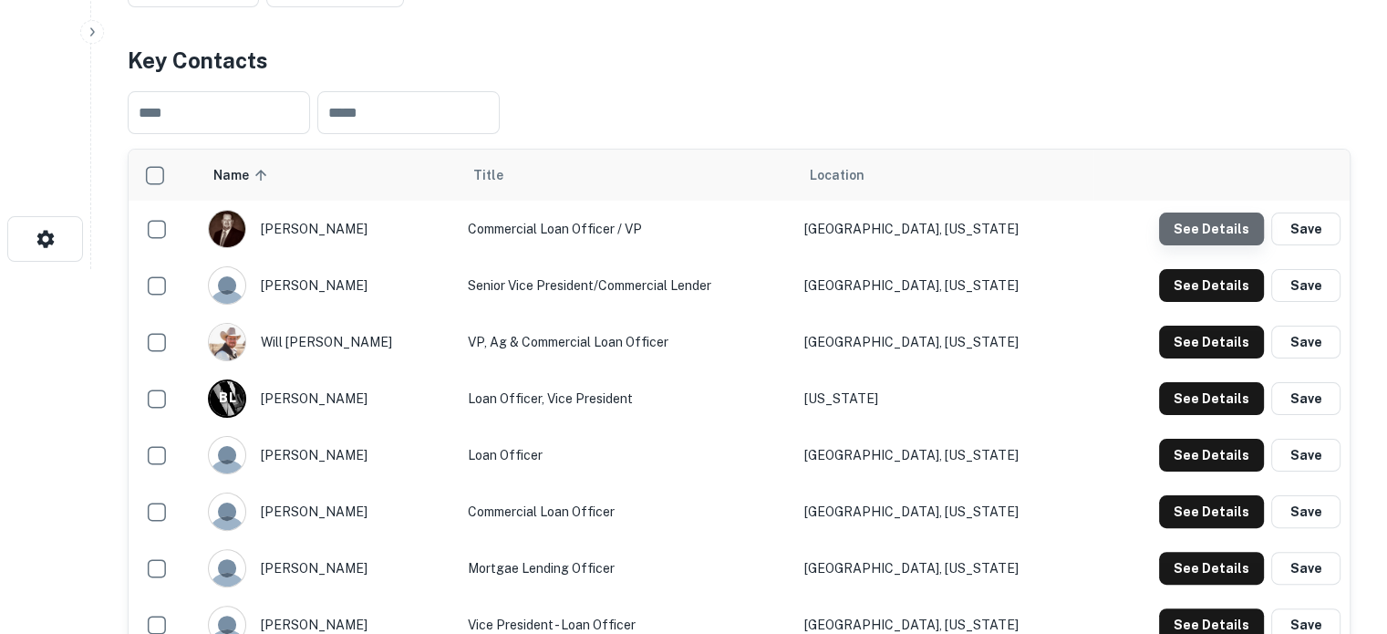
click at [1218, 238] on button "See Details" at bounding box center [1211, 228] width 105 height 33
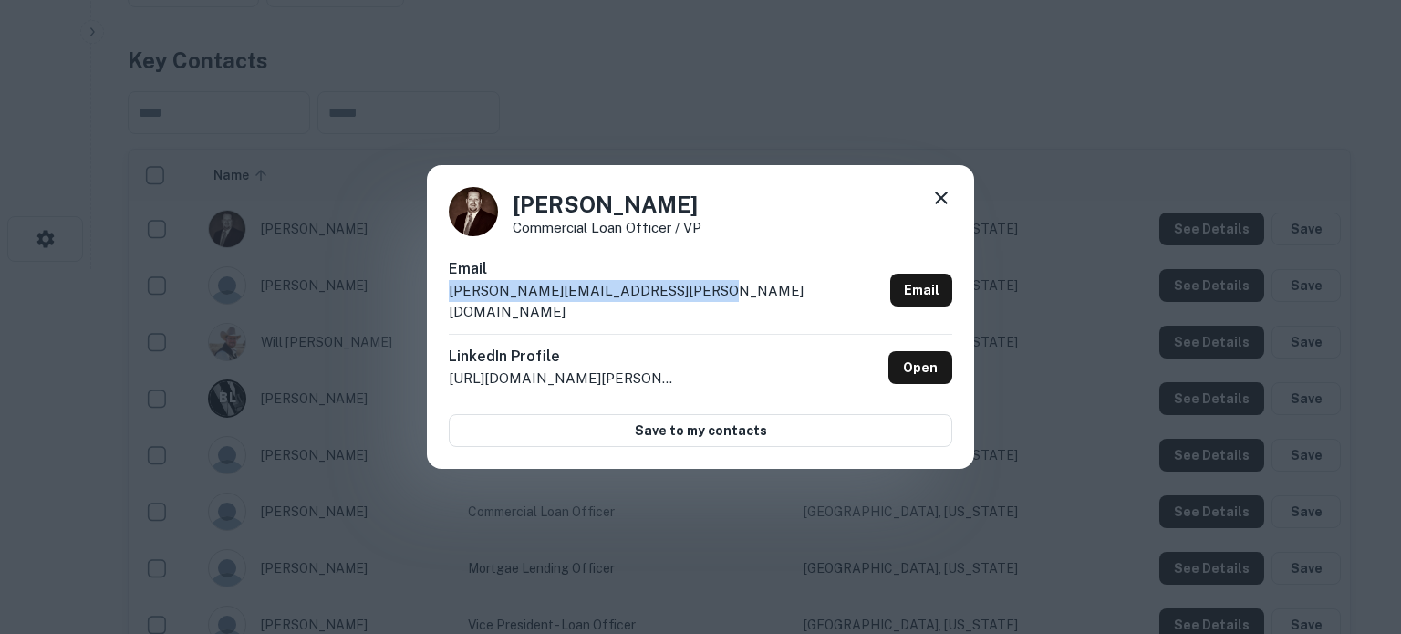
drag, startPoint x: 447, startPoint y: 302, endPoint x: 689, endPoint y: 305, distance: 242.6
click at [689, 305] on div "[PERSON_NAME] Commercial Loan Officer / VP Email [PERSON_NAME][EMAIL_ADDRESS][P…" at bounding box center [700, 317] width 547 height 305
copy p "[PERSON_NAME][EMAIL_ADDRESS][PERSON_NAME][DOMAIN_NAME]"
click at [924, 359] on link "Open" at bounding box center [920, 367] width 64 height 33
click at [938, 207] on icon at bounding box center [941, 198] width 22 height 22
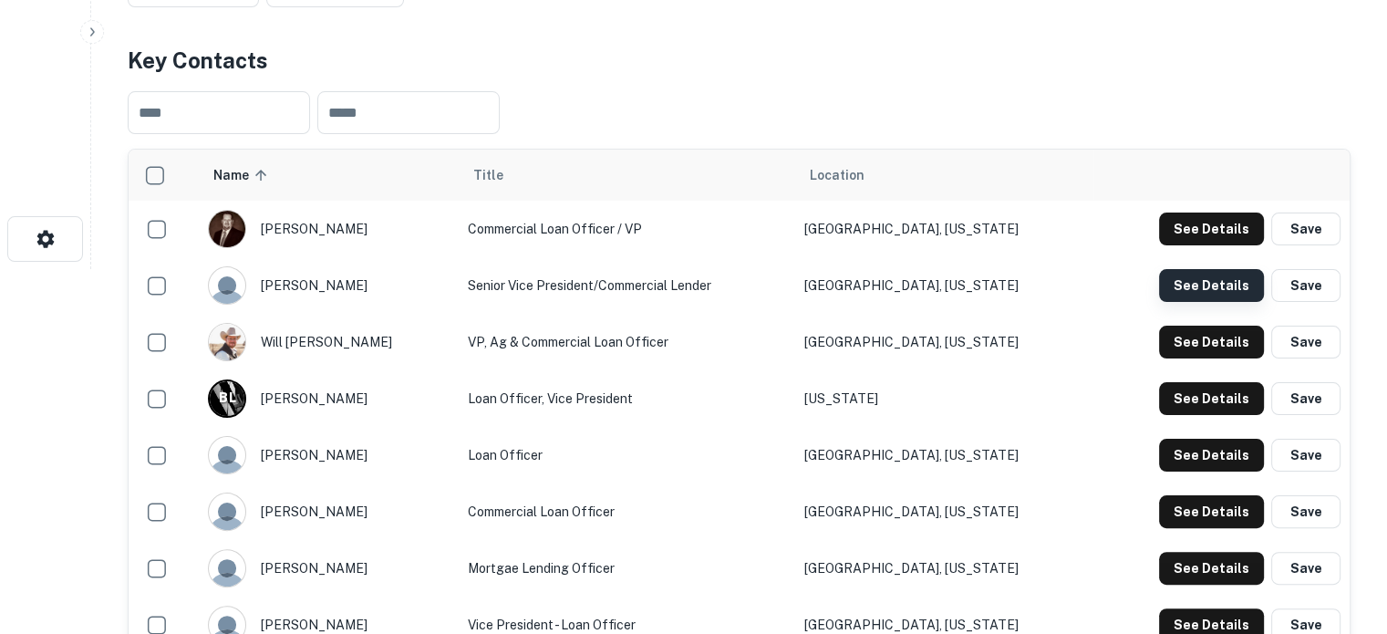
click at [1186, 290] on button "See Details" at bounding box center [1211, 285] width 105 height 33
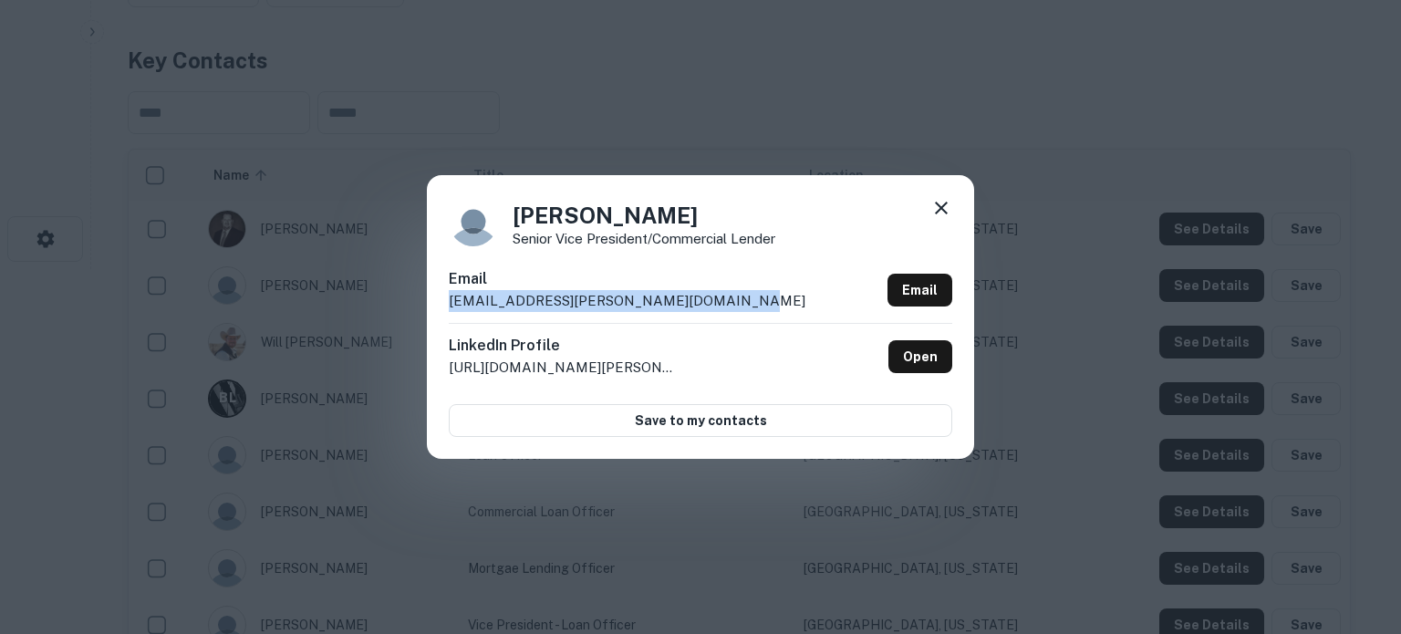
drag, startPoint x: 445, startPoint y: 308, endPoint x: 718, endPoint y: 302, distance: 272.8
click at [718, 302] on div "[PERSON_NAME] Senior Vice President/Commercial Lender Email [EMAIL_ADDRESS][PER…" at bounding box center [700, 316] width 547 height 283
copy p "[EMAIL_ADDRESS][PERSON_NAME][DOMAIN_NAME]"
click at [944, 215] on icon at bounding box center [941, 208] width 22 height 22
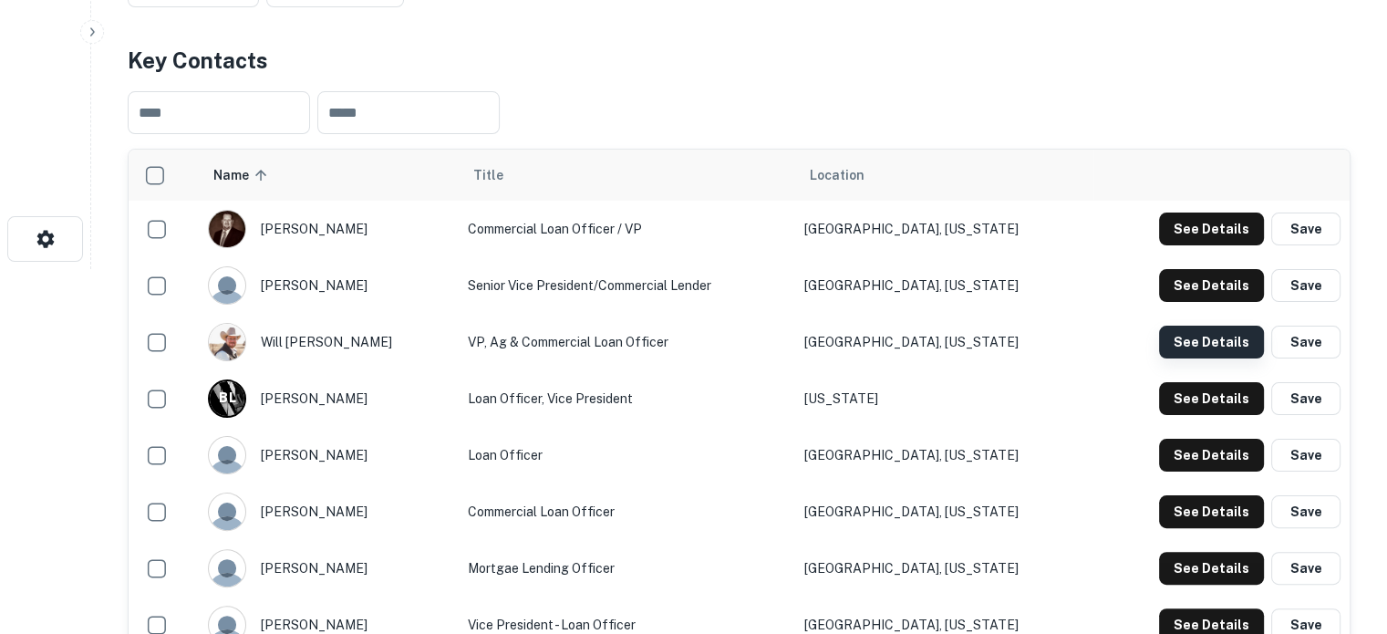
click at [1220, 349] on button "See Details" at bounding box center [1211, 342] width 105 height 33
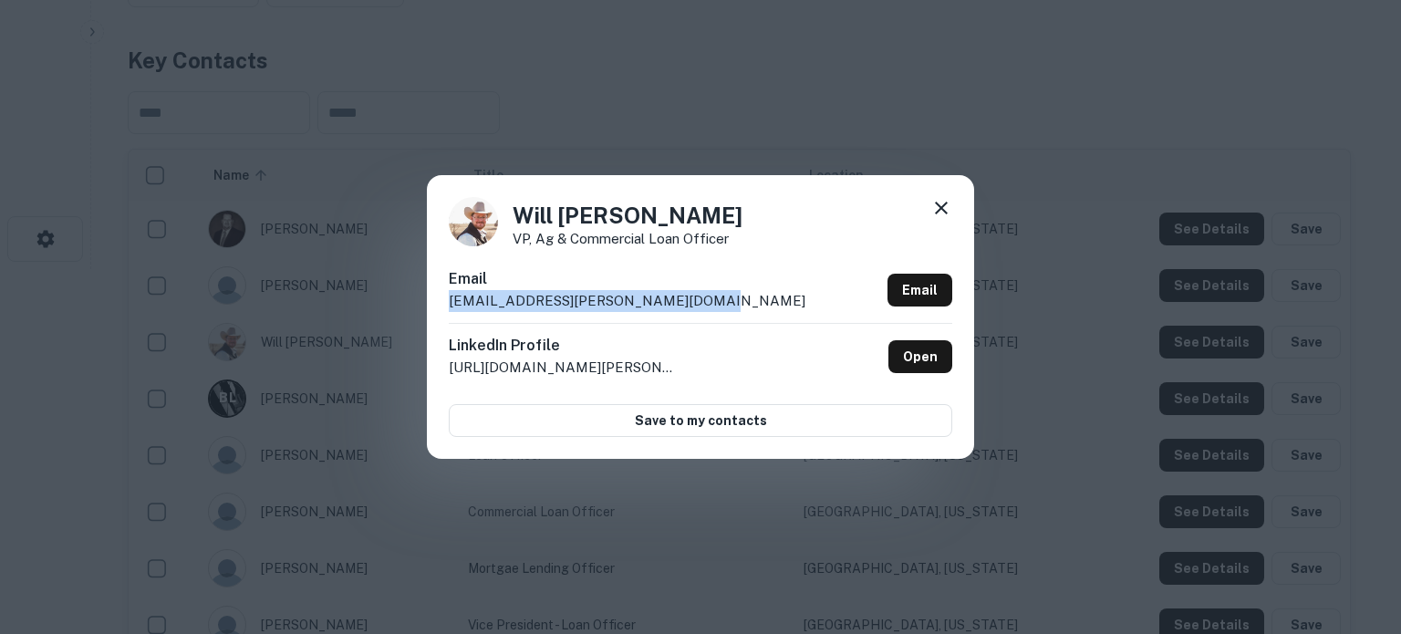
drag, startPoint x: 451, startPoint y: 306, endPoint x: 696, endPoint y: 301, distance: 244.5
click at [696, 301] on div "Email [EMAIL_ADDRESS][PERSON_NAME][DOMAIN_NAME] Email" at bounding box center [700, 295] width 503 height 55
copy p "[EMAIL_ADDRESS][PERSON_NAME][DOMAIN_NAME]"
click at [942, 205] on icon at bounding box center [941, 208] width 22 height 22
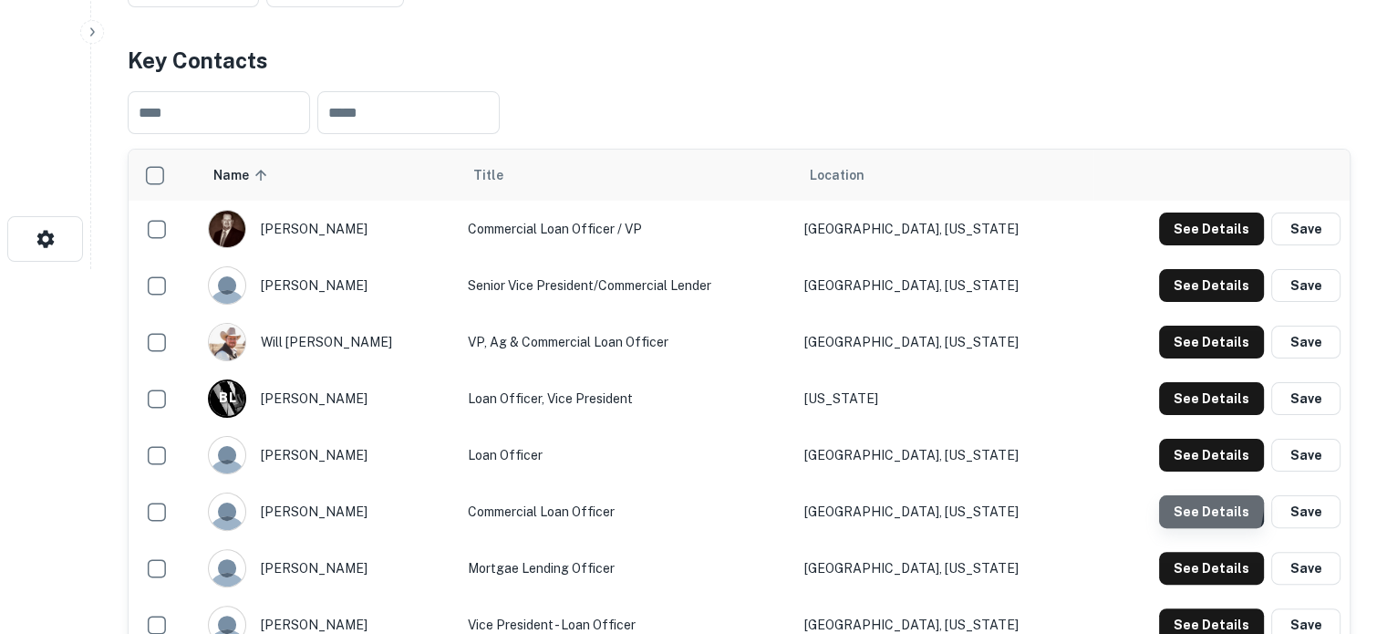
click at [1175, 503] on button "See Details" at bounding box center [1211, 511] width 105 height 33
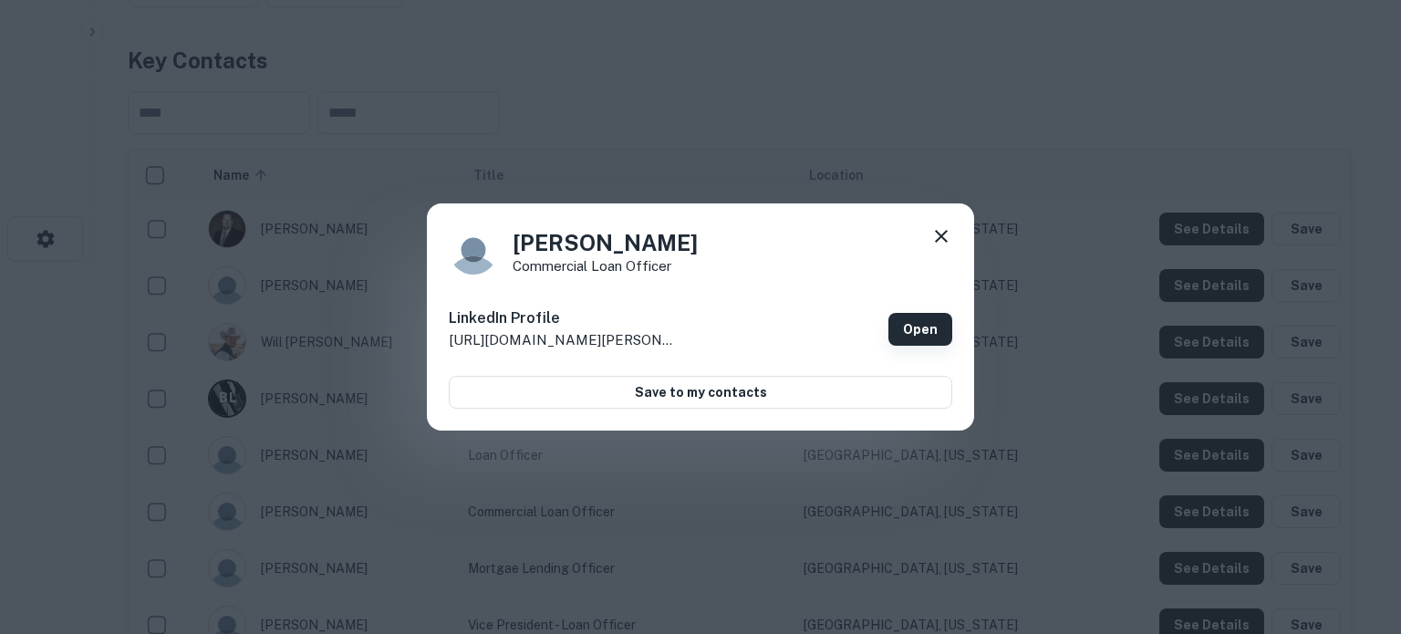
click at [908, 327] on link "Open" at bounding box center [920, 329] width 64 height 33
click at [943, 236] on icon at bounding box center [941, 236] width 22 height 22
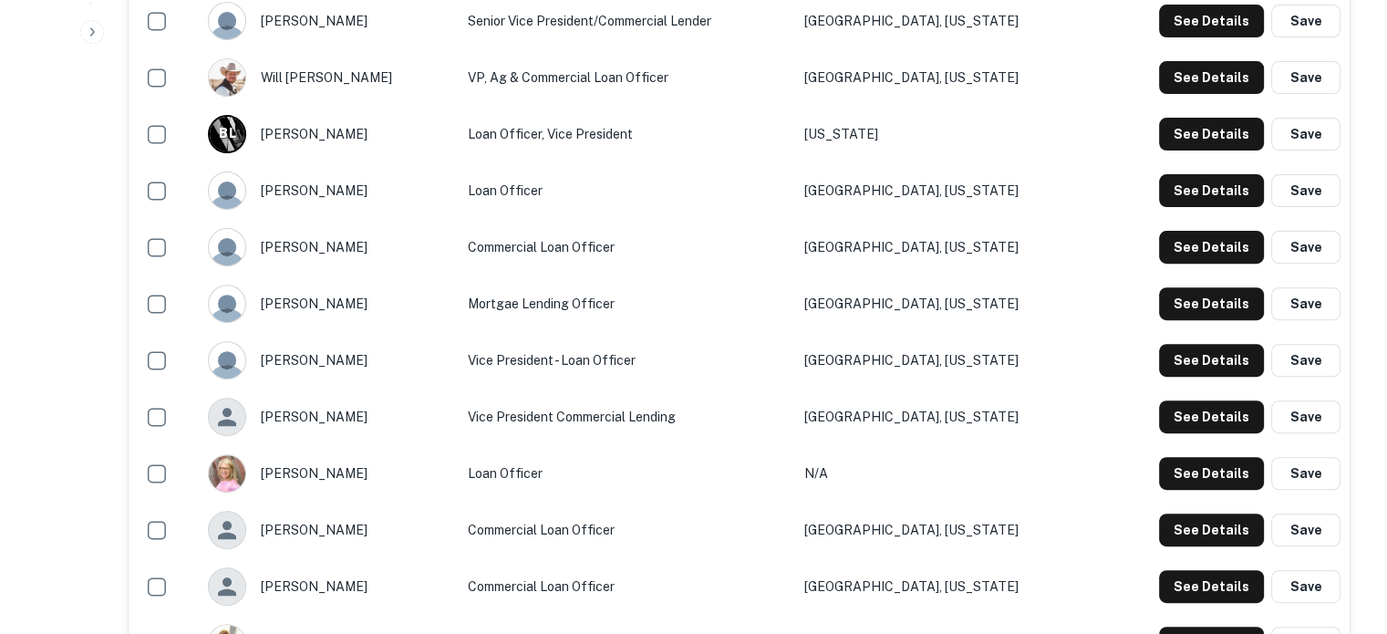
scroll to position [638, 0]
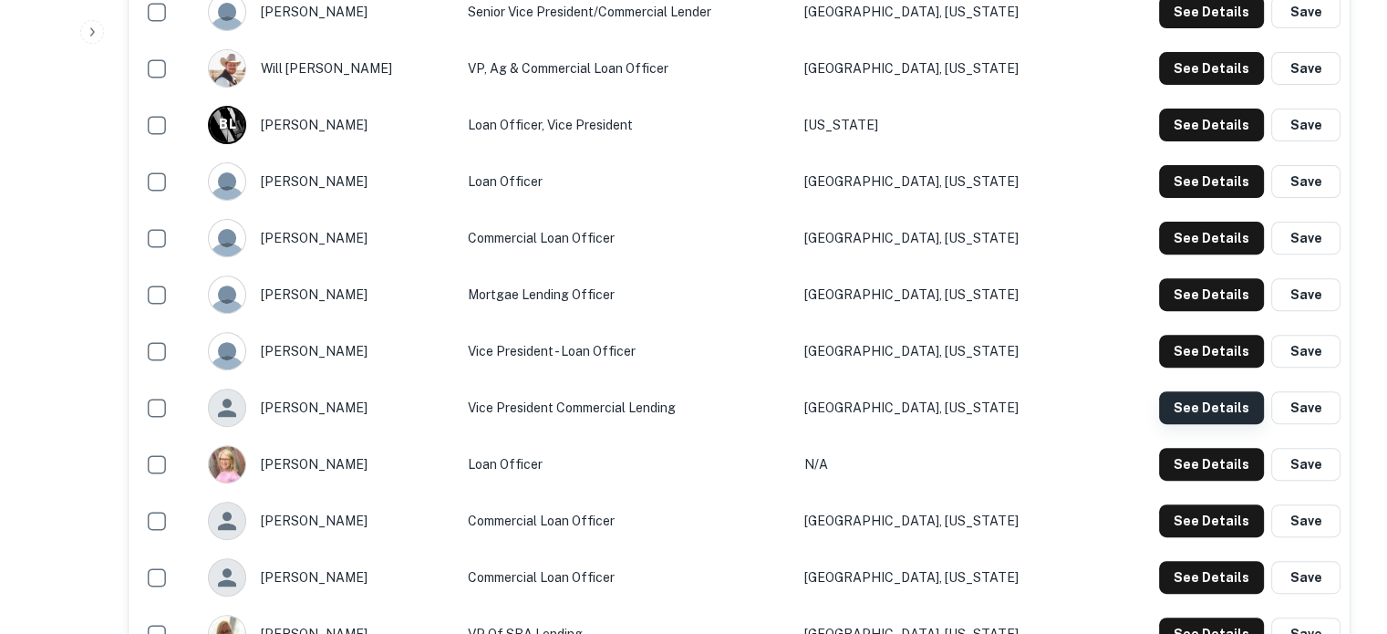
click at [1194, 408] on button "See Details" at bounding box center [1211, 407] width 105 height 33
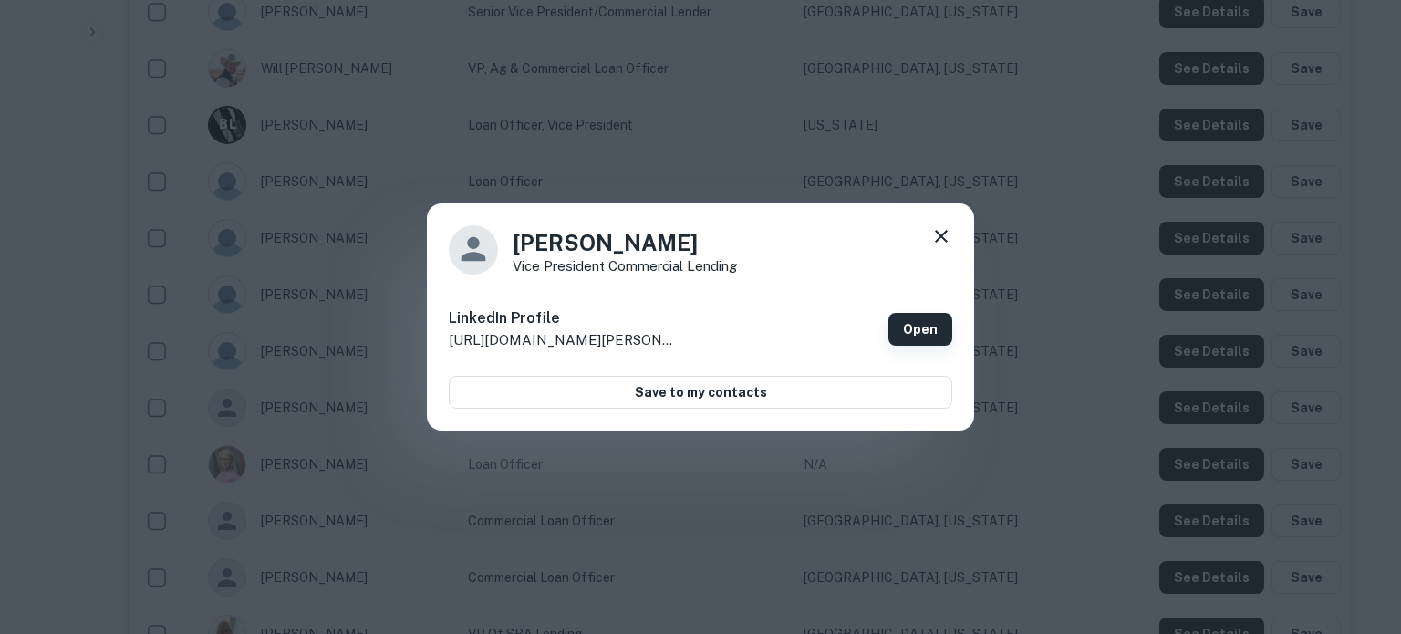
click at [907, 326] on link "Open" at bounding box center [920, 329] width 64 height 33
click at [937, 238] on icon at bounding box center [941, 236] width 22 height 22
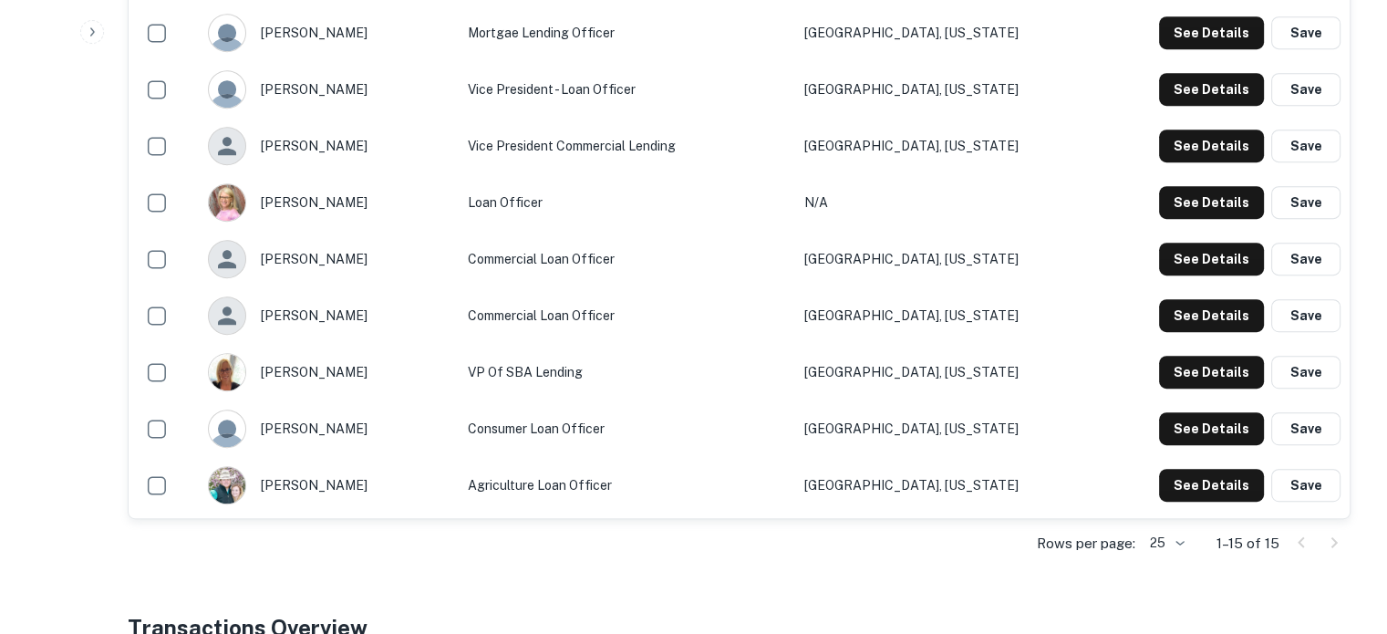
scroll to position [912, 0]
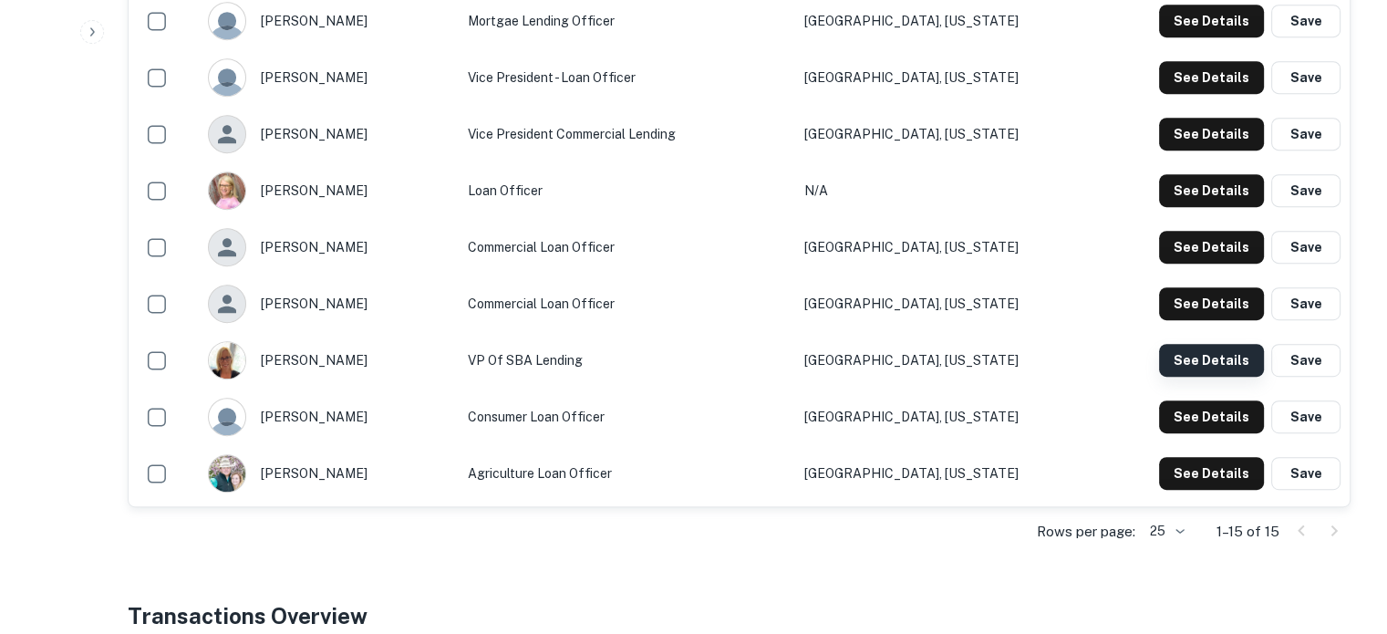
click at [1201, 363] on button "See Details" at bounding box center [1211, 360] width 105 height 33
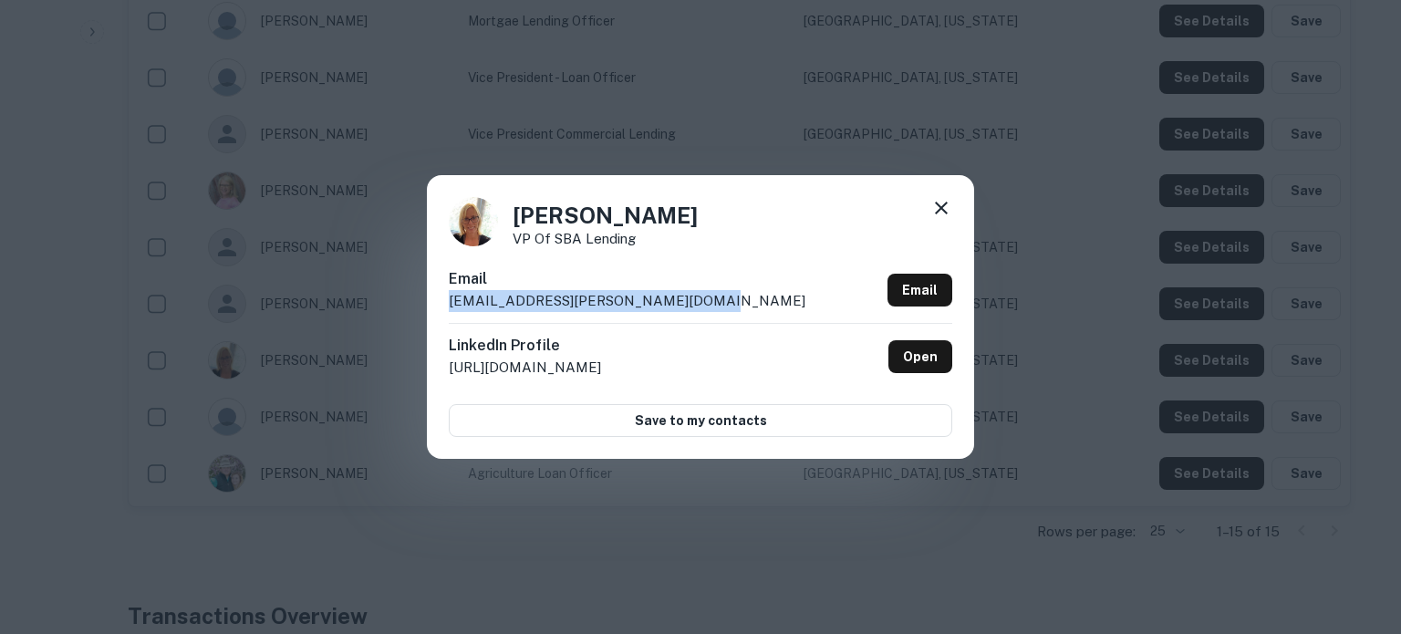
drag, startPoint x: 445, startPoint y: 302, endPoint x: 690, endPoint y: 301, distance: 245.3
click at [690, 301] on div "Jitka Durman VP of SBA Lending Email jitka.durman@communitynational.net Email L…" at bounding box center [700, 316] width 547 height 283
copy p "jitka.durman@communitynational.net"
click at [943, 206] on icon at bounding box center [941, 208] width 13 height 13
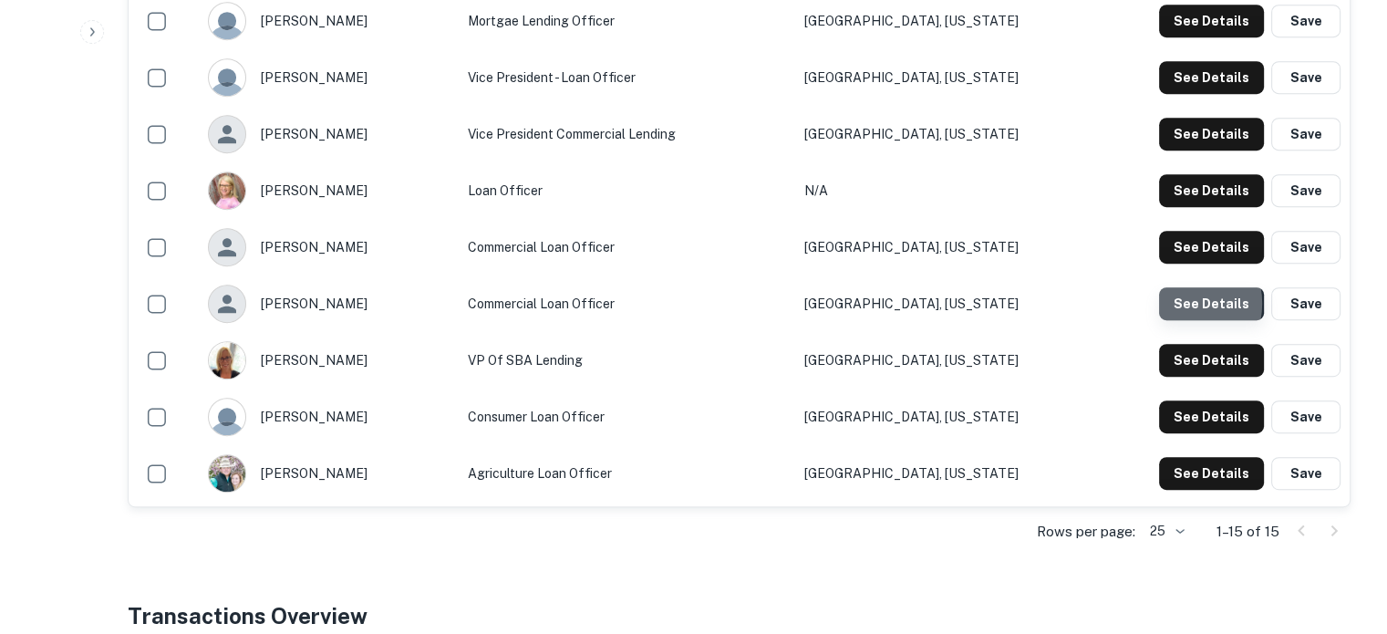
click at [1176, 305] on button "See Details" at bounding box center [1211, 303] width 105 height 33
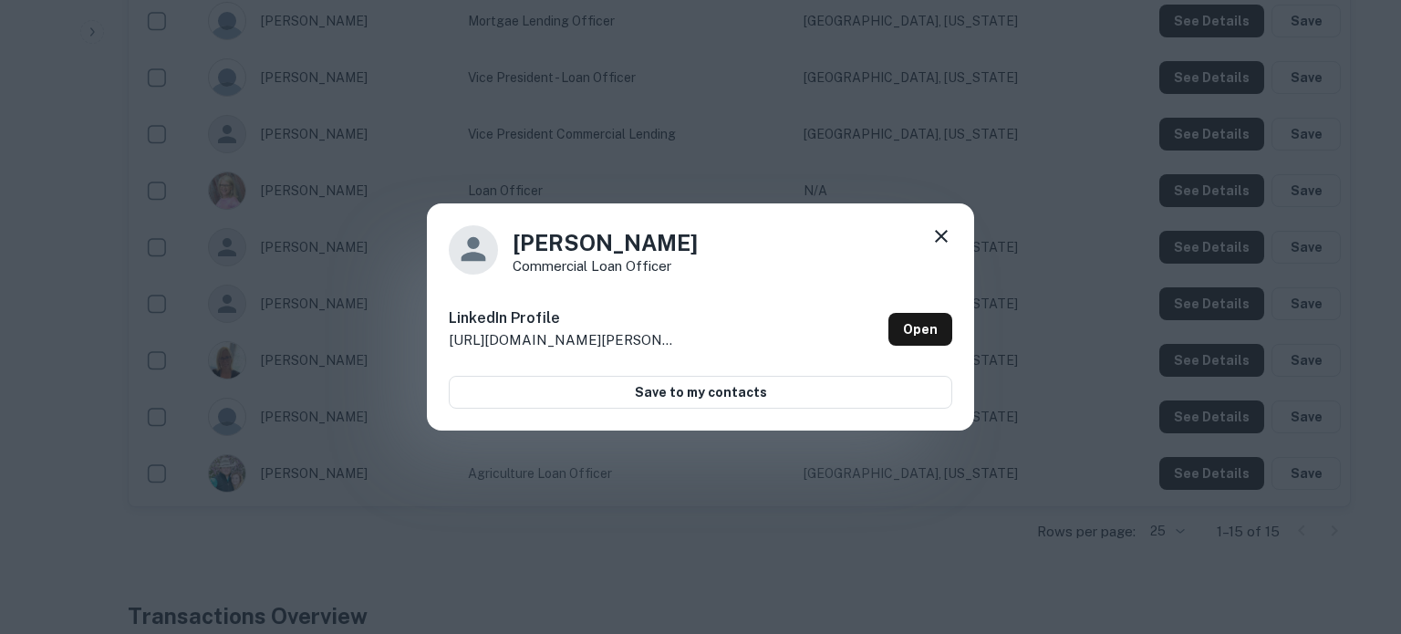
click at [938, 225] on icon at bounding box center [941, 236] width 22 height 22
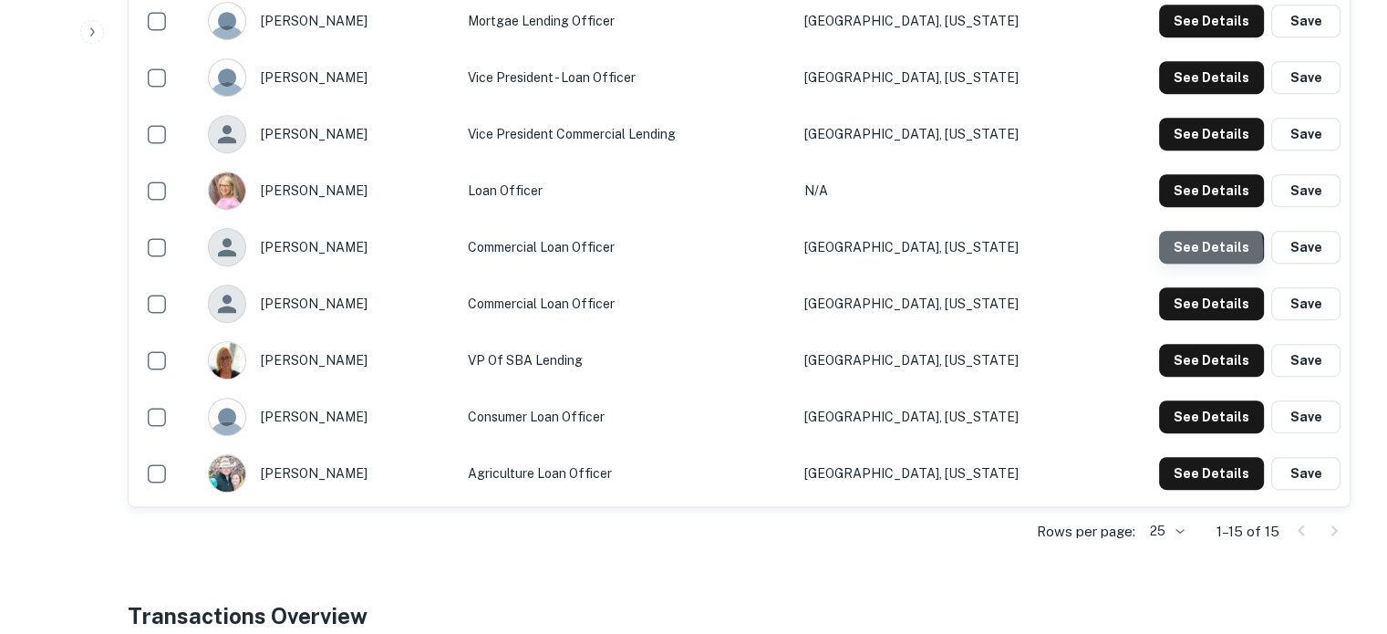
click at [1176, 251] on button "See Details" at bounding box center [1211, 247] width 105 height 33
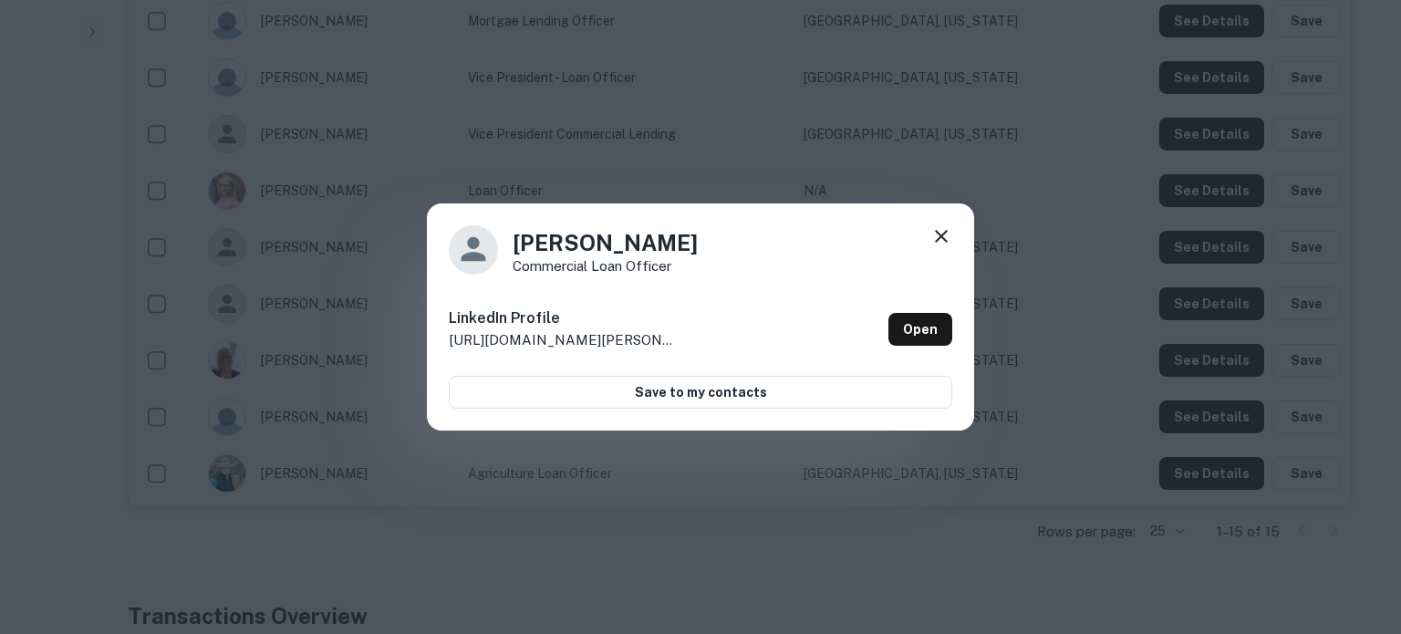
click at [936, 227] on icon at bounding box center [941, 236] width 22 height 22
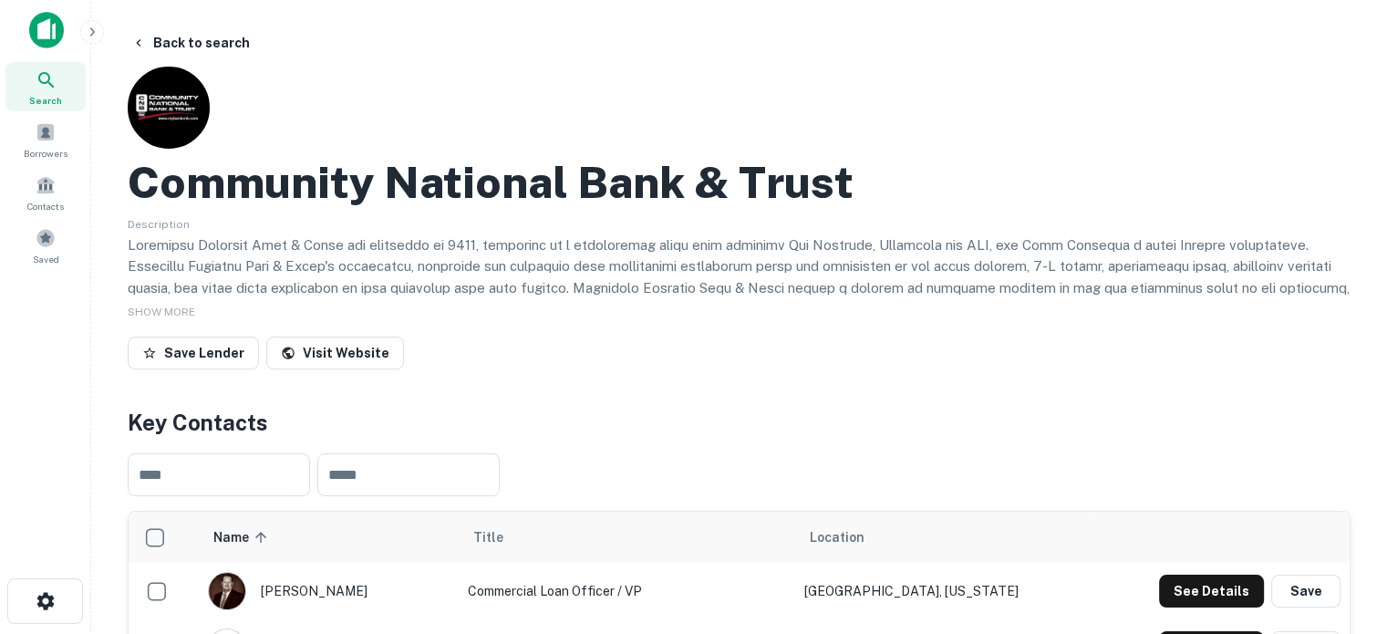
scroll to position [0, 0]
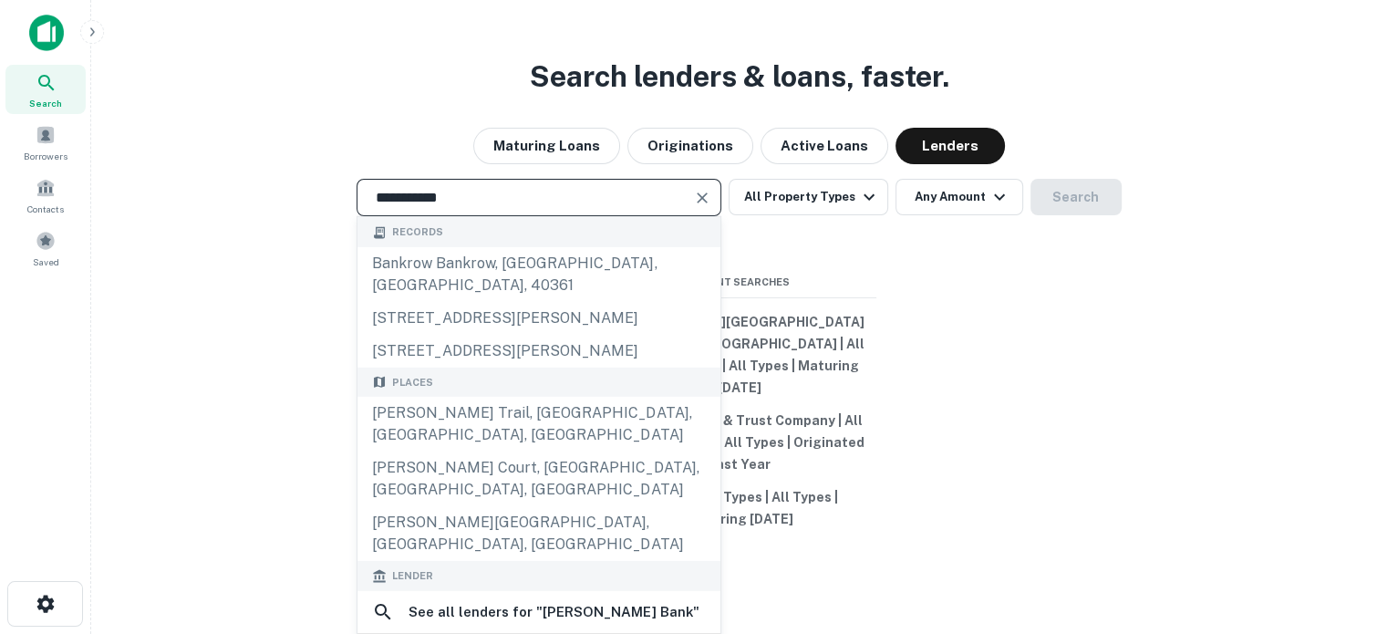
type input "**********"
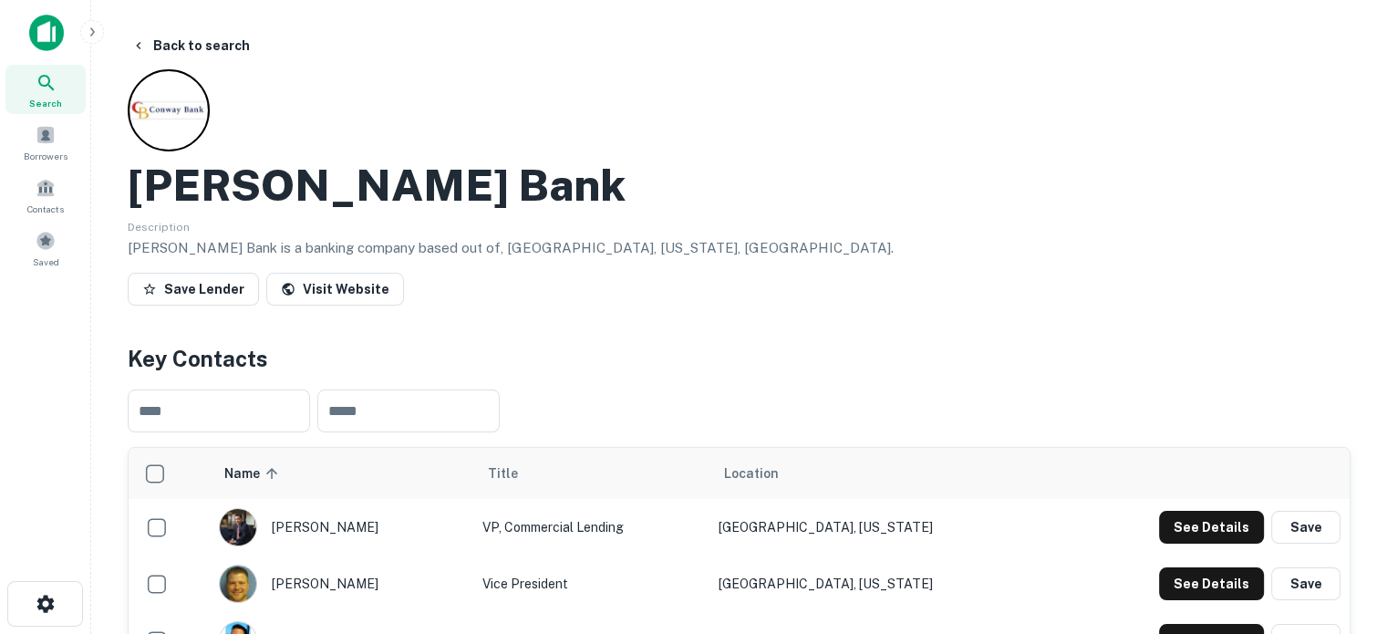
click at [806, 243] on p "Conway Bank is a banking company based out of, Wichita, Kansas, United States." at bounding box center [739, 248] width 1223 height 22
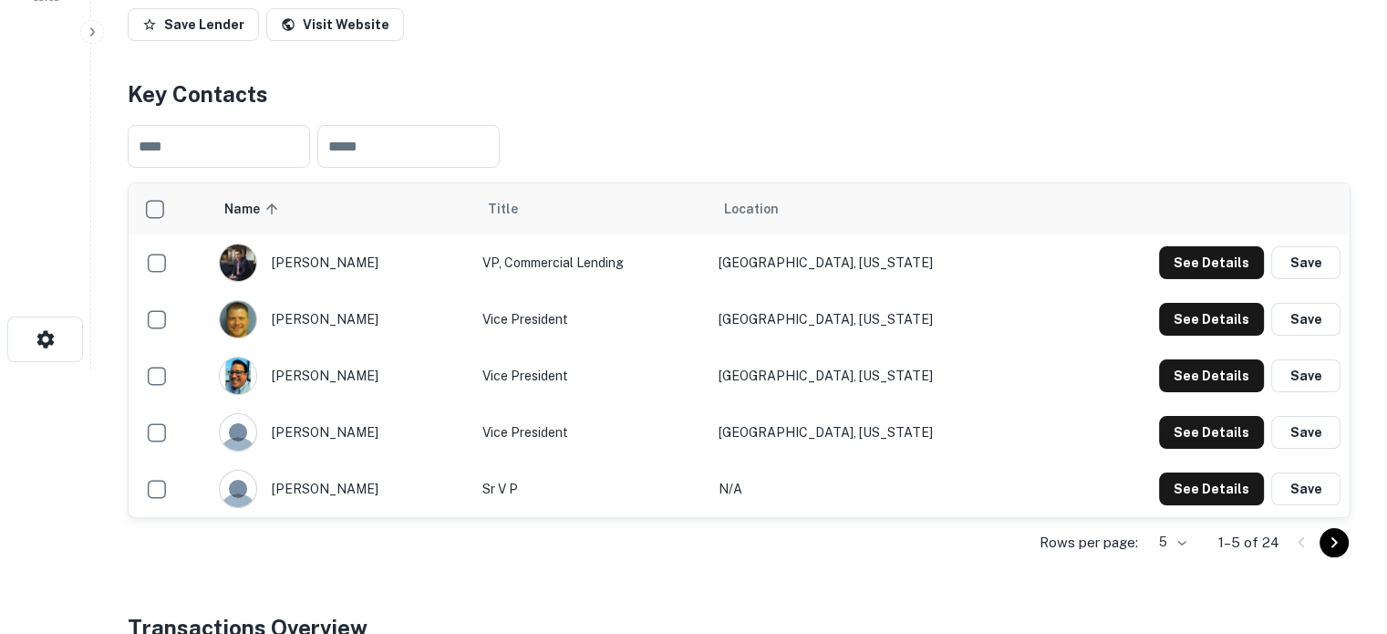
scroll to position [365, 0]
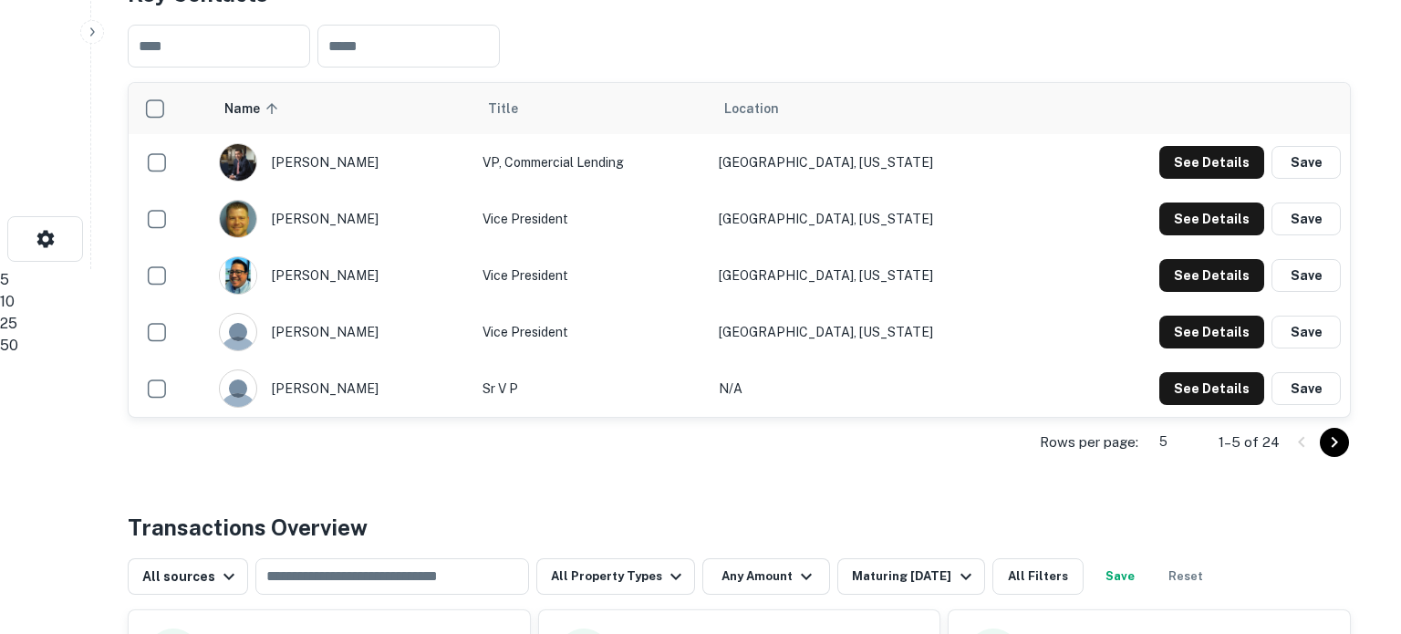
click at [1172, 335] on li "25" at bounding box center [693, 324] width 1387 height 22
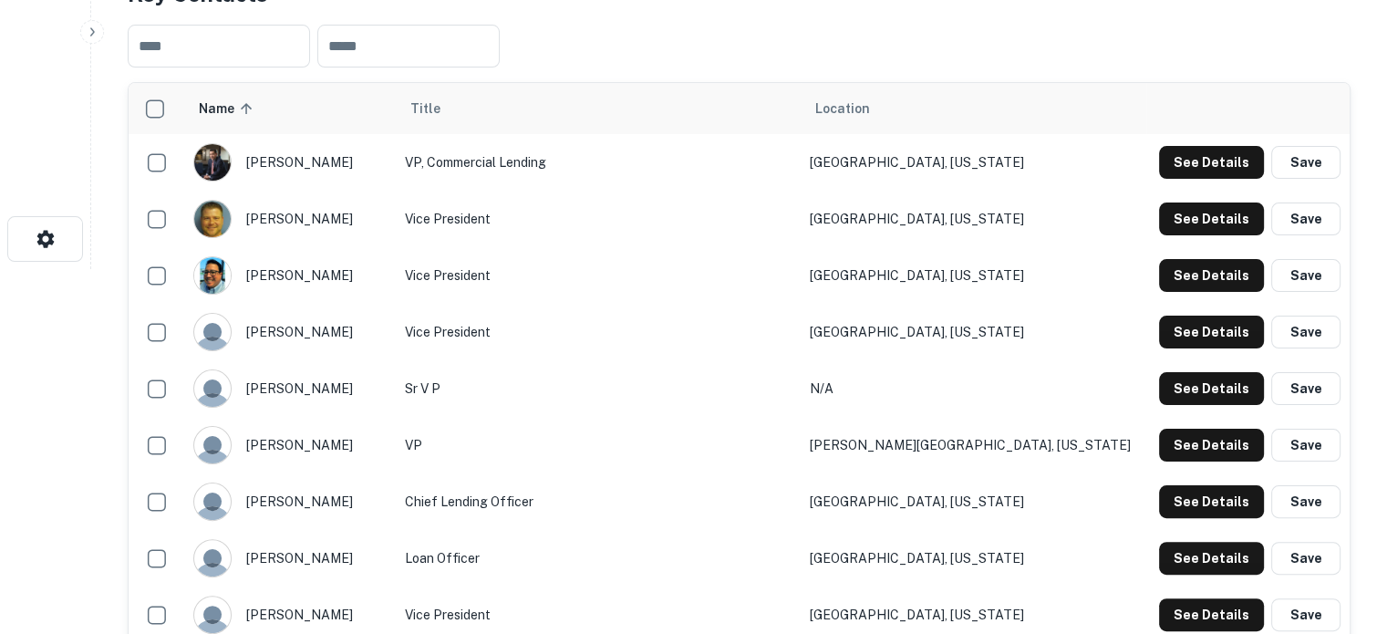
click at [840, 436] on tr "denise worley VP Conway Springs, Kansas See Details Save" at bounding box center [739, 445] width 1221 height 57
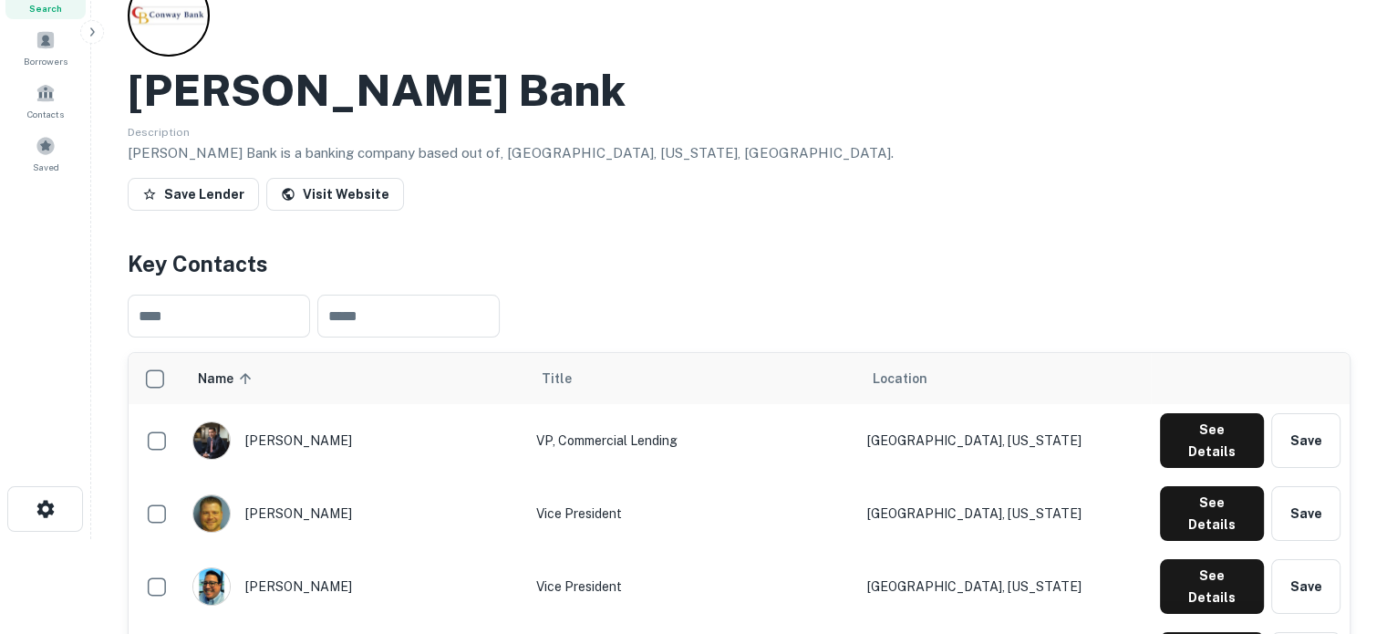
scroll to position [91, 0]
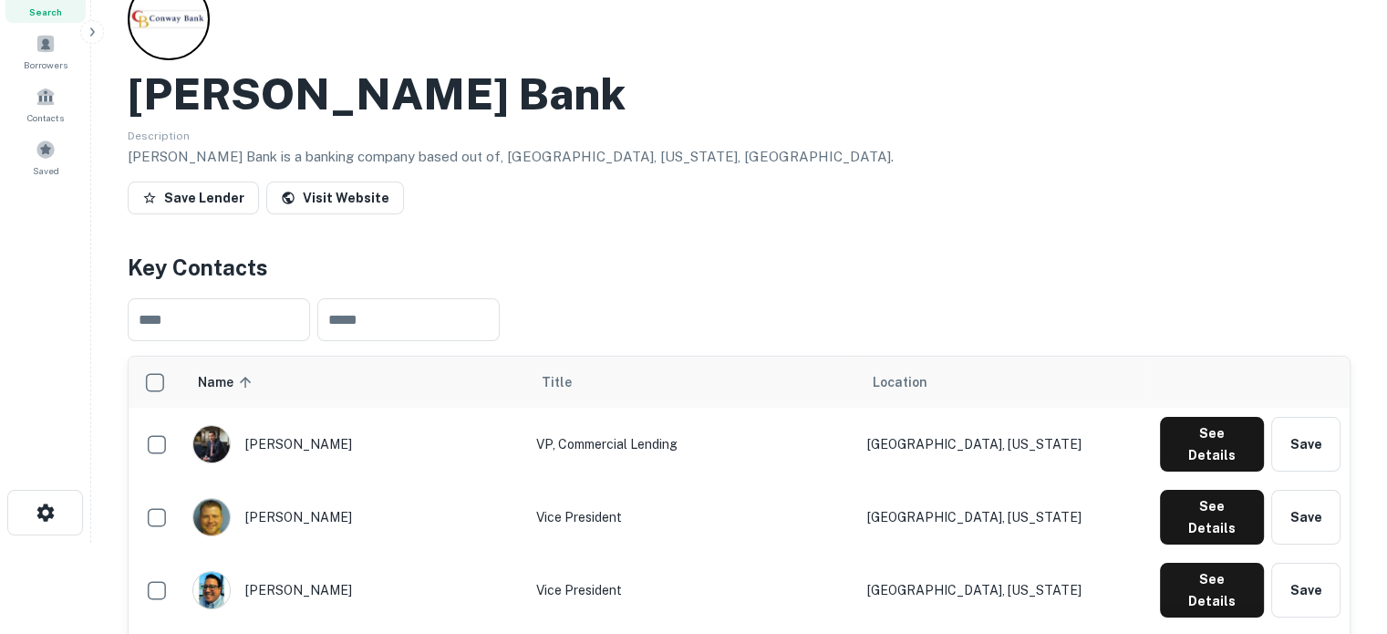
drag, startPoint x: 261, startPoint y: 440, endPoint x: 361, endPoint y: 440, distance: 100.3
click at [361, 440] on div "alex gunderson" at bounding box center [355, 444] width 326 height 38
click at [324, 434] on div "alex gunderson" at bounding box center [355, 444] width 326 height 38
drag, startPoint x: 261, startPoint y: 437, endPoint x: 373, endPoint y: 442, distance: 112.3
click at [373, 442] on div "alex gunderson" at bounding box center [355, 444] width 326 height 38
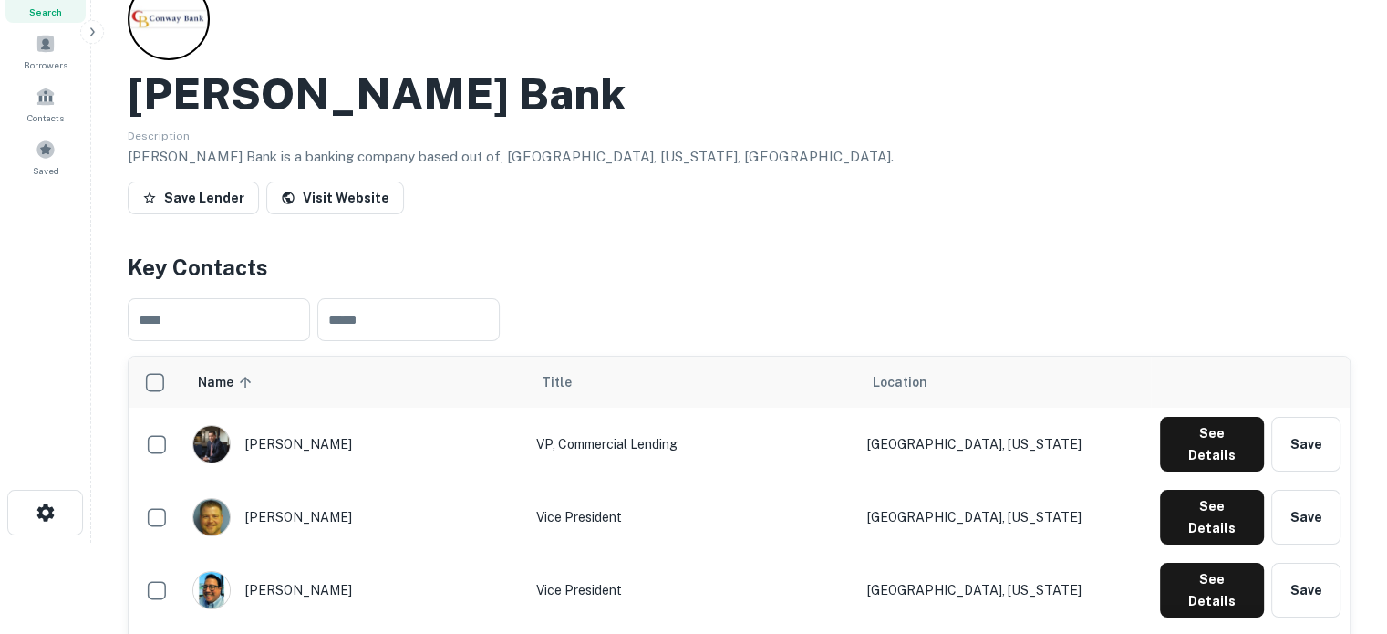
drag, startPoint x: 373, startPoint y: 442, endPoint x: 360, endPoint y: 441, distance: 12.8
click at [360, 441] on div "alex gunderson" at bounding box center [355, 444] width 326 height 38
drag, startPoint x: 365, startPoint y: 437, endPoint x: 354, endPoint y: 433, distance: 11.5
click at [354, 433] on div "alex gunderson" at bounding box center [355, 444] width 326 height 38
copy div "alex gunderson"
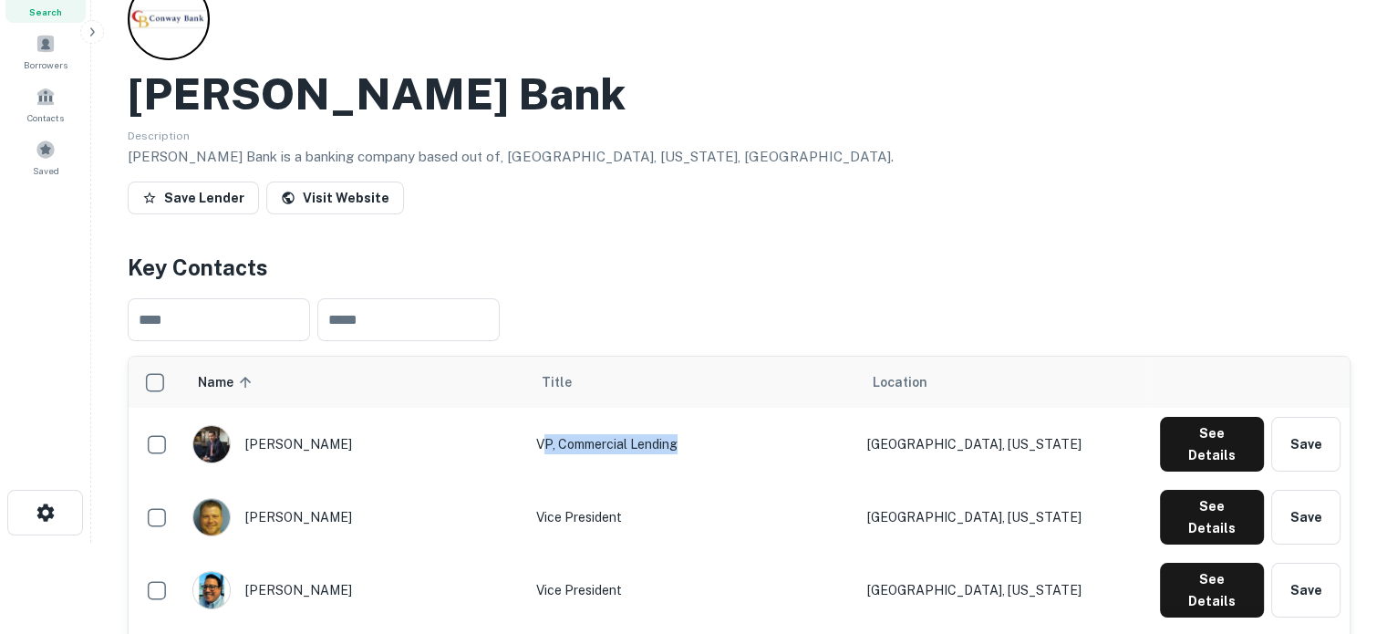
drag, startPoint x: 473, startPoint y: 437, endPoint x: 616, endPoint y: 444, distance: 143.4
click at [616, 444] on td "VP, Commercial Lending" at bounding box center [692, 444] width 331 height 73
click at [577, 446] on td "VP, Commercial Lending" at bounding box center [692, 444] width 331 height 73
drag, startPoint x: 464, startPoint y: 437, endPoint x: 637, endPoint y: 447, distance: 173.6
click at [637, 447] on td "VP, Commercial Lending" at bounding box center [692, 444] width 331 height 73
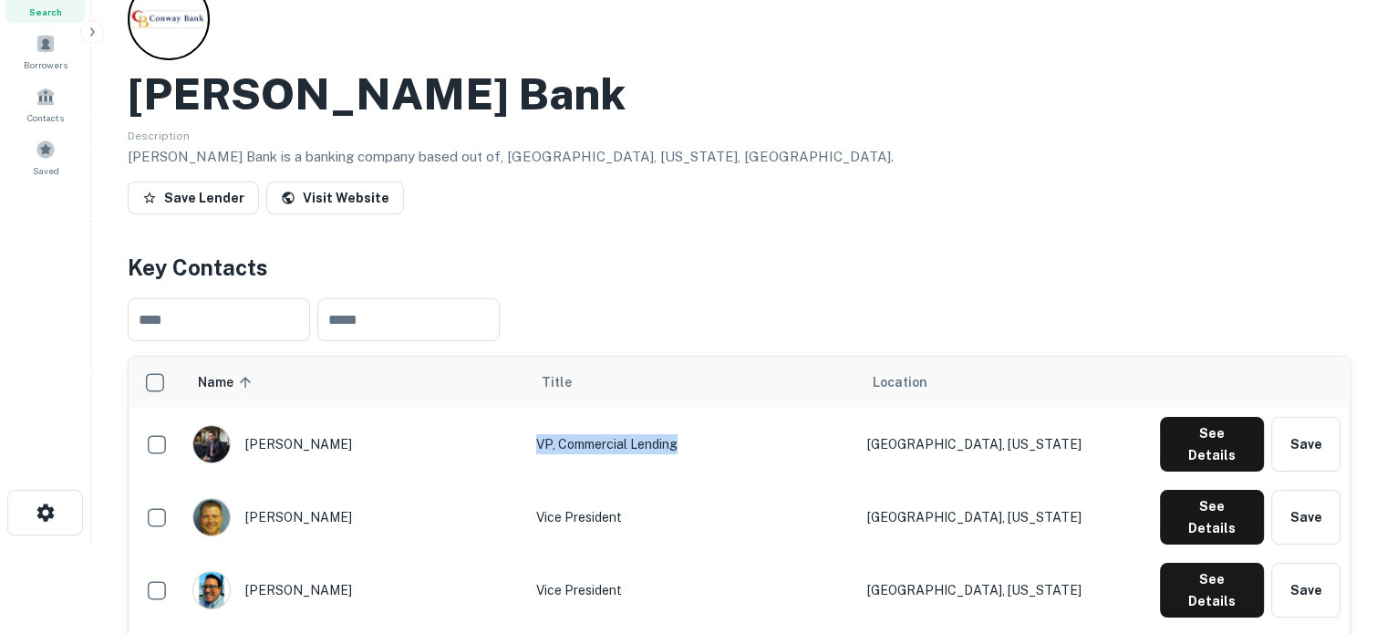
copy td "VP, Commercial Lending"
drag, startPoint x: 894, startPoint y: 438, endPoint x: 993, endPoint y: 444, distance: 99.6
click at [993, 444] on td "Wichita, Kansas" at bounding box center [1005, 444] width 294 height 73
copy td "Wichita, Kansas"
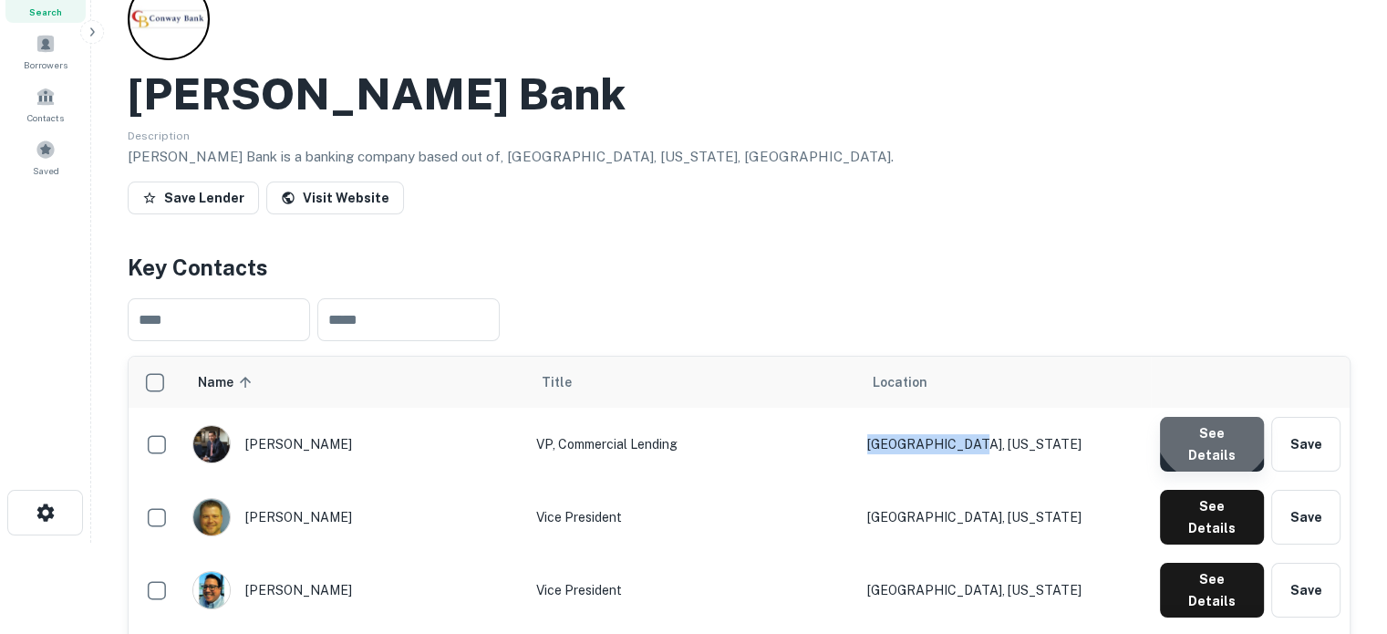
click at [1217, 426] on button "See Details" at bounding box center [1212, 444] width 104 height 55
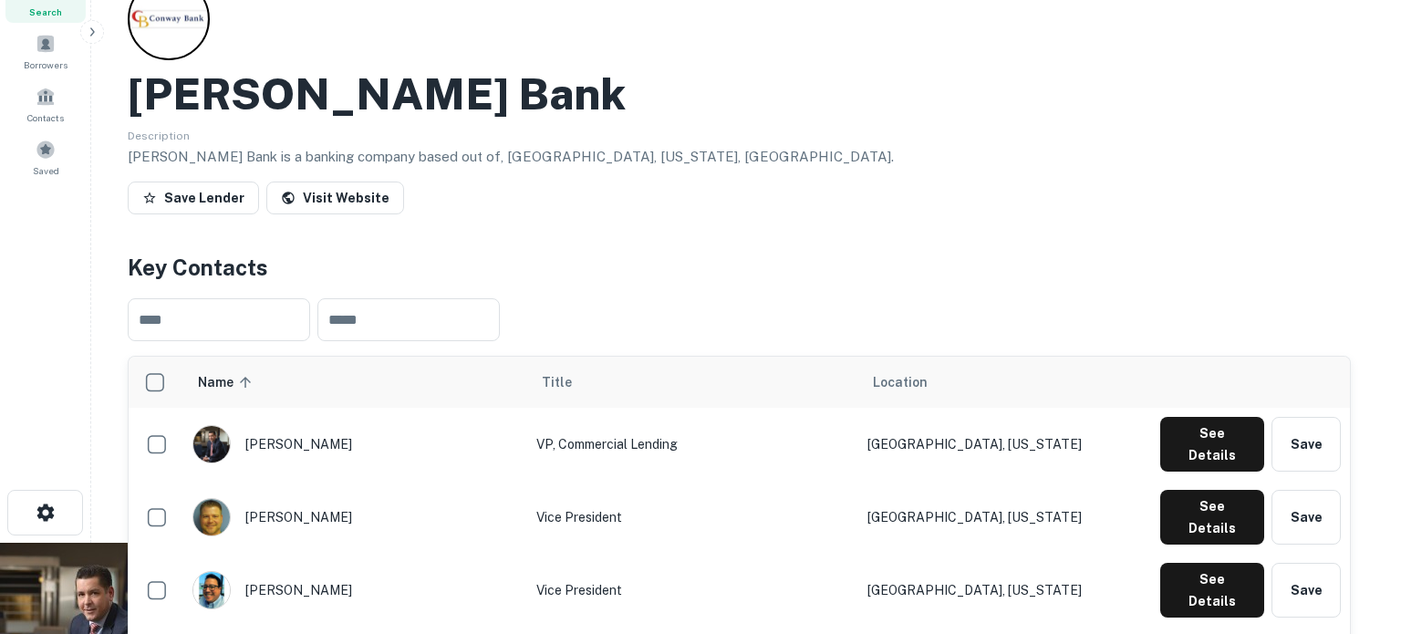
drag, startPoint x: 449, startPoint y: 302, endPoint x: 664, endPoint y: 310, distance: 215.4
copy p "agunderson@conwaybank.net"
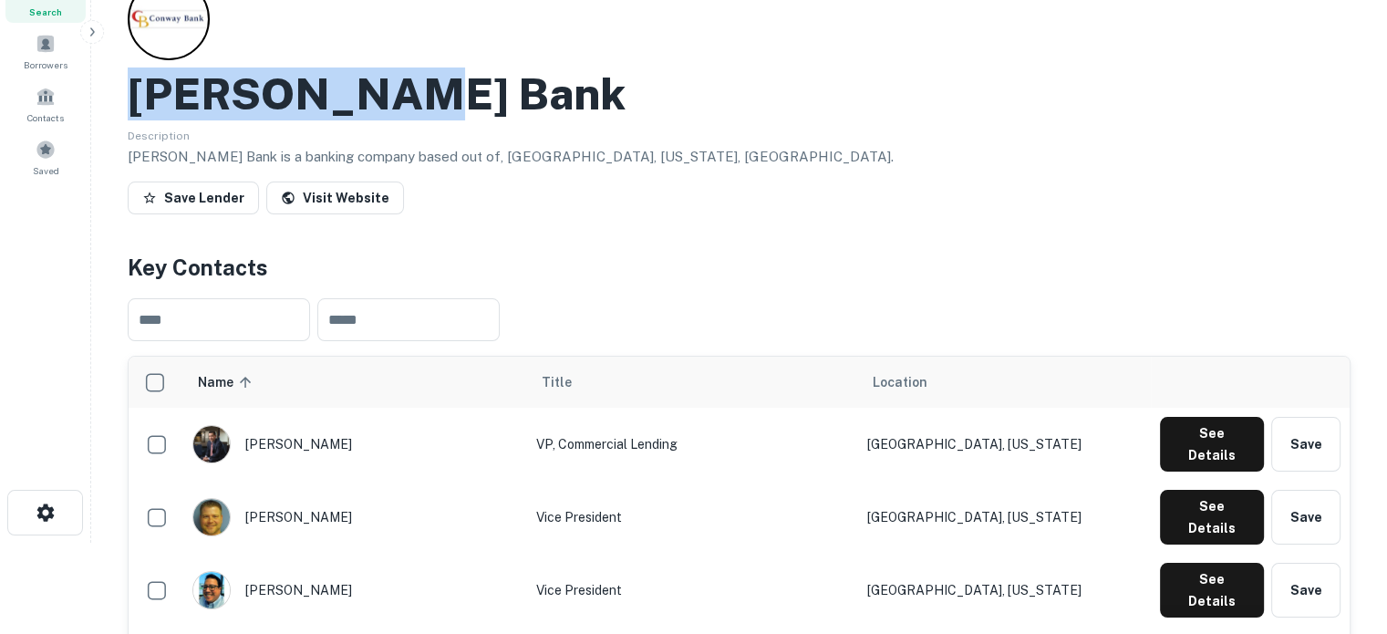
drag, startPoint x: 291, startPoint y: 96, endPoint x: 411, endPoint y: 97, distance: 120.4
click at [411, 97] on div "Conway Bank" at bounding box center [739, 93] width 1223 height 53
copy h2 "Conway Bank"
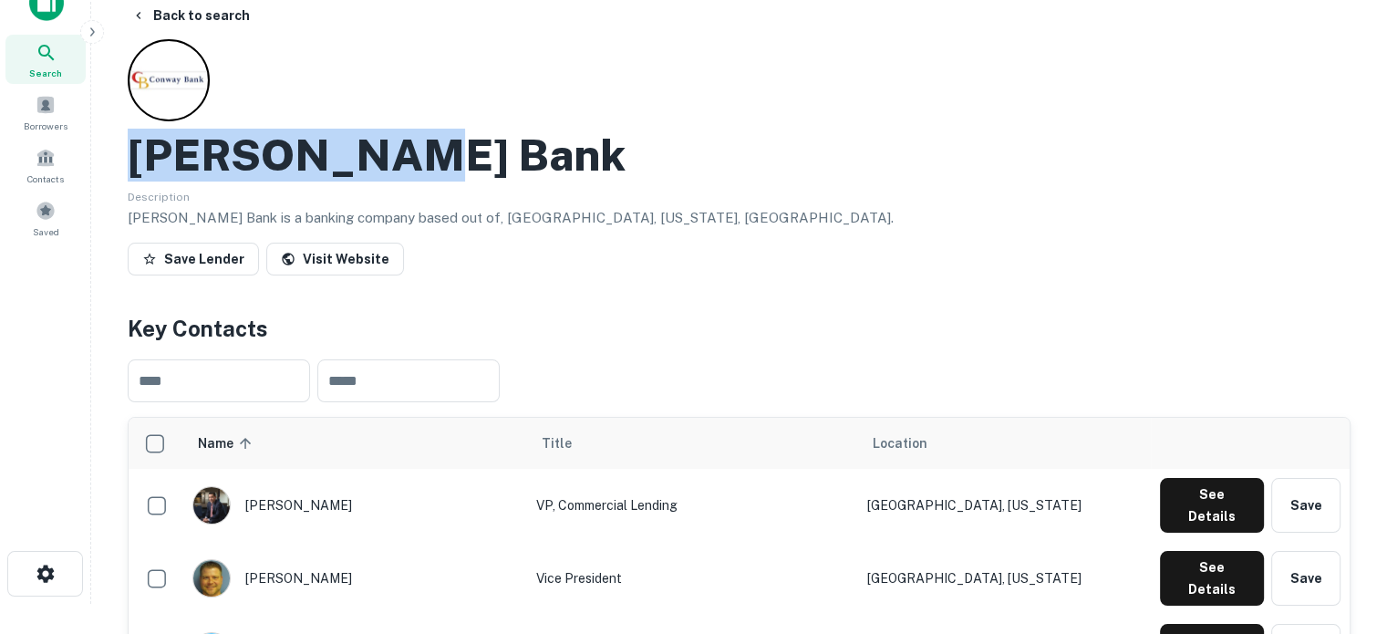
scroll to position [0, 0]
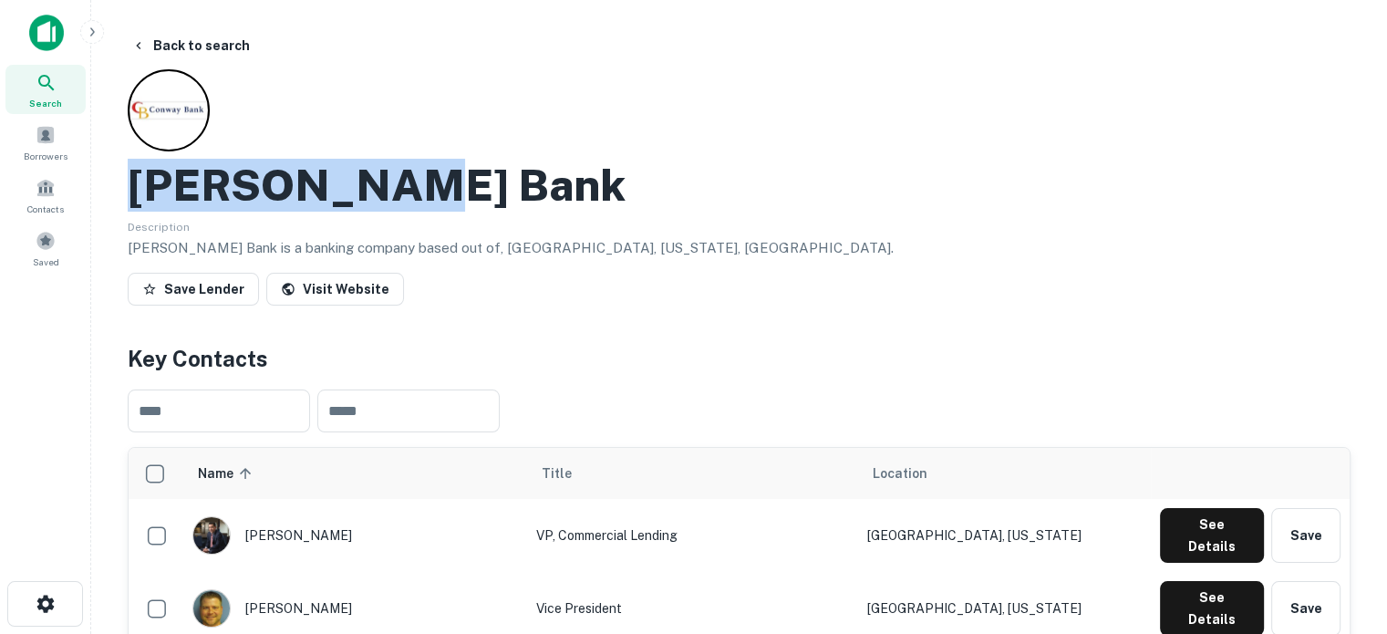
click at [47, 83] on icon at bounding box center [46, 83] width 16 height 16
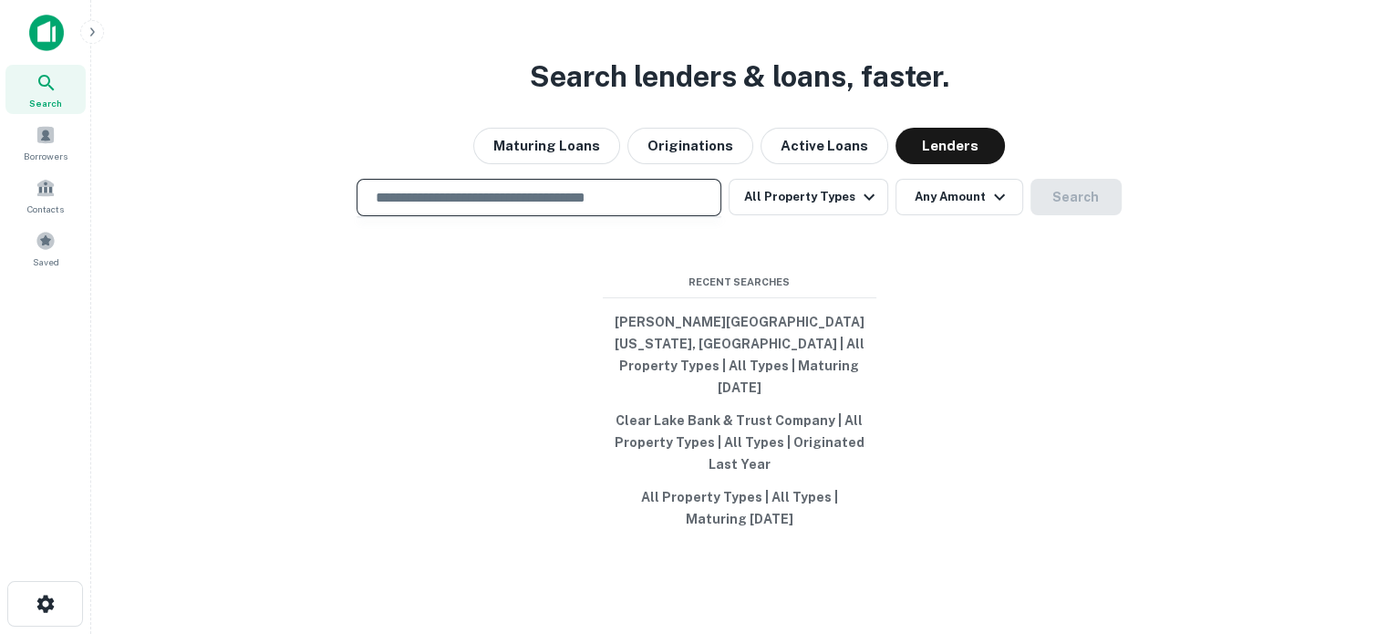
click at [581, 208] on input "text" at bounding box center [539, 197] width 348 height 21
paste input "**********"
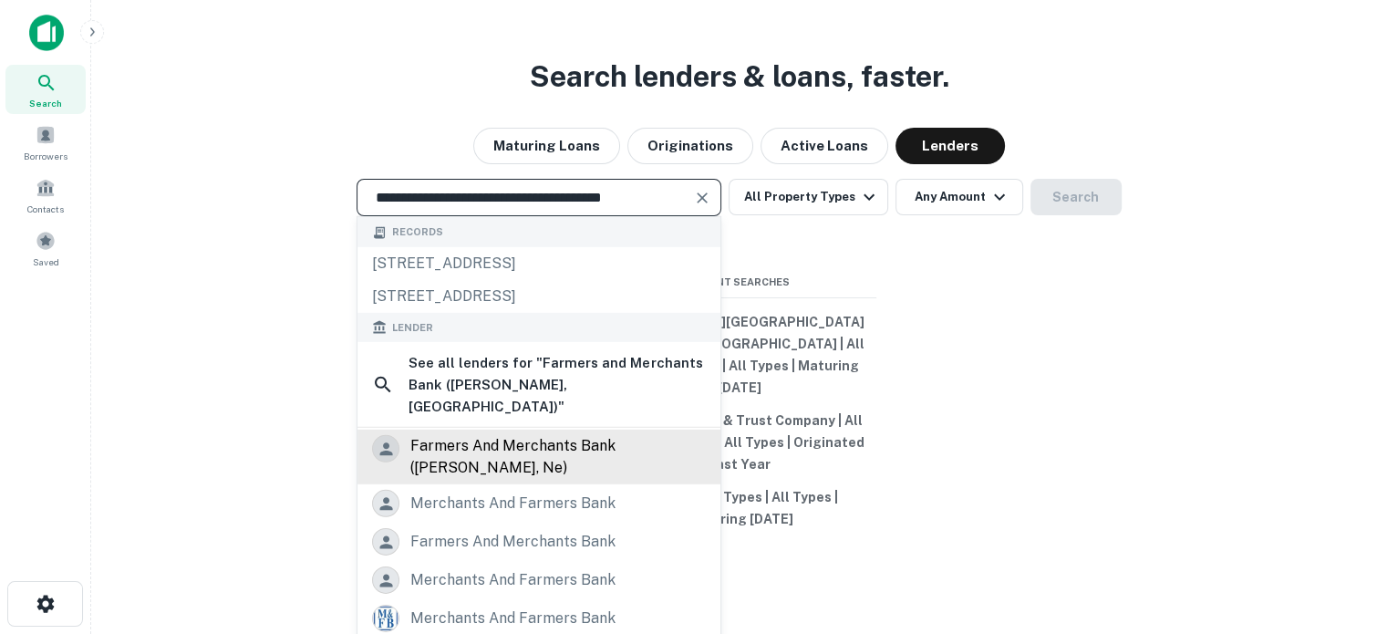
type input "**********"
click at [500, 449] on div "farmers and merchants bank ([PERSON_NAME], ne)" at bounding box center [557, 457] width 295 height 44
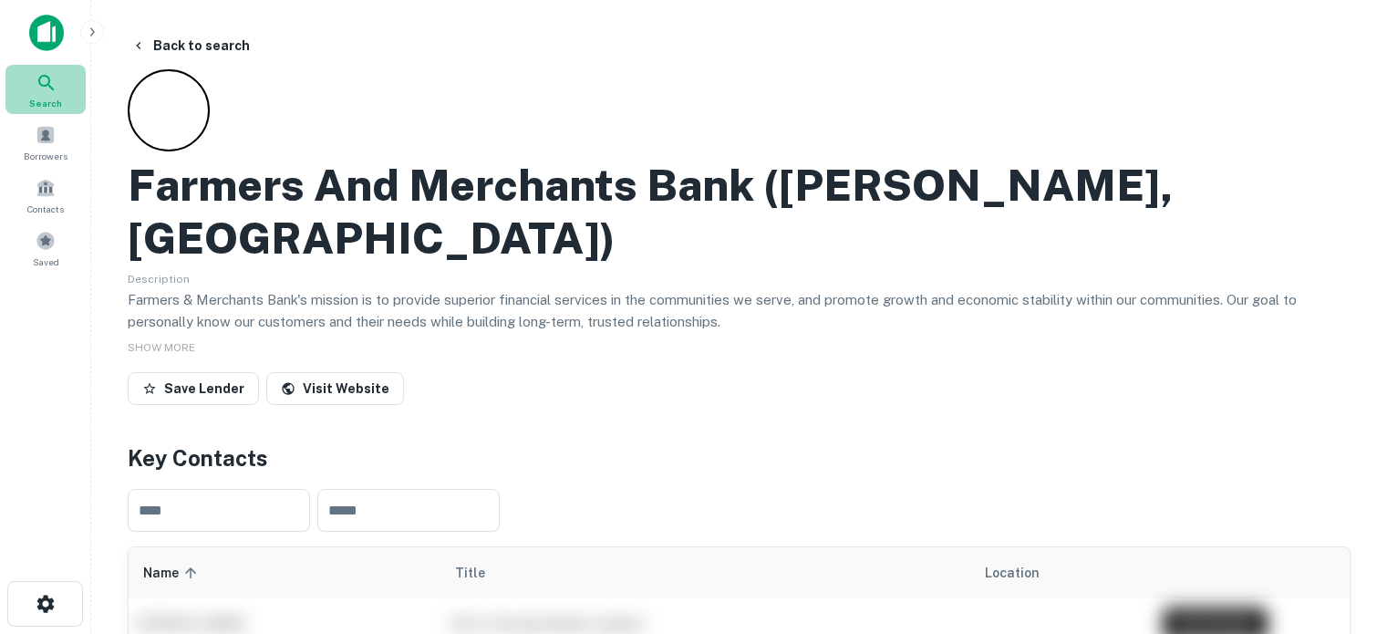
click at [49, 96] on span "Search" at bounding box center [45, 103] width 33 height 15
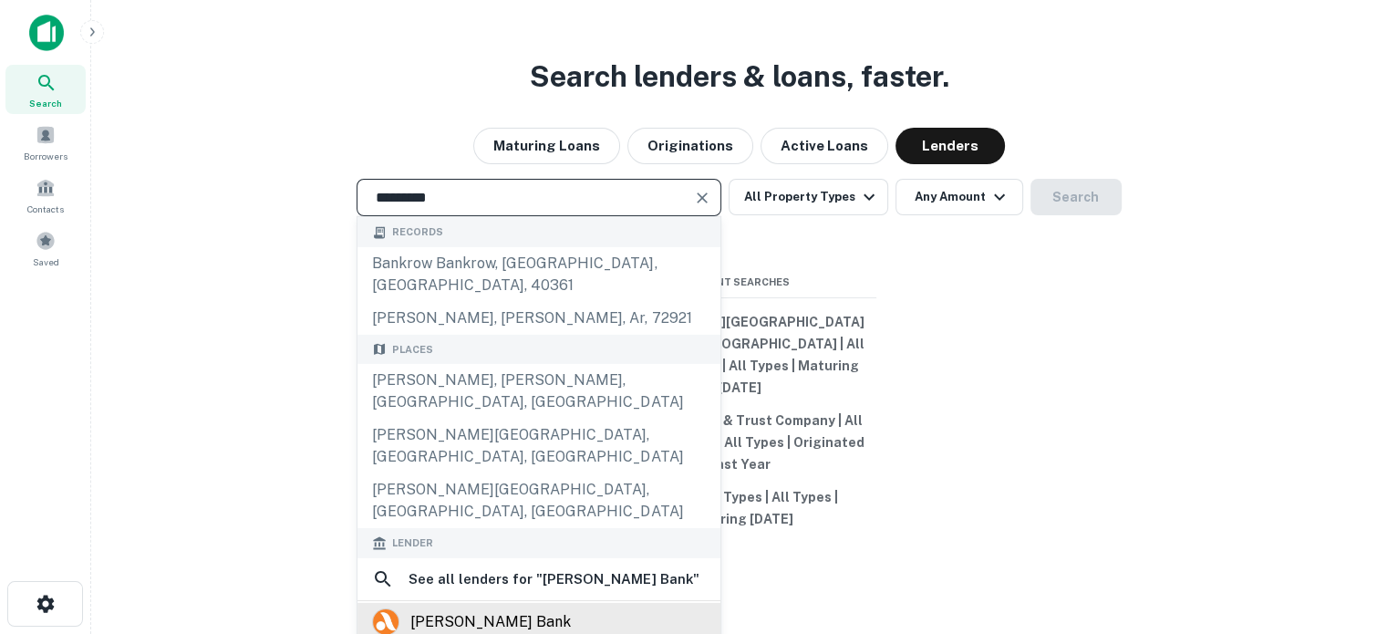
type input "*********"
click at [471, 608] on div "[PERSON_NAME] bank" at bounding box center [490, 621] width 161 height 27
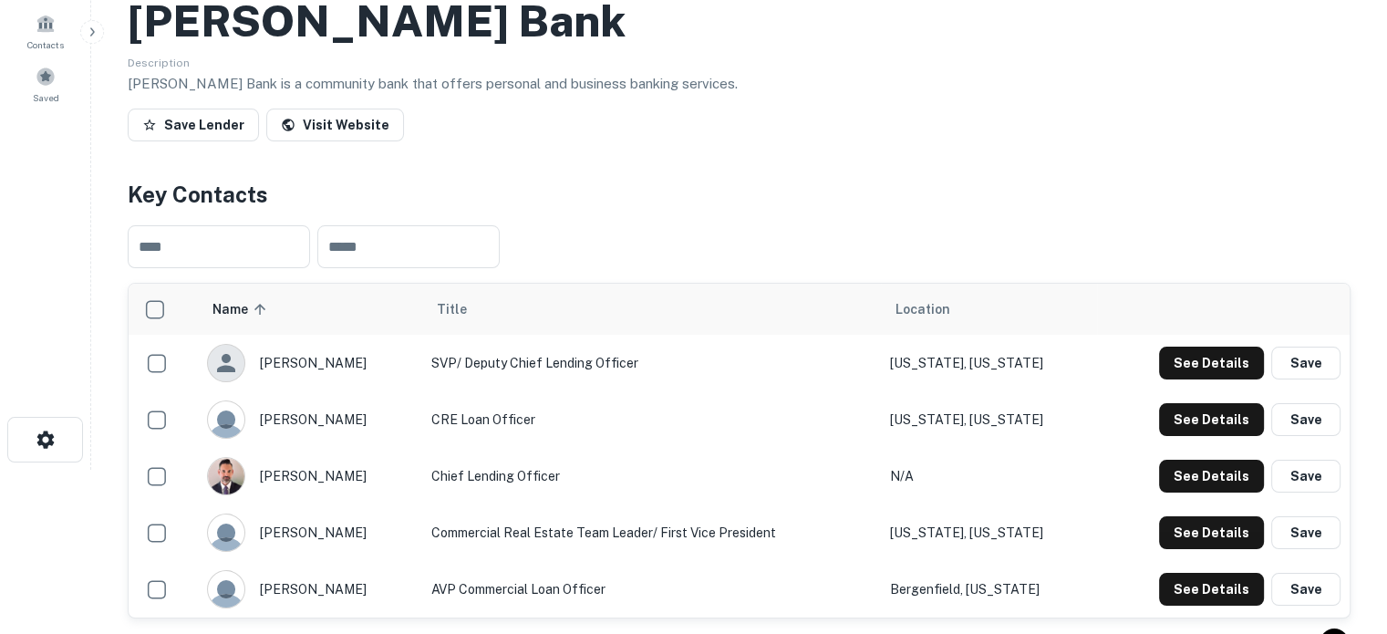
scroll to position [274, 0]
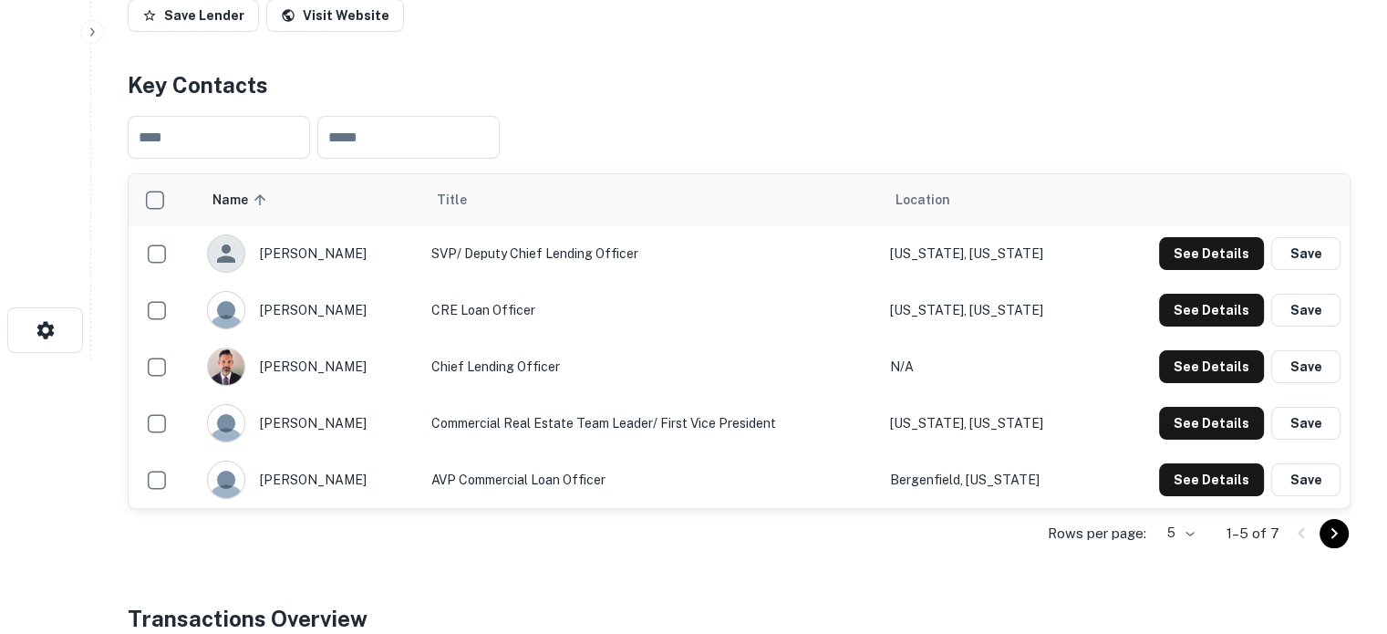
click at [1188, 360] on body "Search Borrowers Contacts Saved Back to search [PERSON_NAME] Bank Description […" at bounding box center [693, 43] width 1387 height 634
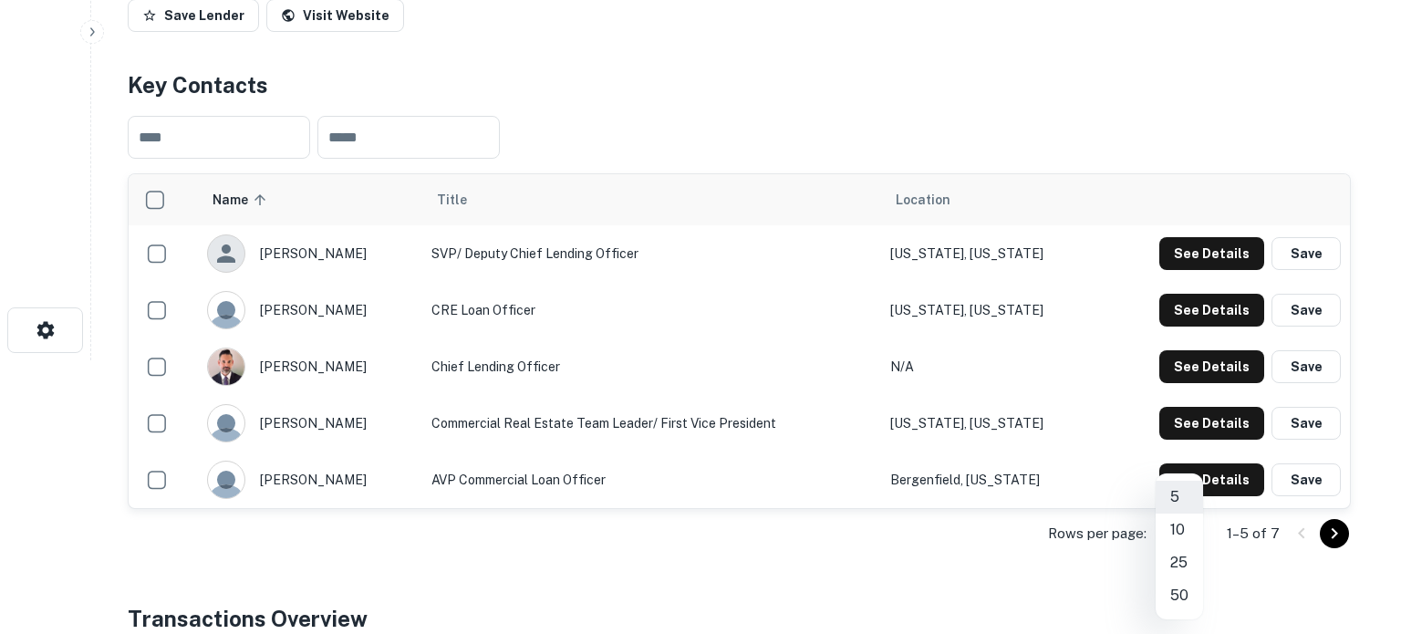
click at [1178, 535] on li "10" at bounding box center [1178, 529] width 47 height 33
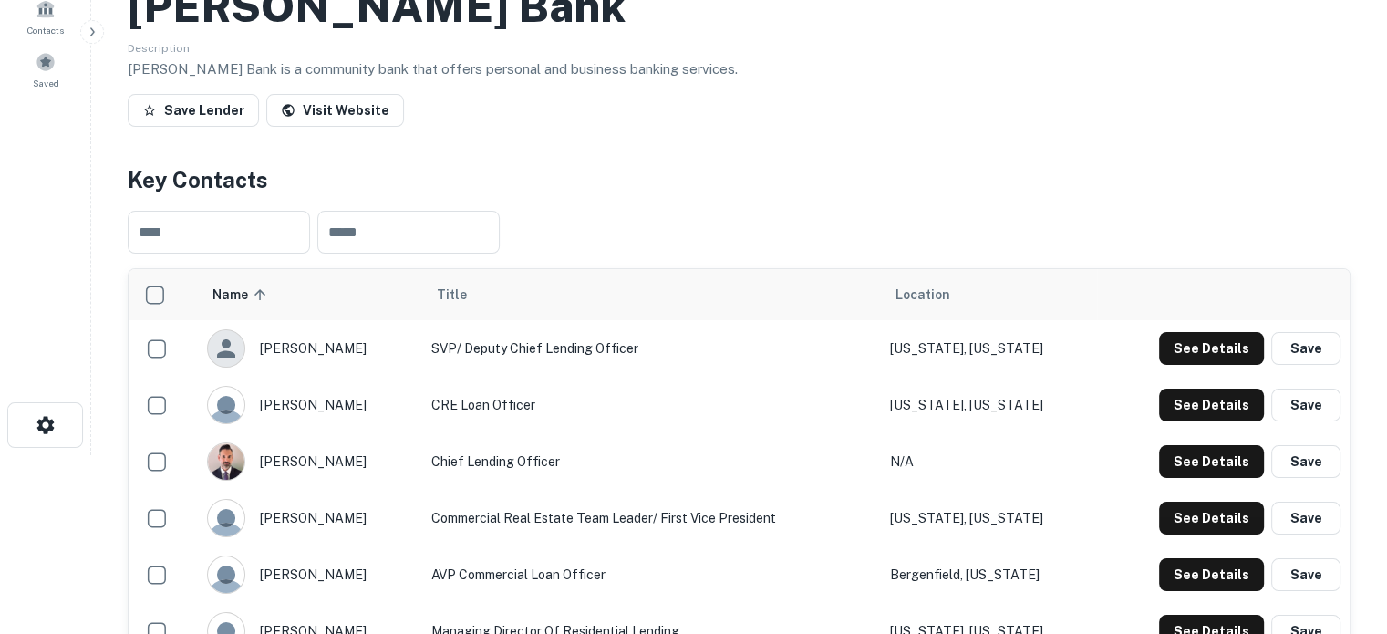
scroll to position [182, 0]
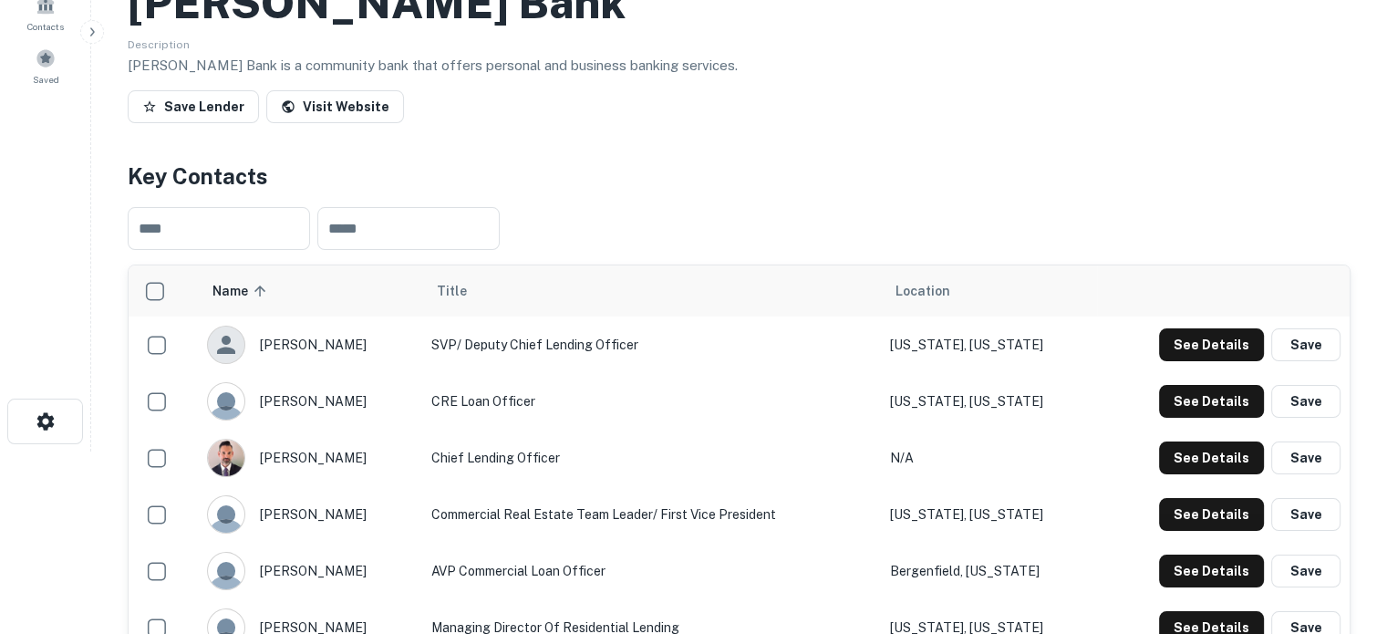
click at [730, 335] on td "SVP/ Deputy Chief Lending Officer" at bounding box center [651, 344] width 459 height 57
click at [794, 405] on td "CRE Loan Officer" at bounding box center [651, 401] width 459 height 57
click at [969, 246] on div "​ ​" at bounding box center [739, 228] width 1223 height 72
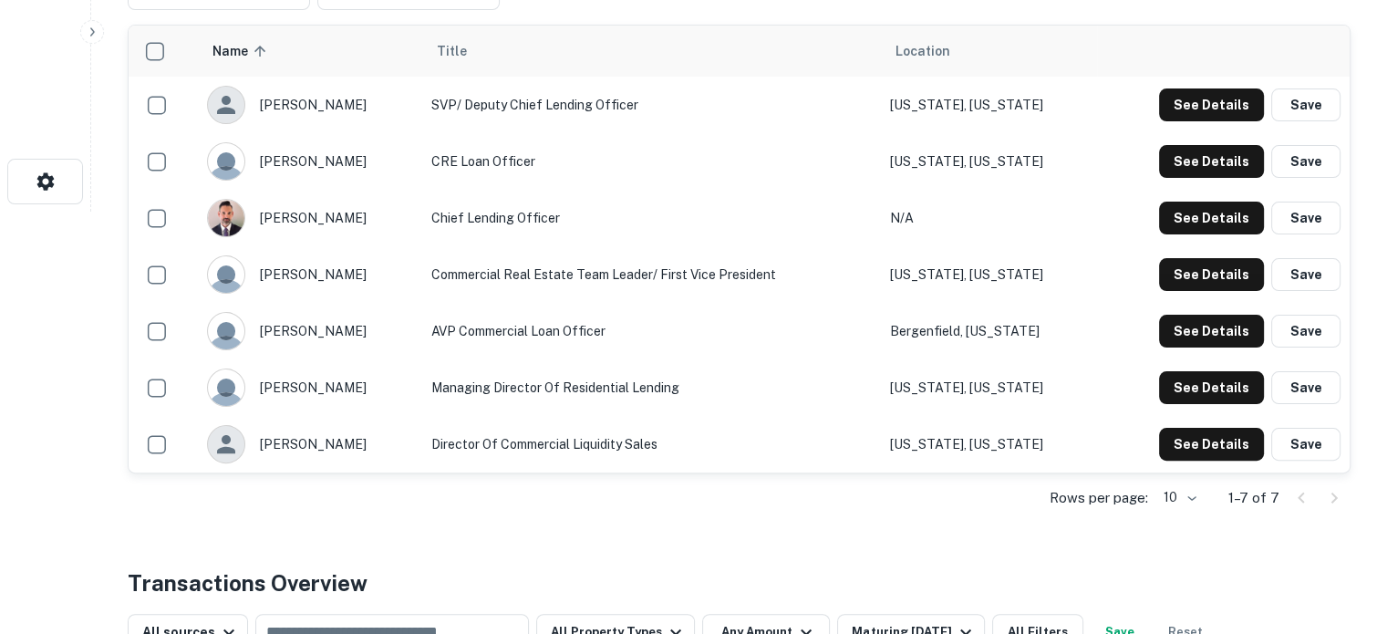
scroll to position [547, 0]
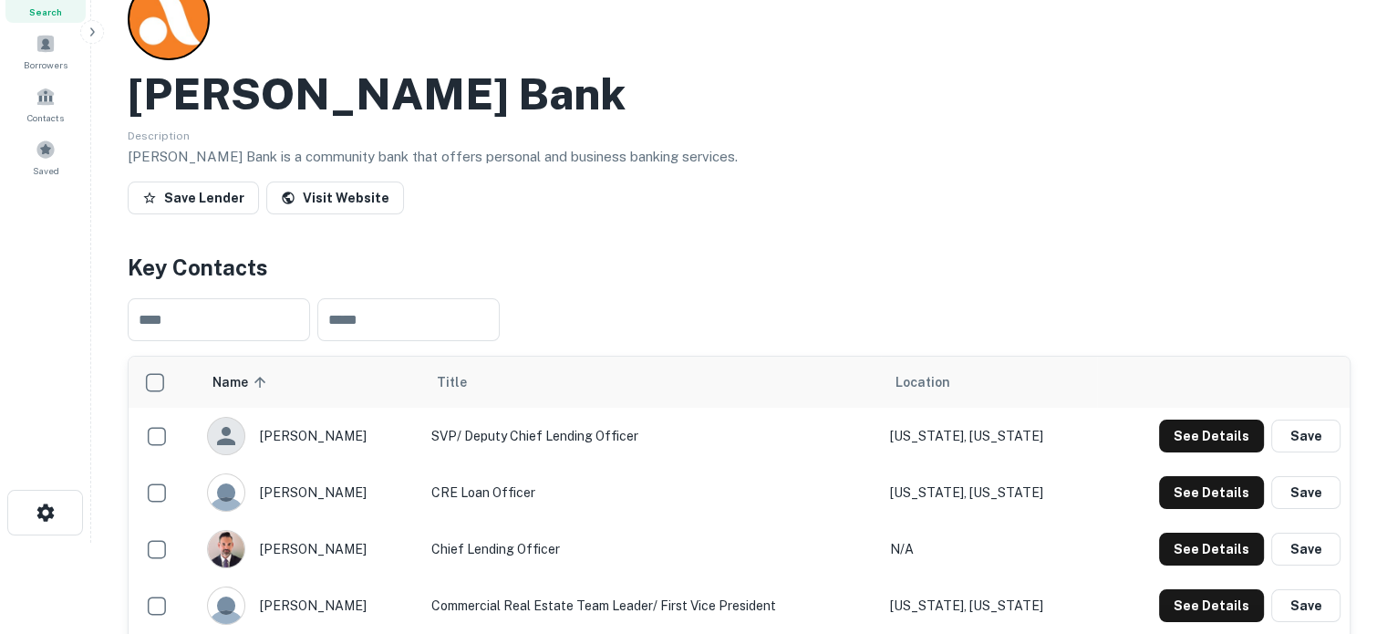
click at [637, 444] on td "SVP/ Deputy Chief Lending Officer" at bounding box center [651, 436] width 459 height 57
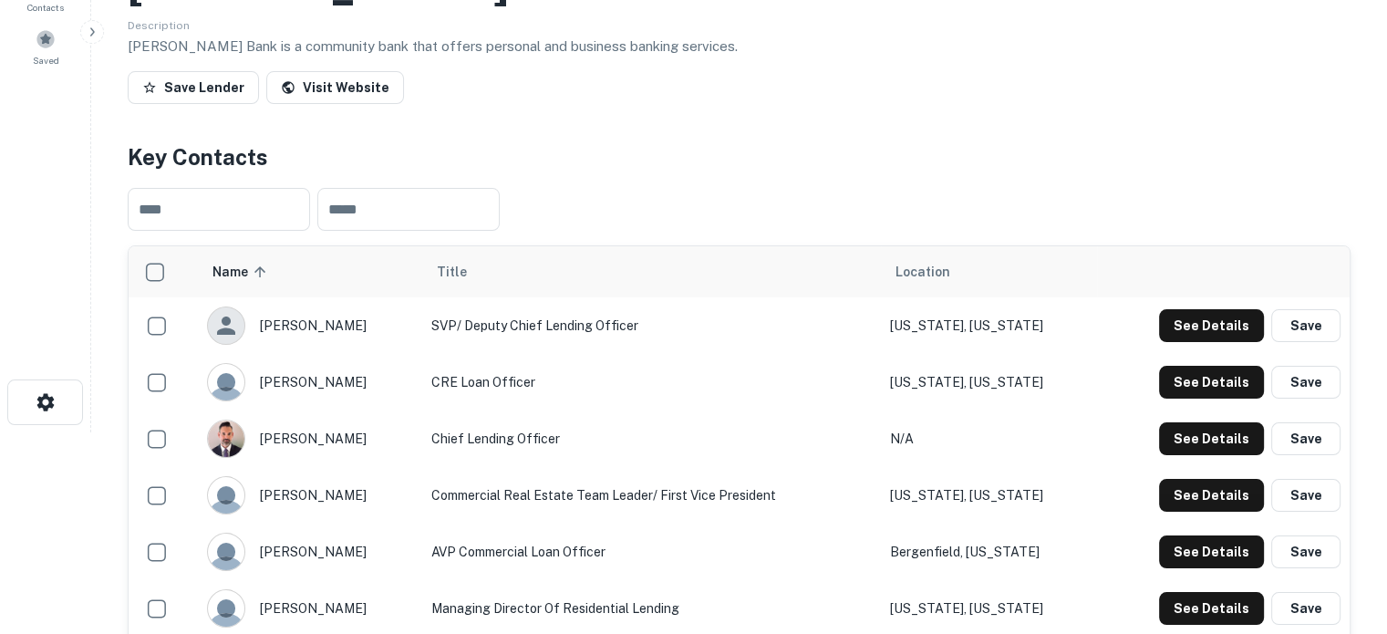
scroll to position [274, 0]
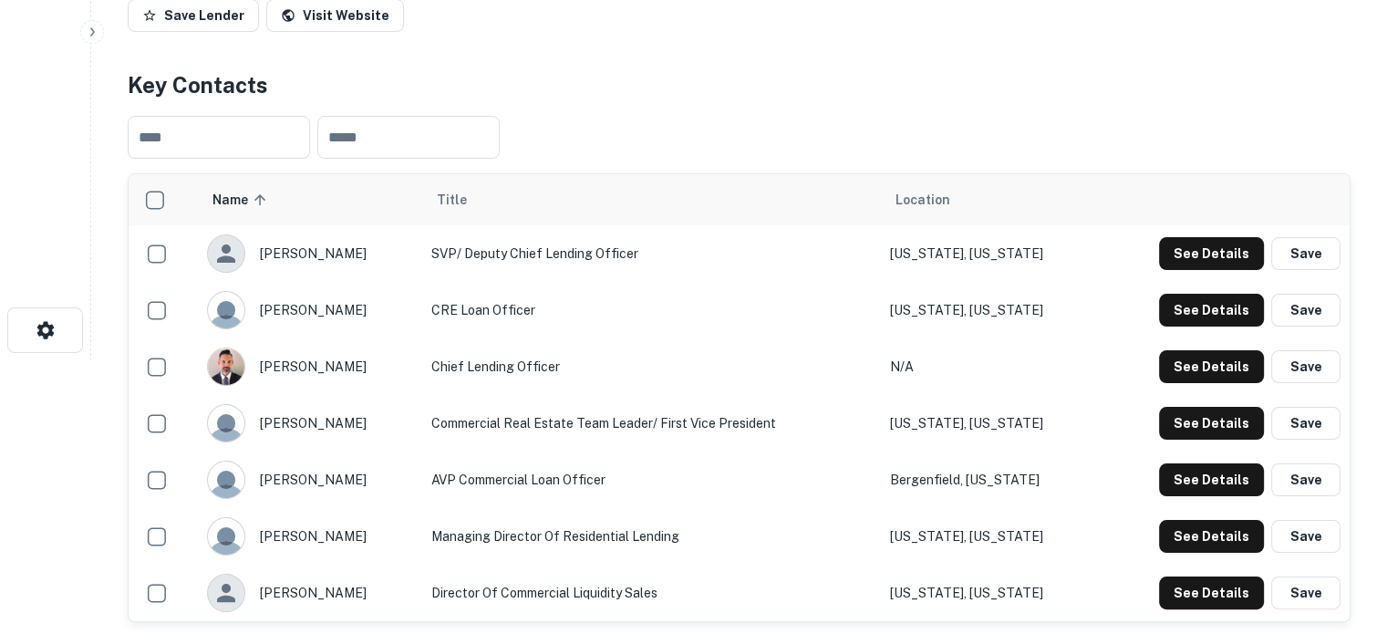
click at [525, 272] on td "SVP/ Deputy Chief Lending Officer" at bounding box center [651, 253] width 459 height 57
drag, startPoint x: 259, startPoint y: 309, endPoint x: 376, endPoint y: 308, distance: 116.7
click at [376, 308] on div "[PERSON_NAME]" at bounding box center [310, 310] width 206 height 38
click at [372, 286] on td "[PERSON_NAME]" at bounding box center [310, 310] width 224 height 57
drag, startPoint x: 259, startPoint y: 253, endPoint x: 357, endPoint y: 254, distance: 98.5
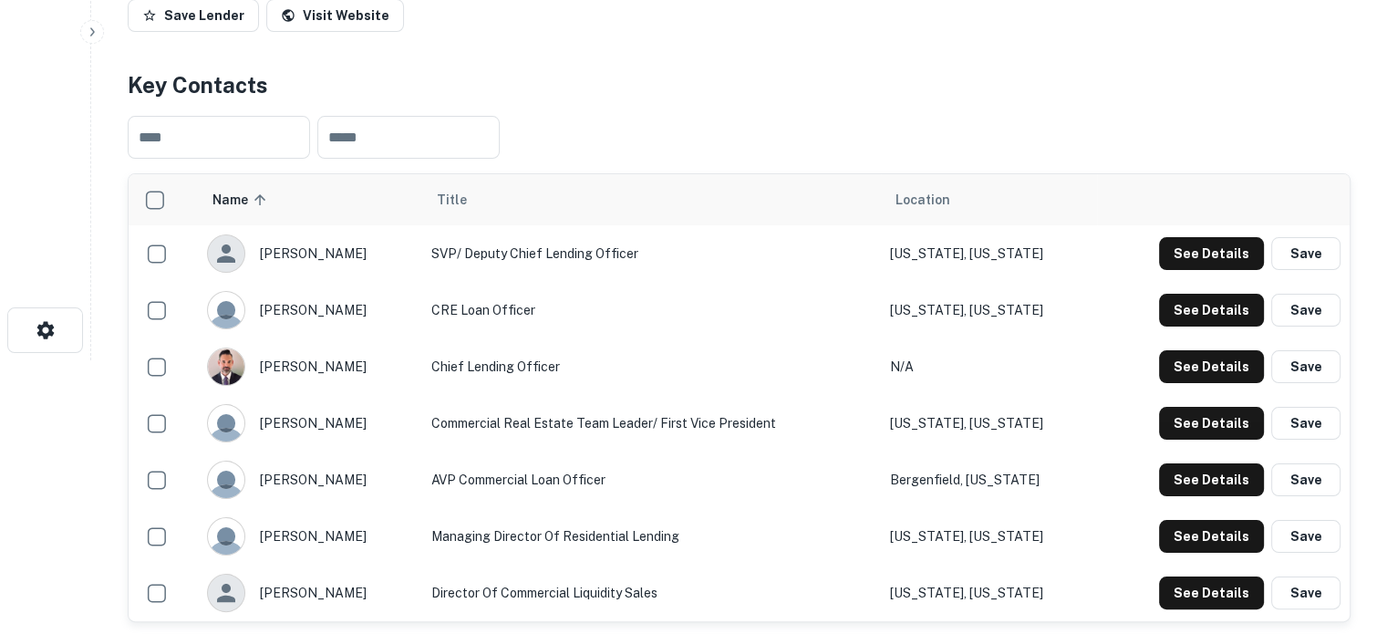
click at [357, 254] on div "[PERSON_NAME]" at bounding box center [310, 253] width 206 height 38
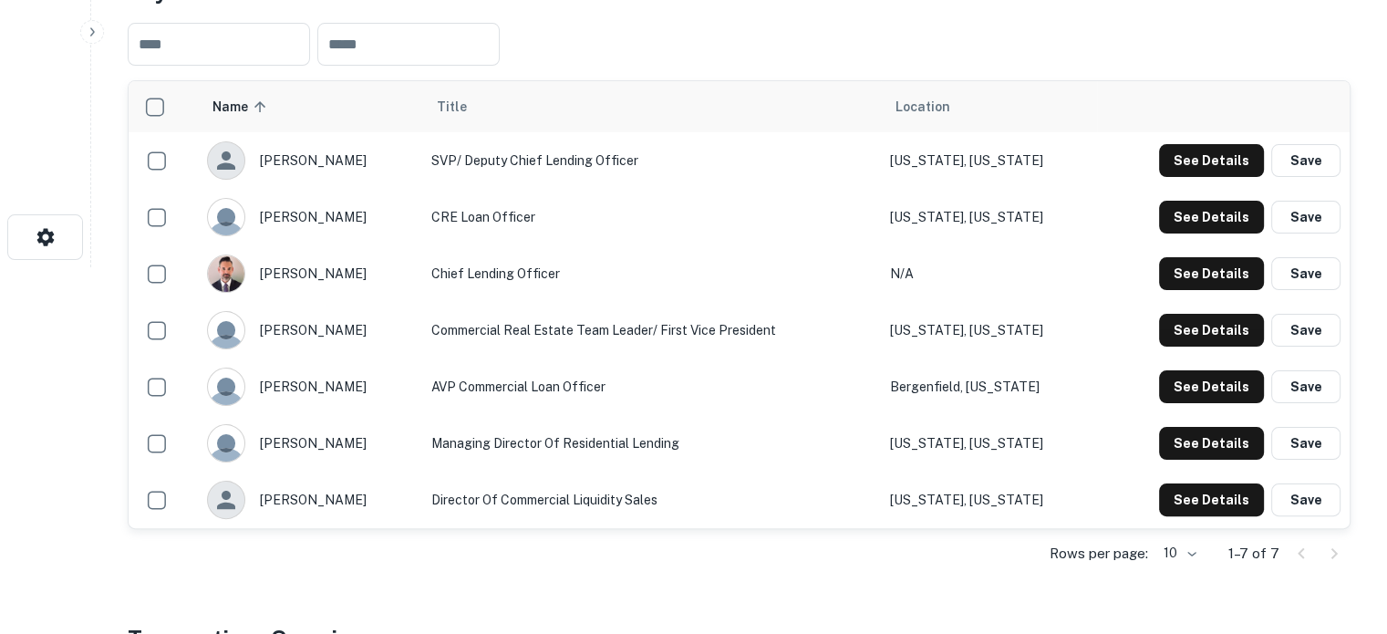
scroll to position [456, 0]
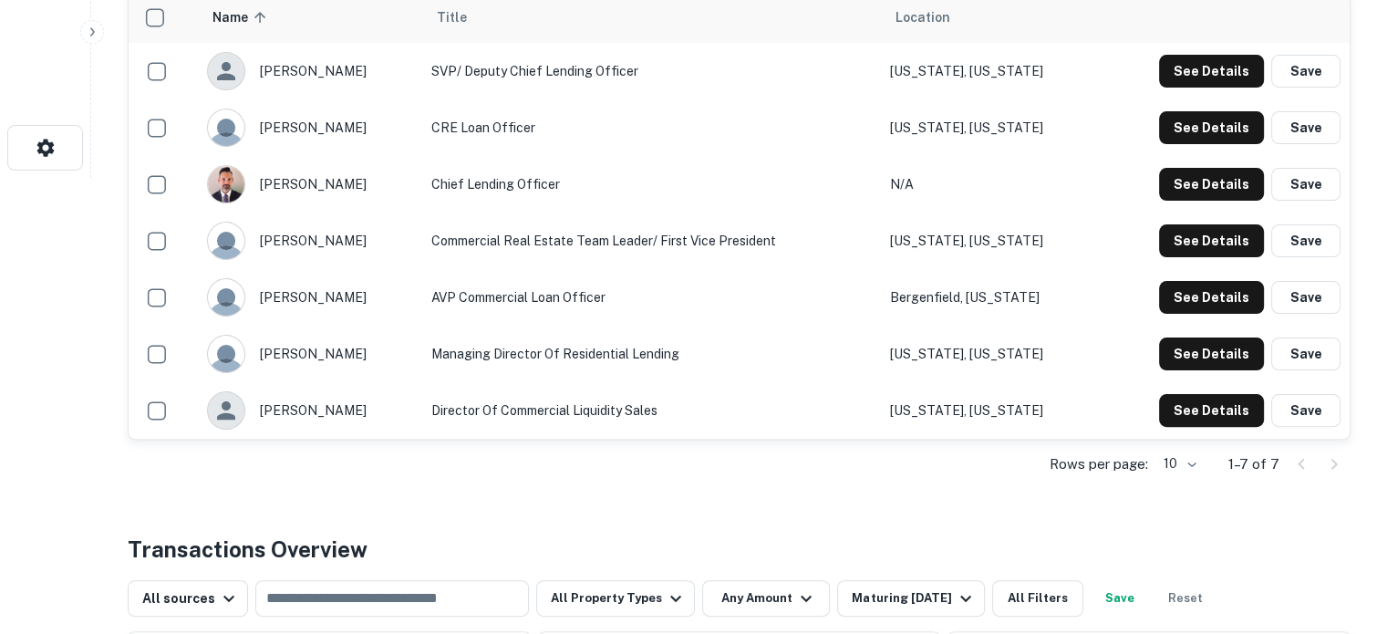
drag, startPoint x: 257, startPoint y: 409, endPoint x: 1134, endPoint y: 408, distance: 876.4
click at [369, 406] on div "[PERSON_NAME]" at bounding box center [310, 410] width 206 height 38
drag, startPoint x: 1008, startPoint y: 412, endPoint x: 1027, endPoint y: 411, distance: 19.2
click at [987, 413] on td "[US_STATE], [US_STATE]" at bounding box center [989, 410] width 216 height 57
click at [1203, 407] on button "See Details" at bounding box center [1211, 410] width 105 height 33
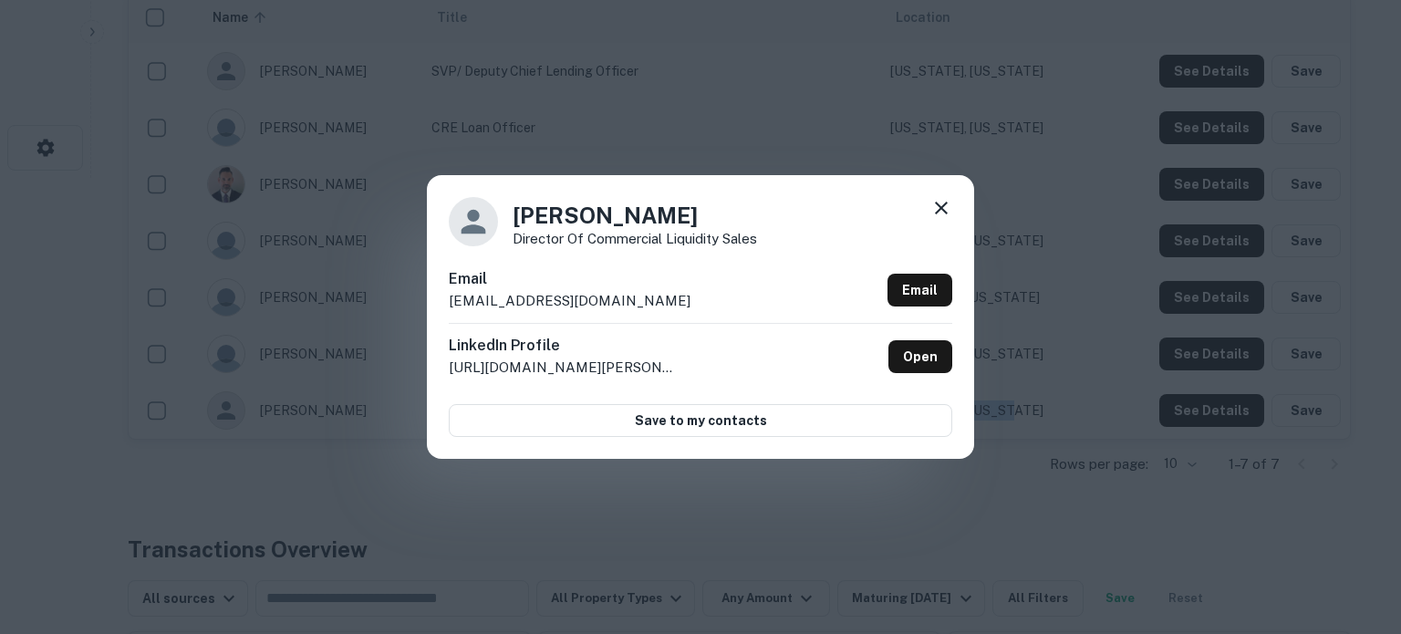
drag, startPoint x: 518, startPoint y: 214, endPoint x: 711, endPoint y: 212, distance: 193.4
click at [711, 212] on h4 "Svetlana Radakovic" at bounding box center [635, 215] width 244 height 33
copy h4 "Svetlana Radakovic"
click at [701, 339] on div "LinkedIn Profile http://www.linkedin.com/in/svetlana-radakovic-1a2a04119 Open" at bounding box center [700, 356] width 503 height 67
drag, startPoint x: 509, startPoint y: 241, endPoint x: 767, endPoint y: 235, distance: 258.1
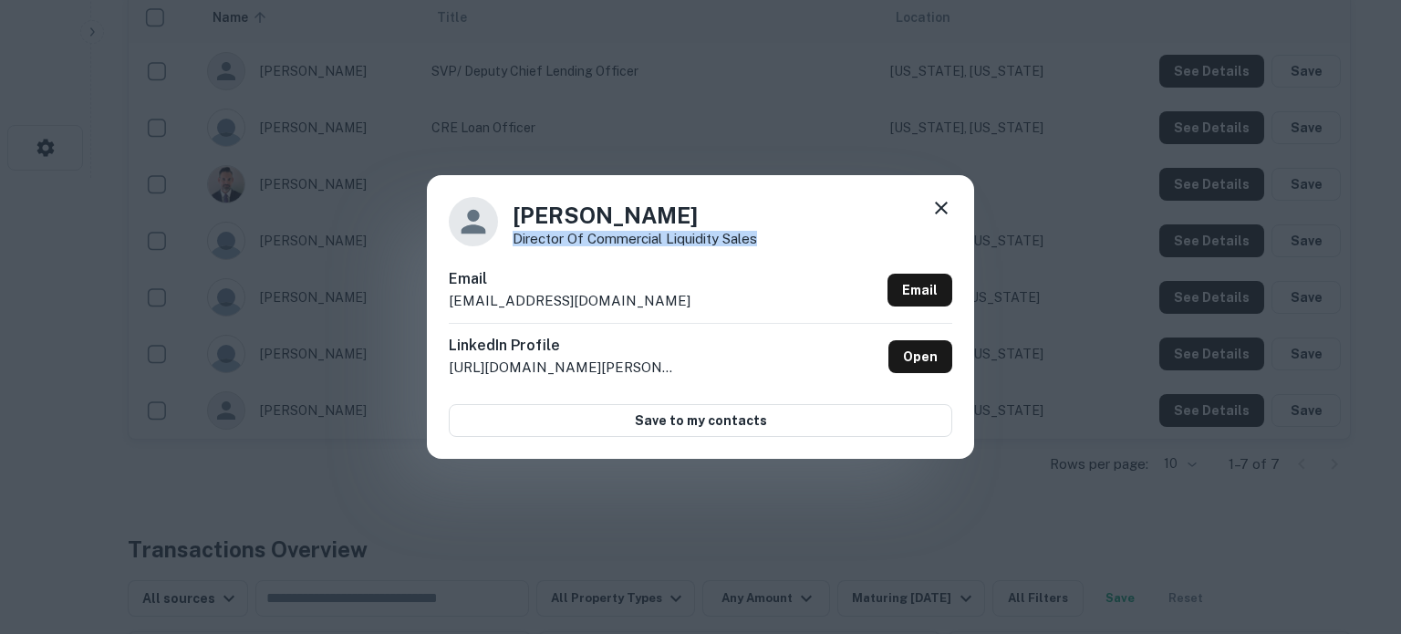
click at [767, 235] on div "Svetlana Radakovic Director of Commercial Liquidity sales" at bounding box center [700, 221] width 503 height 49
copy p "Director of Commercial Liquidity sales"
click at [661, 322] on div "Email sradakovic@almabank.com Email" at bounding box center [700, 295] width 503 height 55
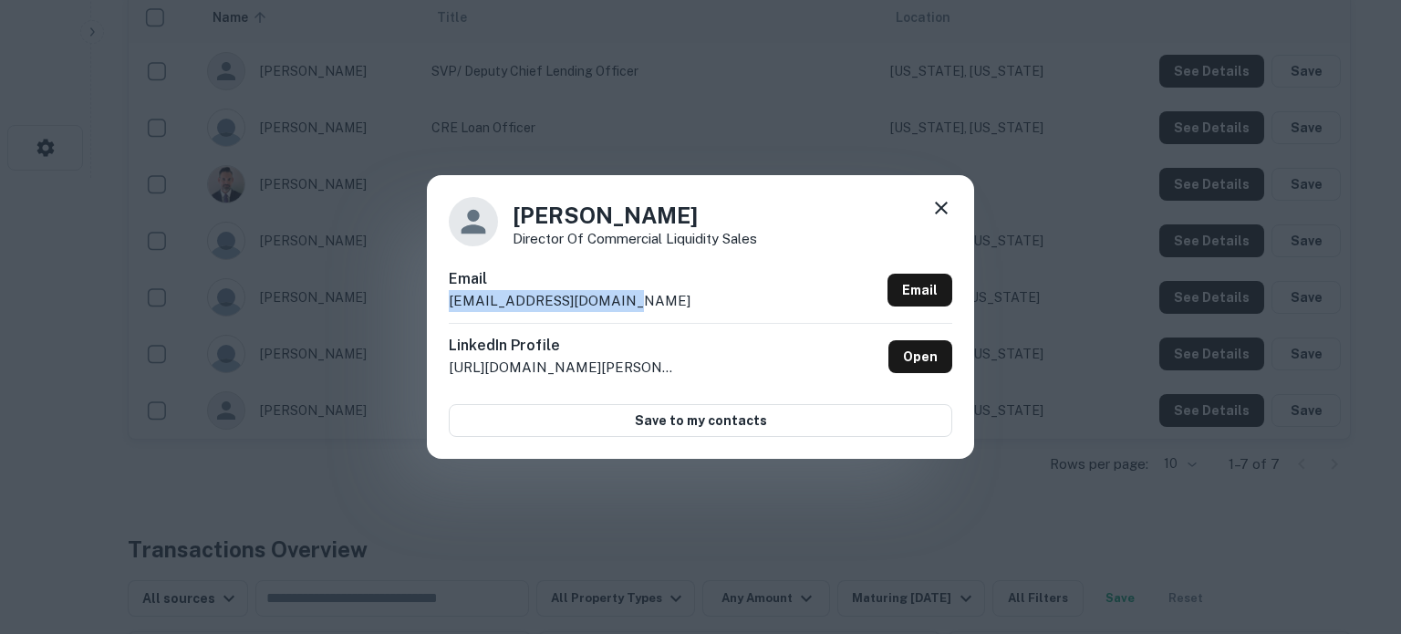
drag, startPoint x: 449, startPoint y: 303, endPoint x: 621, endPoint y: 301, distance: 172.4
click at [621, 301] on div "Email sradakovic@almabank.com Email" at bounding box center [700, 295] width 503 height 55
copy p "sradakovic@almabank.com"
click at [929, 357] on link "Open" at bounding box center [920, 356] width 64 height 33
click at [941, 201] on icon at bounding box center [941, 208] width 22 height 22
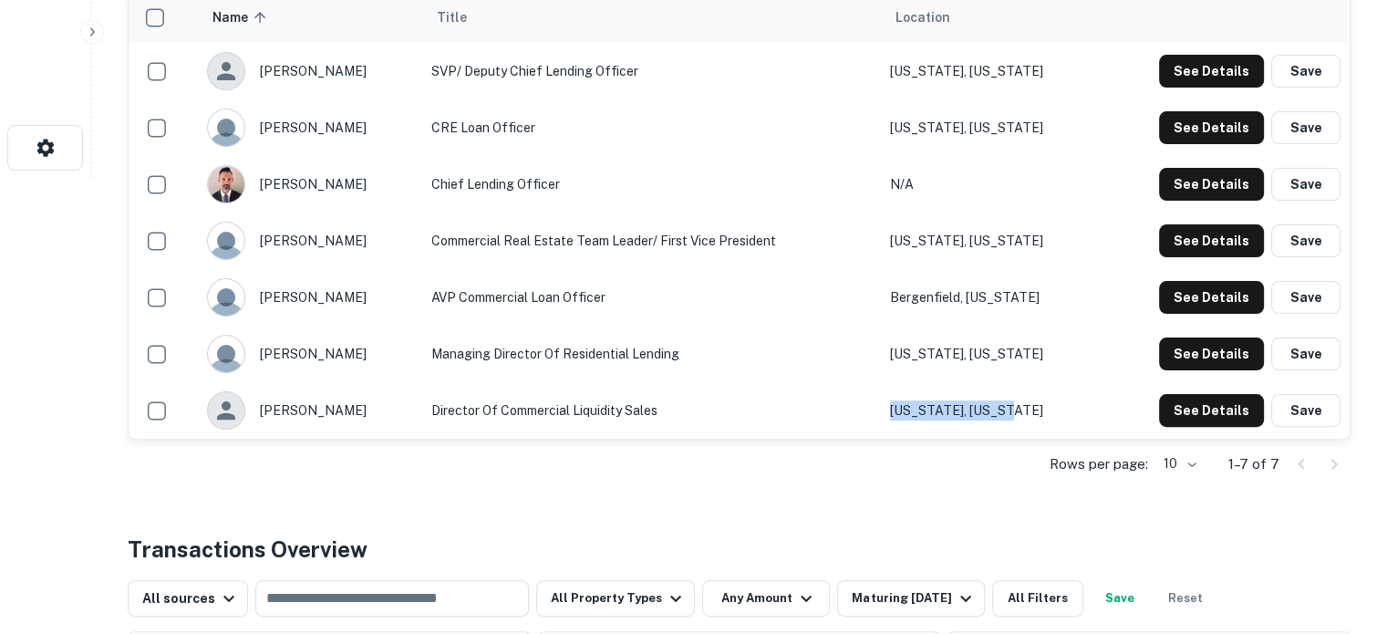
drag, startPoint x: 903, startPoint y: 417, endPoint x: 1032, endPoint y: 415, distance: 129.5
click at [1032, 415] on td "[US_STATE], [US_STATE]" at bounding box center [989, 410] width 216 height 57
copy td "[US_STATE], [US_STATE]"
click at [563, 368] on td "Managing Director of Residential Lending" at bounding box center [651, 354] width 459 height 57
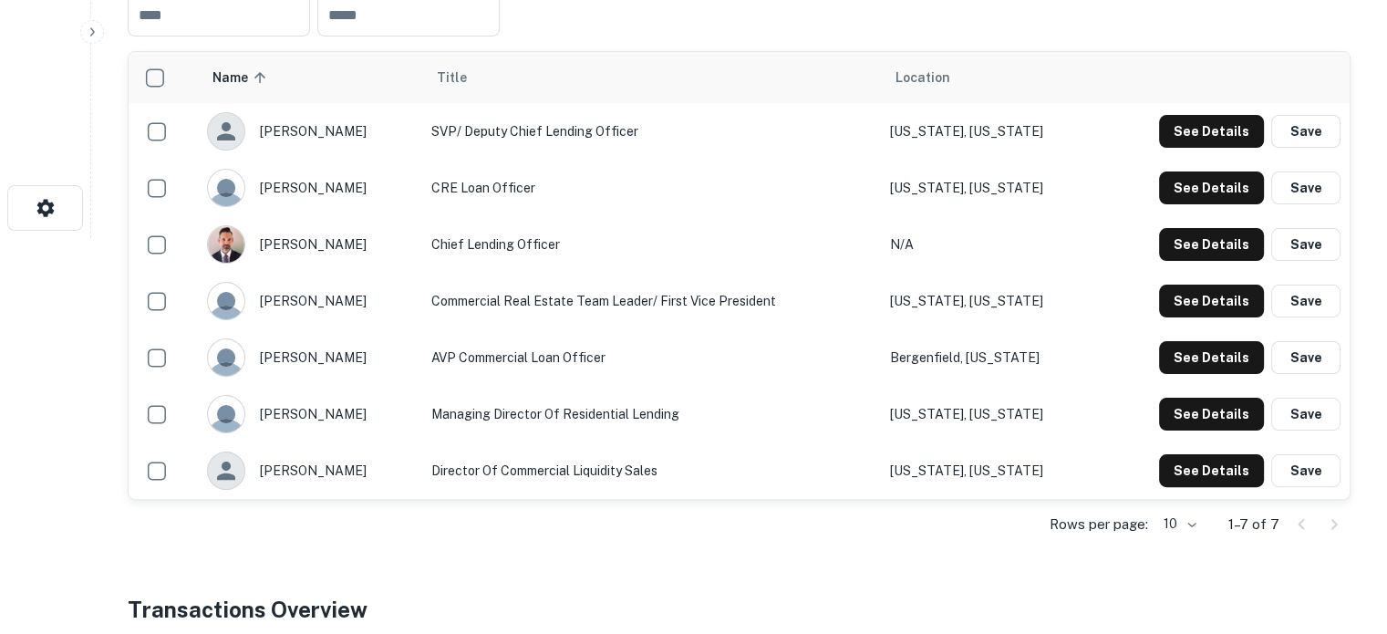
scroll to position [365, 0]
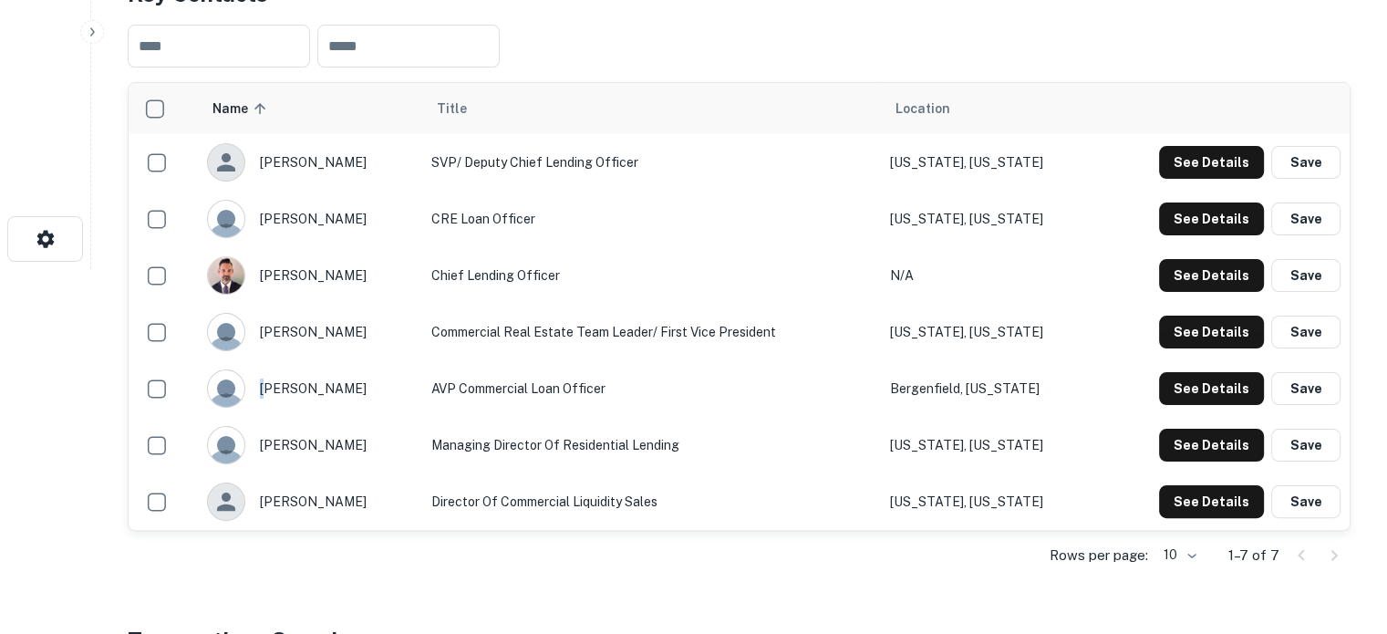
drag, startPoint x: 263, startPoint y: 385, endPoint x: 344, endPoint y: 389, distance: 81.3
click at [344, 389] on div "james miller" at bounding box center [310, 388] width 206 height 38
click at [339, 389] on div "james miller" at bounding box center [310, 388] width 206 height 38
click at [1203, 393] on button "See Details" at bounding box center [1211, 388] width 105 height 33
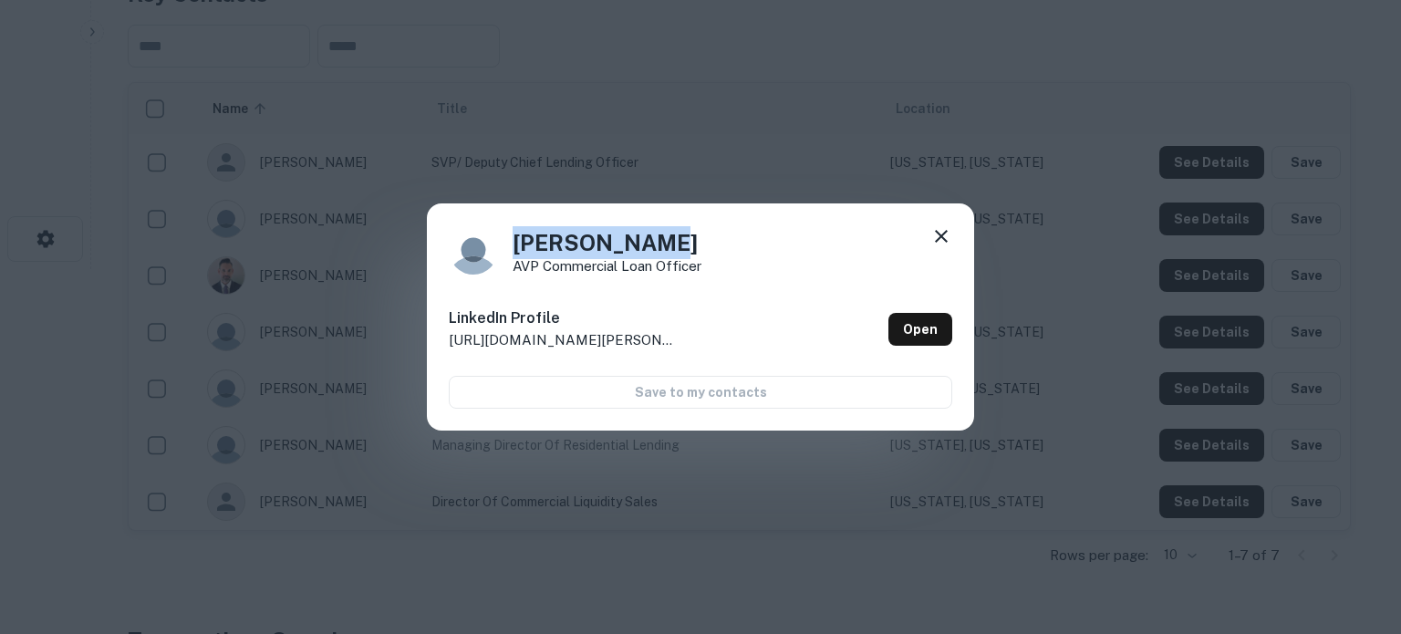
drag, startPoint x: 679, startPoint y: 243, endPoint x: 515, endPoint y: 247, distance: 164.2
click at [515, 247] on h4 "James Miller" at bounding box center [607, 242] width 189 height 33
copy h4 "James Miller"
drag, startPoint x: 511, startPoint y: 268, endPoint x: 715, endPoint y: 266, distance: 204.3
click at [715, 266] on div "James Miller AVP Commercial Loan Officer" at bounding box center [700, 249] width 503 height 49
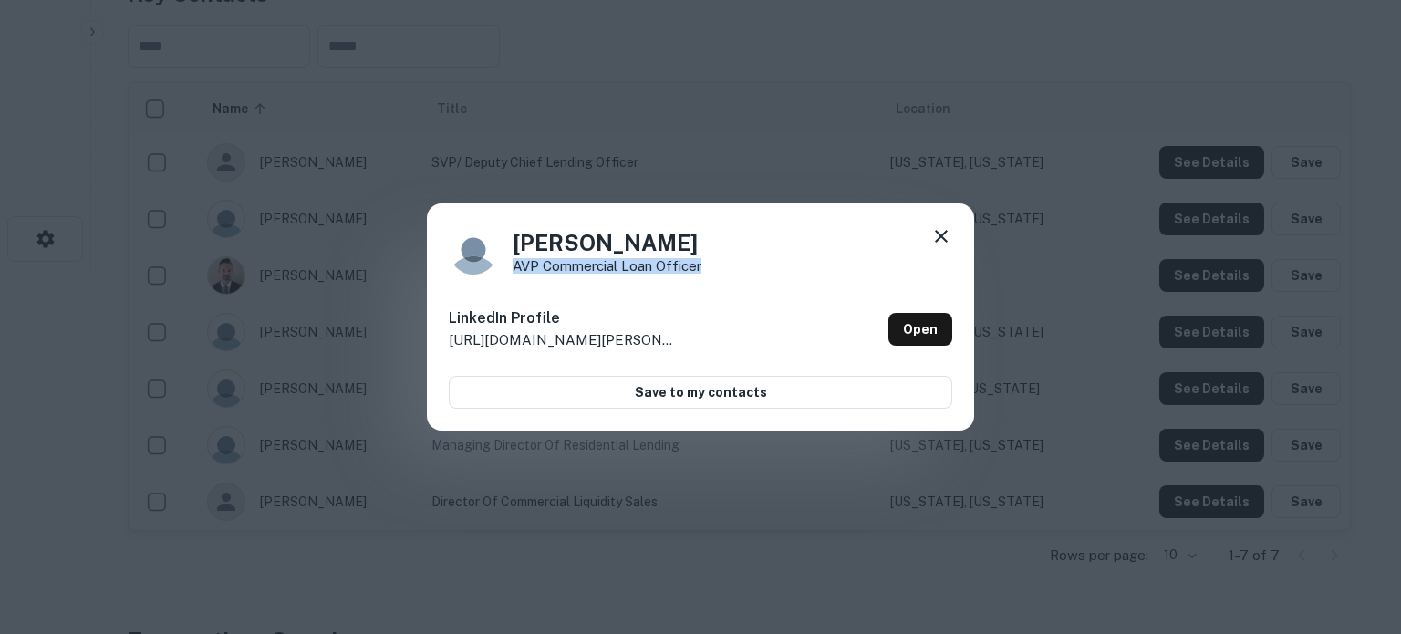
copy p "AVP Commercial Loan Officer"
click at [931, 331] on link "Open" at bounding box center [920, 329] width 64 height 33
click at [944, 232] on icon at bounding box center [941, 236] width 22 height 22
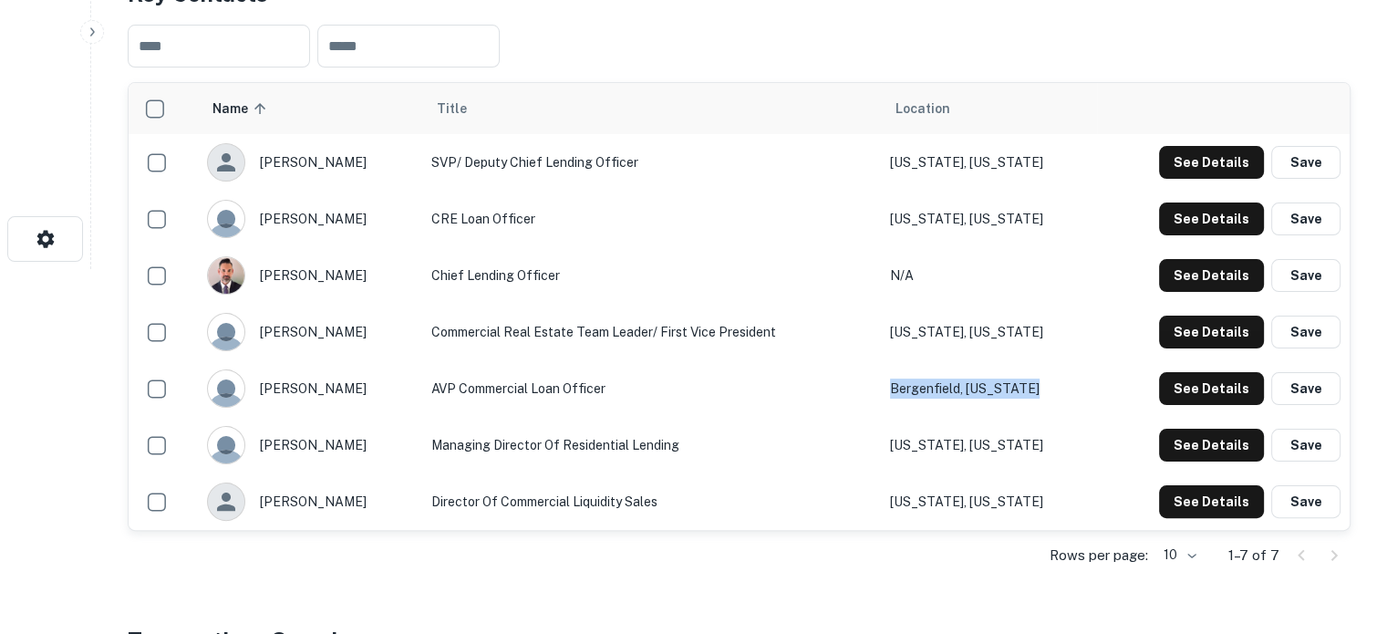
drag, startPoint x: 1056, startPoint y: 386, endPoint x: 919, endPoint y: 392, distance: 136.9
click at [914, 396] on td "Bergenfield, New Jersey" at bounding box center [989, 388] width 216 height 57
copy td "ergenfield, New Jersey"
click at [853, 427] on td "Managing Director of Residential Lending" at bounding box center [651, 445] width 459 height 57
click at [881, 417] on td "Managing Director of Residential Lending" at bounding box center [651, 445] width 459 height 57
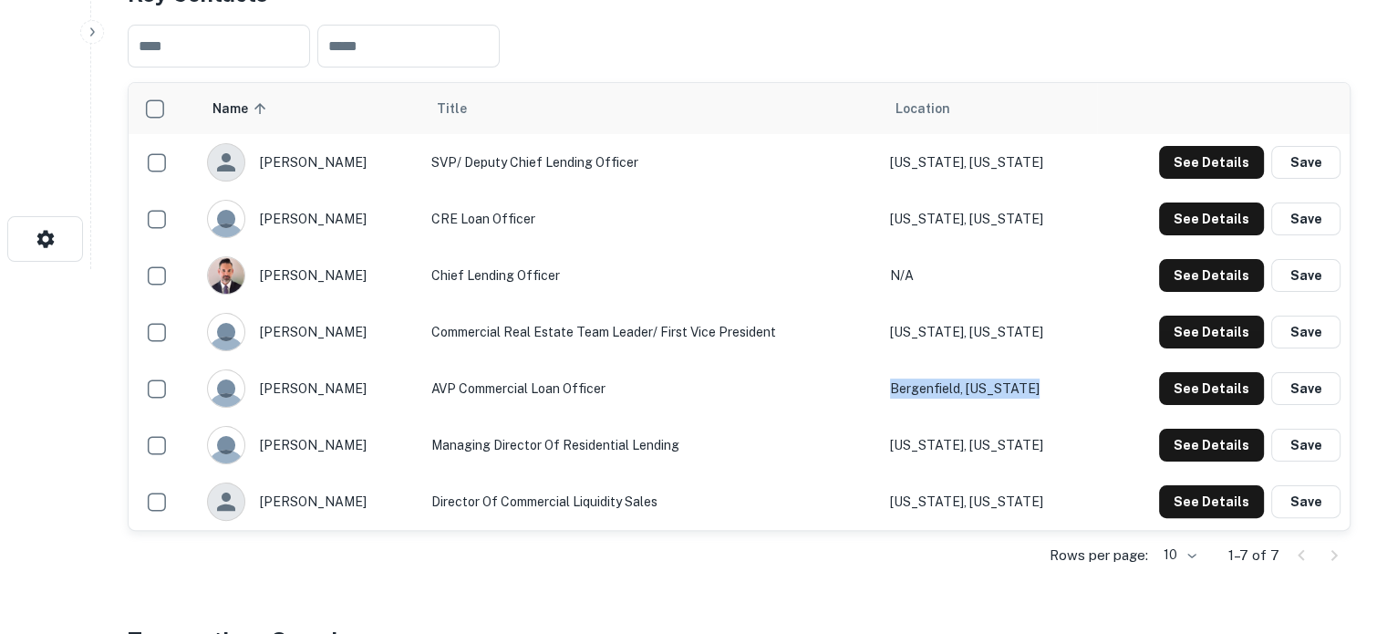
drag, startPoint x: 906, startPoint y: 395, endPoint x: 1050, endPoint y: 394, distance: 144.1
click at [1050, 394] on td "Bergenfield, New Jersey" at bounding box center [989, 388] width 216 height 57
copy td "Bergenfield, New Jersey"
click at [1056, 428] on td "[US_STATE], [US_STATE]" at bounding box center [989, 445] width 216 height 57
drag, startPoint x: 260, startPoint y: 333, endPoint x: 378, endPoint y: 327, distance: 117.8
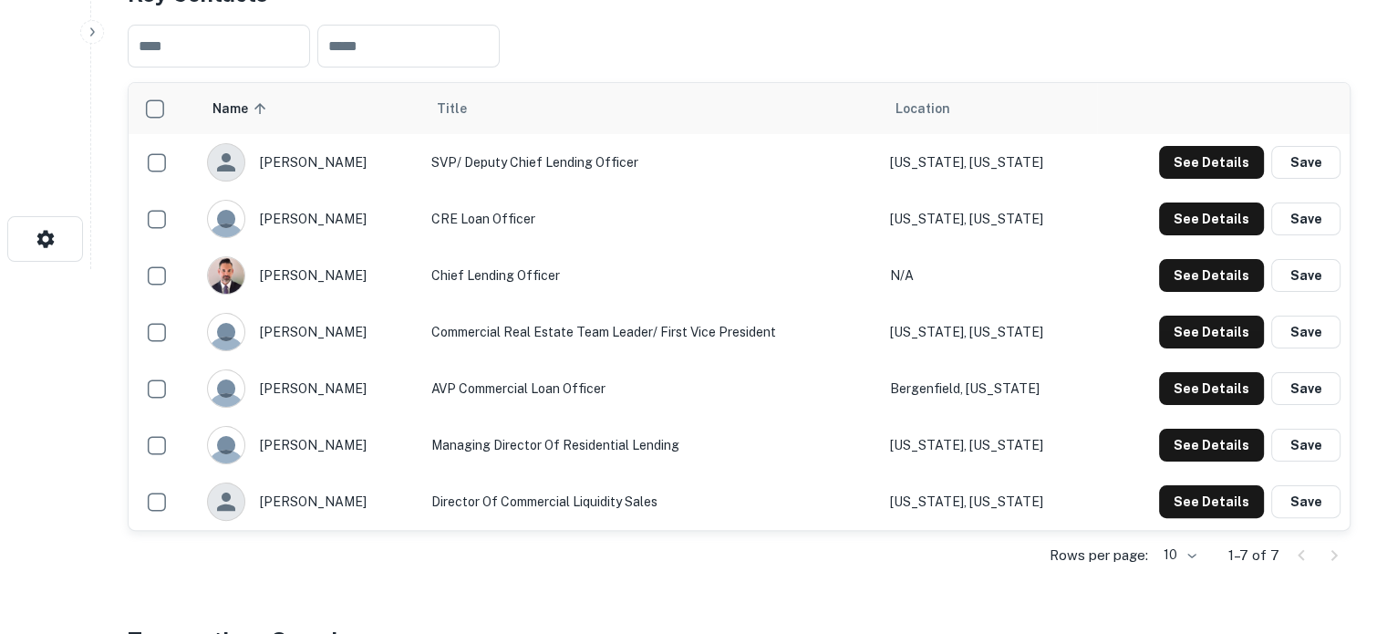
click at [378, 327] on div "yiannis stroumbakis" at bounding box center [310, 332] width 206 height 38
copy div "yiannis stroumbakis"
drag, startPoint x: 449, startPoint y: 335, endPoint x: 799, endPoint y: 338, distance: 350.2
click at [799, 339] on td "Commercial Real Estate Team Leader/ First Vice President" at bounding box center [651, 332] width 459 height 57
copy td "Commercial Real Estate Team Leader/ First Vice President"
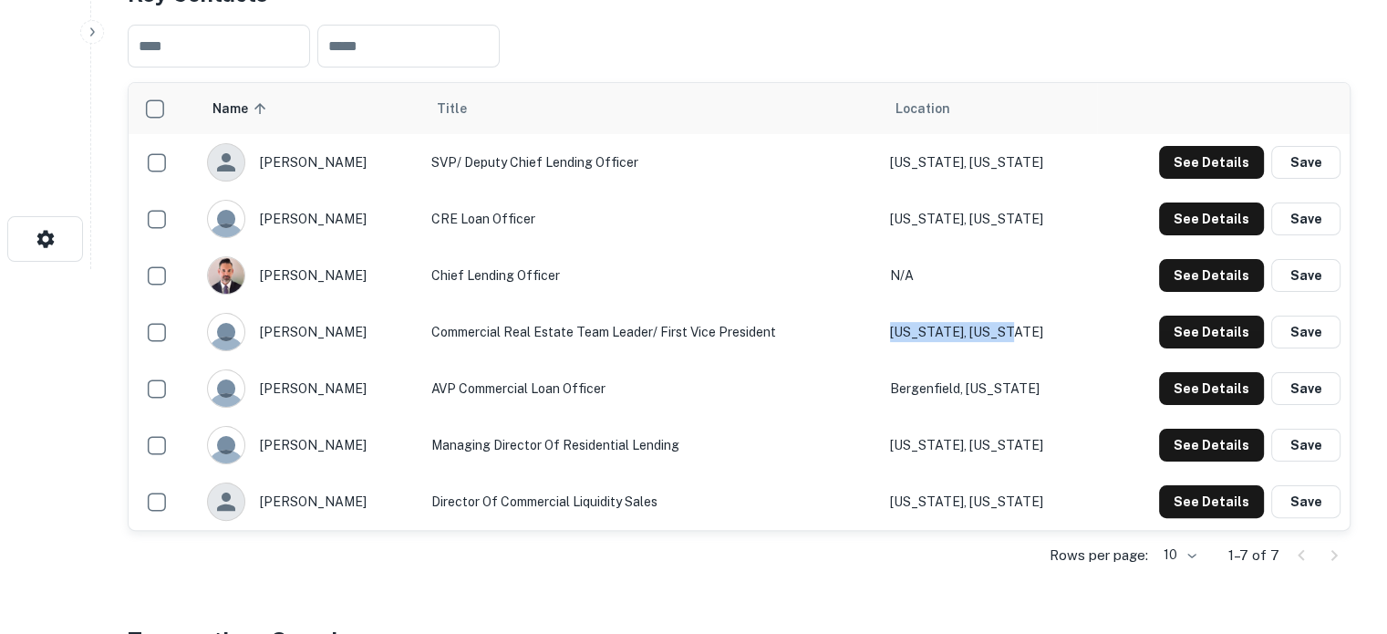
drag, startPoint x: 1029, startPoint y: 337, endPoint x: 906, endPoint y: 335, distance: 123.1
click at [906, 335] on td "[US_STATE], [US_STATE]" at bounding box center [989, 332] width 216 height 57
click at [1166, 327] on button "See Details" at bounding box center [1211, 332] width 105 height 33
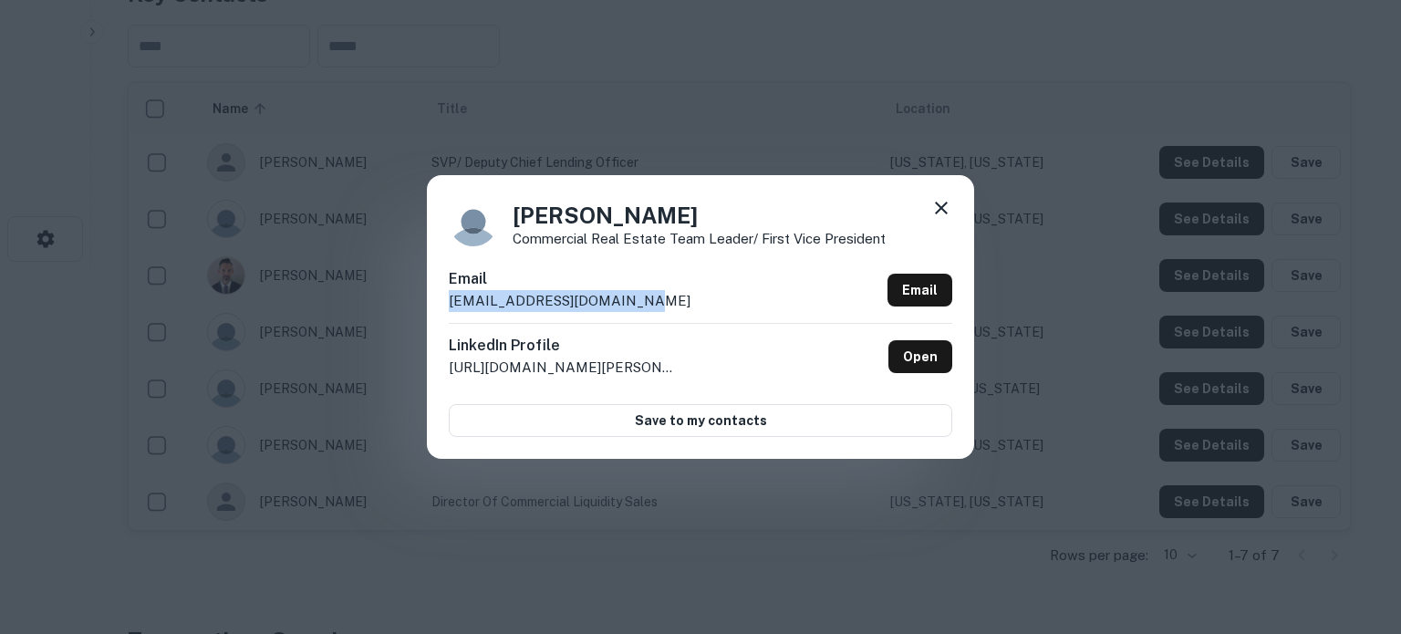
drag, startPoint x: 449, startPoint y: 309, endPoint x: 648, endPoint y: 303, distance: 198.9
click at [648, 303] on div "Email ystroumbakis@almabank.com Email" at bounding box center [700, 295] width 503 height 55
click at [927, 370] on link "Open" at bounding box center [920, 356] width 64 height 33
click at [942, 213] on icon at bounding box center [941, 208] width 22 height 22
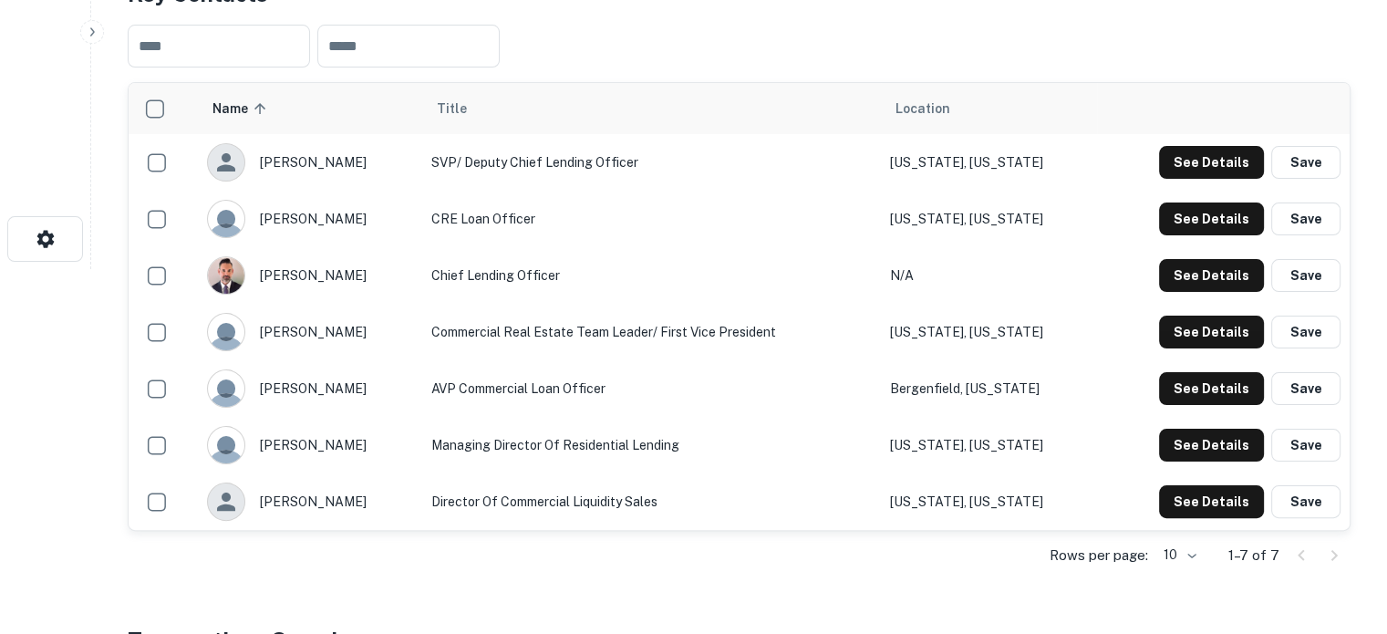
scroll to position [91, 0]
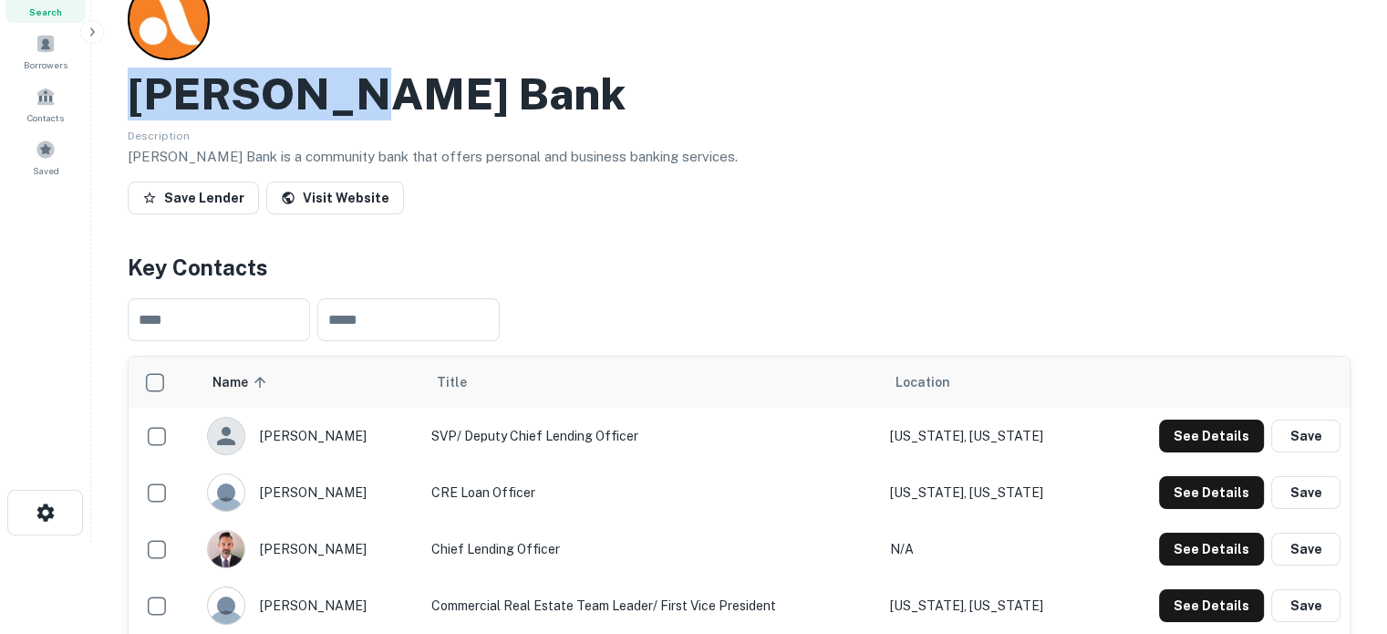
drag, startPoint x: 123, startPoint y: 99, endPoint x: 379, endPoint y: 91, distance: 256.4
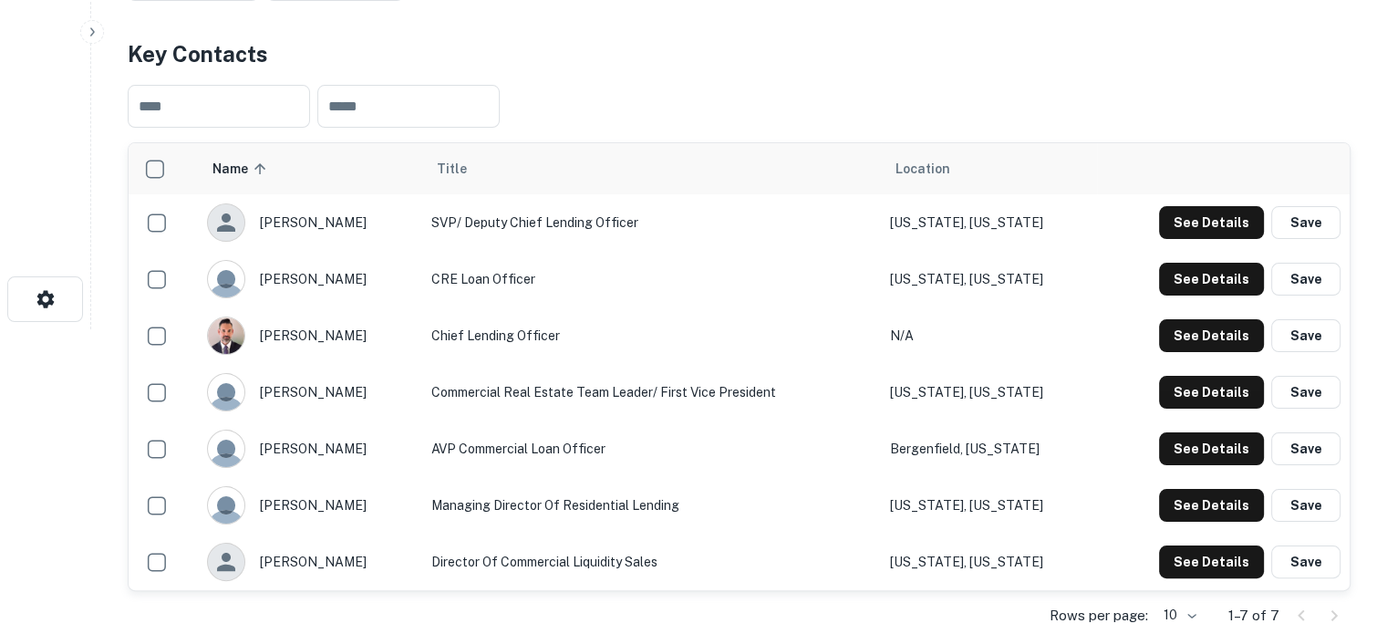
scroll to position [274, 0]
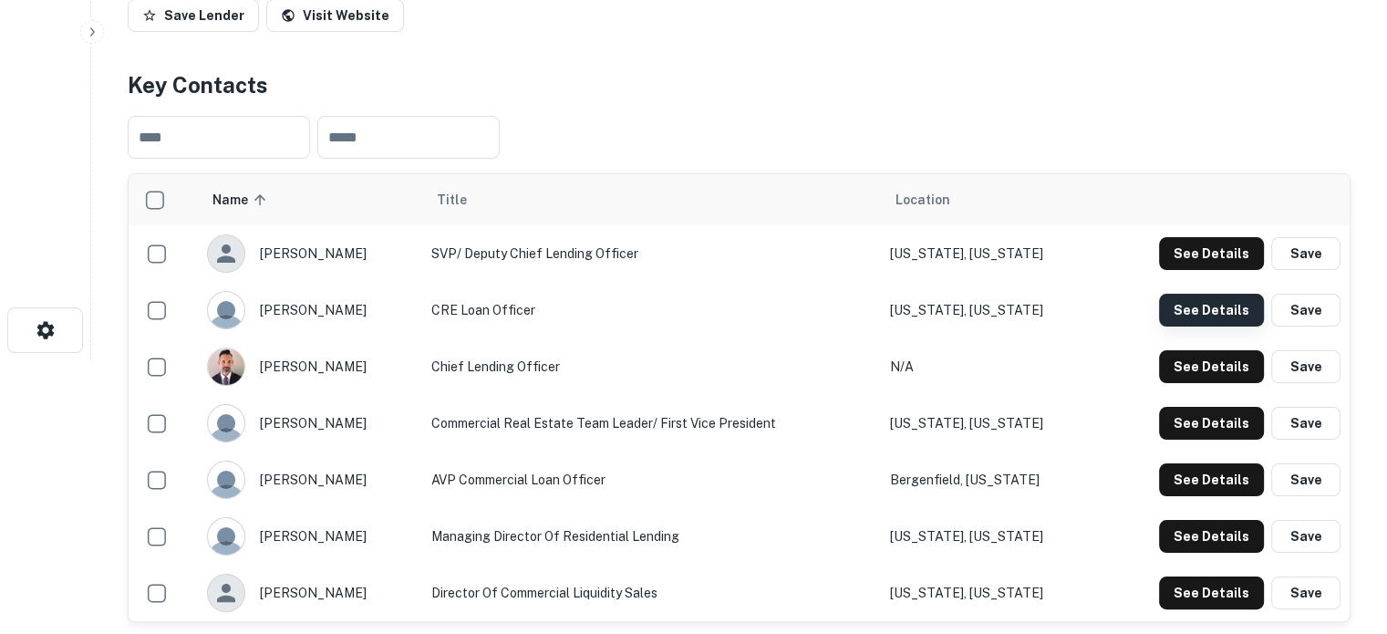
click at [1211, 316] on button "See Details" at bounding box center [1211, 310] width 105 height 33
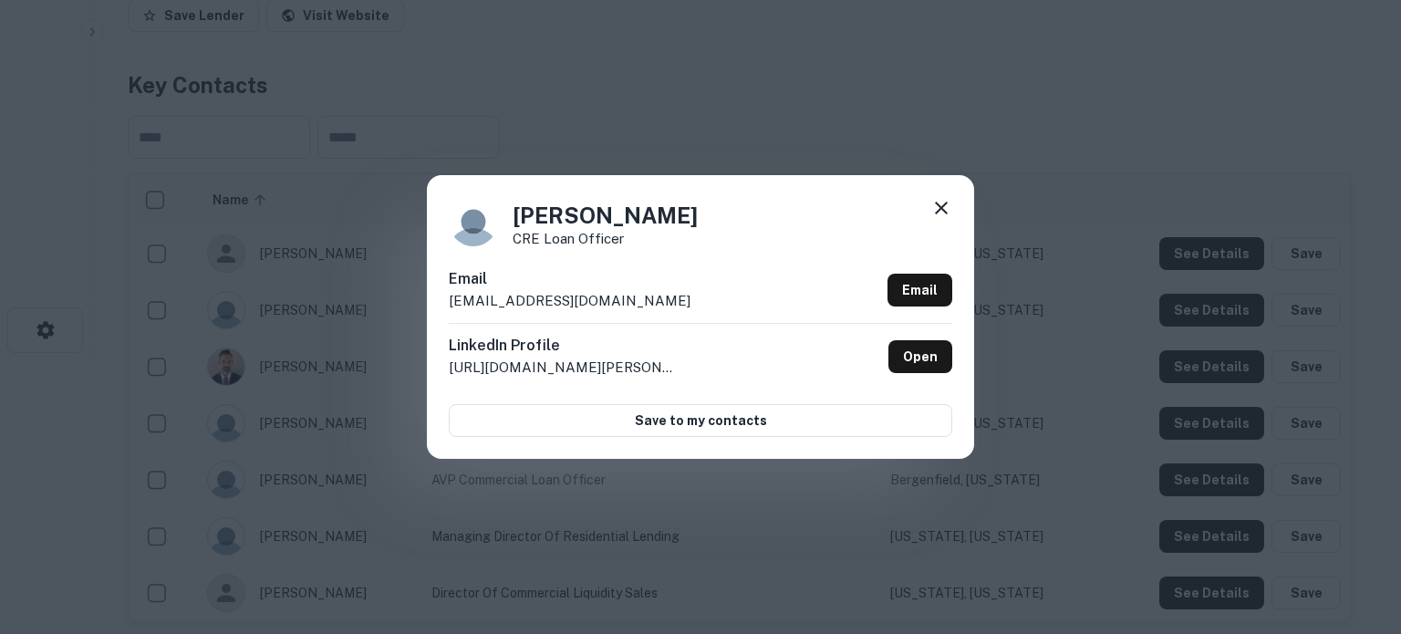
drag, startPoint x: 522, startPoint y: 217, endPoint x: 716, endPoint y: 216, distance: 194.3
click at [716, 216] on div "Nicholas Paterakis CRE Loan Officer" at bounding box center [700, 221] width 503 height 49
drag, startPoint x: 510, startPoint y: 237, endPoint x: 643, endPoint y: 239, distance: 133.2
click at [643, 239] on div "Nicholas Paterakis CRE Loan Officer" at bounding box center [700, 221] width 503 height 49
drag, startPoint x: 657, startPoint y: 307, endPoint x: 435, endPoint y: 310, distance: 221.6
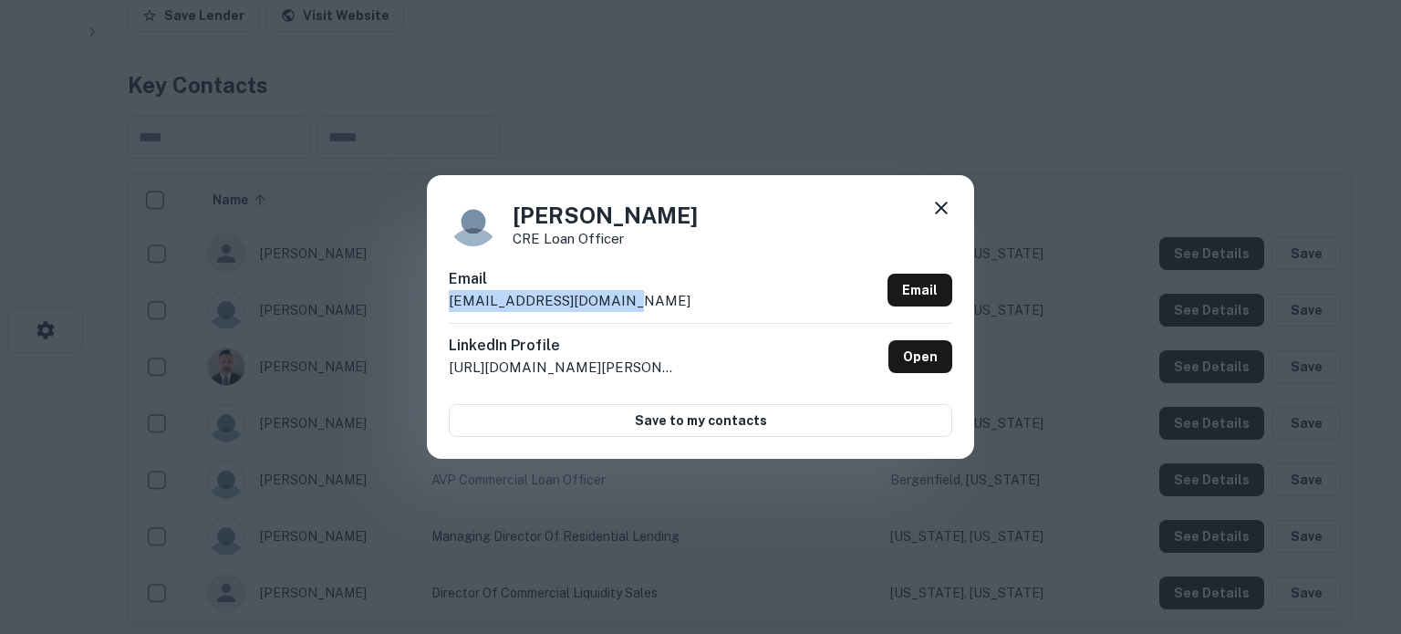
click at [435, 310] on div "Nicholas Paterakis CRE Loan Officer Email npaterakis@almabank.com Email LinkedI…" at bounding box center [700, 316] width 547 height 283
drag, startPoint x: 933, startPoint y: 355, endPoint x: 970, endPoint y: 420, distance: 74.8
click at [933, 355] on link "Open" at bounding box center [920, 356] width 64 height 33
click at [946, 209] on icon at bounding box center [941, 208] width 22 height 22
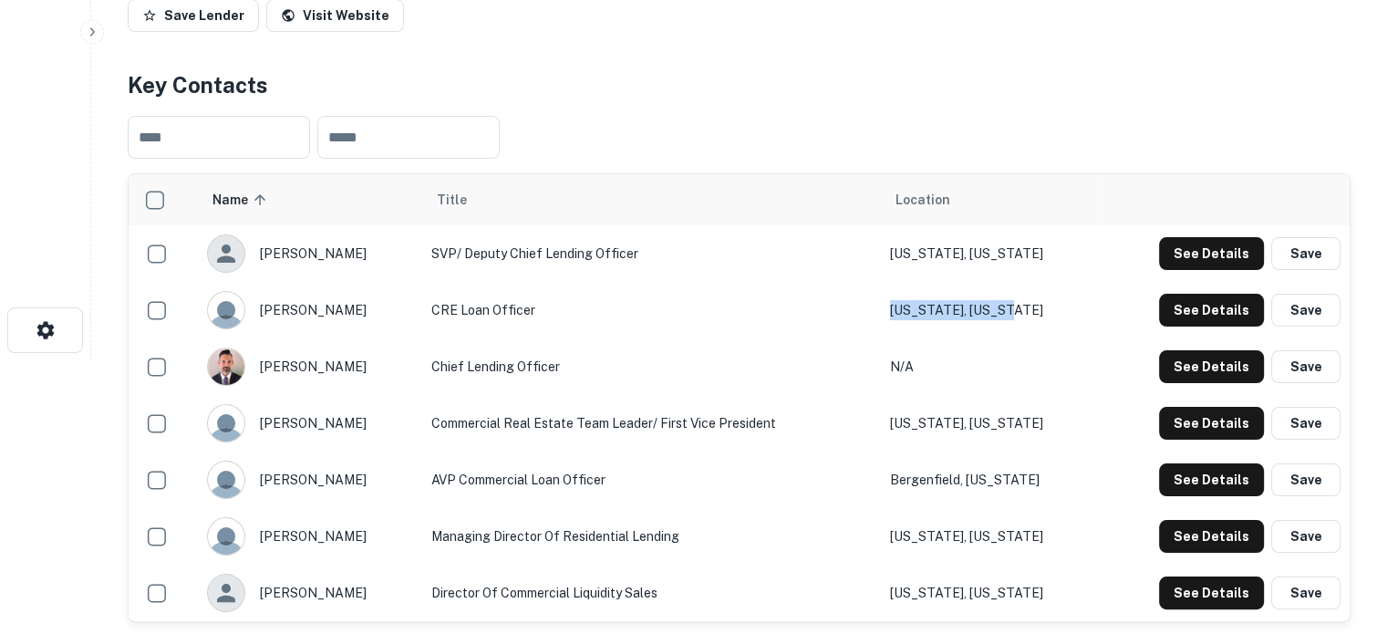
drag, startPoint x: 1041, startPoint y: 311, endPoint x: 883, endPoint y: 315, distance: 158.7
click at [883, 315] on tr "nicholas paterakis CRE Loan Officer New York, New York See Details Save" at bounding box center [739, 310] width 1221 height 57
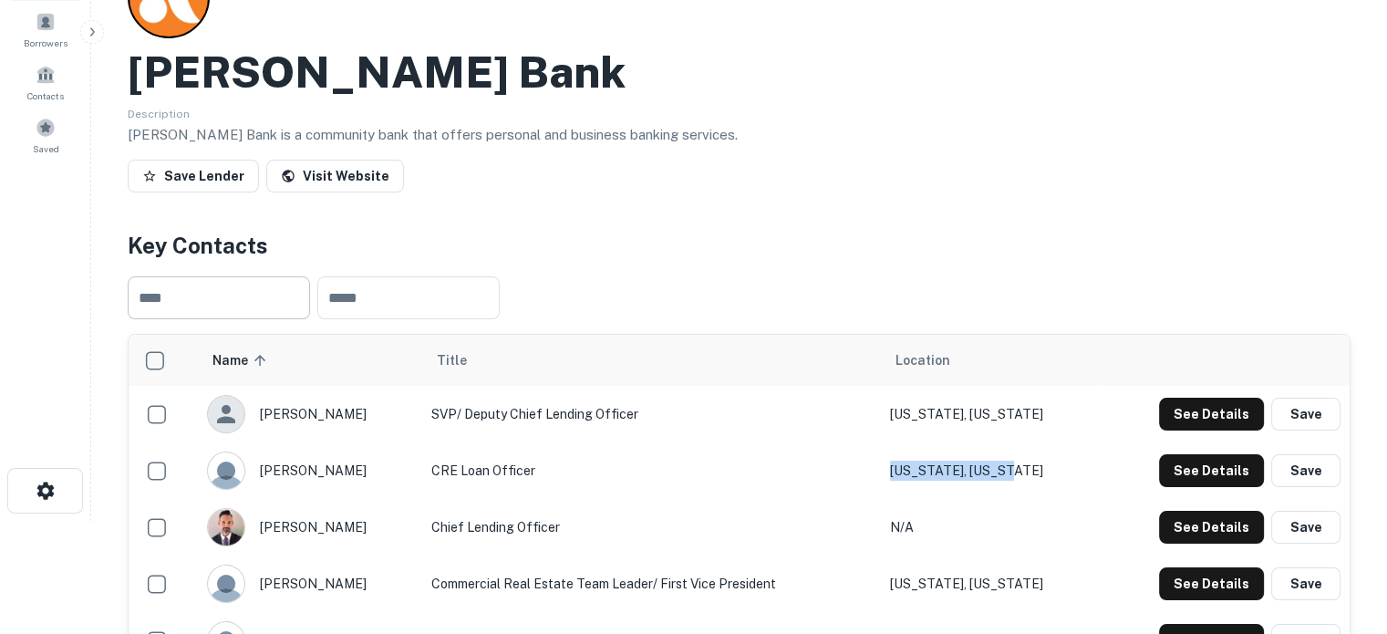
scroll to position [0, 0]
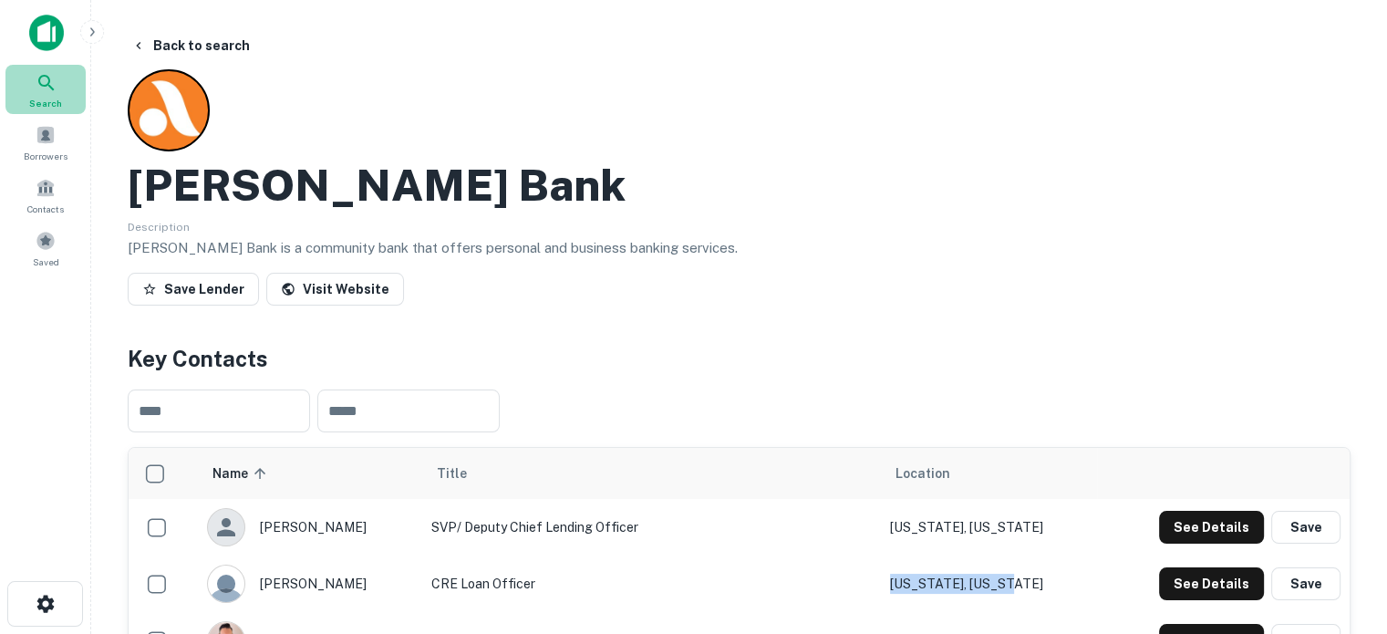
click at [42, 88] on icon at bounding box center [47, 83] width 22 height 22
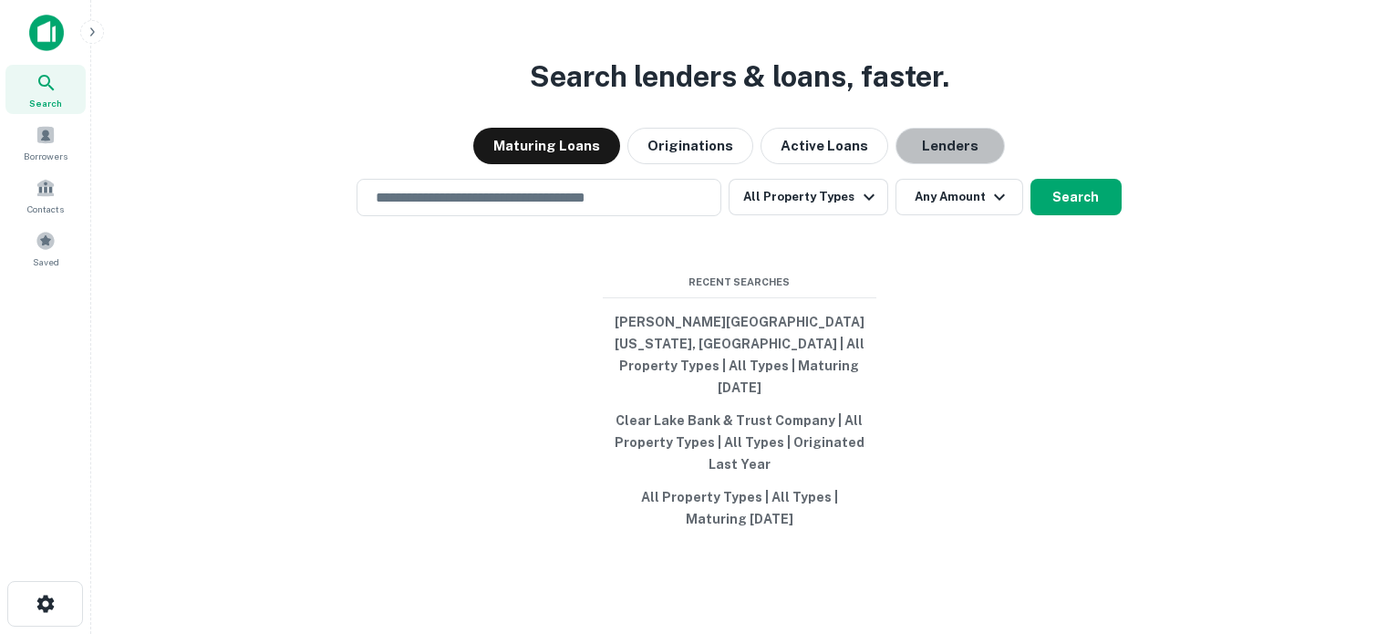
click at [934, 158] on button "Lenders" at bounding box center [950, 146] width 109 height 36
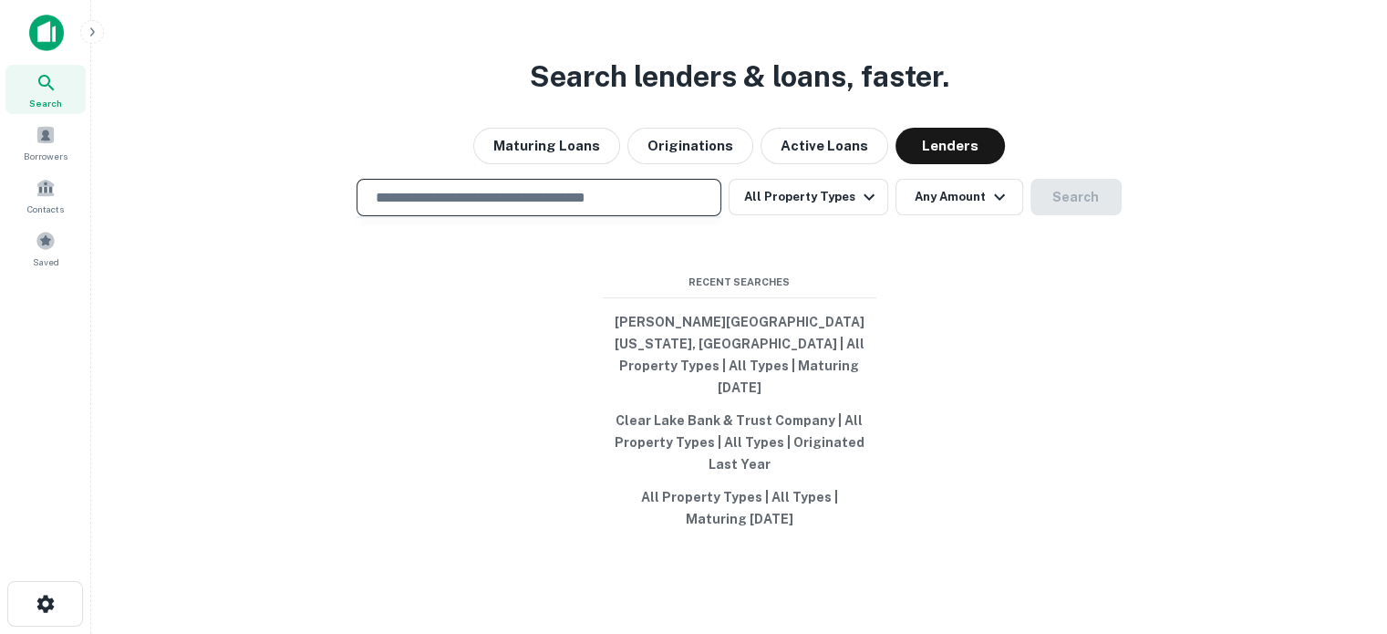
click at [637, 202] on input "text" at bounding box center [539, 197] width 348 height 21
paste input "**********"
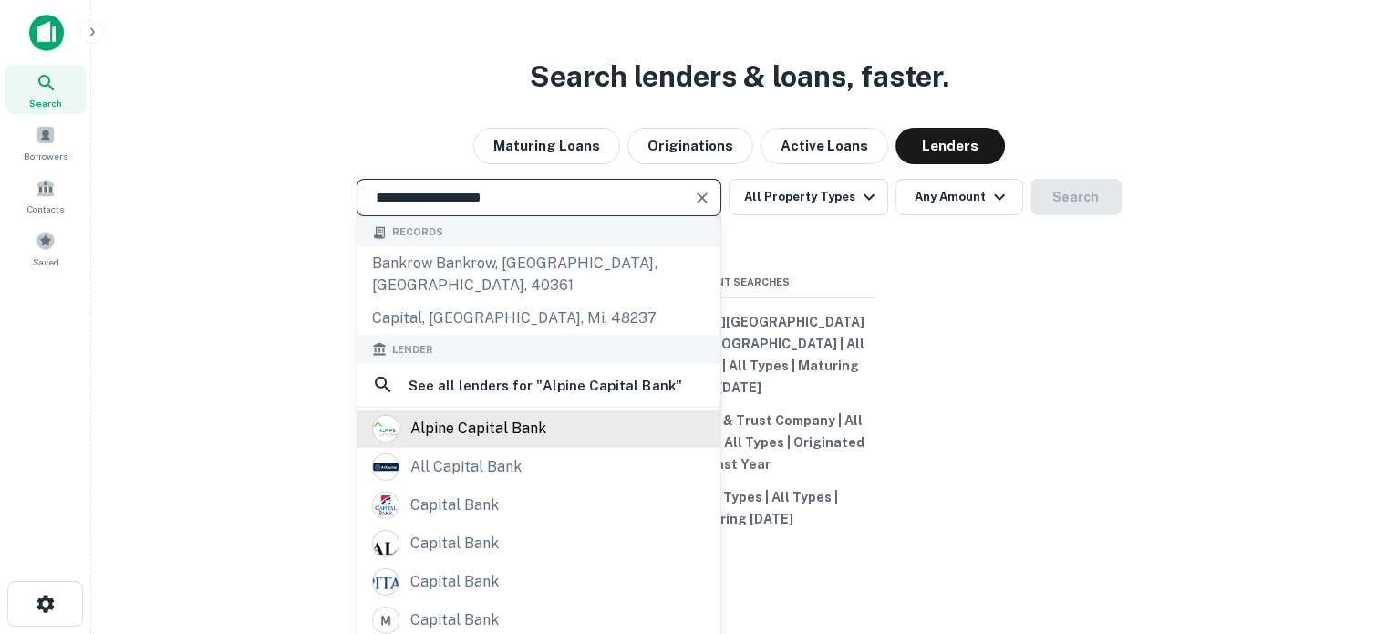
type input "**********"
click at [553, 415] on div "alpine capital bank" at bounding box center [539, 427] width 334 height 27
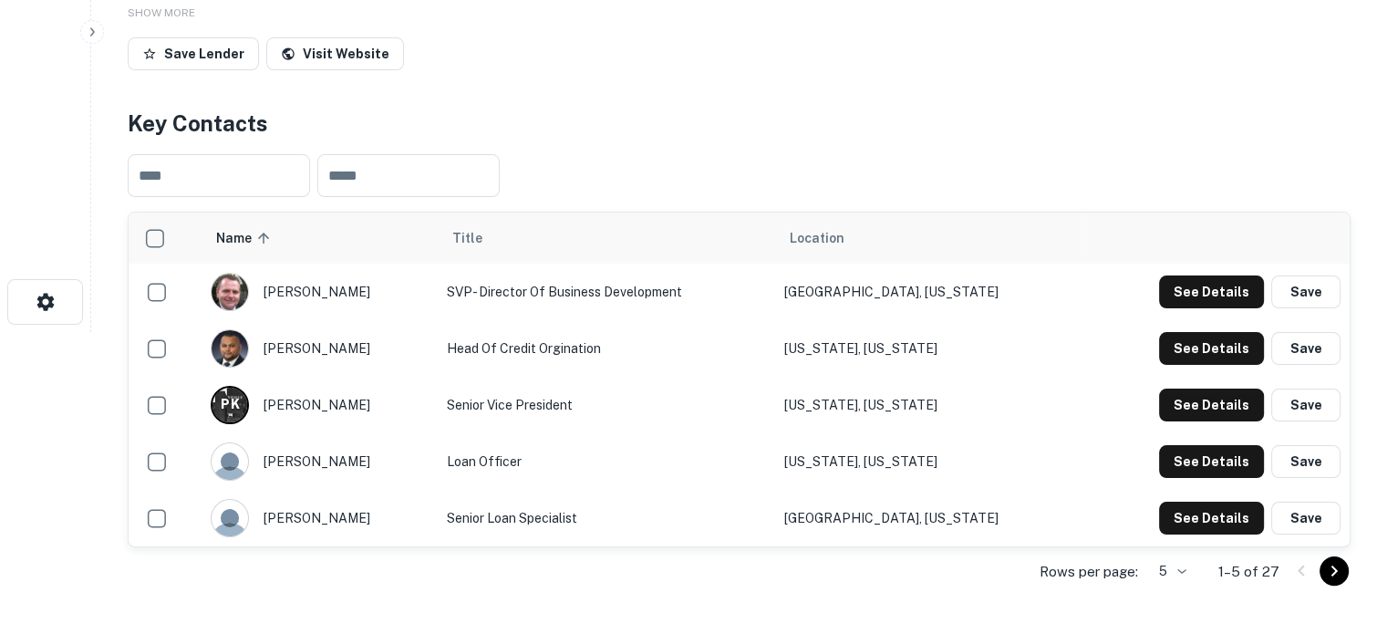
scroll to position [365, 0]
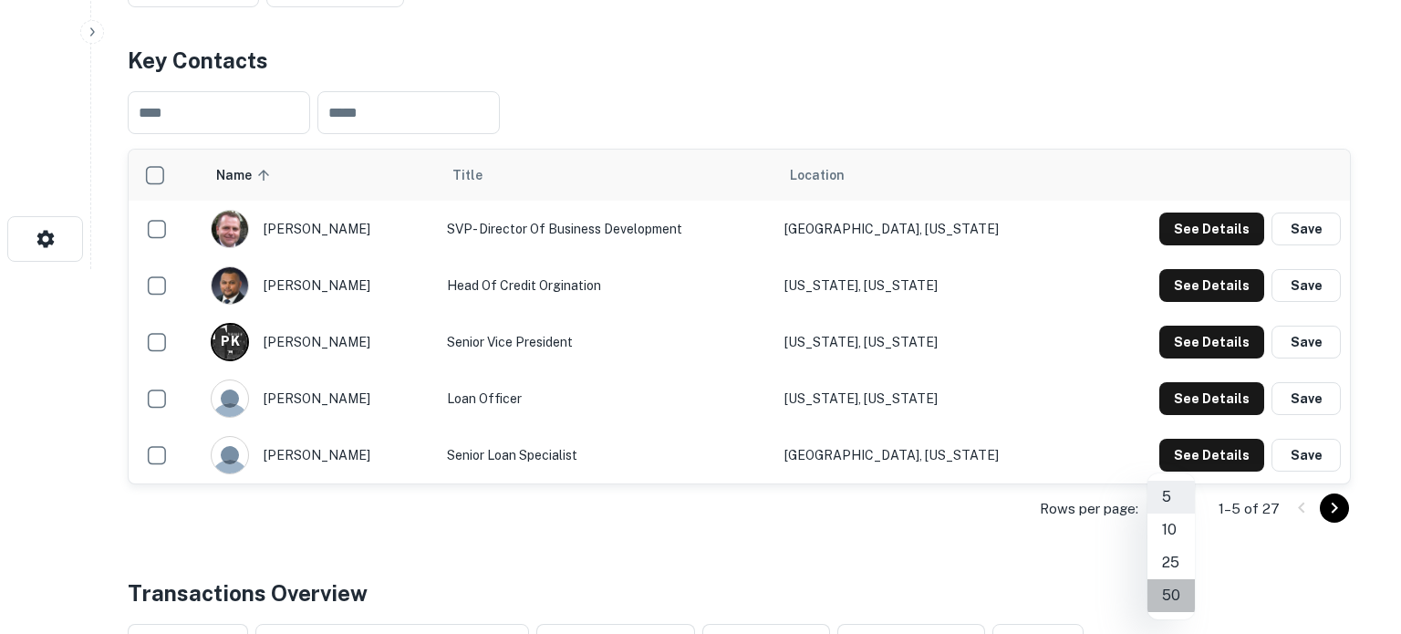
click at [1171, 593] on li "50" at bounding box center [1170, 595] width 47 height 33
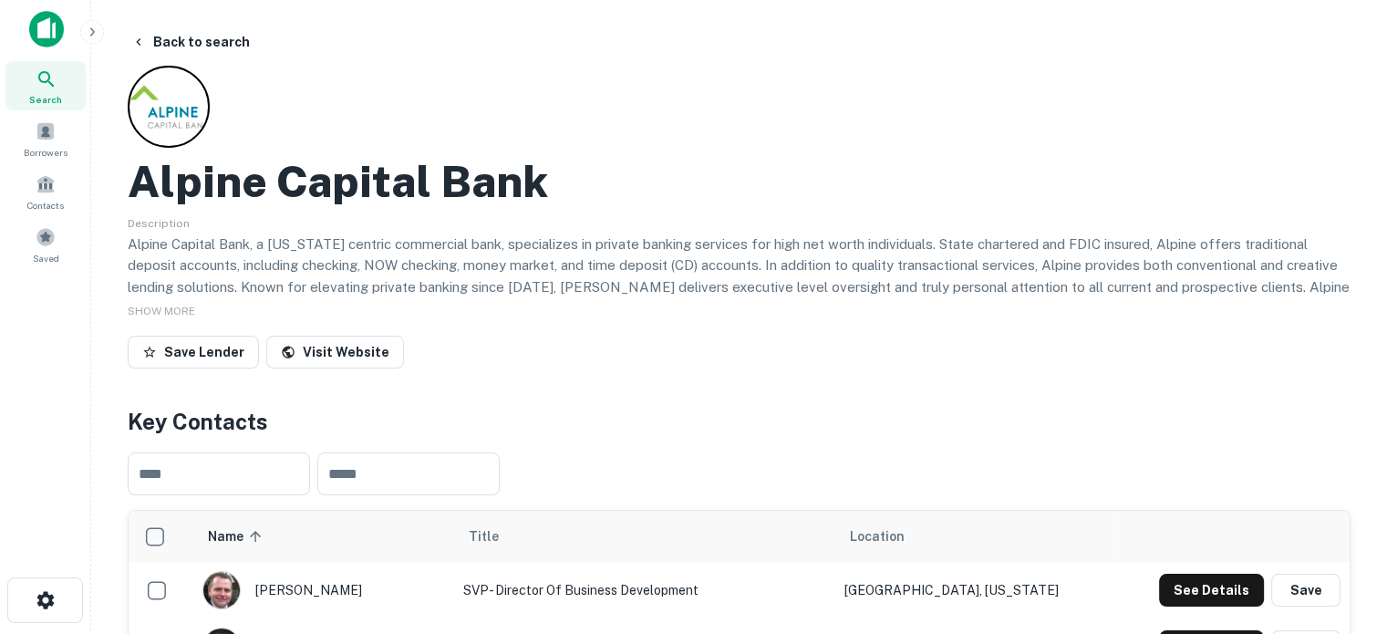
scroll to position [0, 0]
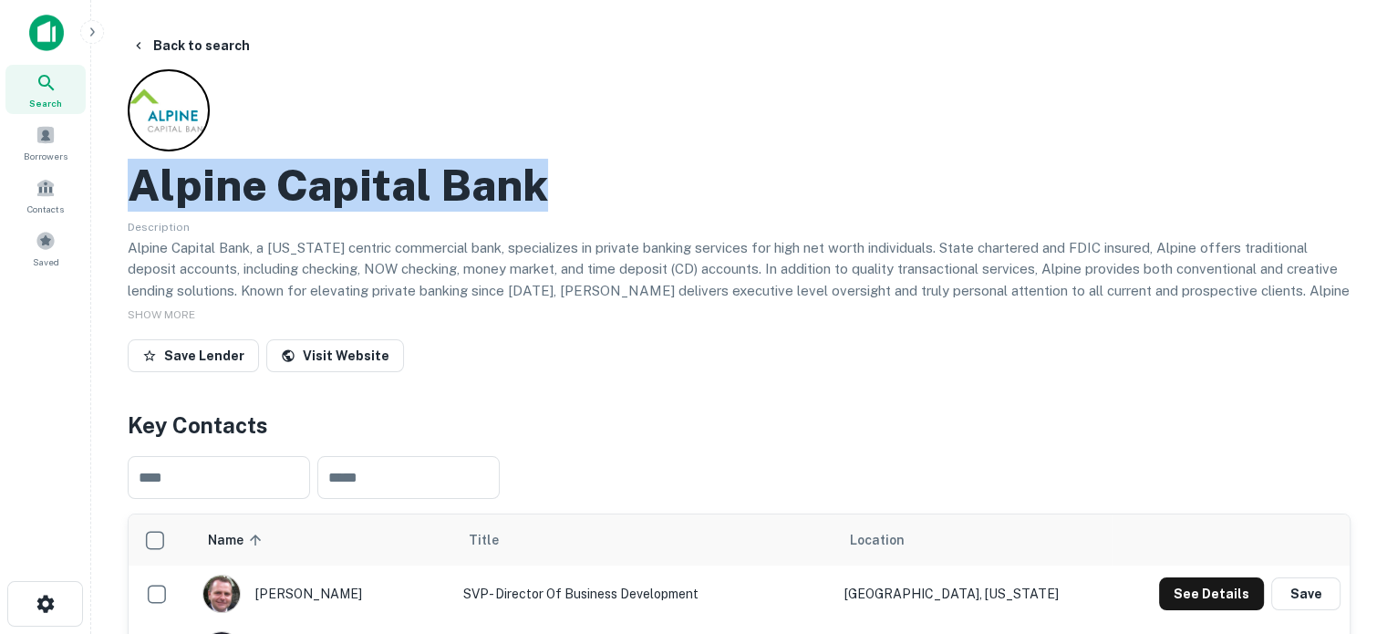
drag, startPoint x: 117, startPoint y: 179, endPoint x: 660, endPoint y: 205, distance: 544.2
copy h2 "Alpine Capital Bank"
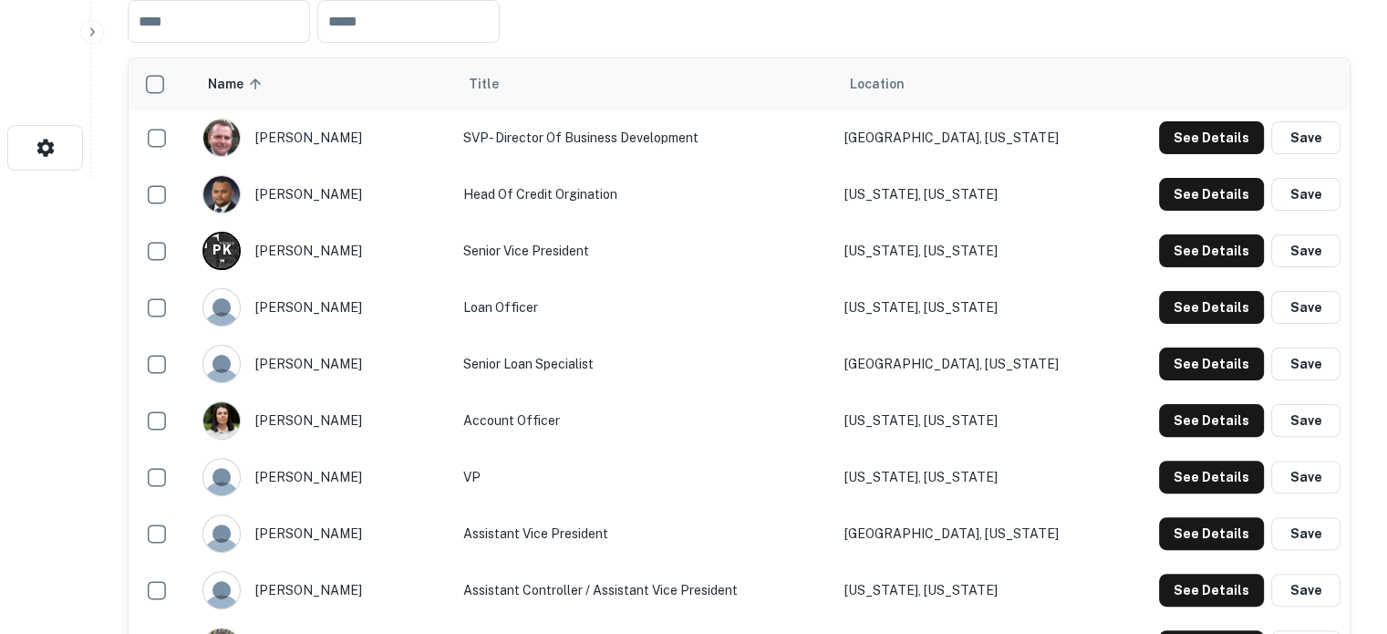
scroll to position [456, 0]
click at [1196, 198] on button "See Details" at bounding box center [1211, 194] width 105 height 33
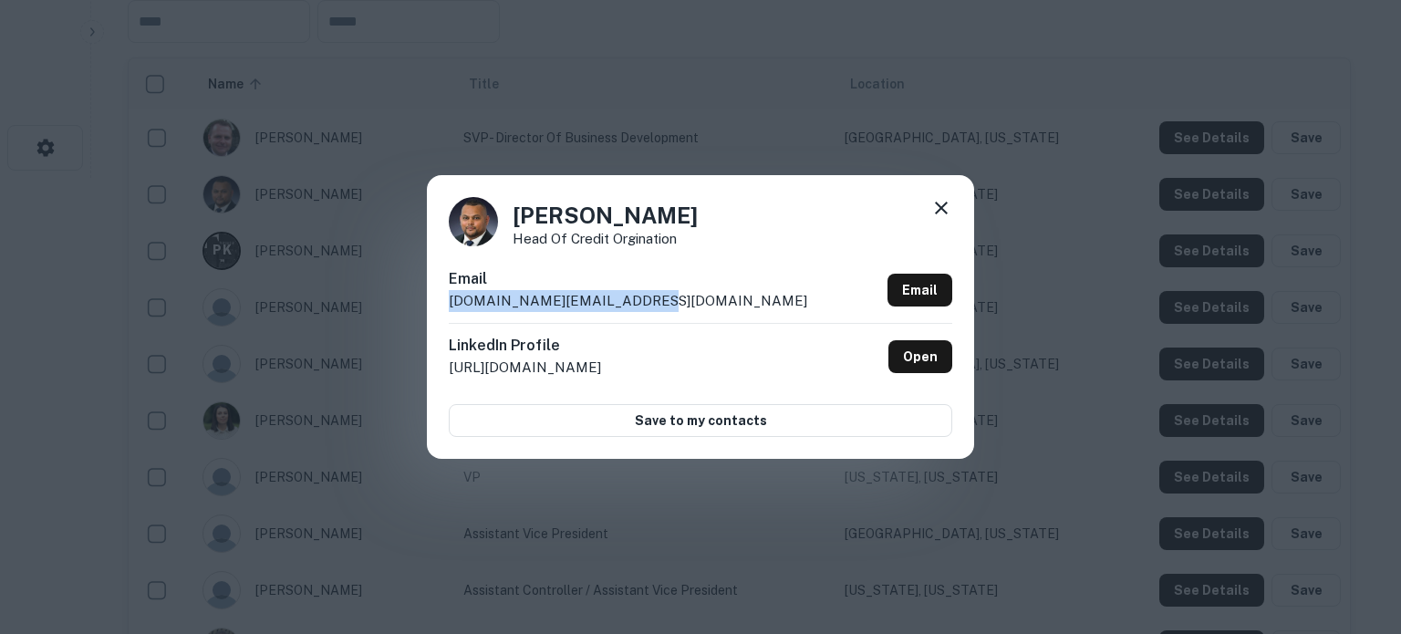
drag, startPoint x: 444, startPoint y: 306, endPoint x: 686, endPoint y: 299, distance: 241.8
click at [686, 299] on div "[PERSON_NAME] Head of Credit Orgination Email [DOMAIN_NAME][EMAIL_ADDRESS][DOMA…" at bounding box center [700, 316] width 547 height 283
copy p "[DOMAIN_NAME][EMAIL_ADDRESS][DOMAIN_NAME]"
click at [926, 364] on link "Open" at bounding box center [920, 356] width 64 height 33
click at [941, 215] on icon at bounding box center [941, 208] width 22 height 22
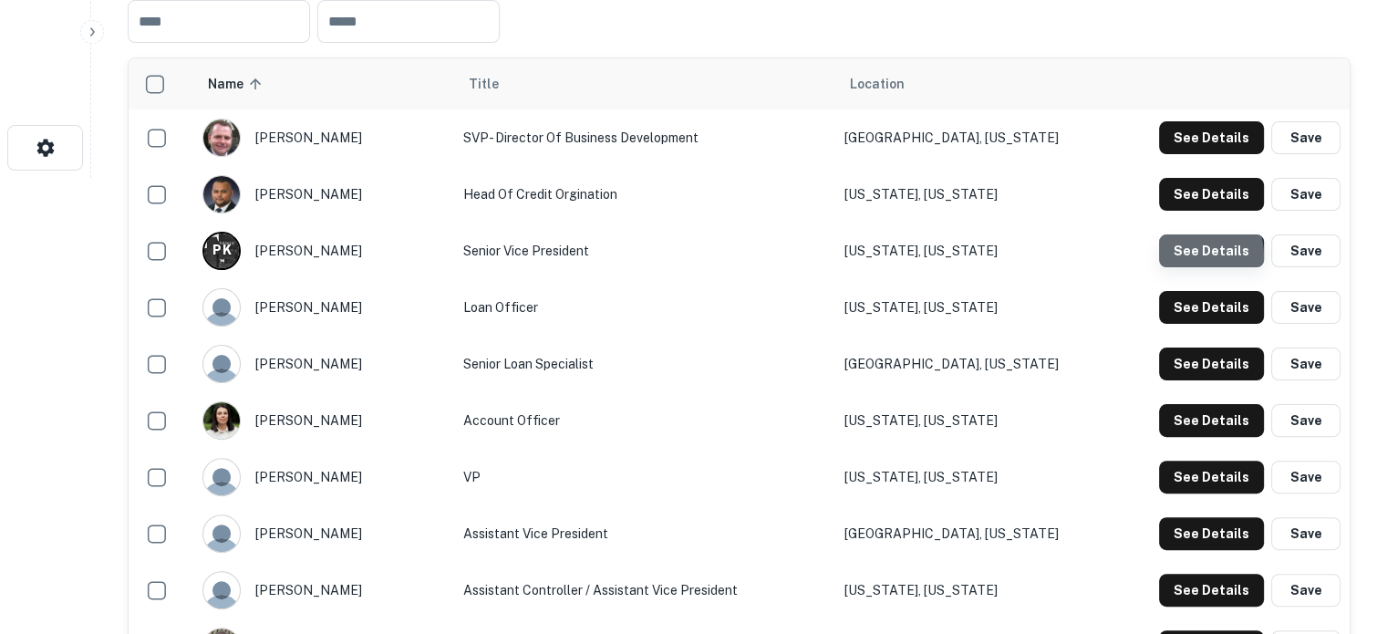
click at [1182, 258] on button "See Details" at bounding box center [1211, 250] width 105 height 33
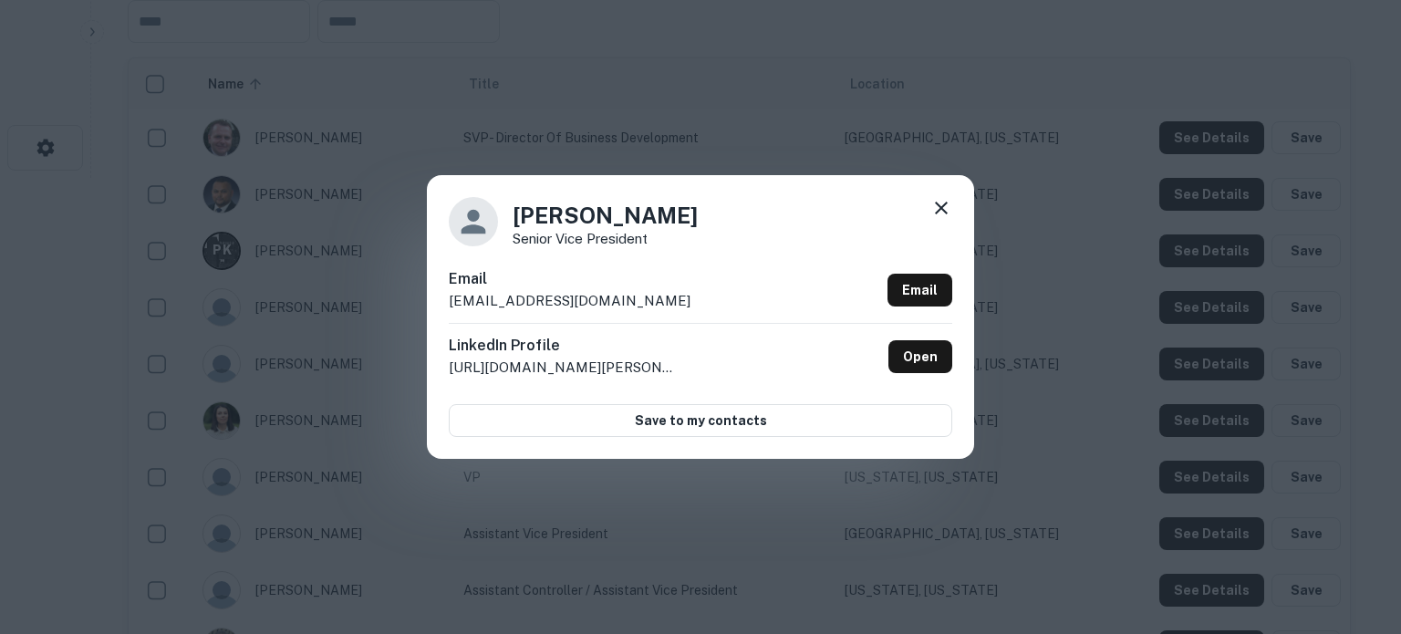
drag, startPoint x: 445, startPoint y: 304, endPoint x: 687, endPoint y: 302, distance: 241.7
click at [687, 302] on div "[PERSON_NAME] Senior Vice President Email [EMAIL_ADDRESS][DOMAIN_NAME] Email Li…" at bounding box center [700, 316] width 547 height 283
copy p "[EMAIL_ADDRESS][DOMAIN_NAME]"
click at [919, 368] on link "Open" at bounding box center [920, 356] width 64 height 33
click at [934, 215] on icon at bounding box center [941, 208] width 22 height 22
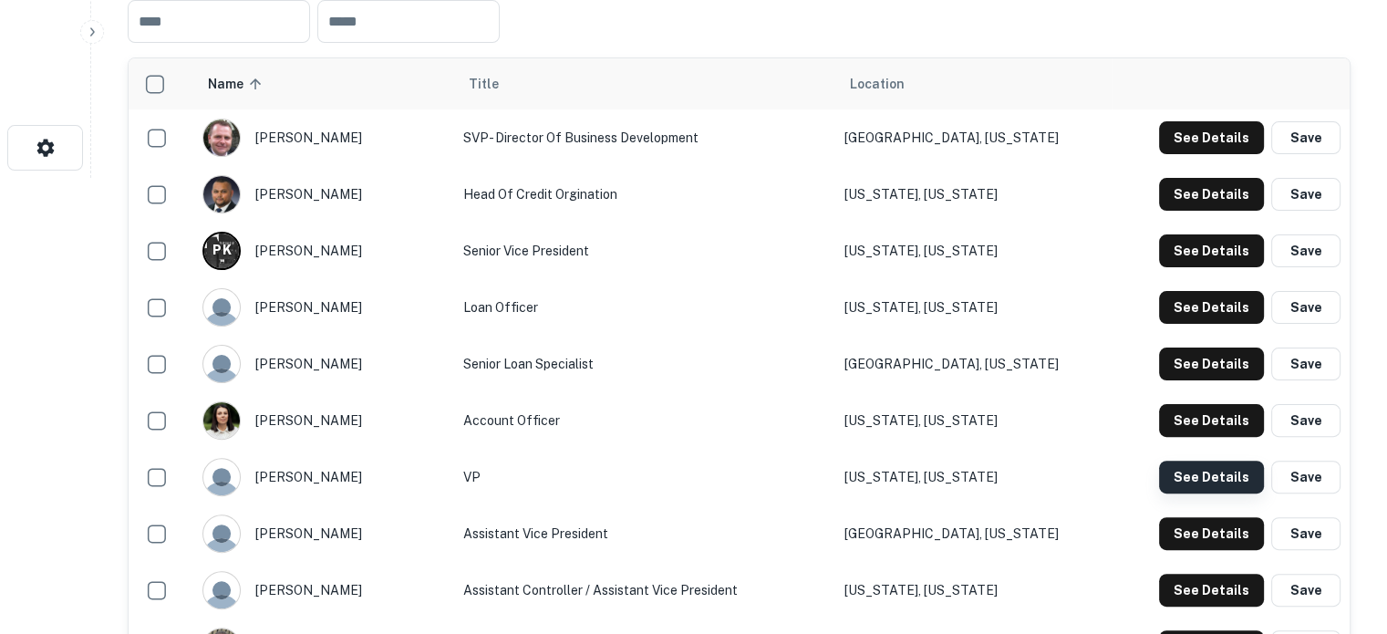
click at [1184, 477] on button "See Details" at bounding box center [1211, 477] width 105 height 33
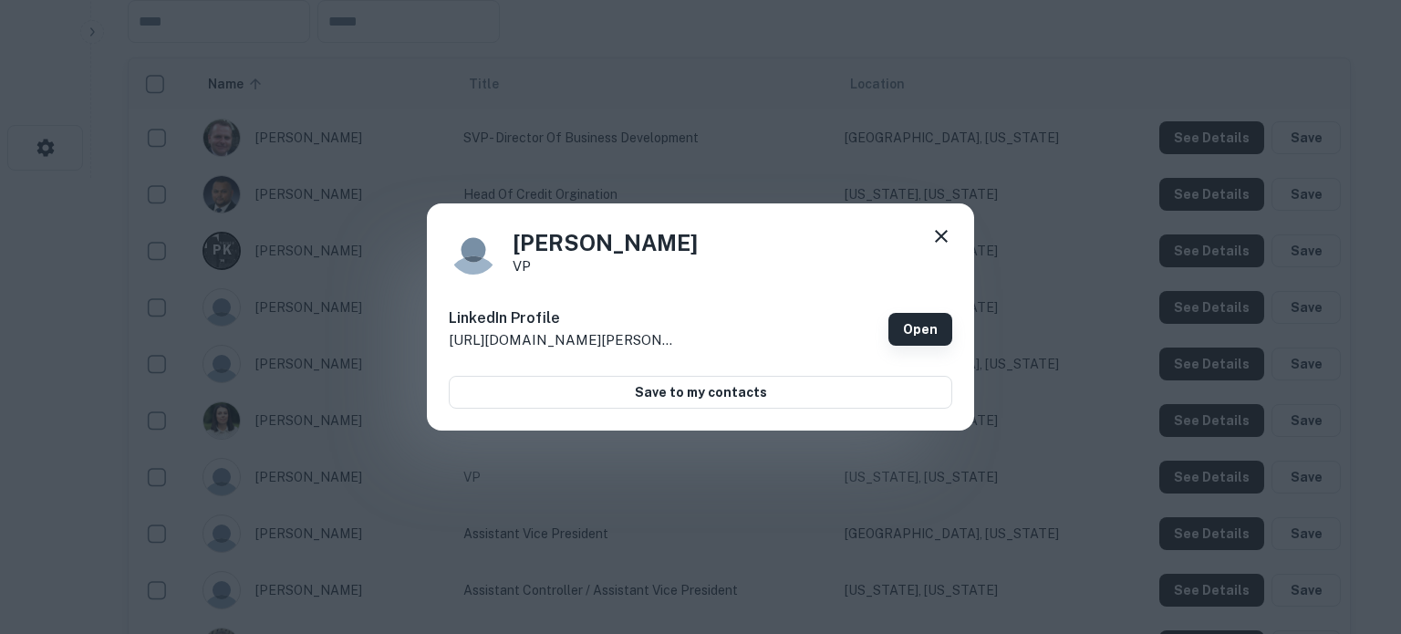
click at [902, 316] on link "Open" at bounding box center [920, 329] width 64 height 33
click at [945, 242] on icon at bounding box center [941, 236] width 22 height 22
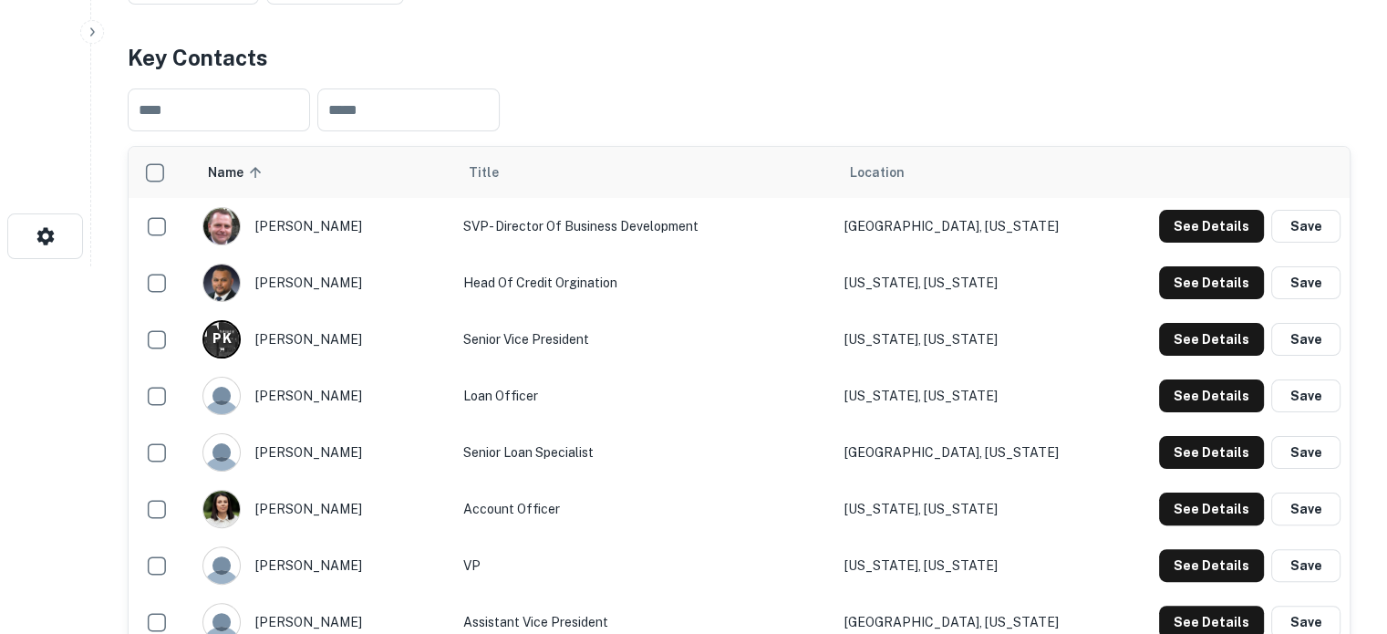
scroll to position [365, 0]
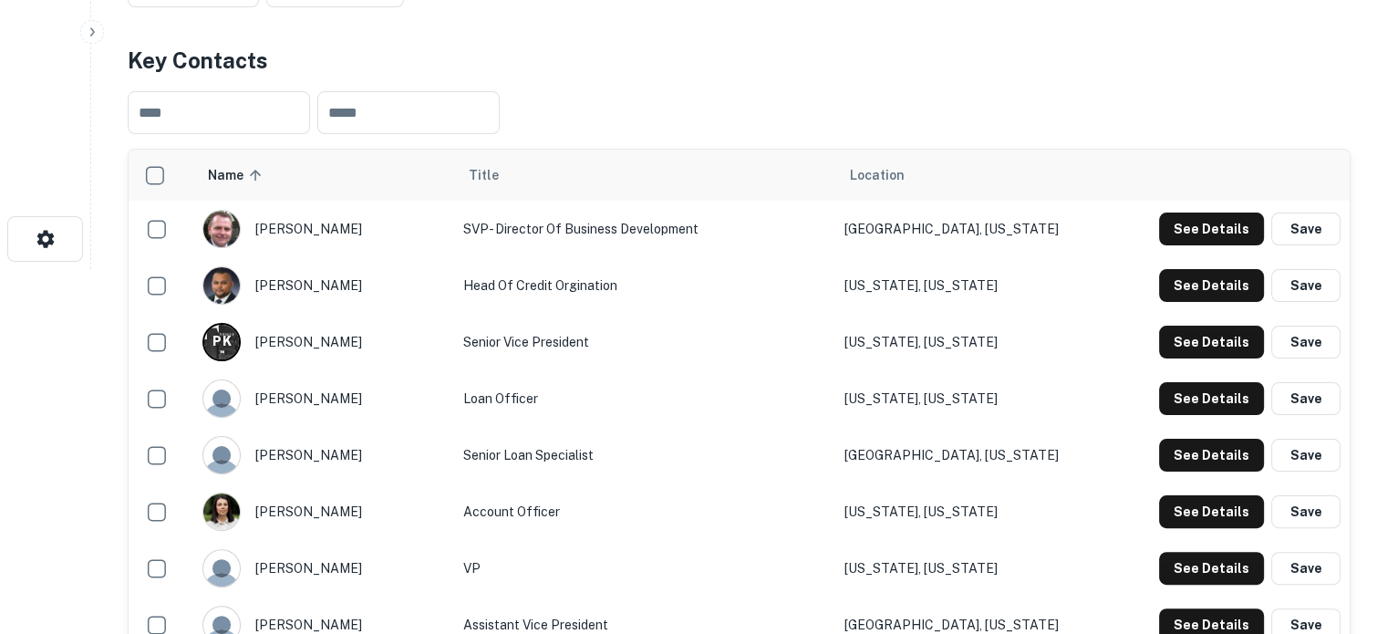
click at [1208, 247] on td "See Details Save" at bounding box center [1231, 229] width 237 height 57
click at [1213, 238] on button "See Details" at bounding box center [1211, 228] width 105 height 33
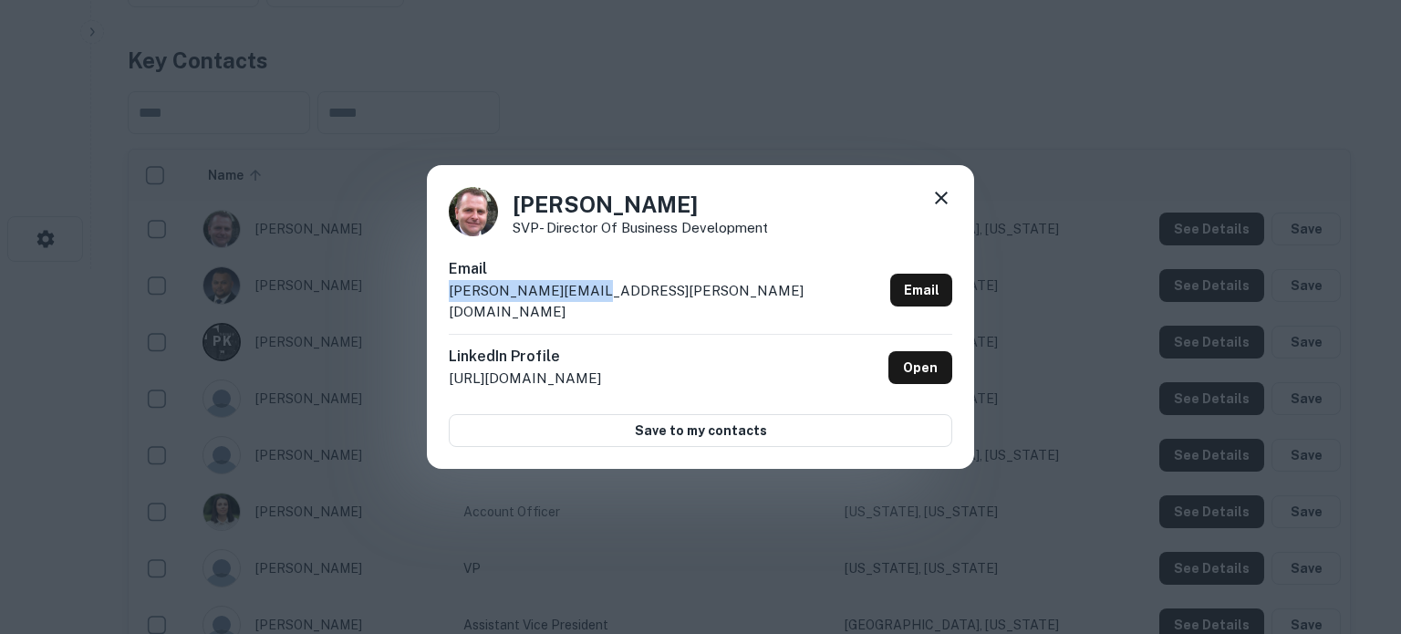
drag, startPoint x: 451, startPoint y: 310, endPoint x: 613, endPoint y: 306, distance: 161.5
click at [613, 306] on div "[PERSON_NAME] SVP- Director of Business Development Email [PERSON_NAME][EMAIL_A…" at bounding box center [700, 317] width 547 height 305
copy p "[PERSON_NAME][EMAIL_ADDRESS][PERSON_NAME][DOMAIN_NAME]"
click at [941, 209] on icon at bounding box center [941, 198] width 22 height 22
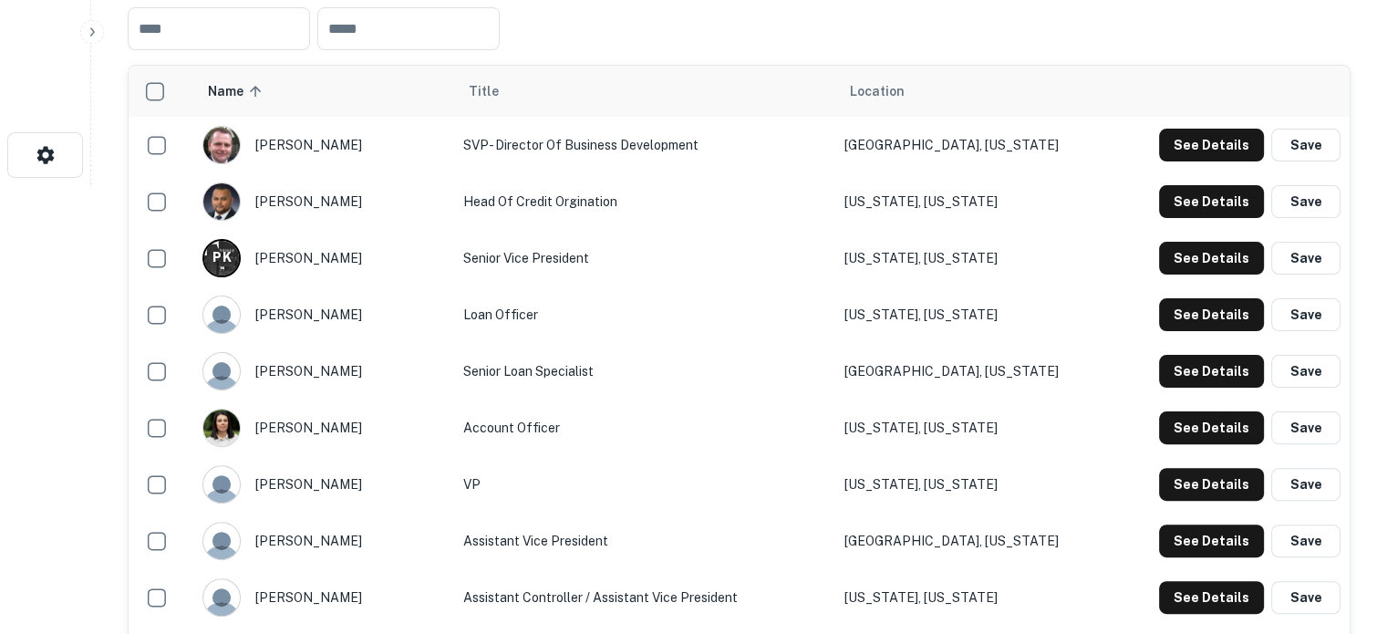
scroll to position [547, 0]
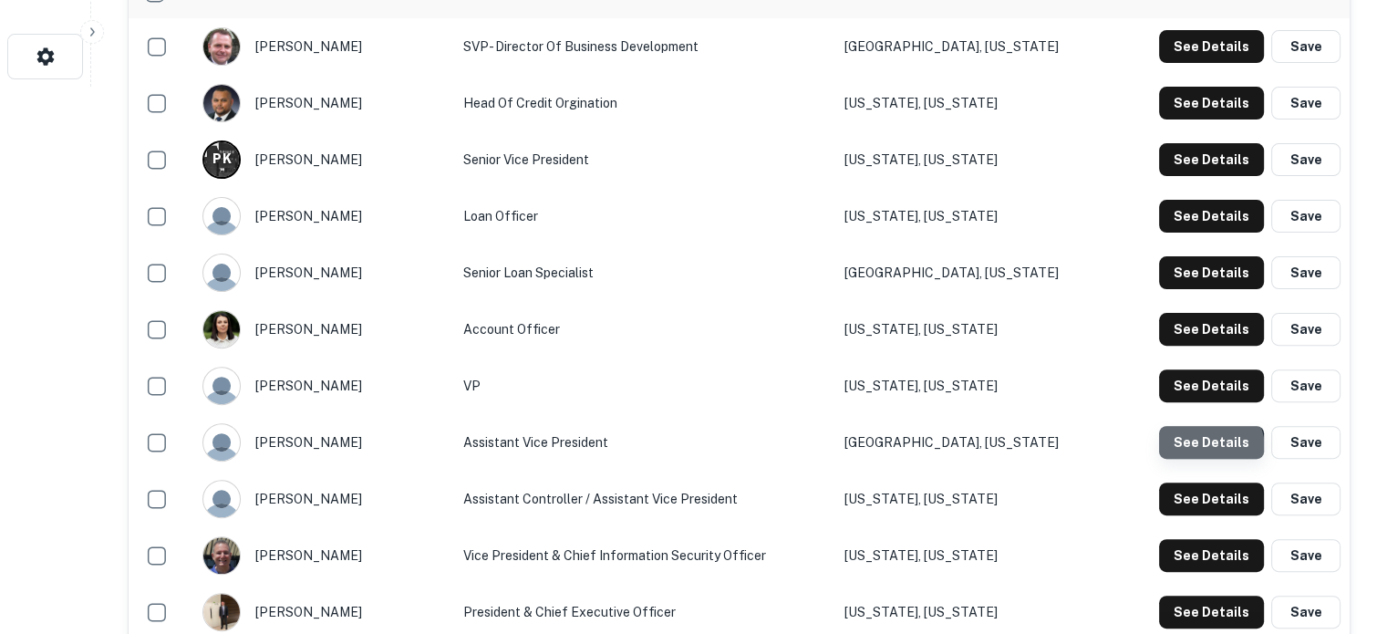
click at [1194, 452] on button "See Details" at bounding box center [1211, 442] width 105 height 33
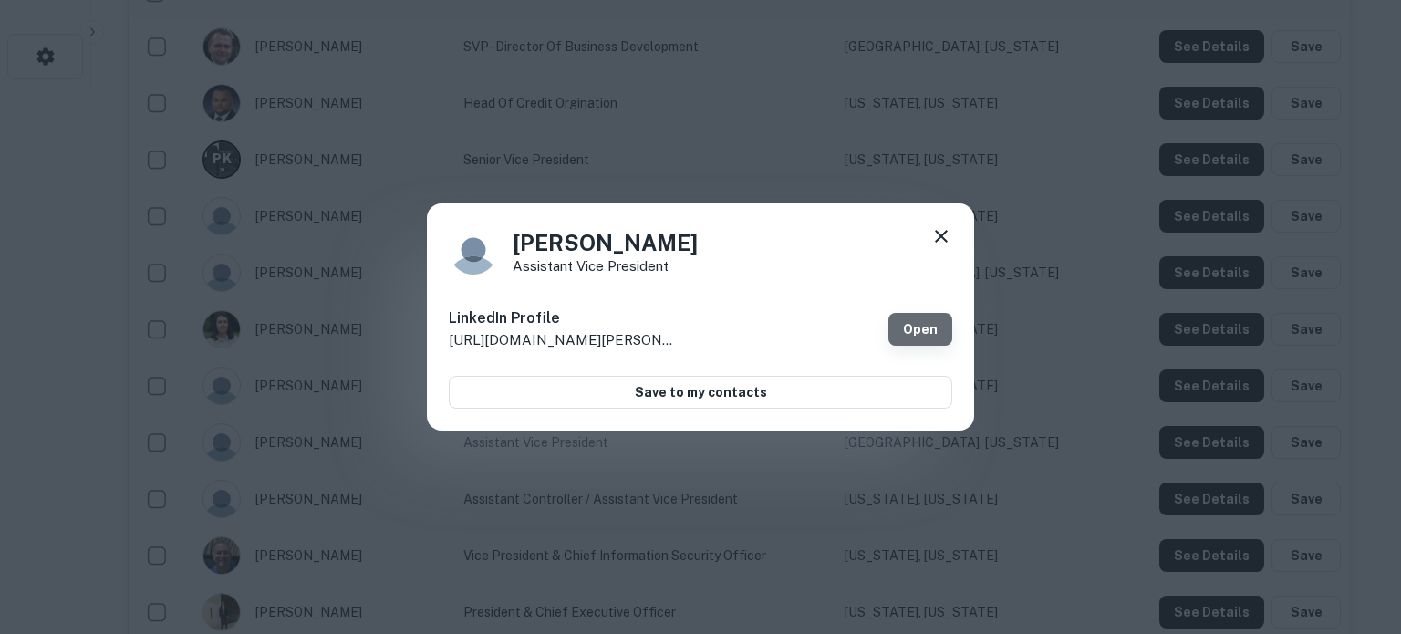
click at [922, 330] on link "Open" at bounding box center [920, 329] width 64 height 33
click at [931, 232] on icon at bounding box center [941, 236] width 22 height 22
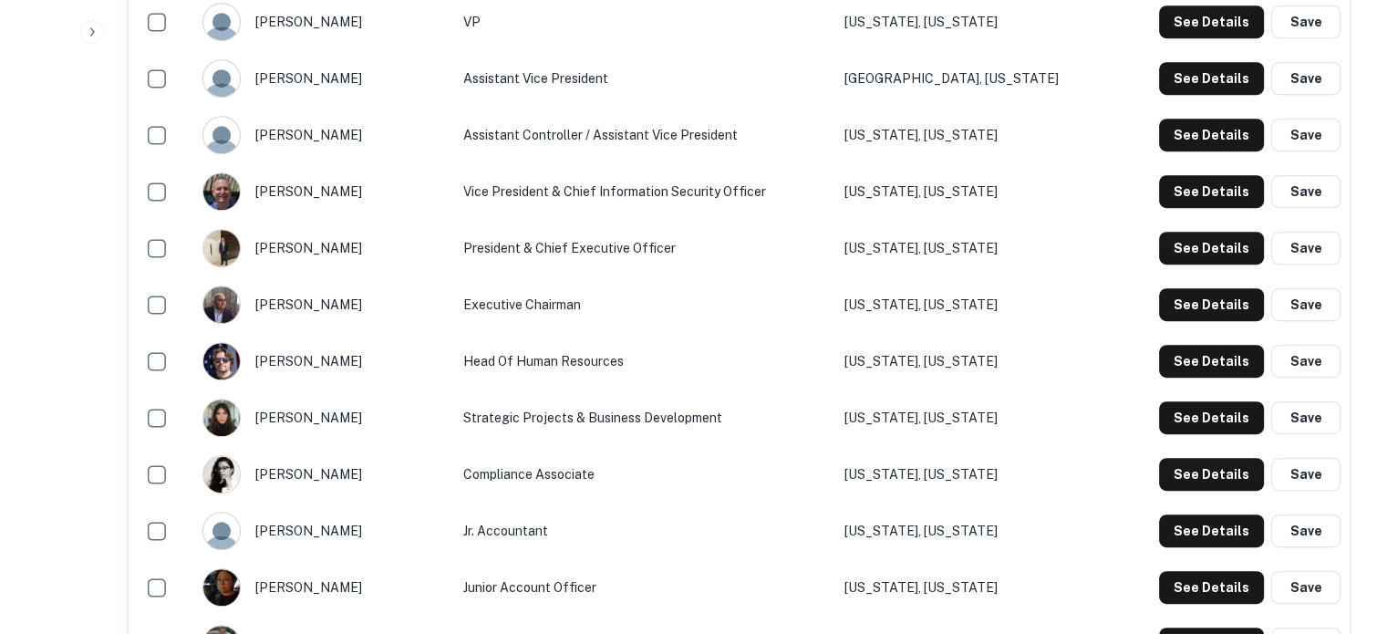
scroll to position [912, 0]
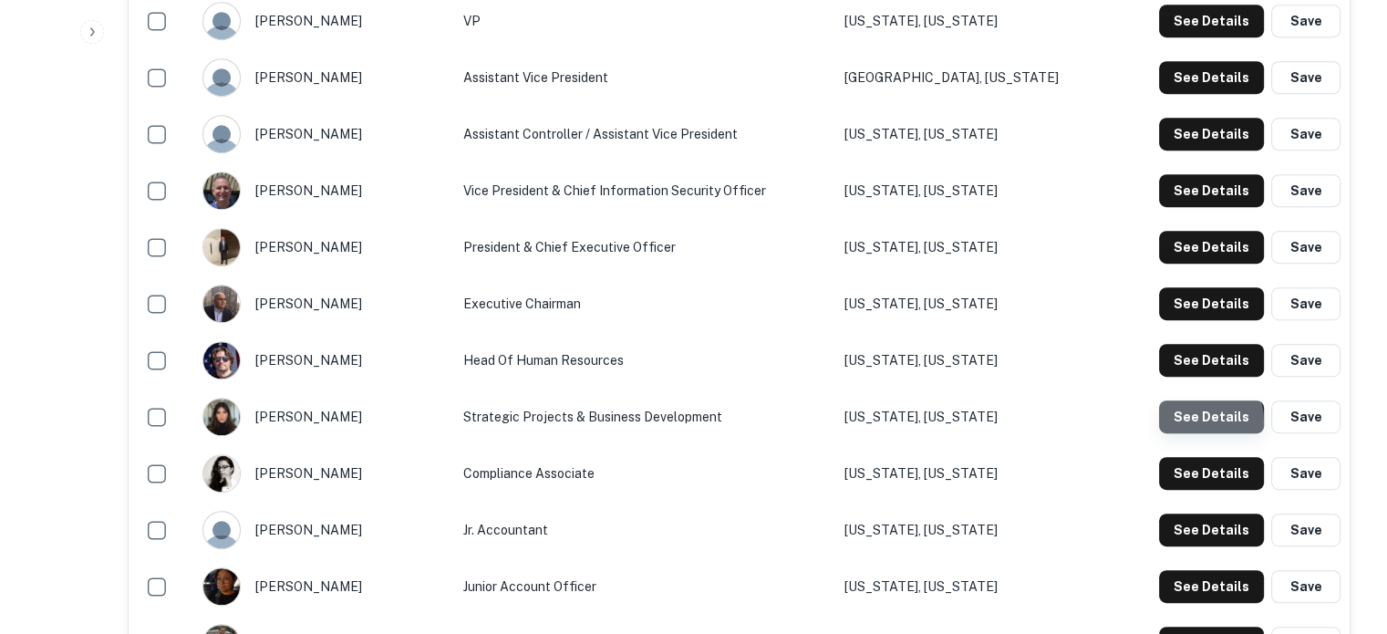
click at [1175, 425] on button "See Details" at bounding box center [1211, 416] width 105 height 33
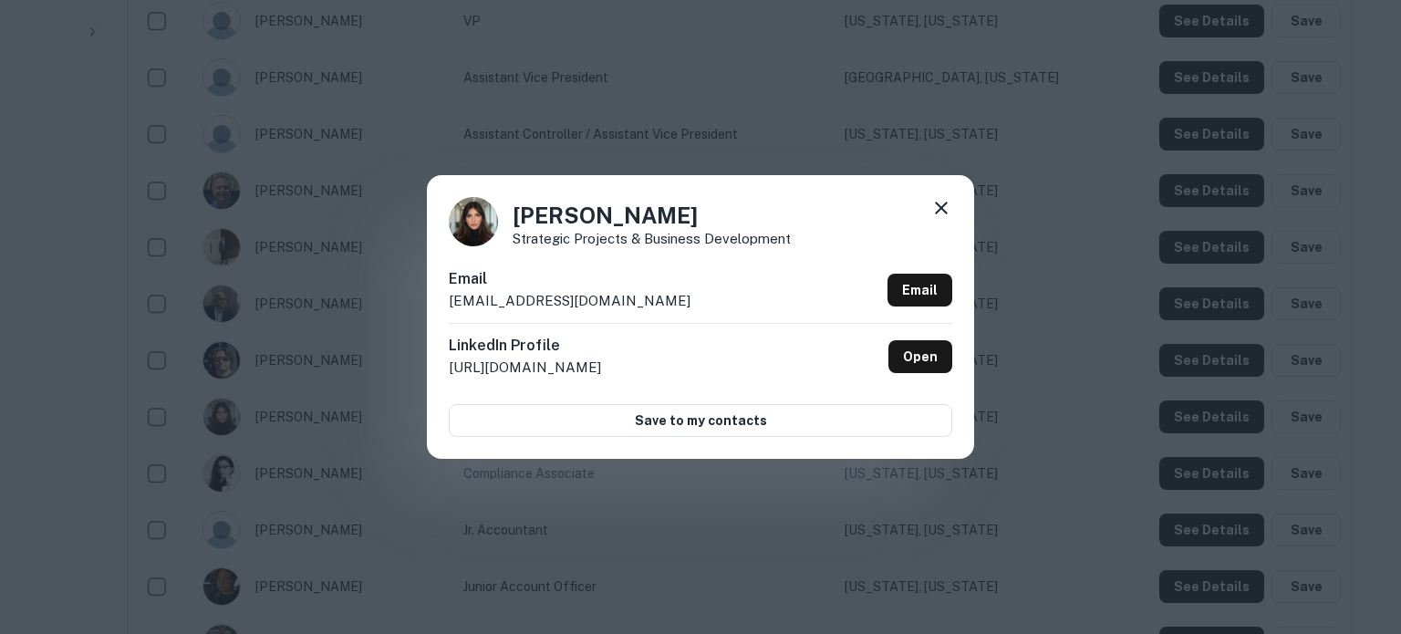
drag, startPoint x: 447, startPoint y: 310, endPoint x: 675, endPoint y: 316, distance: 228.1
click at [675, 316] on div "[PERSON_NAME] Strategic Projects & Business Development Email [EMAIL_ADDRESS][D…" at bounding box center [700, 316] width 547 height 283
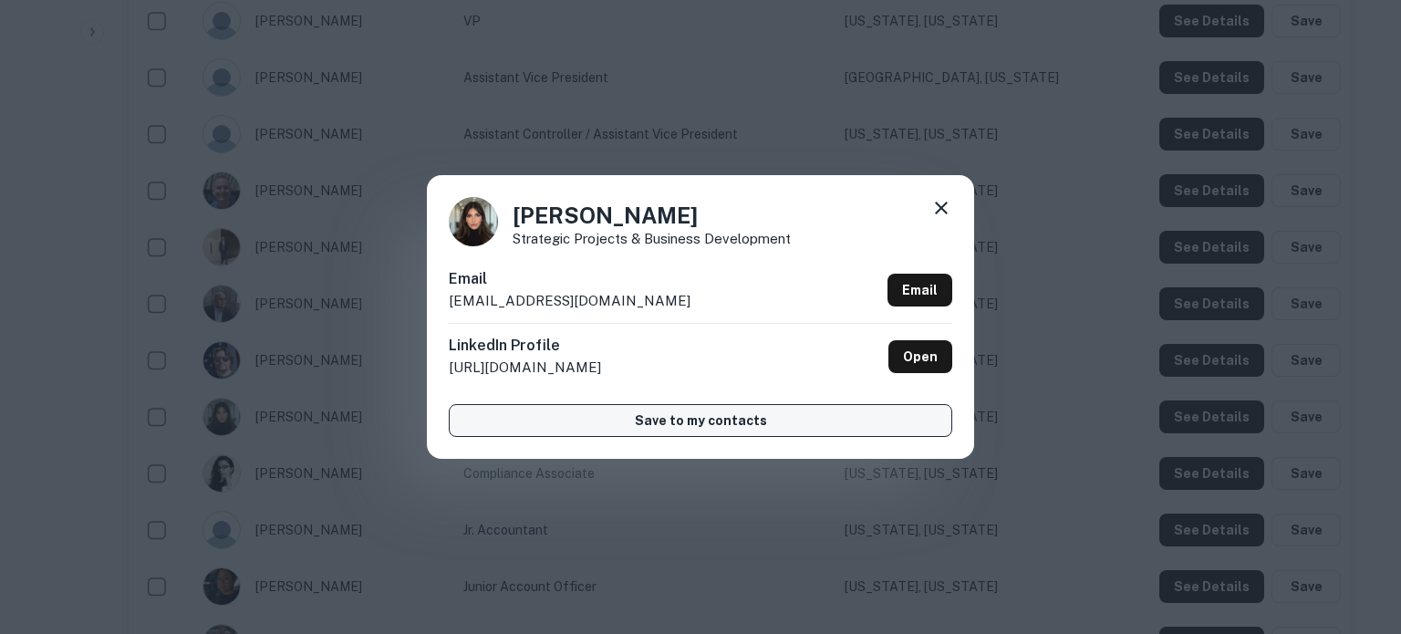
copy p "[EMAIL_ADDRESS][DOMAIN_NAME]"
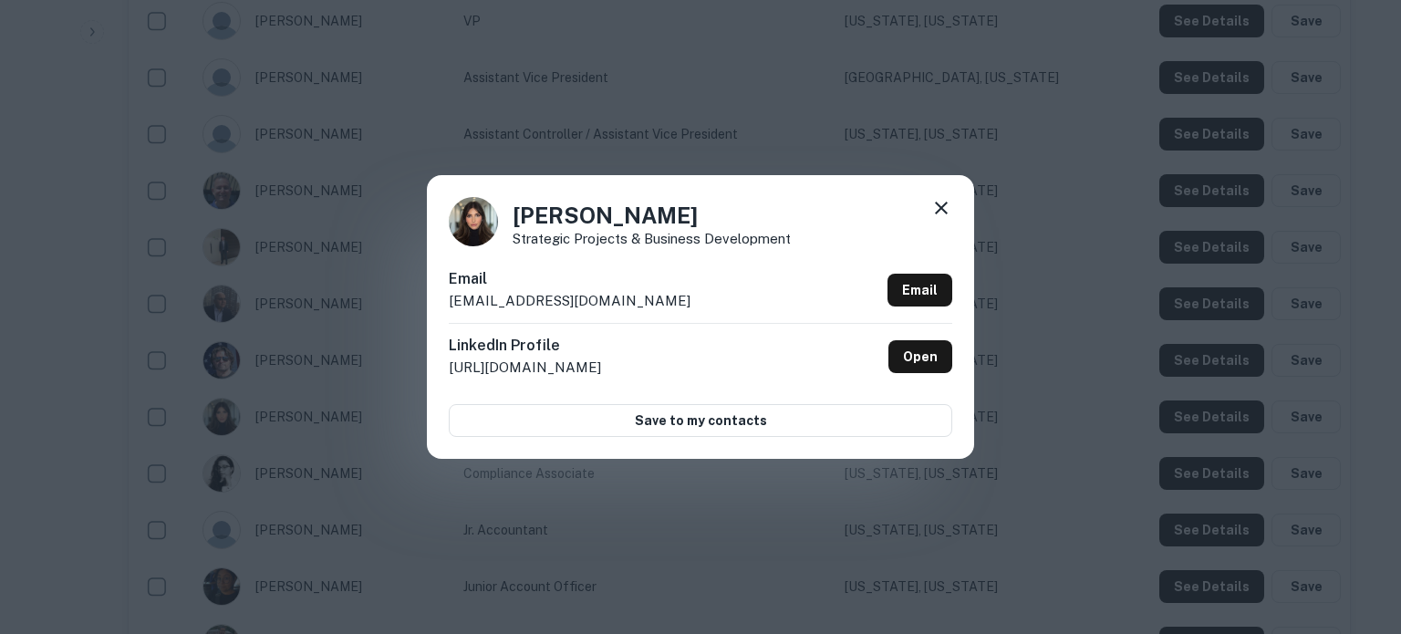
click at [940, 205] on icon at bounding box center [941, 208] width 22 height 22
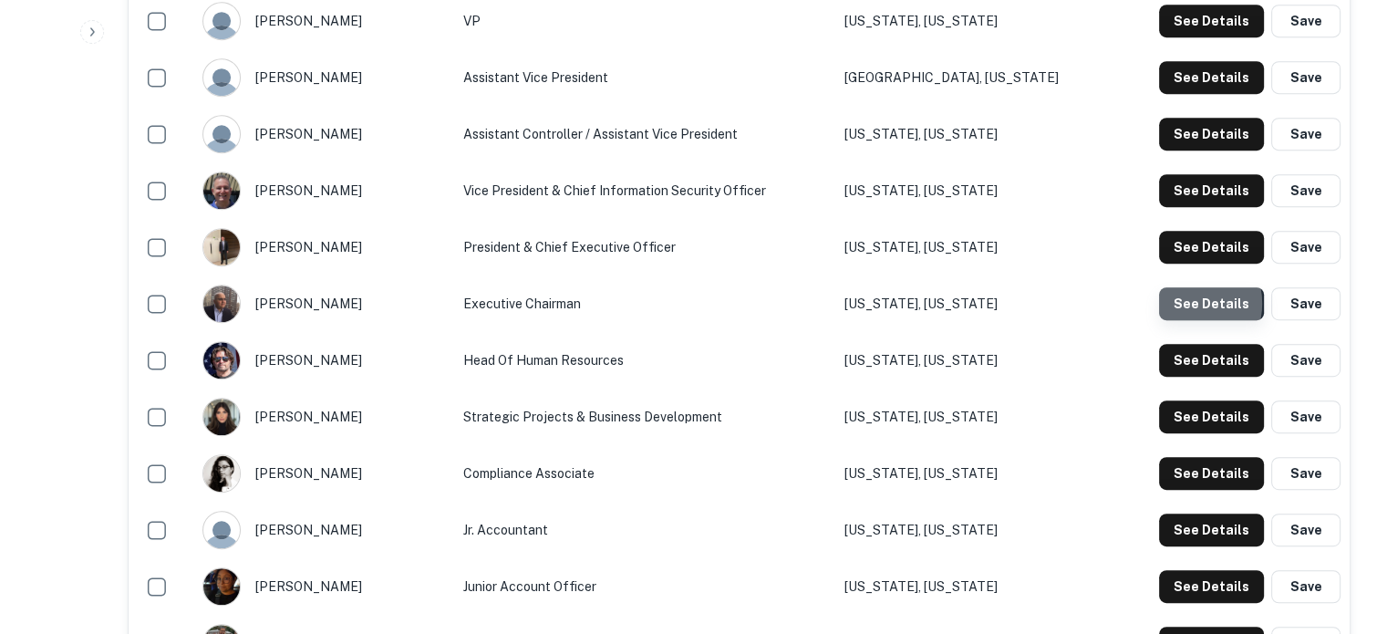
click at [1191, 305] on button "See Details" at bounding box center [1211, 303] width 105 height 33
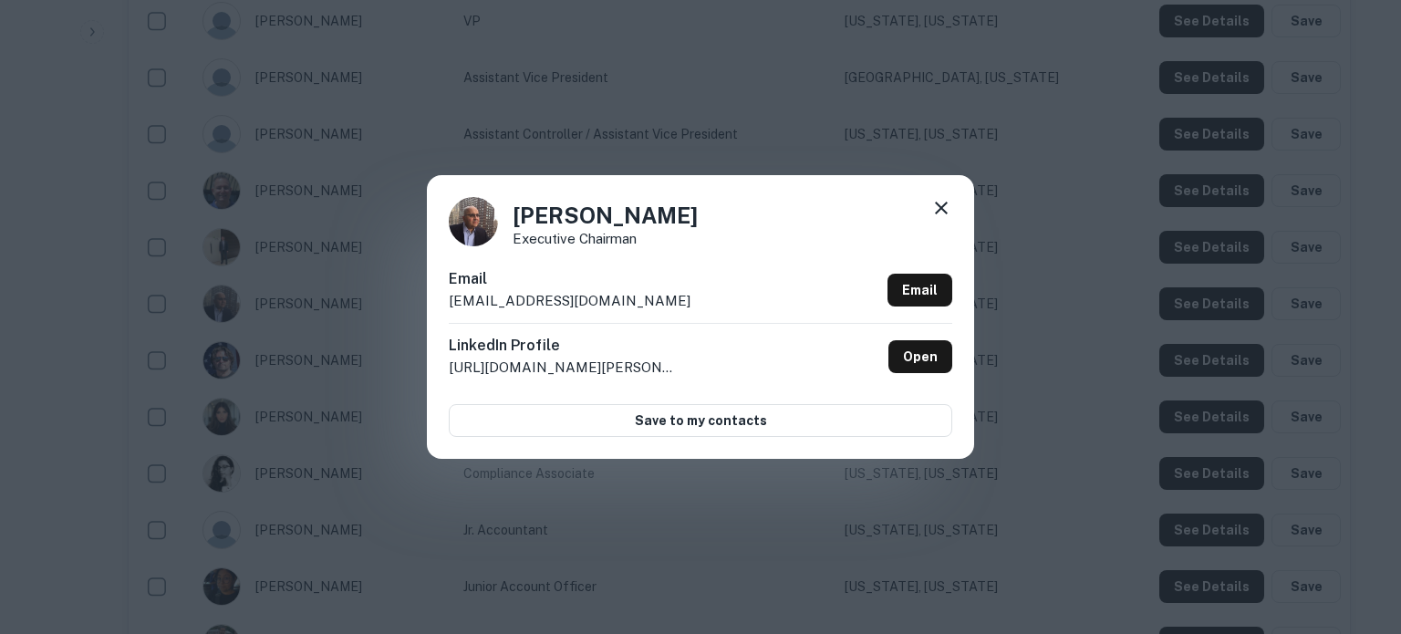
click at [454, 302] on p "[EMAIL_ADDRESS][DOMAIN_NAME]" at bounding box center [570, 301] width 242 height 22
drag, startPoint x: 447, startPoint y: 301, endPoint x: 673, endPoint y: 310, distance: 226.4
click at [673, 310] on div "[PERSON_NAME] Executive Chairman Email [EMAIL_ADDRESS][DOMAIN_NAME] Email Linke…" at bounding box center [700, 316] width 547 height 283
copy p "[EMAIL_ADDRESS][DOMAIN_NAME]"
click at [939, 207] on icon at bounding box center [941, 208] width 13 height 13
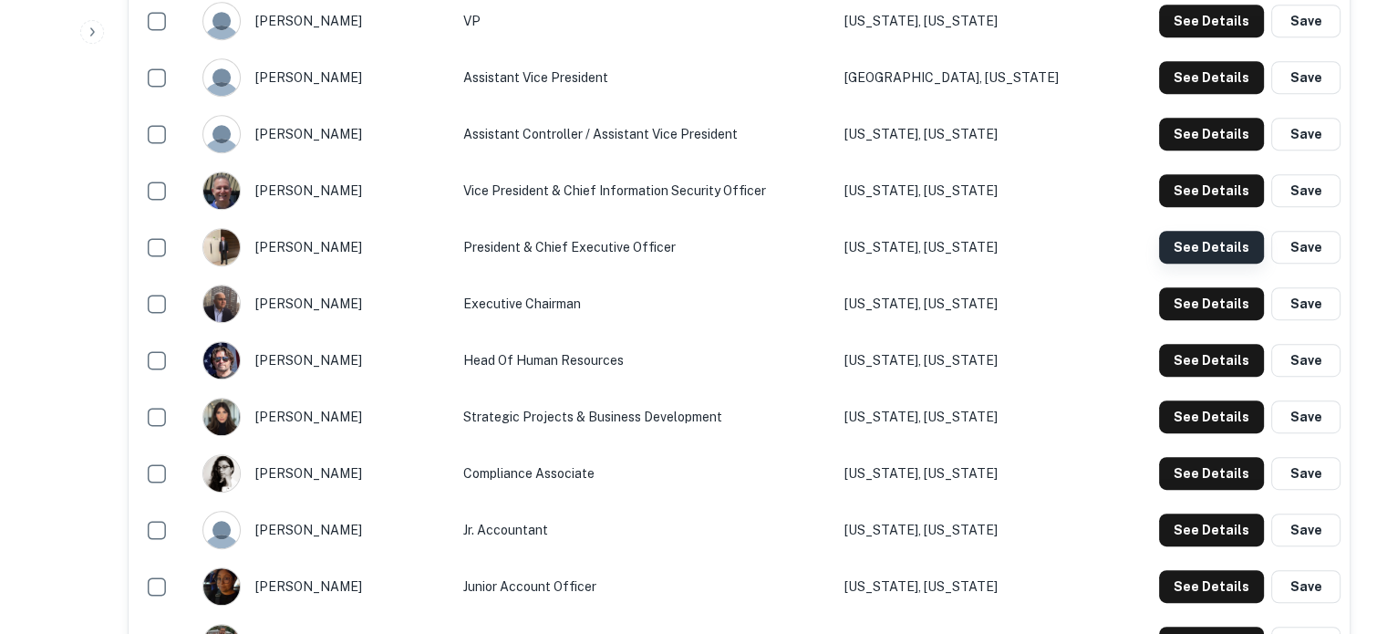
click at [1204, 253] on button "See Details" at bounding box center [1211, 247] width 105 height 33
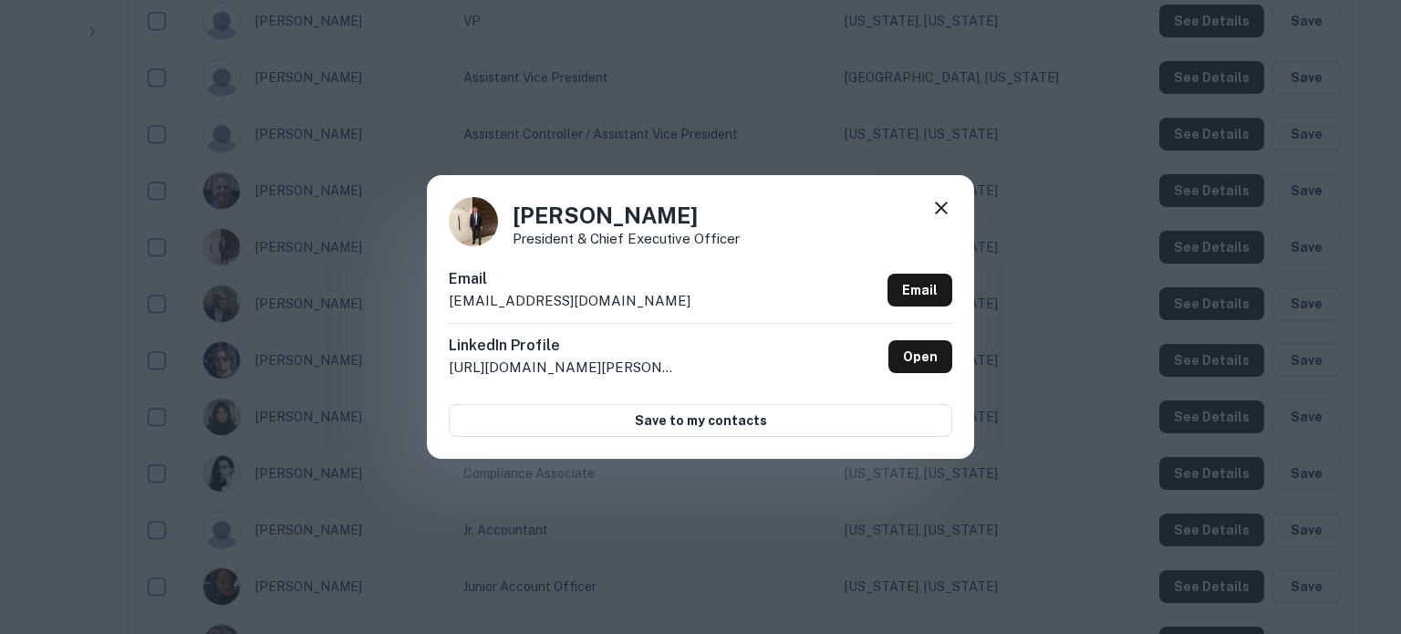
drag, startPoint x: 449, startPoint y: 304, endPoint x: 664, endPoint y: 300, distance: 215.3
click at [664, 300] on p "[EMAIL_ADDRESS][DOMAIN_NAME]" at bounding box center [570, 301] width 242 height 22
copy p "[EMAIL_ADDRESS][DOMAIN_NAME]"
click at [940, 211] on icon at bounding box center [941, 208] width 13 height 13
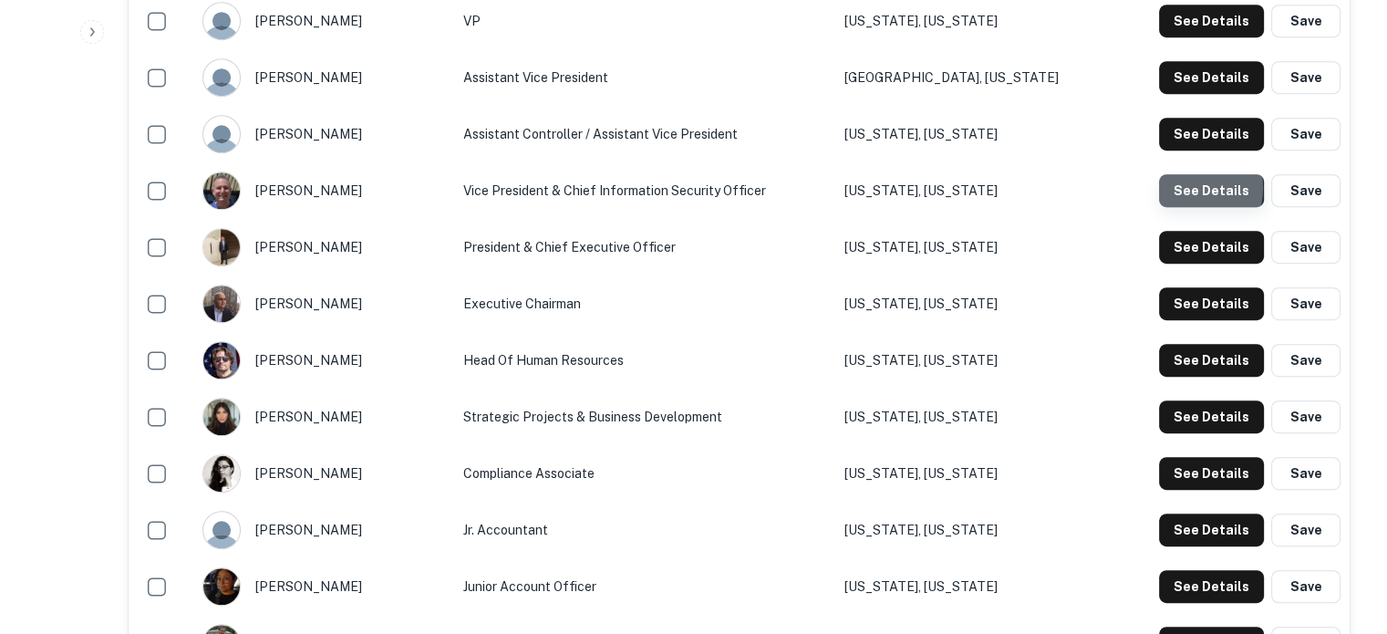
click at [1177, 189] on button "See Details" at bounding box center [1211, 190] width 105 height 33
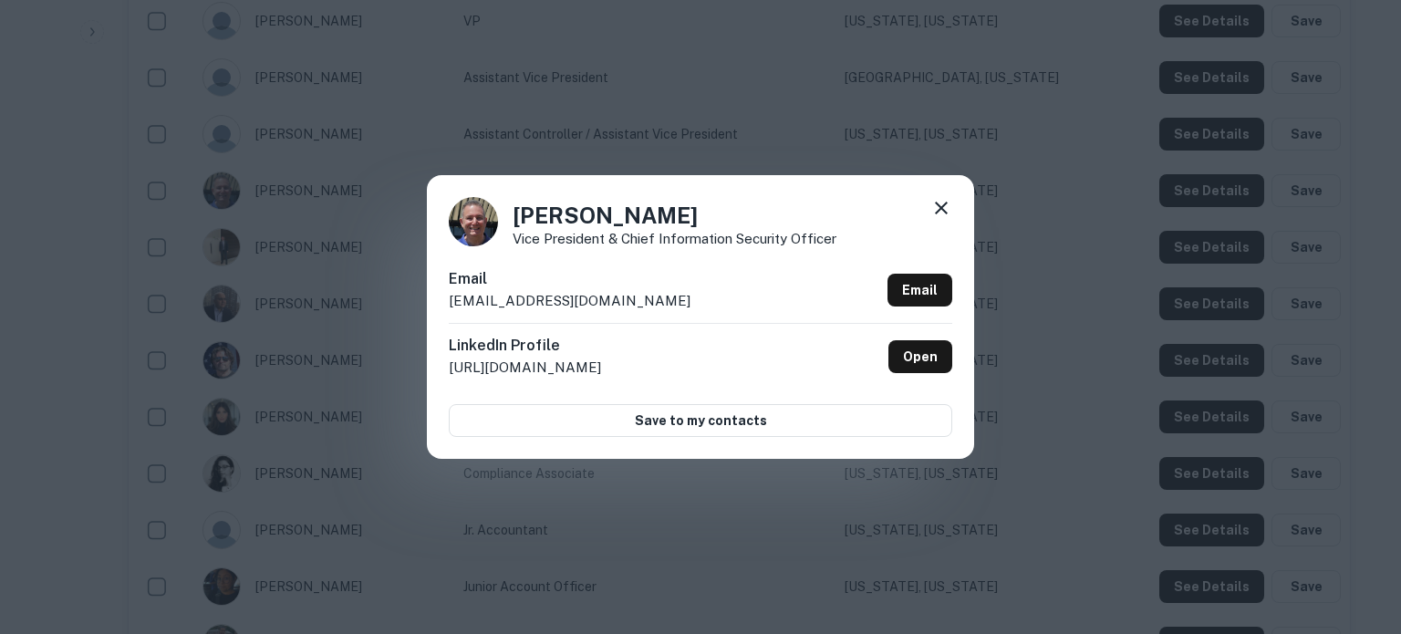
drag, startPoint x: 446, startPoint y: 306, endPoint x: 686, endPoint y: 305, distance: 239.9
click at [686, 305] on div "[PERSON_NAME] Vice President & Chief Information Security Officer Email [EMAIL_…" at bounding box center [700, 316] width 547 height 283
copy p "[EMAIL_ADDRESS][DOMAIN_NAME]"
drag, startPoint x: 967, startPoint y: 198, endPoint x: 957, endPoint y: 203, distance: 11.4
click at [967, 198] on div "[PERSON_NAME] Vice President & Chief Information Security Officer Email [EMAIL_…" at bounding box center [700, 316] width 547 height 283
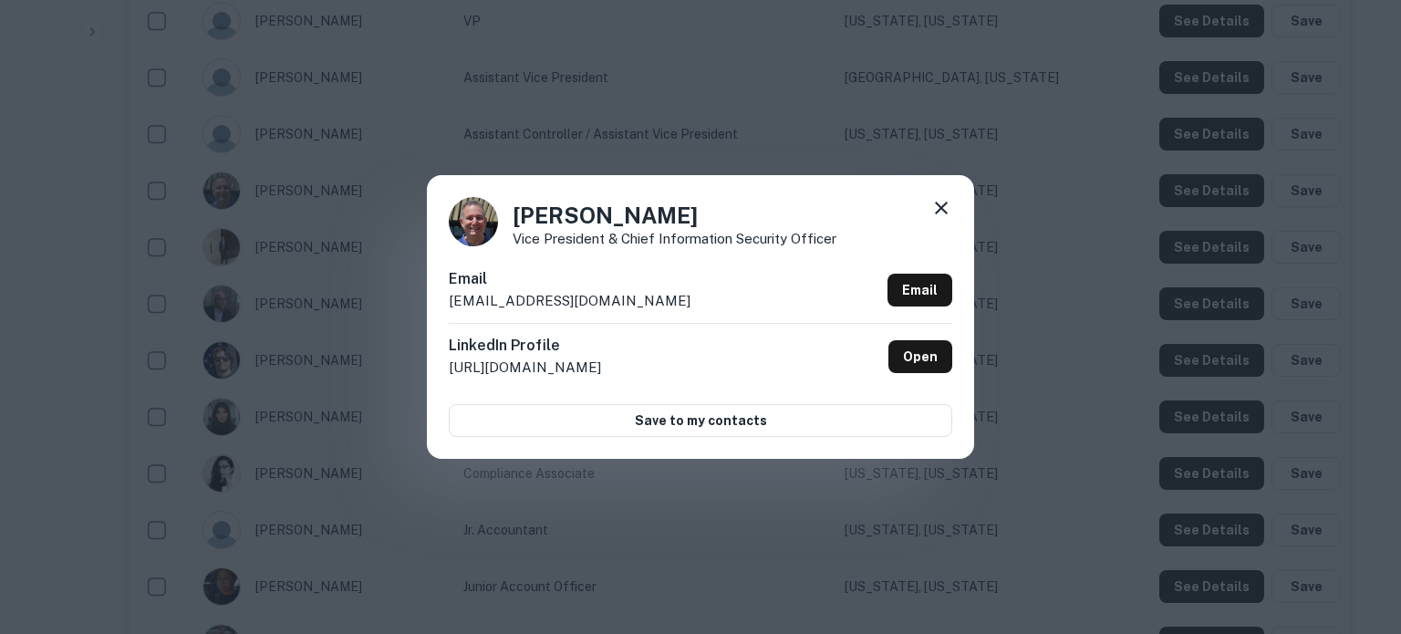
click at [951, 207] on icon at bounding box center [941, 208] width 22 height 22
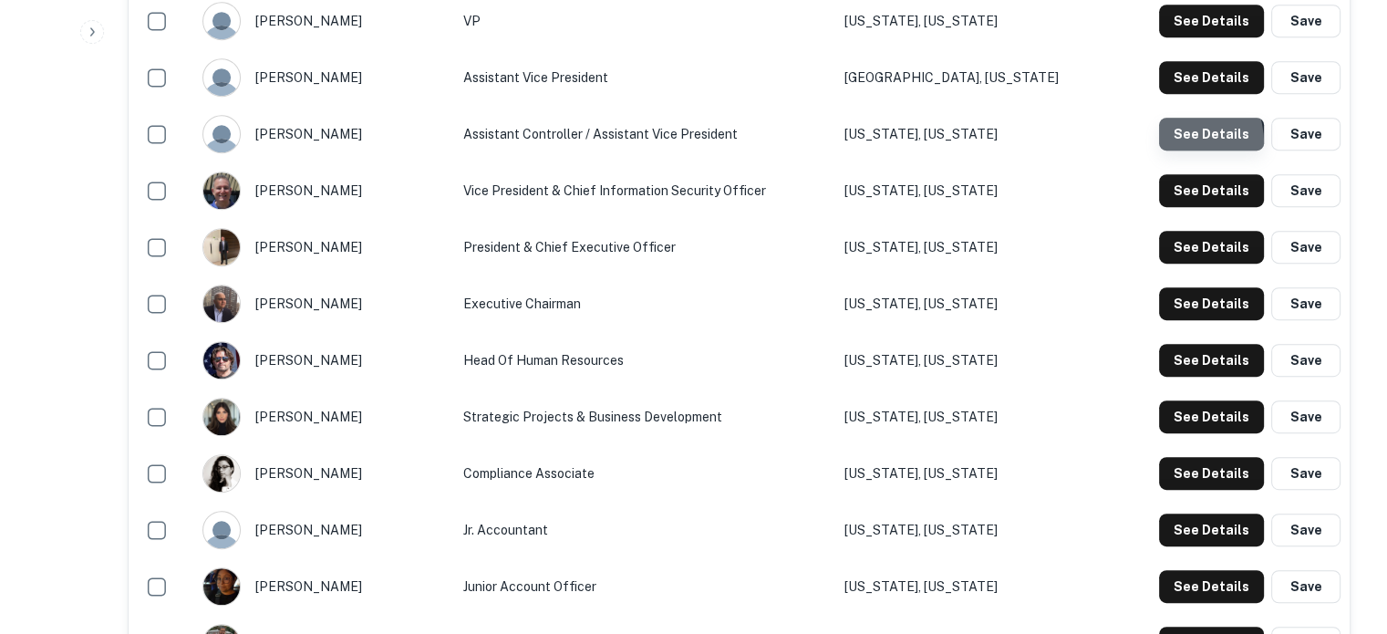
click at [1170, 145] on button "See Details" at bounding box center [1211, 134] width 105 height 33
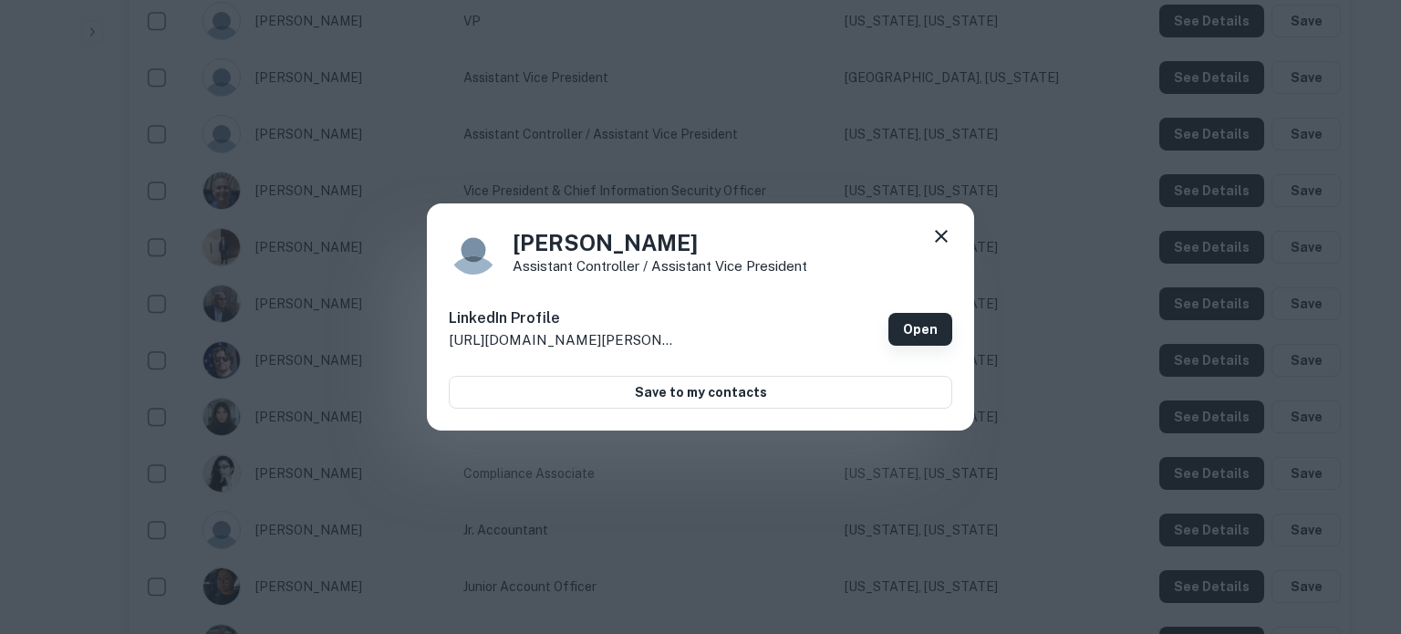
click at [912, 335] on link "Open" at bounding box center [920, 329] width 64 height 33
click at [935, 239] on icon at bounding box center [941, 236] width 22 height 22
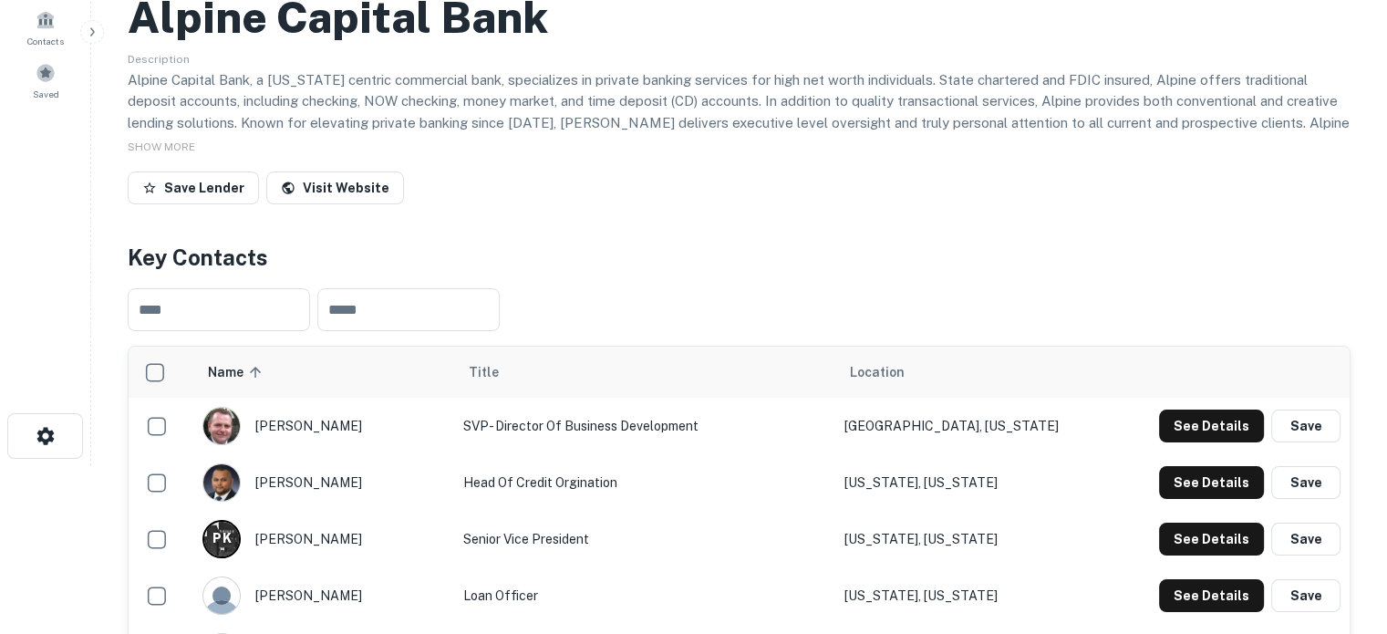
scroll to position [0, 0]
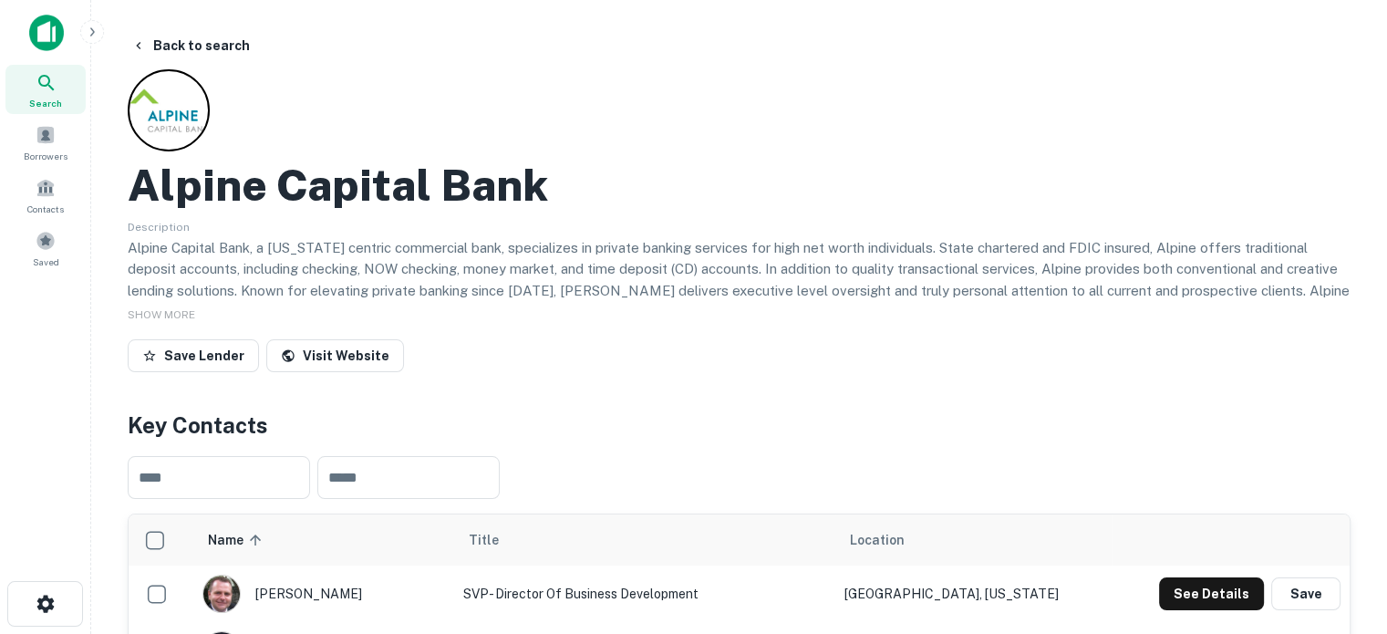
click at [43, 97] on span "Search" at bounding box center [45, 103] width 33 height 15
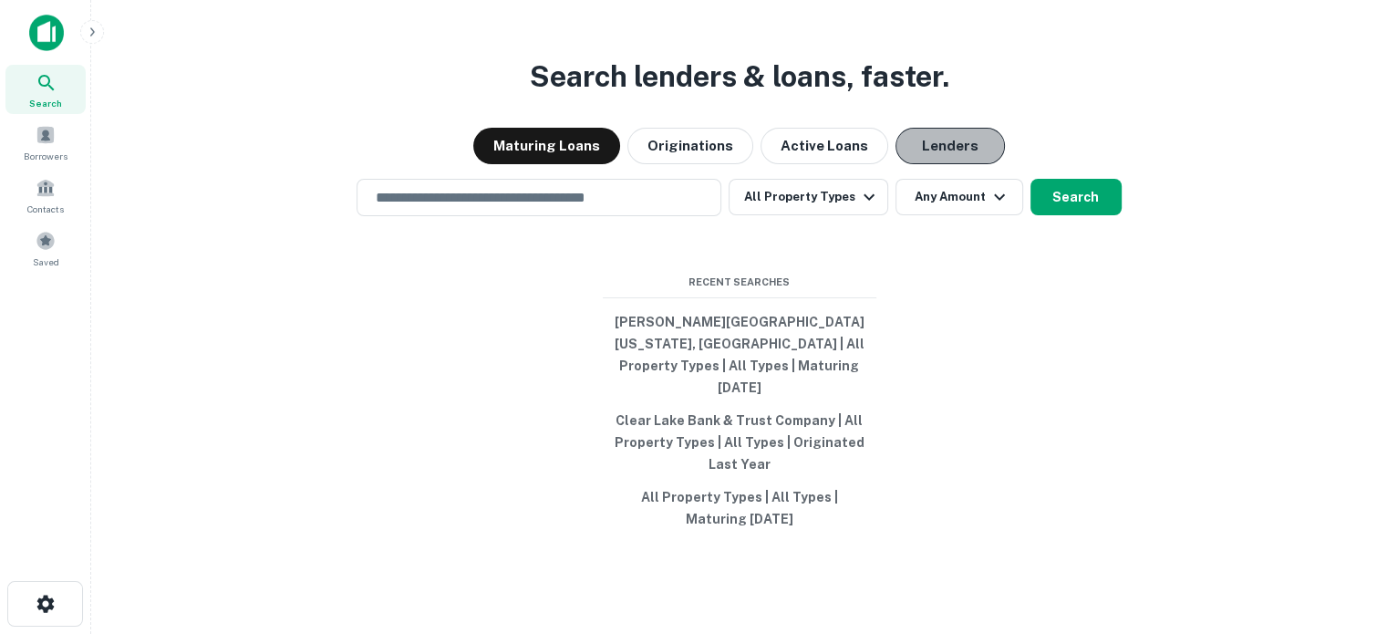
click at [946, 164] on button "Lenders" at bounding box center [950, 146] width 109 height 36
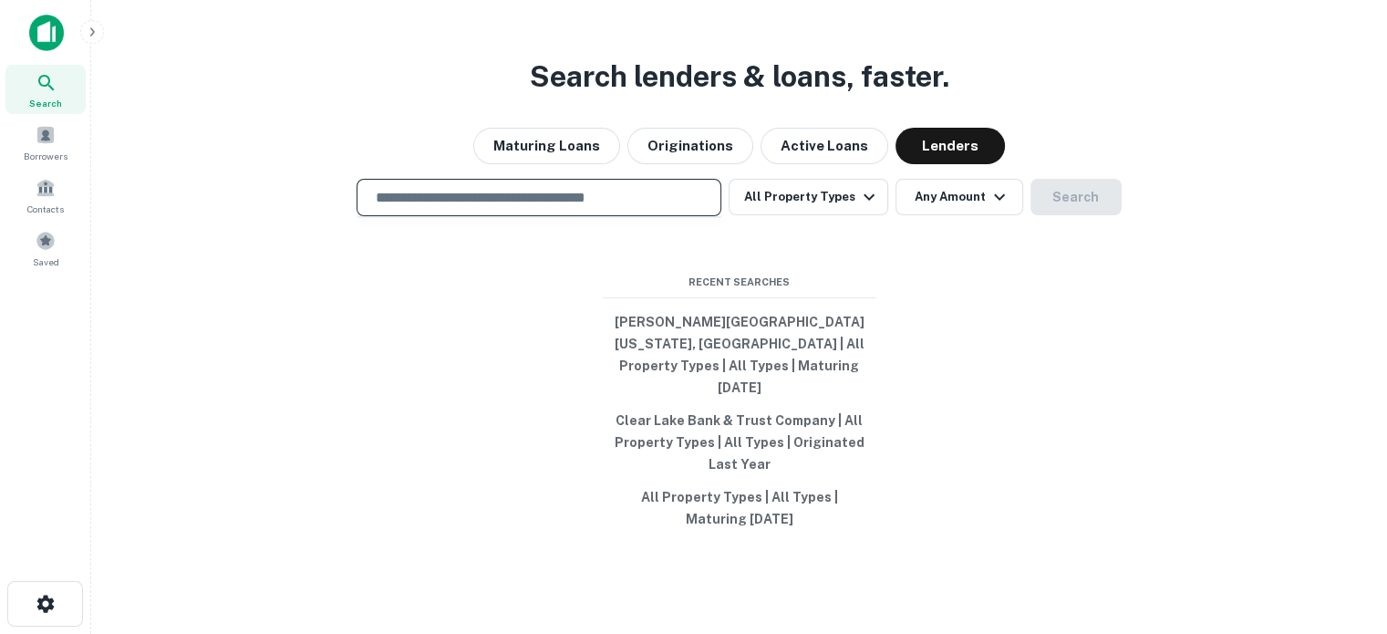
click at [671, 208] on input "text" at bounding box center [539, 197] width 348 height 21
paste input "**********"
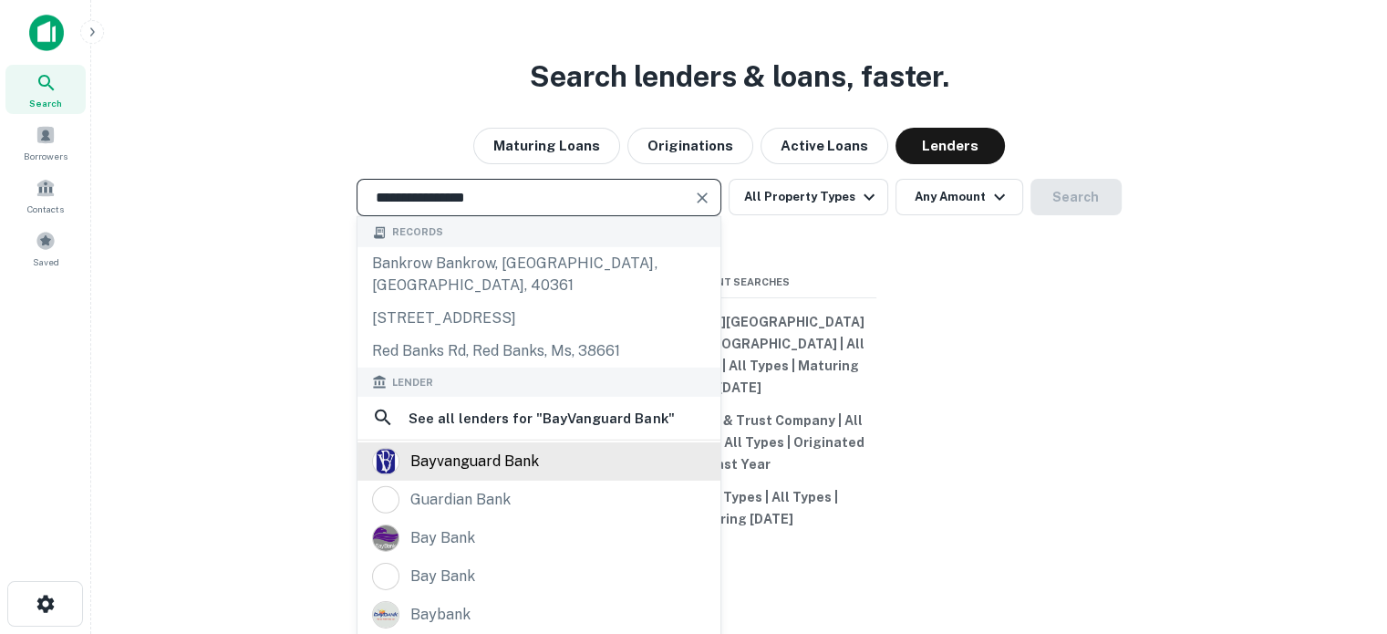
type input "**********"
click at [463, 474] on div "bayvanguard bank" at bounding box center [474, 460] width 129 height 27
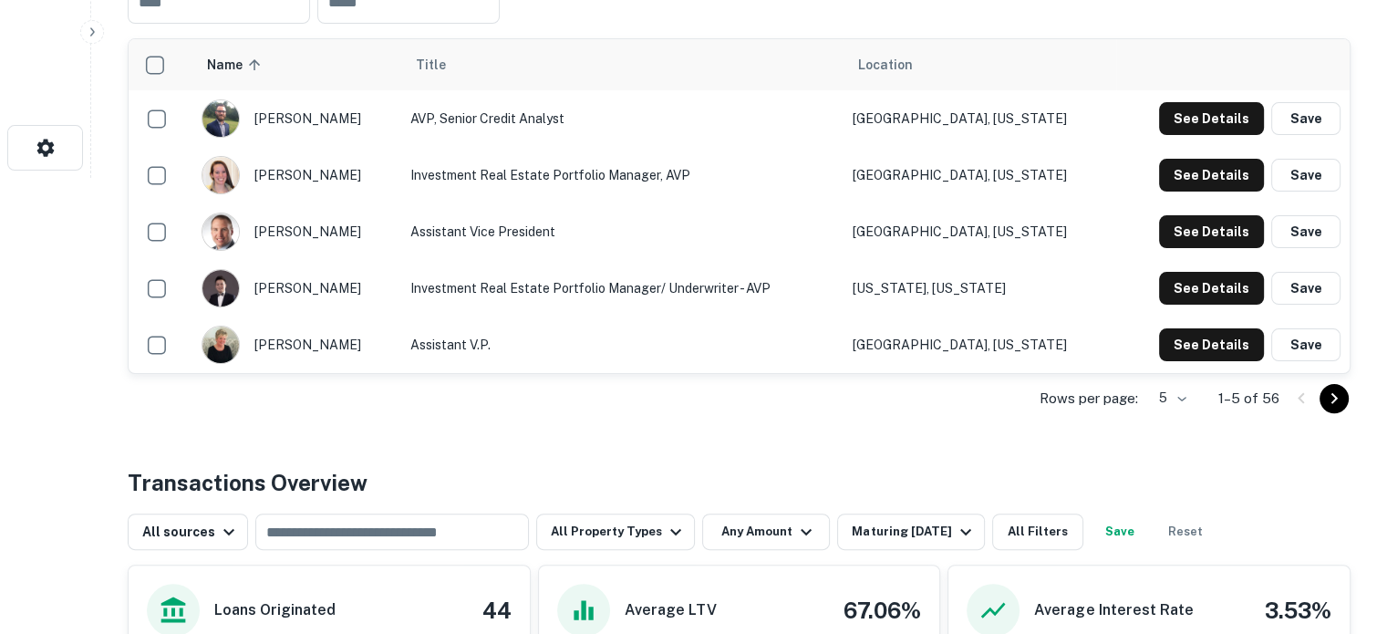
scroll to position [638, 0]
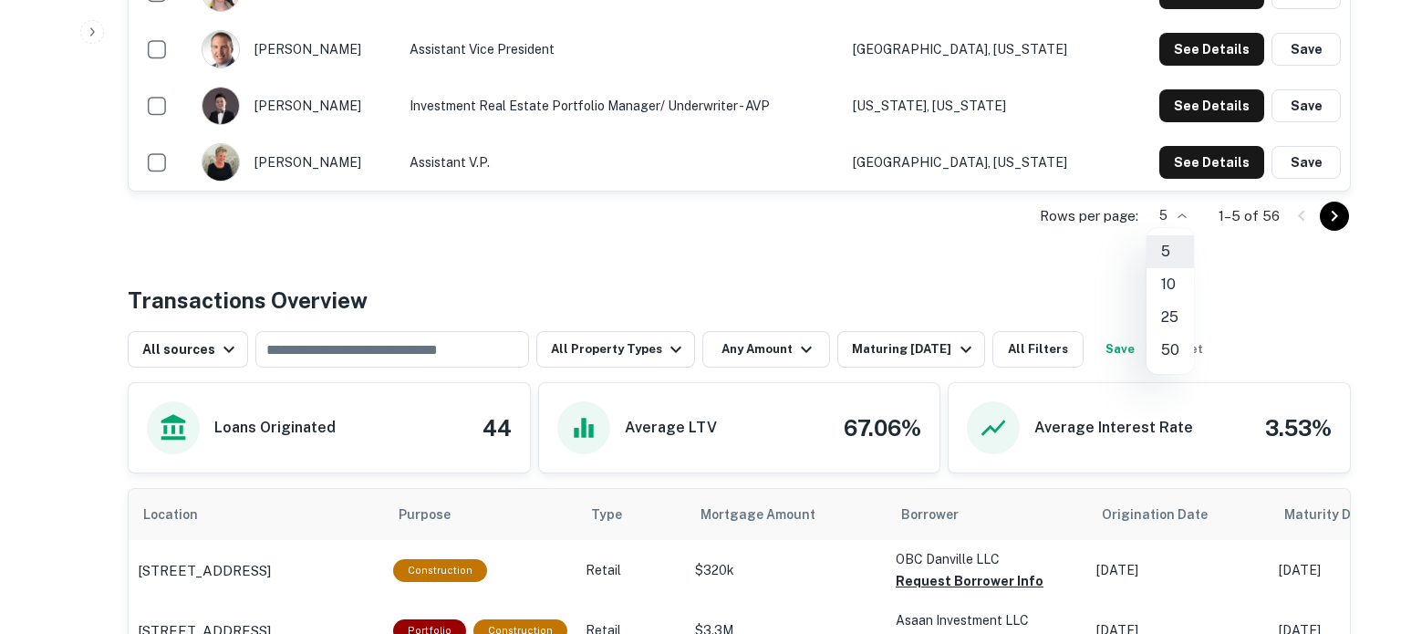
click at [1173, 346] on li "50" at bounding box center [1169, 350] width 47 height 33
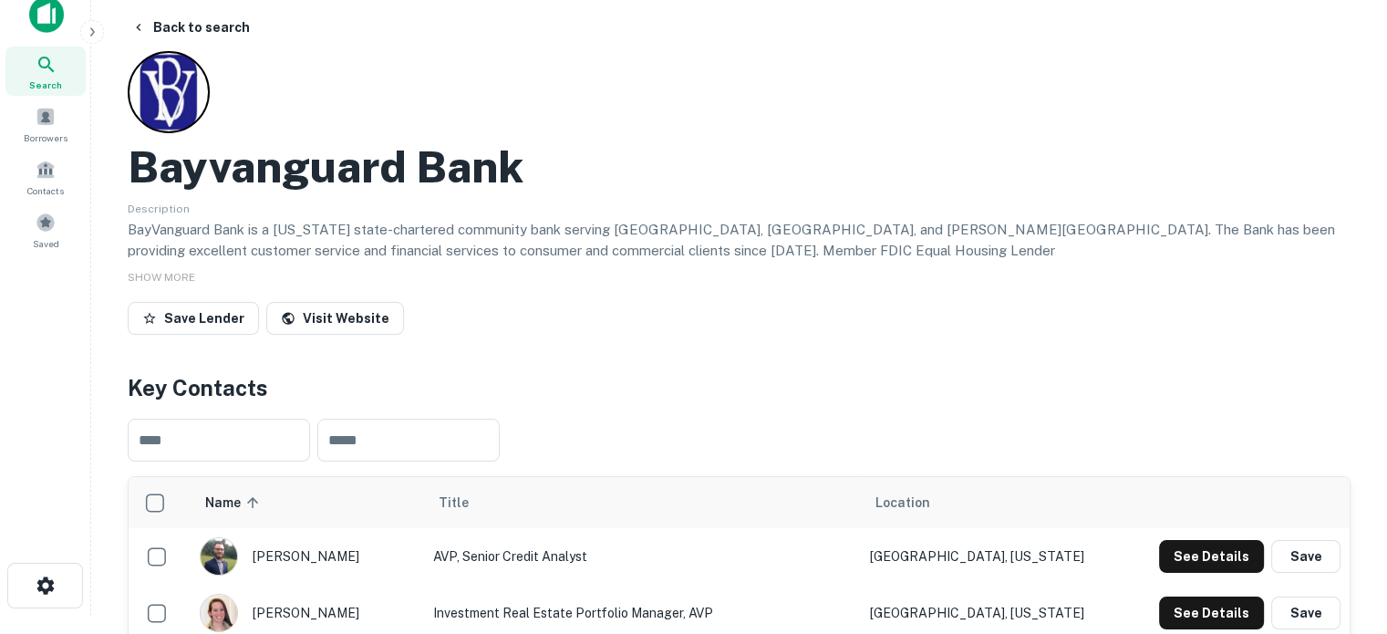
scroll to position [0, 0]
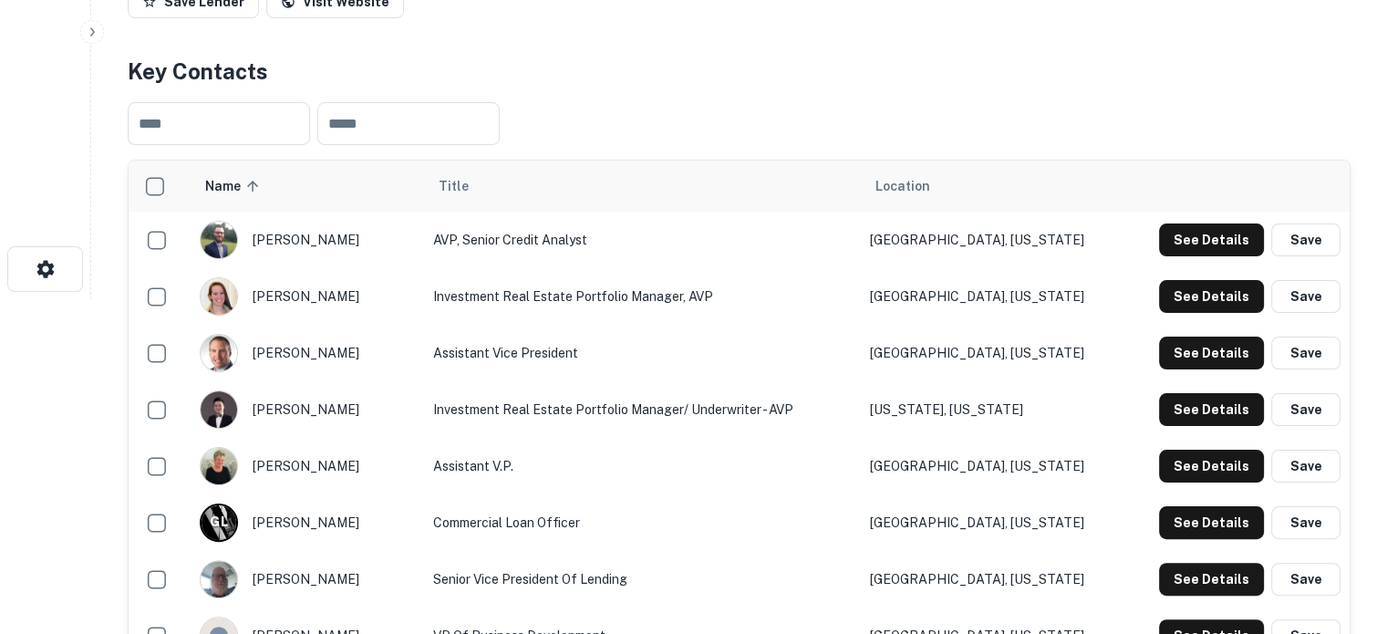
scroll to position [365, 0]
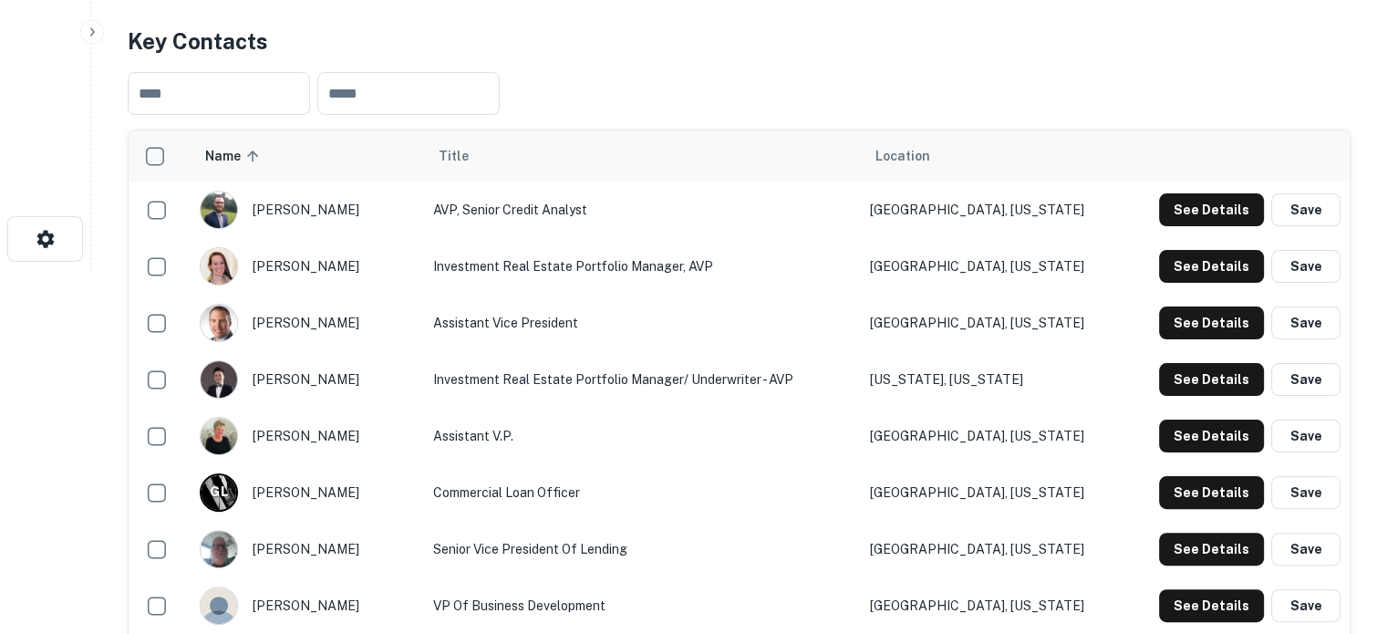
click at [1188, 192] on td "See Details Save" at bounding box center [1237, 209] width 226 height 57
click at [1188, 218] on button "See Details" at bounding box center [1211, 209] width 105 height 33
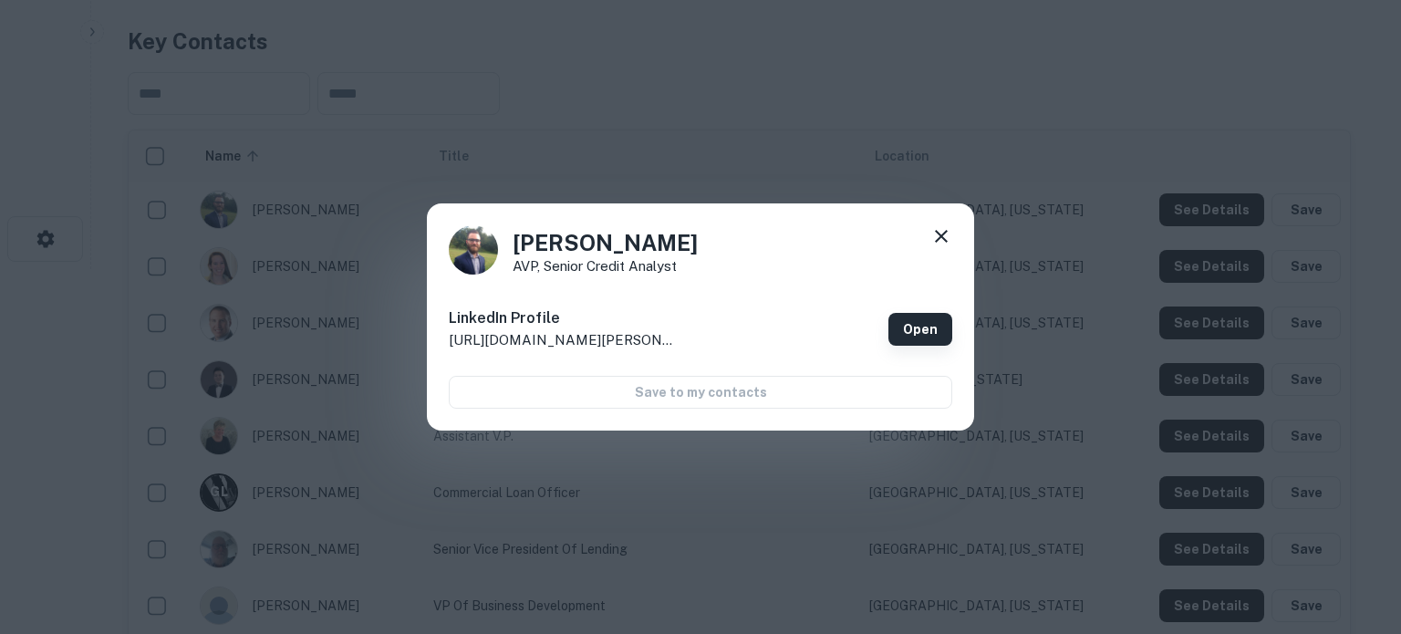
click at [896, 316] on link "Open" at bounding box center [920, 329] width 64 height 33
click at [945, 232] on icon at bounding box center [941, 236] width 13 height 13
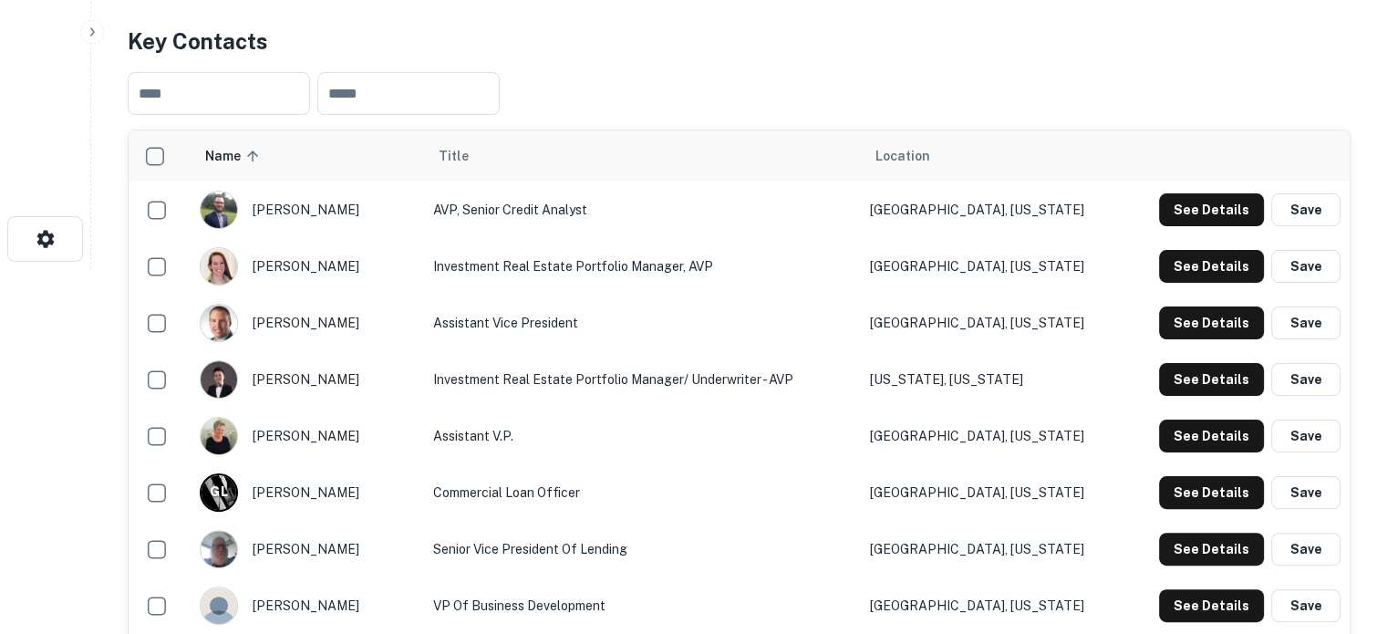
click at [1159, 260] on div "See Details Save" at bounding box center [1237, 266] width 208 height 33
click at [1167, 264] on button "See Details" at bounding box center [1211, 266] width 105 height 33
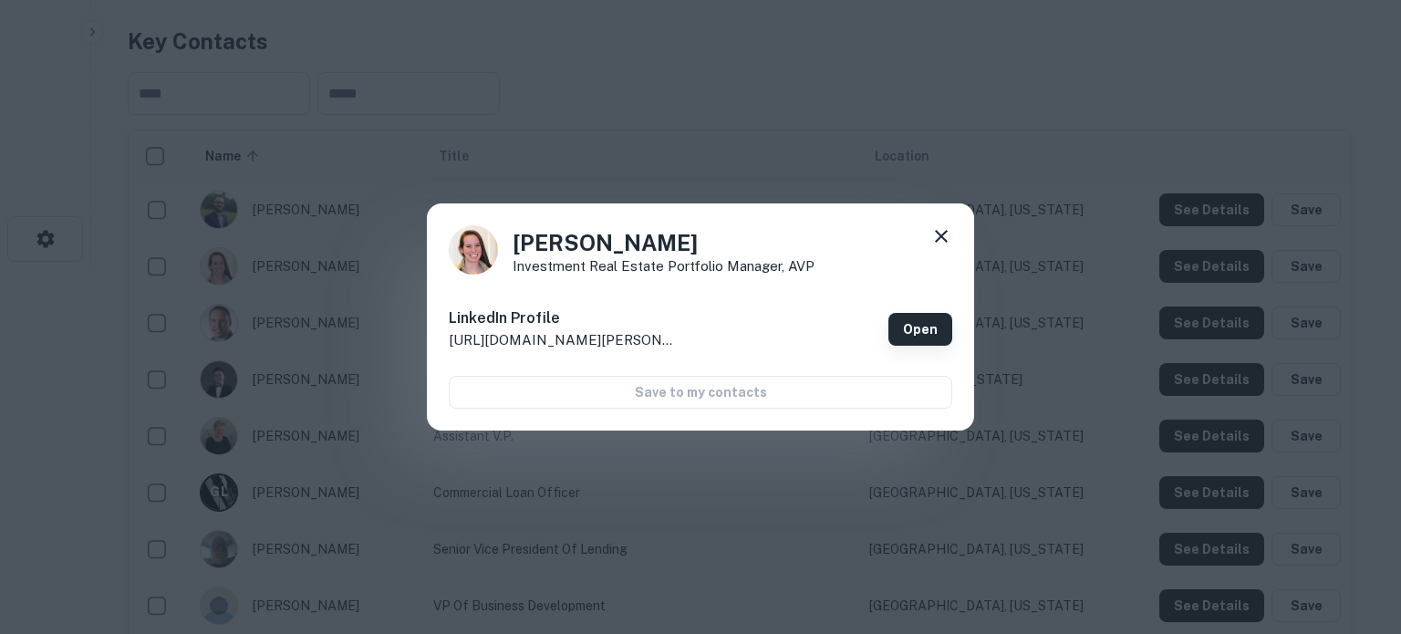
click at [908, 316] on link "Open" at bounding box center [920, 329] width 64 height 33
click at [943, 240] on icon at bounding box center [941, 236] width 22 height 22
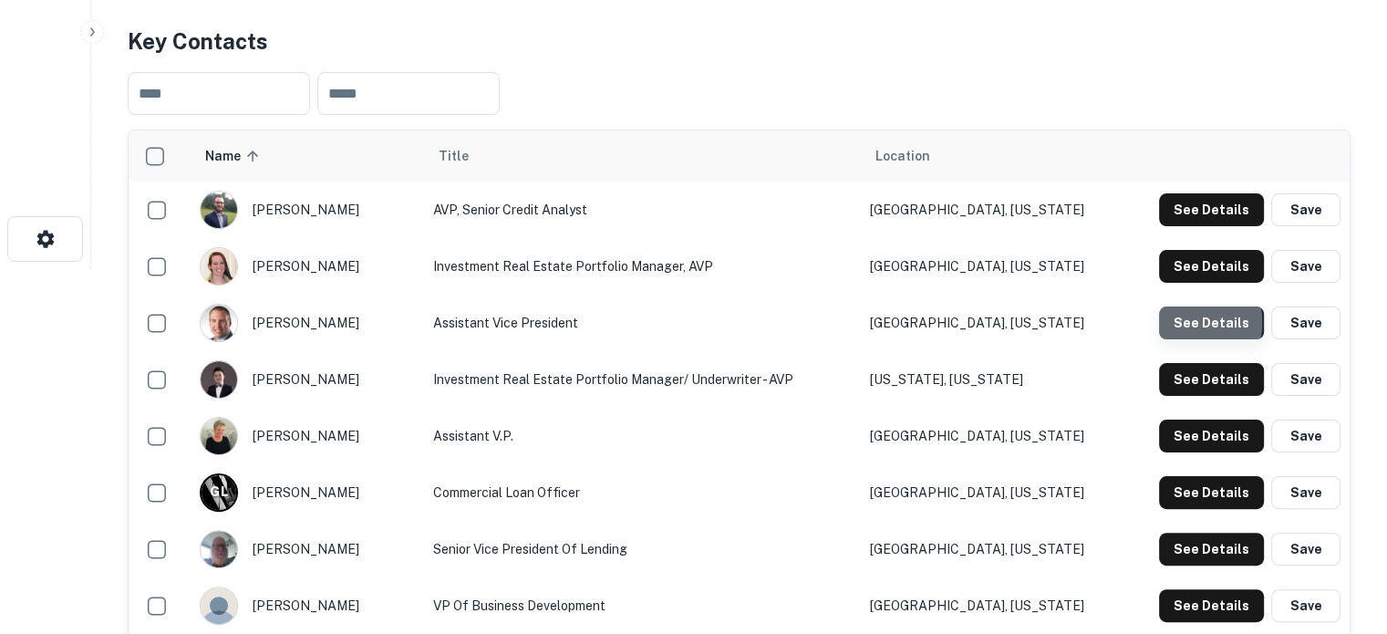
click at [1167, 324] on button "See Details" at bounding box center [1211, 322] width 105 height 33
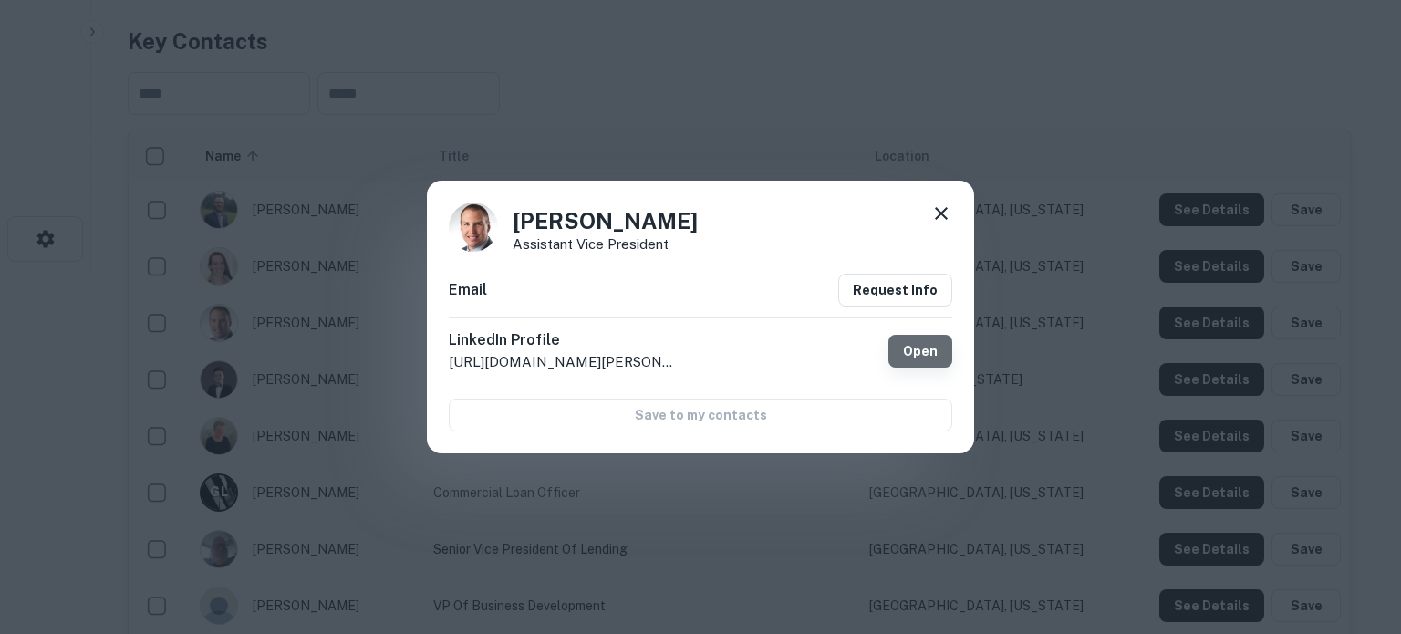
click at [908, 357] on link "Open" at bounding box center [920, 351] width 64 height 33
click at [940, 214] on icon at bounding box center [941, 213] width 13 height 13
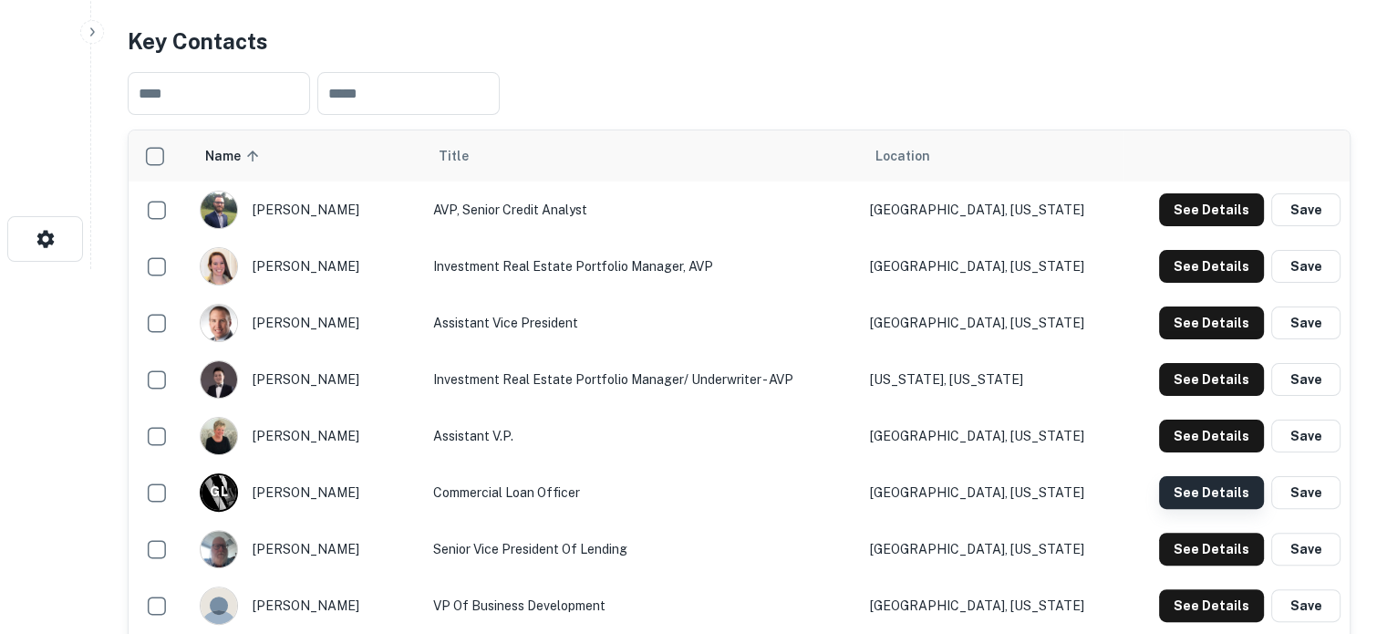
click at [1200, 495] on button "See Details" at bounding box center [1211, 492] width 105 height 33
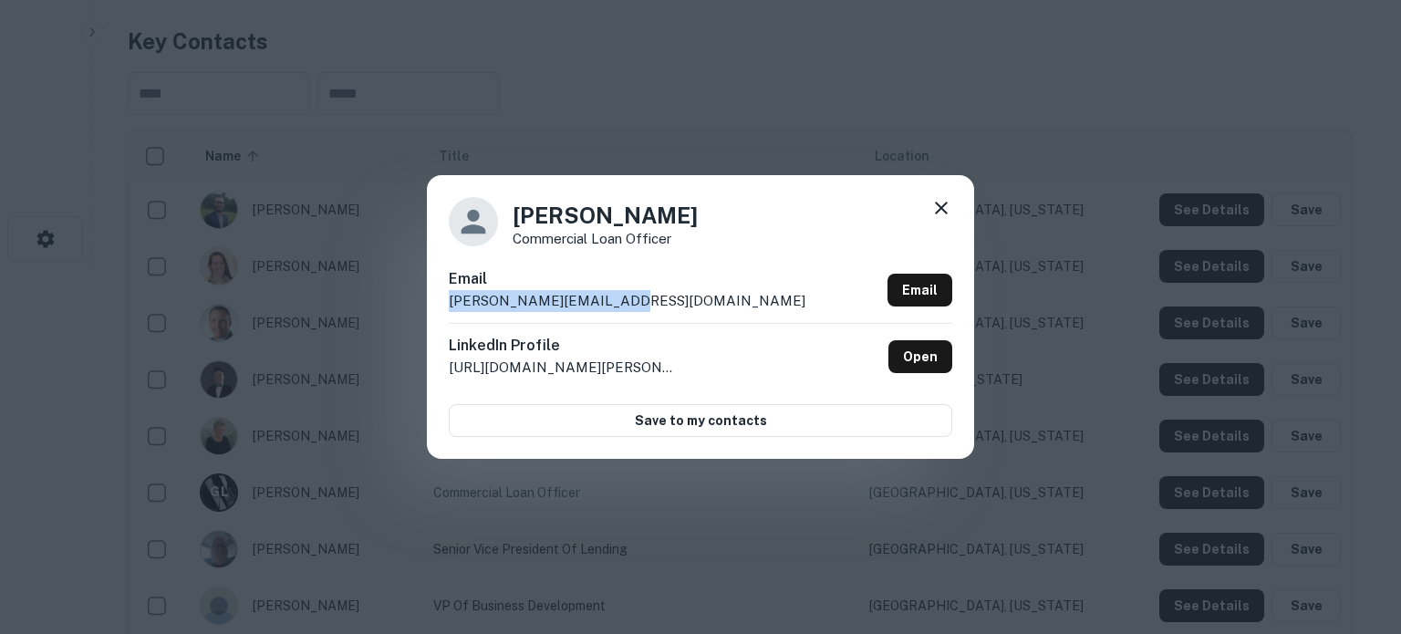
drag, startPoint x: 671, startPoint y: 316, endPoint x: 444, endPoint y: 311, distance: 227.1
click at [444, 311] on div "Gregory Lawson Commercial Loan Officer Email glawson@bayvanguard.com Email Link…" at bounding box center [700, 316] width 547 height 283
copy p "glawson@bayvanguard.com"
click at [946, 208] on icon at bounding box center [941, 208] width 22 height 22
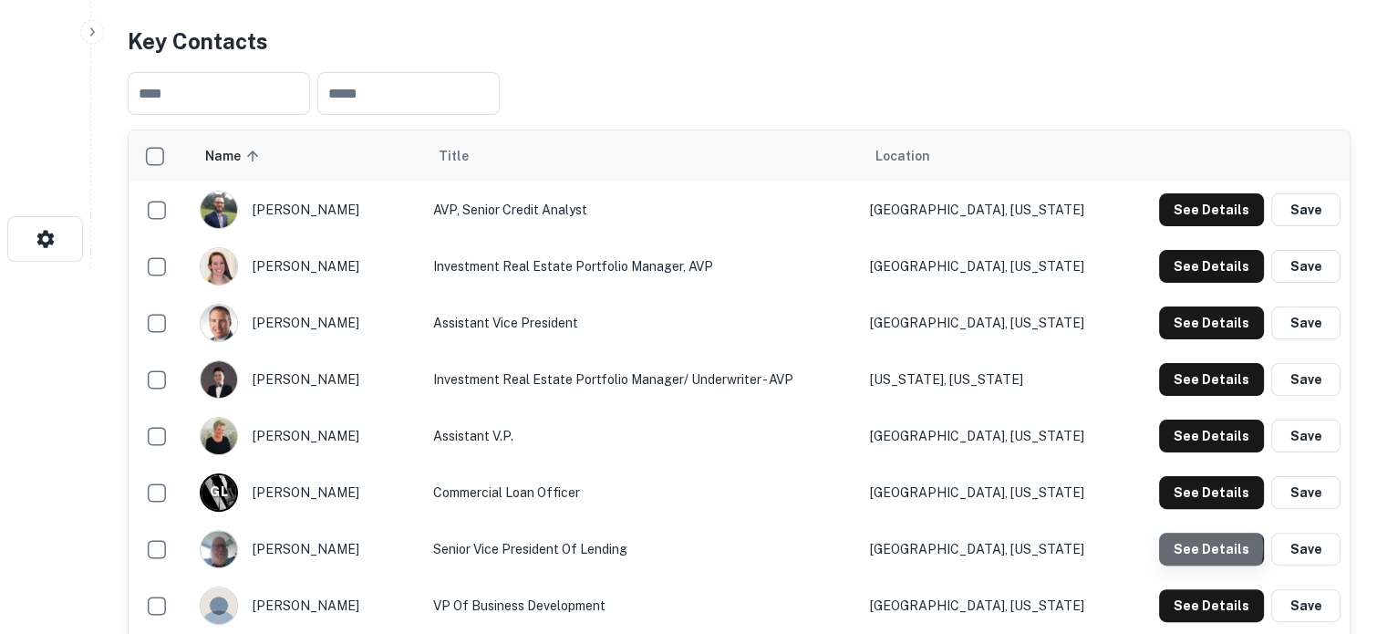
click at [1193, 550] on button "See Details" at bounding box center [1211, 549] width 105 height 33
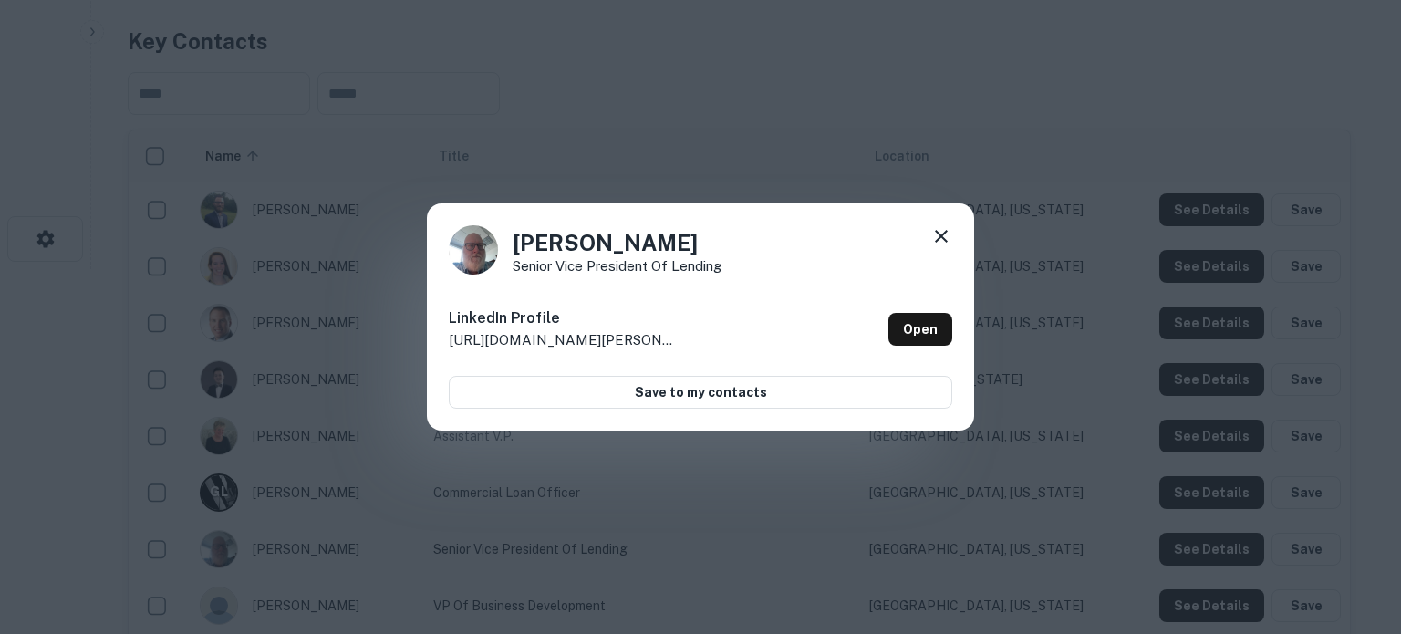
drag, startPoint x: 930, startPoint y: 324, endPoint x: 844, endPoint y: 185, distance: 163.5
click at [930, 324] on link "Open" at bounding box center [920, 329] width 64 height 33
click at [945, 236] on icon at bounding box center [941, 236] width 22 height 22
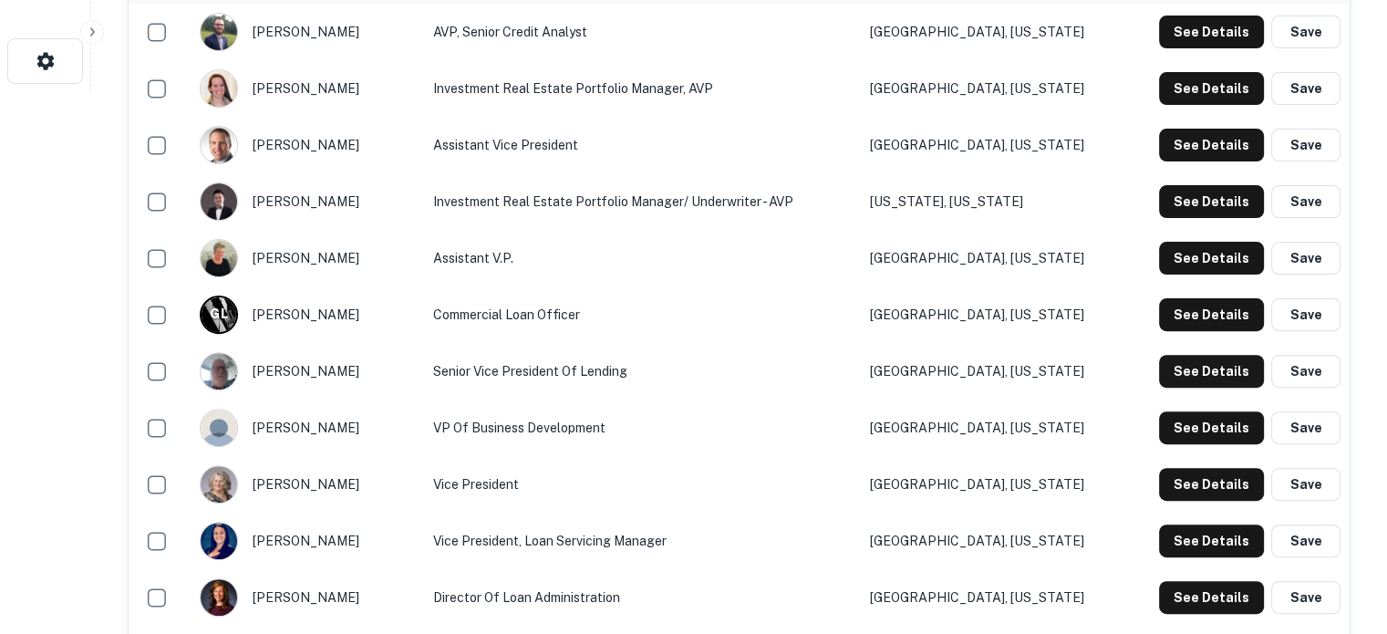
scroll to position [547, 0]
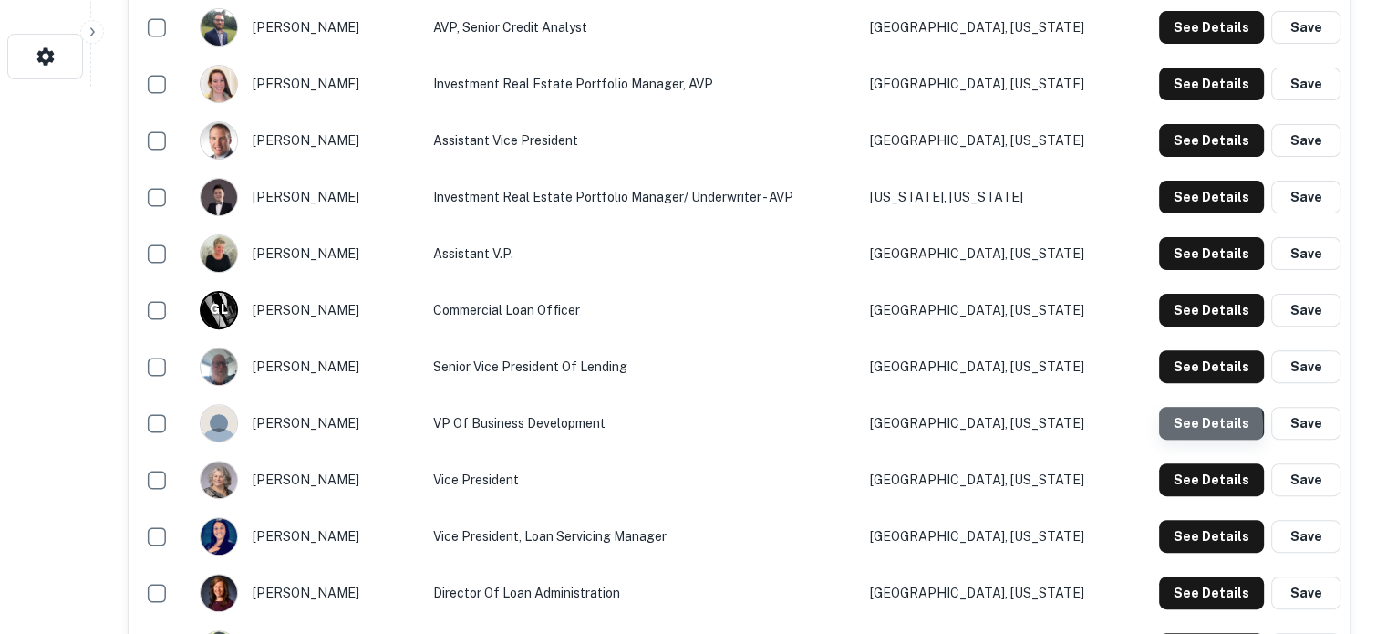
click at [1178, 428] on button "See Details" at bounding box center [1211, 423] width 105 height 33
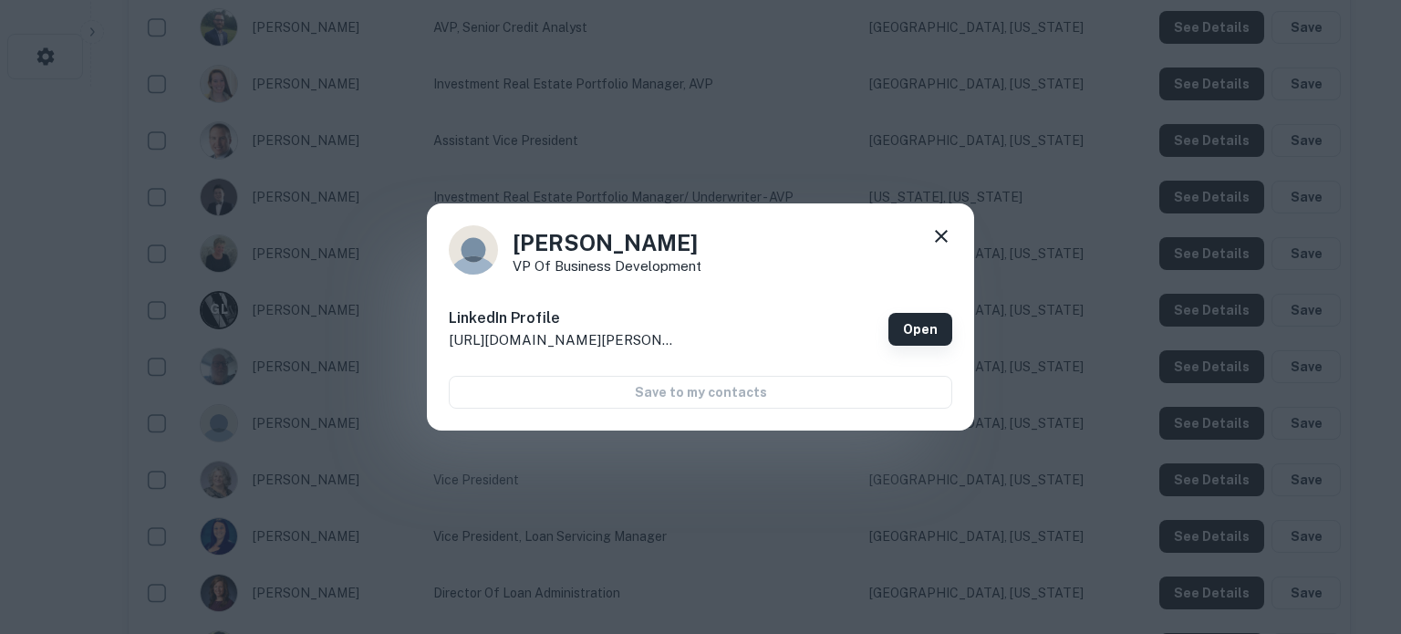
click at [912, 331] on link "Open" at bounding box center [920, 329] width 64 height 33
click at [945, 233] on icon at bounding box center [941, 236] width 13 height 13
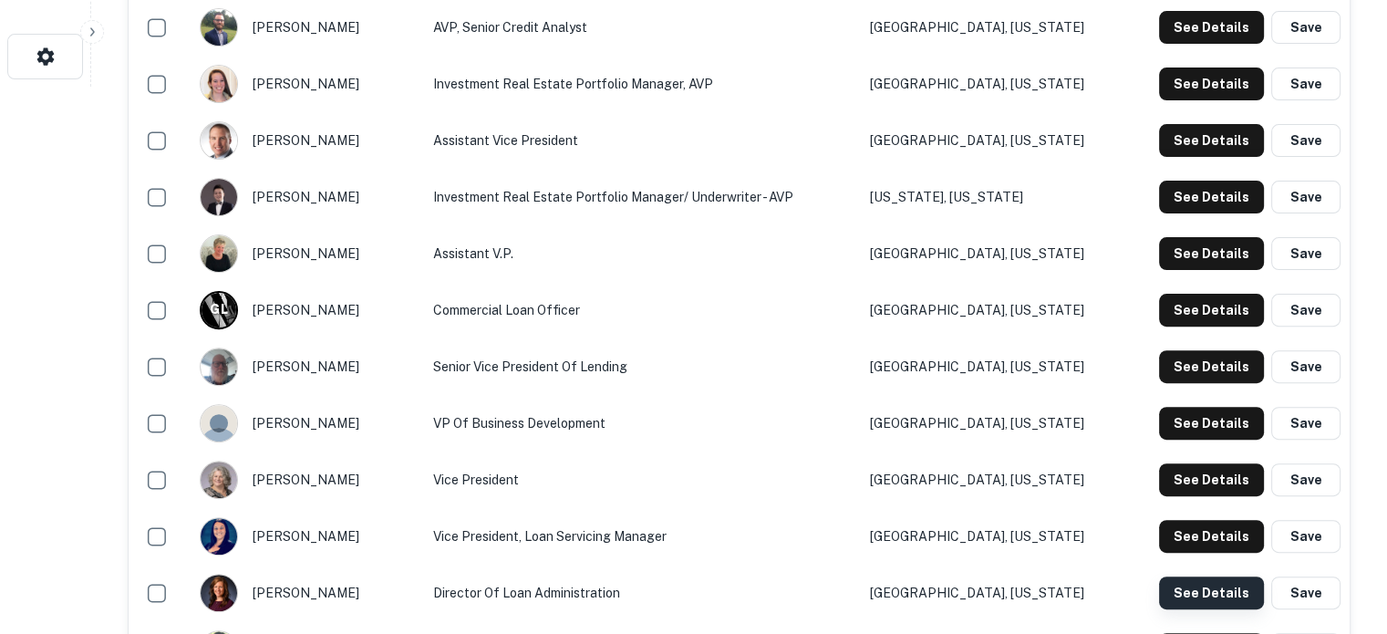
click at [1185, 590] on button "See Details" at bounding box center [1211, 592] width 105 height 33
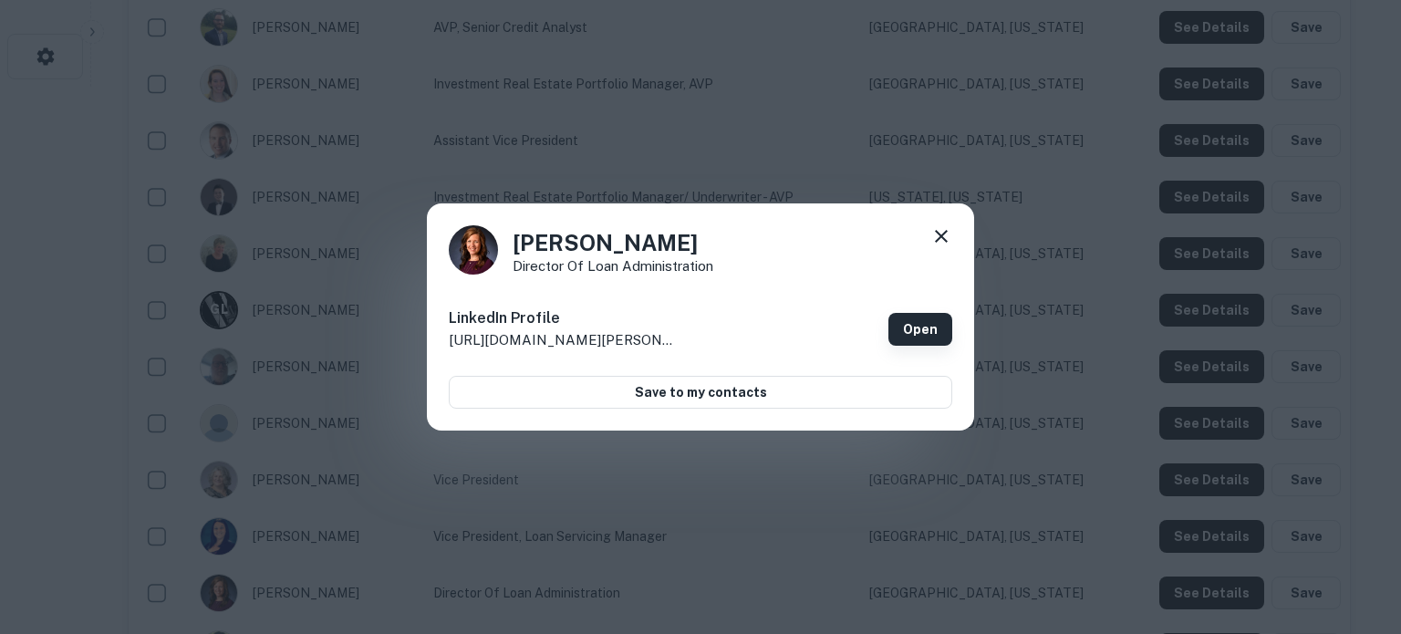
click at [896, 331] on link "Open" at bounding box center [920, 329] width 64 height 33
click at [948, 239] on icon at bounding box center [941, 236] width 22 height 22
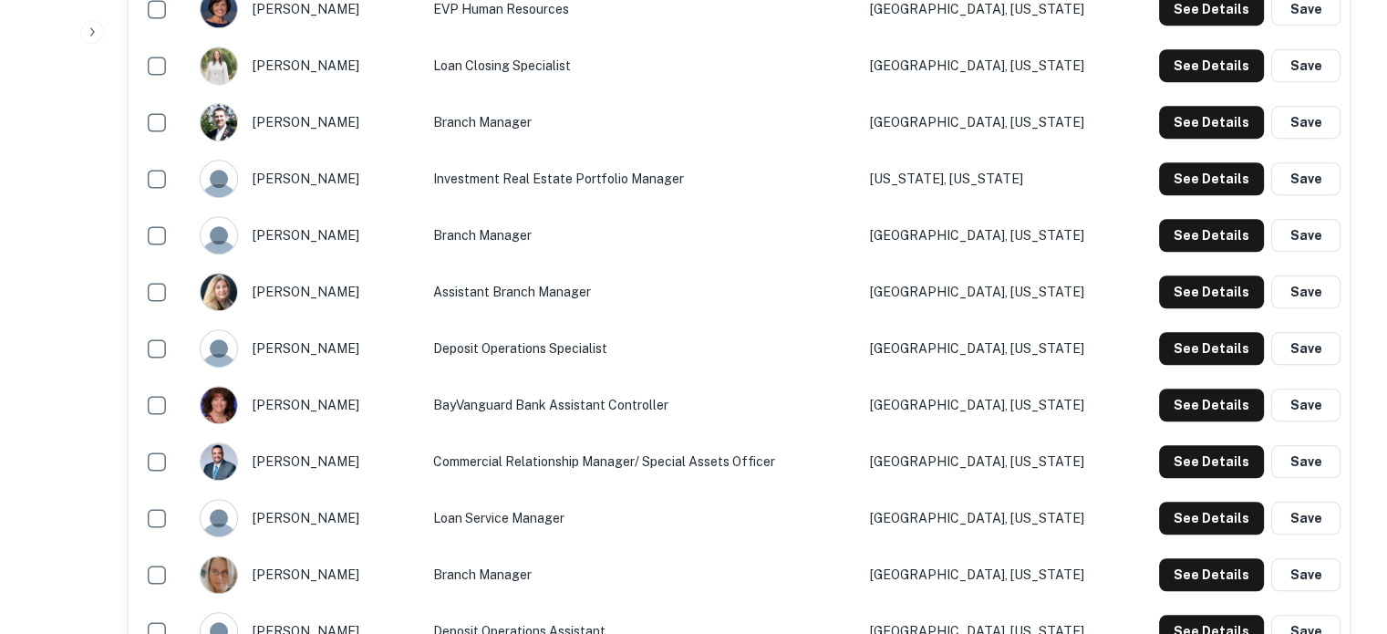
scroll to position [1368, 0]
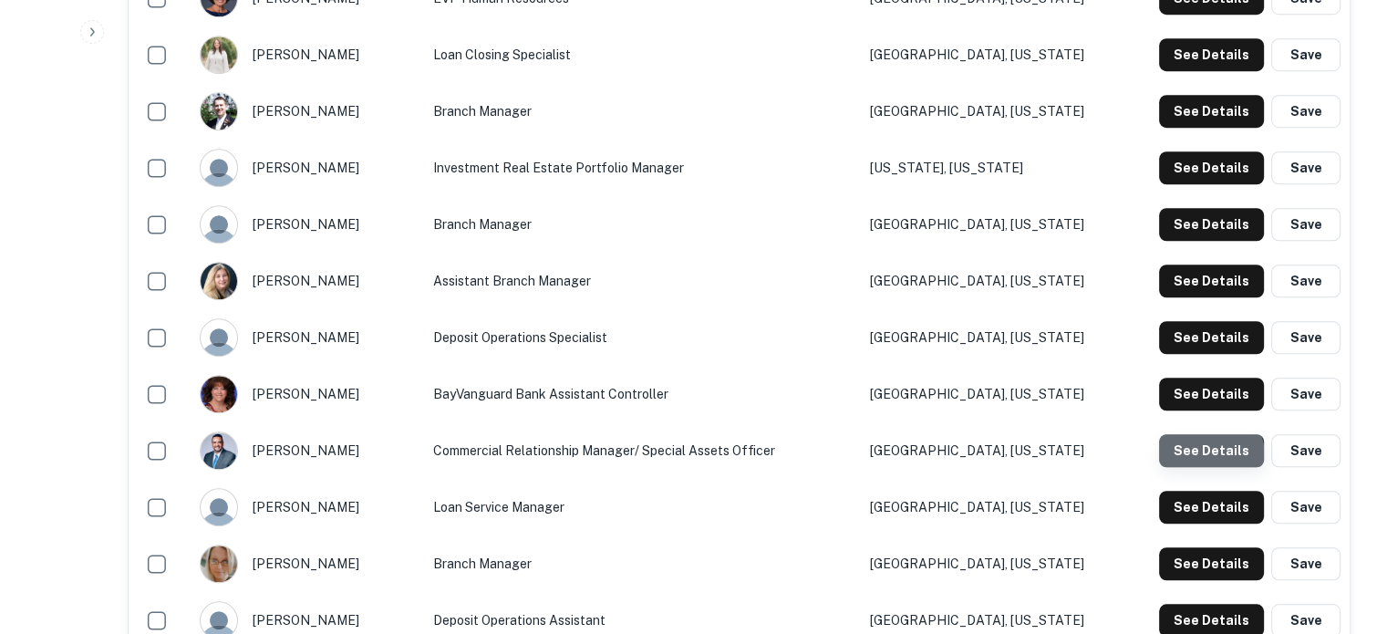
click at [1201, 461] on button "See Details" at bounding box center [1211, 450] width 105 height 33
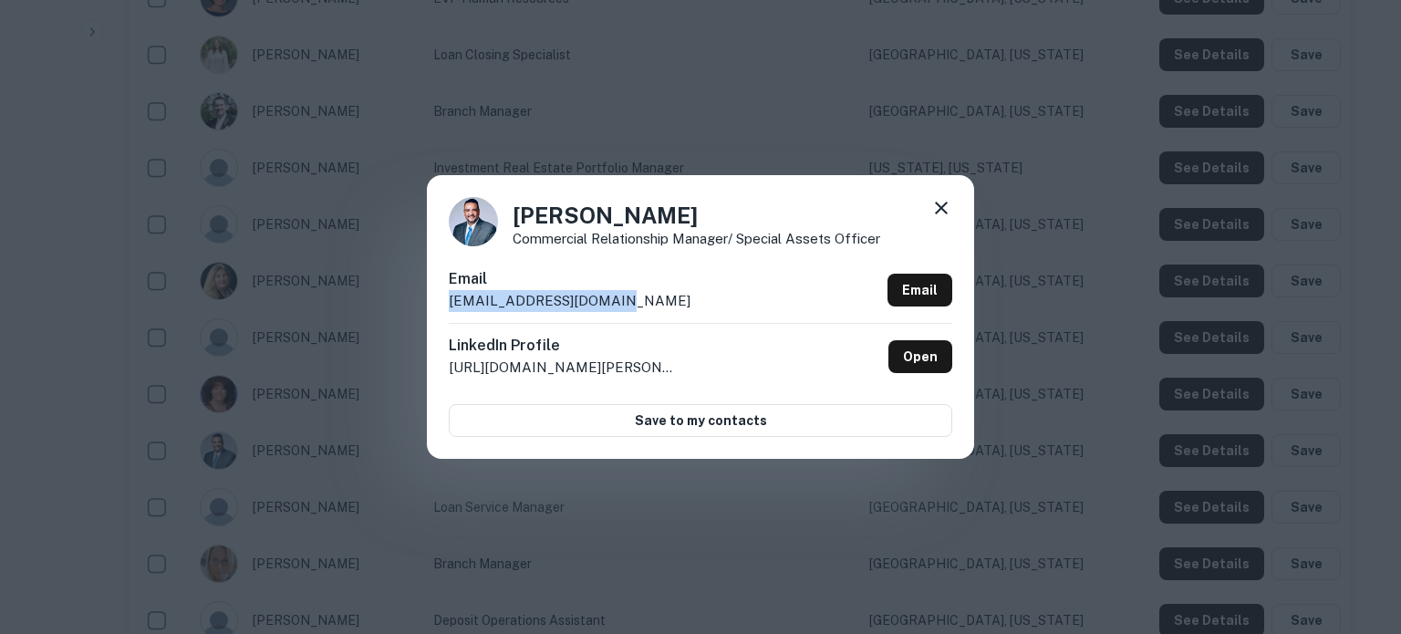
drag, startPoint x: 448, startPoint y: 304, endPoint x: 619, endPoint y: 303, distance: 171.5
click at [619, 303] on div "Felipe Rojas Commercial Relationship Manager/ Special Assets Officer Email froj…" at bounding box center [700, 316] width 547 height 283
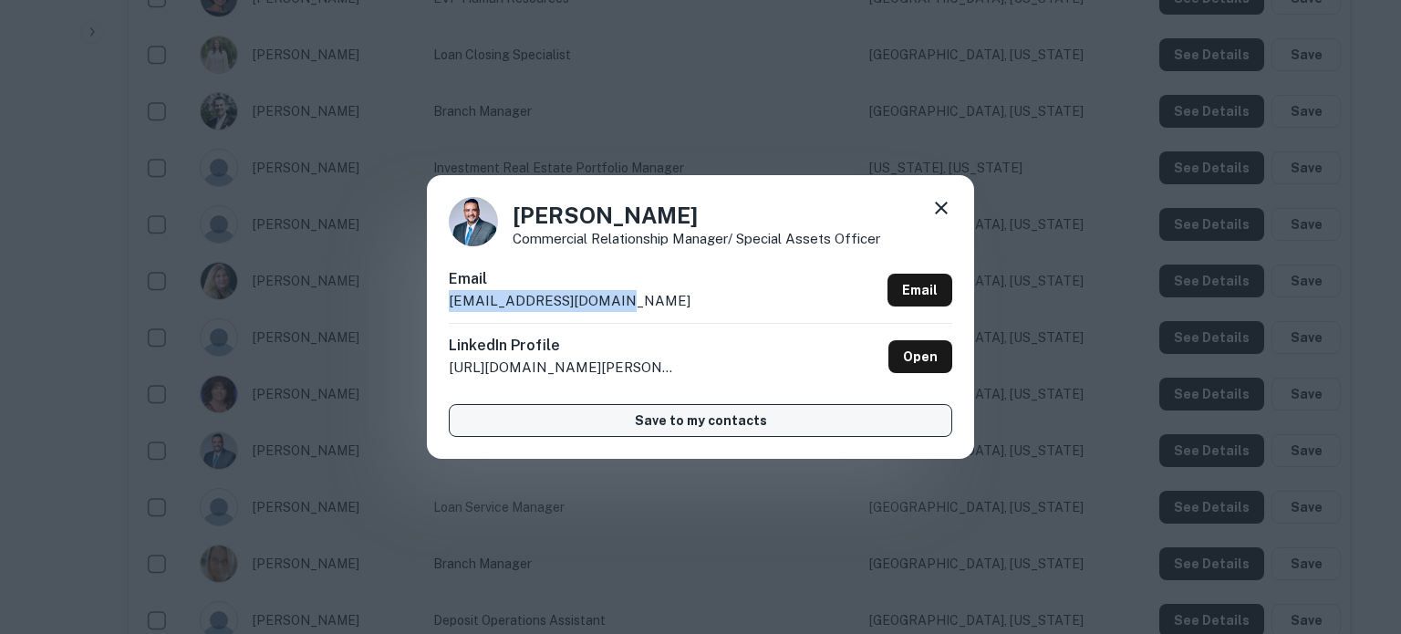
copy p "frojas@bayvanguard.com"
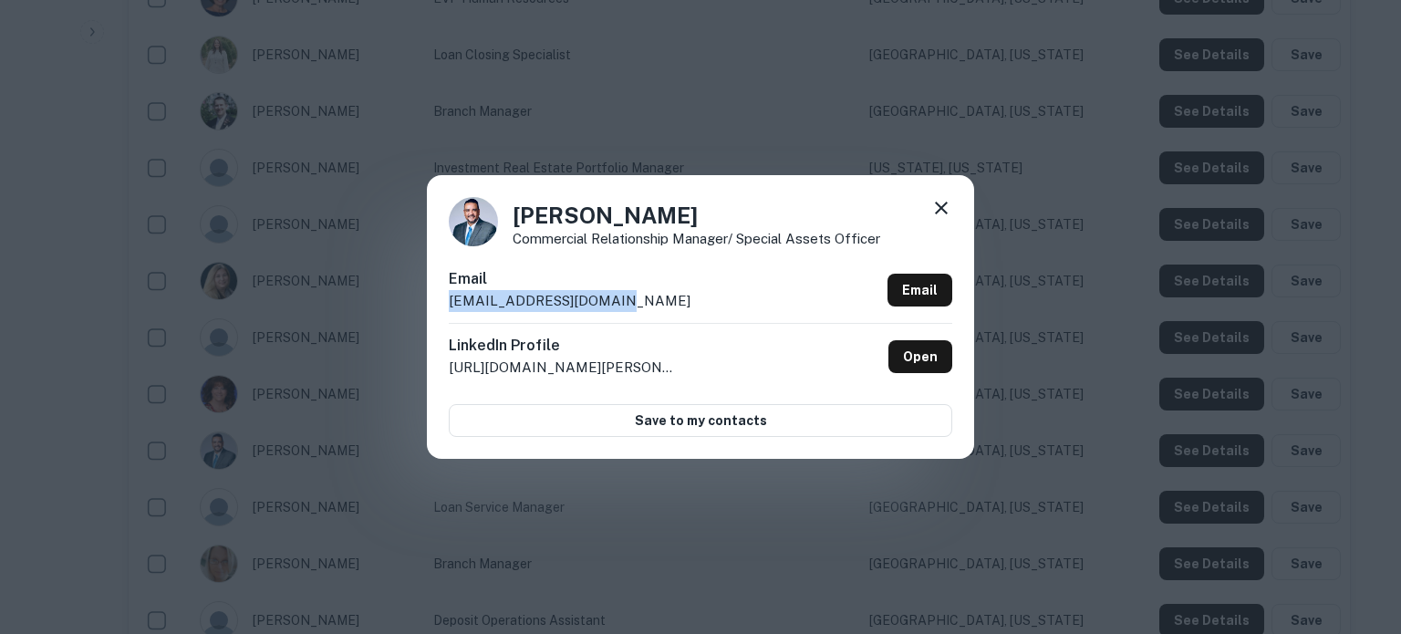
click at [940, 207] on icon at bounding box center [941, 208] width 13 height 13
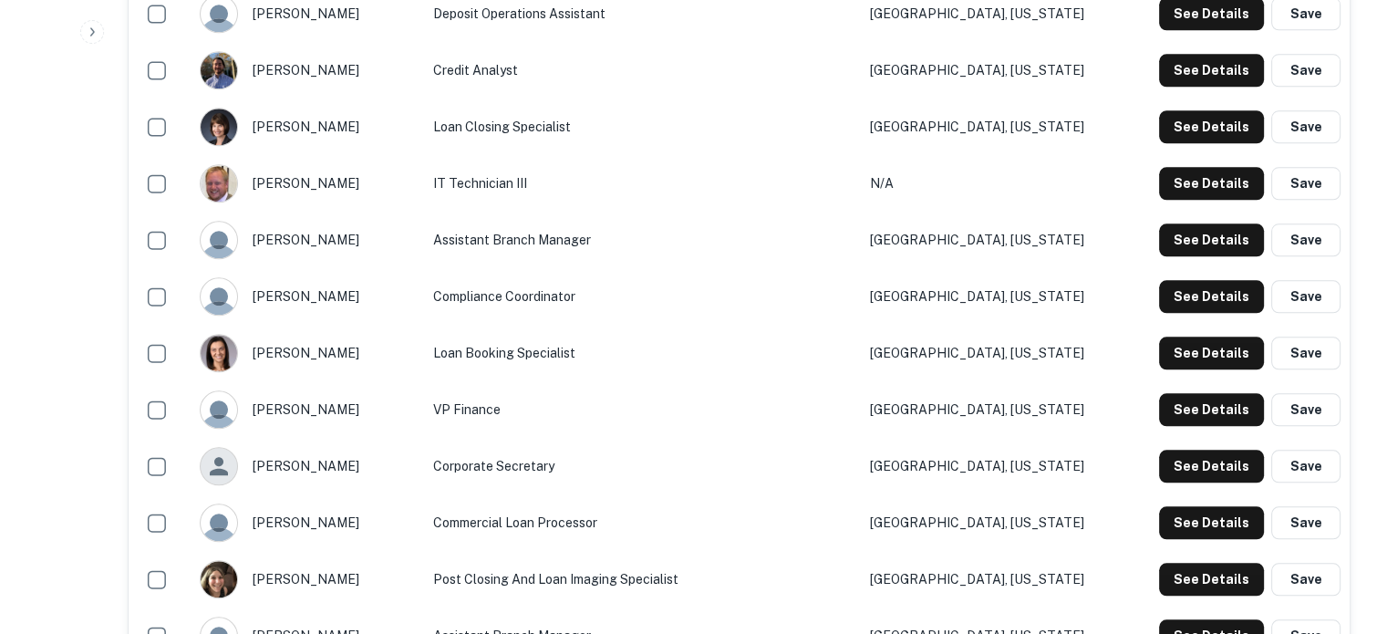
scroll to position [2006, 0]
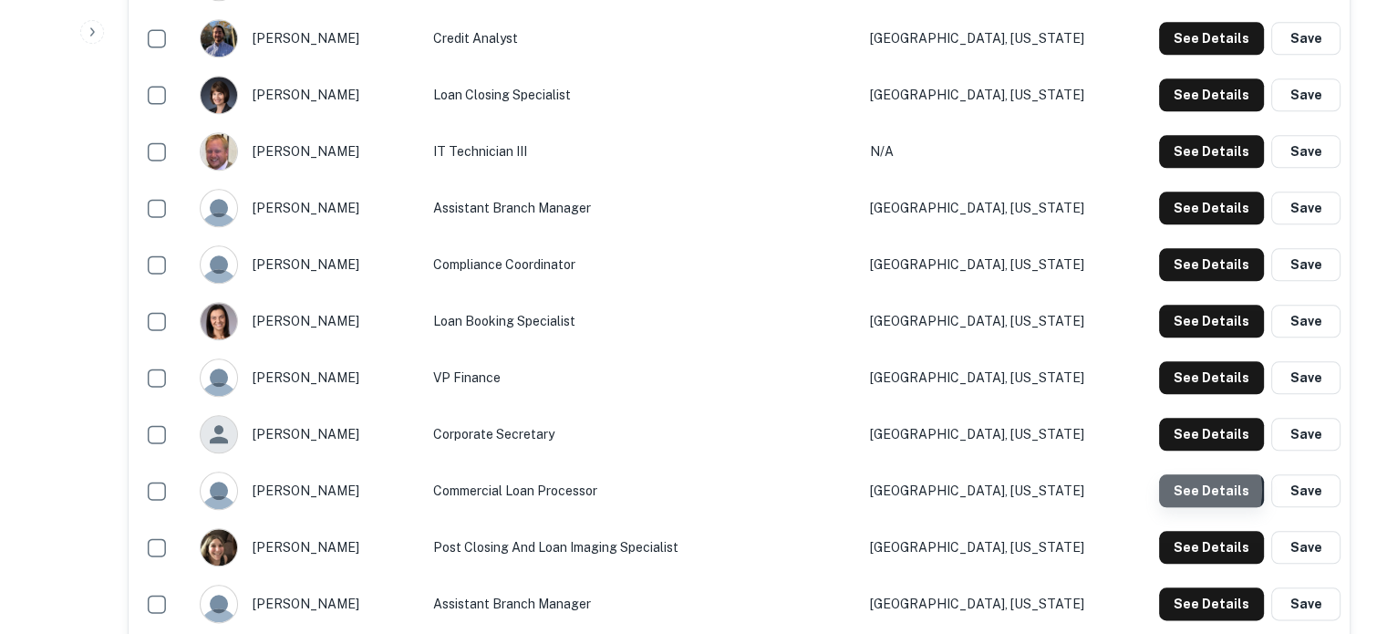
click at [1181, 492] on button "See Details" at bounding box center [1211, 490] width 105 height 33
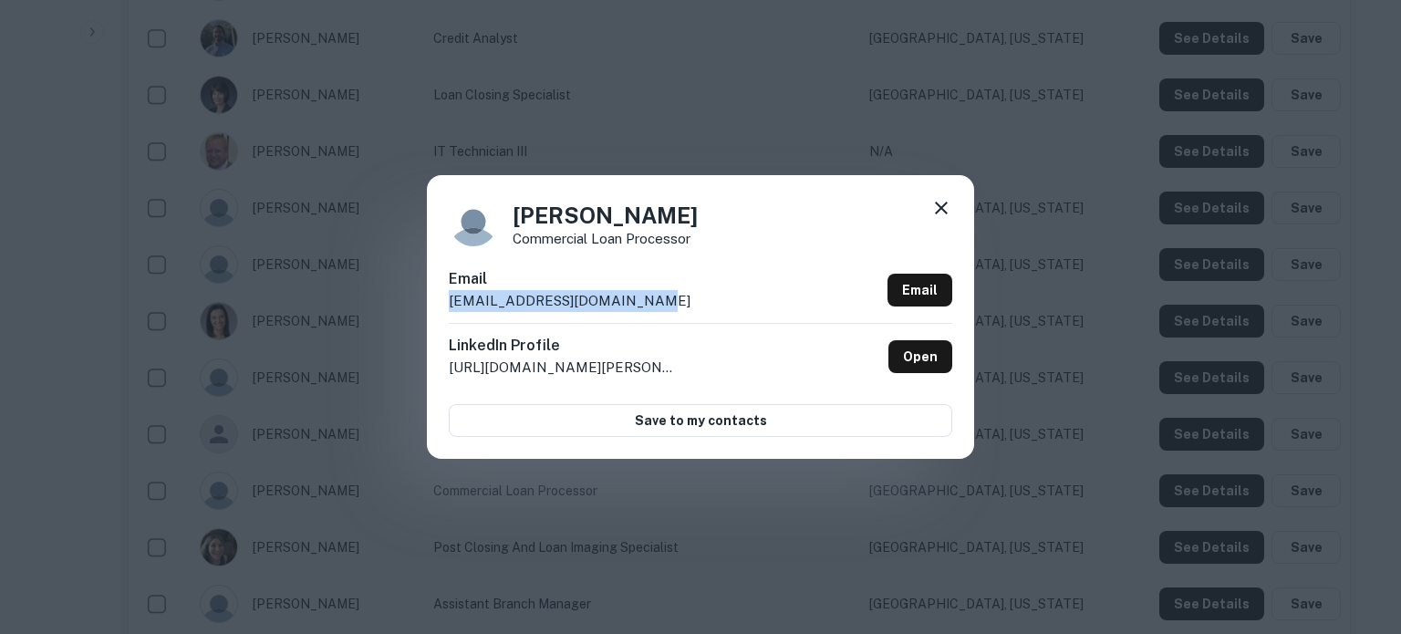
drag, startPoint x: 450, startPoint y: 306, endPoint x: 672, endPoint y: 304, distance: 222.5
click at [672, 304] on div "Email smarzocchi@bayvanguard.com Email" at bounding box center [700, 295] width 503 height 55
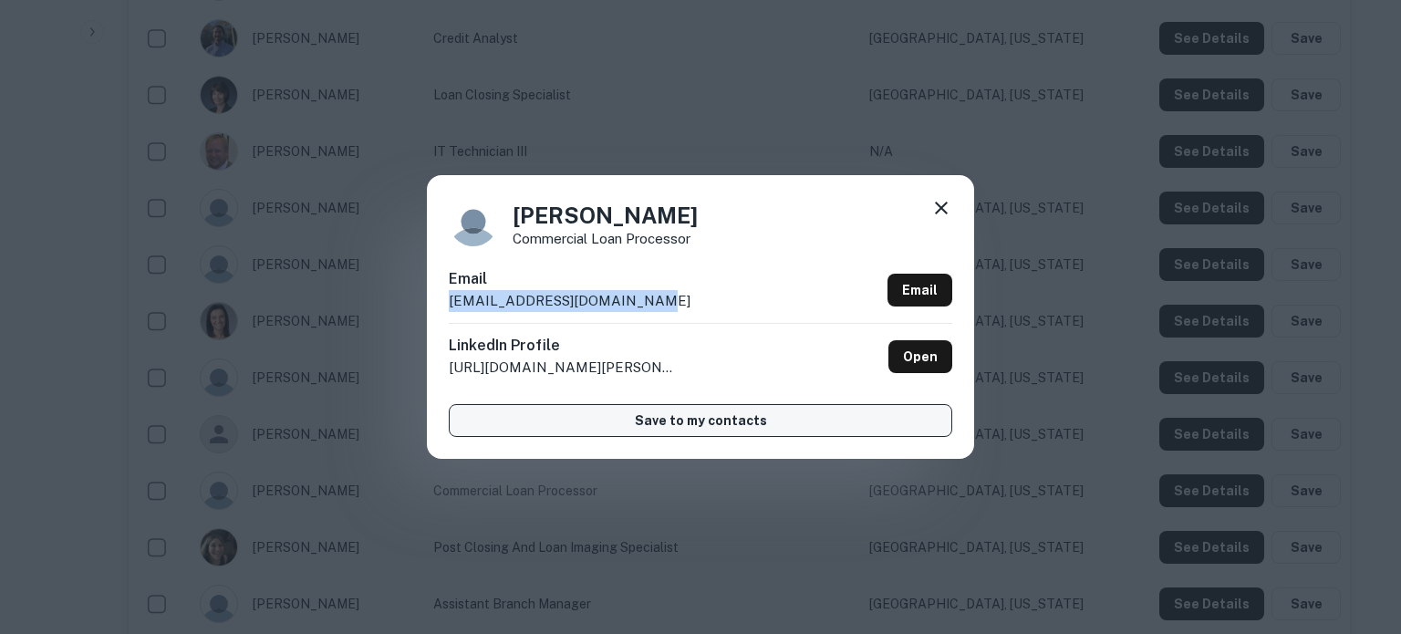
copy p "smarzocchi@bayvanguard.com"
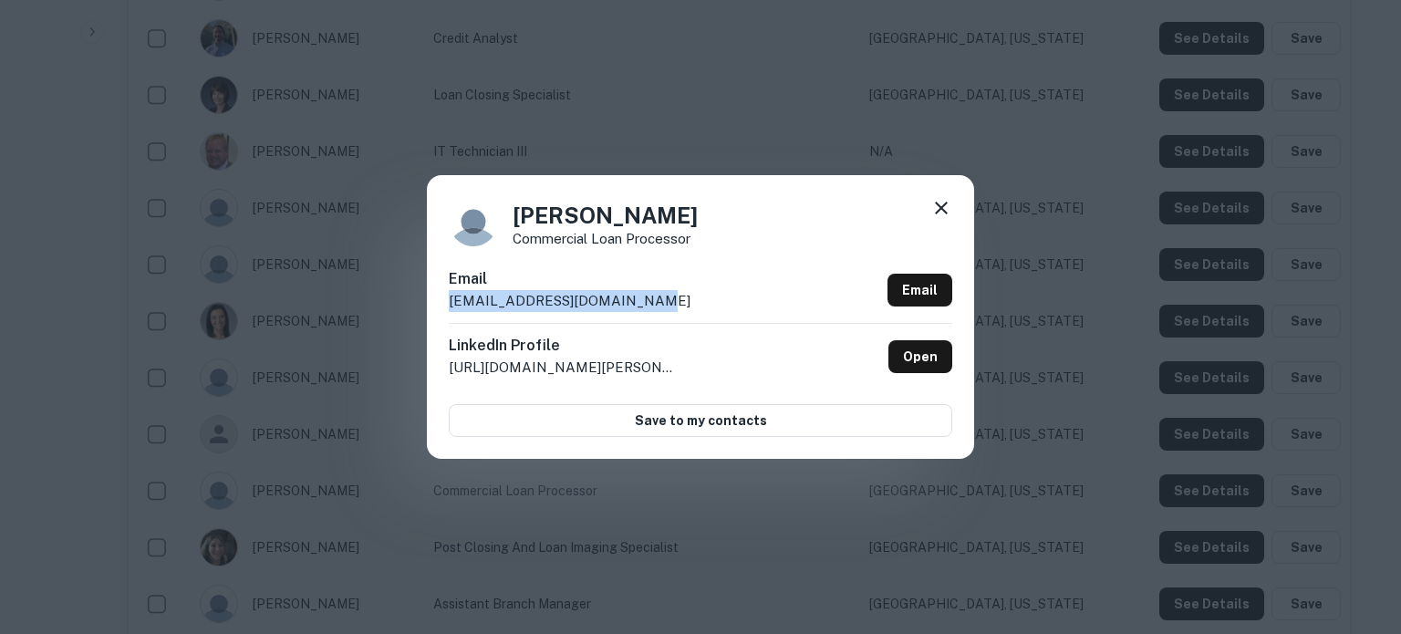
click at [938, 213] on icon at bounding box center [941, 208] width 22 height 22
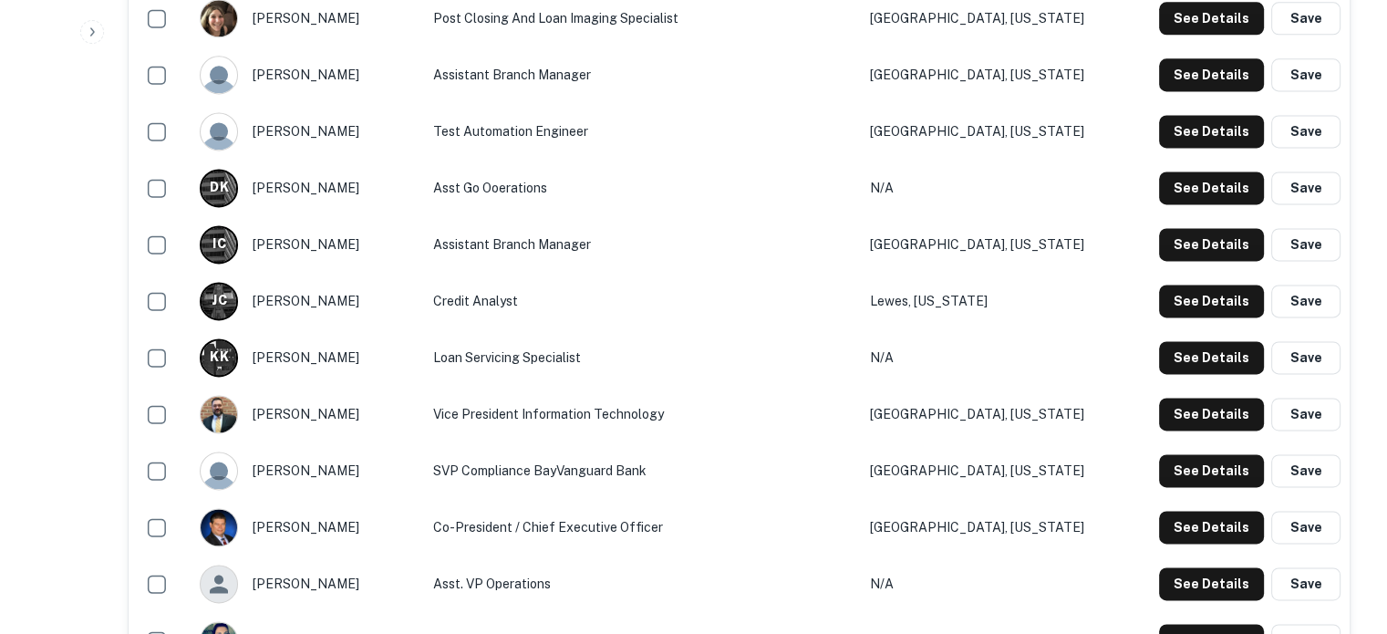
scroll to position [2645, 0]
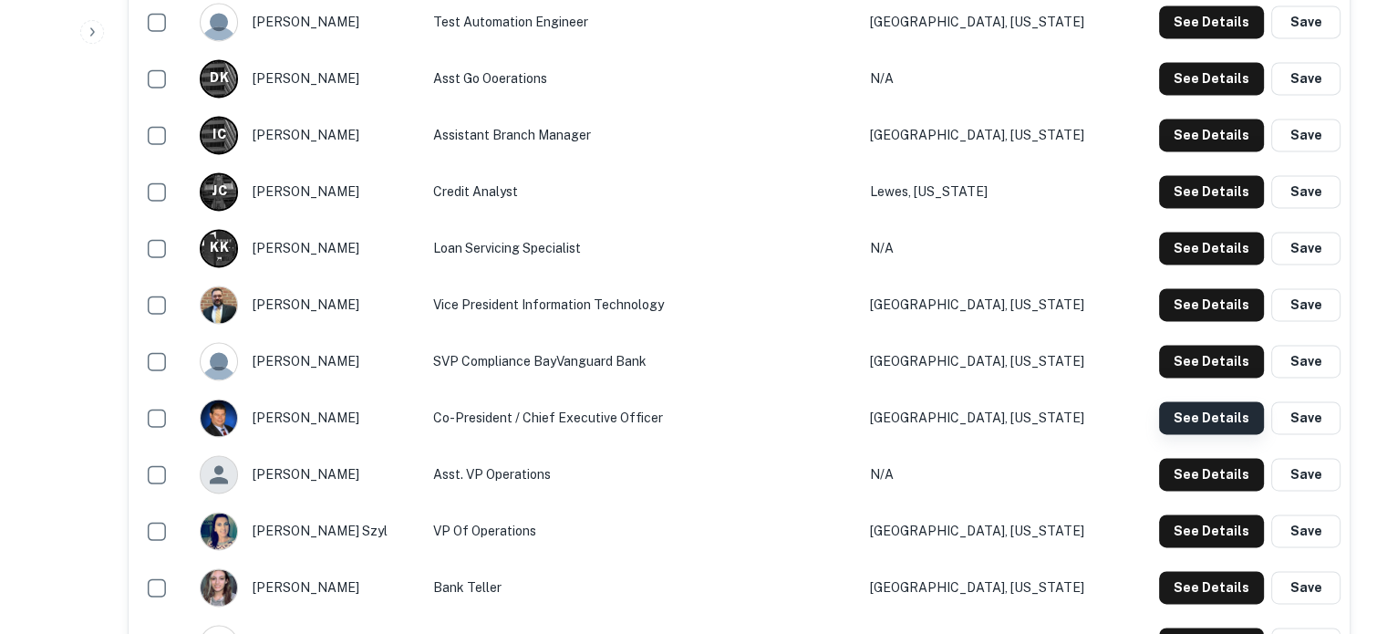
click at [1204, 423] on button "See Details" at bounding box center [1211, 417] width 105 height 33
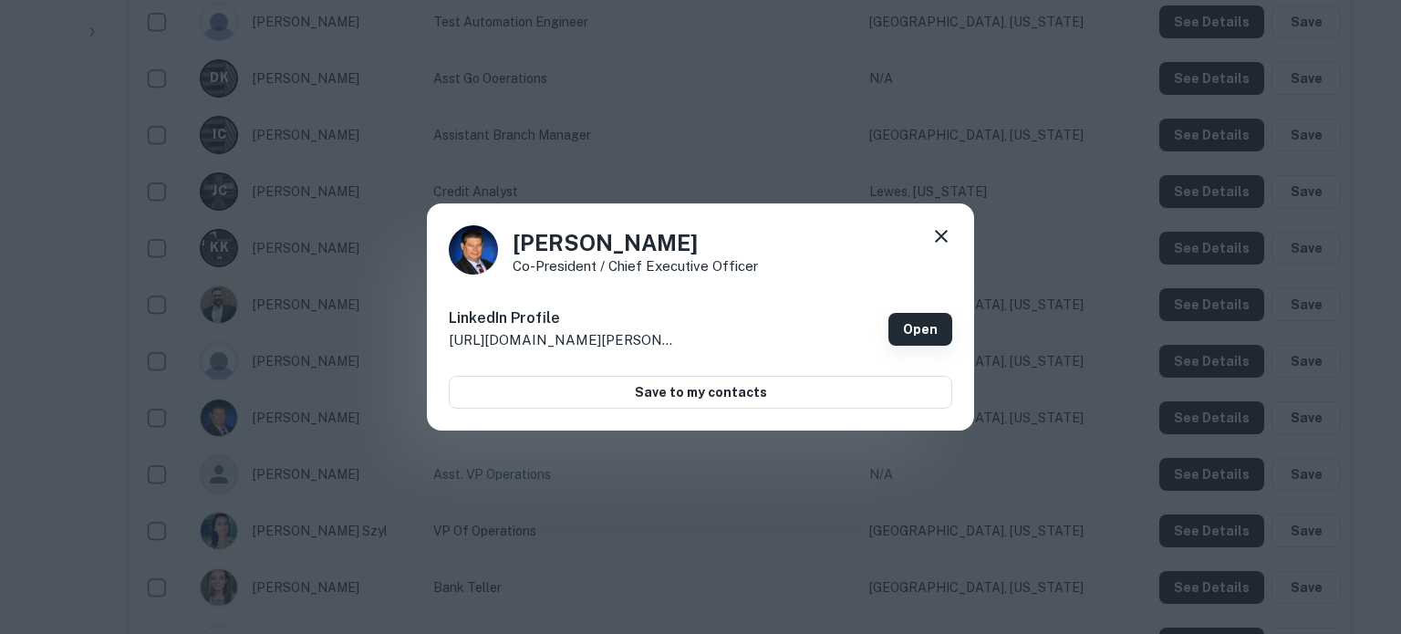
click at [942, 335] on link "Open" at bounding box center [920, 329] width 64 height 33
click at [937, 240] on icon at bounding box center [941, 236] width 13 height 13
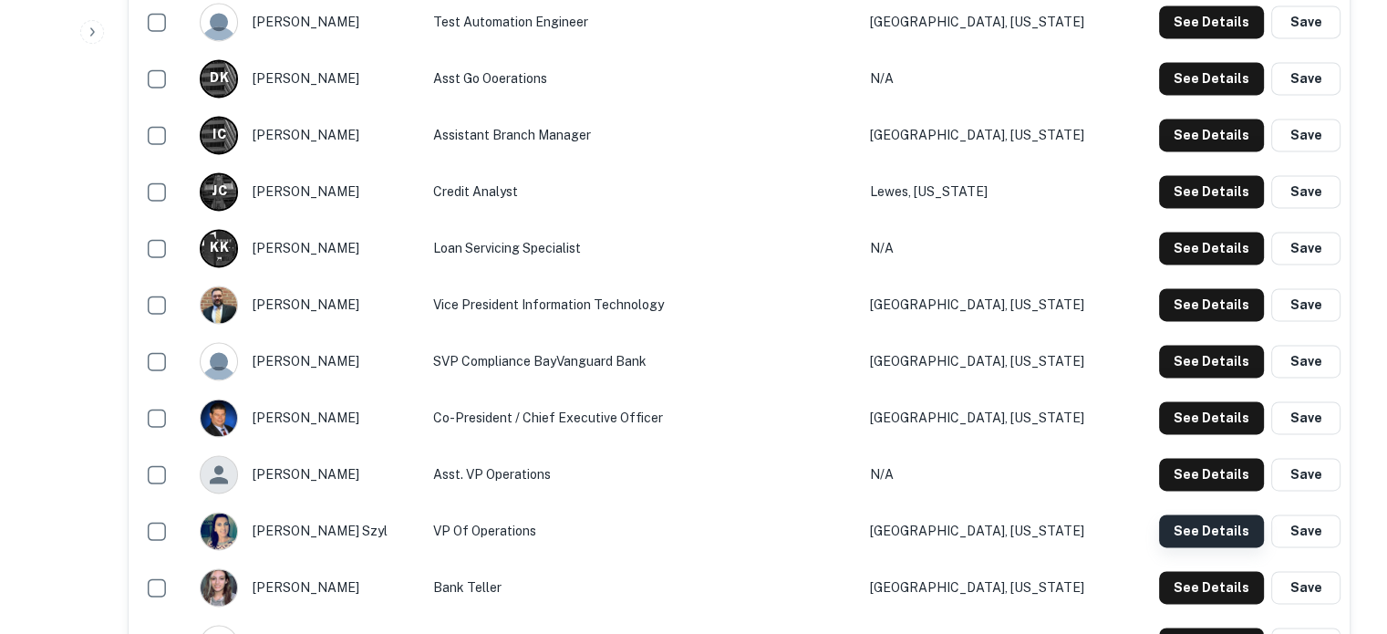
click at [1203, 528] on button "See Details" at bounding box center [1211, 530] width 105 height 33
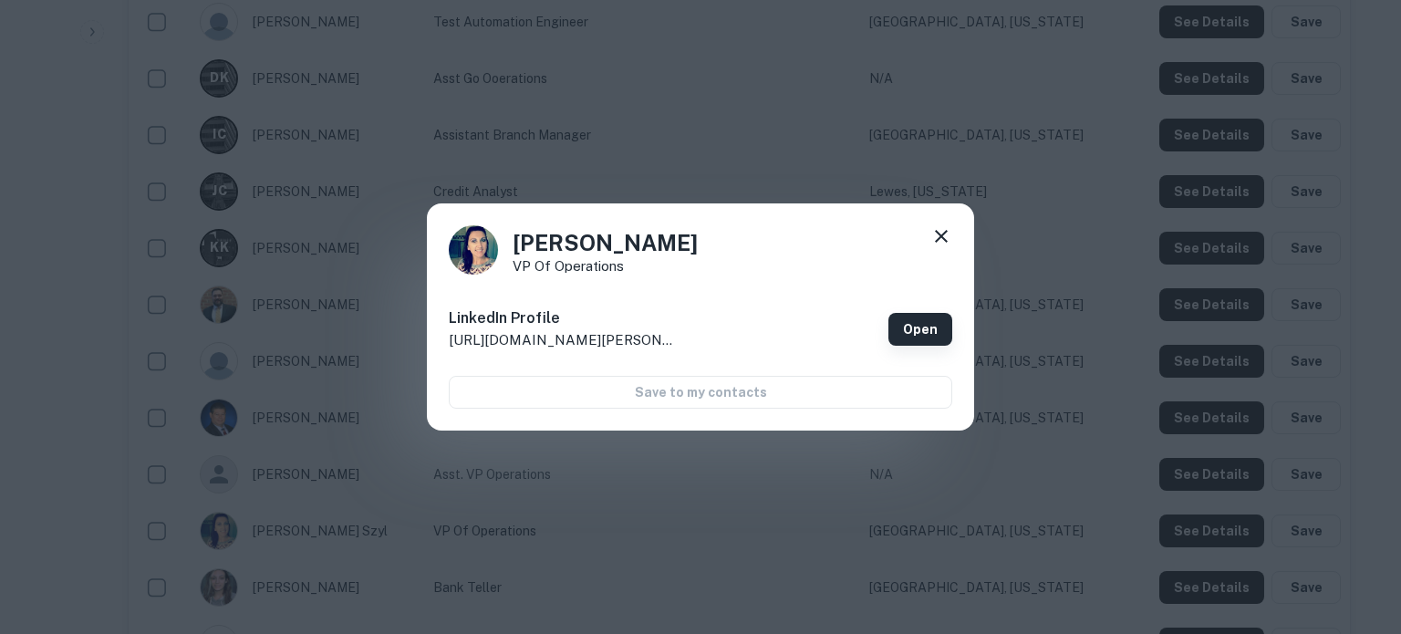
click at [926, 336] on link "Open" at bounding box center [920, 329] width 64 height 33
click at [940, 236] on icon at bounding box center [941, 236] width 13 height 13
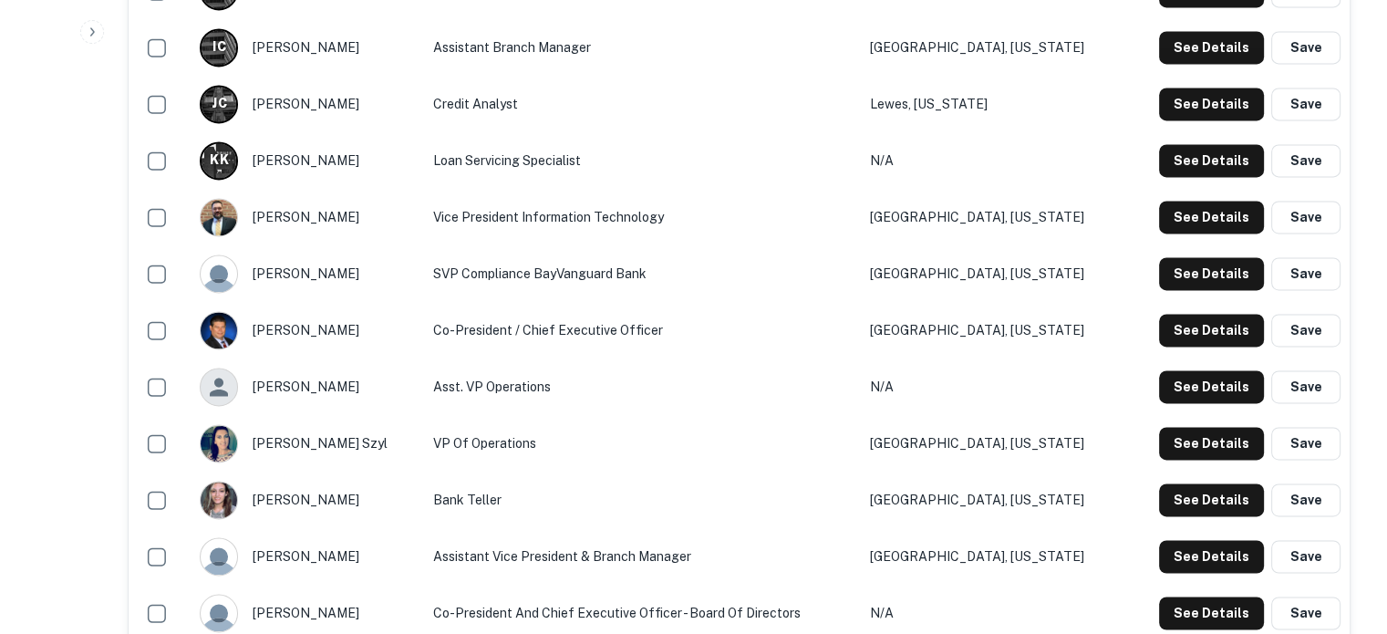
scroll to position [2827, 0]
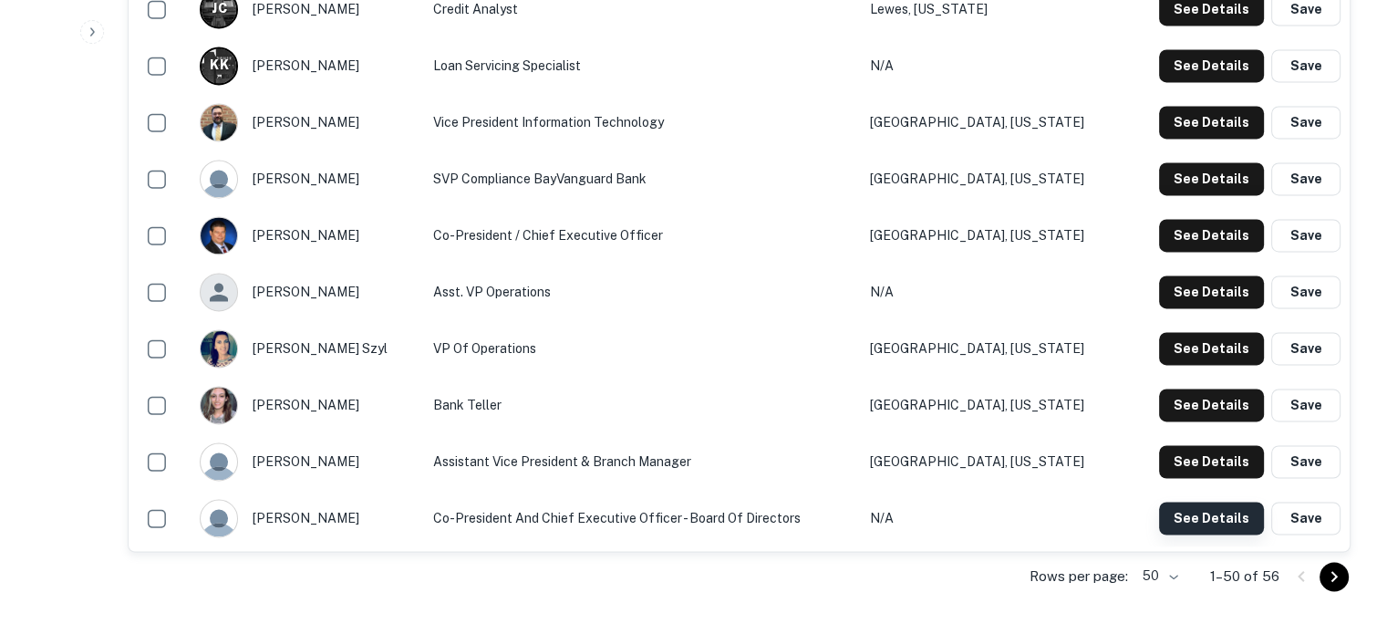
click at [1218, 523] on button "See Details" at bounding box center [1211, 518] width 105 height 33
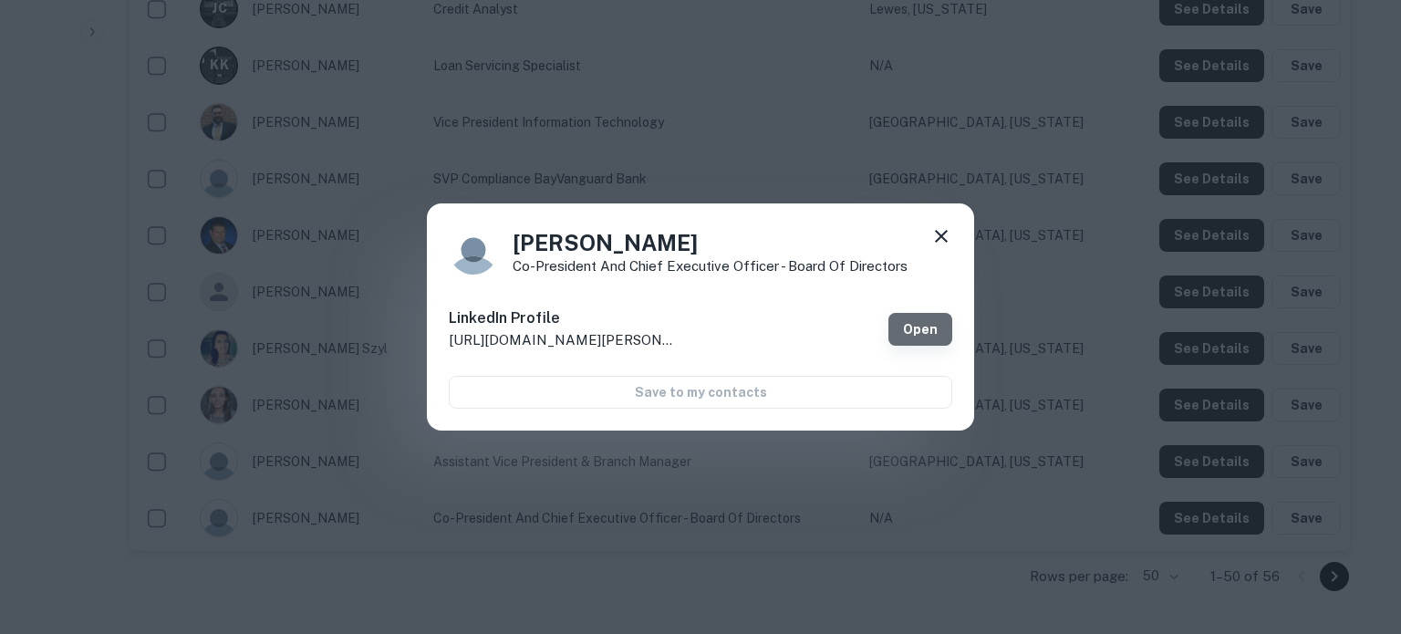
click at [935, 321] on link "Open" at bounding box center [920, 329] width 64 height 33
click at [938, 243] on icon at bounding box center [941, 236] width 22 height 22
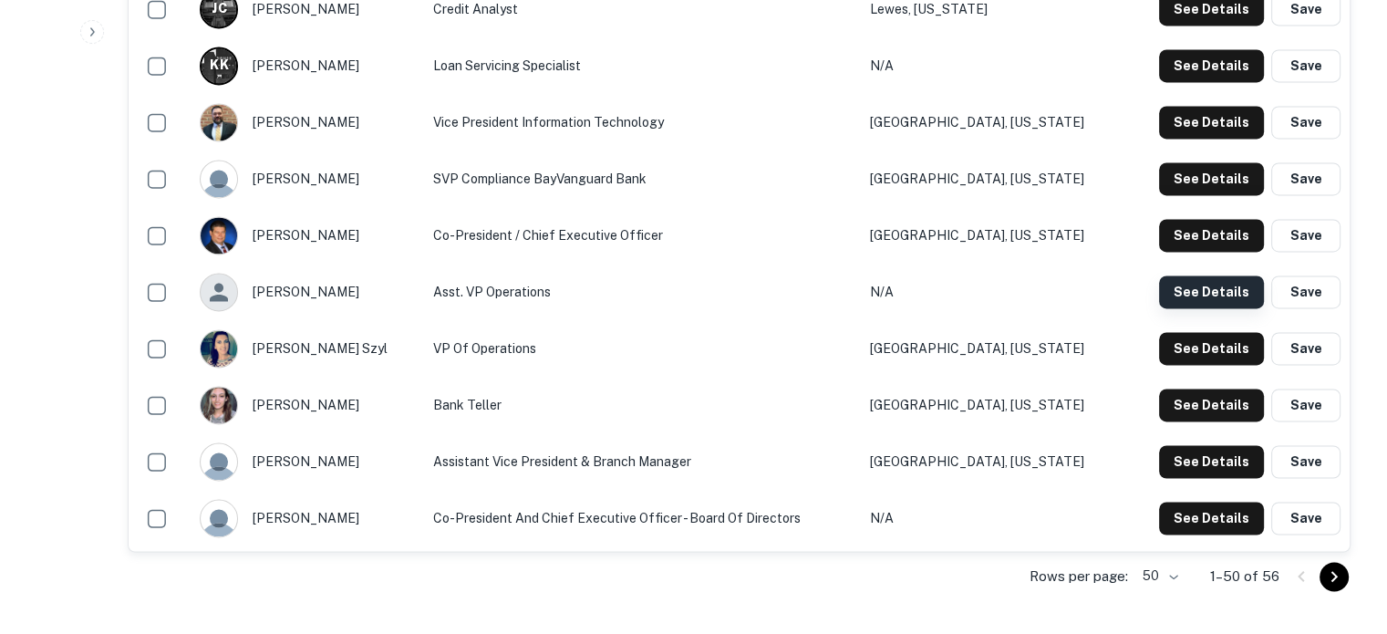
click at [1182, 289] on button "See Details" at bounding box center [1211, 291] width 105 height 33
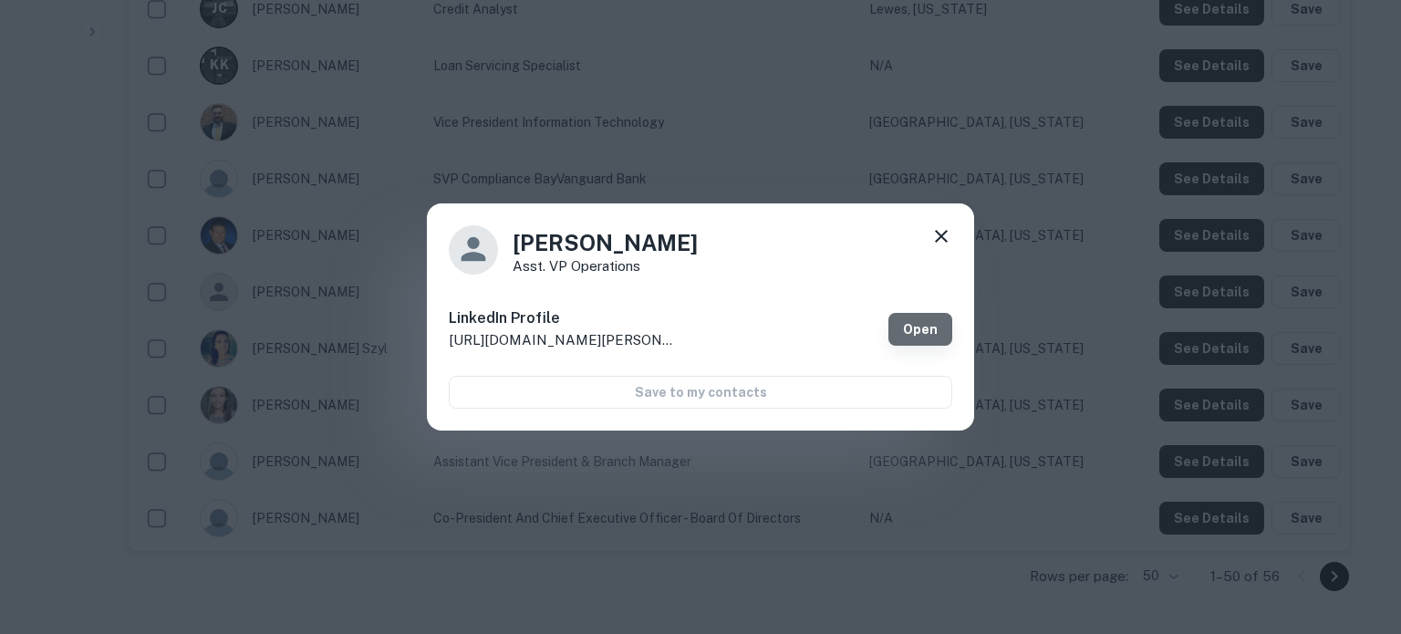
click at [941, 327] on link "Open" at bounding box center [920, 329] width 64 height 33
click at [938, 229] on icon at bounding box center [941, 236] width 22 height 22
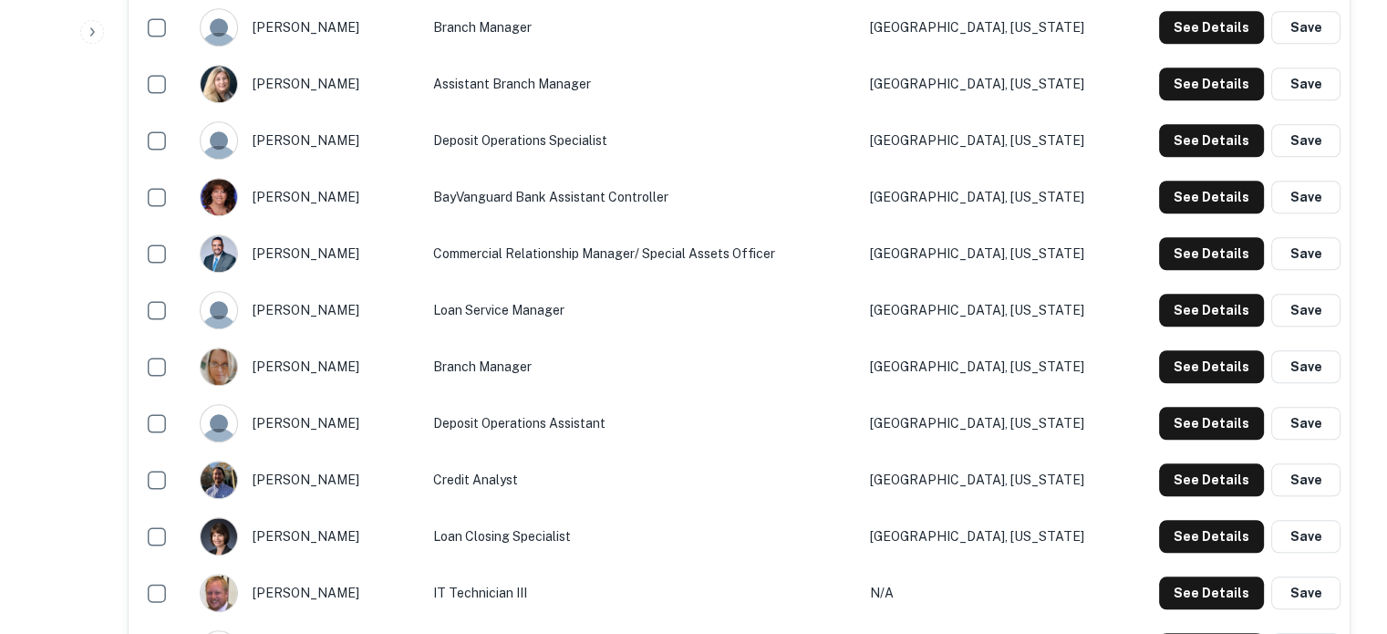
scroll to position [1459, 0]
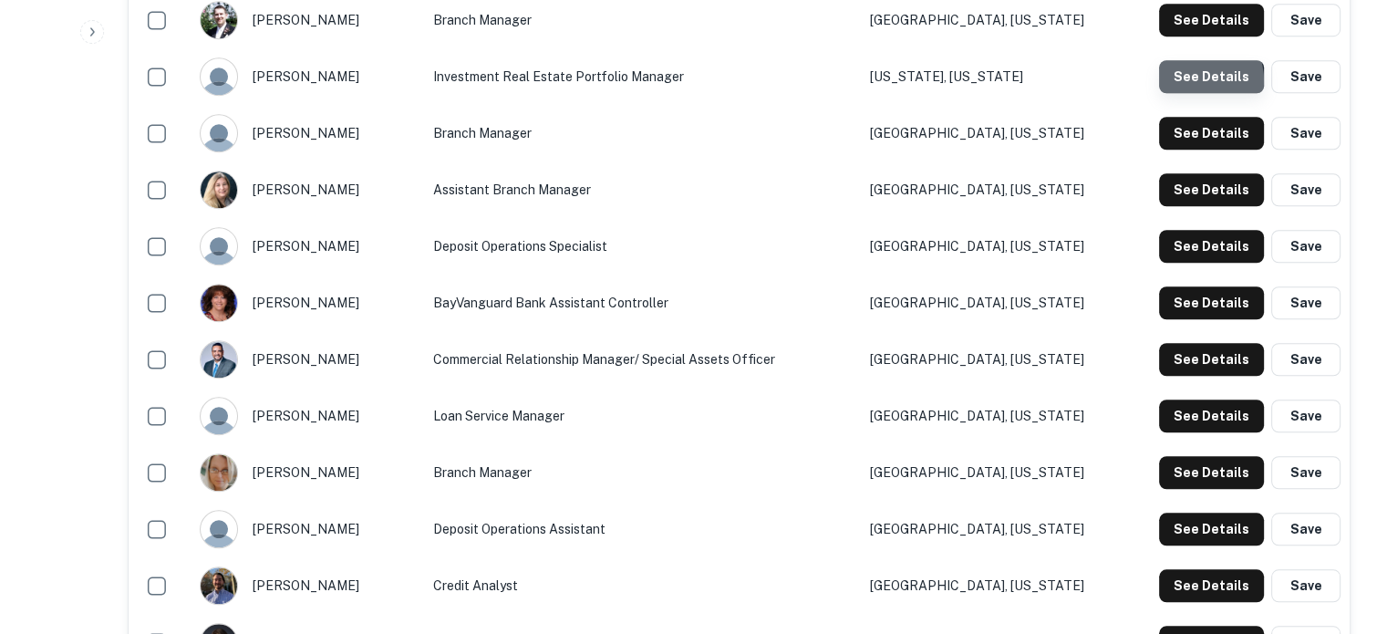
click at [1190, 83] on button "See Details" at bounding box center [1211, 76] width 105 height 33
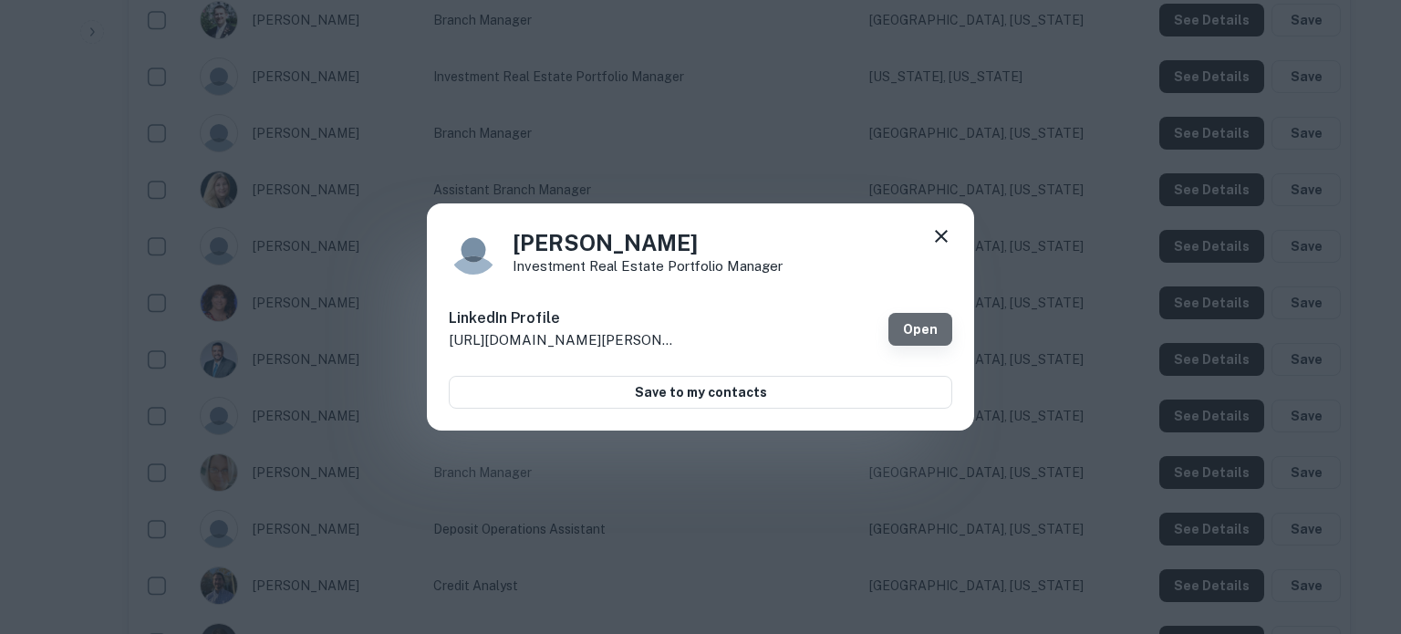
click at [908, 334] on link "Open" at bounding box center [920, 329] width 64 height 33
click at [943, 239] on icon at bounding box center [941, 236] width 13 height 13
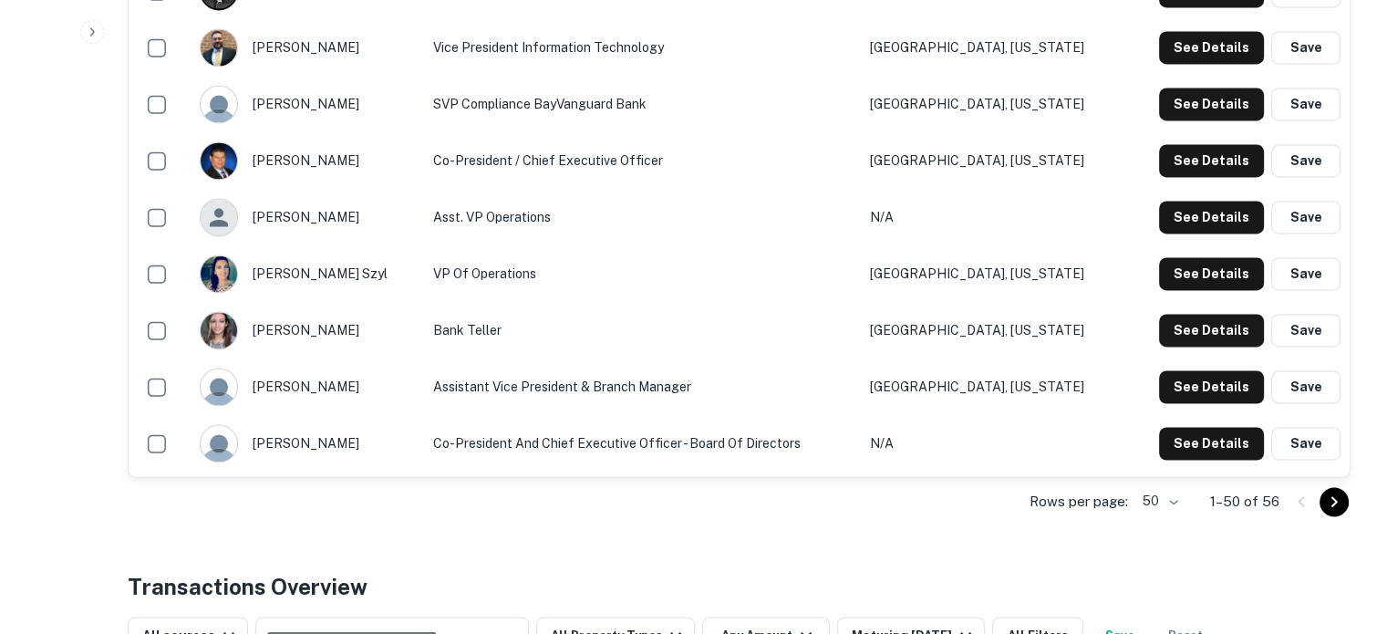
scroll to position [2918, 0]
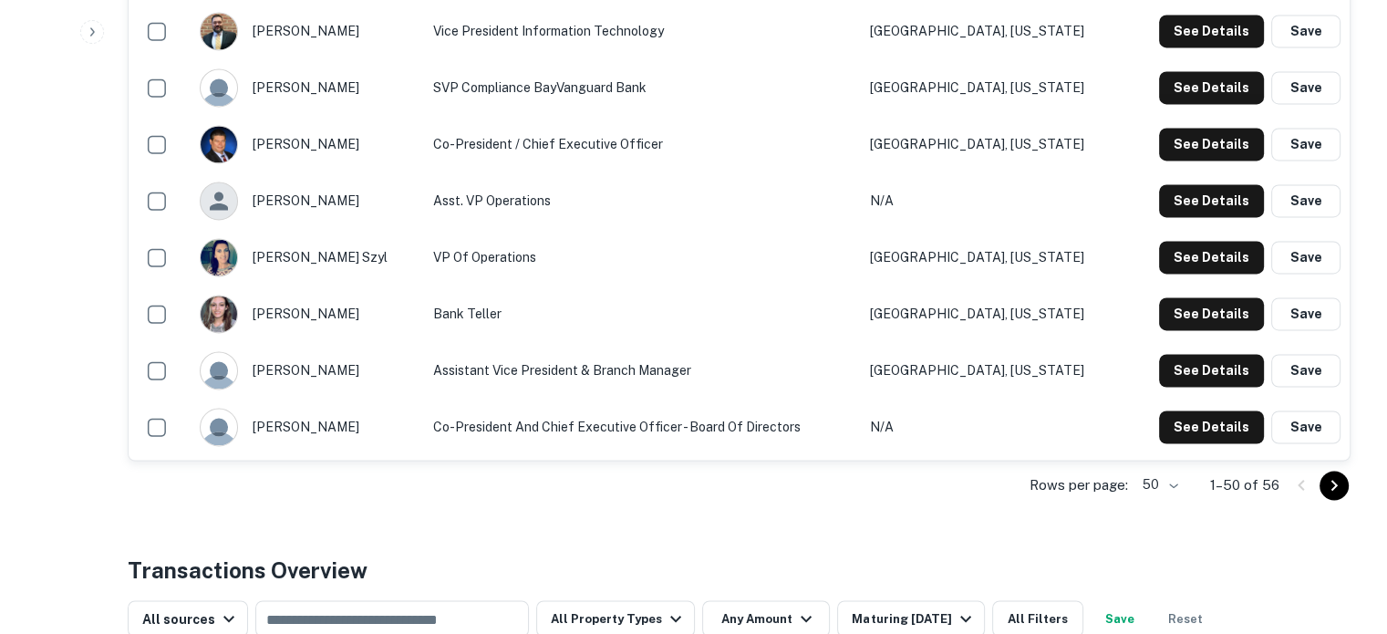
click at [530, 453] on td "Co-President and Chief Executive Officer - Board of Directors" at bounding box center [642, 427] width 437 height 57
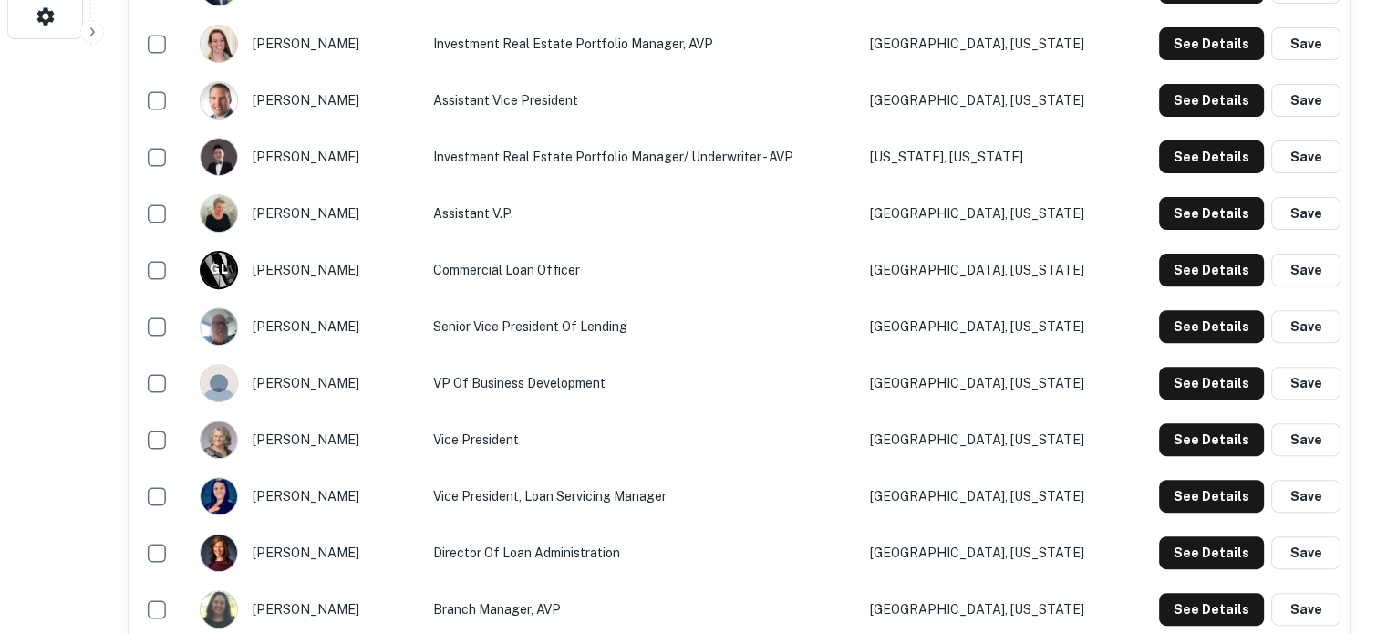
scroll to position [547, 0]
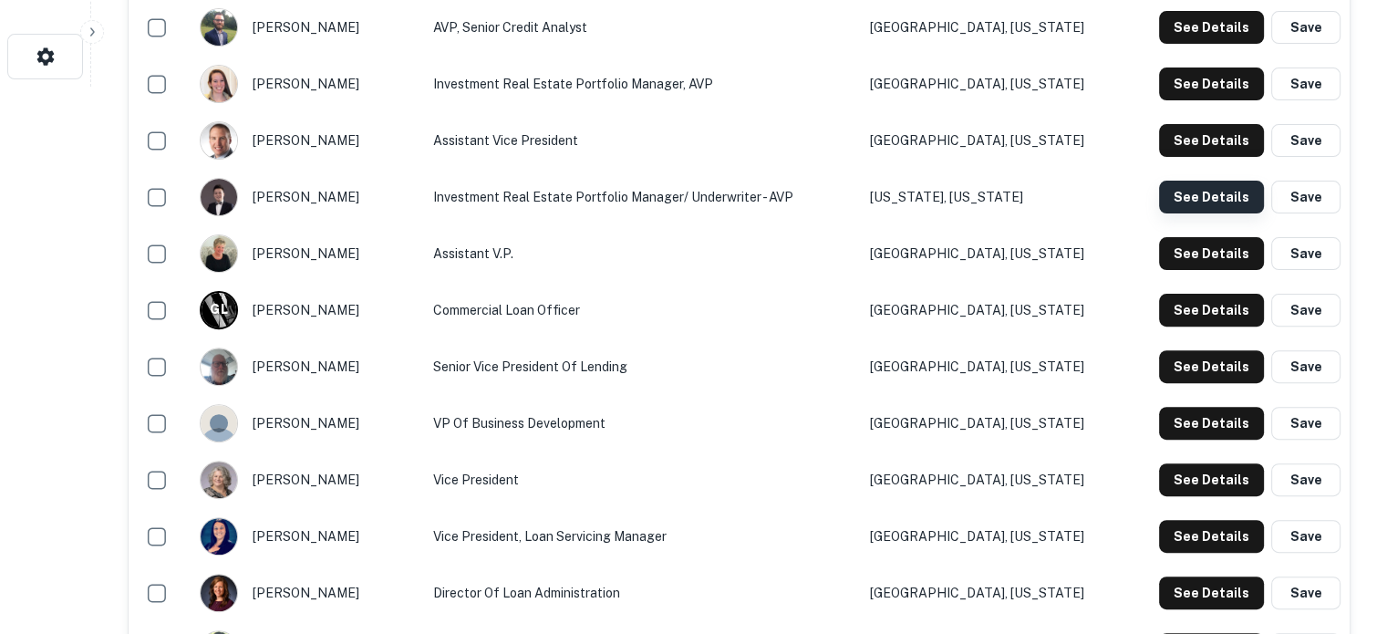
click at [1211, 199] on button "See Details" at bounding box center [1211, 197] width 105 height 33
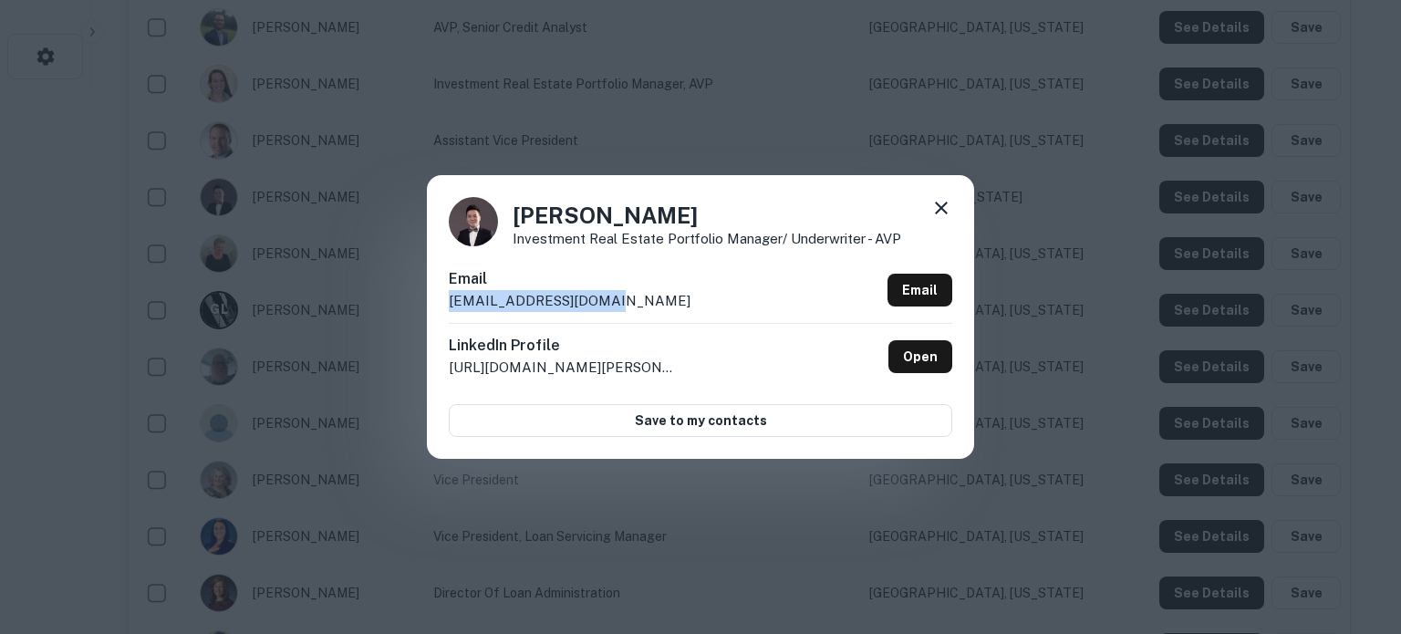
drag, startPoint x: 449, startPoint y: 305, endPoint x: 638, endPoint y: 303, distance: 189.7
click at [638, 303] on div "Email tpham@bayvanguard.com Email" at bounding box center [700, 295] width 503 height 55
copy p "tpham@bayvanguard.com"
click at [950, 207] on icon at bounding box center [941, 208] width 22 height 22
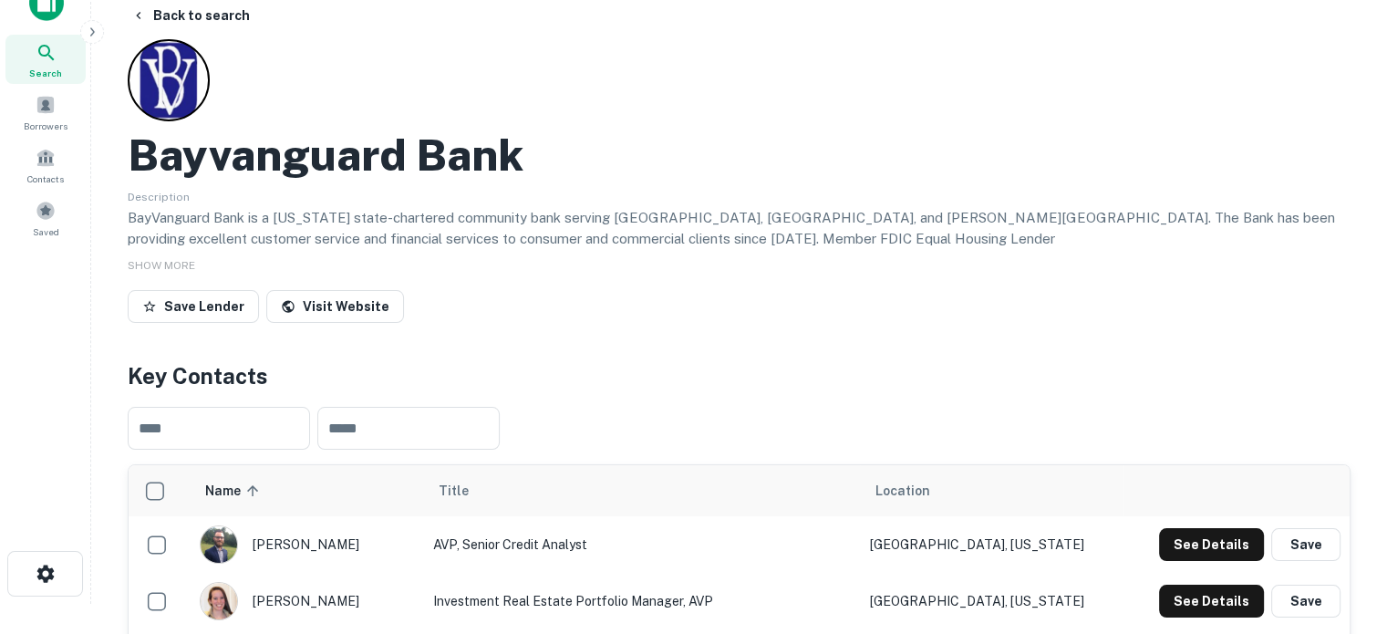
scroll to position [0, 0]
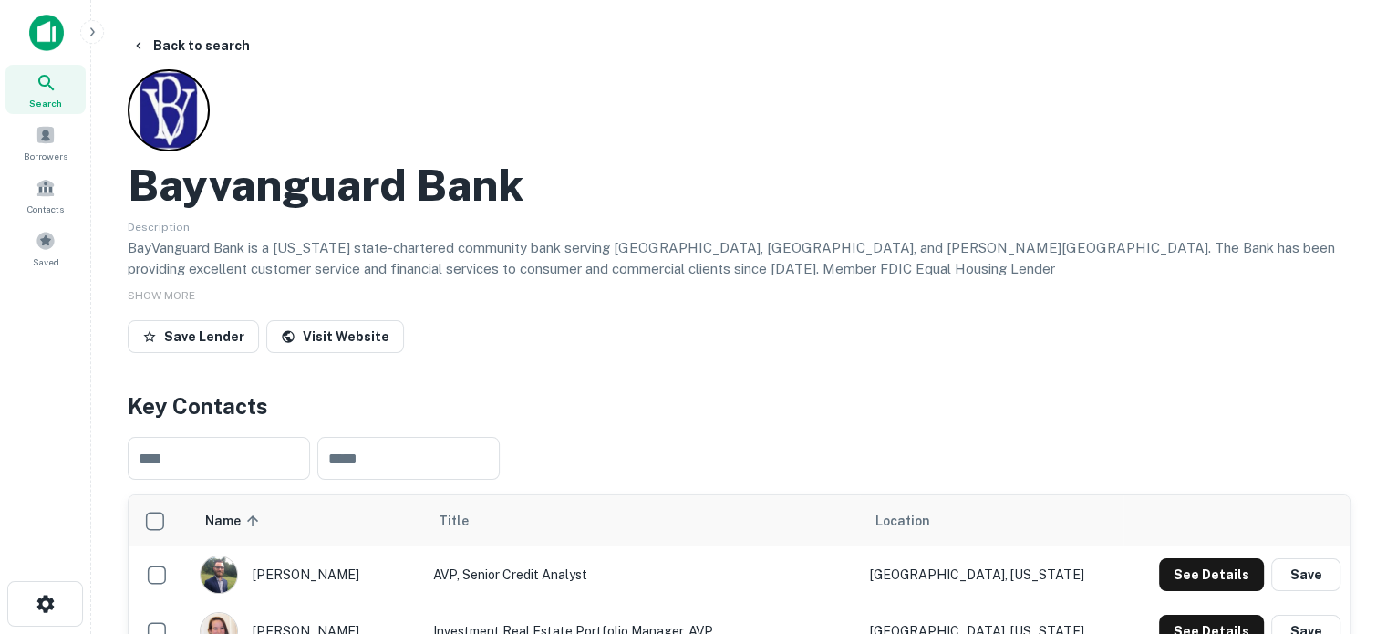
click at [55, 88] on icon at bounding box center [47, 83] width 22 height 22
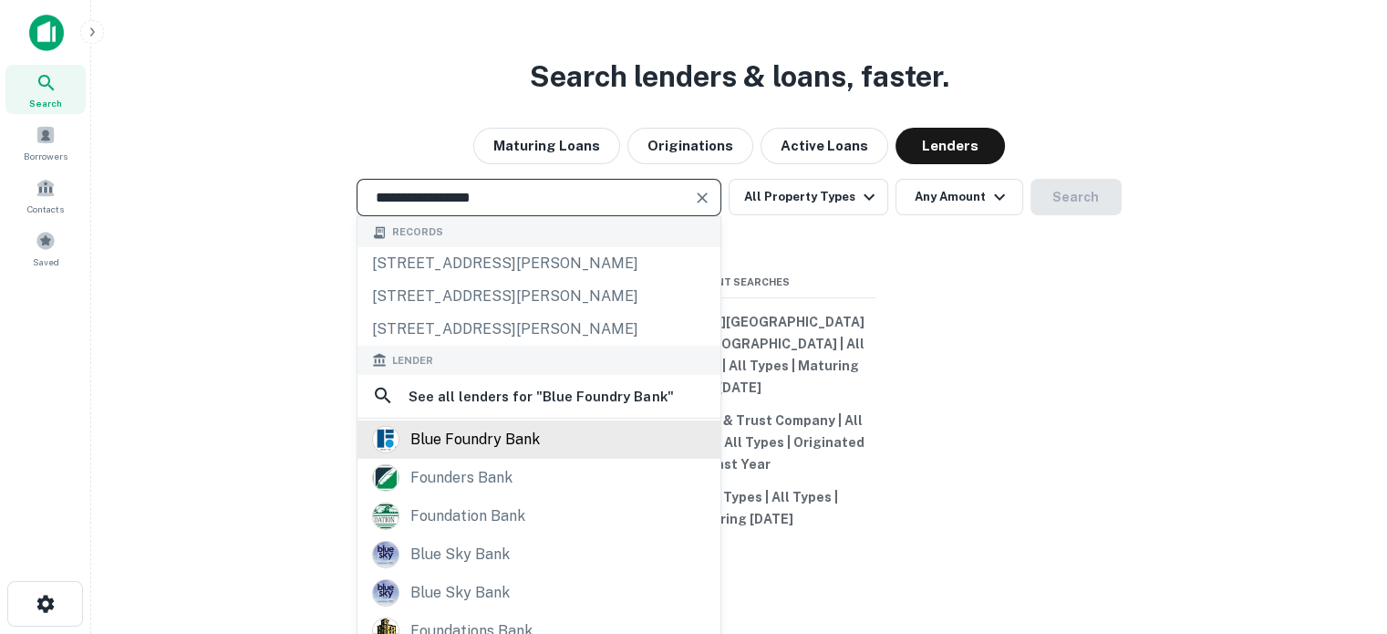
type input "**********"
click at [559, 452] on div "blue foundry bank" at bounding box center [539, 438] width 334 height 27
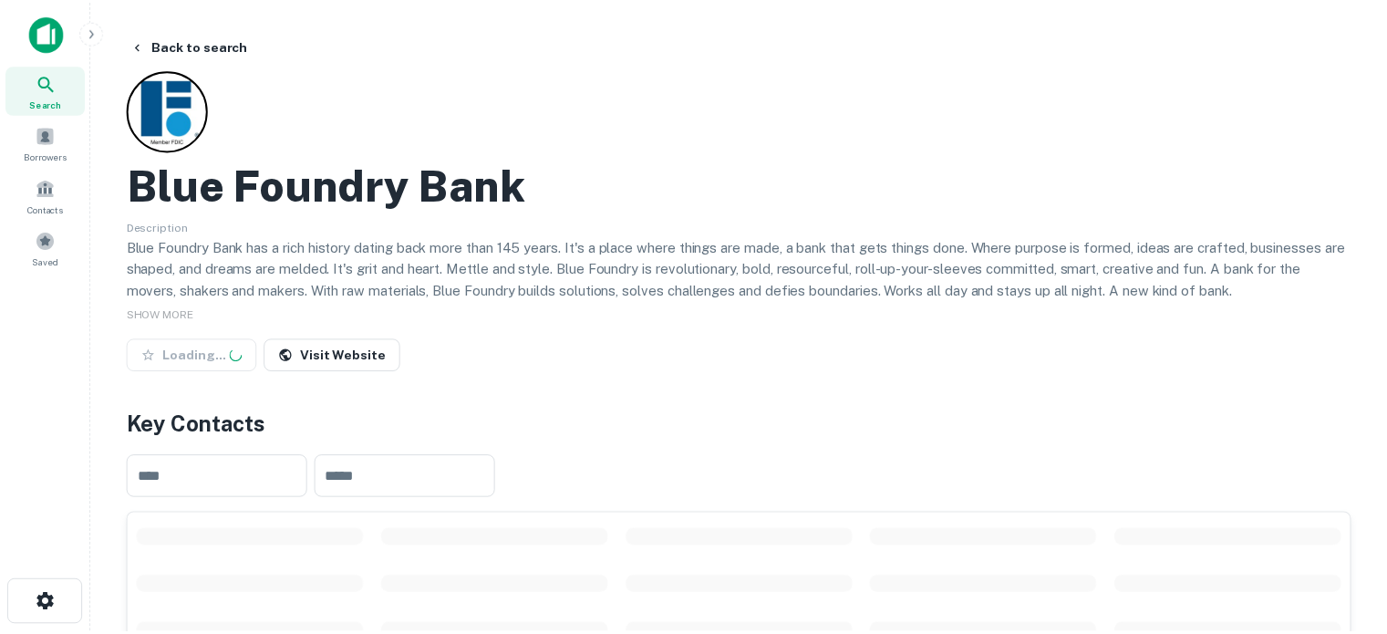
scroll to position [274, 0]
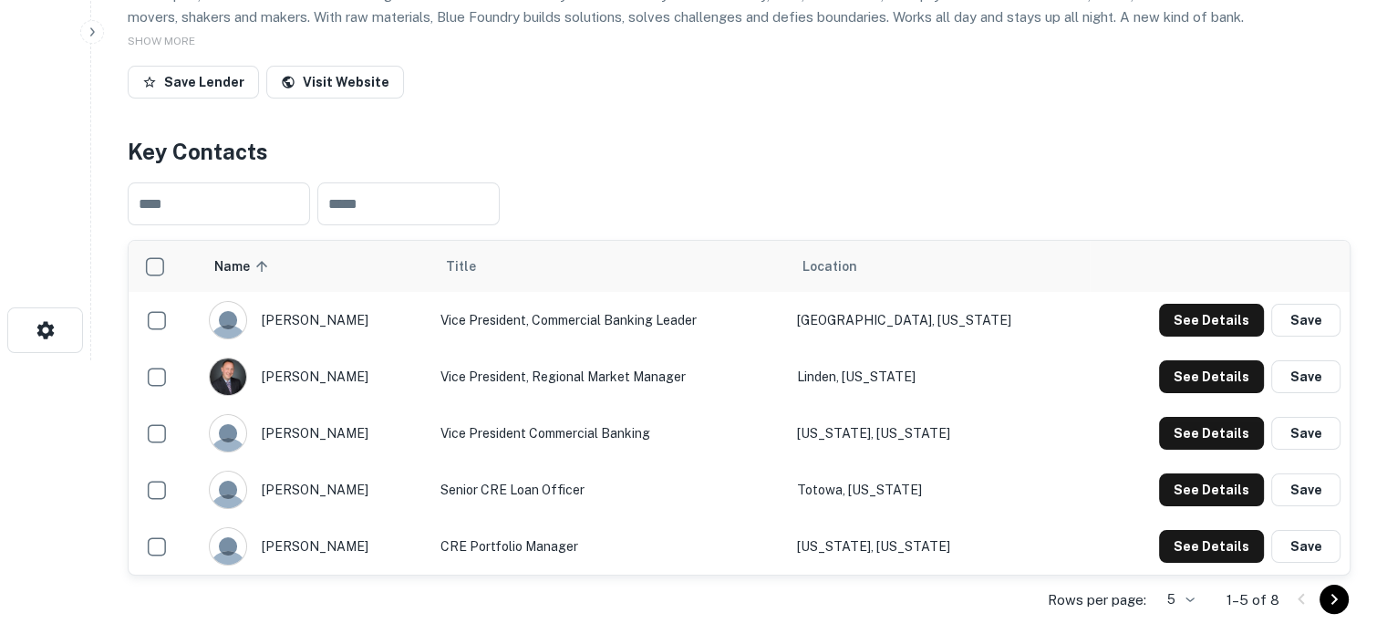
click at [1178, 360] on body "Search Borrowers Contacts Saved Back to search Blue Foundry Bank Description Bl…" at bounding box center [693, 43] width 1387 height 634
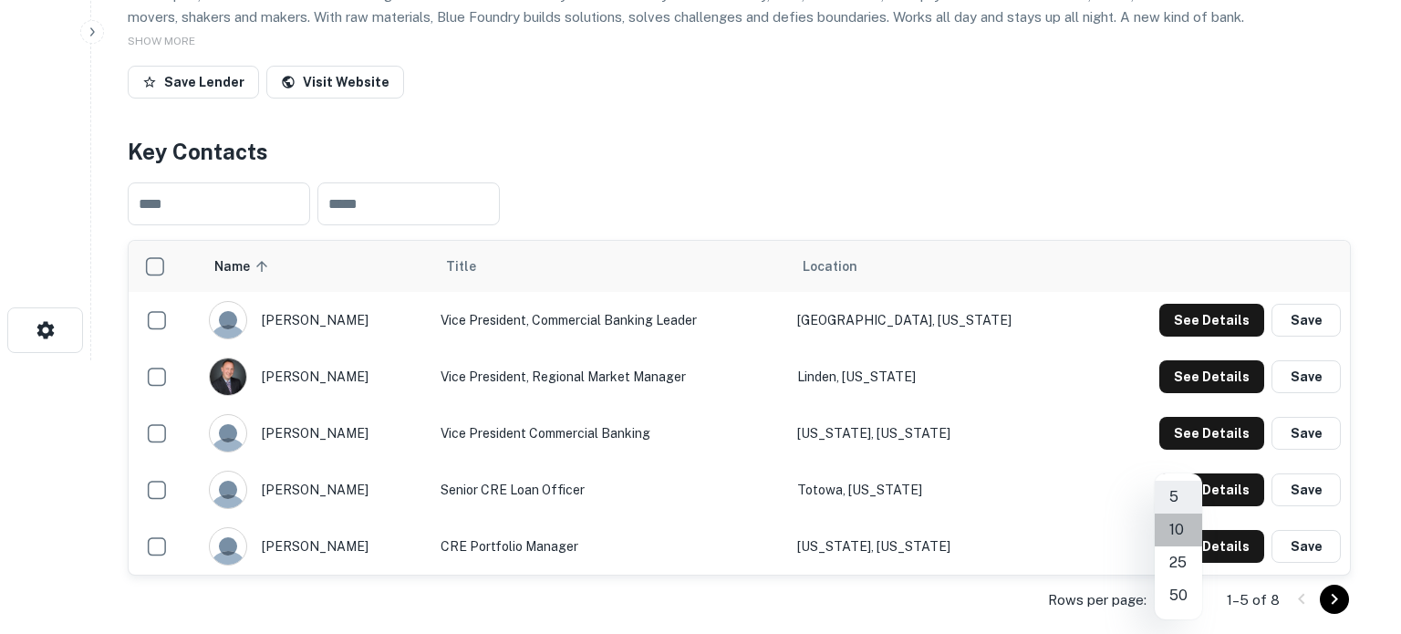
click at [1178, 538] on li "10" at bounding box center [1178, 529] width 47 height 33
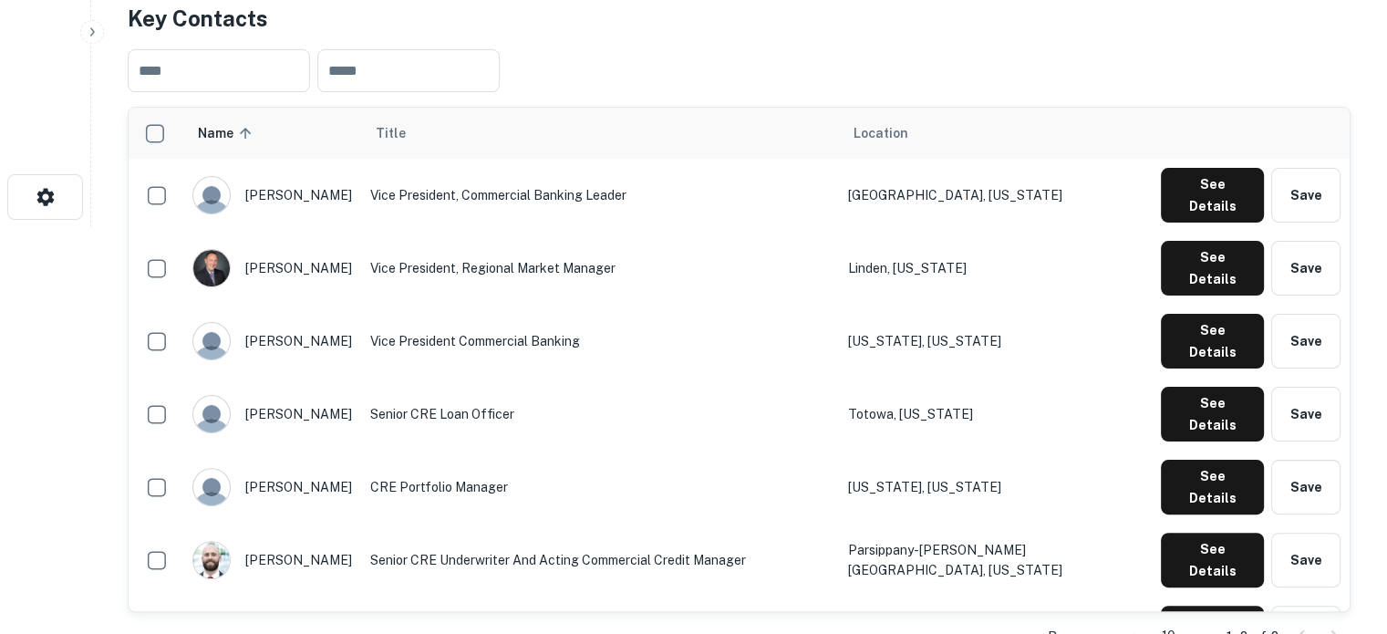
scroll to position [547, 0]
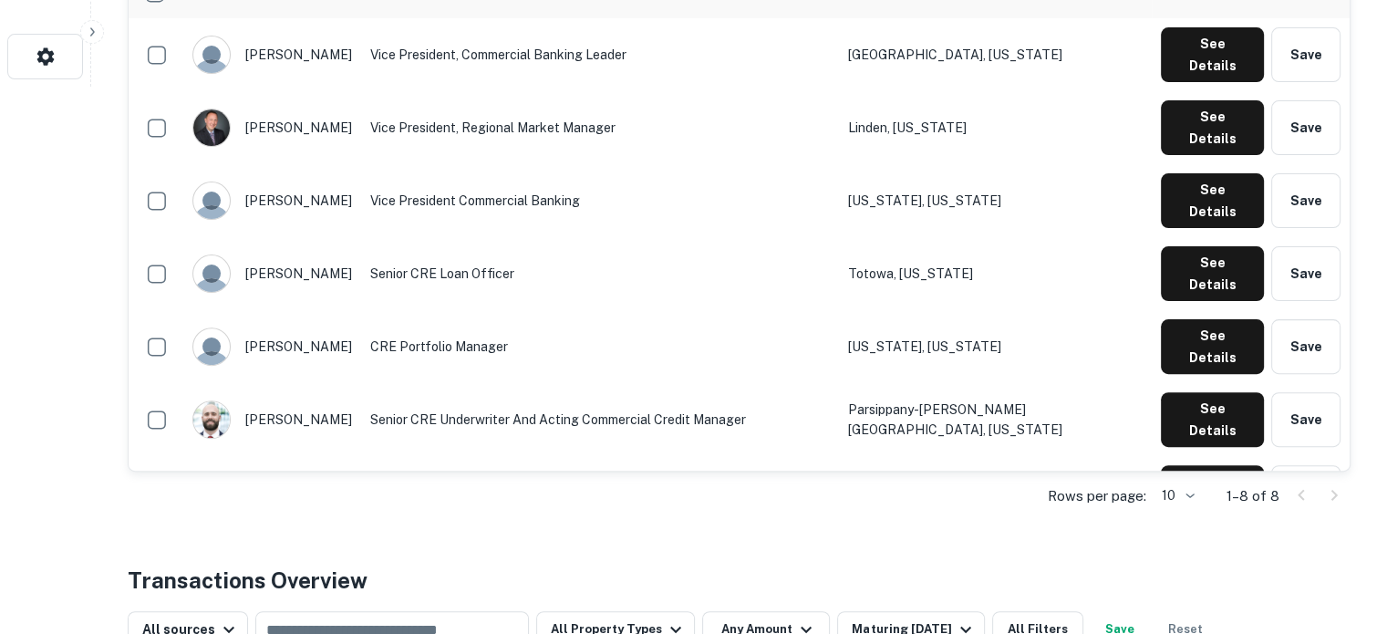
click at [596, 456] on td "Commercial Real Estate Lender" at bounding box center [600, 492] width 478 height 73
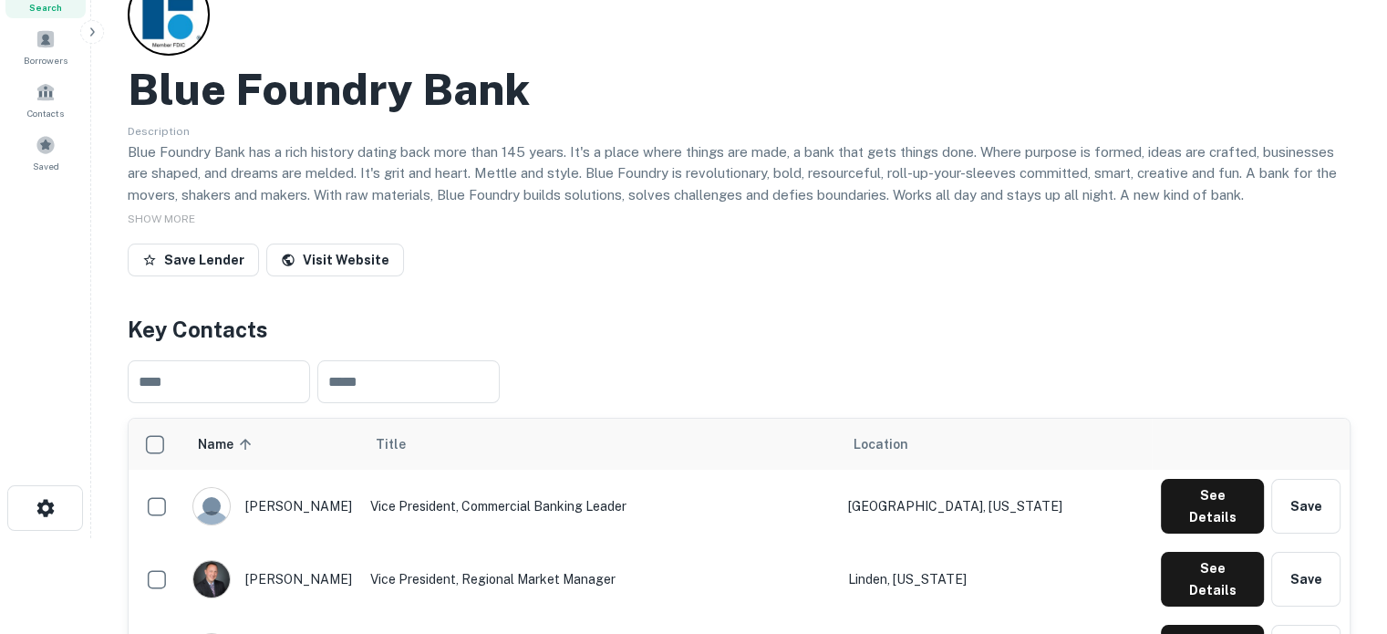
scroll to position [0, 0]
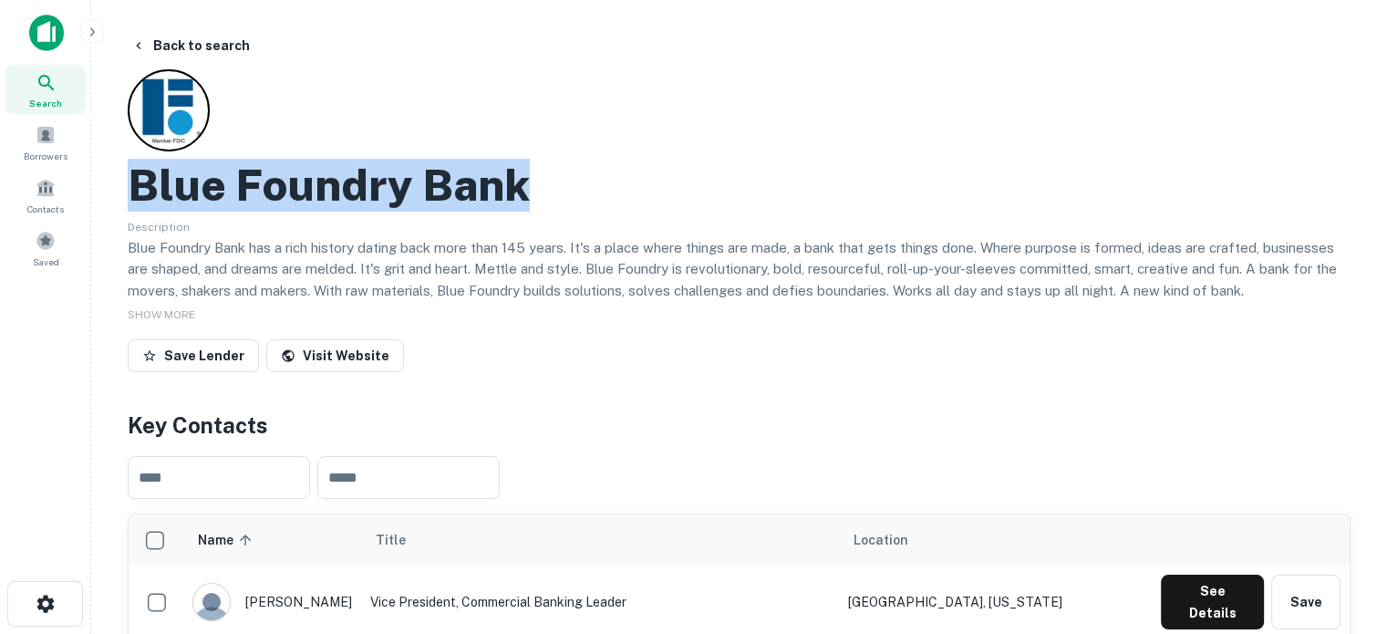
drag, startPoint x: 127, startPoint y: 183, endPoint x: 561, endPoint y: 192, distance: 434.2
copy h2 "Blue Foundry Bank"
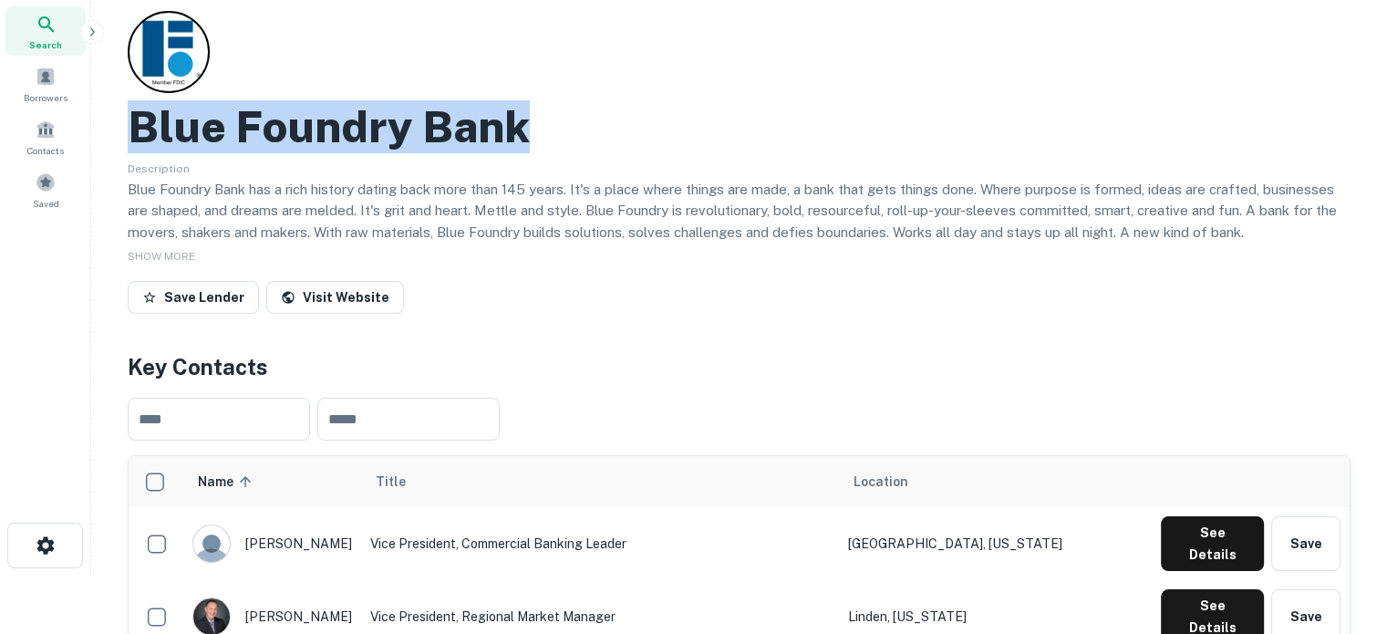
scroll to position [274, 0]
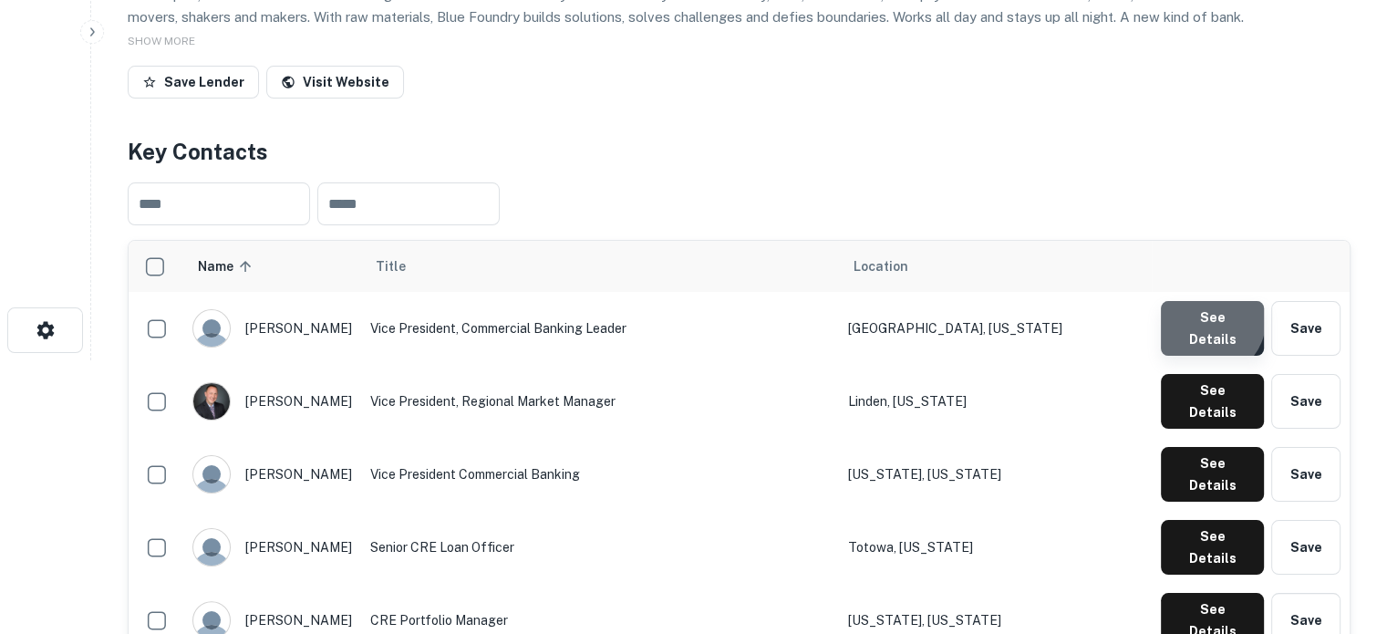
click at [1208, 324] on button "See Details" at bounding box center [1212, 328] width 103 height 55
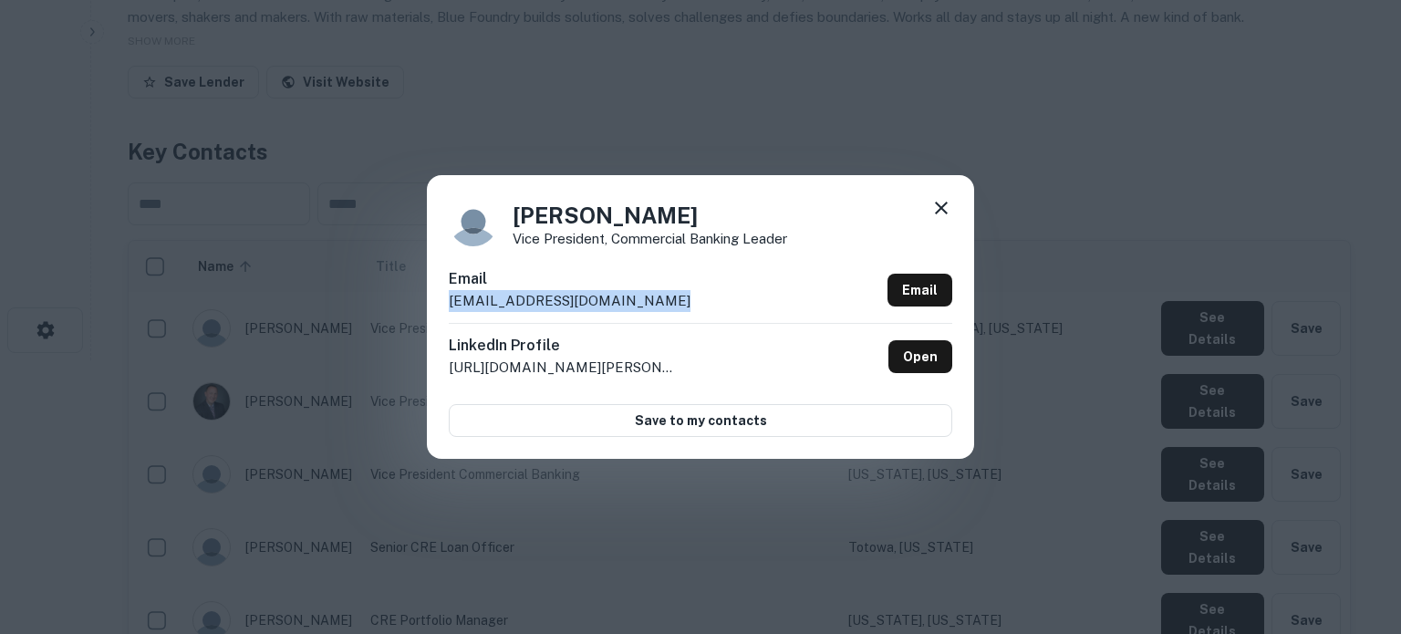
drag, startPoint x: 445, startPoint y: 302, endPoint x: 657, endPoint y: 302, distance: 211.6
click at [657, 302] on div "[PERSON_NAME] Vice President, Commercial Banking Leader Email [EMAIL_ADDRESS][D…" at bounding box center [700, 316] width 547 height 283
copy p "[EMAIL_ADDRESS][DOMAIN_NAME]"
click at [923, 365] on link "Open" at bounding box center [920, 356] width 64 height 33
click at [938, 214] on icon at bounding box center [941, 208] width 22 height 22
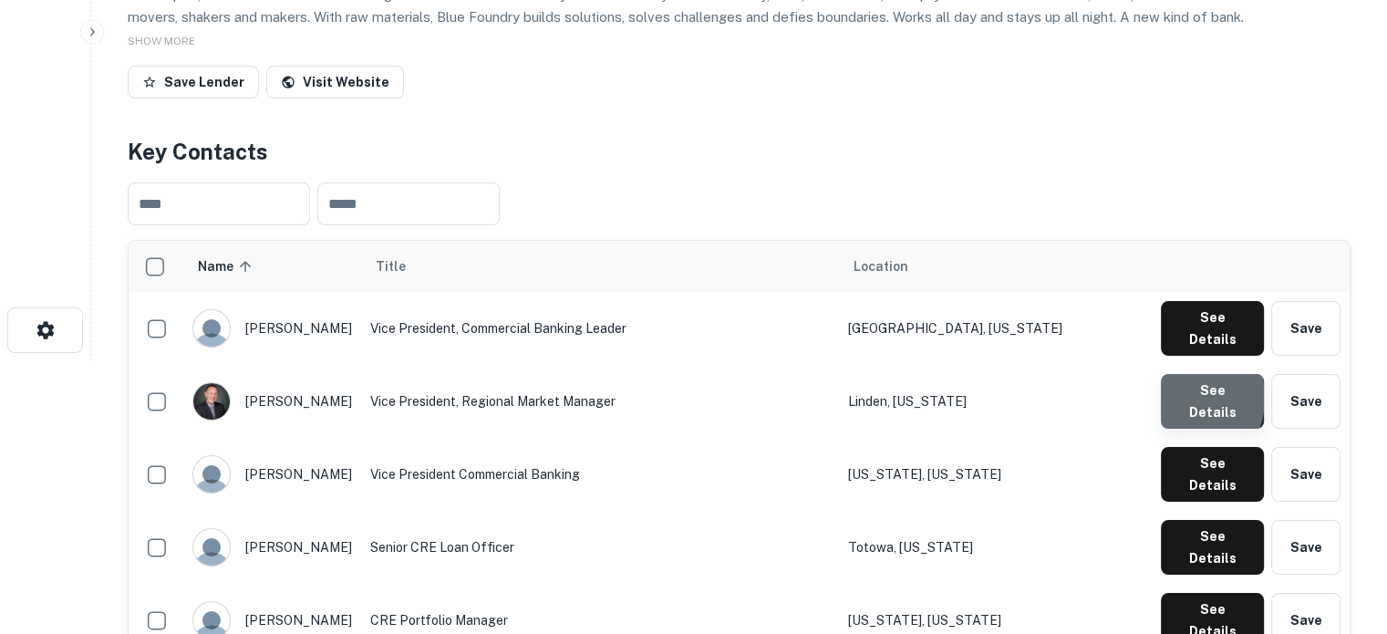
click at [1172, 385] on button "See Details" at bounding box center [1212, 401] width 103 height 55
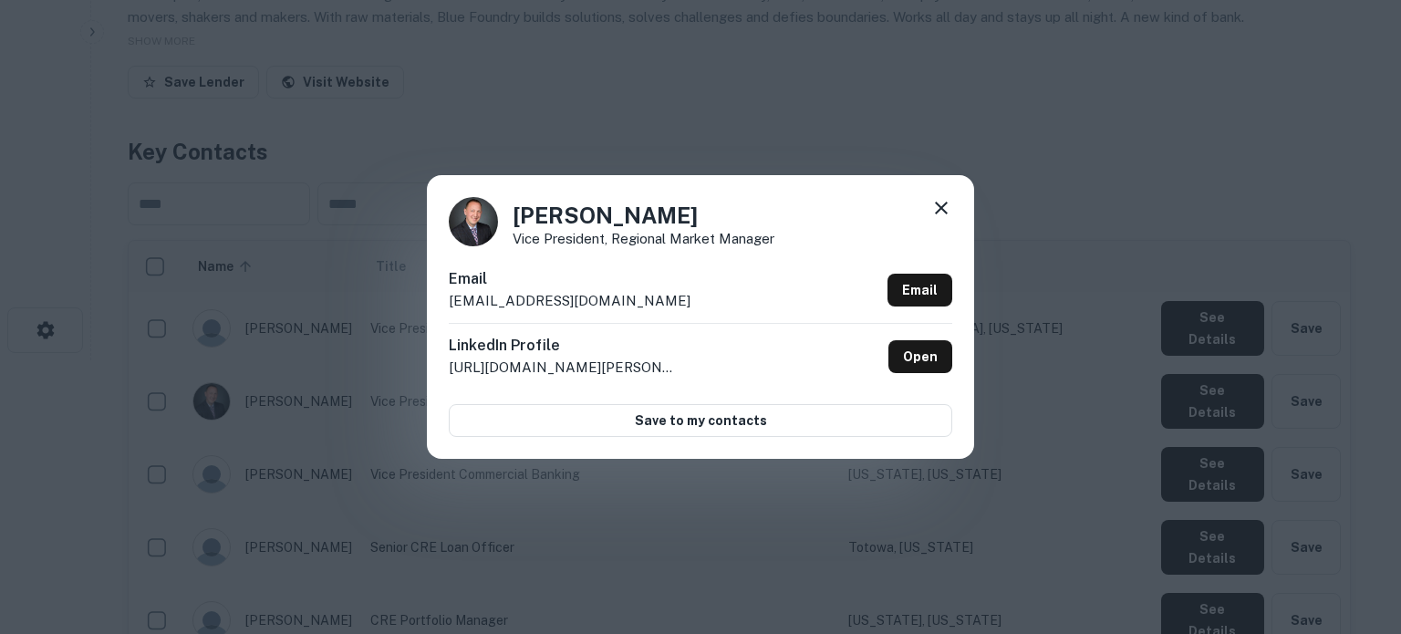
drag, startPoint x: 443, startPoint y: 304, endPoint x: 687, endPoint y: 307, distance: 243.5
click at [687, 307] on div "[PERSON_NAME] Vice President, Regional Market Manager Email [EMAIL_ADDRESS][DOM…" at bounding box center [700, 316] width 547 height 283
copy p "[EMAIL_ADDRESS][DOMAIN_NAME]"
click at [927, 368] on link "Open" at bounding box center [920, 356] width 64 height 33
click at [941, 206] on icon at bounding box center [941, 208] width 22 height 22
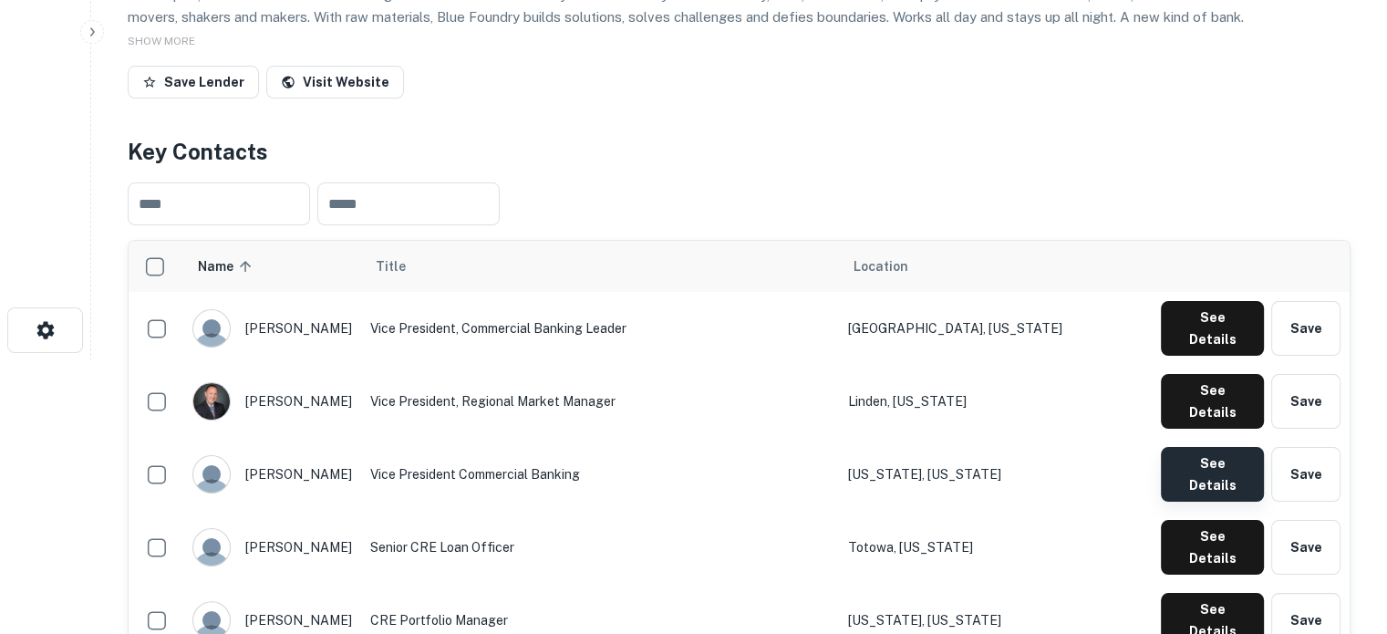
click at [1164, 447] on button "See Details" at bounding box center [1212, 474] width 103 height 55
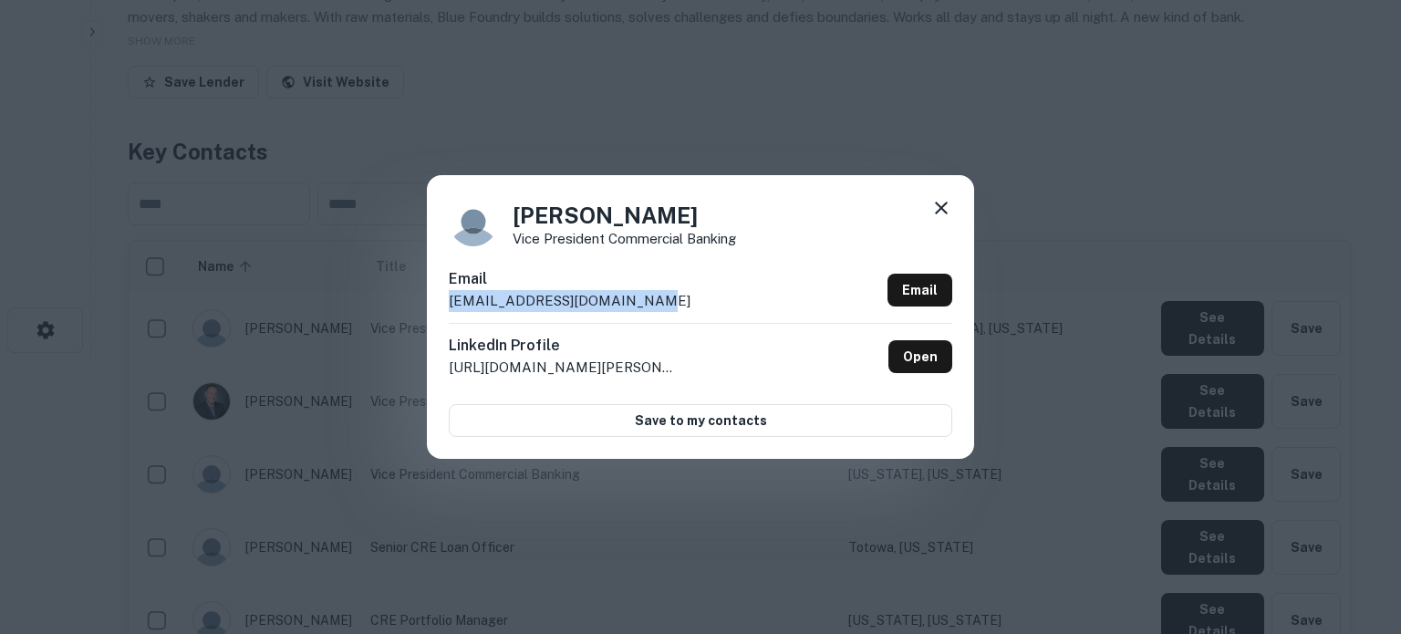
drag, startPoint x: 446, startPoint y: 306, endPoint x: 648, endPoint y: 308, distance: 201.6
click at [648, 308] on div "[PERSON_NAME] Vice President Commercial Banking Email [EMAIL_ADDRESS][DOMAIN_NA…" at bounding box center [700, 316] width 547 height 283
copy p "[EMAIL_ADDRESS][DOMAIN_NAME]"
click at [954, 203] on div "[PERSON_NAME] Vice President Commercial Banking Email [EMAIL_ADDRESS][DOMAIN_NA…" at bounding box center [700, 316] width 547 height 283
click at [945, 204] on icon at bounding box center [941, 208] width 13 height 13
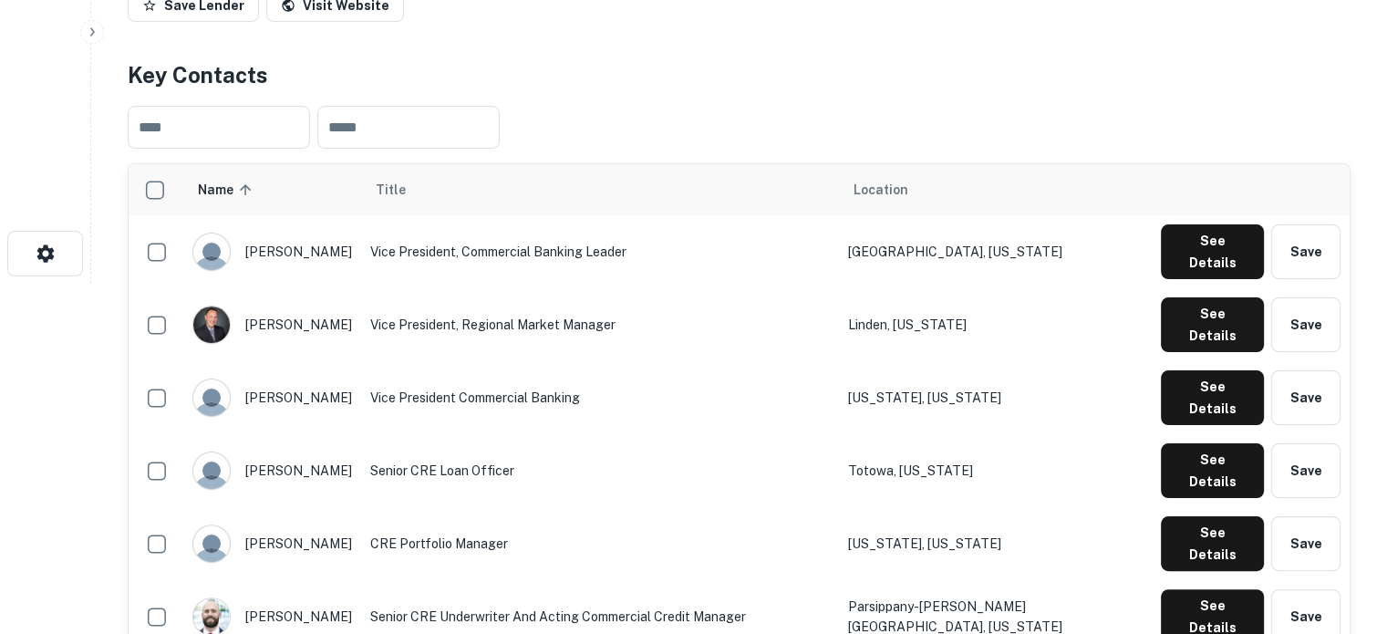
scroll to position [456, 0]
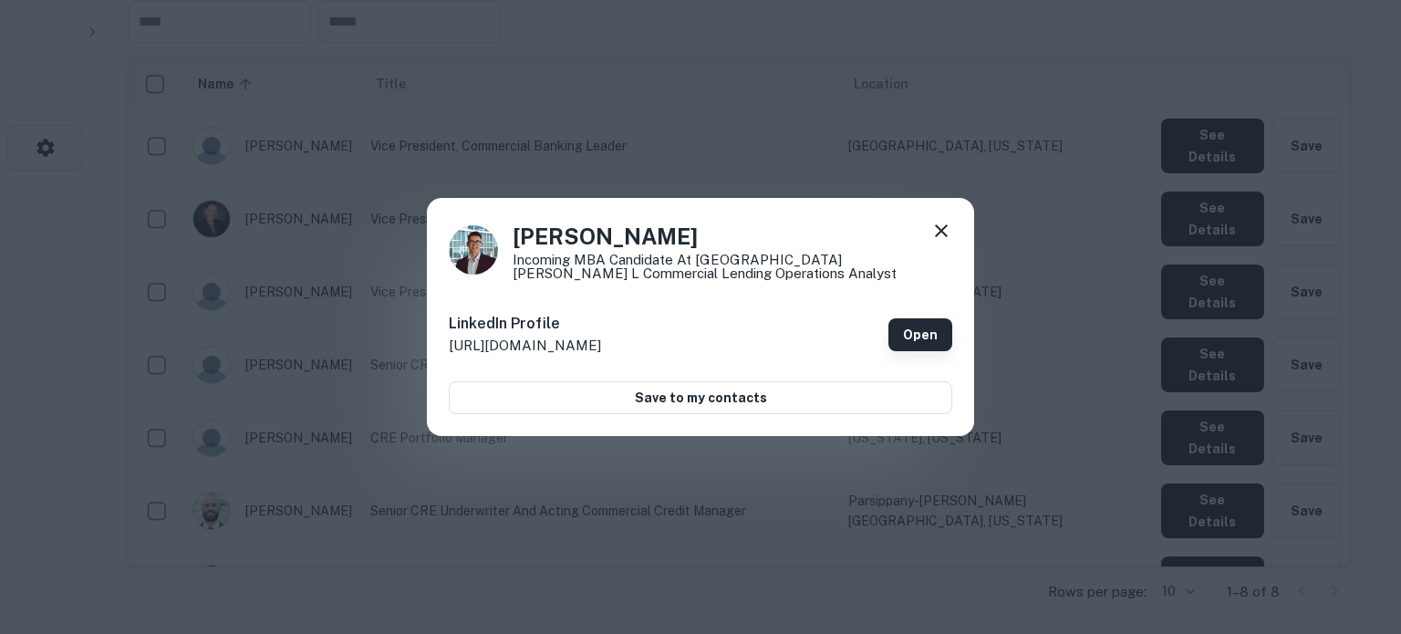
click at [926, 341] on link "Open" at bounding box center [920, 334] width 64 height 33
click at [945, 225] on icon at bounding box center [941, 231] width 22 height 22
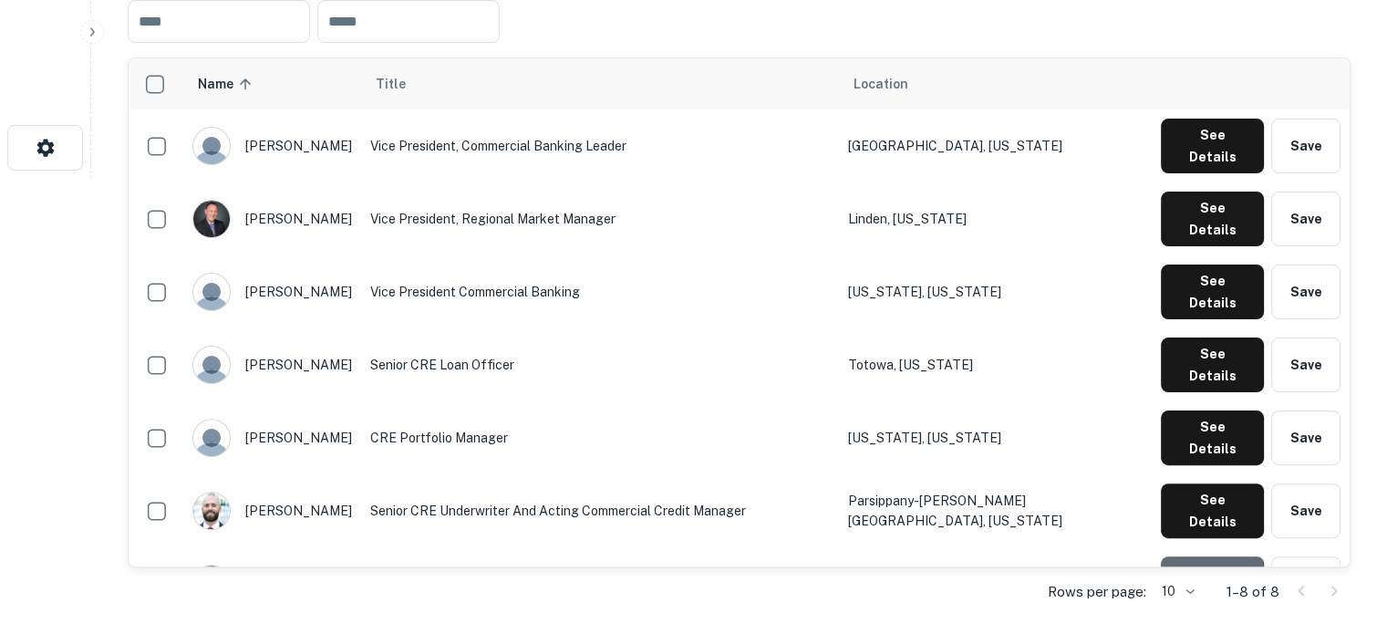
click at [1199, 556] on button "See Details" at bounding box center [1212, 583] width 103 height 55
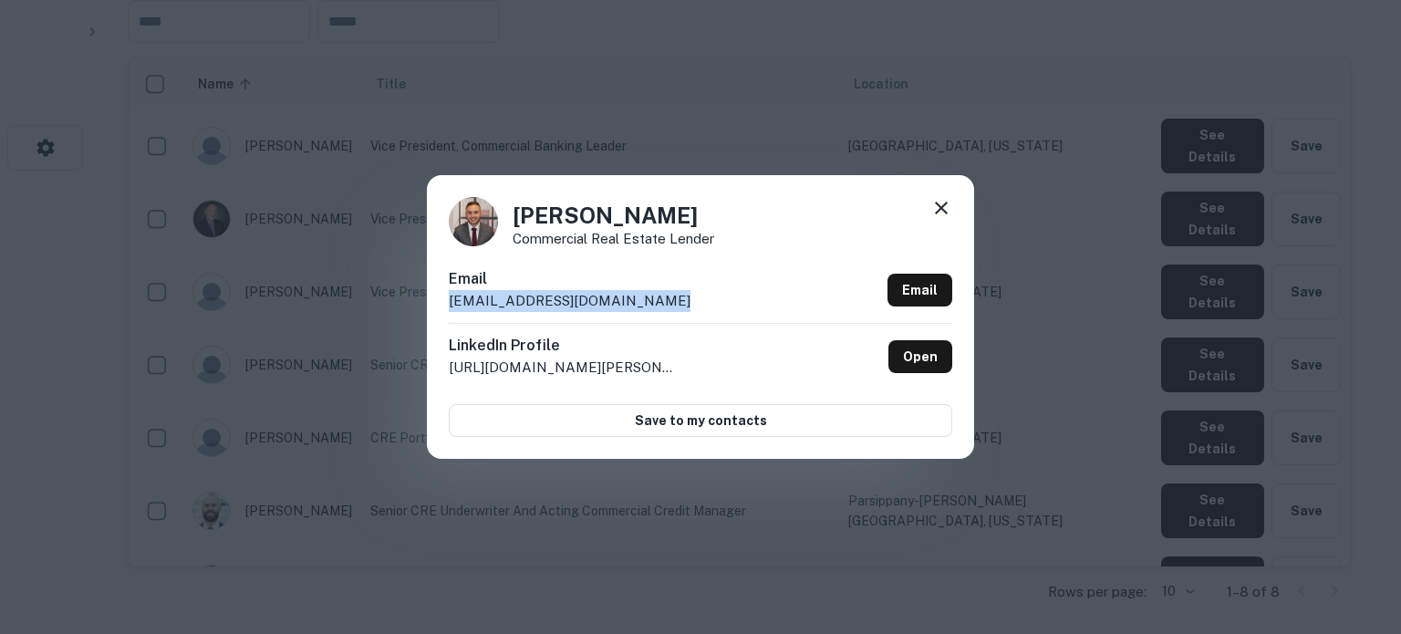
drag, startPoint x: 543, startPoint y: 300, endPoint x: 681, endPoint y: 298, distance: 138.6
click at [681, 298] on div "Email [EMAIL_ADDRESS][DOMAIN_NAME] Email" at bounding box center [700, 295] width 503 height 55
copy p "[EMAIL_ADDRESS][DOMAIN_NAME]"
click at [937, 209] on icon at bounding box center [941, 208] width 22 height 22
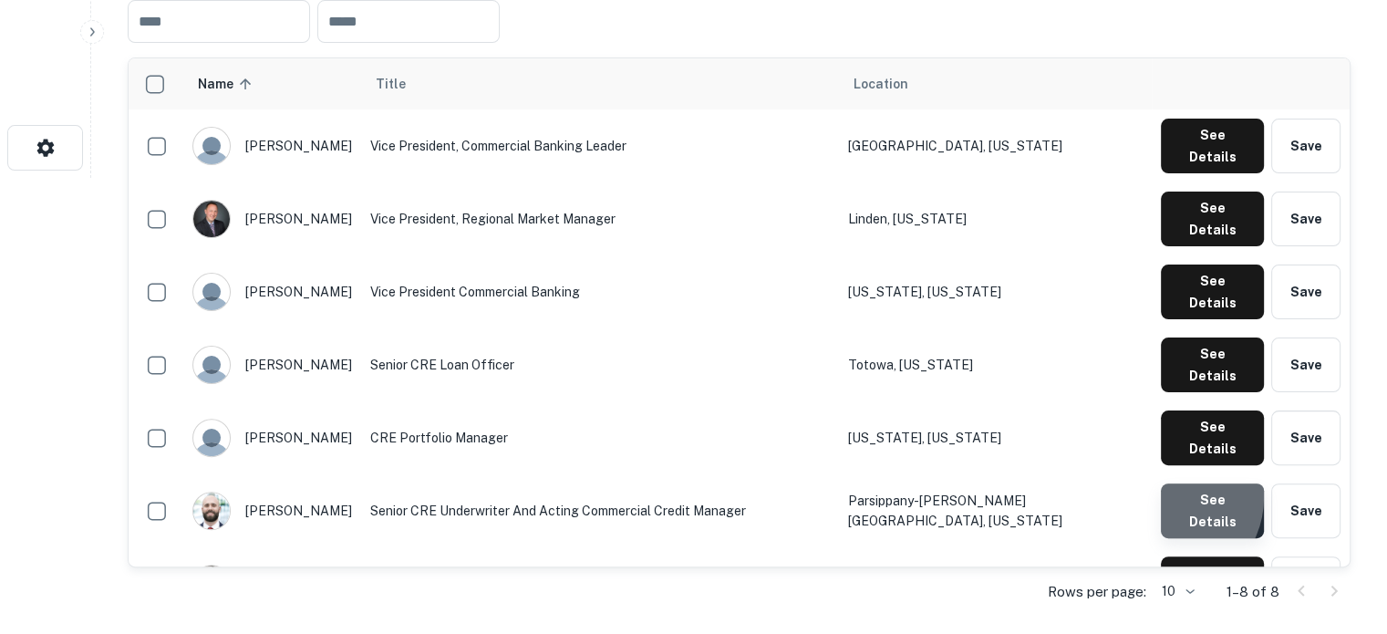
click at [1166, 483] on button "See Details" at bounding box center [1212, 510] width 103 height 55
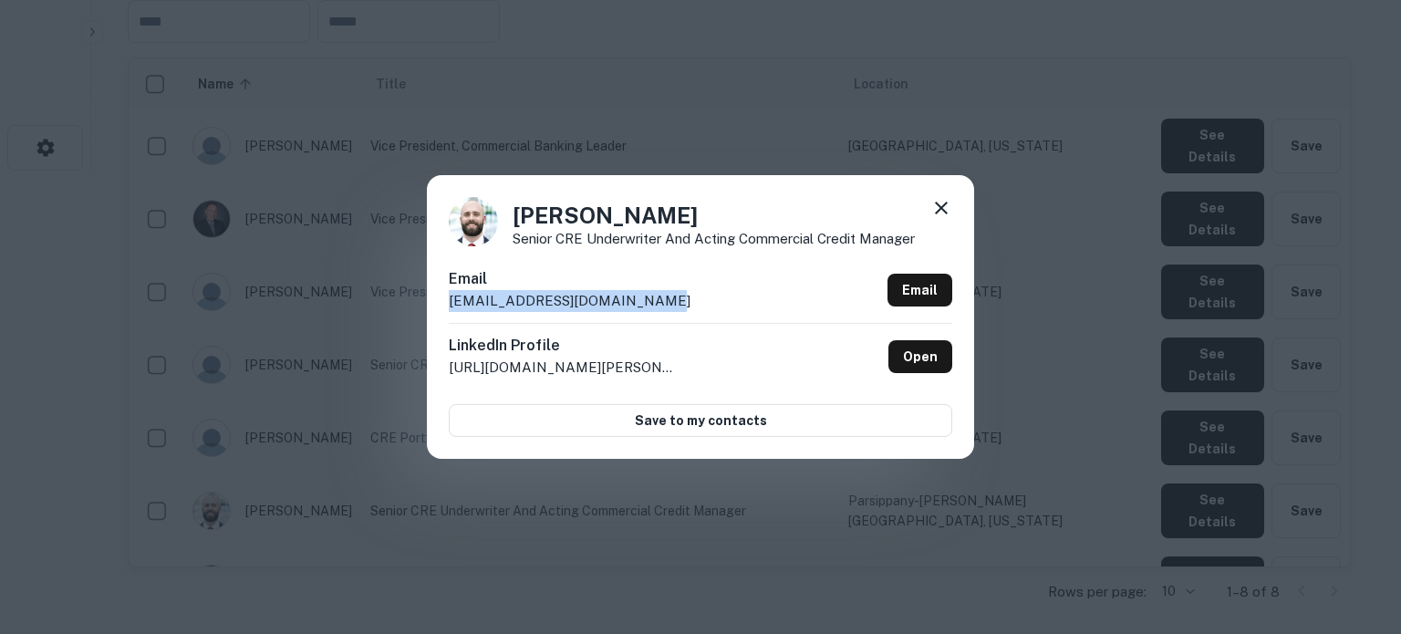
drag, startPoint x: 448, startPoint y: 302, endPoint x: 671, endPoint y: 301, distance: 223.4
click at [671, 301] on div "[PERSON_NAME] Senior CRE Underwriter and Acting Commercial Credit Manager Email…" at bounding box center [700, 316] width 547 height 283
copy p "[EMAIL_ADDRESS][DOMAIN_NAME]"
click at [938, 202] on icon at bounding box center [941, 208] width 22 height 22
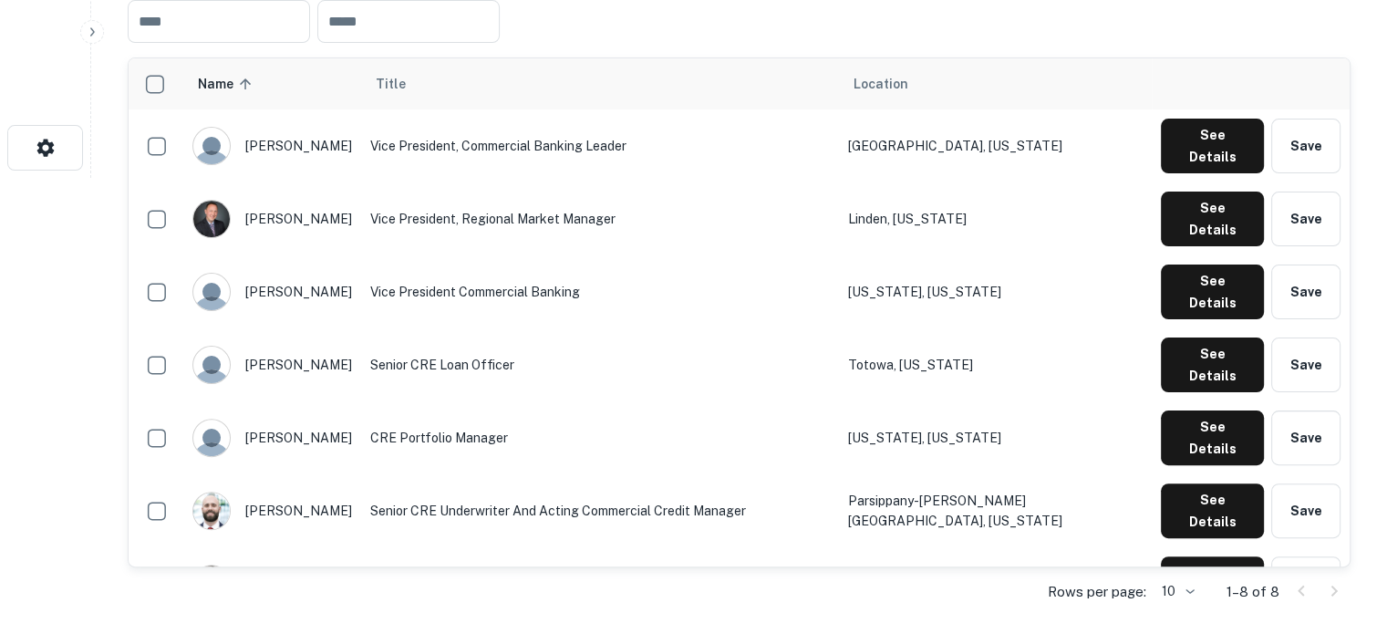
click at [1161, 337] on div "See Details Save" at bounding box center [1251, 364] width 180 height 55
click at [1176, 337] on button "See Details" at bounding box center [1212, 364] width 103 height 55
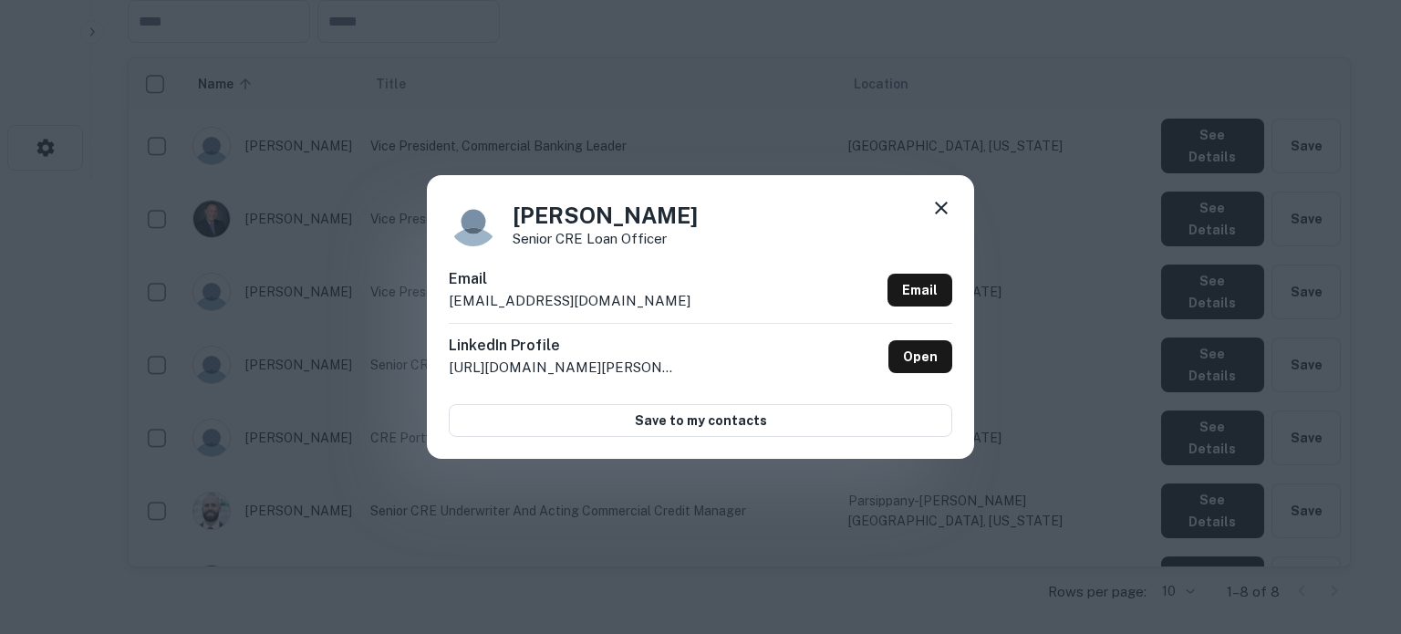
click at [451, 305] on p "[EMAIL_ADDRESS][DOMAIN_NAME]" at bounding box center [570, 301] width 242 height 22
click at [647, 299] on p "[EMAIL_ADDRESS][DOMAIN_NAME]" at bounding box center [570, 301] width 242 height 22
drag, startPoint x: 661, startPoint y: 295, endPoint x: 449, endPoint y: 305, distance: 212.7
click at [449, 305] on div "Email [EMAIL_ADDRESS][DOMAIN_NAME] Email" at bounding box center [700, 295] width 503 height 55
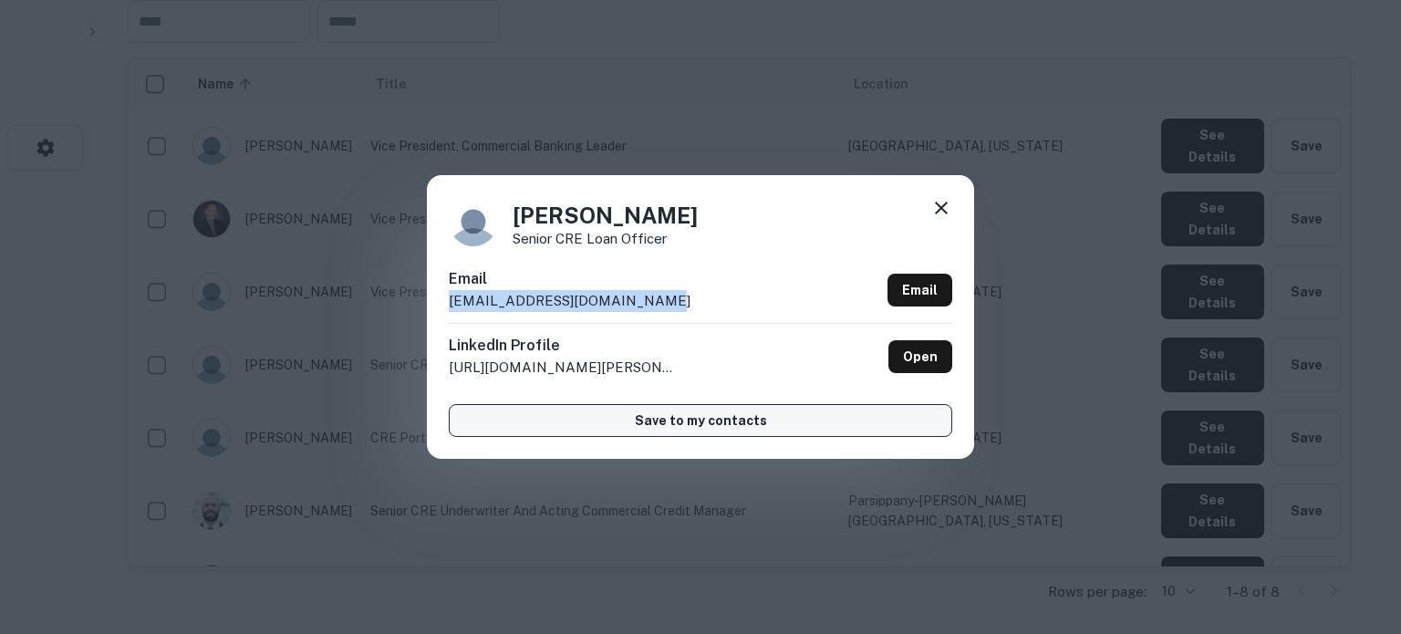
copy p "[EMAIL_ADDRESS][DOMAIN_NAME]"
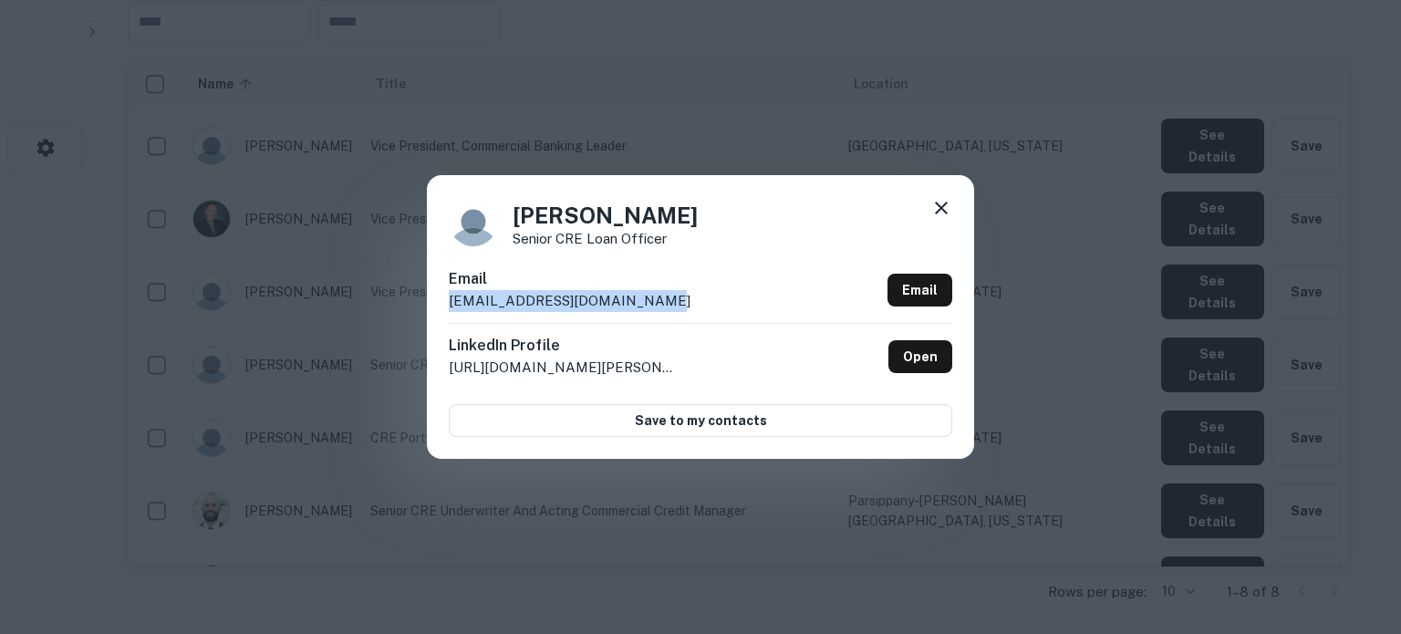
click at [936, 211] on icon at bounding box center [941, 208] width 22 height 22
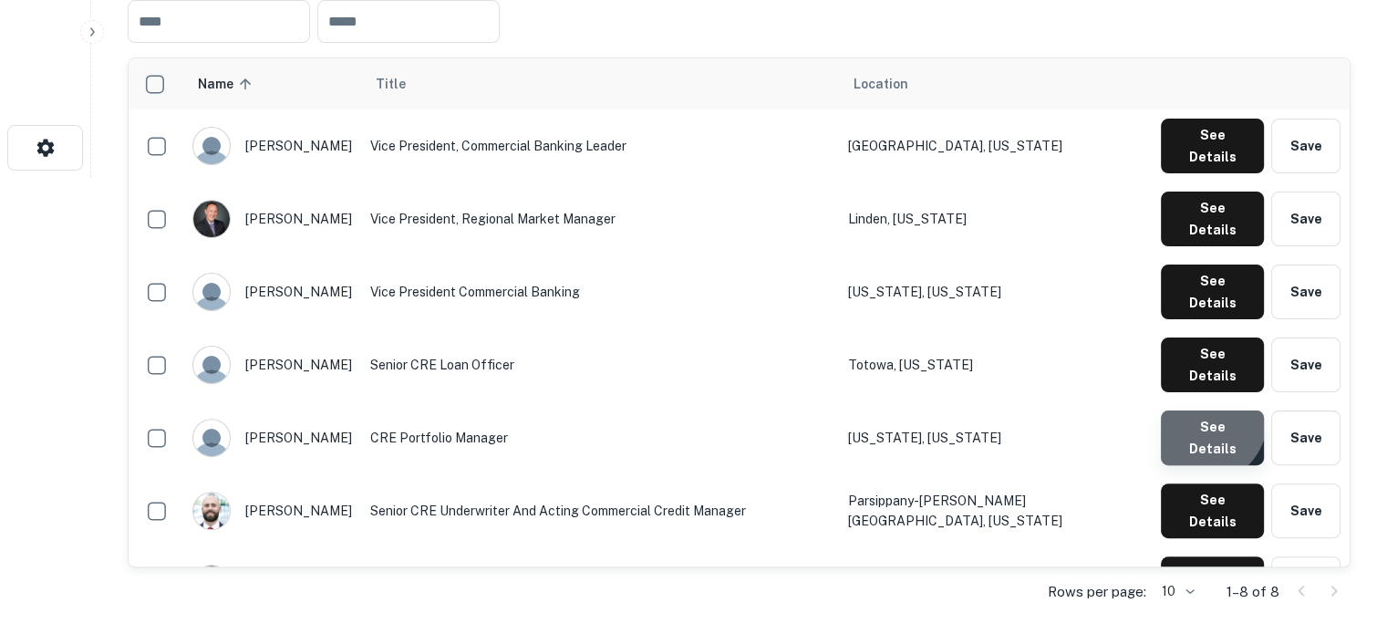
click at [1202, 410] on button "See Details" at bounding box center [1212, 437] width 103 height 55
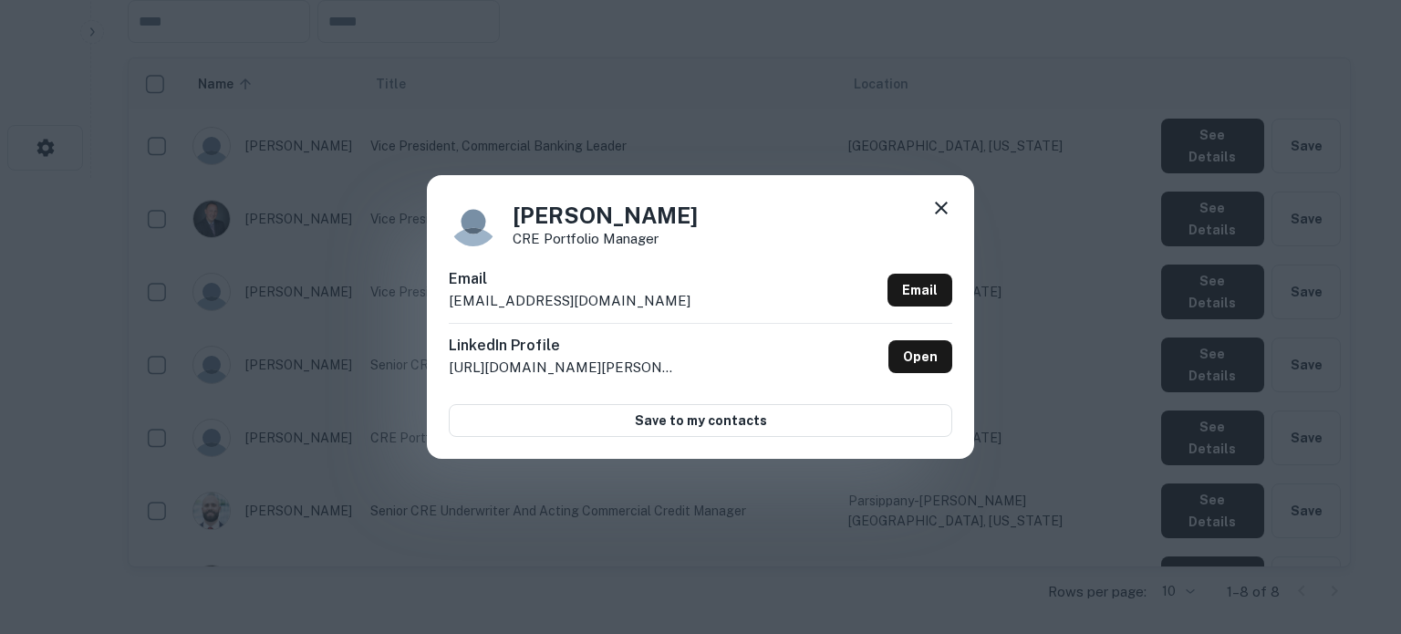
drag, startPoint x: 446, startPoint y: 306, endPoint x: 672, endPoint y: 303, distance: 226.2
click at [672, 303] on div "[PERSON_NAME] CRE Portfolio Manager Email [EMAIL_ADDRESS][DOMAIN_NAME] Email Li…" at bounding box center [700, 316] width 547 height 283
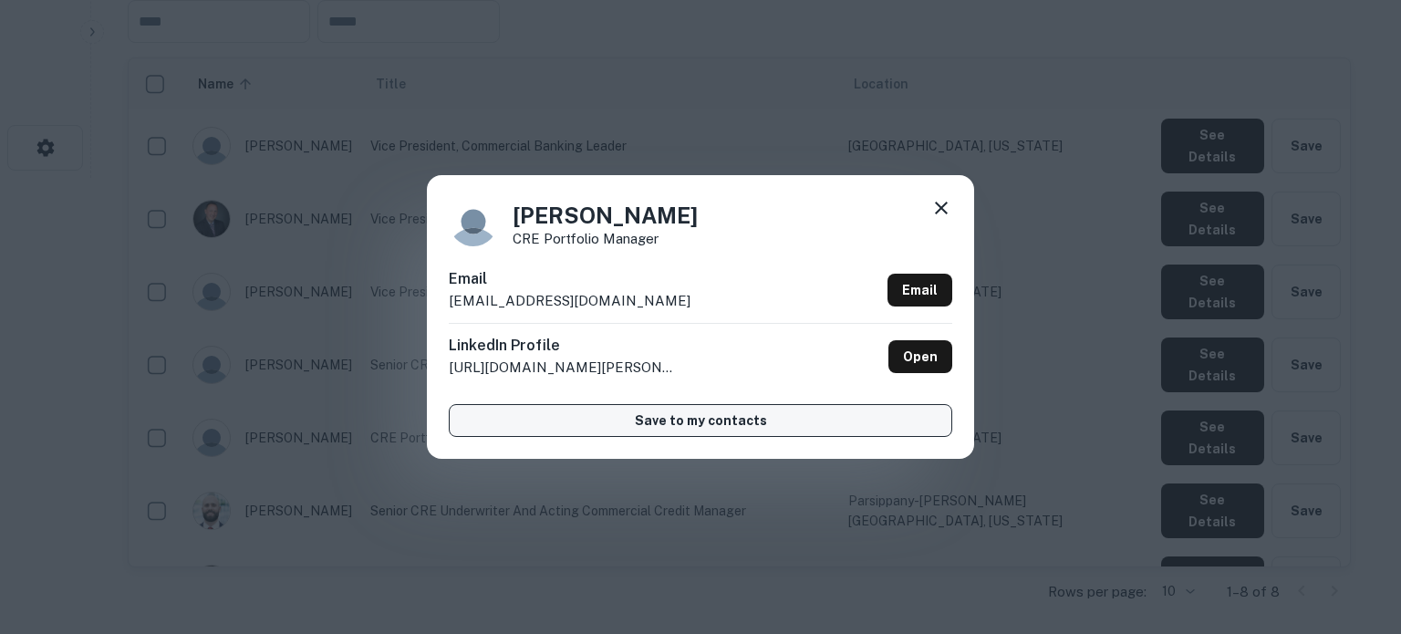
copy p "[EMAIL_ADDRESS][DOMAIN_NAME]"
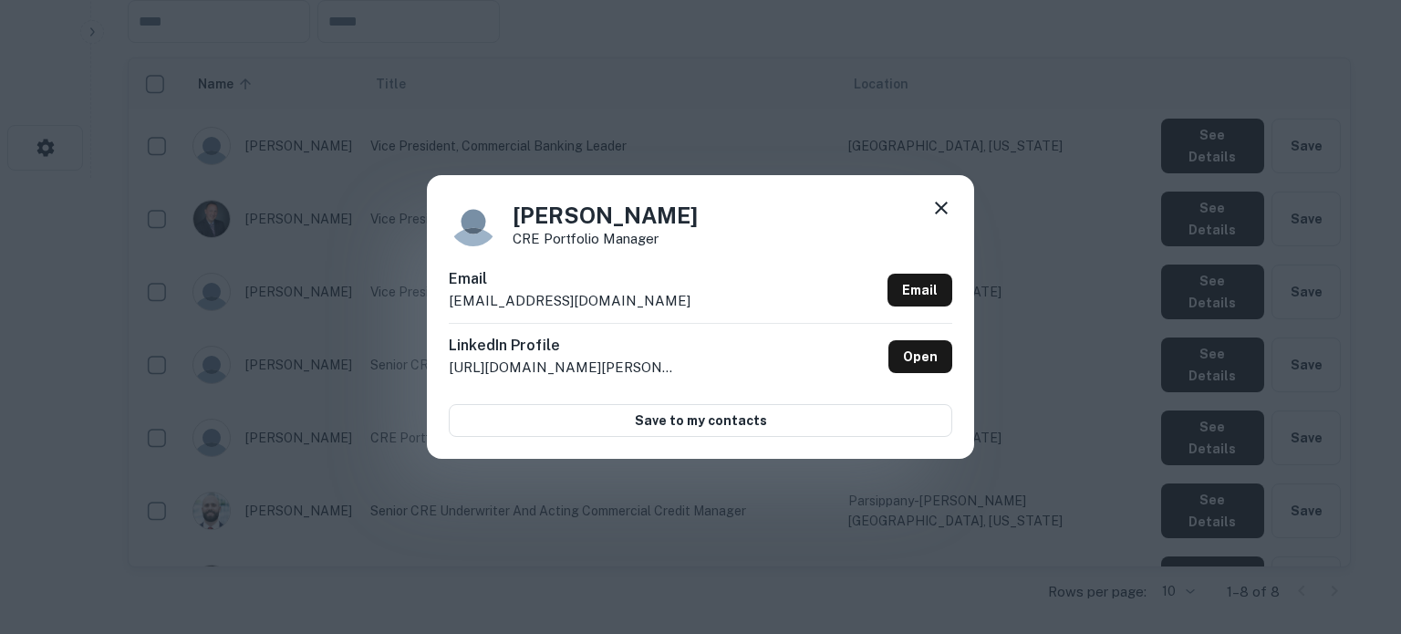
click at [941, 204] on icon at bounding box center [941, 208] width 22 height 22
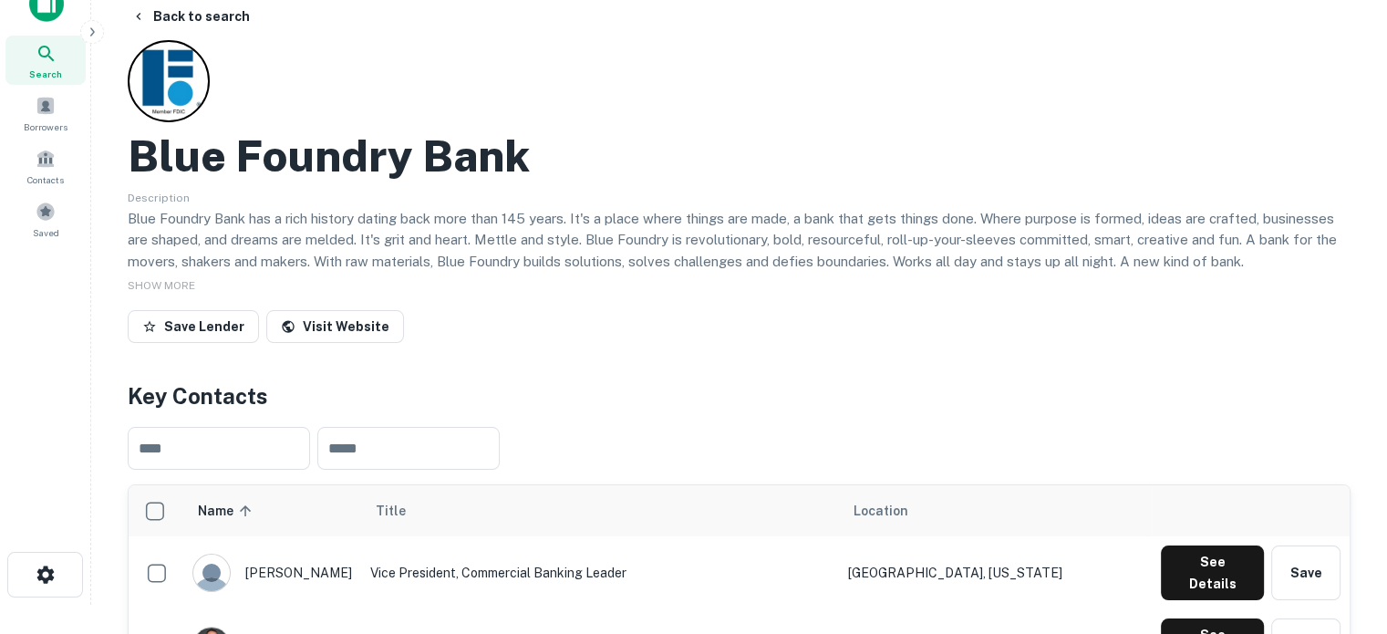
scroll to position [0, 0]
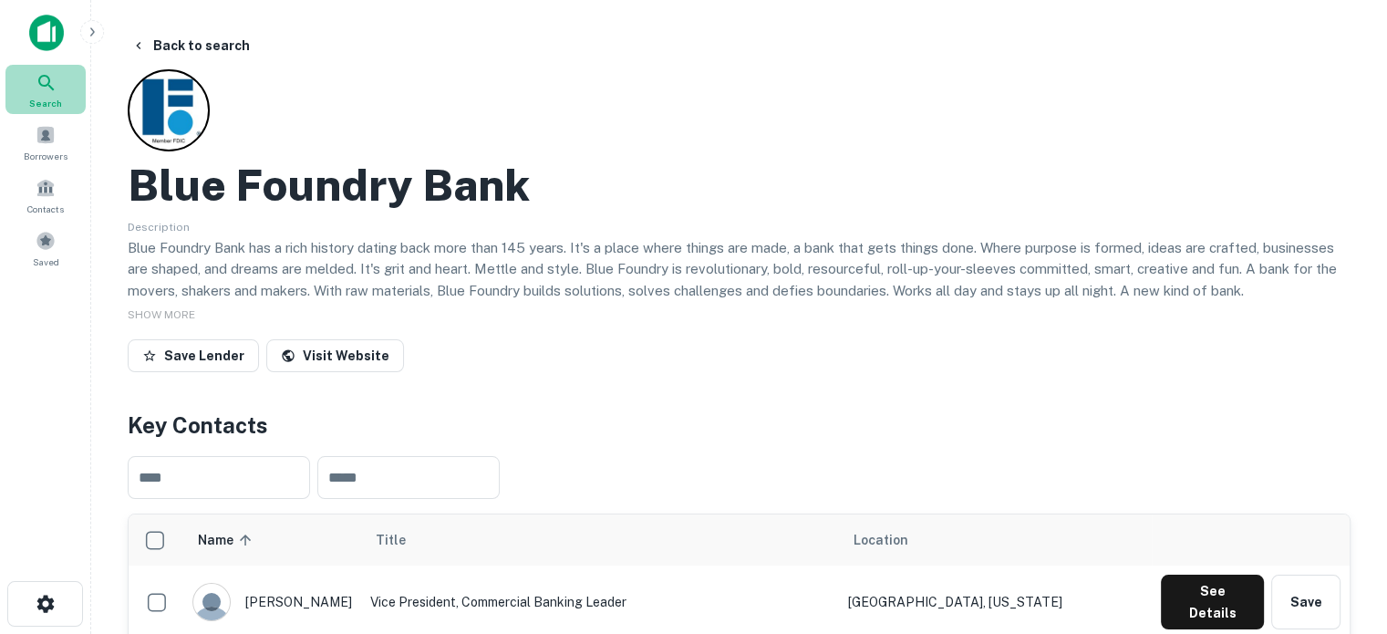
click at [66, 91] on div "Search" at bounding box center [45, 89] width 80 height 49
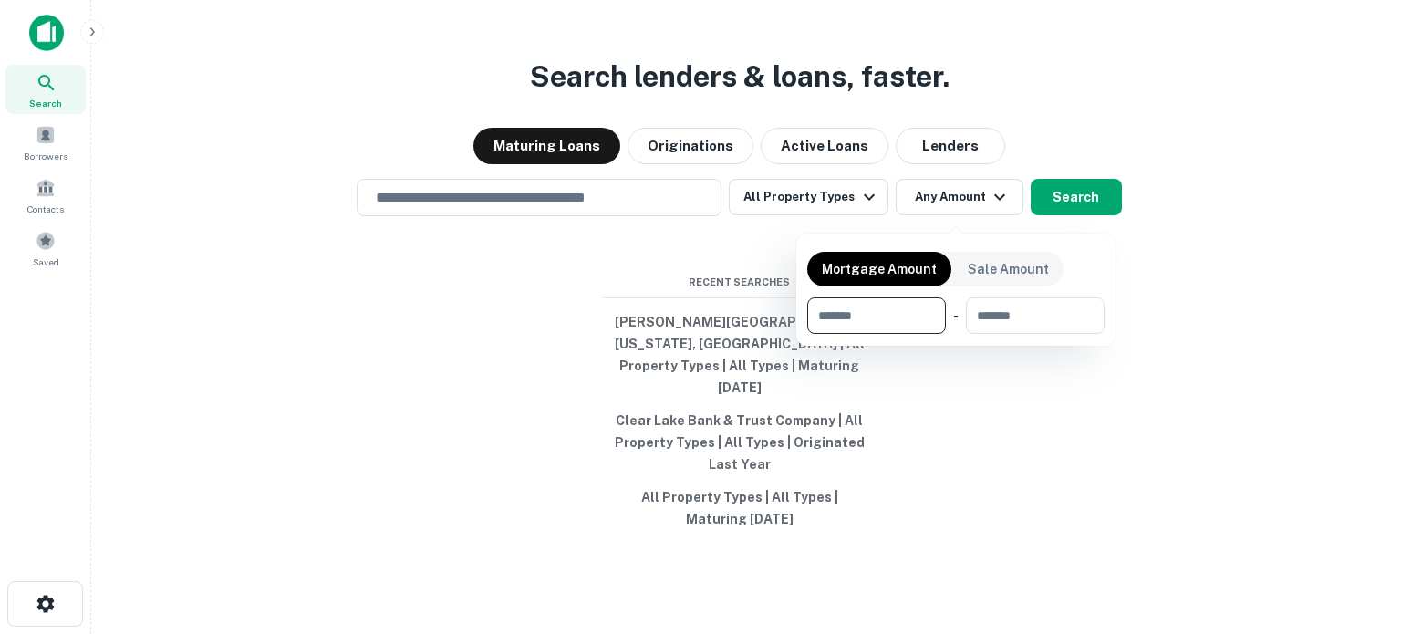
click at [950, 174] on div at bounding box center [700, 317] width 1401 height 634
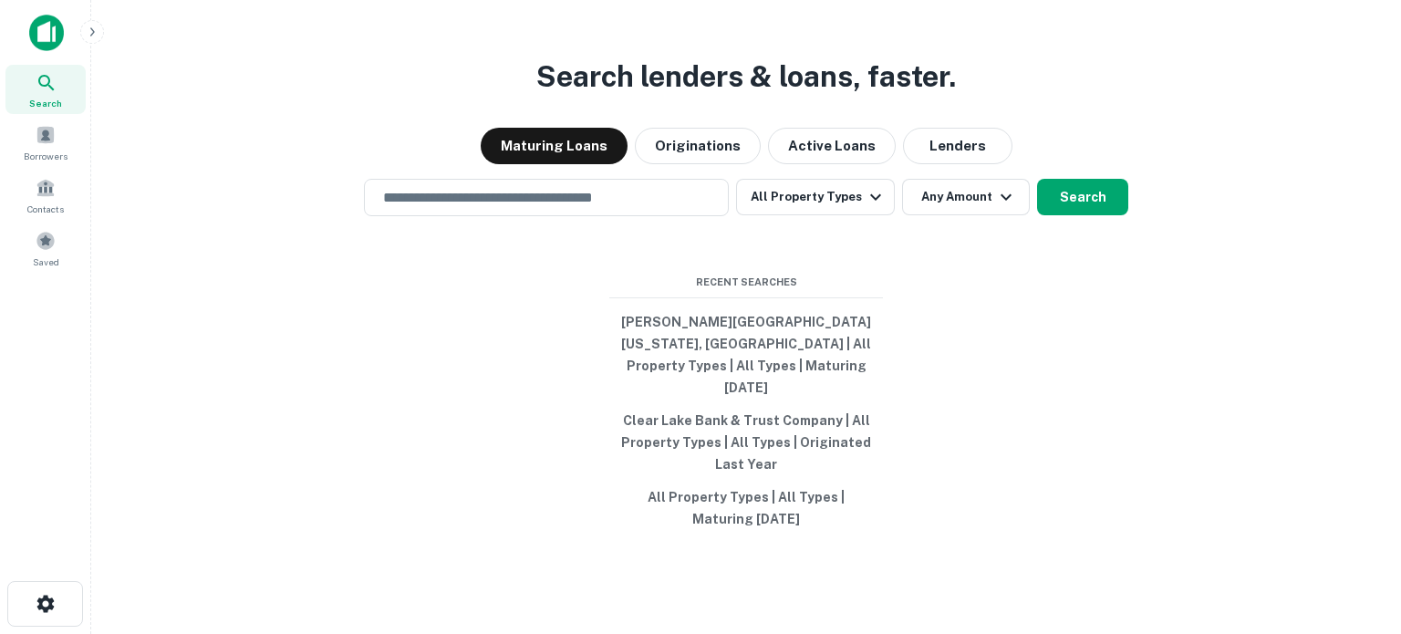
click at [949, 167] on div at bounding box center [700, 317] width 1401 height 634
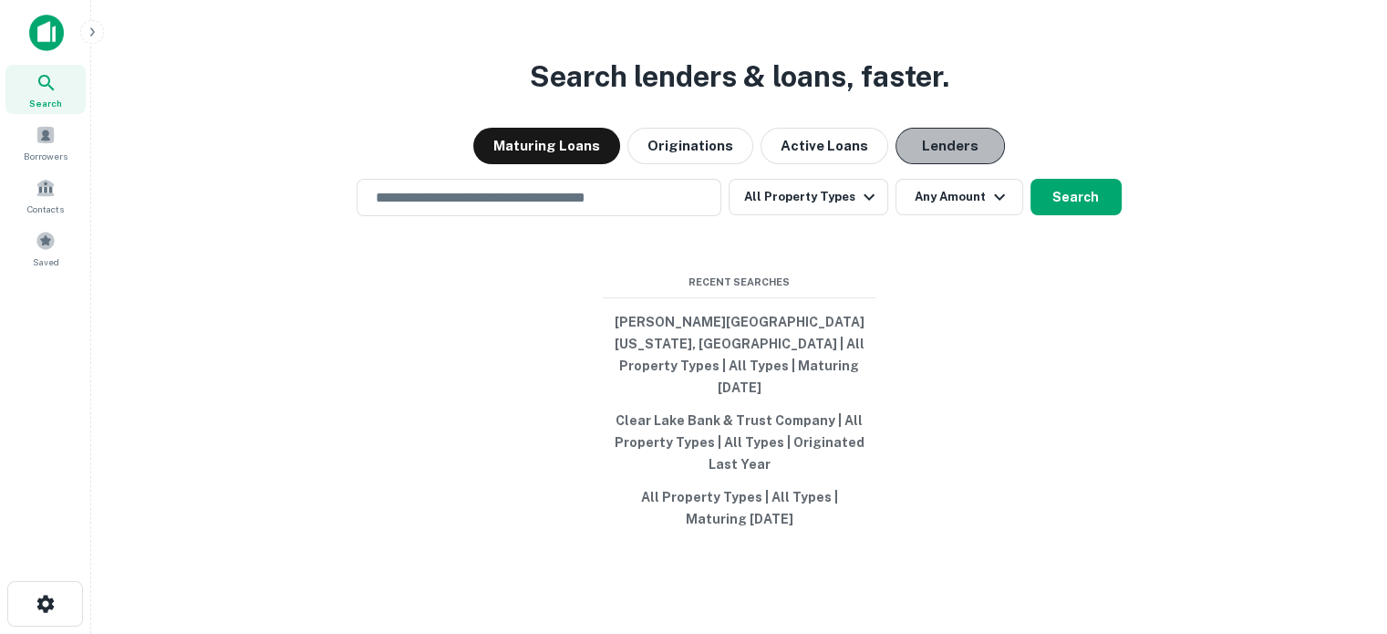
click at [948, 164] on button "Lenders" at bounding box center [950, 146] width 109 height 36
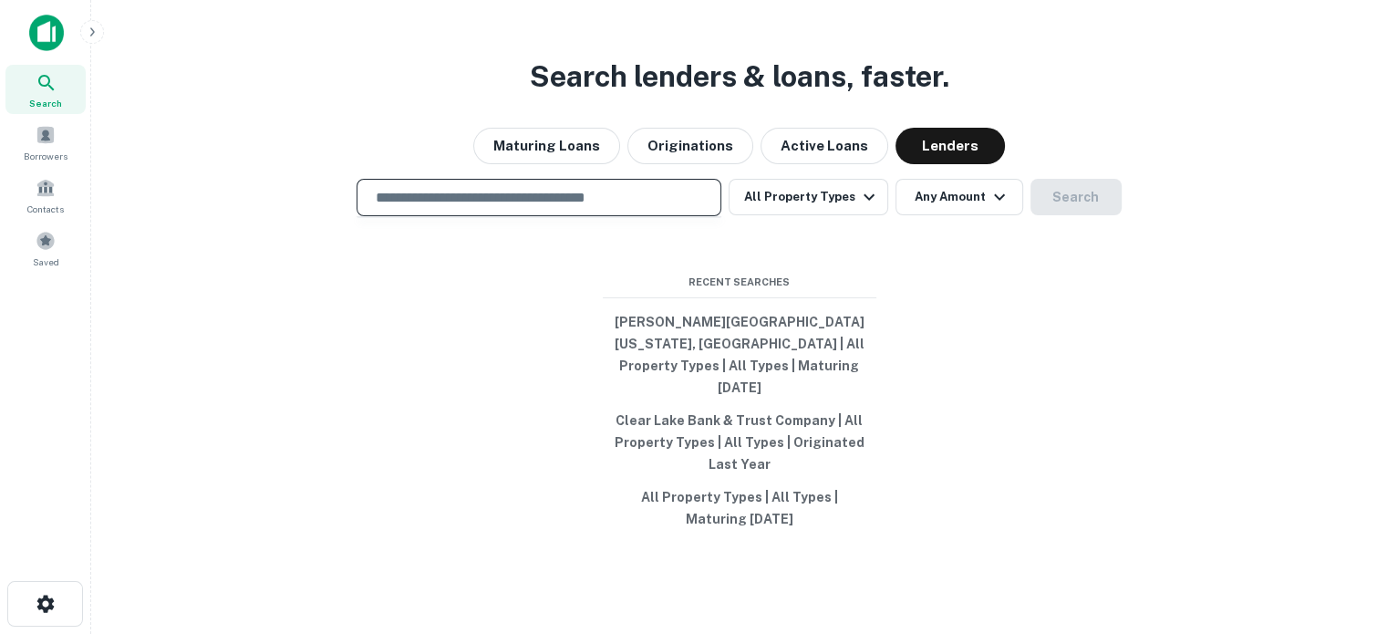
click at [467, 208] on input "text" at bounding box center [539, 197] width 348 height 21
paste input "**********"
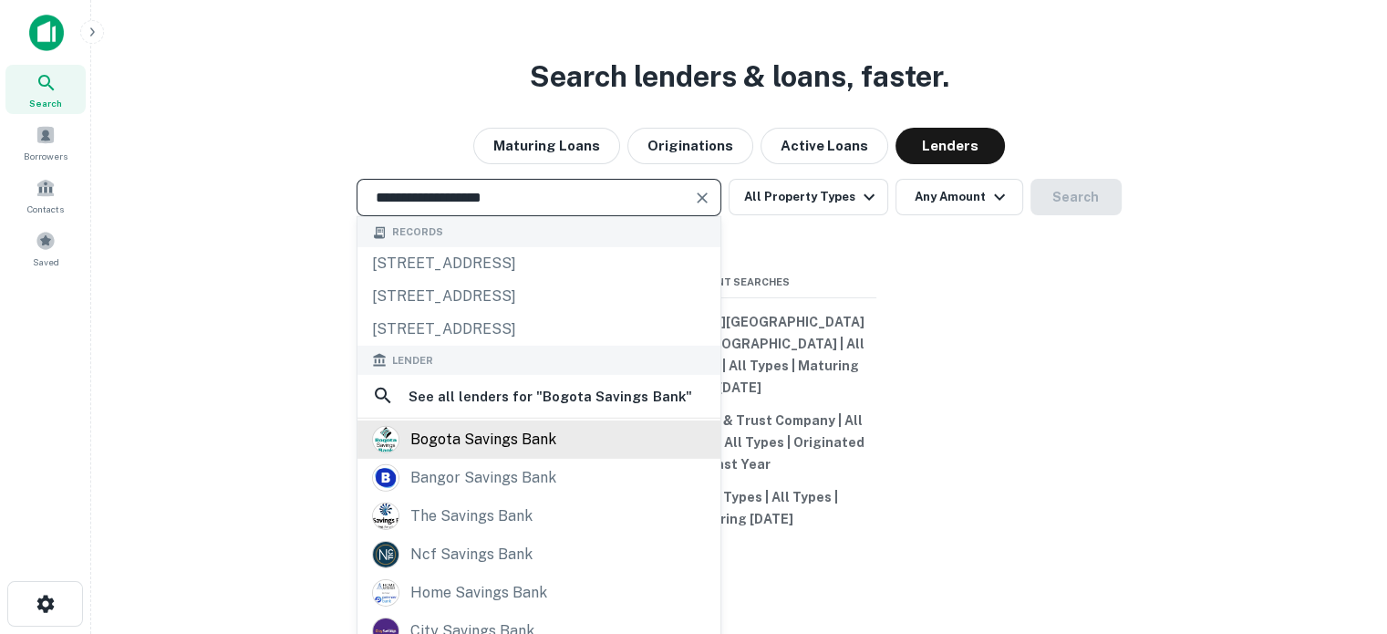
type input "**********"
click at [488, 452] on div "bogota savings bank" at bounding box center [483, 438] width 146 height 27
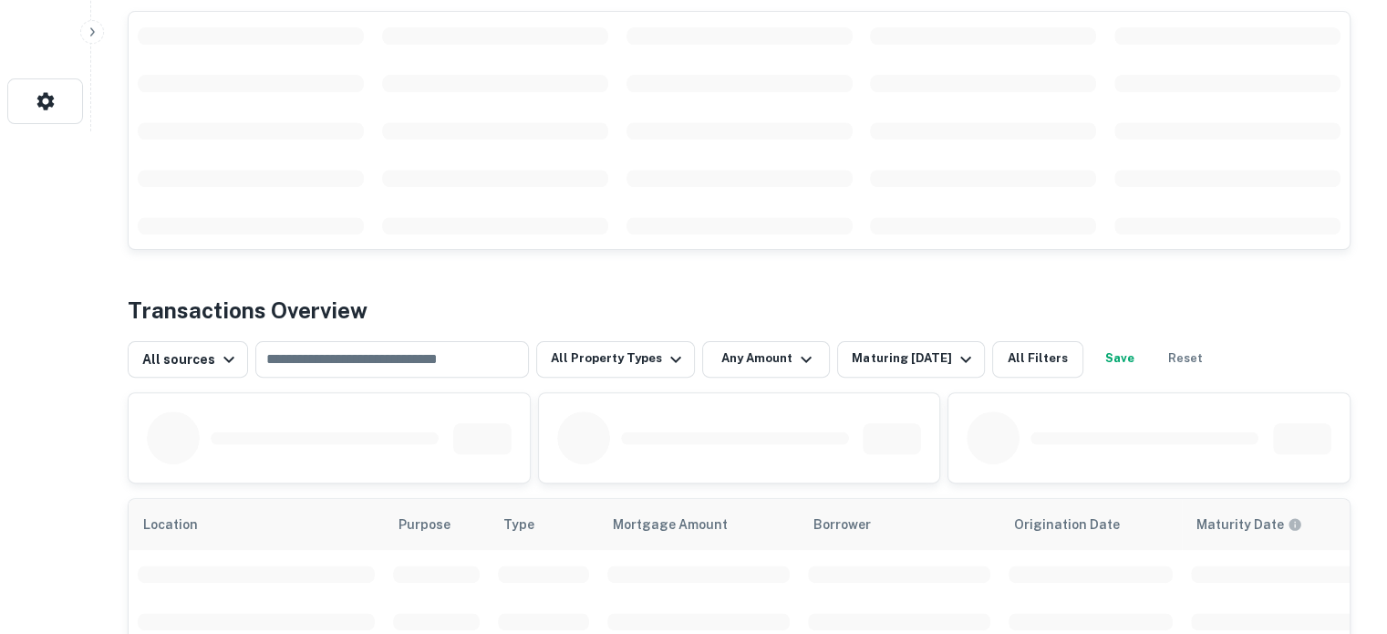
scroll to position [365, 0]
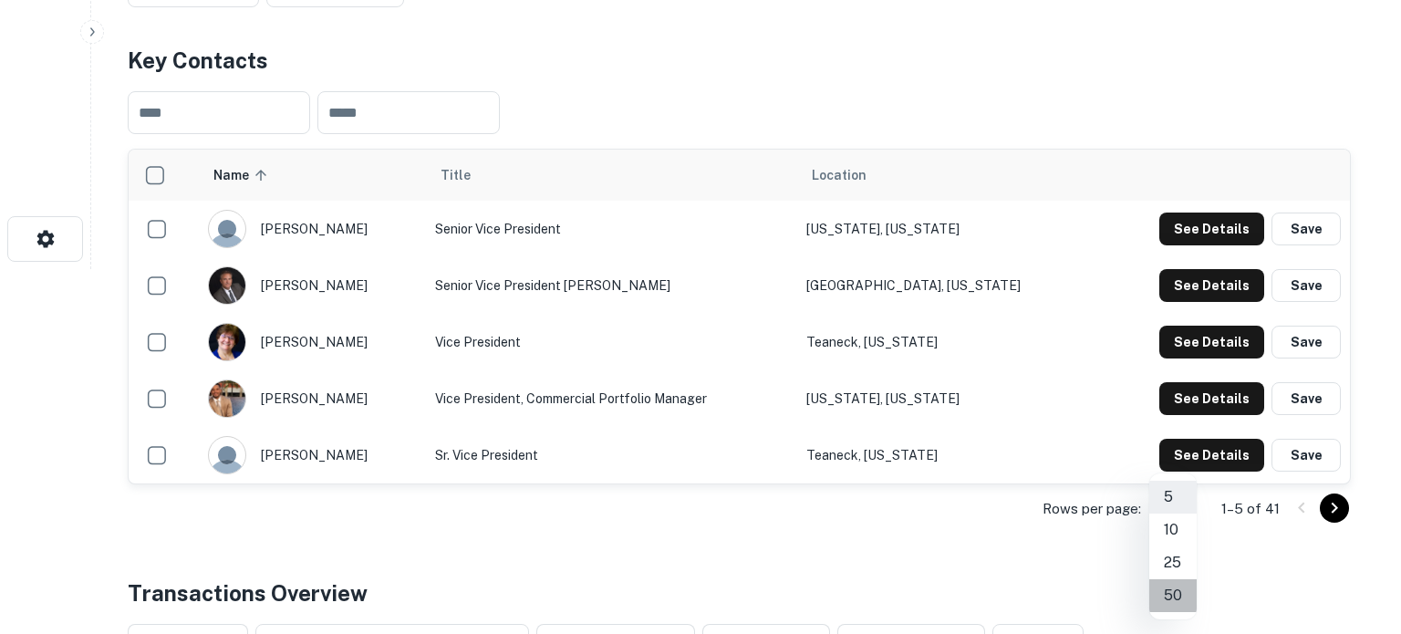
click at [1172, 588] on li "50" at bounding box center [1172, 595] width 47 height 33
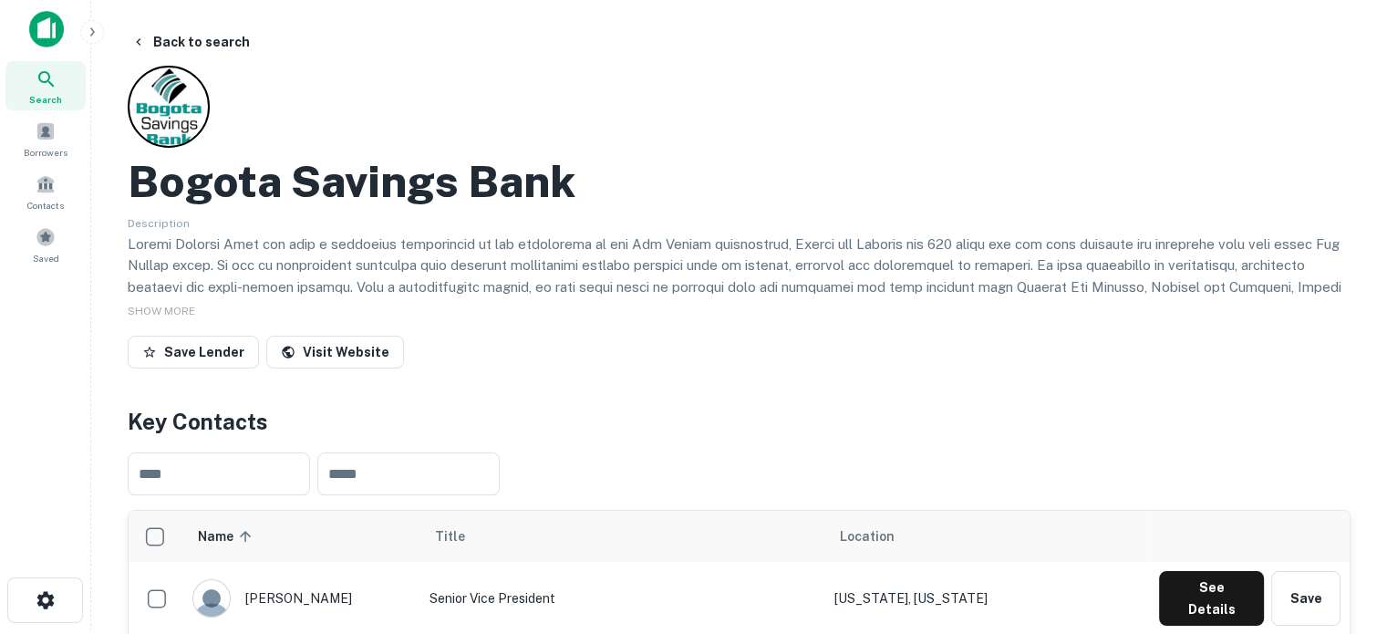
scroll to position [0, 0]
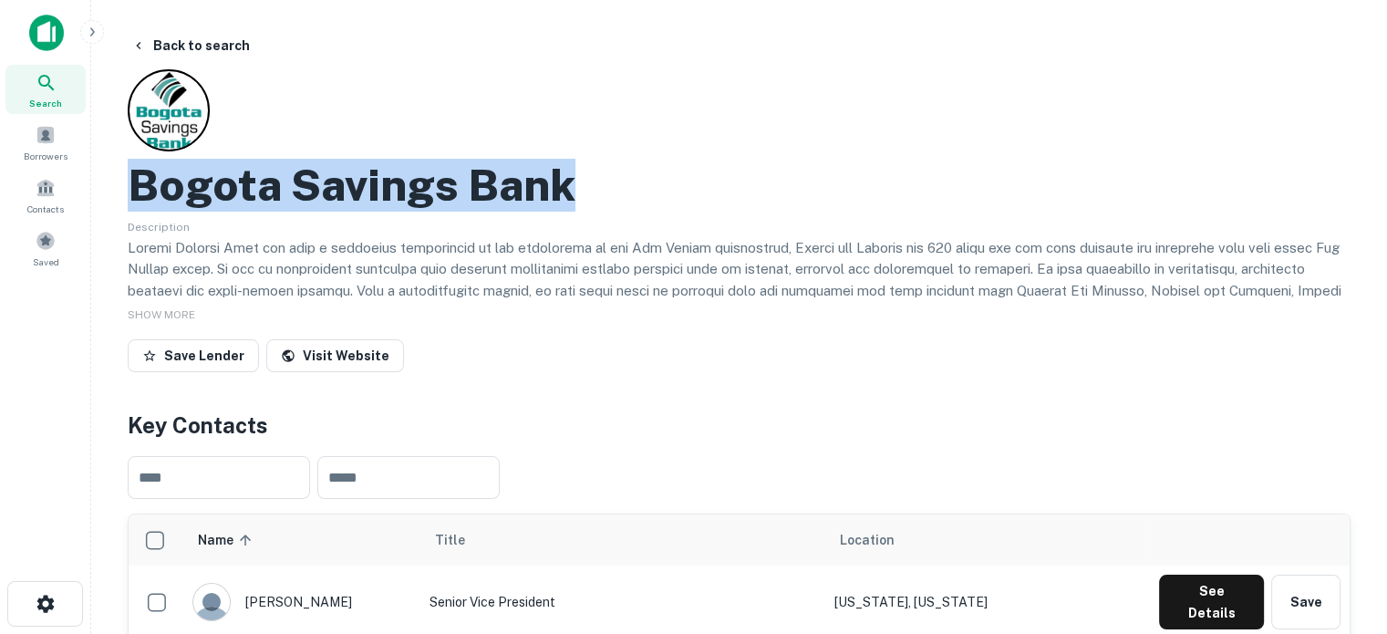
drag, startPoint x: 137, startPoint y: 181, endPoint x: 647, endPoint y: 202, distance: 510.2
click at [647, 202] on div "Bogota Savings Bank" at bounding box center [739, 185] width 1223 height 53
copy h2 "Bogota Savings Bank"
click at [619, 347] on div "Save Lender Visit Website" at bounding box center [739, 359] width 1223 height 40
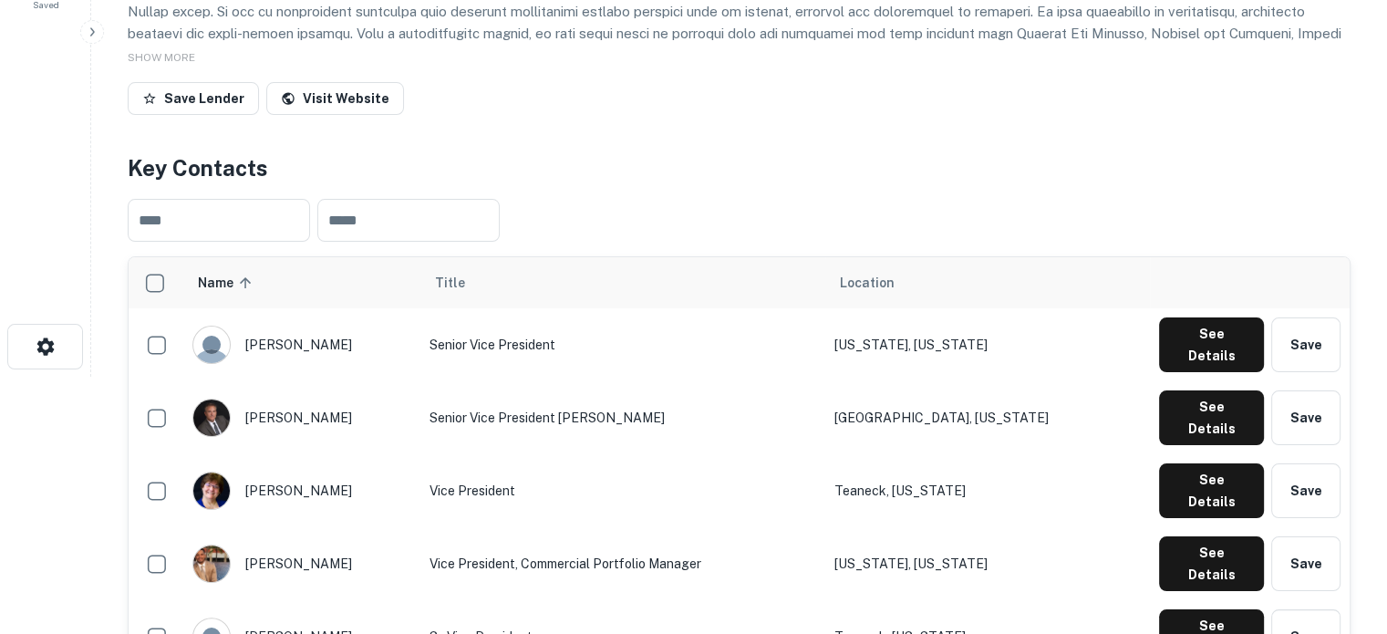
scroll to position [365, 0]
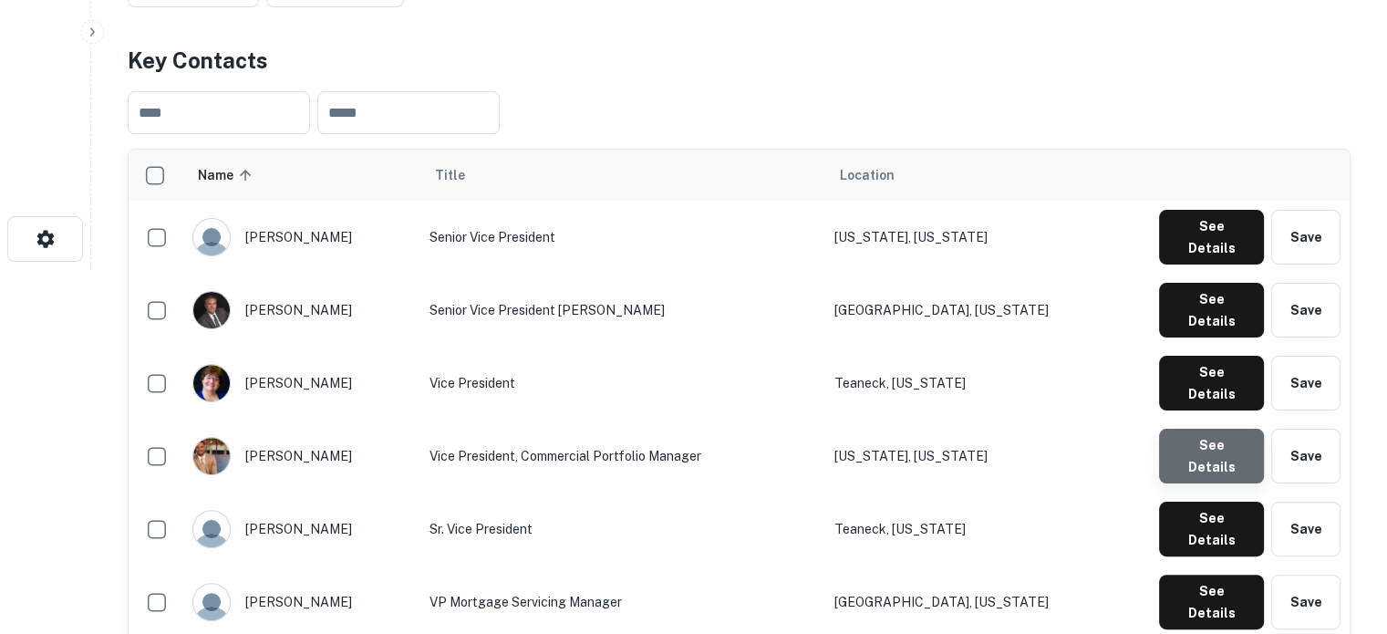
click at [1217, 429] on button "See Details" at bounding box center [1211, 456] width 105 height 55
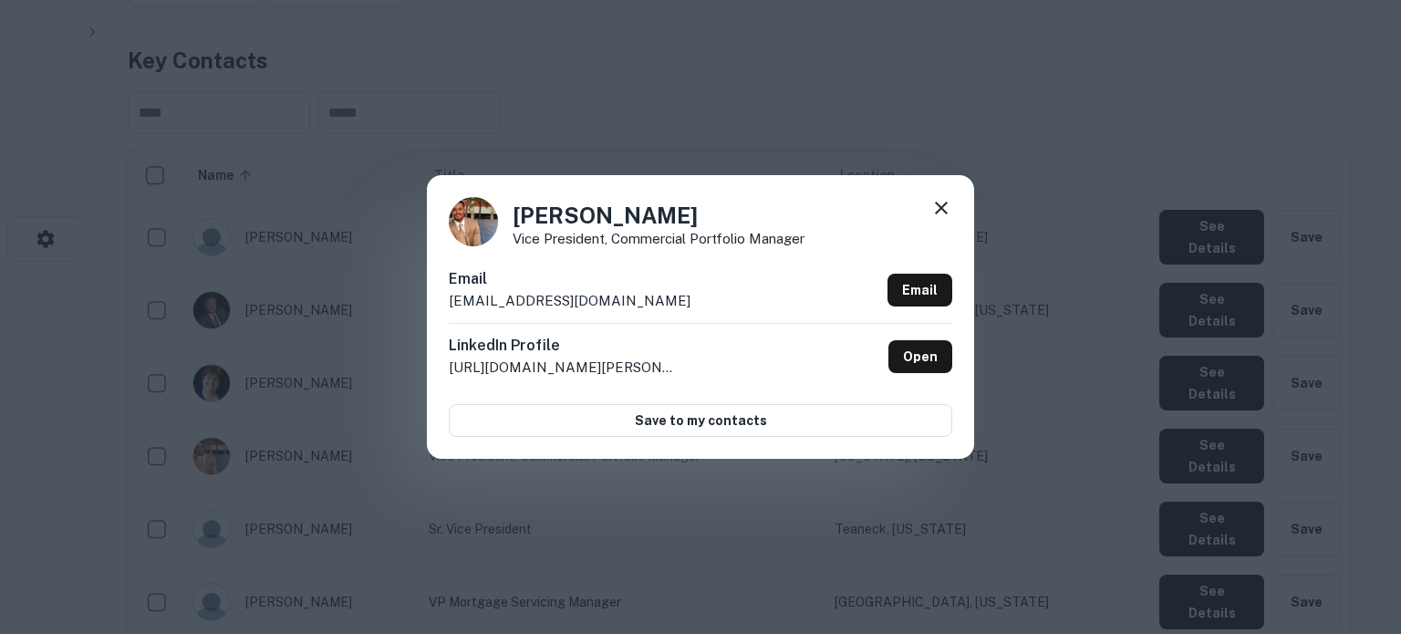
drag, startPoint x: 449, startPoint y: 303, endPoint x: 692, endPoint y: 304, distance: 243.5
click at [692, 304] on div "Email rbaldera@bogotasavingsbank.com Email" at bounding box center [700, 295] width 503 height 55
copy p "rbaldera@bogotasavingsbank.com"
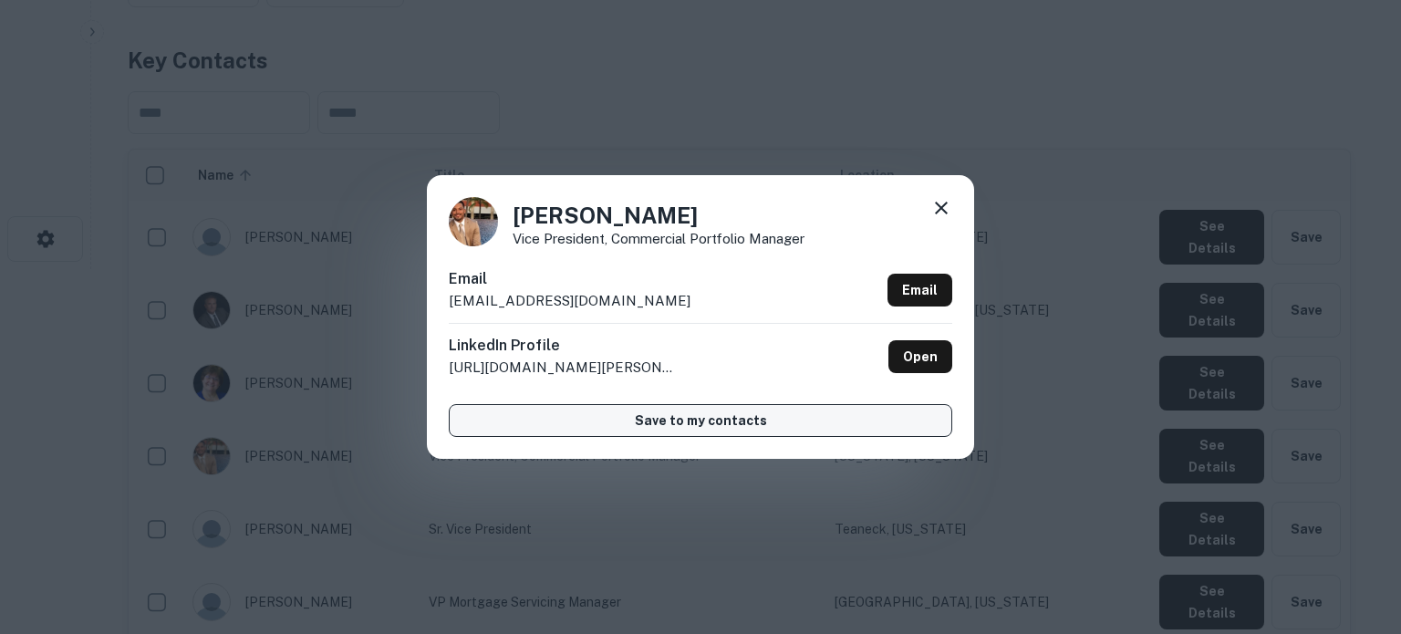
click at [916, 357] on link "Open" at bounding box center [920, 356] width 64 height 33
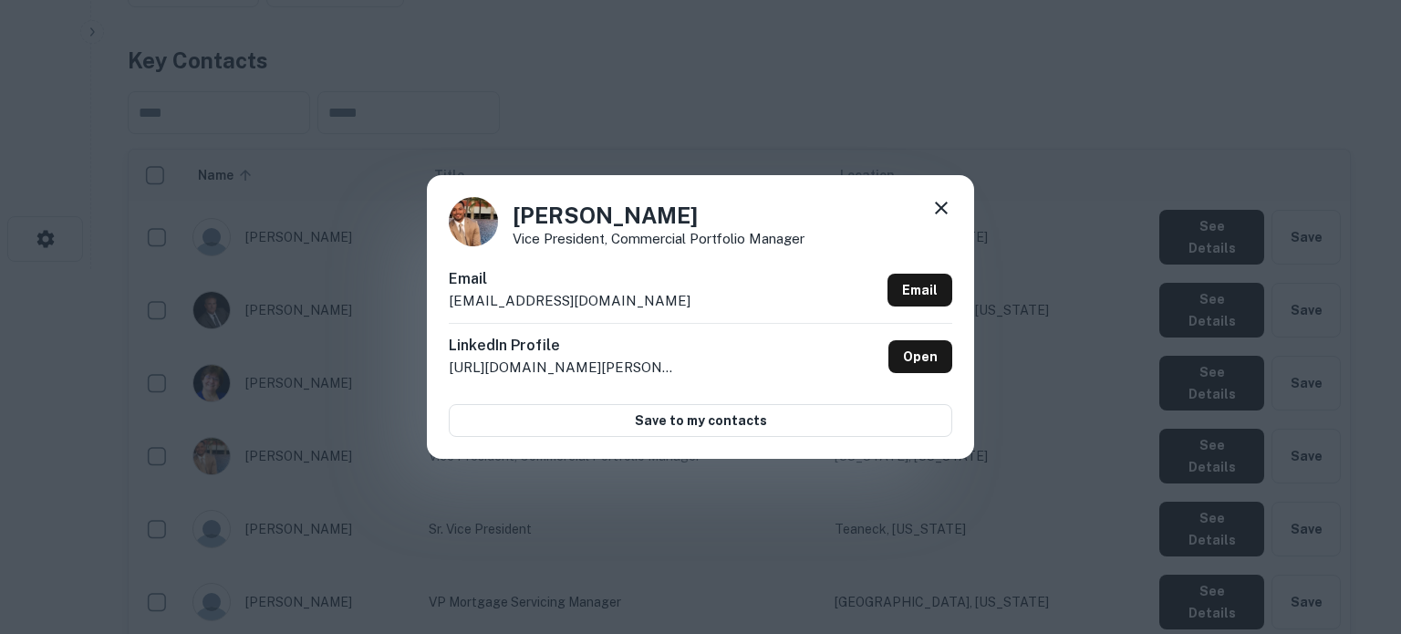
click at [943, 211] on icon at bounding box center [941, 208] width 13 height 13
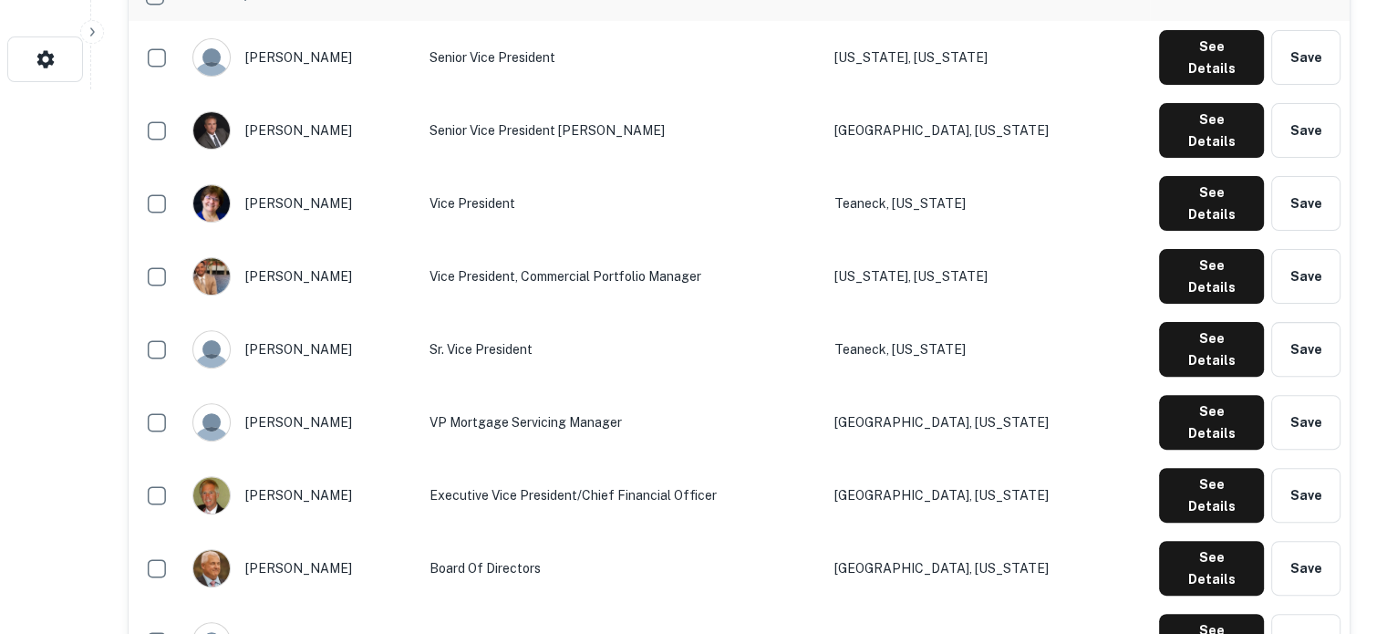
scroll to position [638, 0]
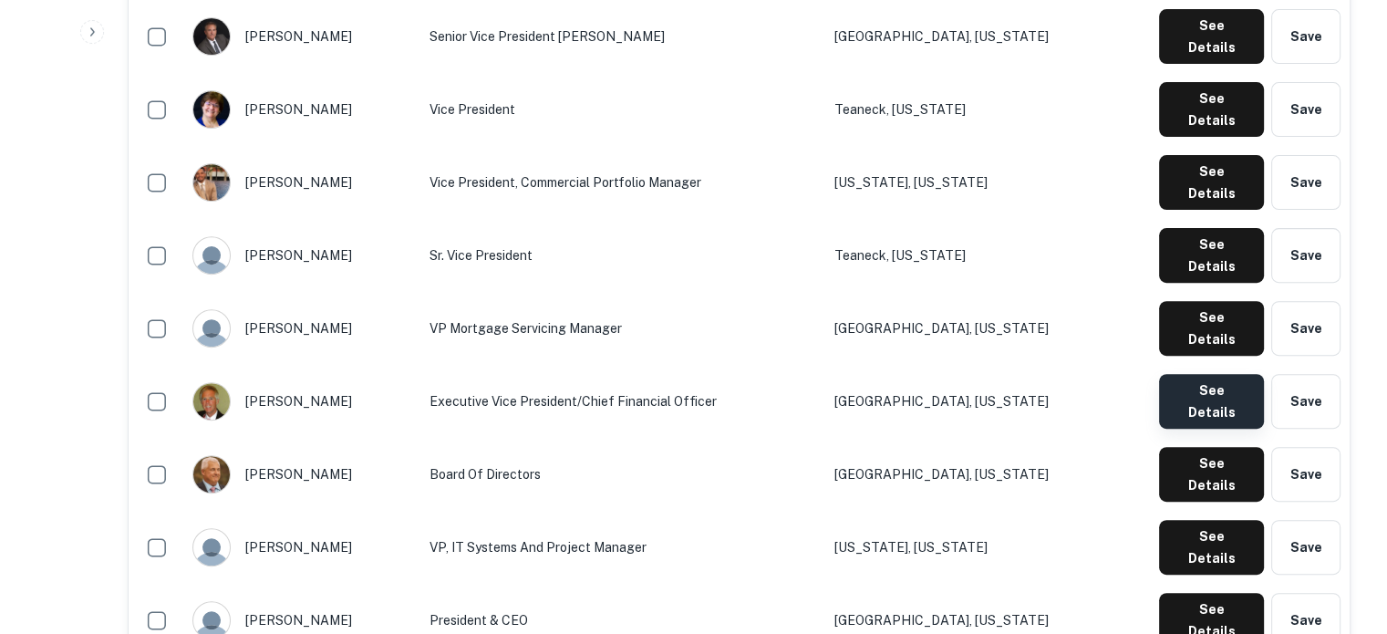
click at [1233, 374] on button "See Details" at bounding box center [1211, 401] width 105 height 55
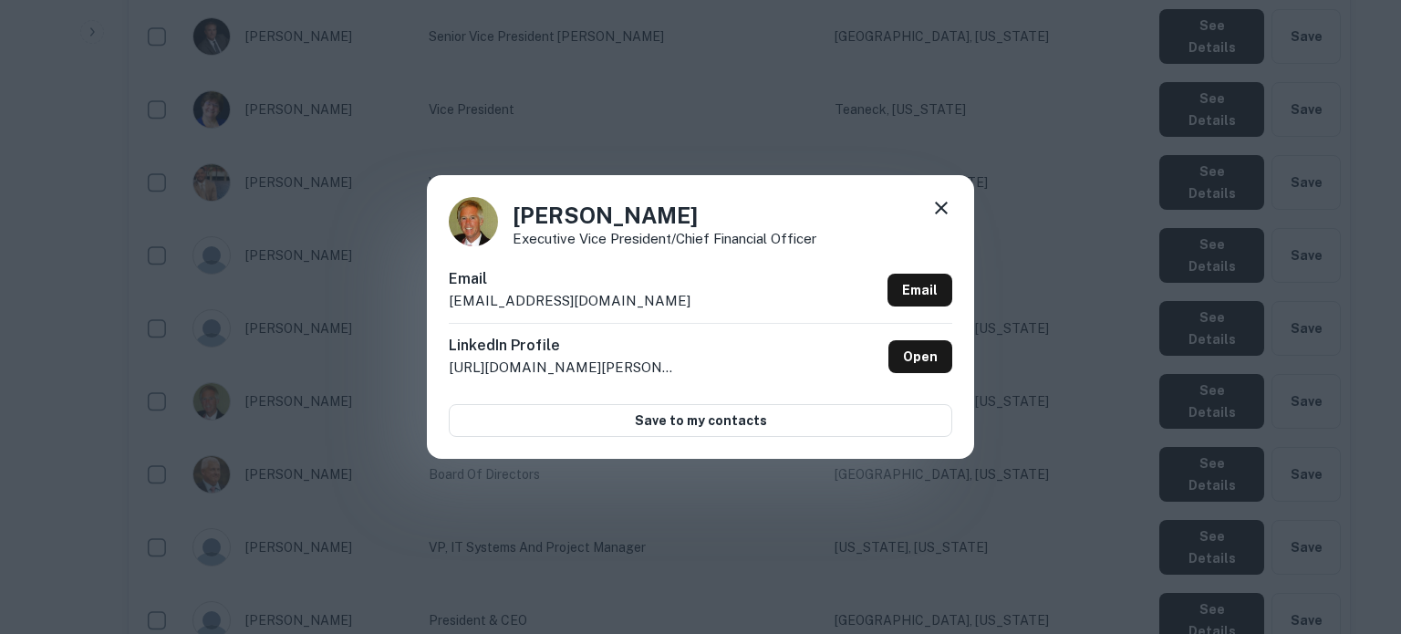
drag, startPoint x: 469, startPoint y: 303, endPoint x: 674, endPoint y: 309, distance: 205.3
click at [674, 309] on div "Brian McCourt Executive Vice President/Chief Financial Officer Email bmccourt@b…" at bounding box center [700, 316] width 547 height 283
copy p "bmccourt@bogotasavingsbank.com"
click at [941, 214] on icon at bounding box center [941, 208] width 22 height 22
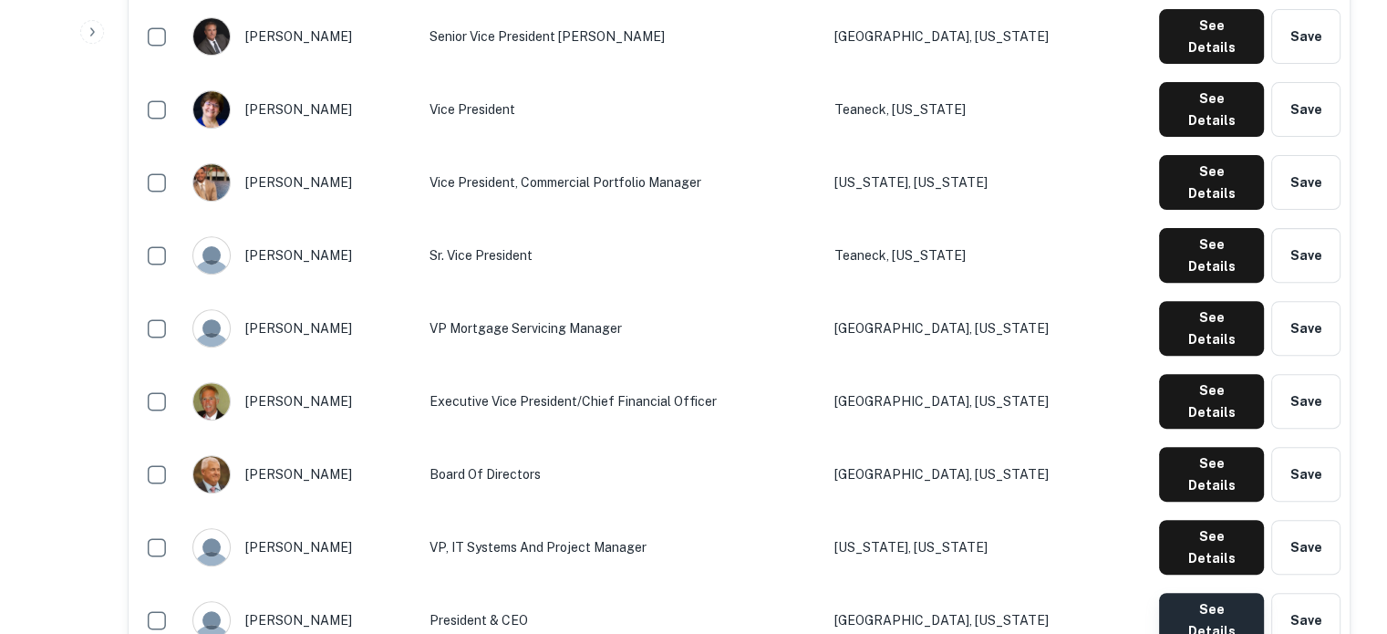
click at [1176, 593] on button "See Details" at bounding box center [1211, 620] width 105 height 55
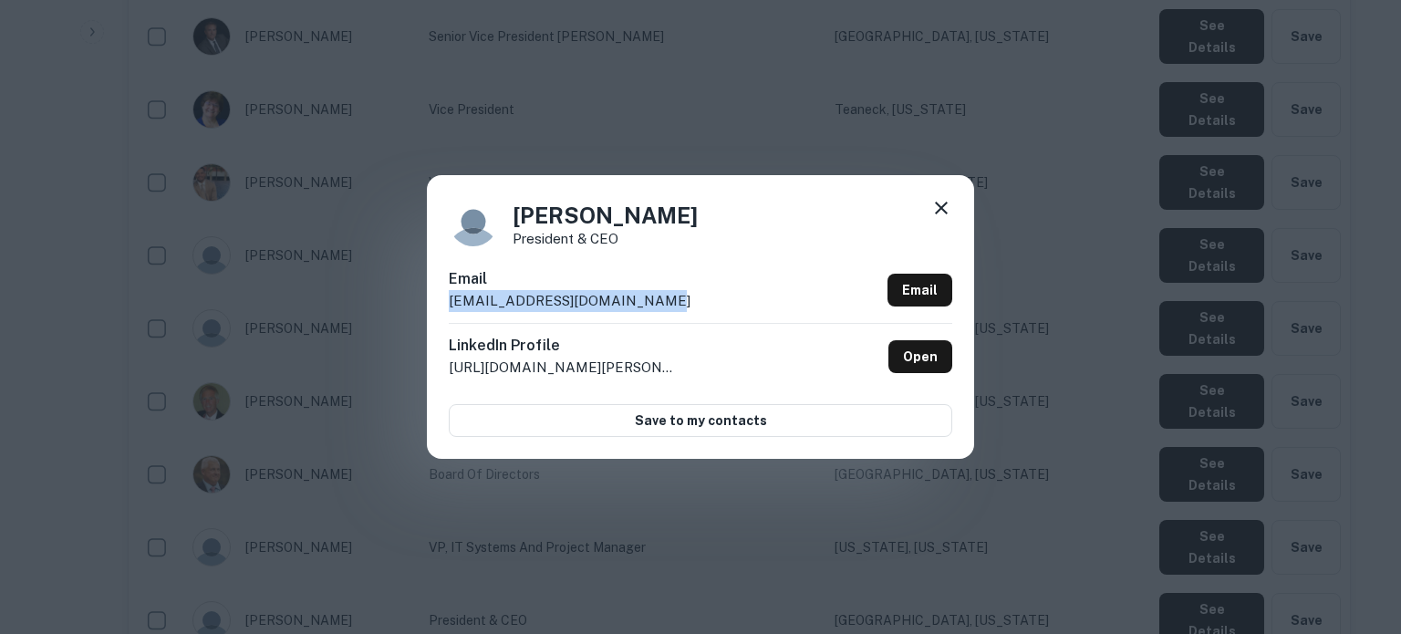
drag, startPoint x: 441, startPoint y: 304, endPoint x: 730, endPoint y: 313, distance: 288.3
click at [730, 313] on div "Kevin Pace President & CEO Email kpace@bogotasavingsbank.com Email LinkedIn Pro…" at bounding box center [700, 316] width 547 height 283
copy p "kpace@bogotasavingsbank.com"
click at [941, 221] on div at bounding box center [941, 211] width 22 height 28
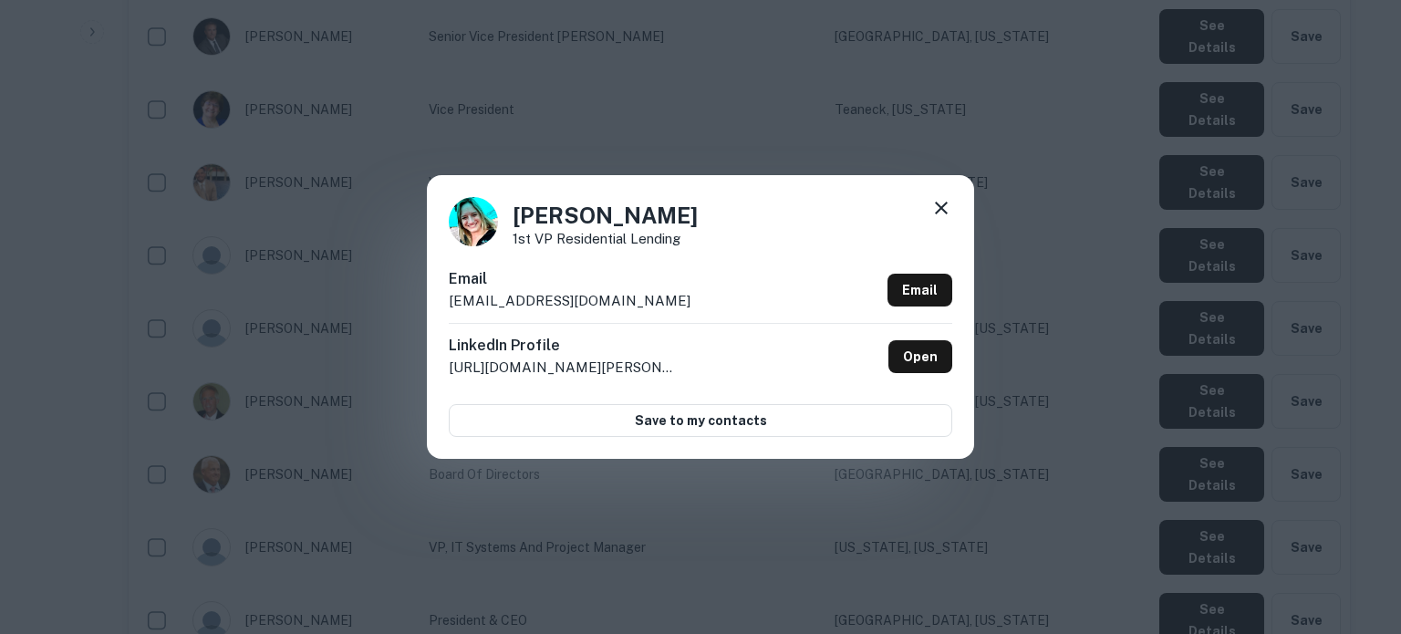
drag, startPoint x: 445, startPoint y: 305, endPoint x: 666, endPoint y: 307, distance: 220.7
click at [666, 307] on div "Melissa Haynie 1st VP Residential Lending Email mhaynie@bogotasavingsbank.com E…" at bounding box center [700, 316] width 547 height 283
copy p "mhaynie@bogotasavingsbank.com"
click at [946, 206] on icon at bounding box center [941, 208] width 22 height 22
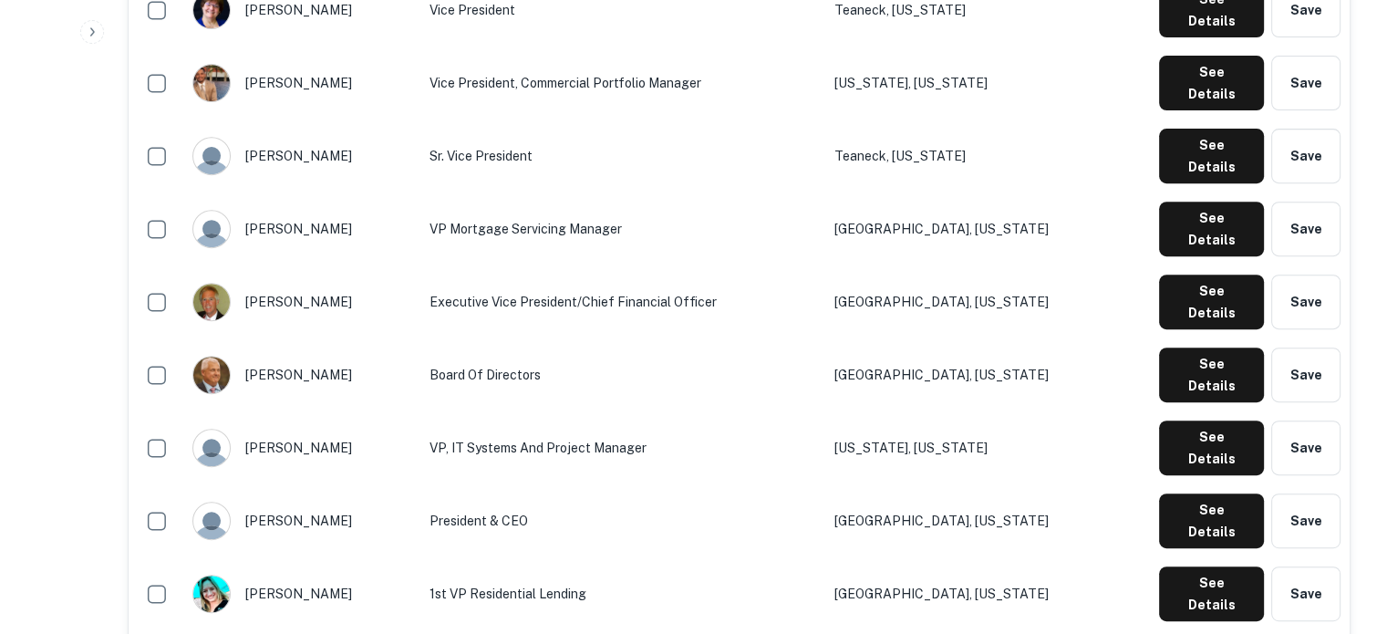
scroll to position [912, 0]
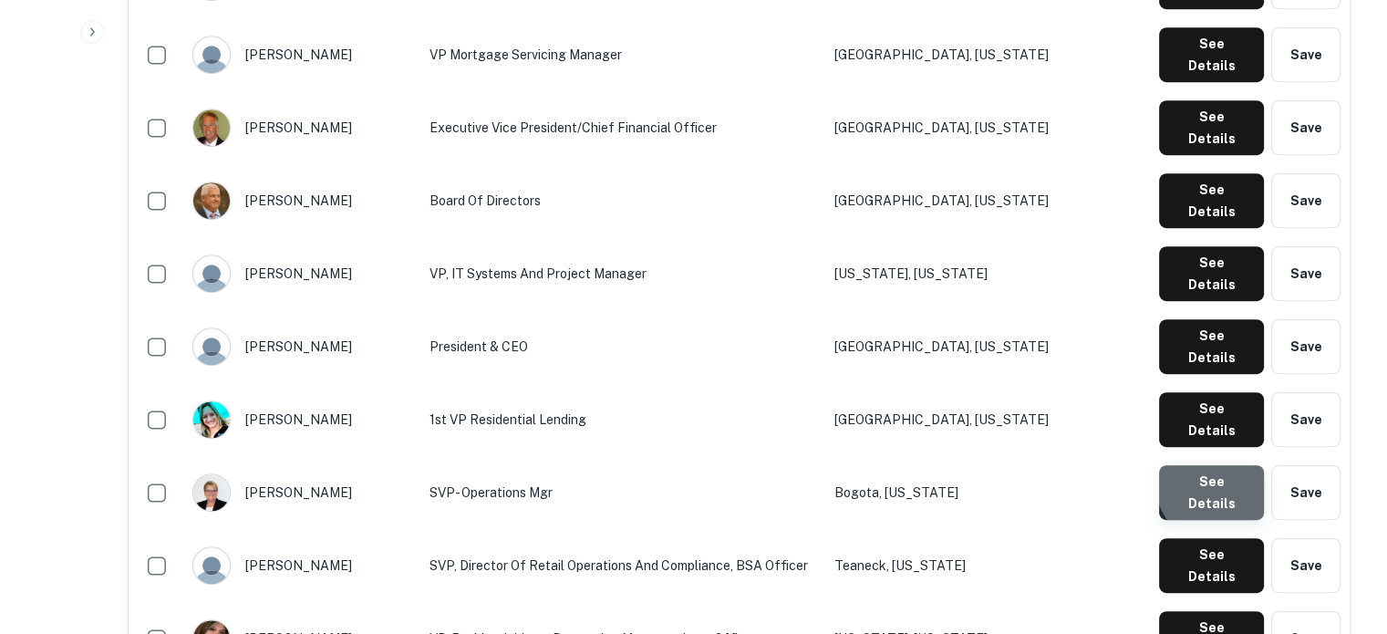
click at [1222, 465] on button "See Details" at bounding box center [1211, 492] width 105 height 55
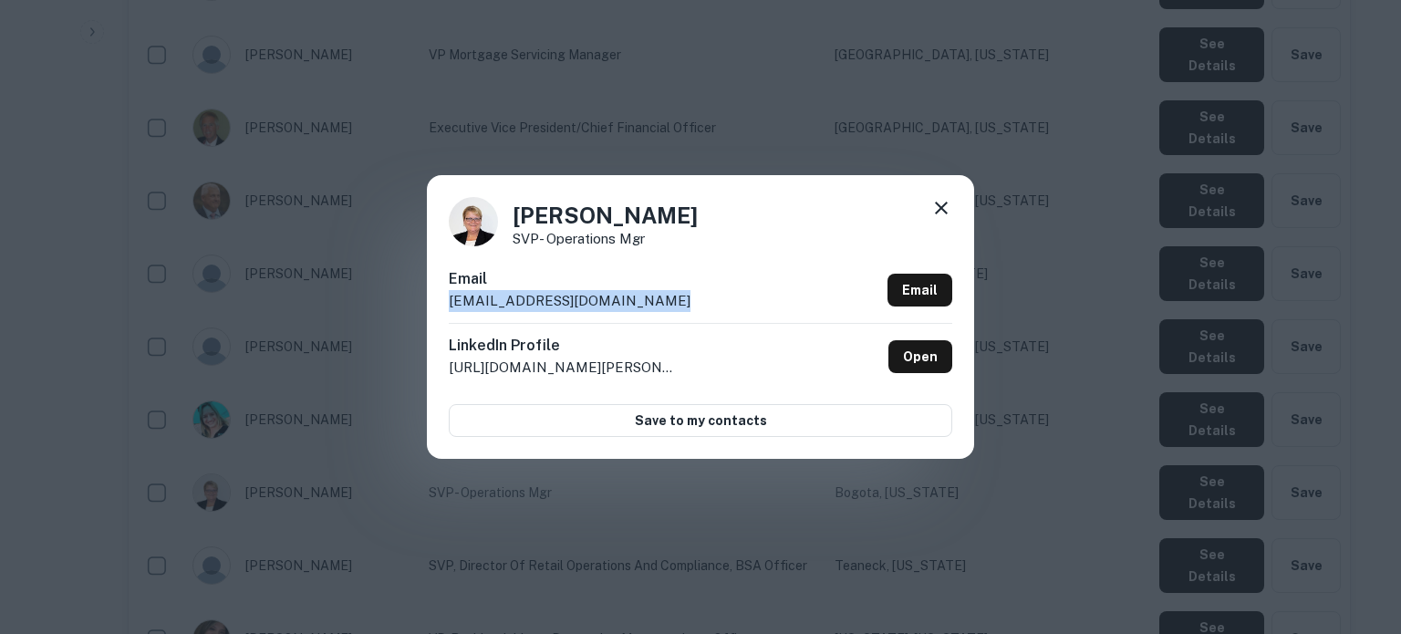
drag, startPoint x: 448, startPoint y: 306, endPoint x: 666, endPoint y: 305, distance: 218.0
click at [666, 305] on div "Patricia Sturt SVP- Operations Mgr Email psturt@bogotasavingsbank.com Email Lin…" at bounding box center [700, 316] width 547 height 283
copy p "psturt@bogotasavingsbank.com"
click at [948, 199] on icon at bounding box center [941, 208] width 22 height 22
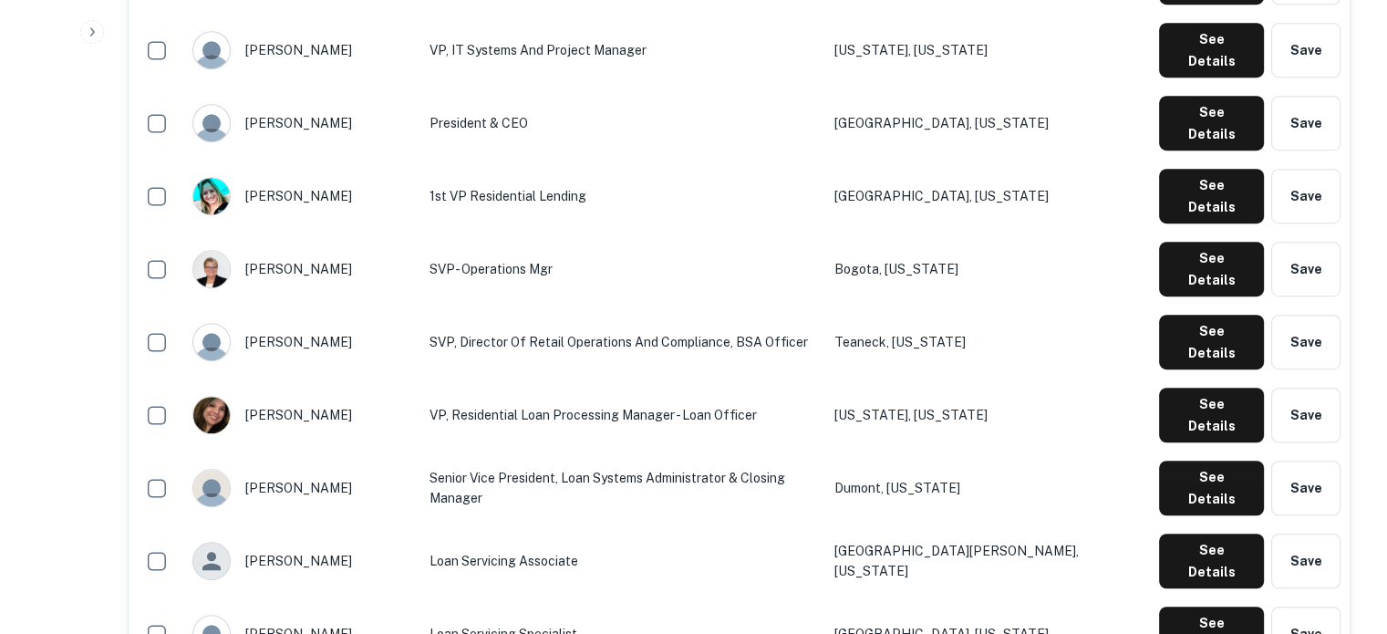
scroll to position [1094, 0]
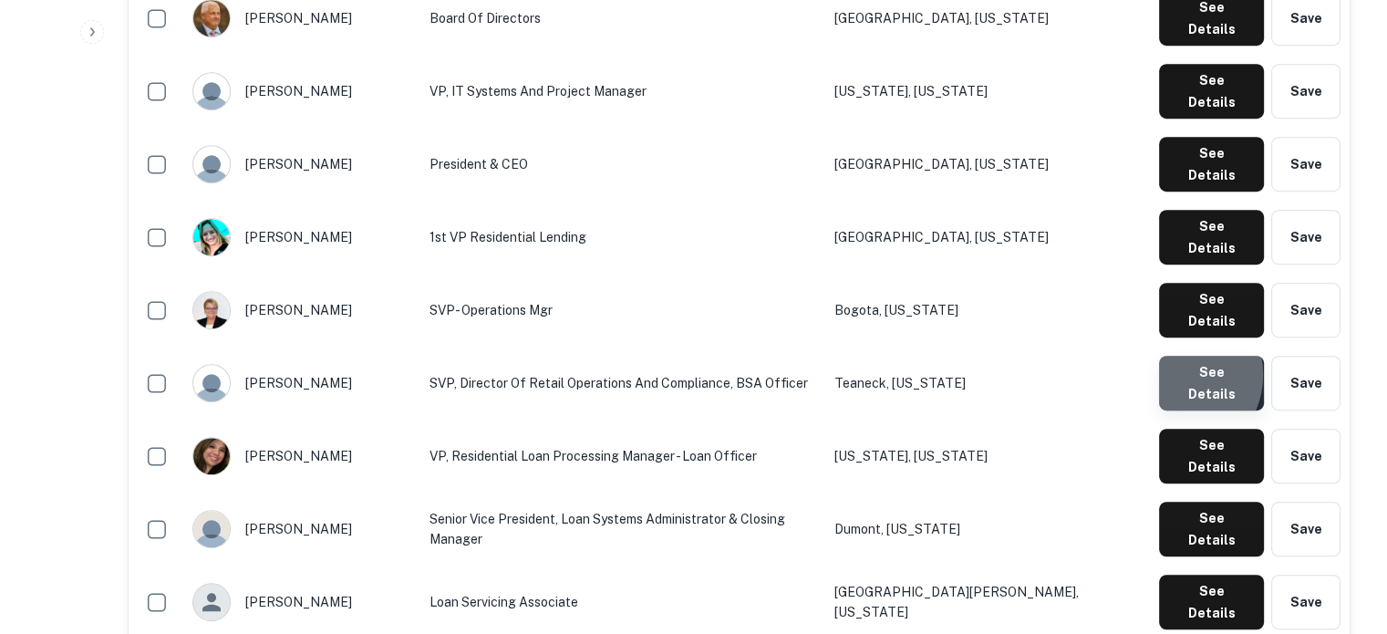
click at [1173, 356] on button "See Details" at bounding box center [1211, 383] width 105 height 55
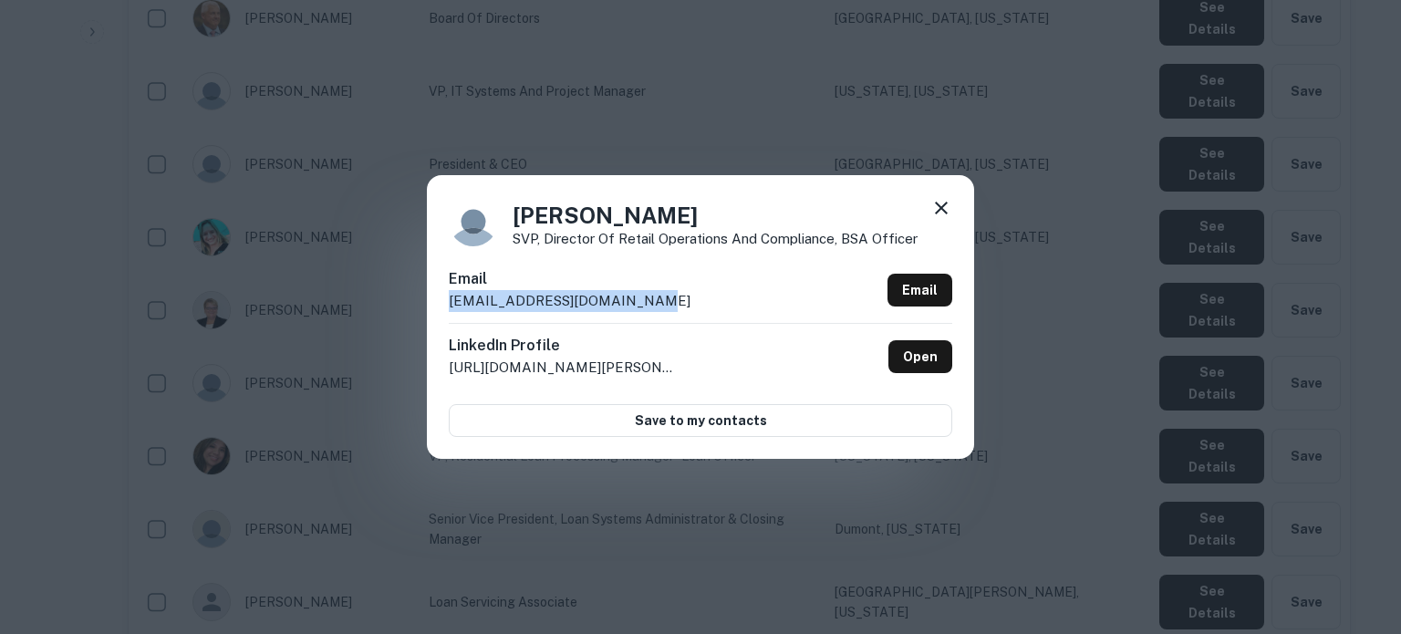
drag, startPoint x: 662, startPoint y: 308, endPoint x: 449, endPoint y: 312, distance: 213.4
click at [449, 312] on div "Email rwoo@bogotasavingsbank.com Email" at bounding box center [700, 295] width 503 height 55
copy p "rwoo@bogotasavingsbank.com"
click at [941, 205] on icon at bounding box center [941, 208] width 22 height 22
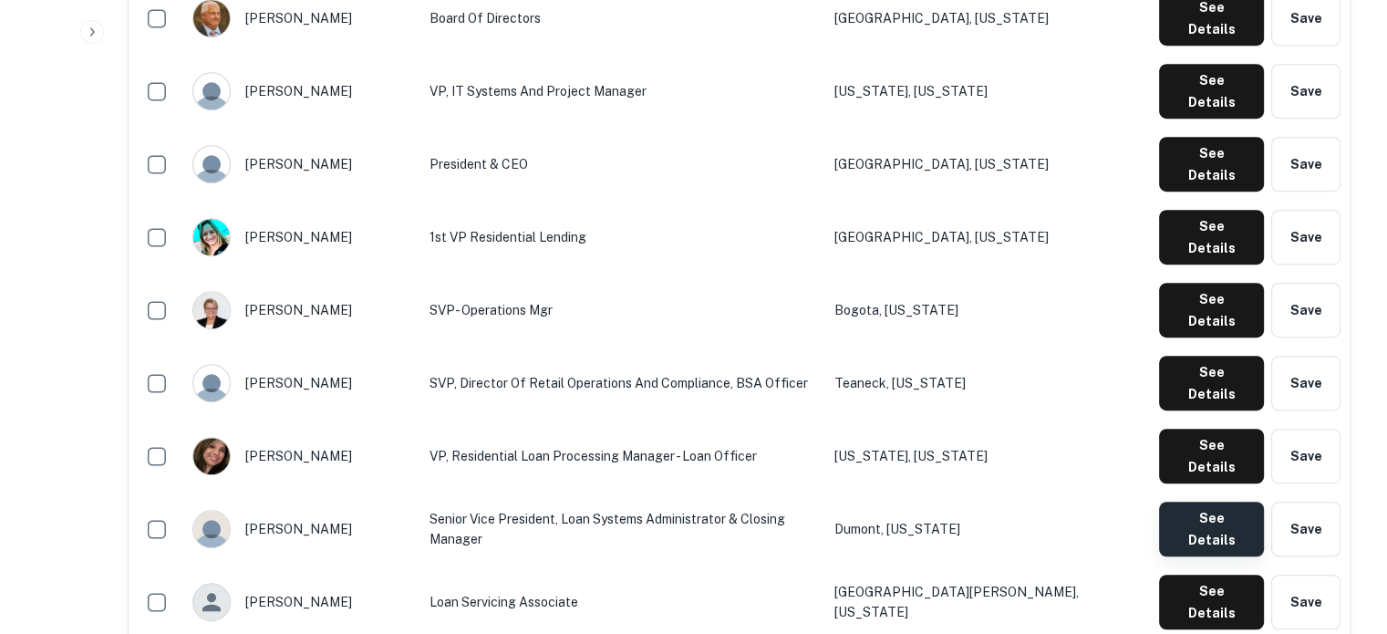
click at [1193, 502] on button "See Details" at bounding box center [1211, 529] width 105 height 55
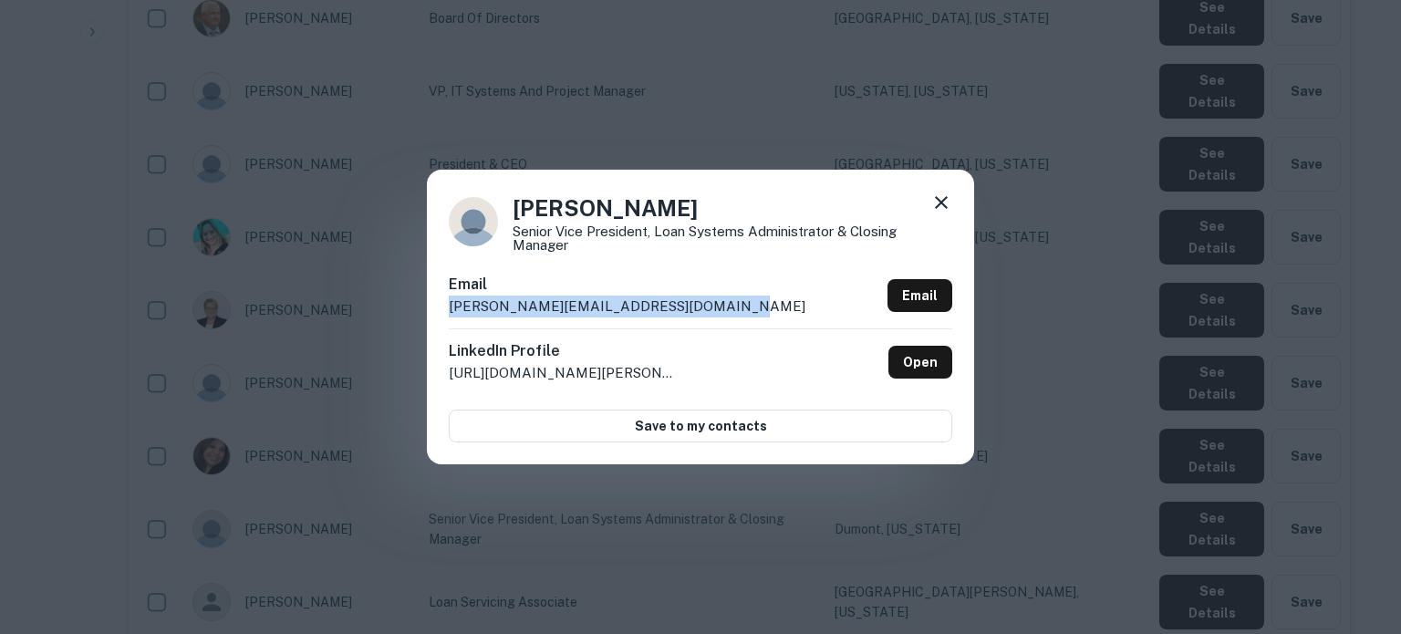
drag, startPoint x: 449, startPoint y: 307, endPoint x: 728, endPoint y: 313, distance: 279.1
click at [728, 313] on div "Email shartmann-silva@bogotasavingsbank.com Email" at bounding box center [700, 301] width 503 height 55
copy p "shartmann-silva@bogotasavingsbank.com"
click at [938, 202] on icon at bounding box center [941, 203] width 22 height 22
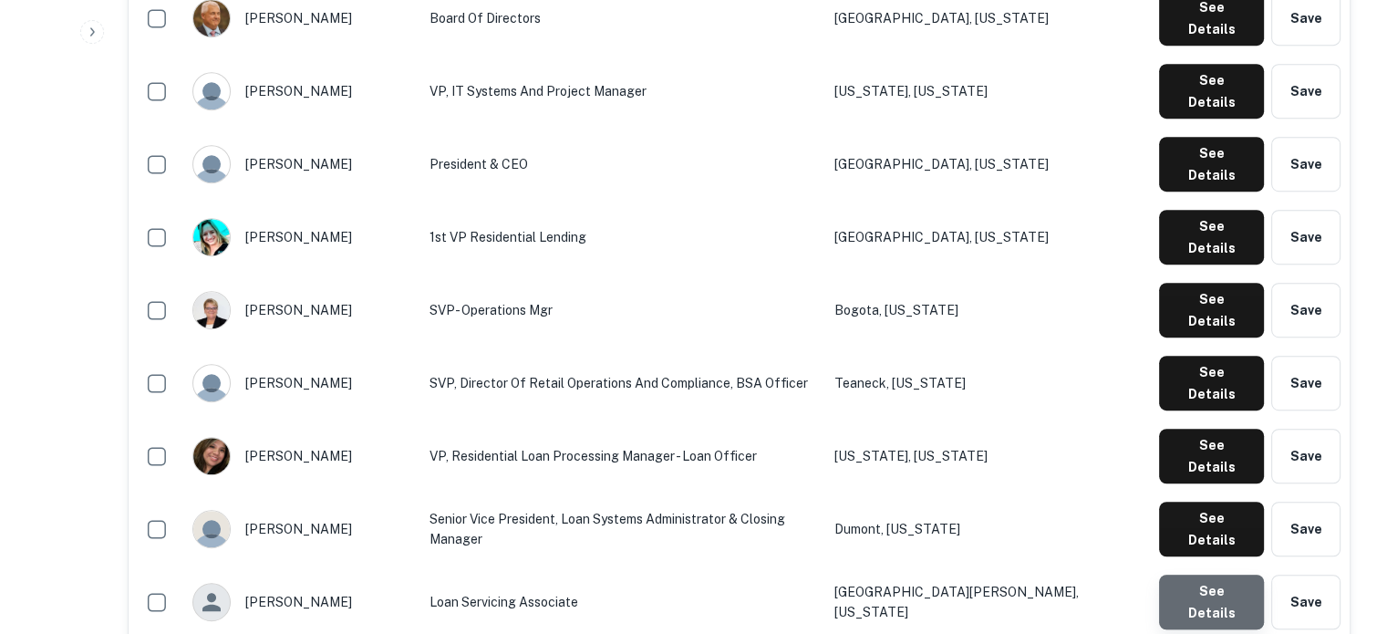
click at [1214, 575] on button "See Details" at bounding box center [1211, 602] width 105 height 55
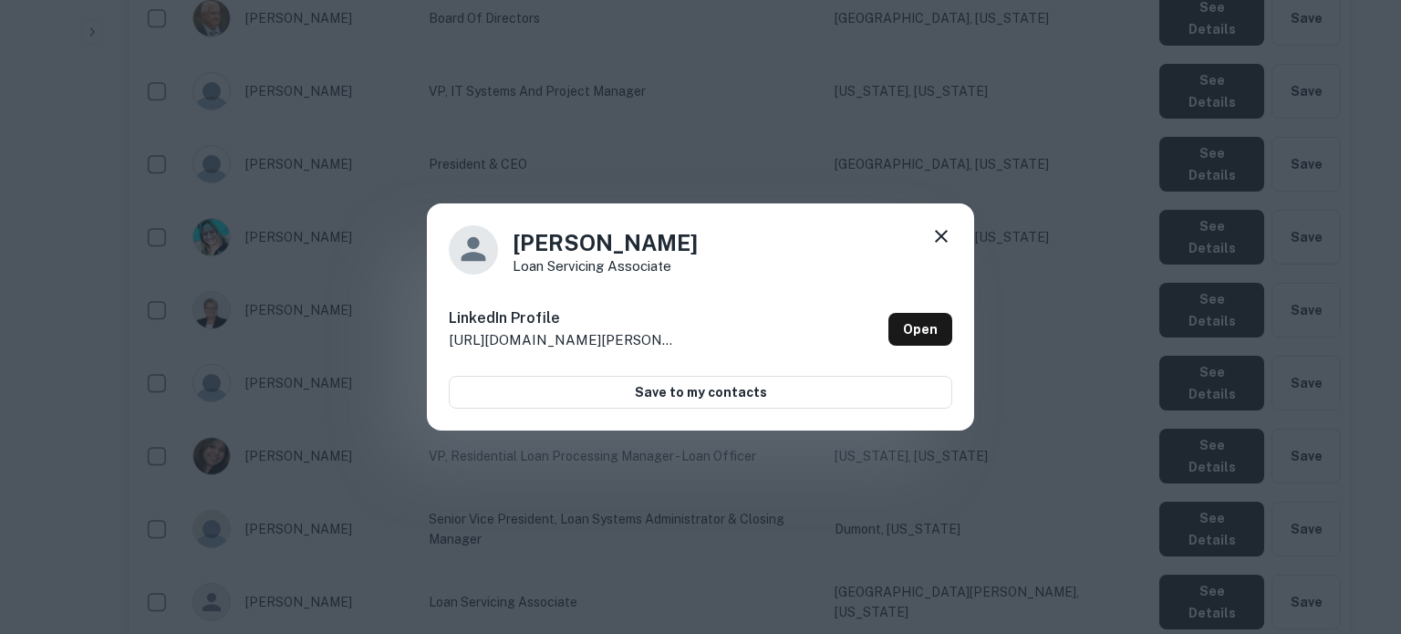
click at [933, 240] on icon at bounding box center [941, 236] width 22 height 22
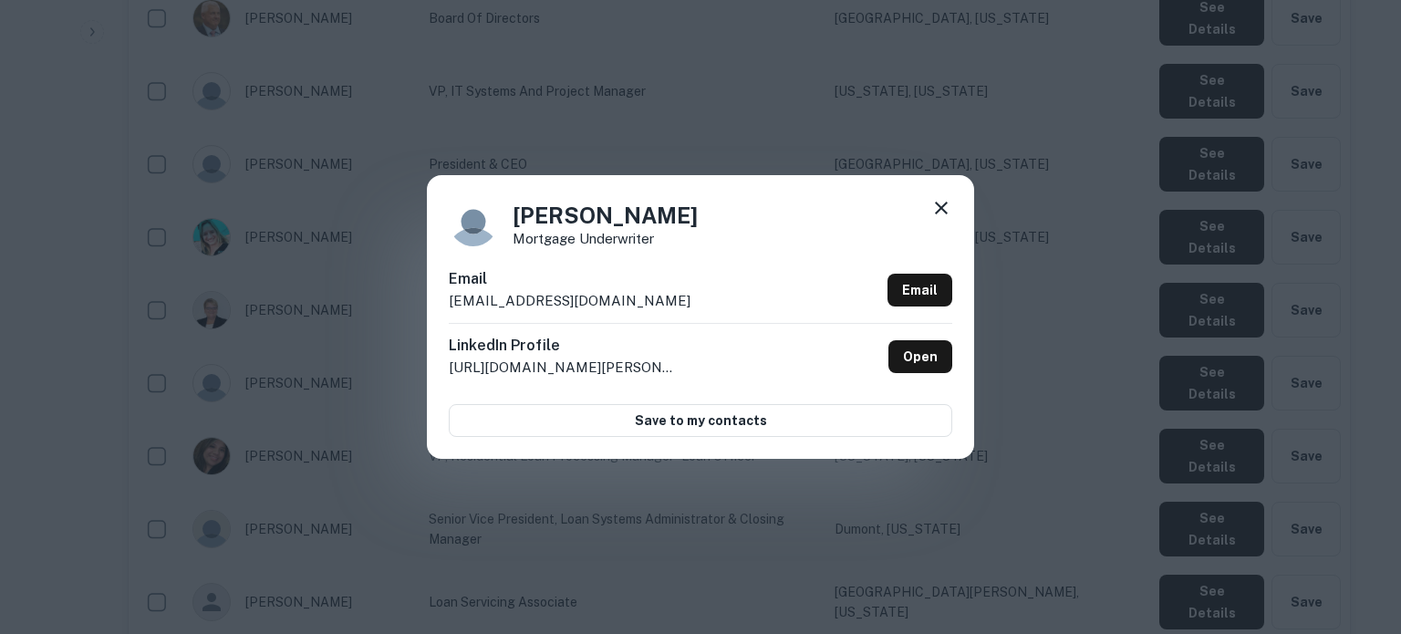
drag, startPoint x: 667, startPoint y: 302, endPoint x: 451, endPoint y: 313, distance: 216.4
click at [451, 313] on div "Email kcollins@bogotasavingsbank.com Email" at bounding box center [700, 295] width 503 height 55
copy p "kcollins@bogotasavingsbank.com"
click at [947, 203] on icon at bounding box center [941, 208] width 13 height 13
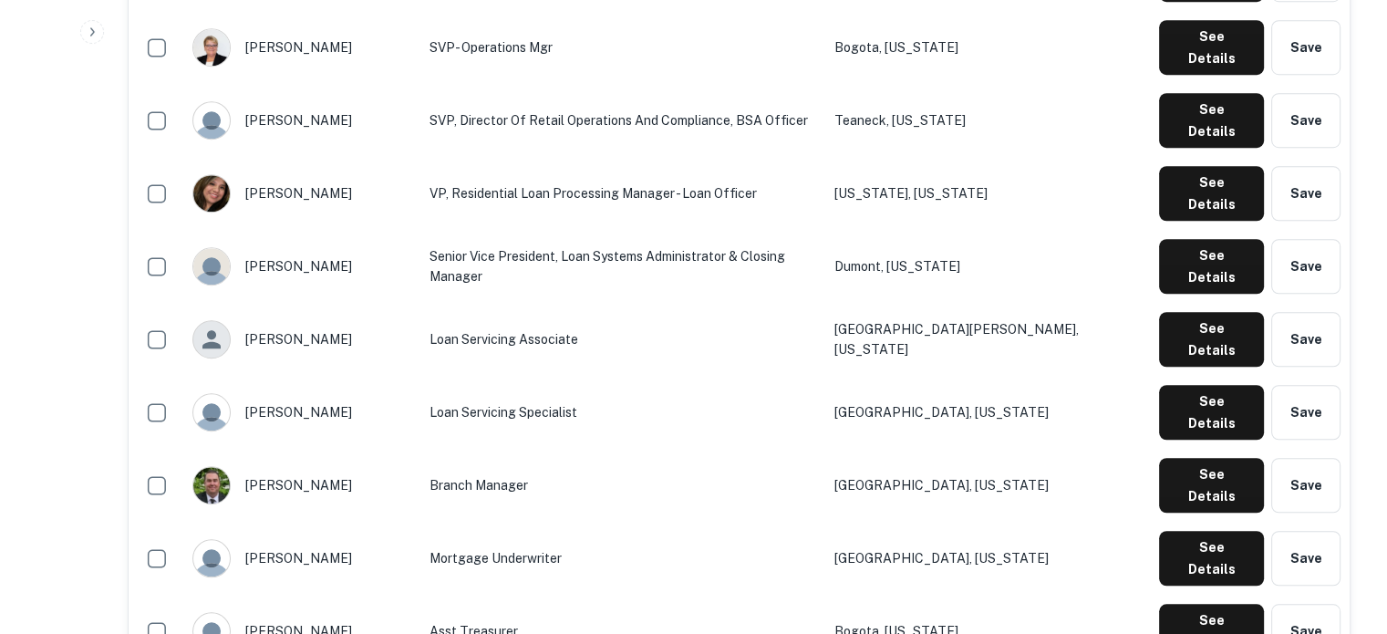
scroll to position [1459, 0]
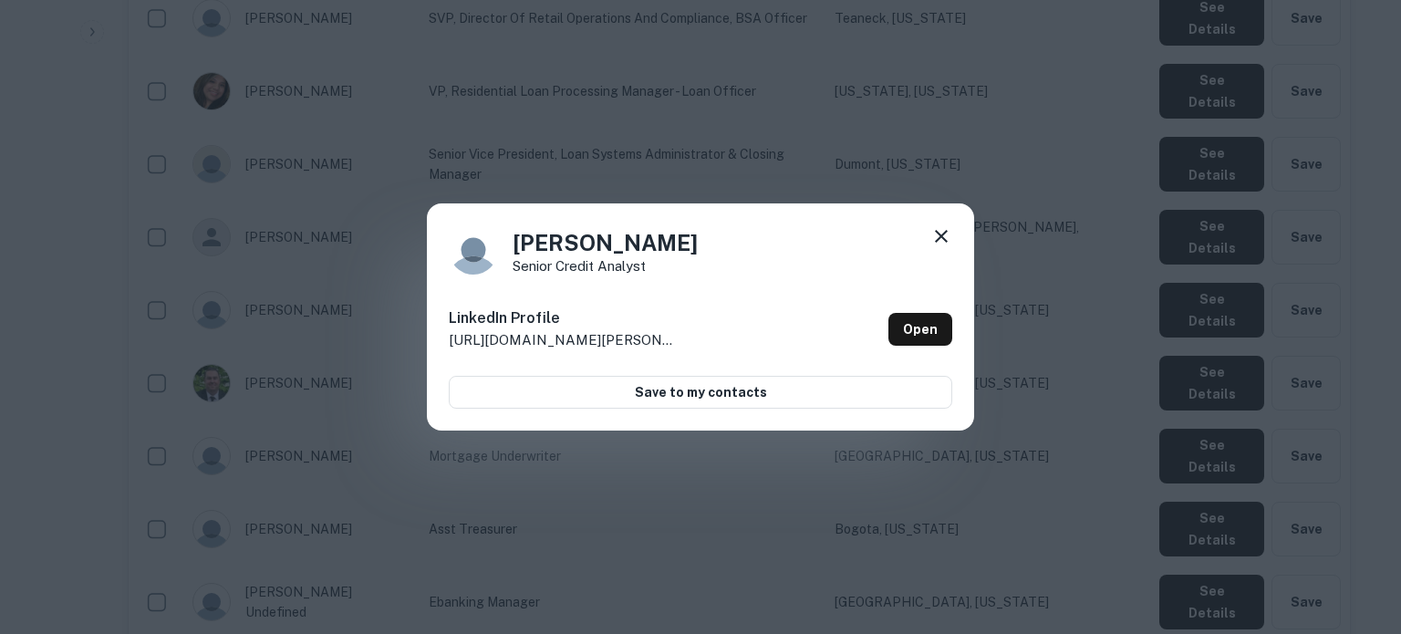
click at [944, 237] on icon at bounding box center [941, 236] width 22 height 22
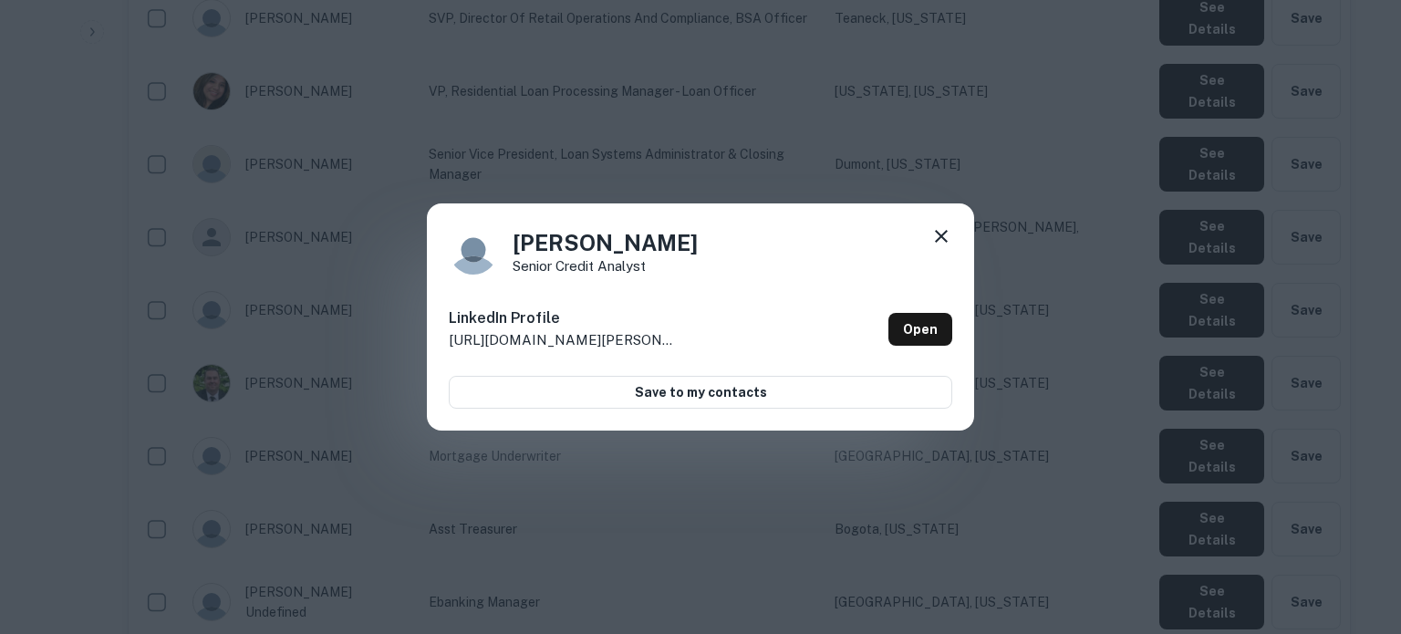
click at [942, 239] on icon at bounding box center [941, 236] width 22 height 22
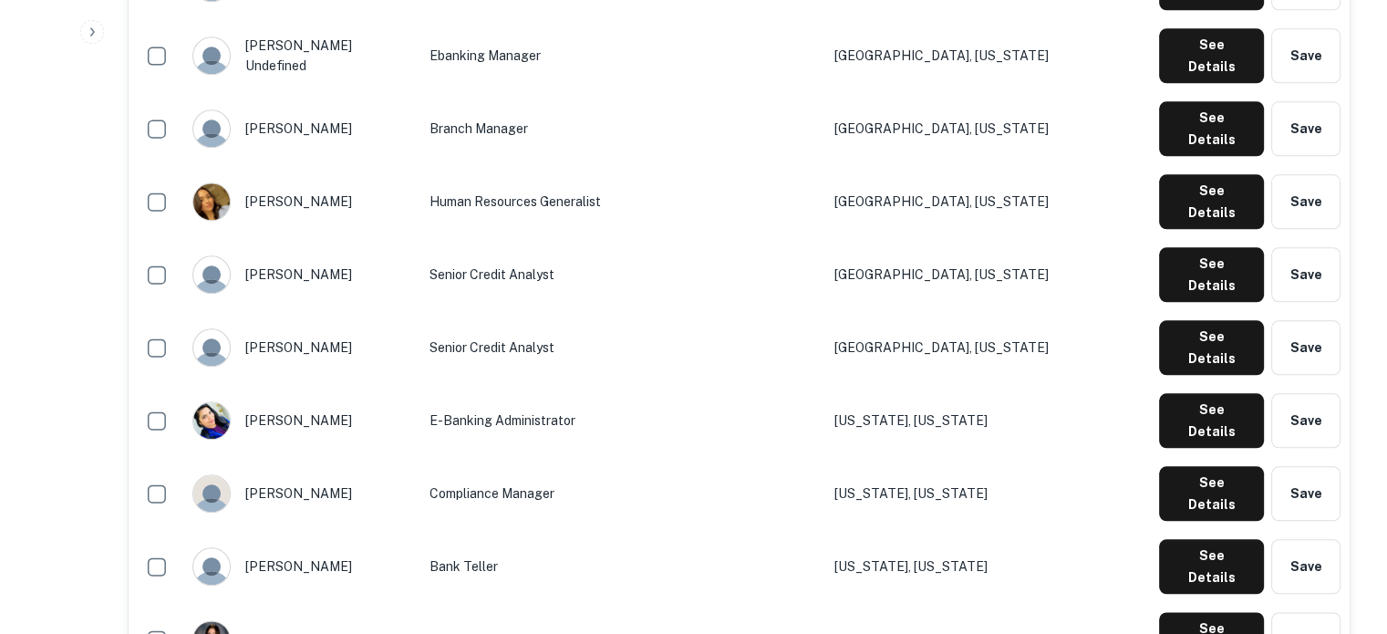
scroll to position [2006, 0]
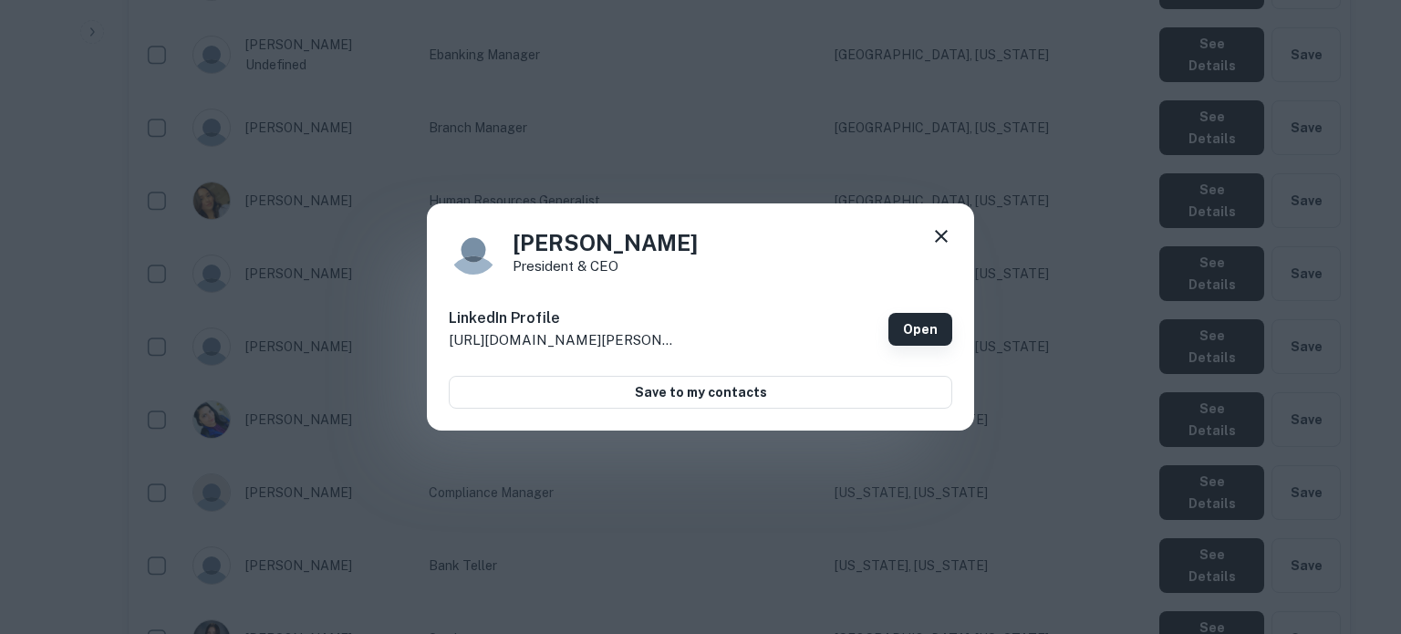
click at [907, 317] on link "Open" at bounding box center [920, 329] width 64 height 33
click at [940, 234] on icon at bounding box center [941, 236] width 13 height 13
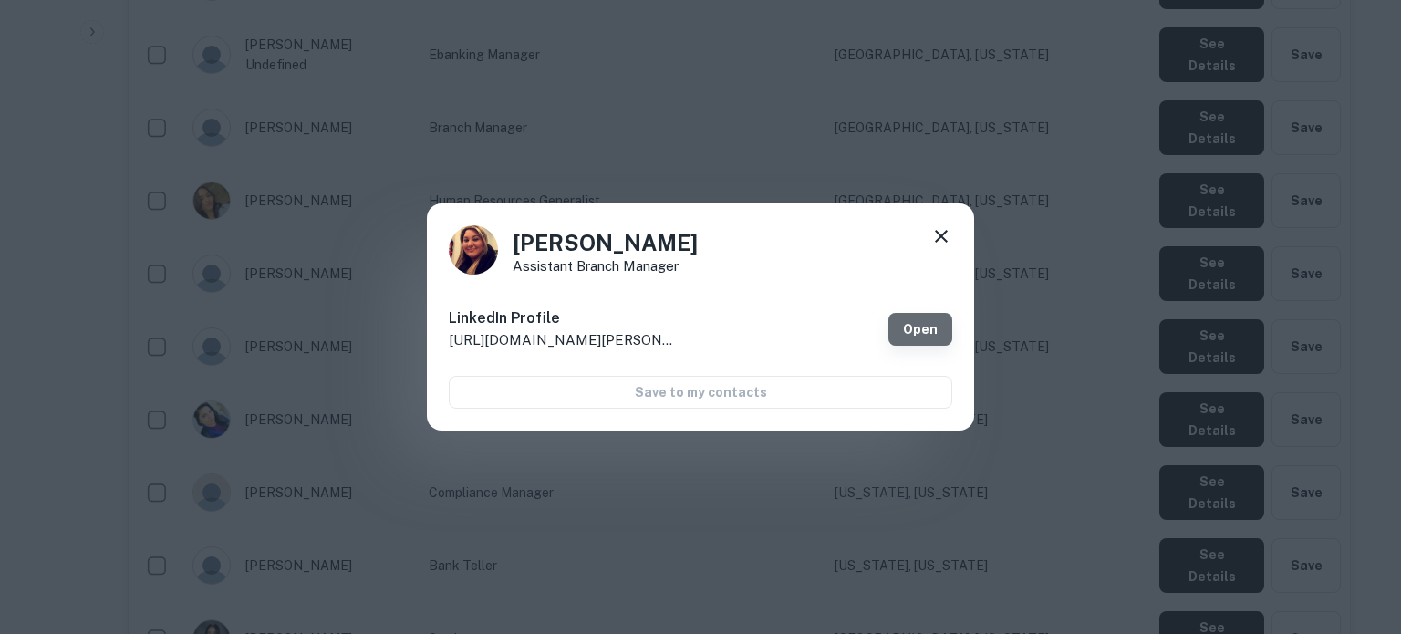
click at [897, 337] on link "Open" at bounding box center [920, 329] width 64 height 33
click at [956, 238] on div "Lauren Kilroy Assistant Branch Manager LinkedIn Profile http://www.linkedin.com…" at bounding box center [700, 317] width 547 height 228
click at [942, 233] on icon at bounding box center [941, 236] width 22 height 22
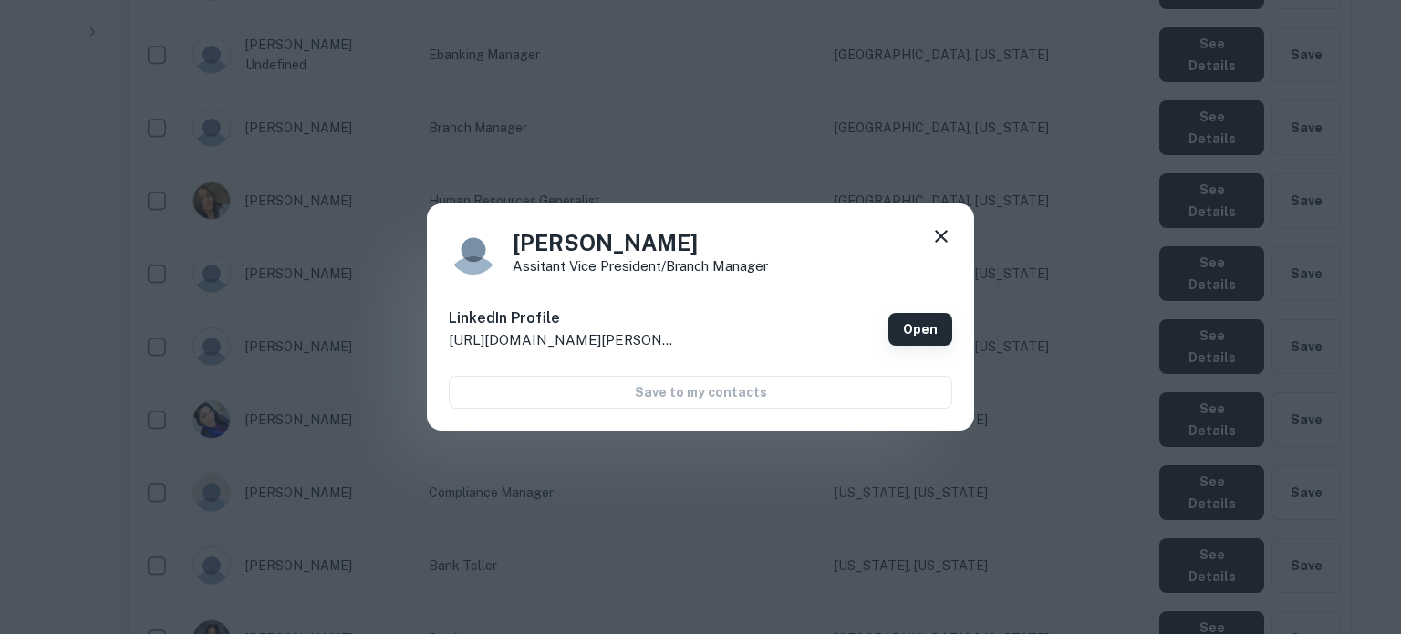
click at [932, 313] on link "Open" at bounding box center [920, 329] width 64 height 33
click at [943, 242] on icon at bounding box center [941, 236] width 22 height 22
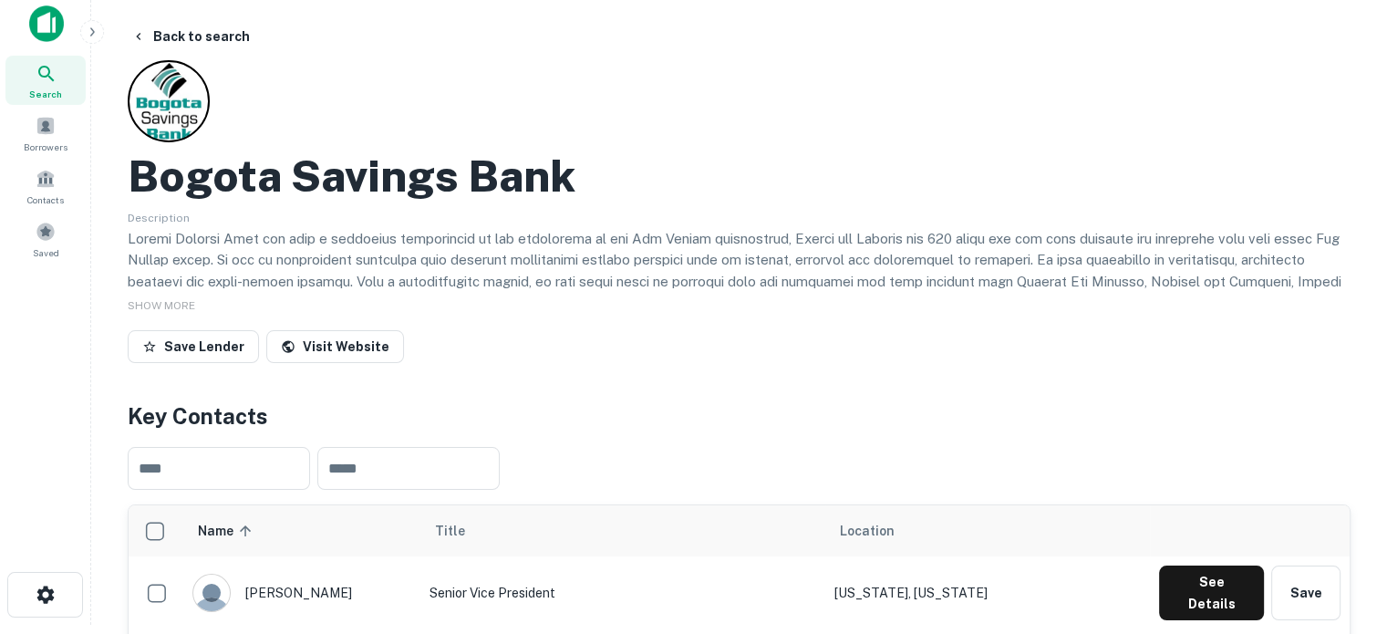
scroll to position [0, 0]
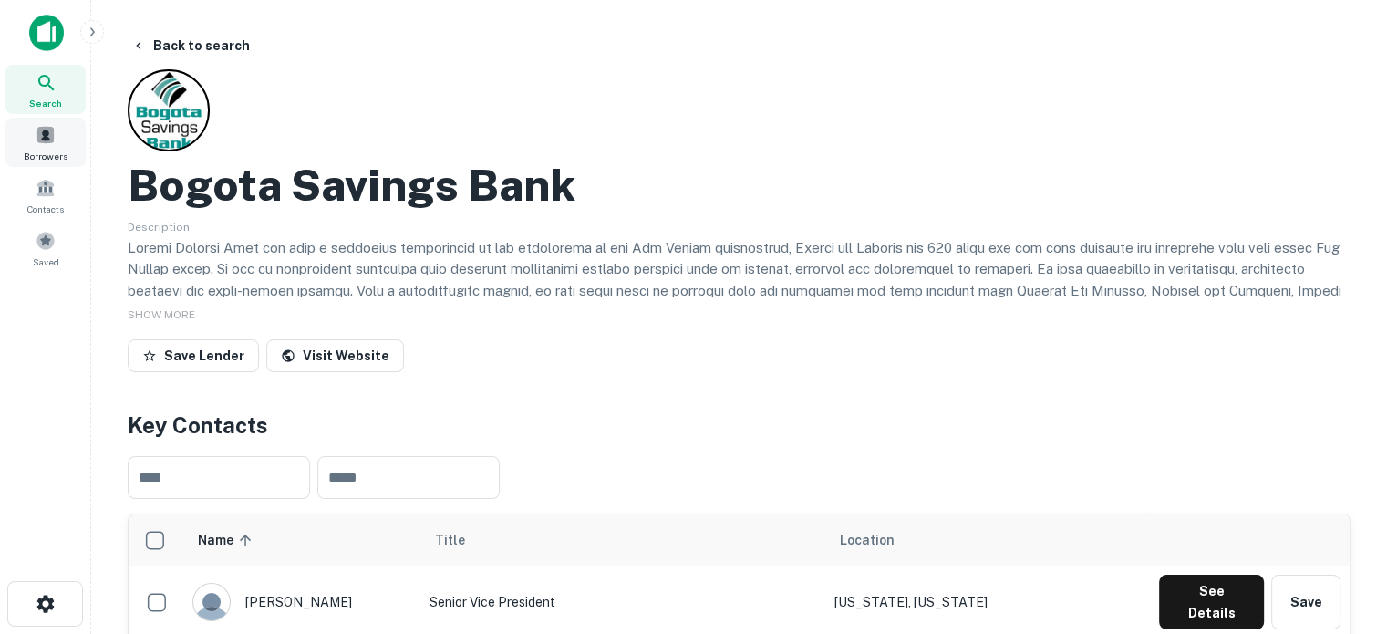
click at [49, 109] on div "Search" at bounding box center [45, 89] width 80 height 49
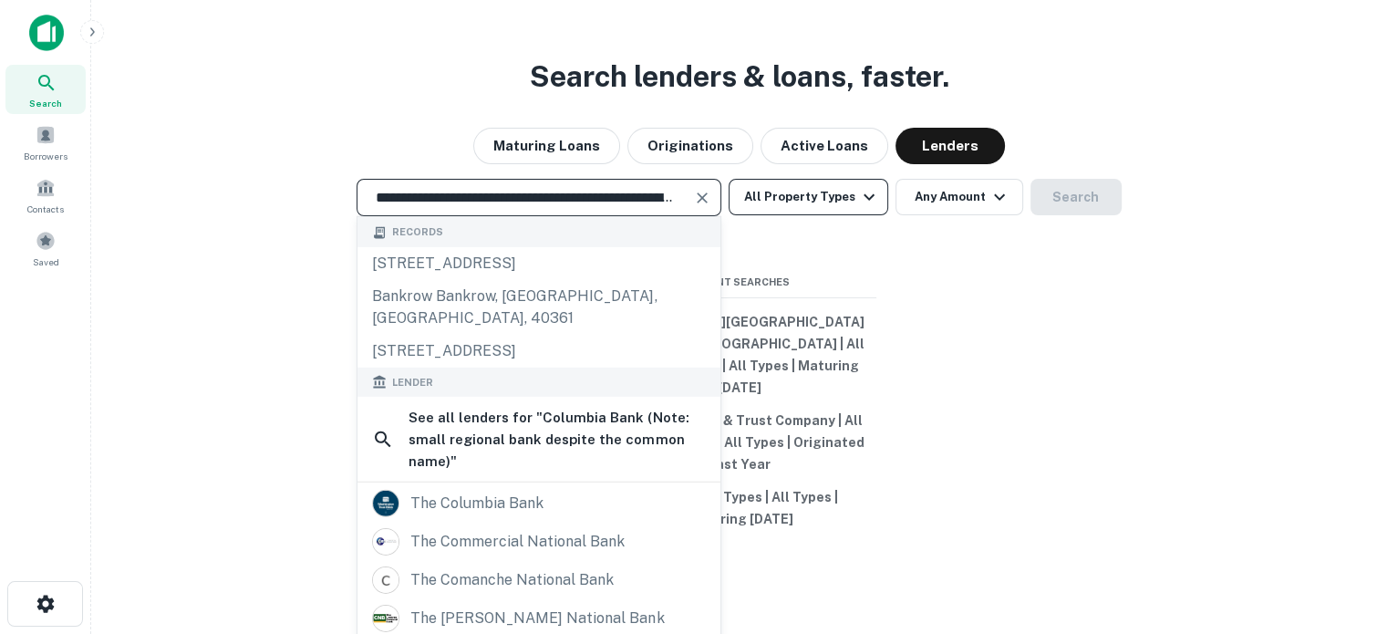
scroll to position [0, 169]
drag, startPoint x: 485, startPoint y: 207, endPoint x: 778, endPoint y: 203, distance: 292.8
click at [778, 203] on div "**********" at bounding box center [739, 197] width 1267 height 37
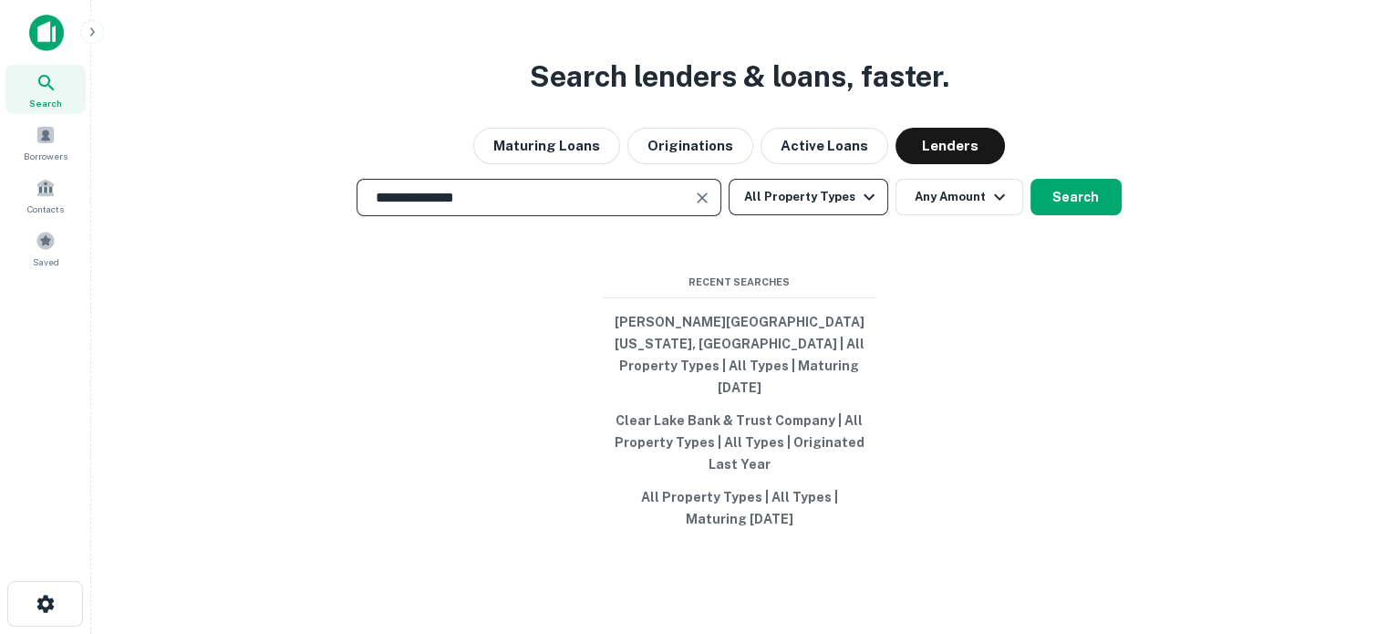
scroll to position [0, 0]
click at [550, 208] on input "**********" at bounding box center [525, 197] width 321 height 21
click at [689, 216] on div "**********" at bounding box center [539, 197] width 365 height 37
paste input "**********"
drag, startPoint x: 678, startPoint y: 210, endPoint x: 489, endPoint y: 202, distance: 188.9
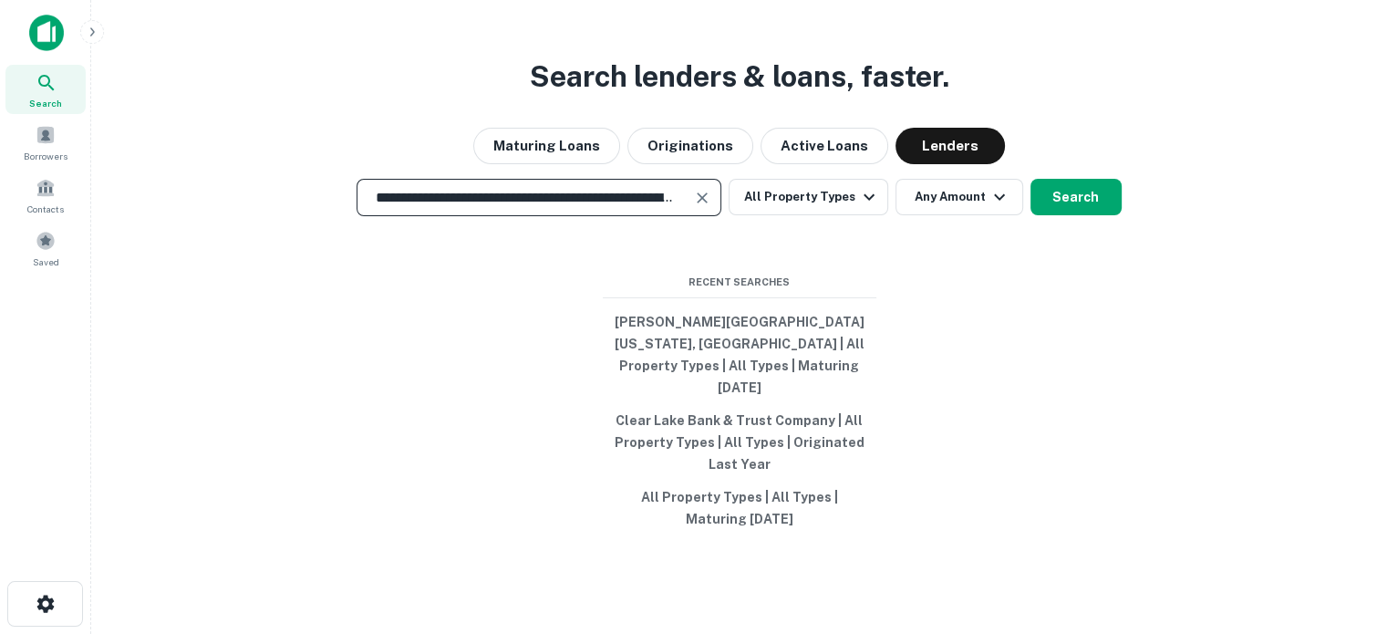
click at [489, 202] on input "**********" at bounding box center [525, 197] width 321 height 21
type input "**********"
click at [1073, 211] on button "Search" at bounding box center [1076, 197] width 91 height 36
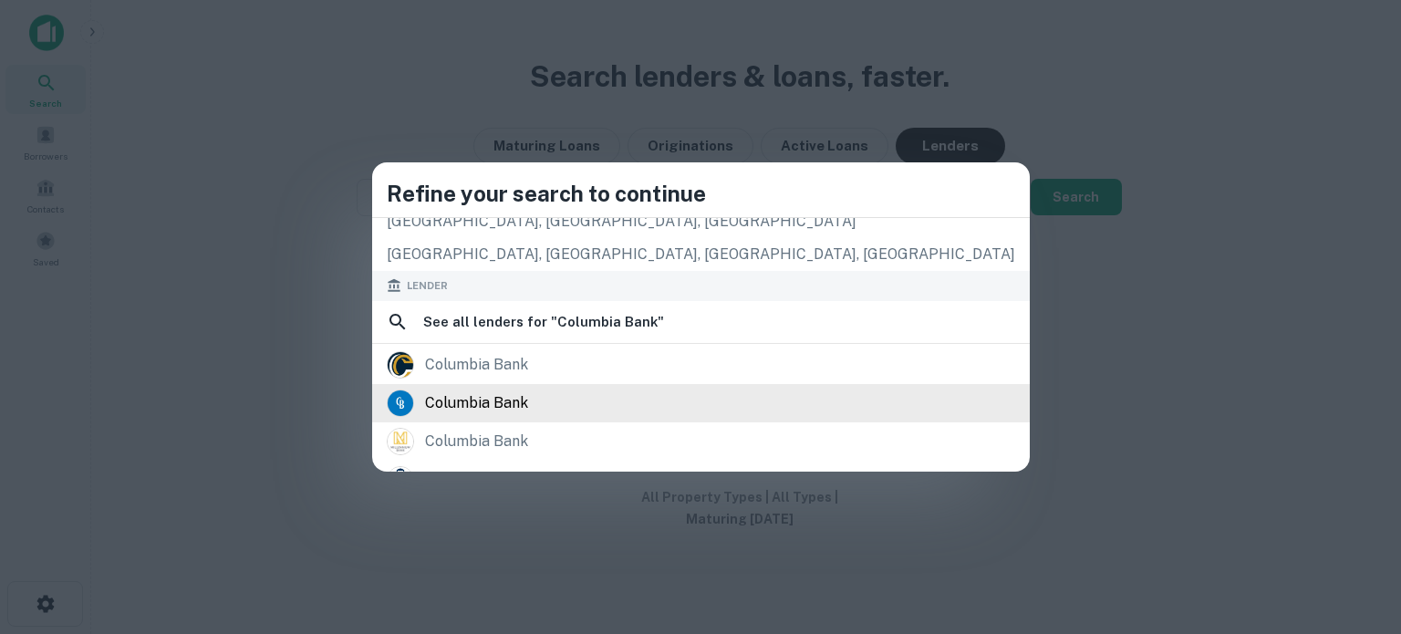
scroll to position [182, 0]
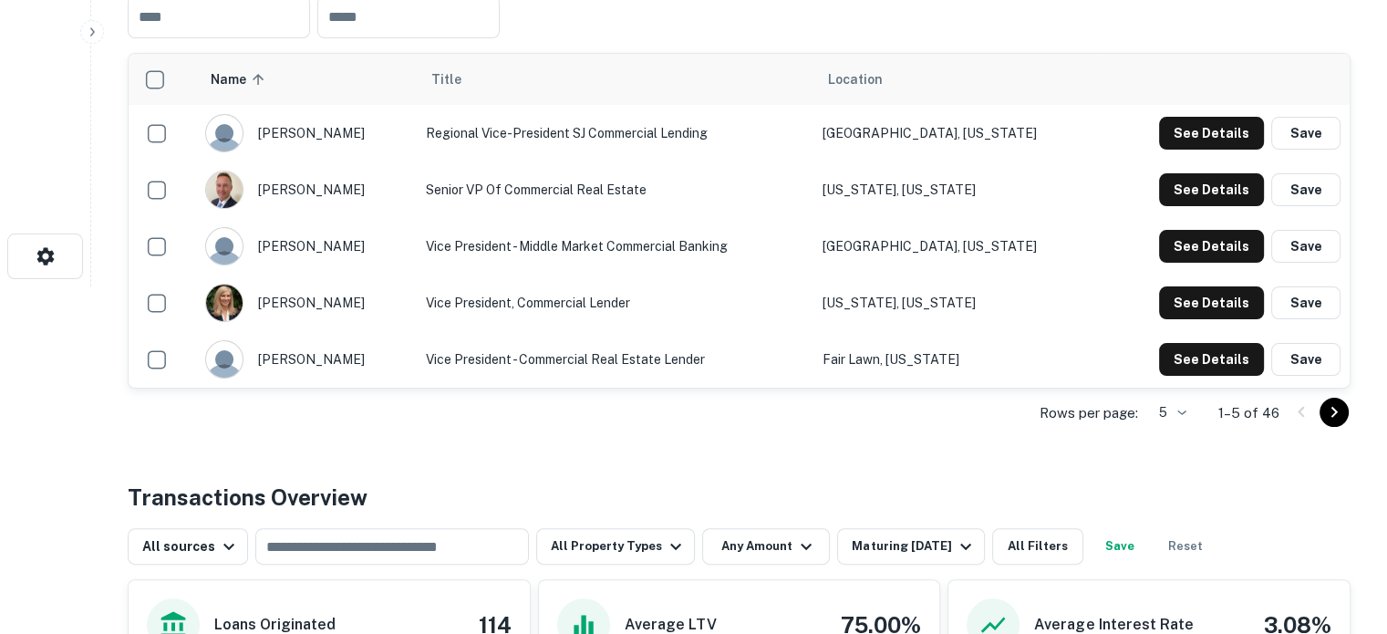
scroll to position [456, 0]
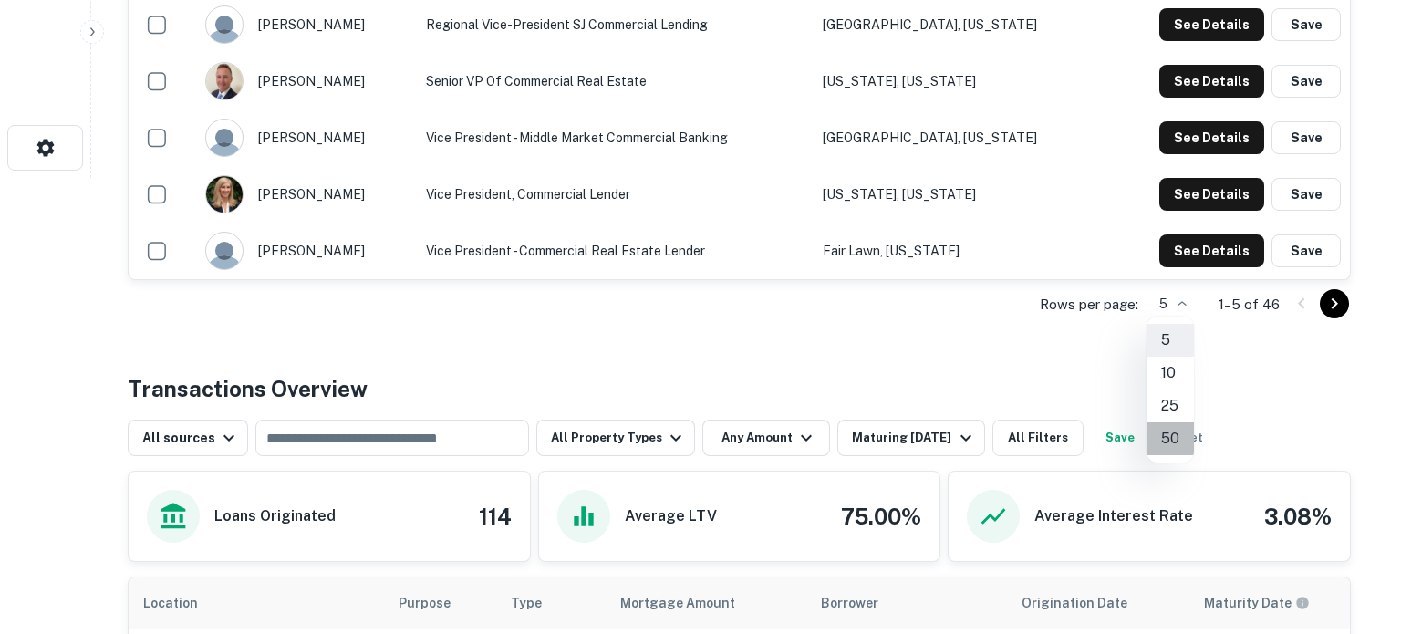
click at [1167, 433] on li "50" at bounding box center [1169, 438] width 47 height 33
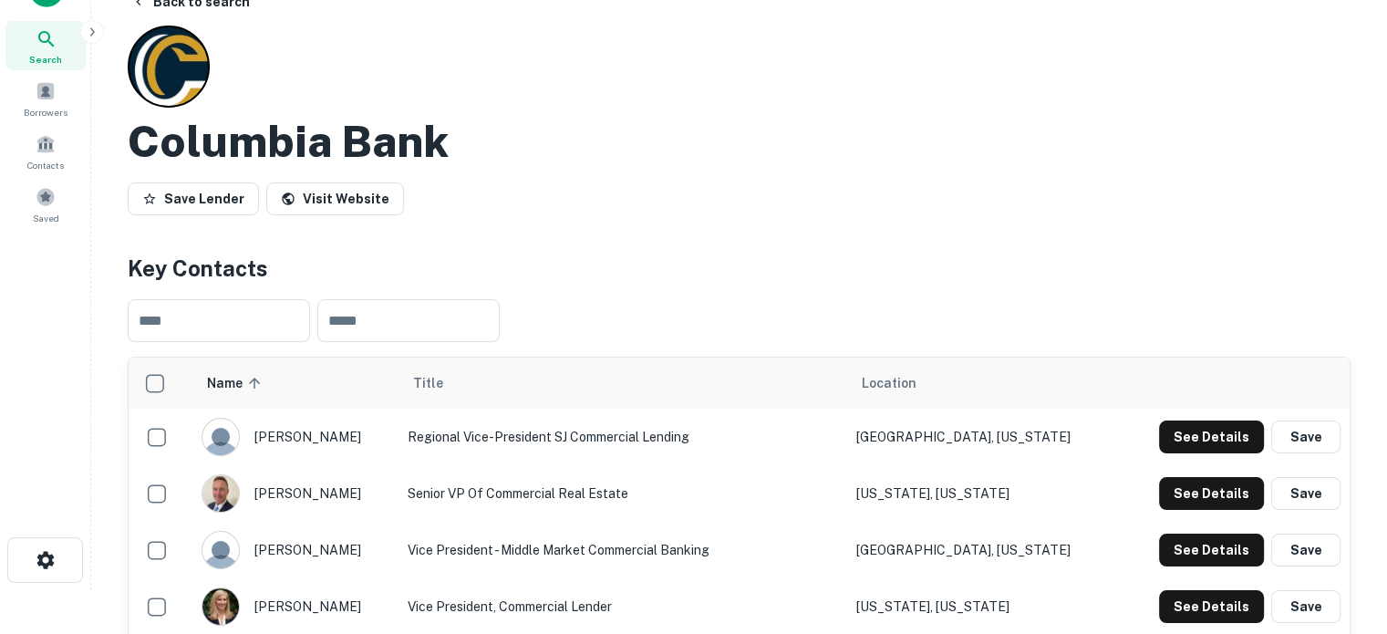
scroll to position [0, 0]
